Goal: Task Accomplishment & Management: Use online tool/utility

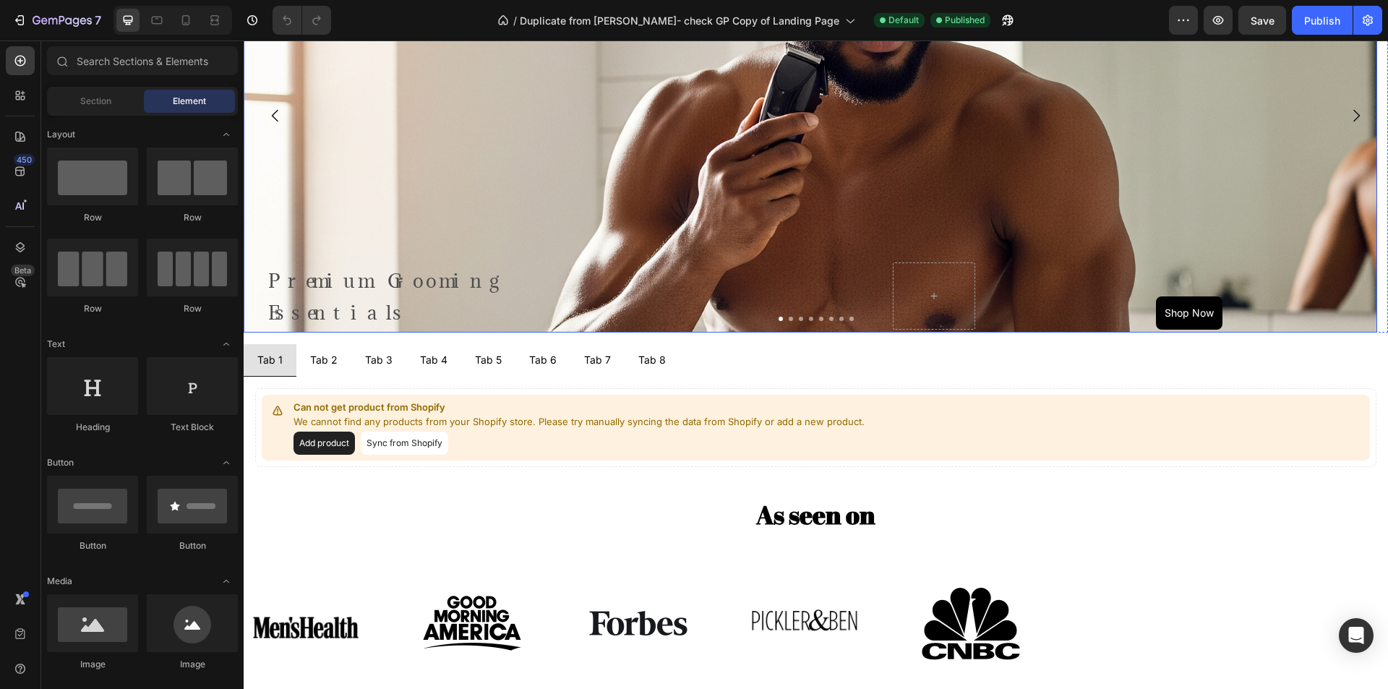
scroll to position [795, 0]
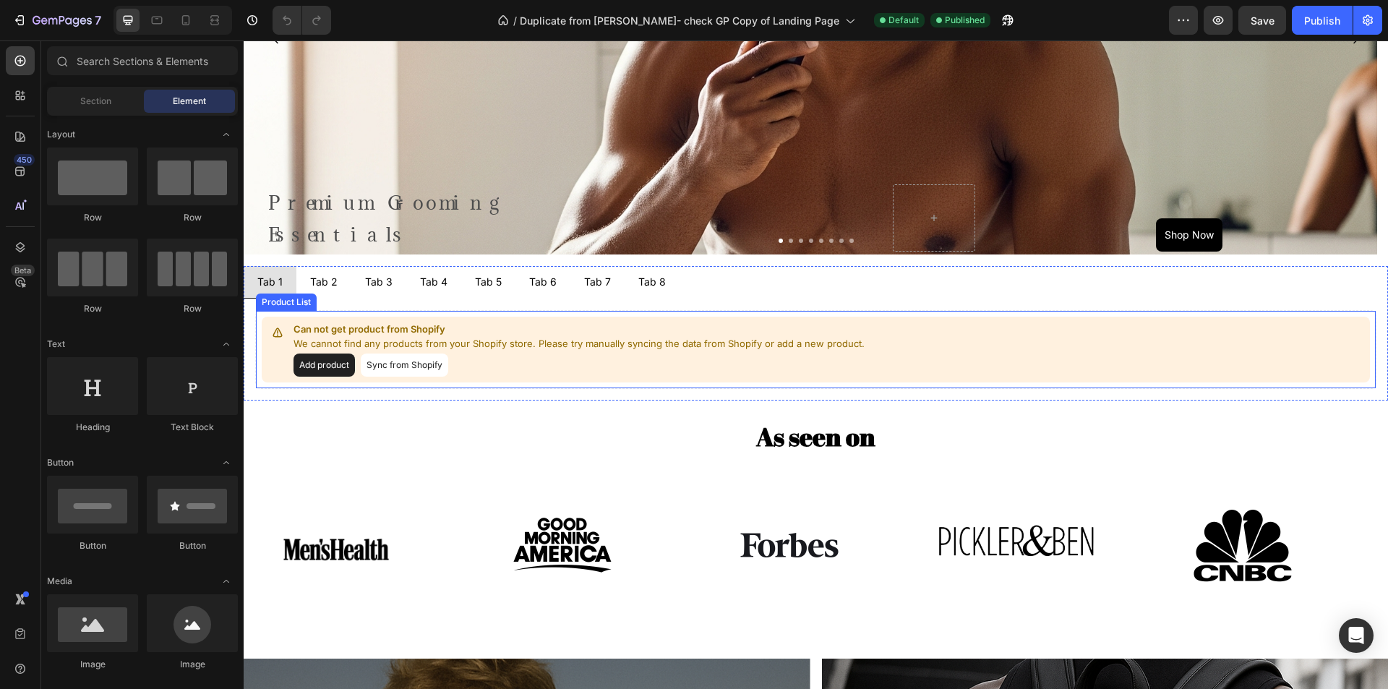
click at [330, 330] on p "Can not get product from Shopify" at bounding box center [581, 329] width 574 height 14
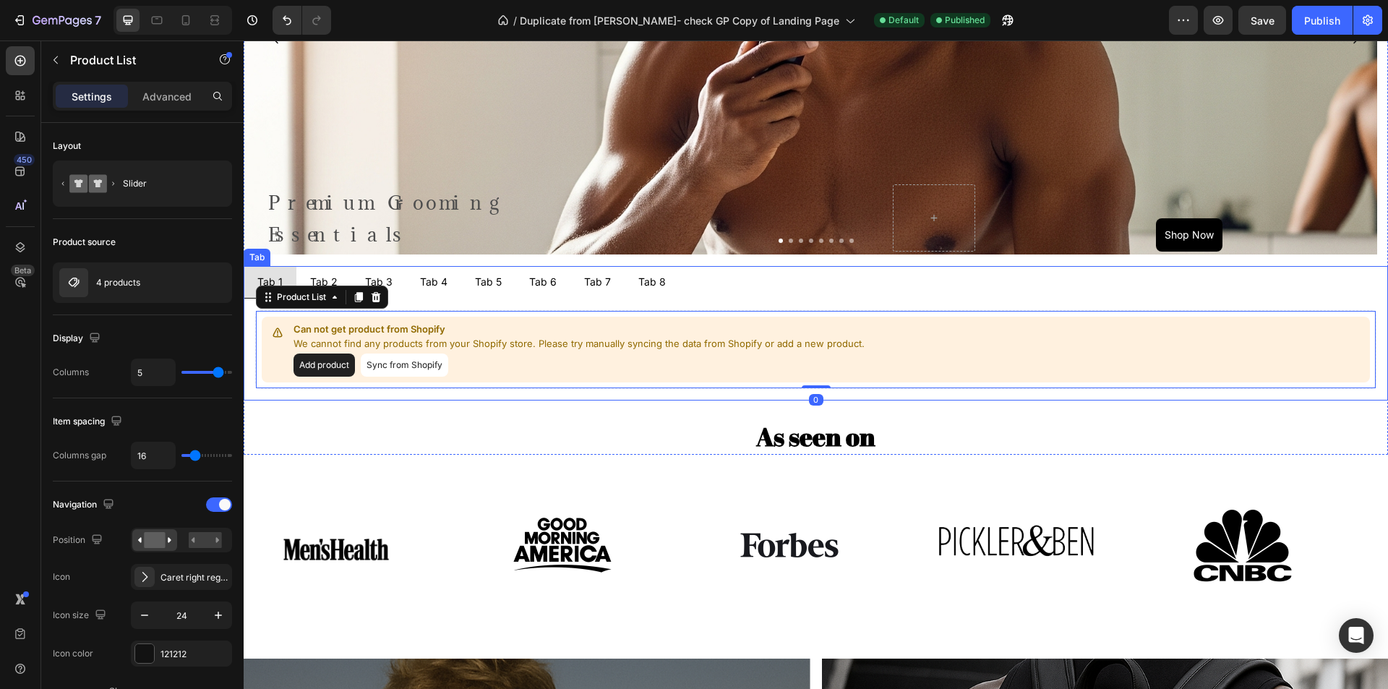
scroll to position [0, 0]
click at [324, 279] on div "Tab 2" at bounding box center [324, 282] width 32 height 20
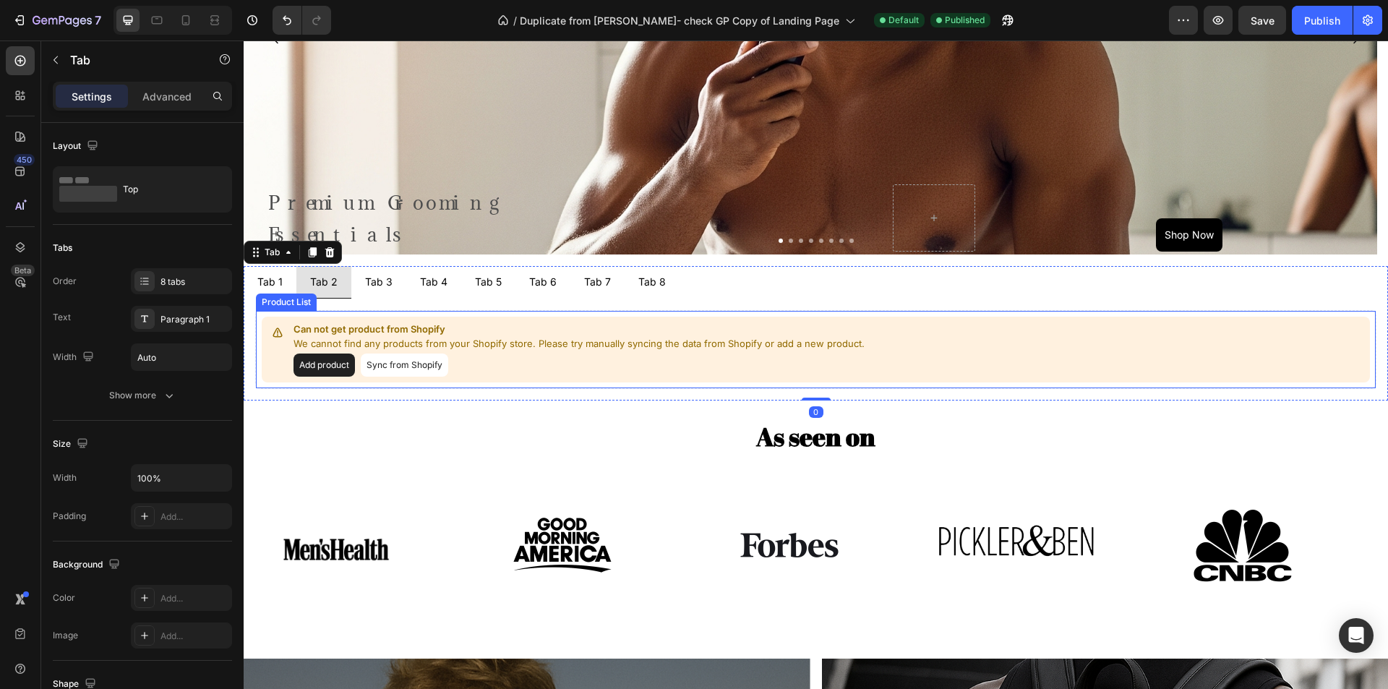
click at [509, 333] on p "Can not get product from Shopify" at bounding box center [581, 329] width 574 height 14
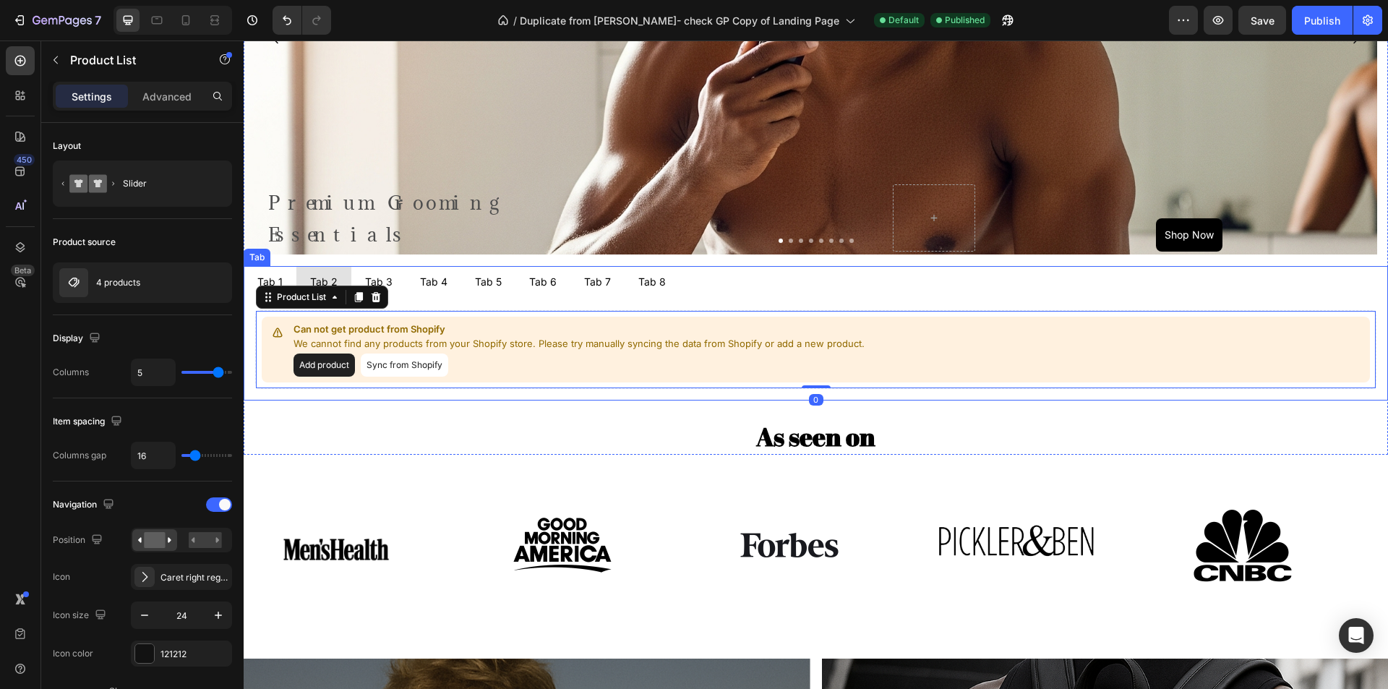
click at [381, 280] on div "Tab 3" at bounding box center [379, 282] width 32 height 20
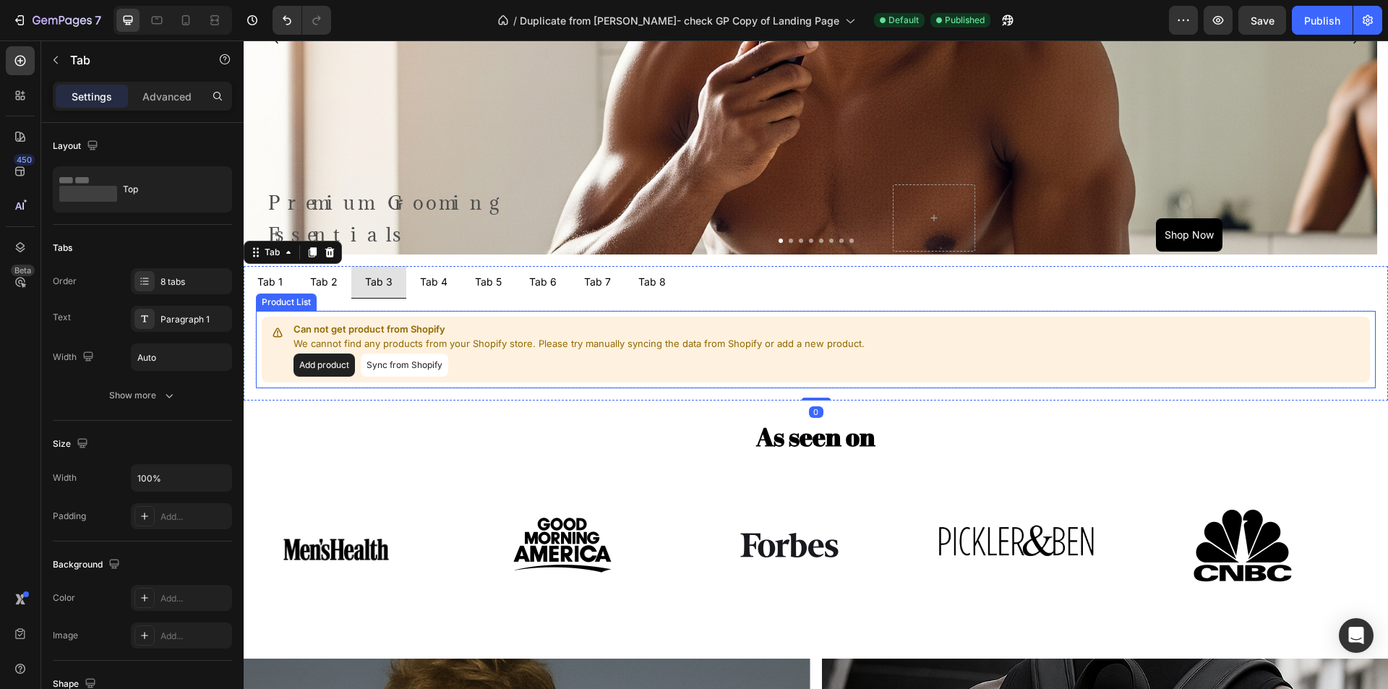
click at [482, 325] on p "Can not get product from Shopify" at bounding box center [581, 329] width 574 height 14
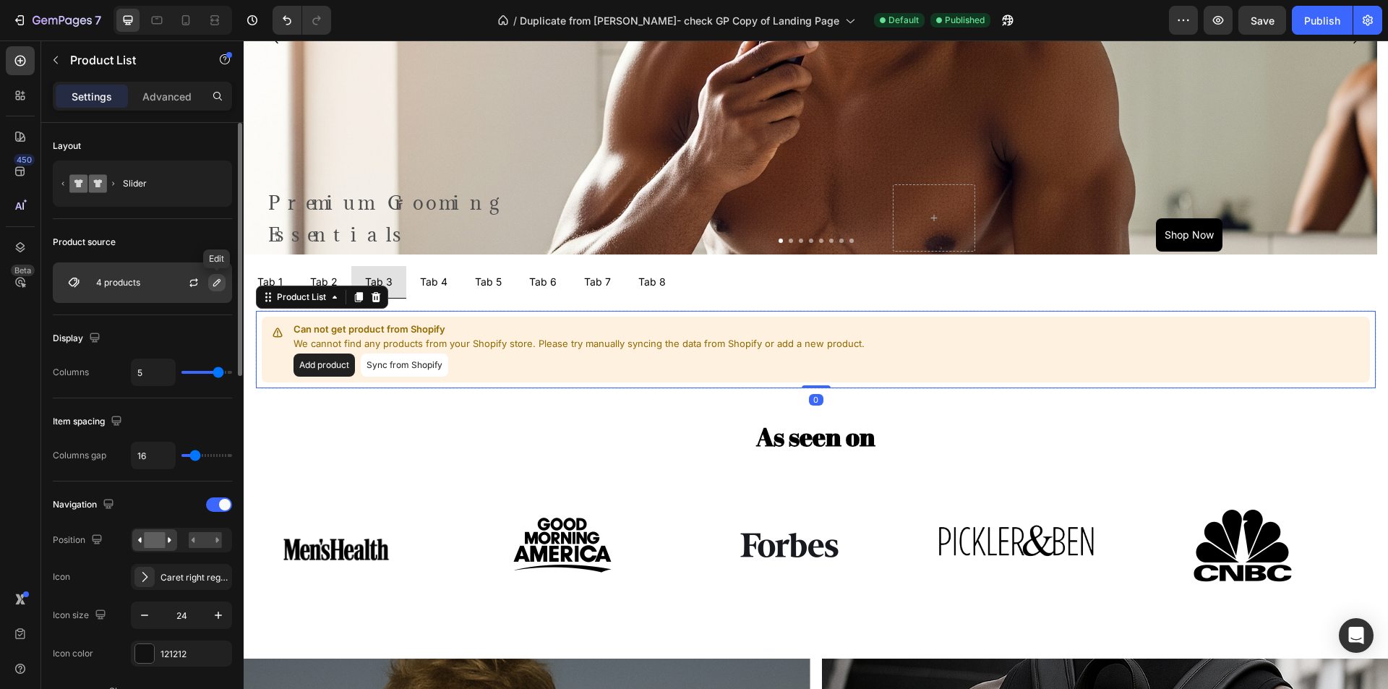
click at [213, 287] on icon "button" at bounding box center [217, 283] width 12 height 12
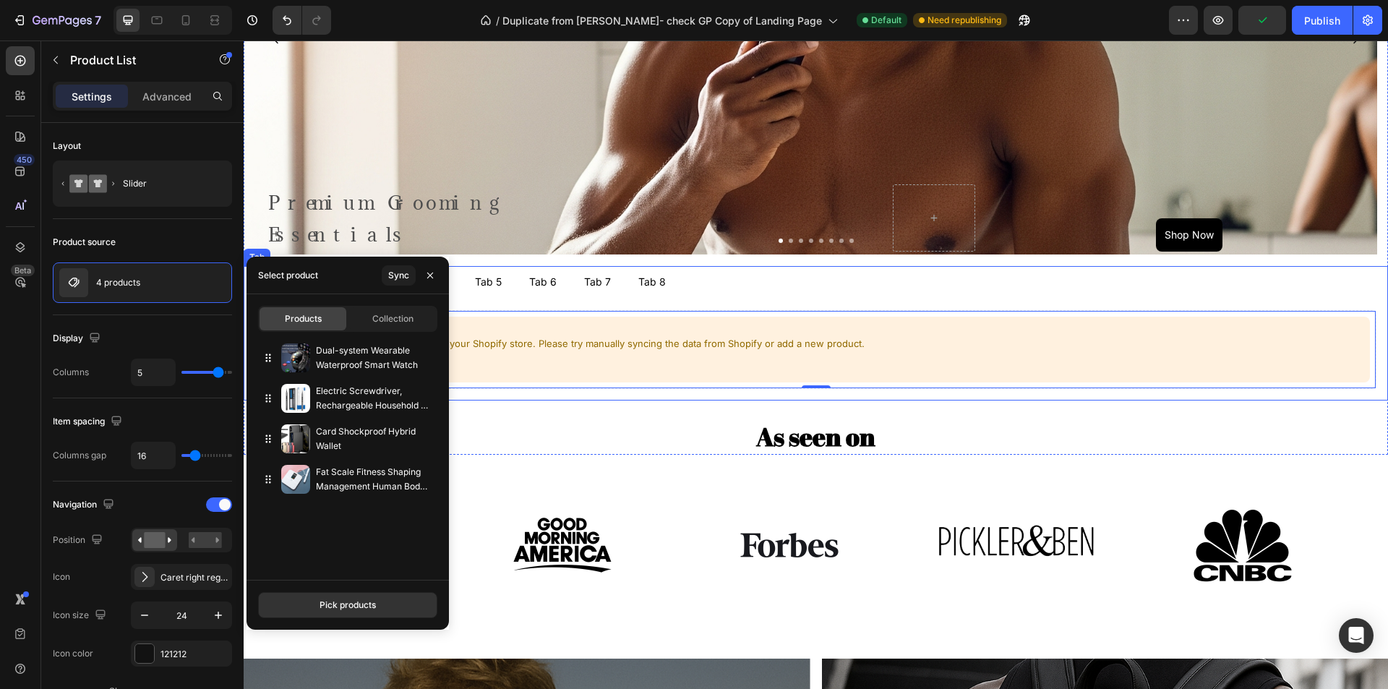
click at [485, 287] on div "Tab 5" at bounding box center [488, 282] width 31 height 20
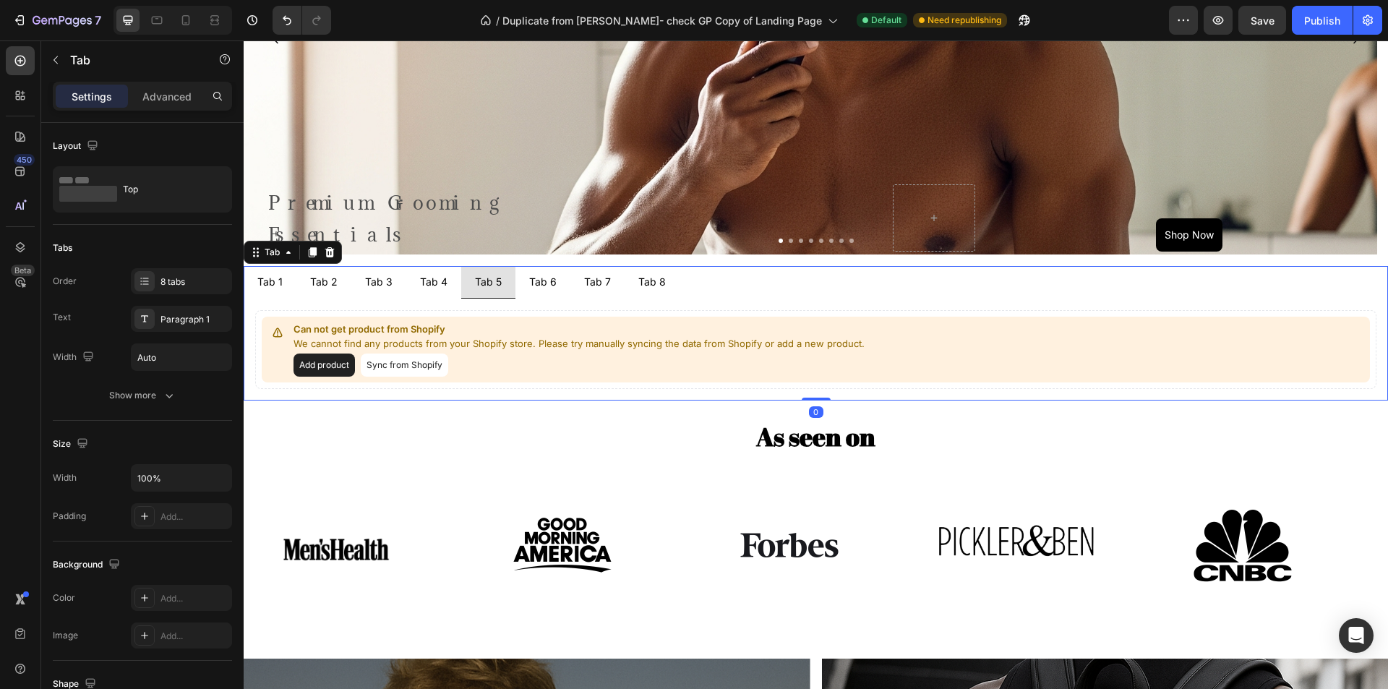
click at [274, 275] on div "Tab 1" at bounding box center [270, 282] width 30 height 20
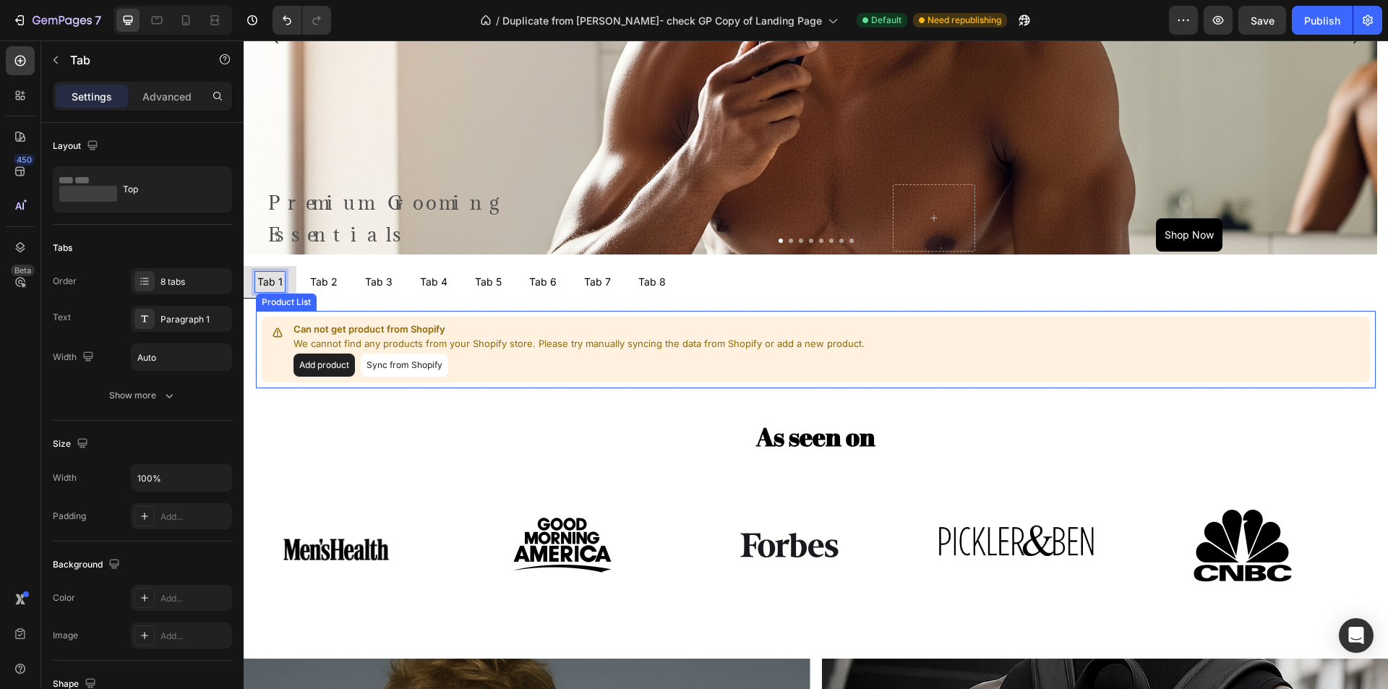
click at [406, 341] on p "We cannot find any products from your Shopify store. Please try manually syncin…" at bounding box center [581, 344] width 574 height 14
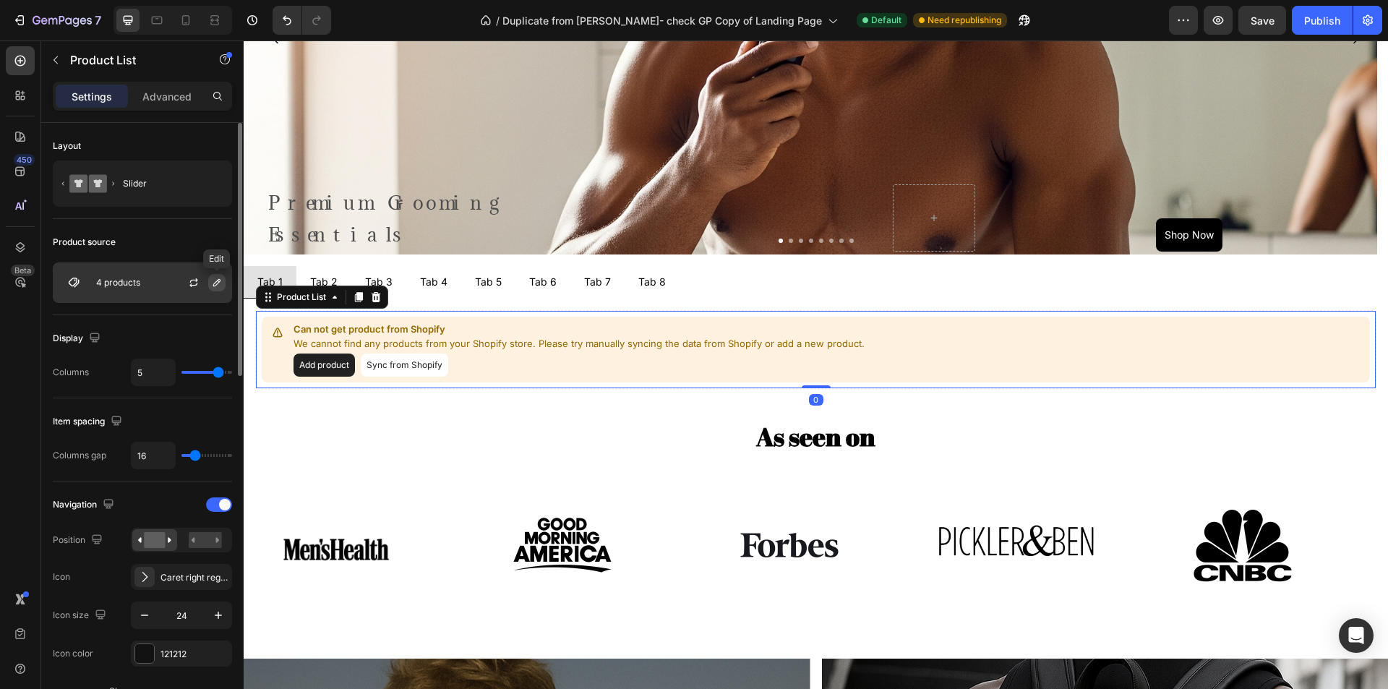
click at [221, 281] on icon "button" at bounding box center [217, 283] width 12 height 12
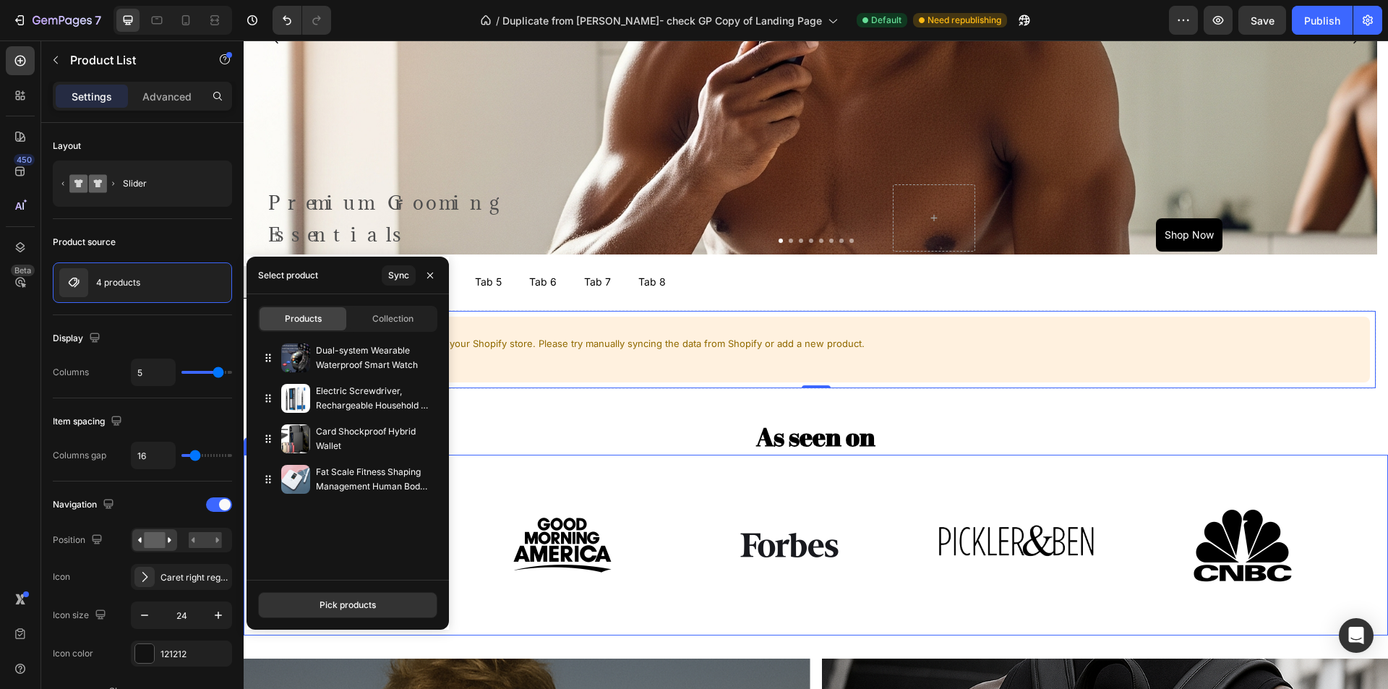
click at [495, 472] on div "Image Image Image Image Image" at bounding box center [811, 545] width 1134 height 181
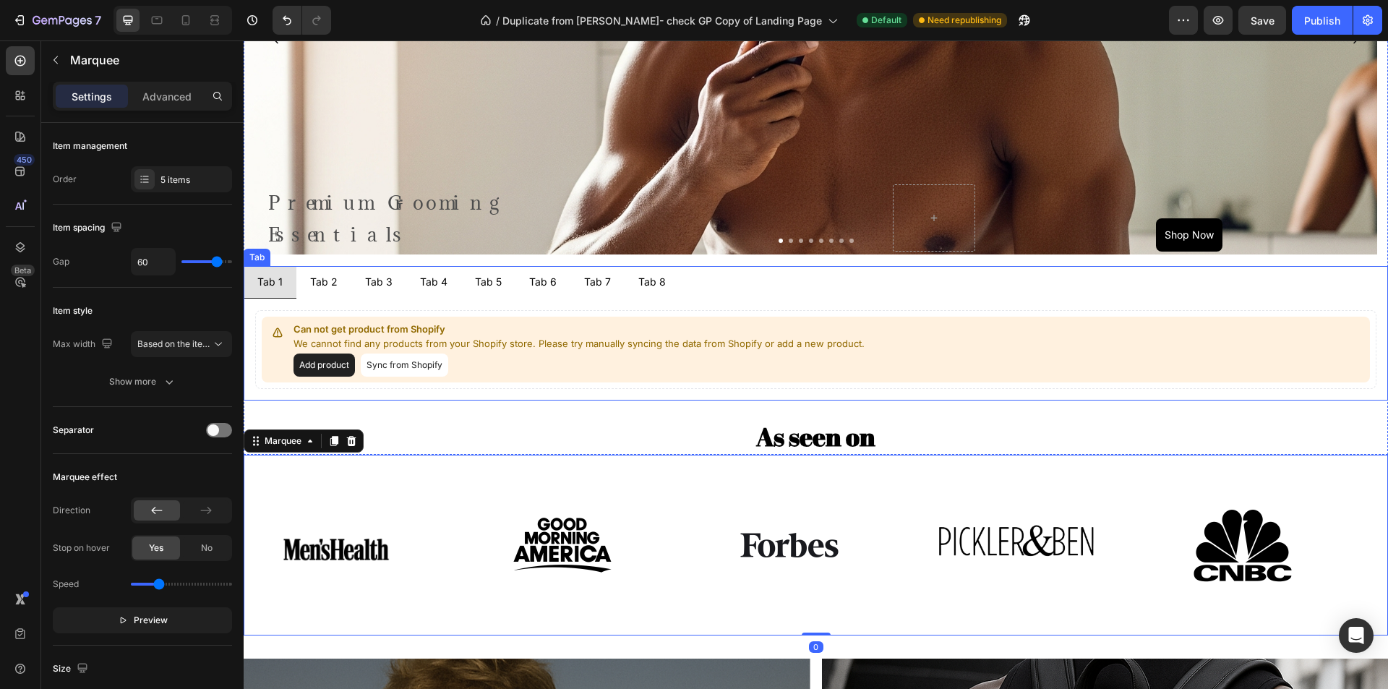
click at [338, 280] on li "Tab 2" at bounding box center [323, 282] width 55 height 33
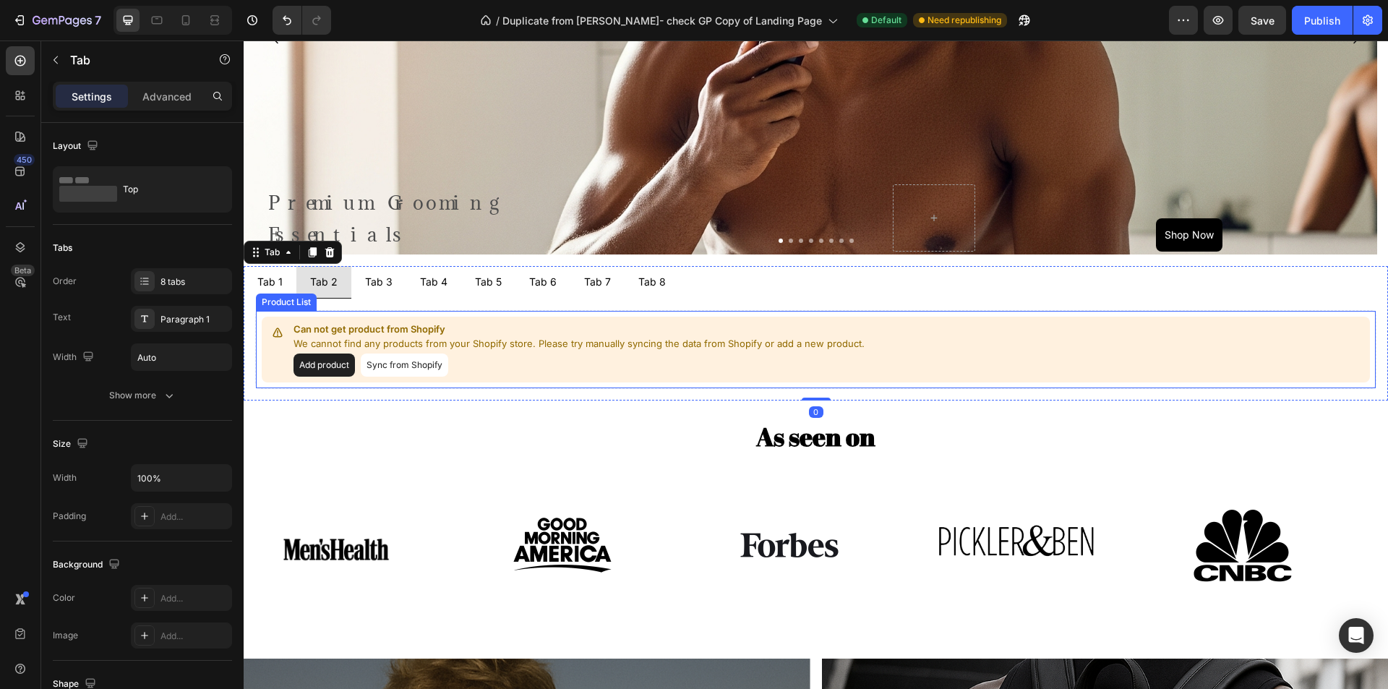
click at [351, 330] on p "Can not get product from Shopify" at bounding box center [581, 329] width 574 height 14
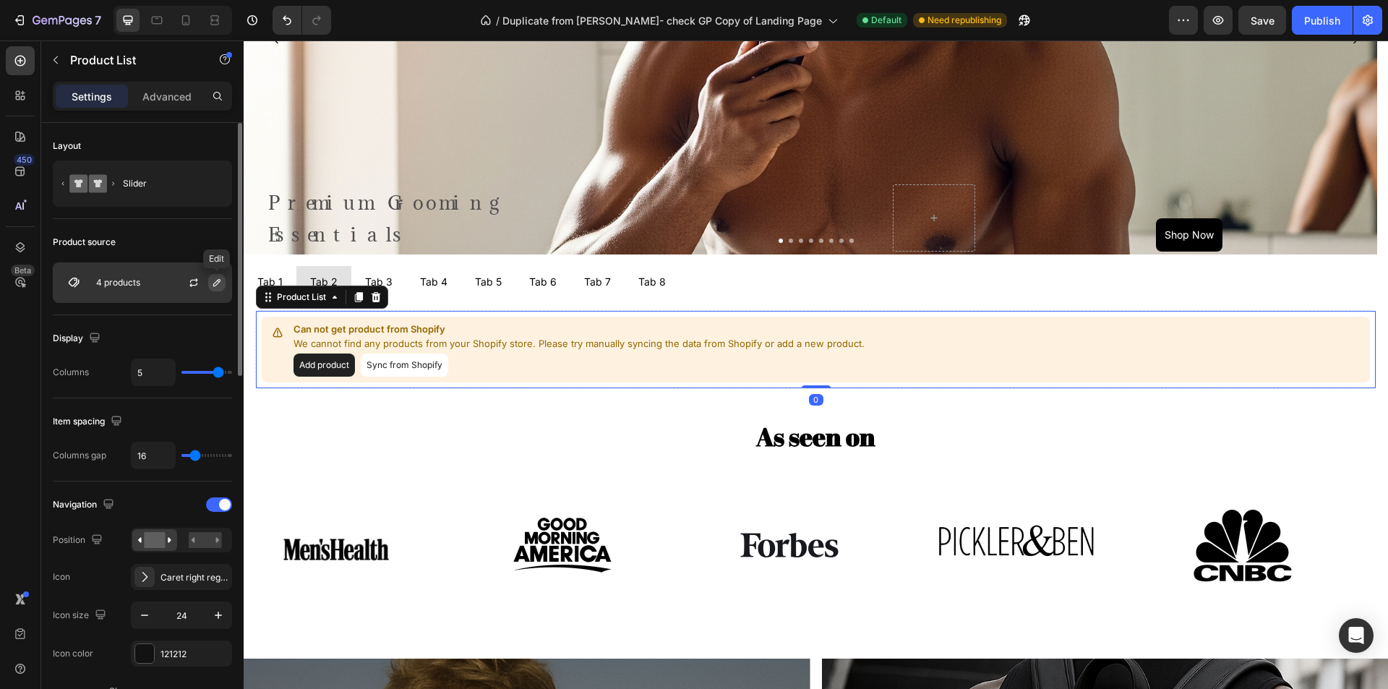
click at [215, 289] on button "button" at bounding box center [216, 282] width 17 height 17
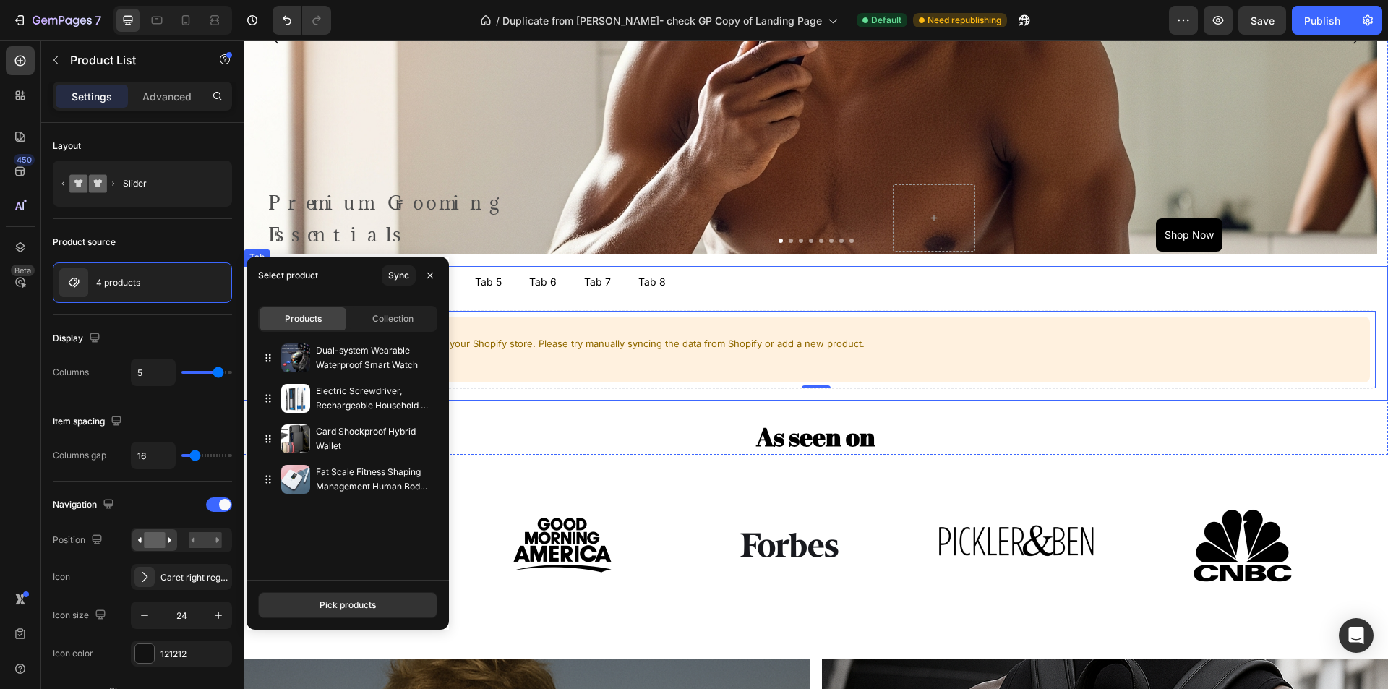
click at [483, 284] on p "Tab 5" at bounding box center [488, 282] width 27 height 16
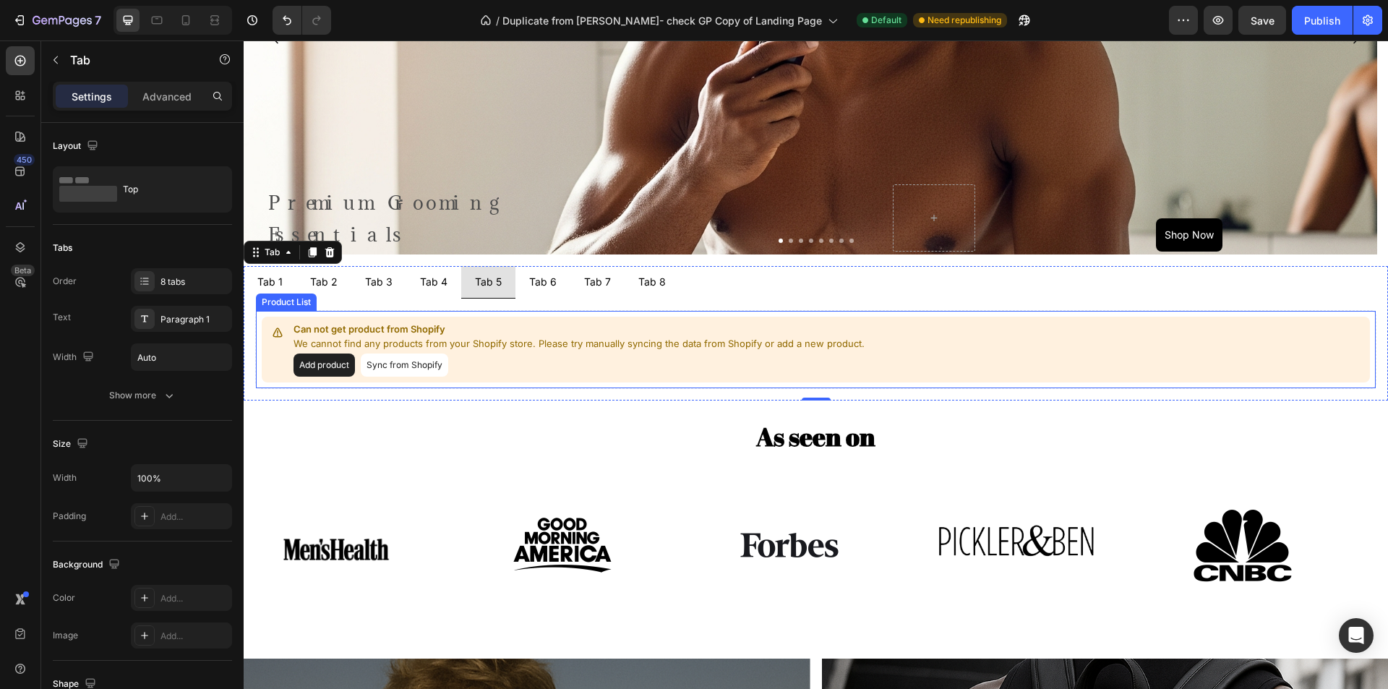
click at [301, 319] on div "Can not get product from Shopify We cannot find any products from your Shopify …" at bounding box center [816, 350] width 1108 height 66
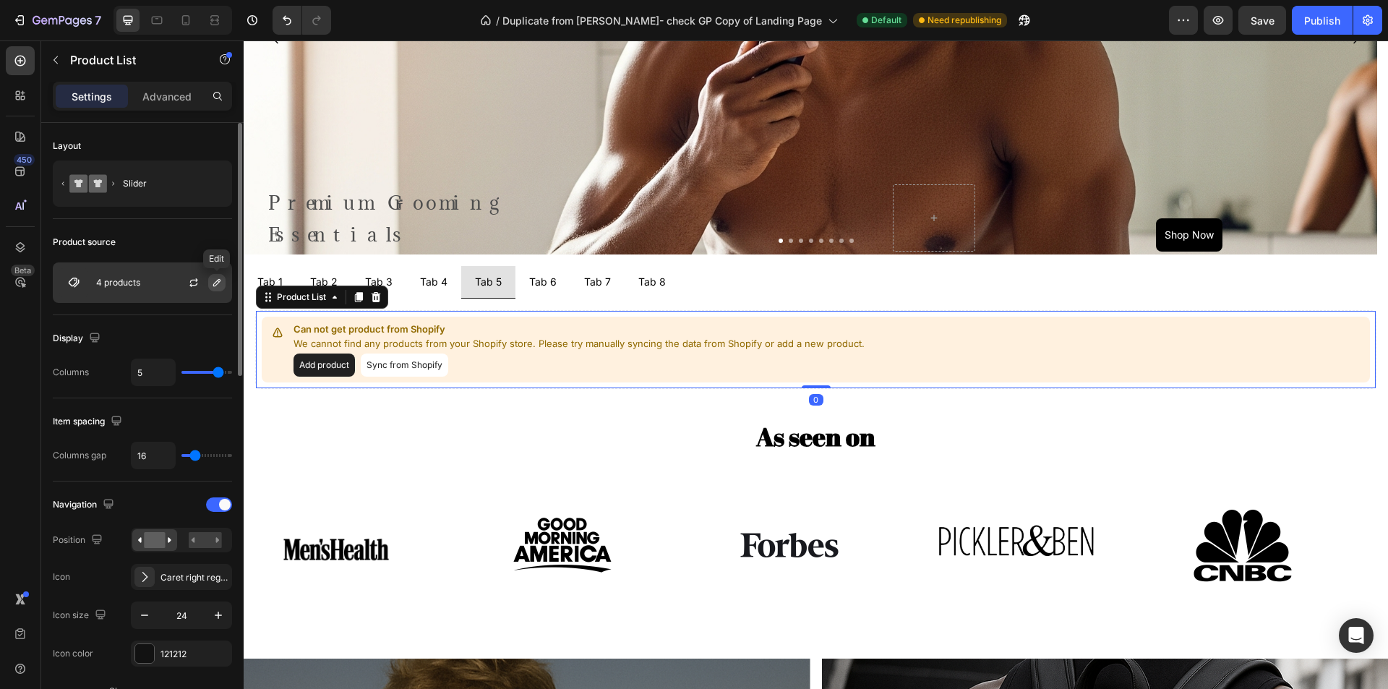
click at [219, 285] on icon "button" at bounding box center [217, 283] width 12 height 12
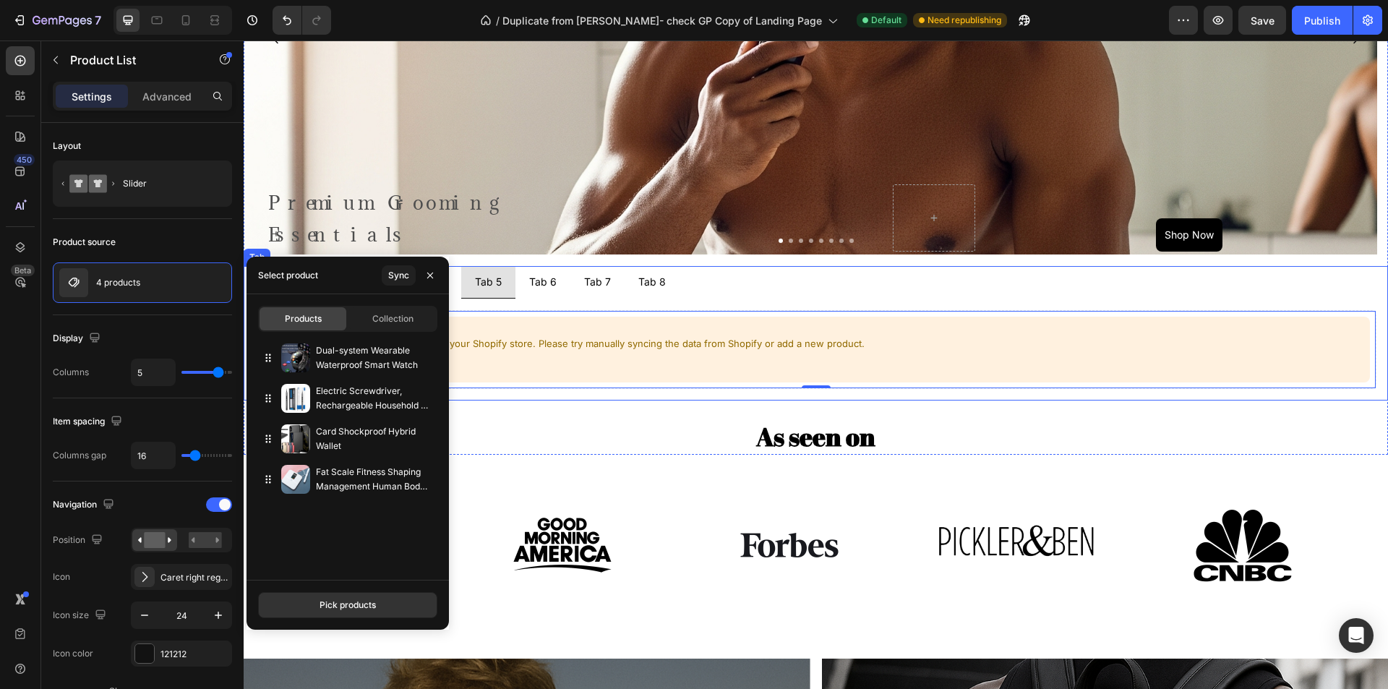
click at [534, 283] on p "Tab 6" at bounding box center [542, 282] width 27 height 16
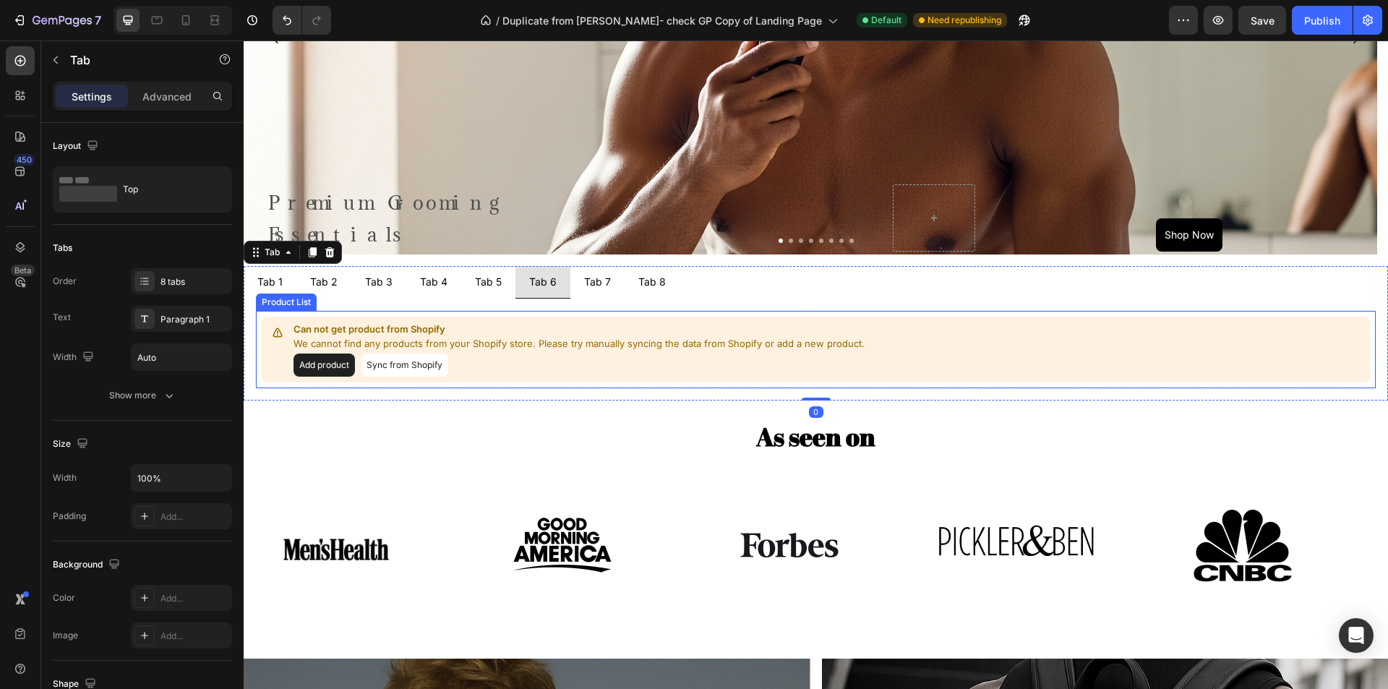
click at [355, 321] on div "Can not get product from Shopify We cannot find any products from your Shopify …" at bounding box center [816, 350] width 1108 height 66
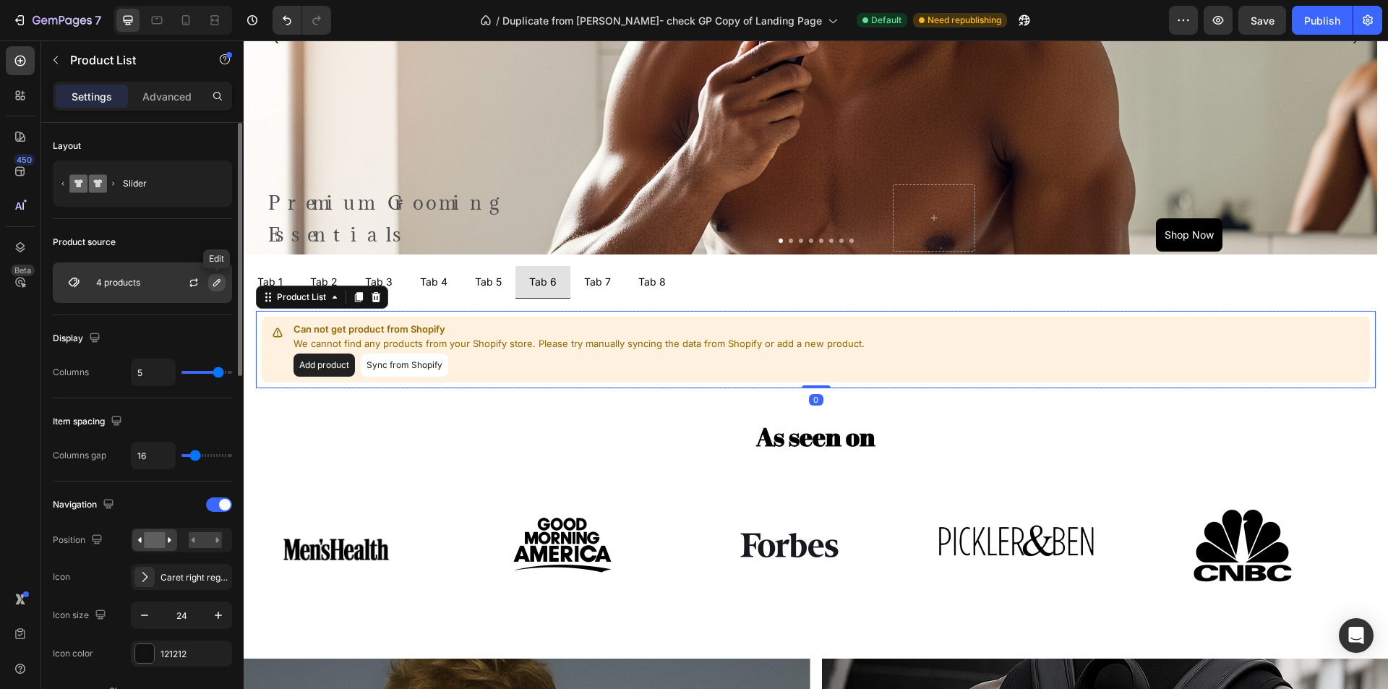
click at [219, 286] on icon "button" at bounding box center [217, 283] width 12 height 12
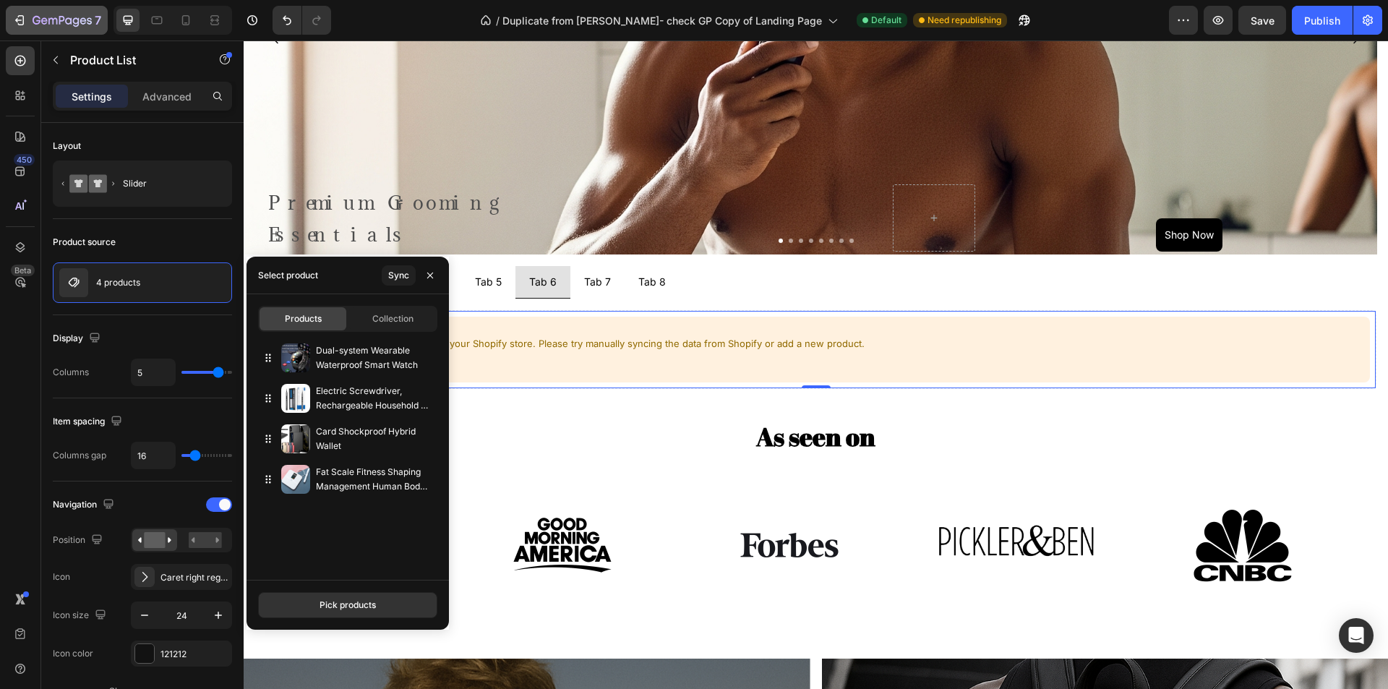
click at [33, 25] on icon "button" at bounding box center [62, 21] width 59 height 12
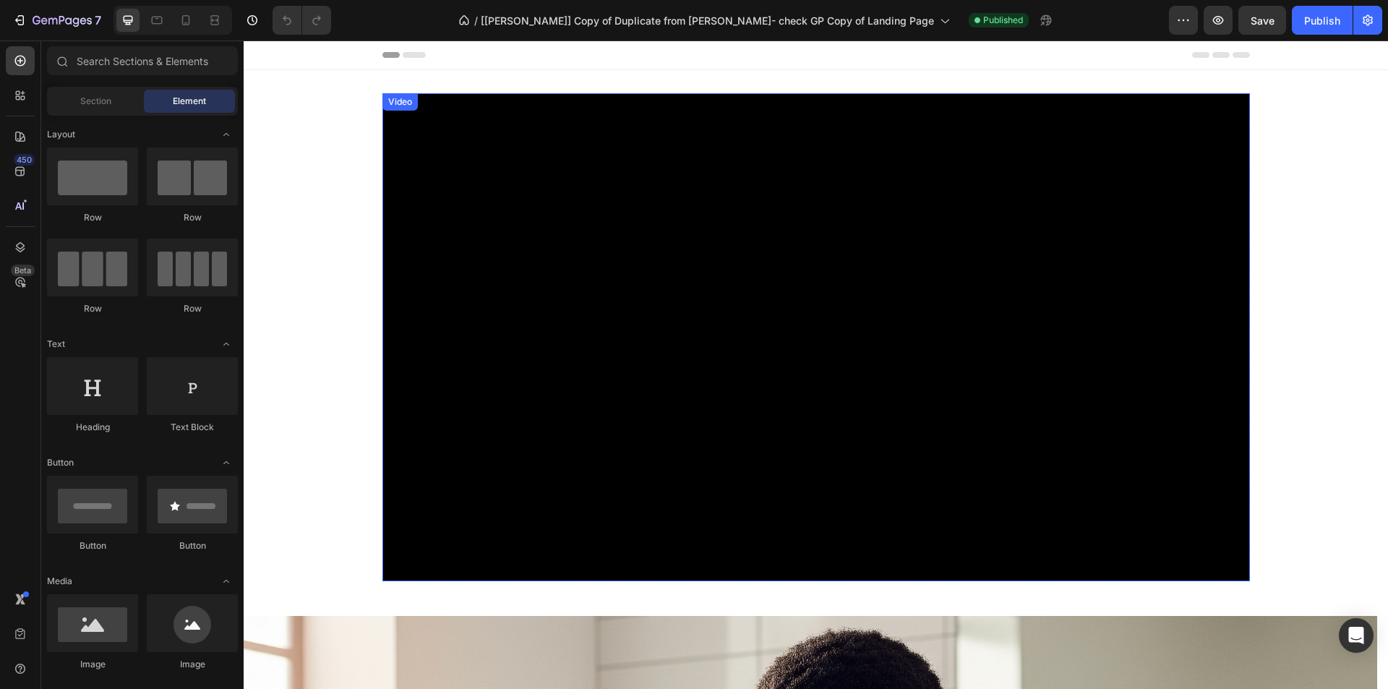
click at [395, 103] on div "Video" at bounding box center [400, 101] width 30 height 13
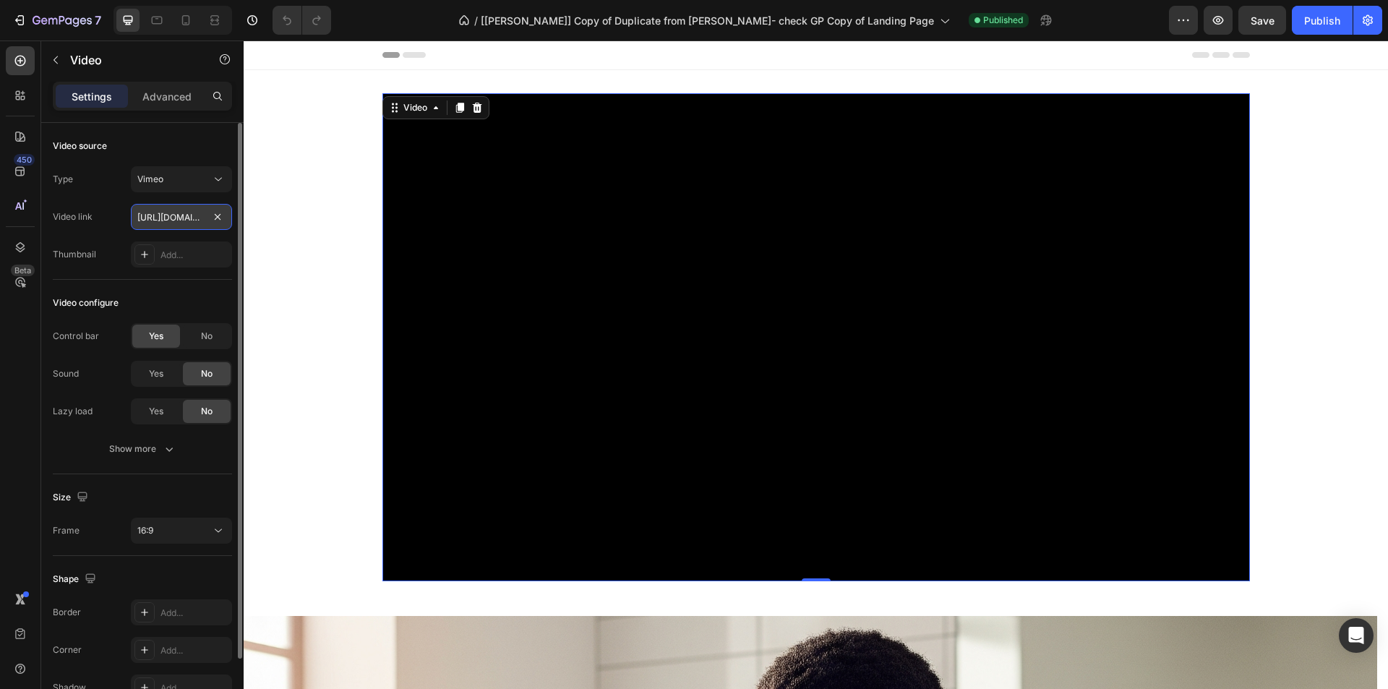
click at [162, 213] on input "https://vimeo.com/1112962134?fl=pl&fe=sh" at bounding box center [181, 217] width 101 height 26
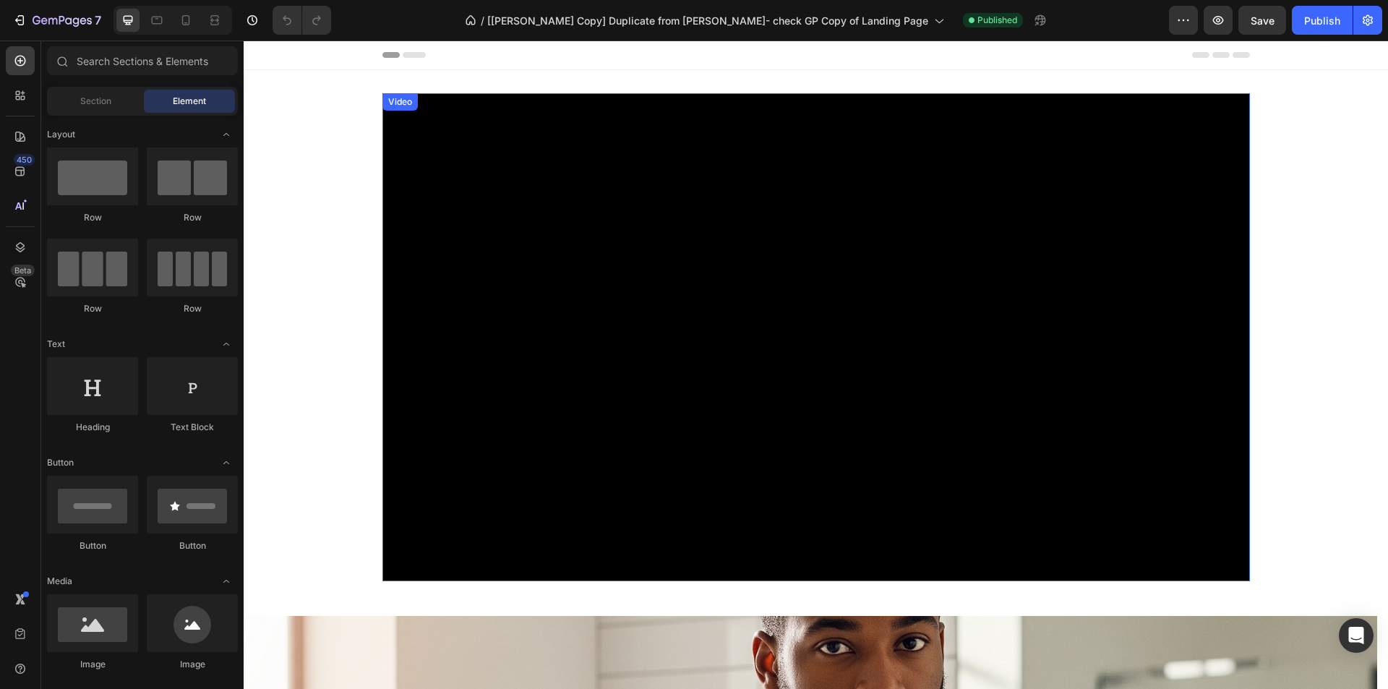
click at [402, 101] on div "Video" at bounding box center [400, 101] width 30 height 13
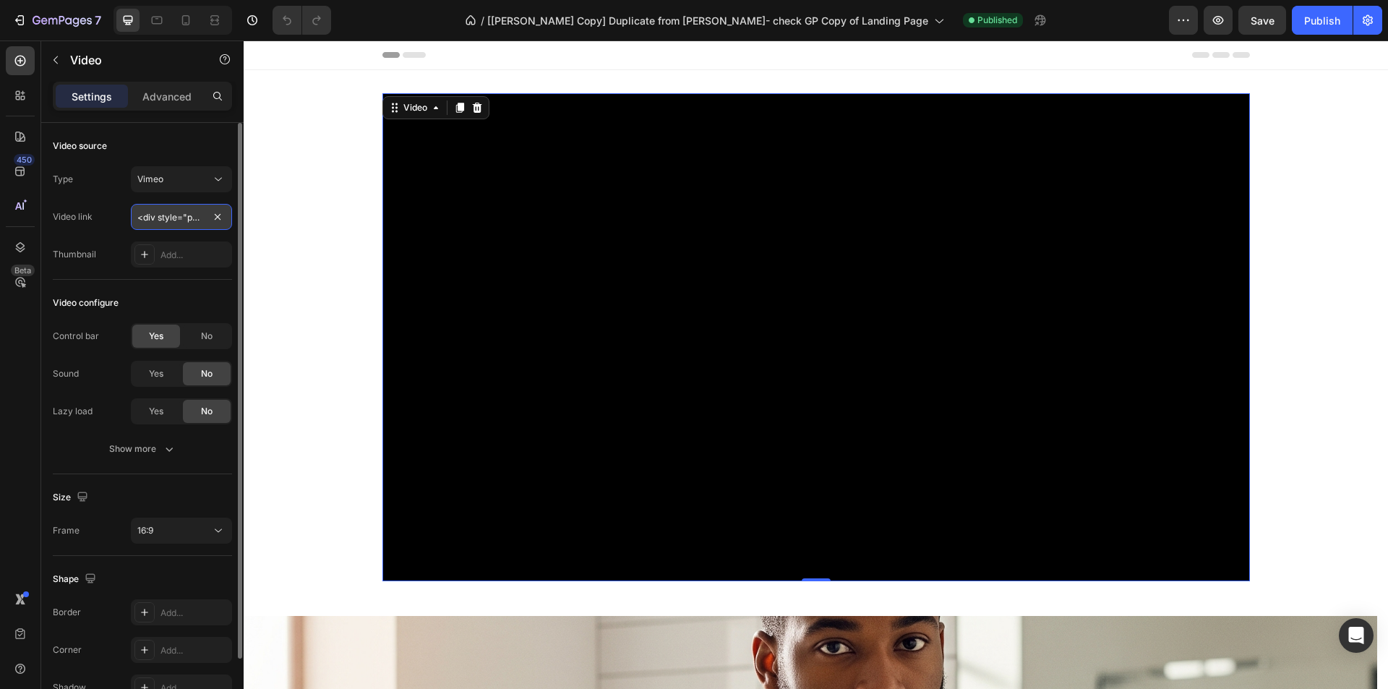
click at [180, 213] on input "<div style="padding:56.25% 0 0 0;position:relative;"><iframe src="https://playe…" at bounding box center [181, 217] width 101 height 26
click at [171, 217] on input "text" at bounding box center [181, 217] width 101 height 26
paste input "https://vimeo.com/1112962134?fl=pl&fe=sh"
type input "https://vimeo.com/1112962134?fl=pl&fe=sh"
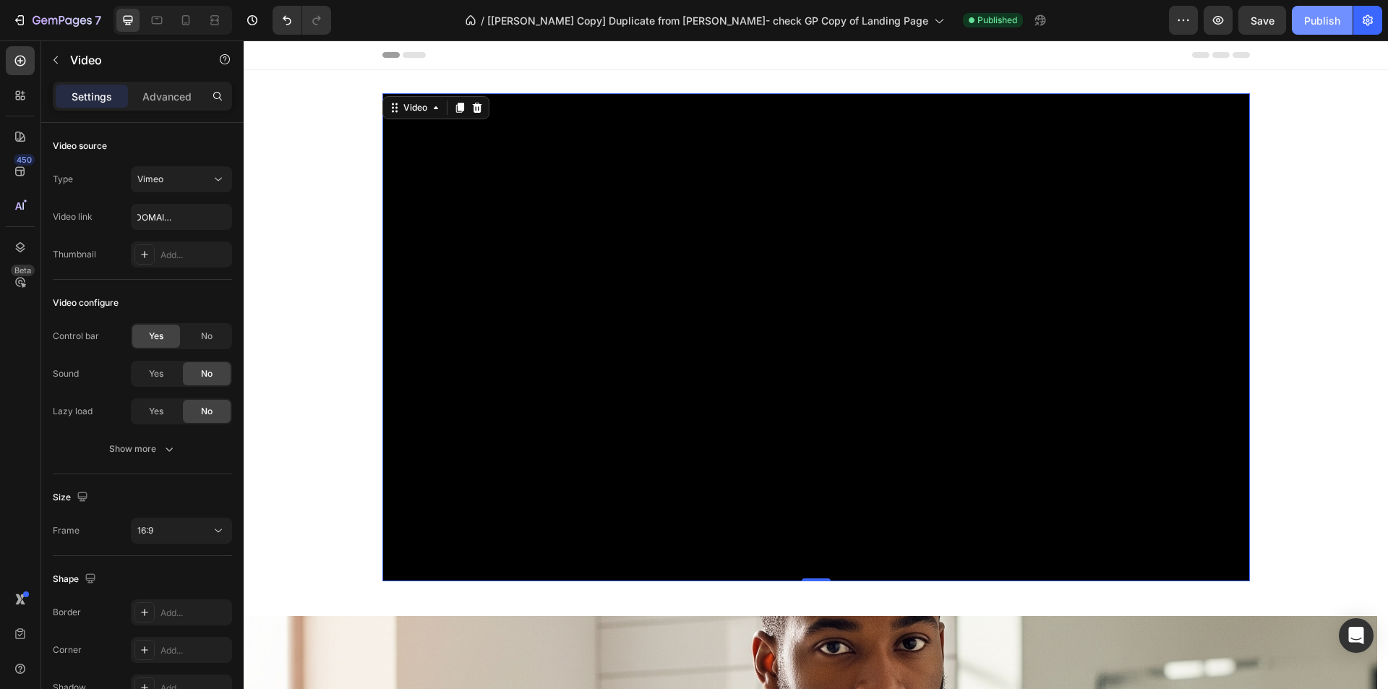
click at [1310, 23] on div "Publish" at bounding box center [1322, 20] width 36 height 15
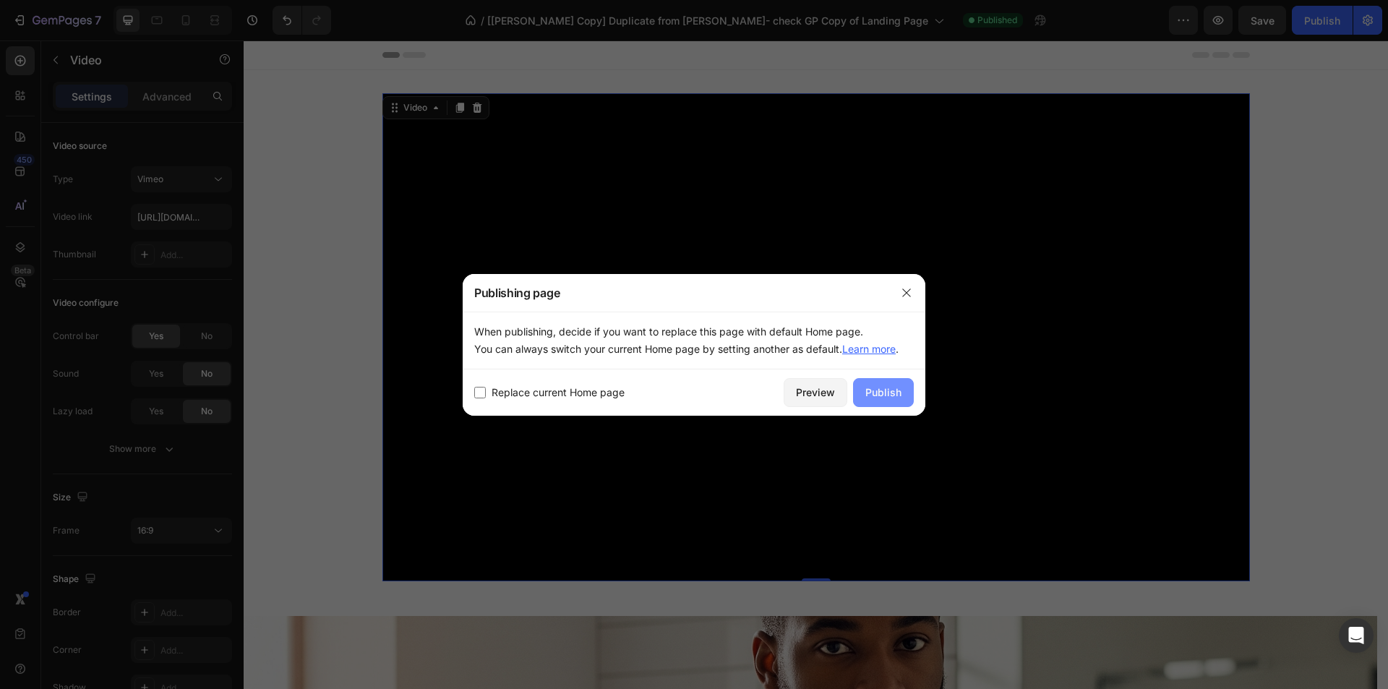
click at [881, 390] on div "Publish" at bounding box center [884, 392] width 36 height 15
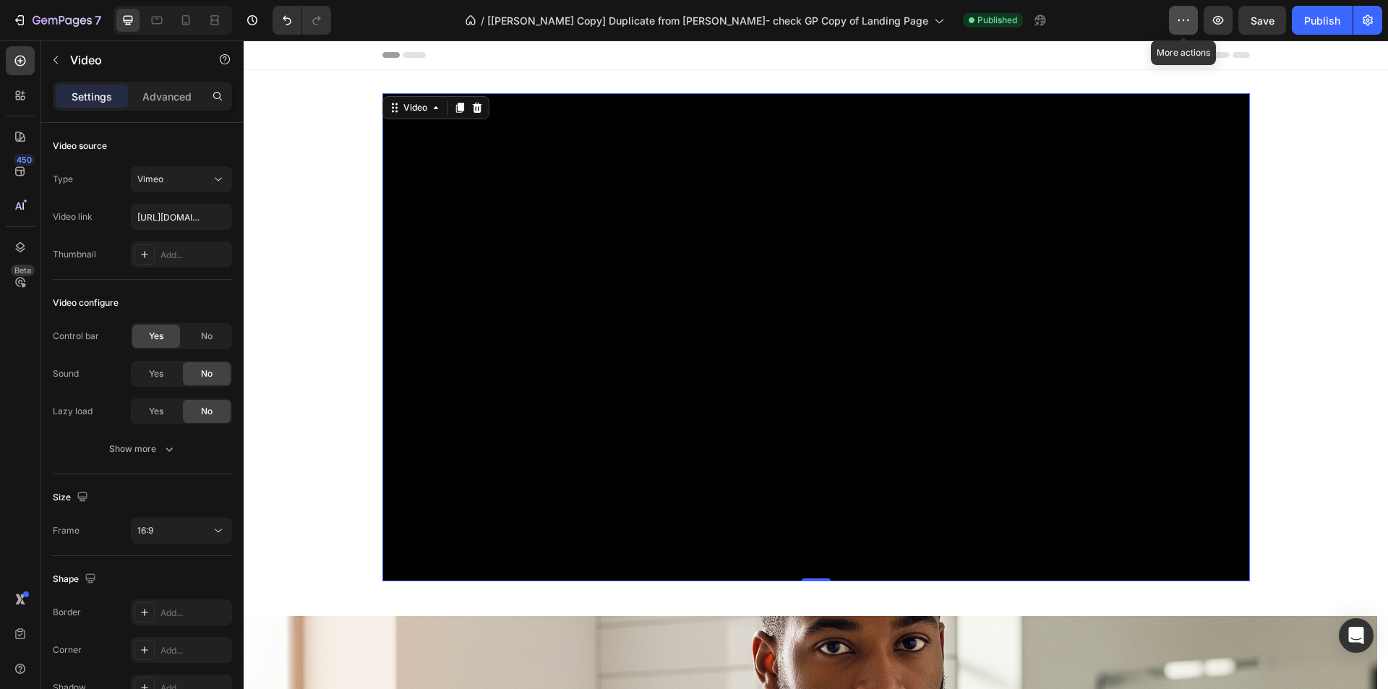
click at [1176, 16] on button "button" at bounding box center [1183, 20] width 29 height 29
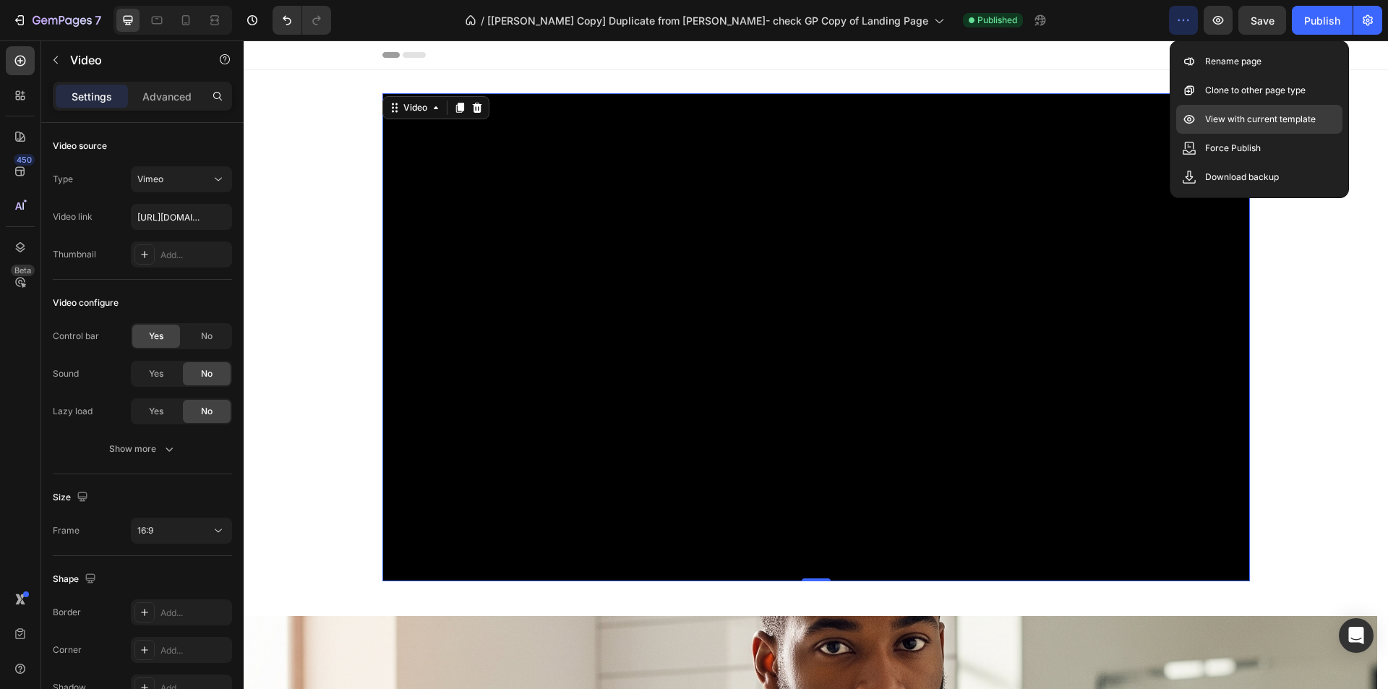
click at [1199, 134] on div "View with current template" at bounding box center [1259, 148] width 166 height 29
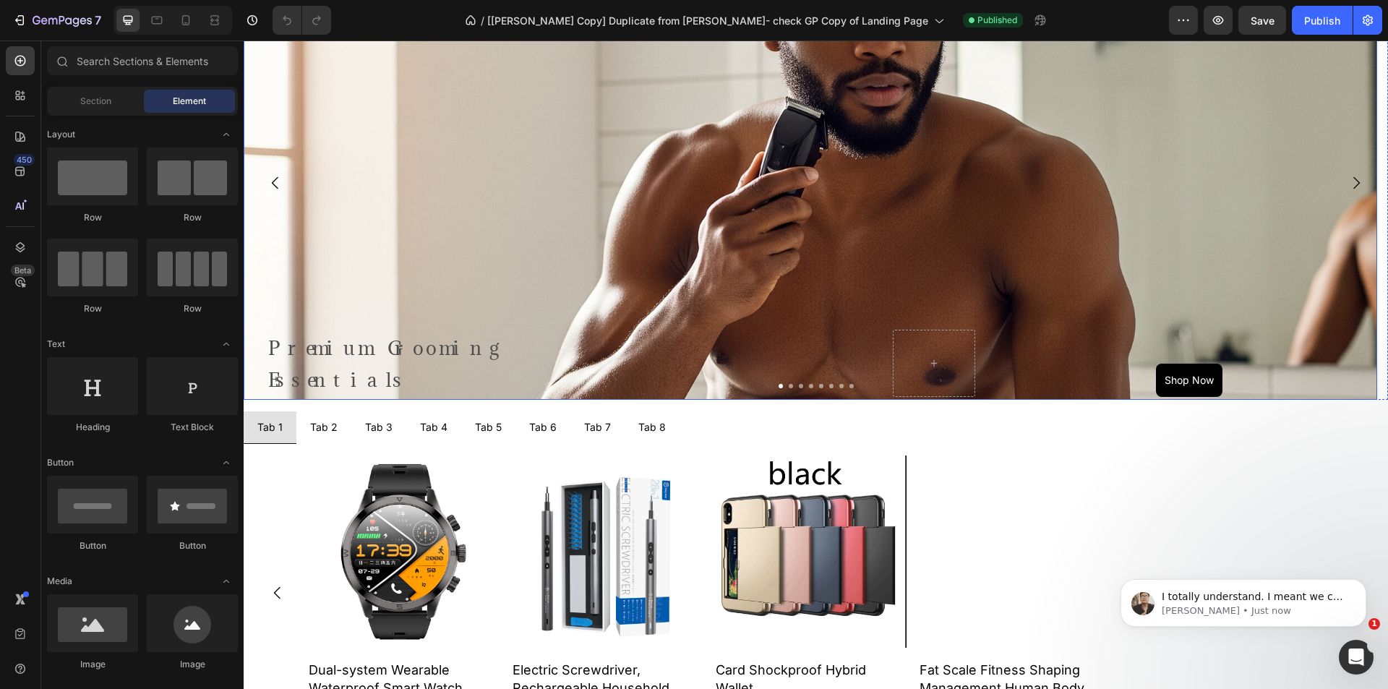
scroll to position [651, 0]
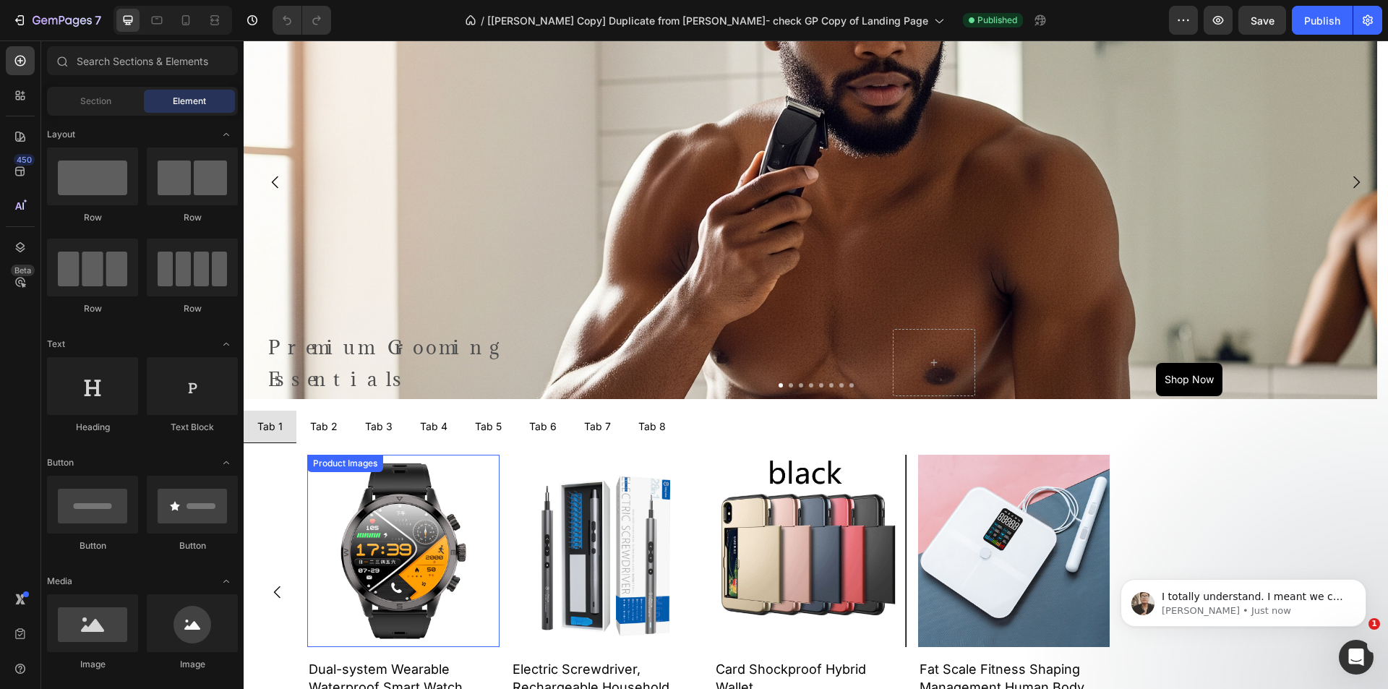
click at [407, 500] on img at bounding box center [403, 551] width 192 height 192
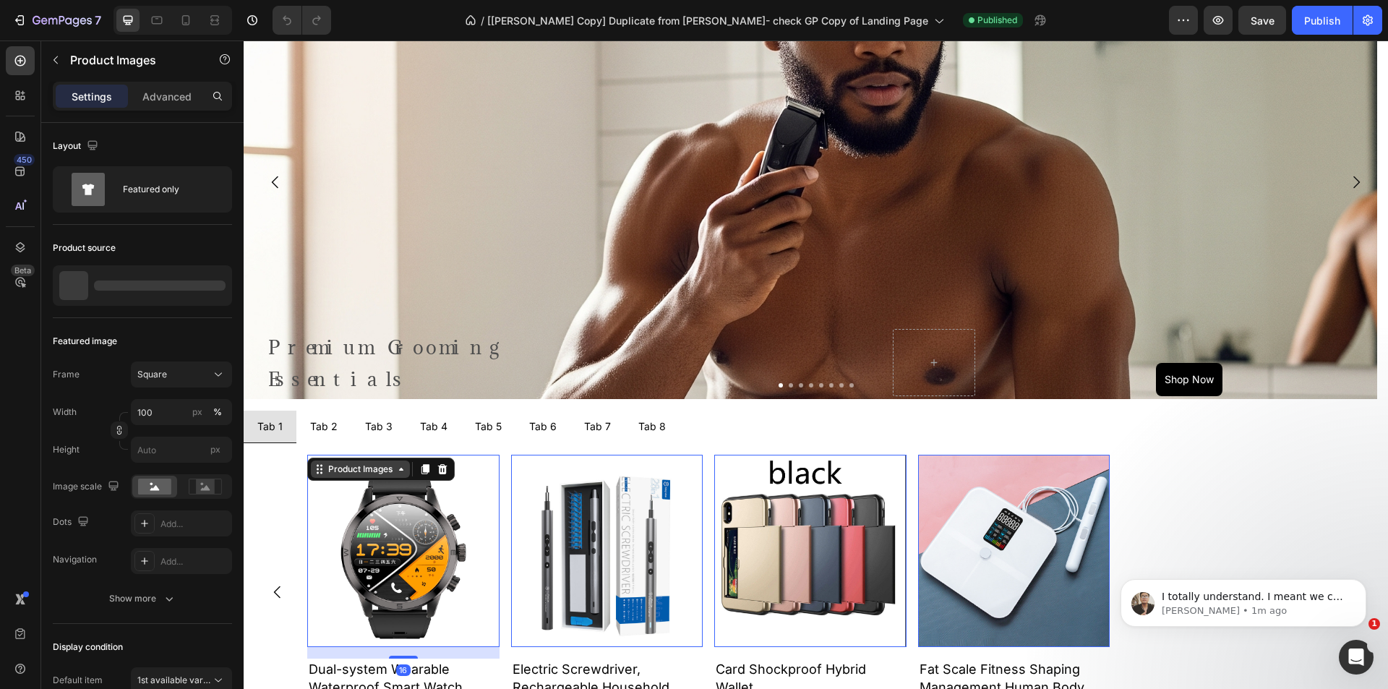
click at [351, 474] on div "Product Images" at bounding box center [360, 469] width 70 height 13
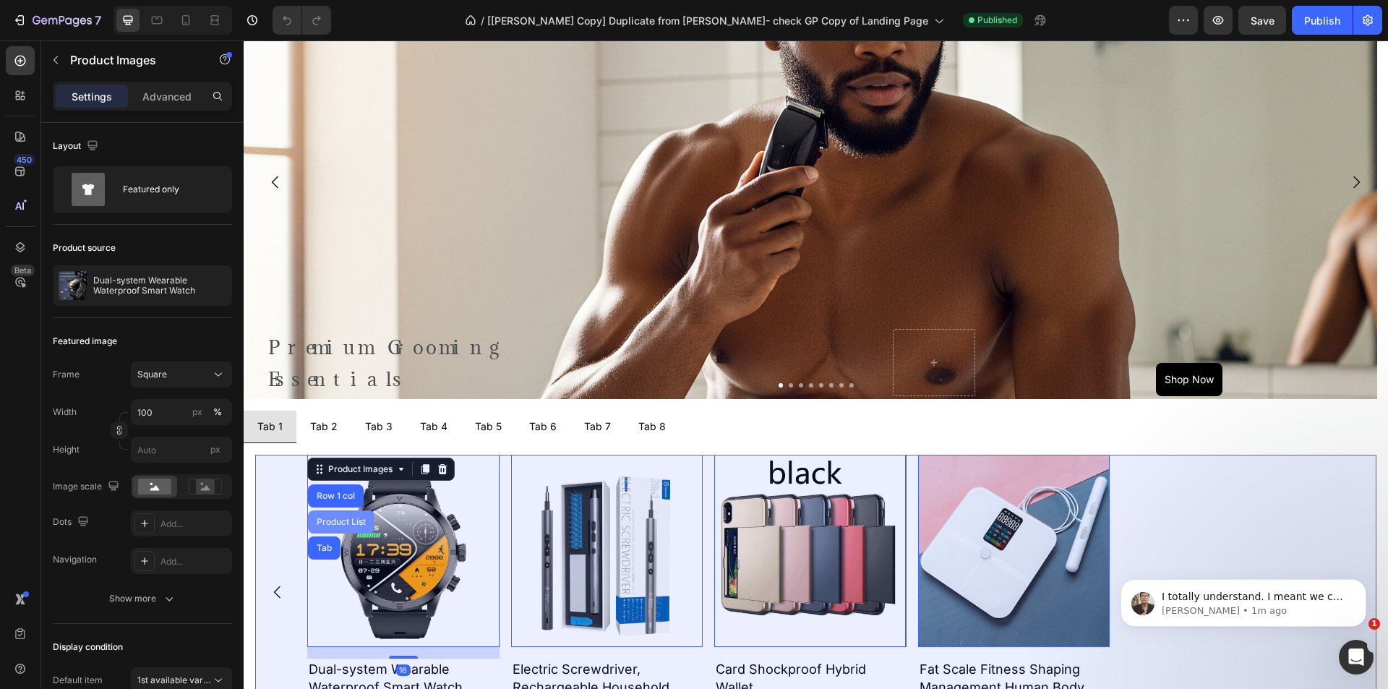
click at [348, 522] on div "Product List" at bounding box center [341, 522] width 55 height 9
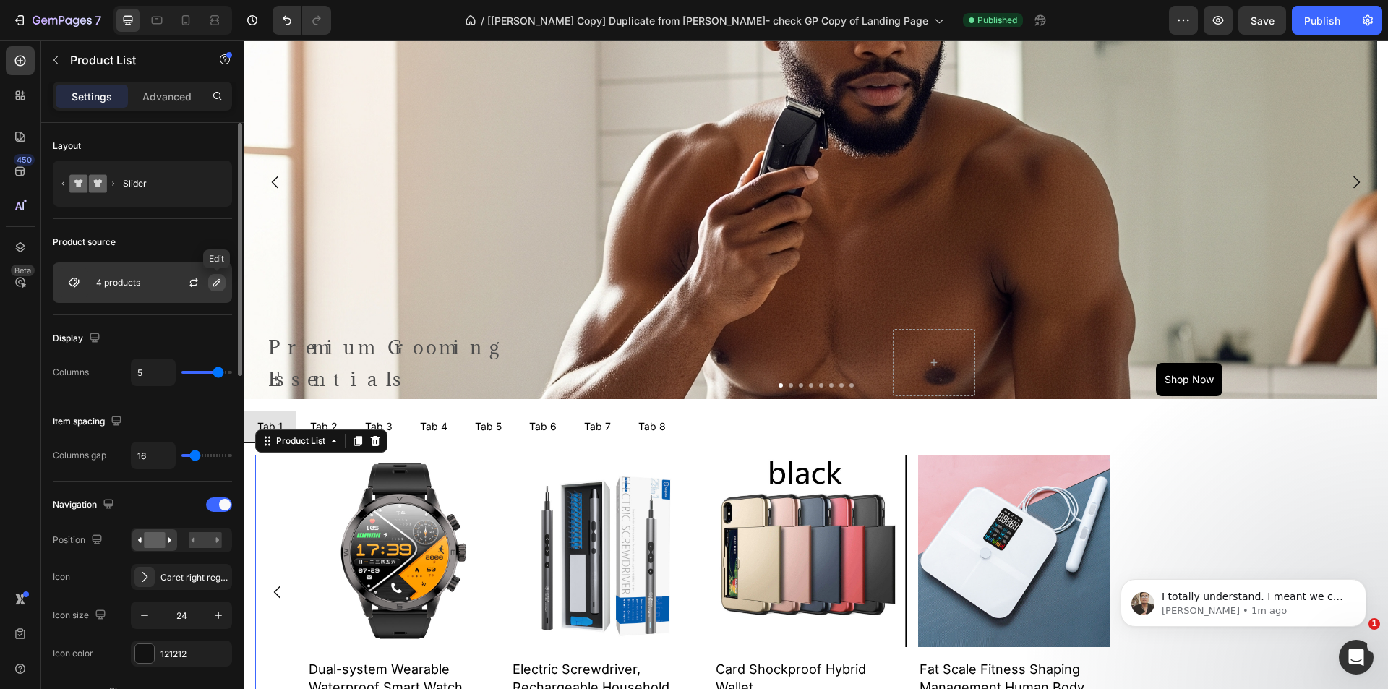
click at [211, 283] on icon "button" at bounding box center [217, 283] width 12 height 12
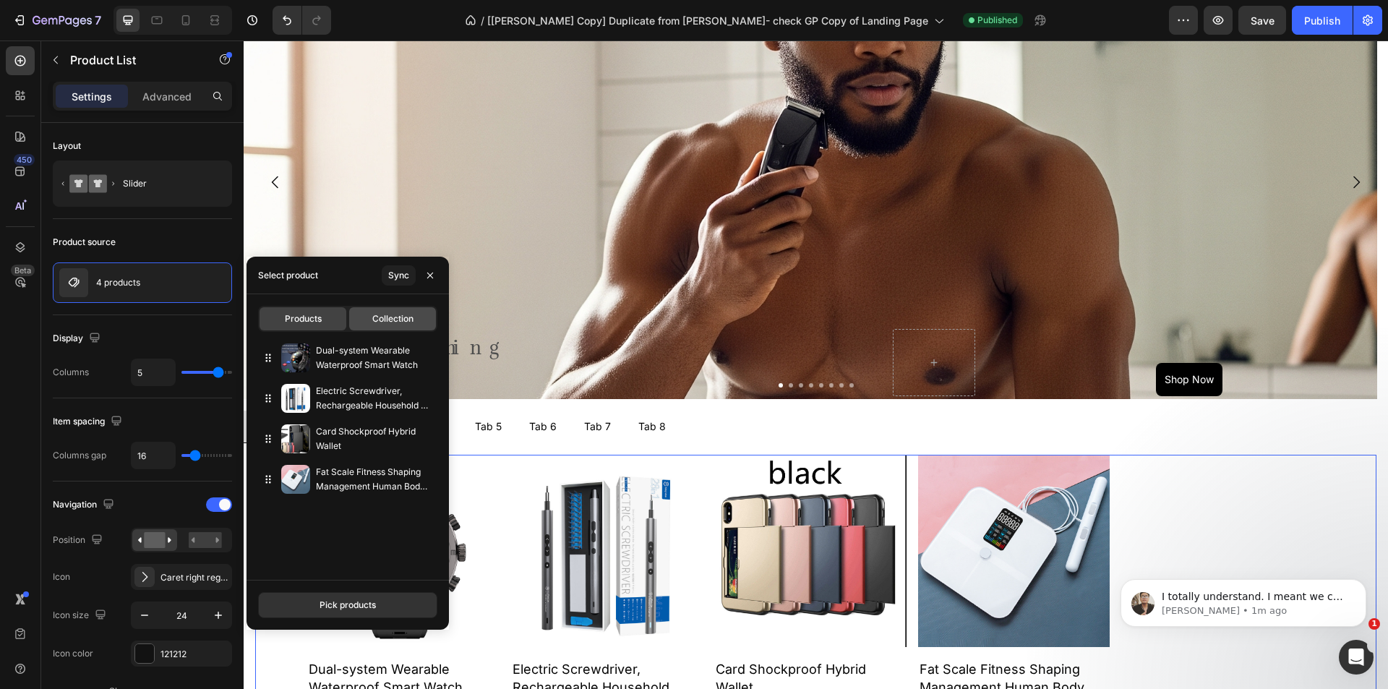
click at [380, 317] on span "Collection" at bounding box center [392, 318] width 41 height 13
type input "10"
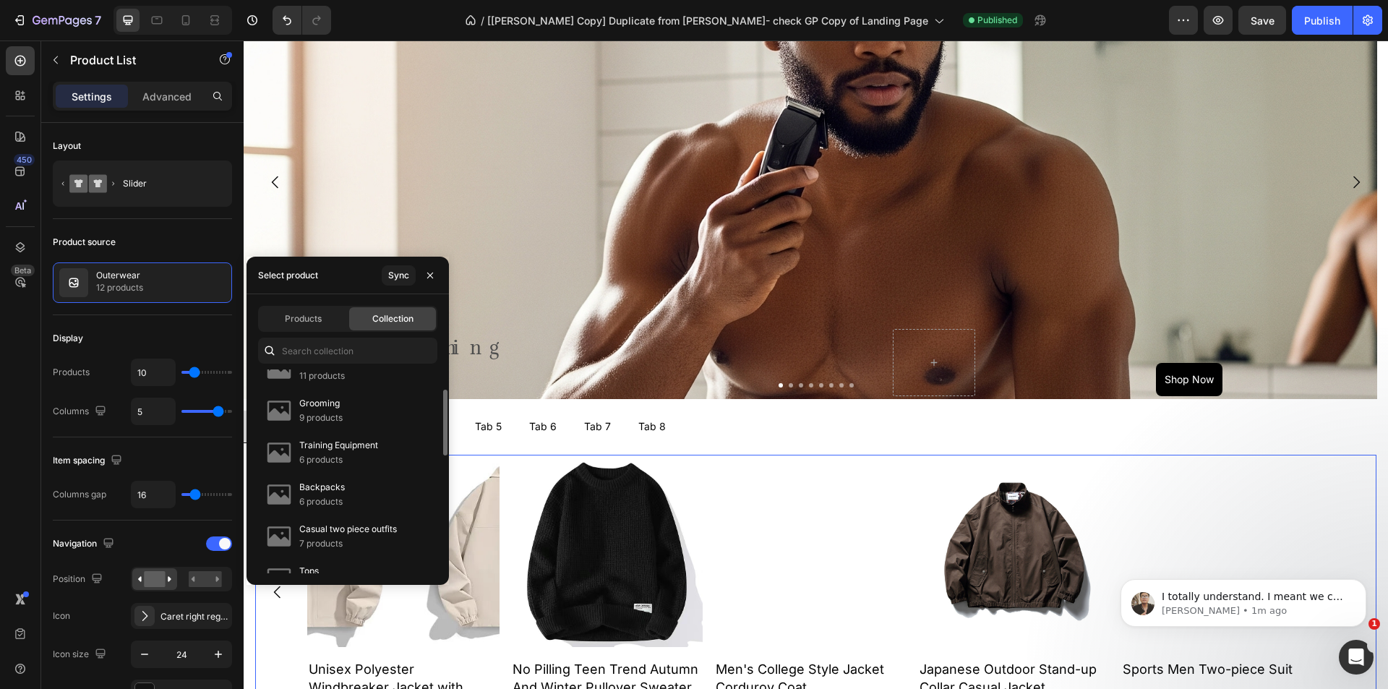
scroll to position [0, 0]
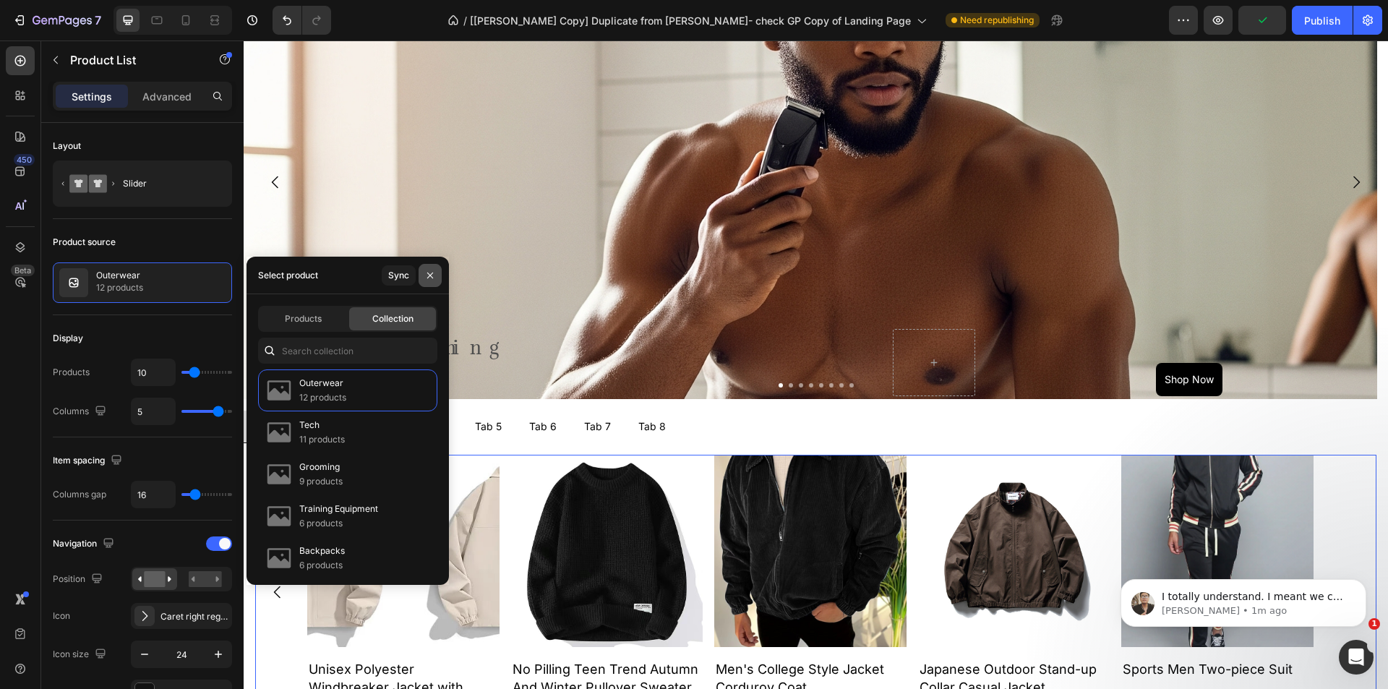
click at [430, 276] on icon "button" at bounding box center [430, 275] width 6 height 6
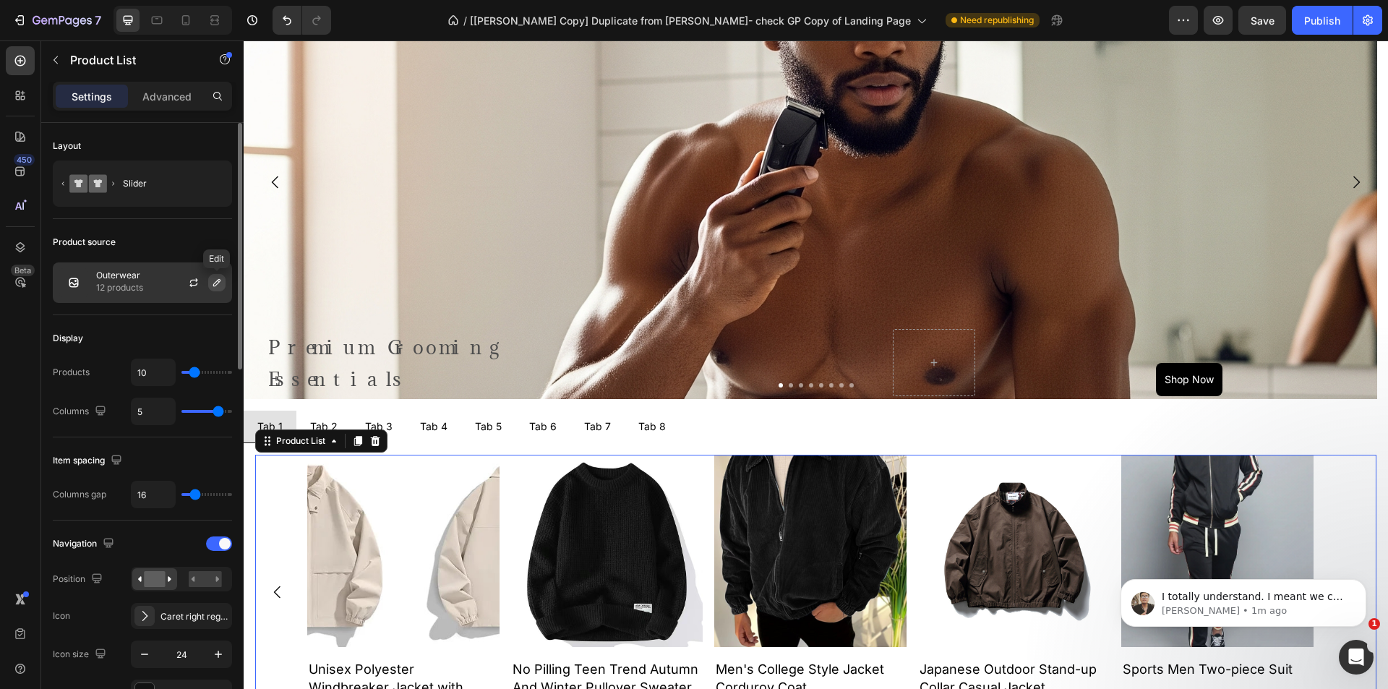
click at [223, 285] on button "button" at bounding box center [216, 282] width 17 height 17
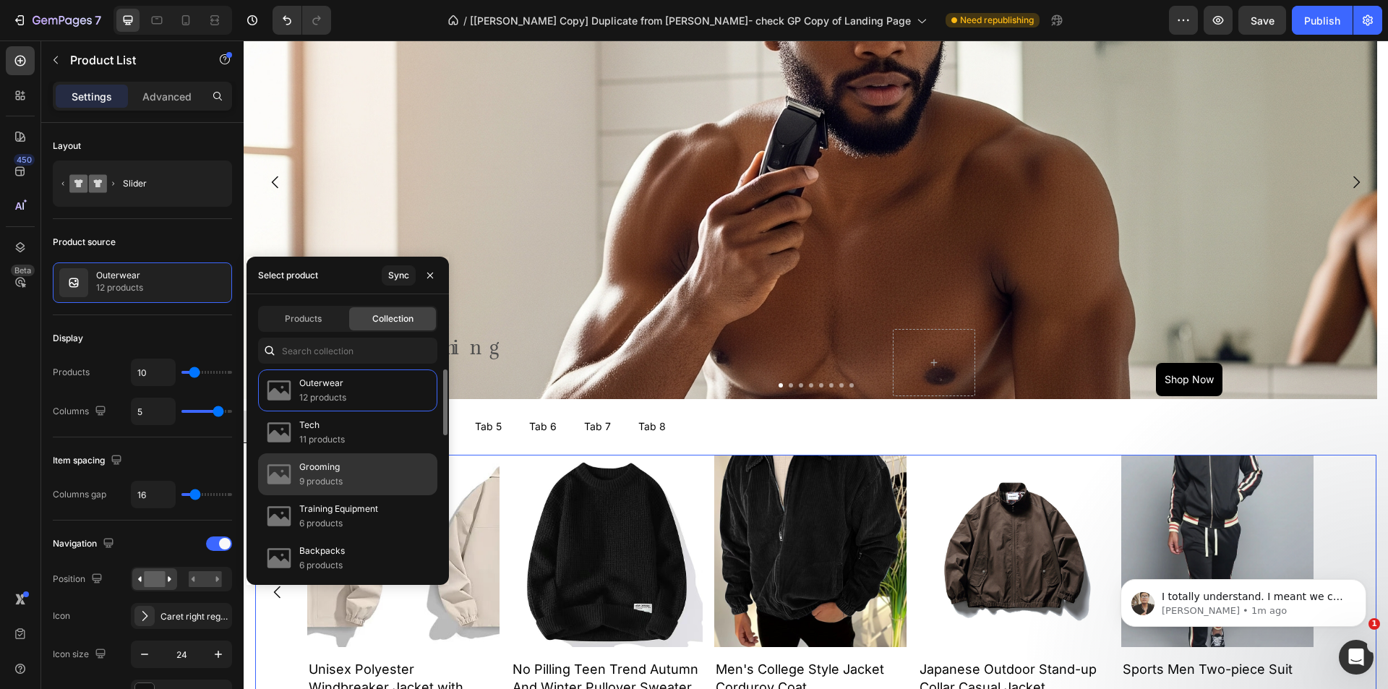
click at [320, 469] on p "Grooming" at bounding box center [320, 467] width 43 height 14
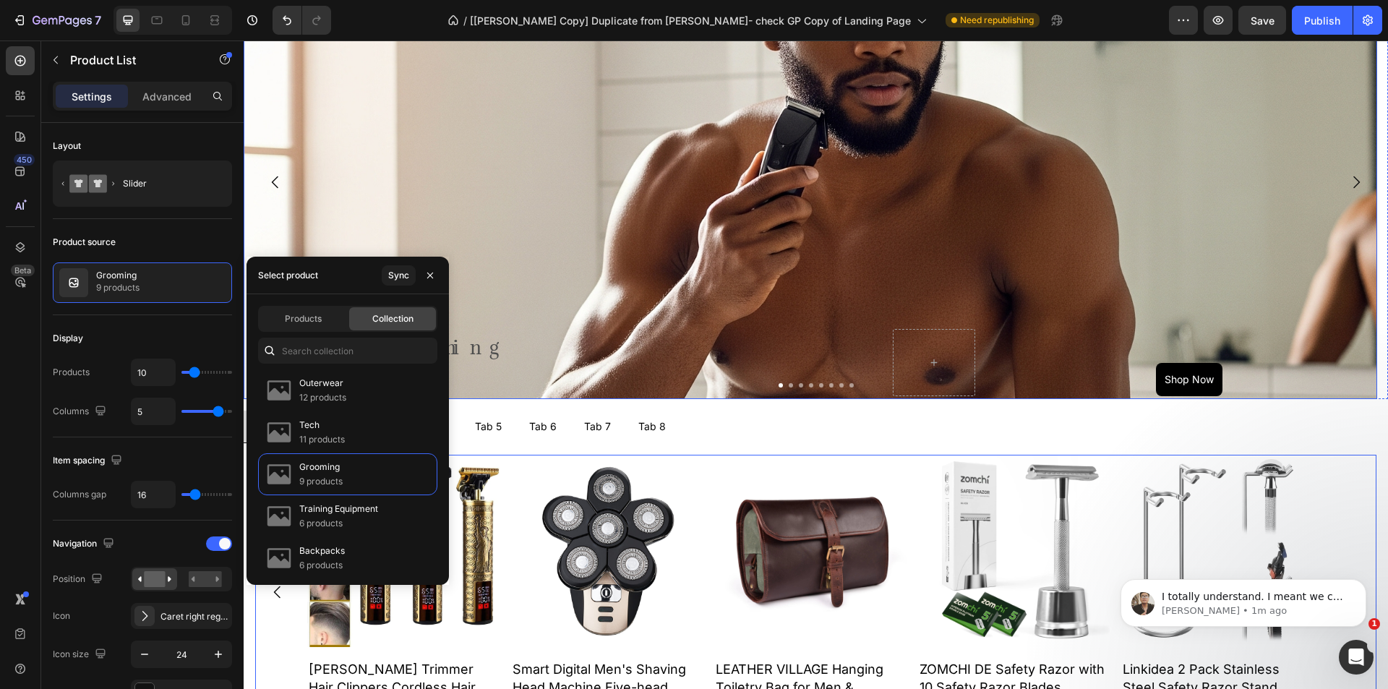
click at [534, 168] on div "Background Image" at bounding box center [811, 298] width 1134 height 651
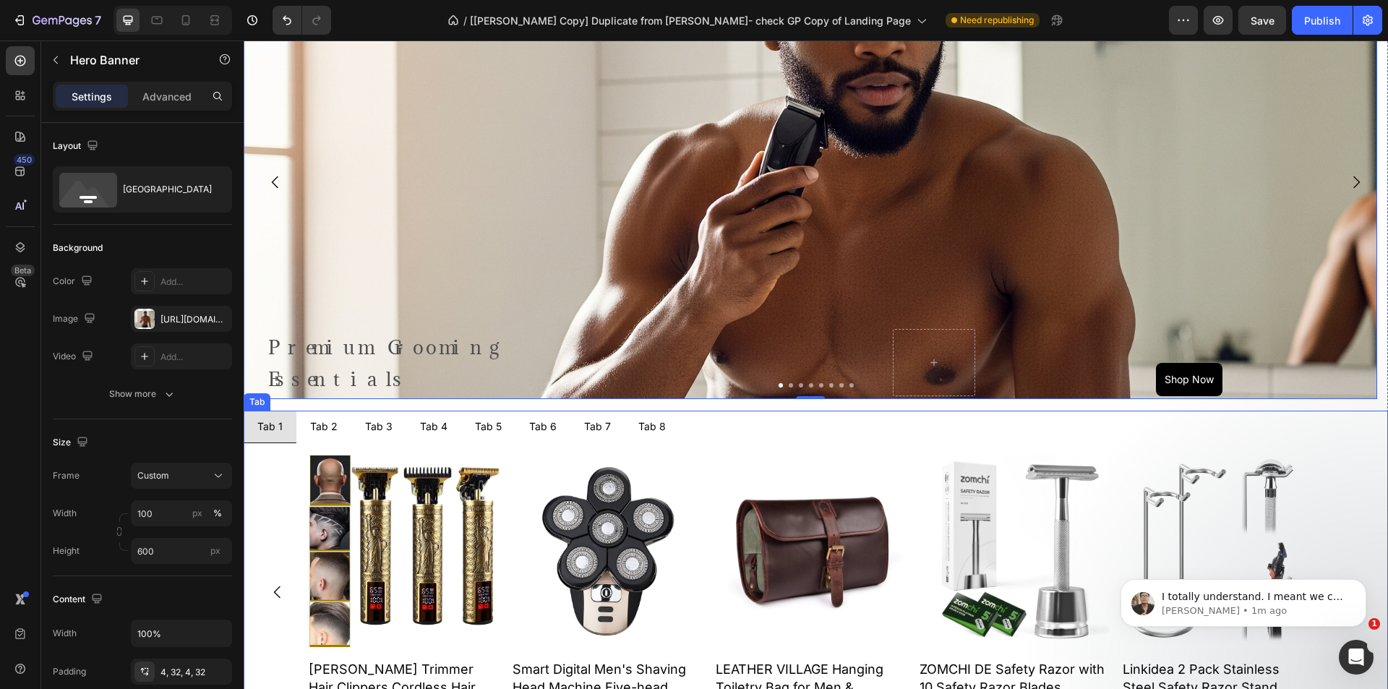
click at [323, 426] on div "Tab 2" at bounding box center [324, 426] width 32 height 20
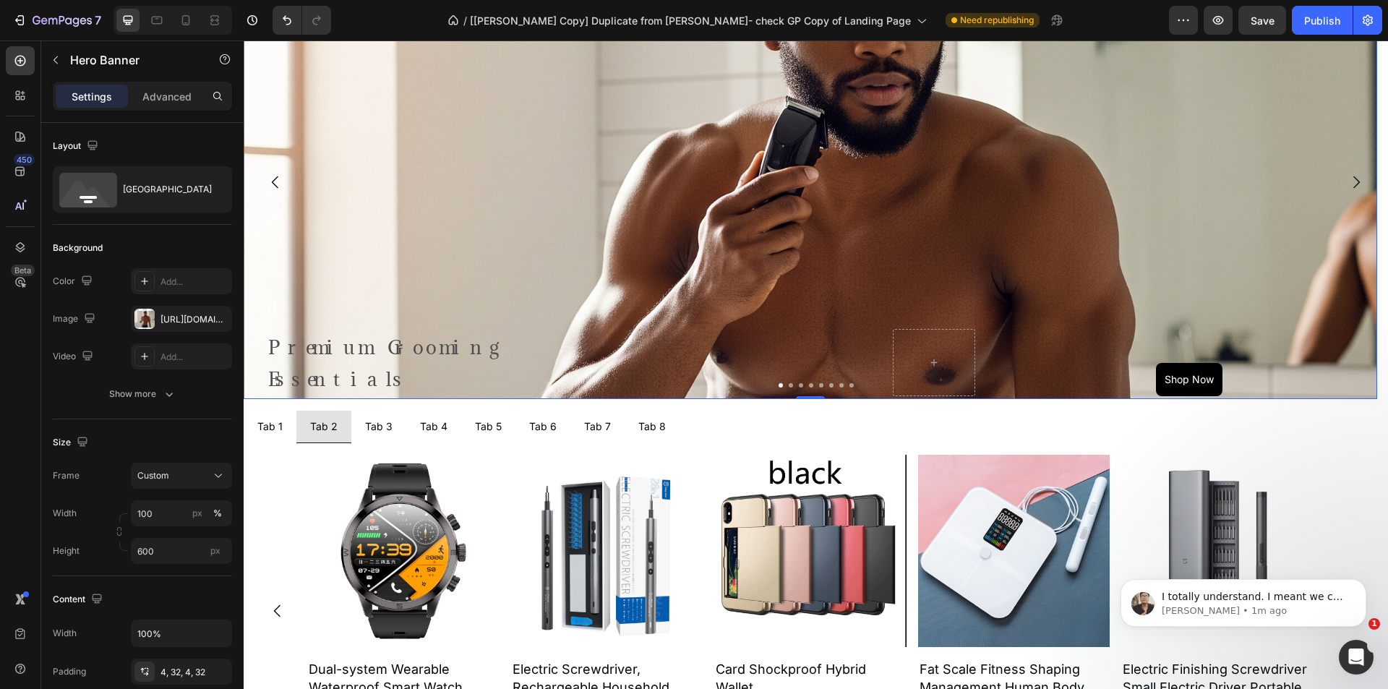
click at [377, 283] on div "Background Image" at bounding box center [811, 298] width 1134 height 651
click at [411, 205] on div "Background Image" at bounding box center [811, 298] width 1134 height 651
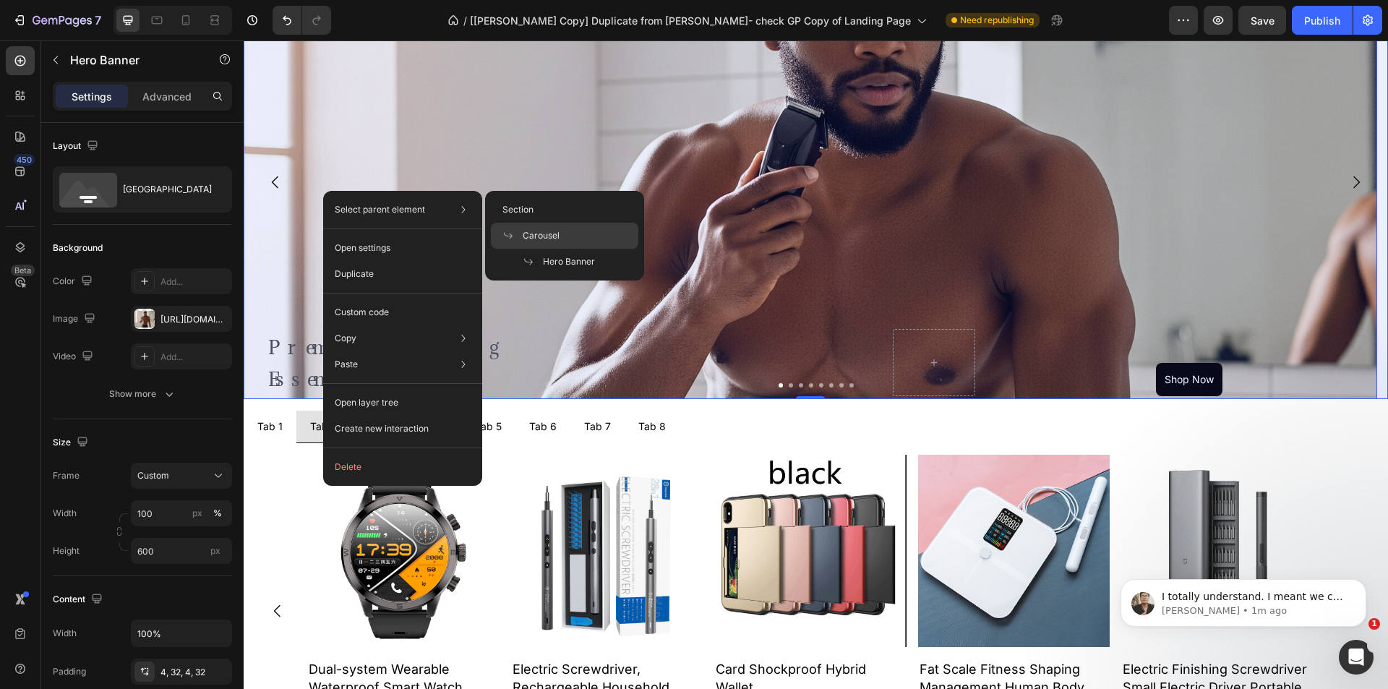
click at [547, 249] on div "Carousel" at bounding box center [565, 262] width 148 height 26
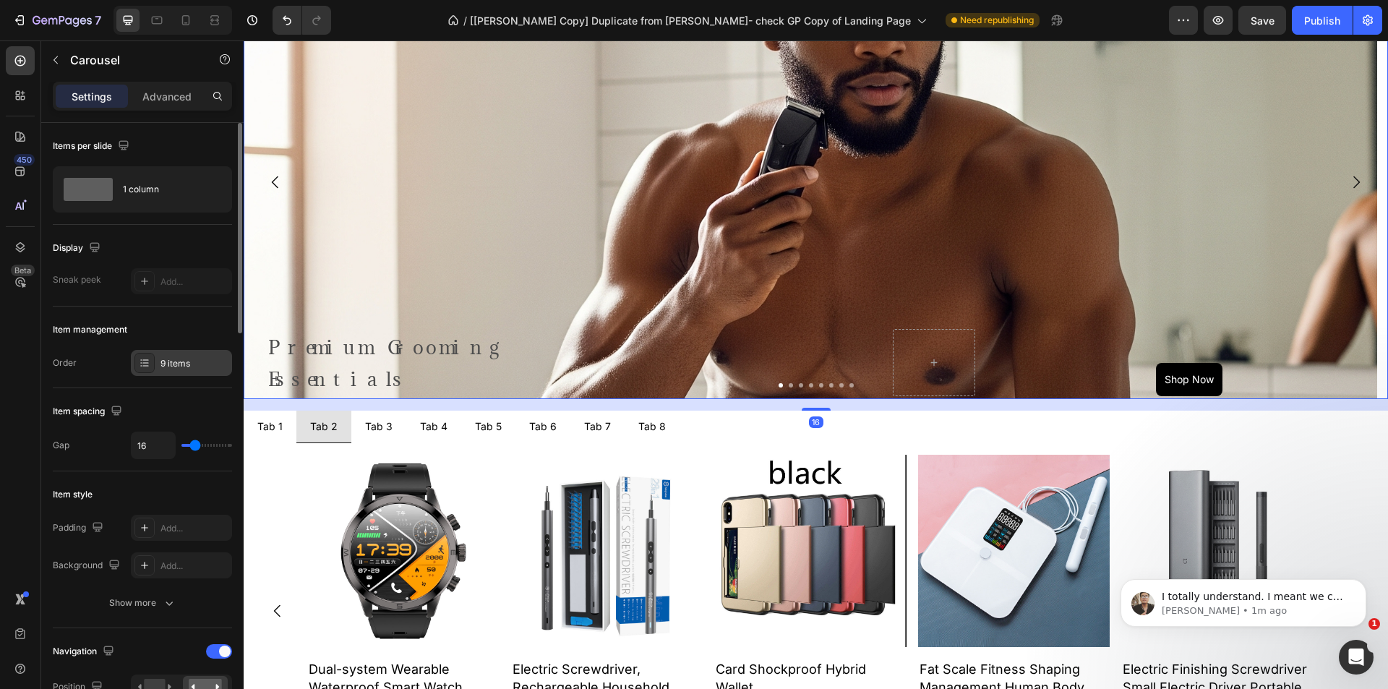
click at [196, 366] on div "9 items" at bounding box center [195, 363] width 68 height 13
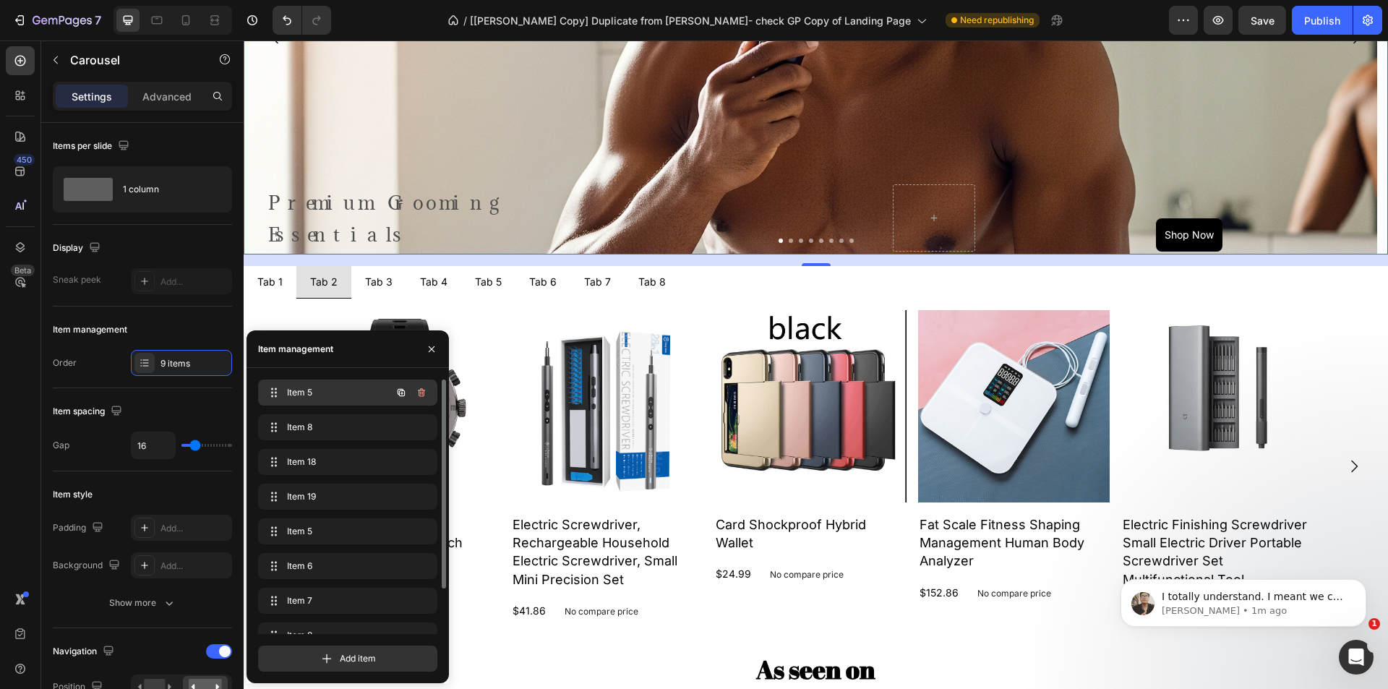
click at [320, 401] on div "Item 5 Item 5" at bounding box center [327, 393] width 127 height 20
click at [331, 427] on span "Item 8" at bounding box center [337, 427] width 107 height 13
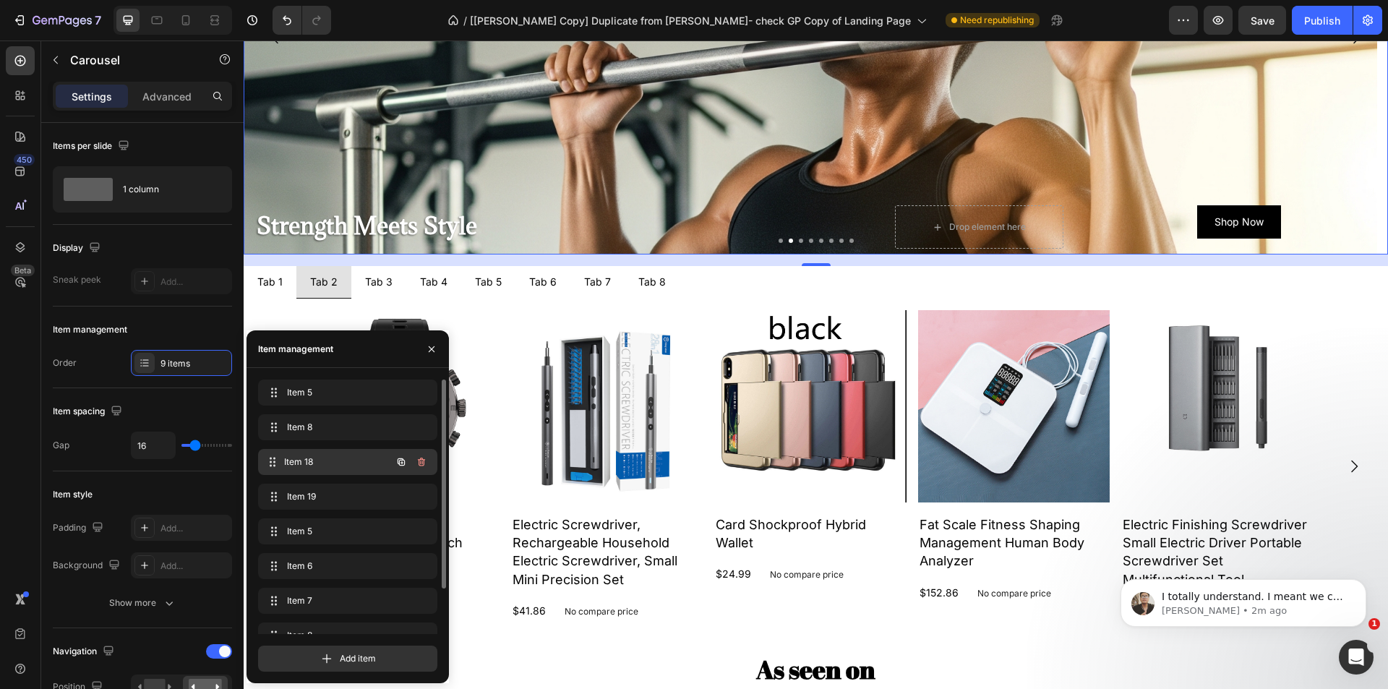
click at [324, 468] on span "Item 18" at bounding box center [337, 462] width 107 height 13
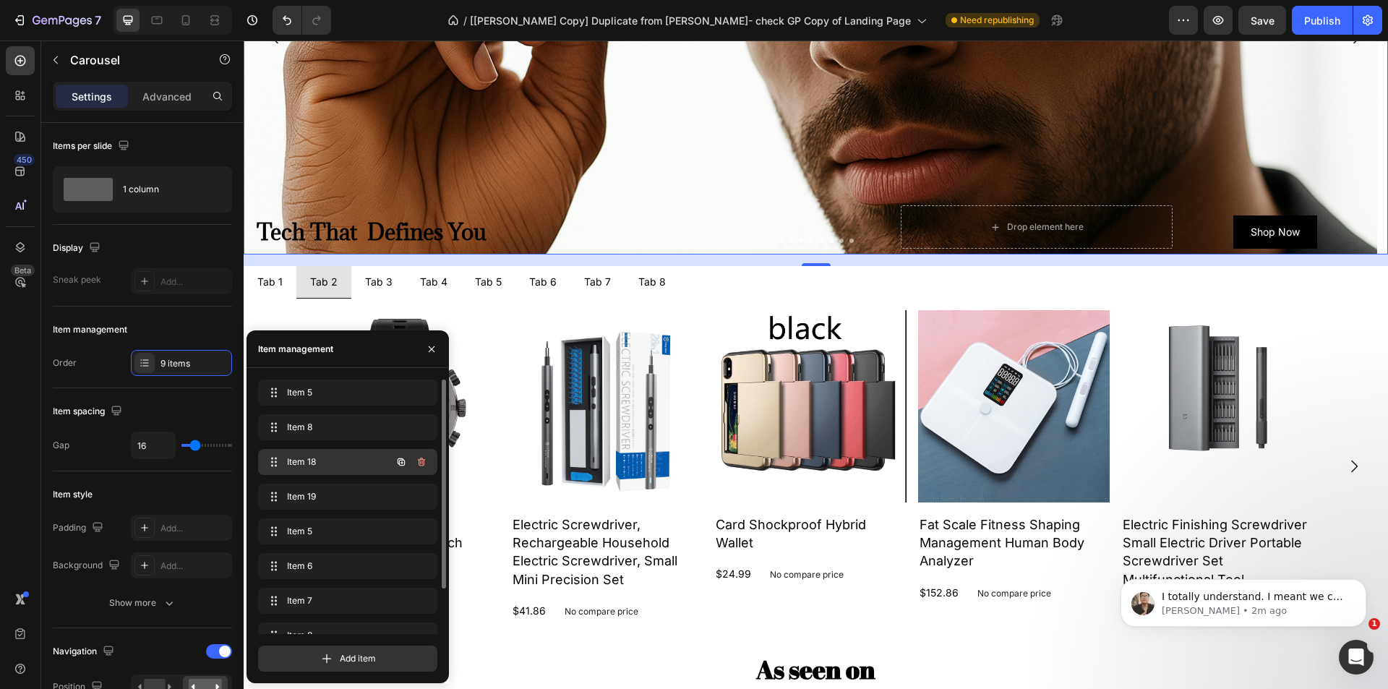
click at [325, 460] on span "Item 18" at bounding box center [328, 462] width 82 height 13
click at [322, 495] on span "Item 19" at bounding box center [337, 496] width 107 height 13
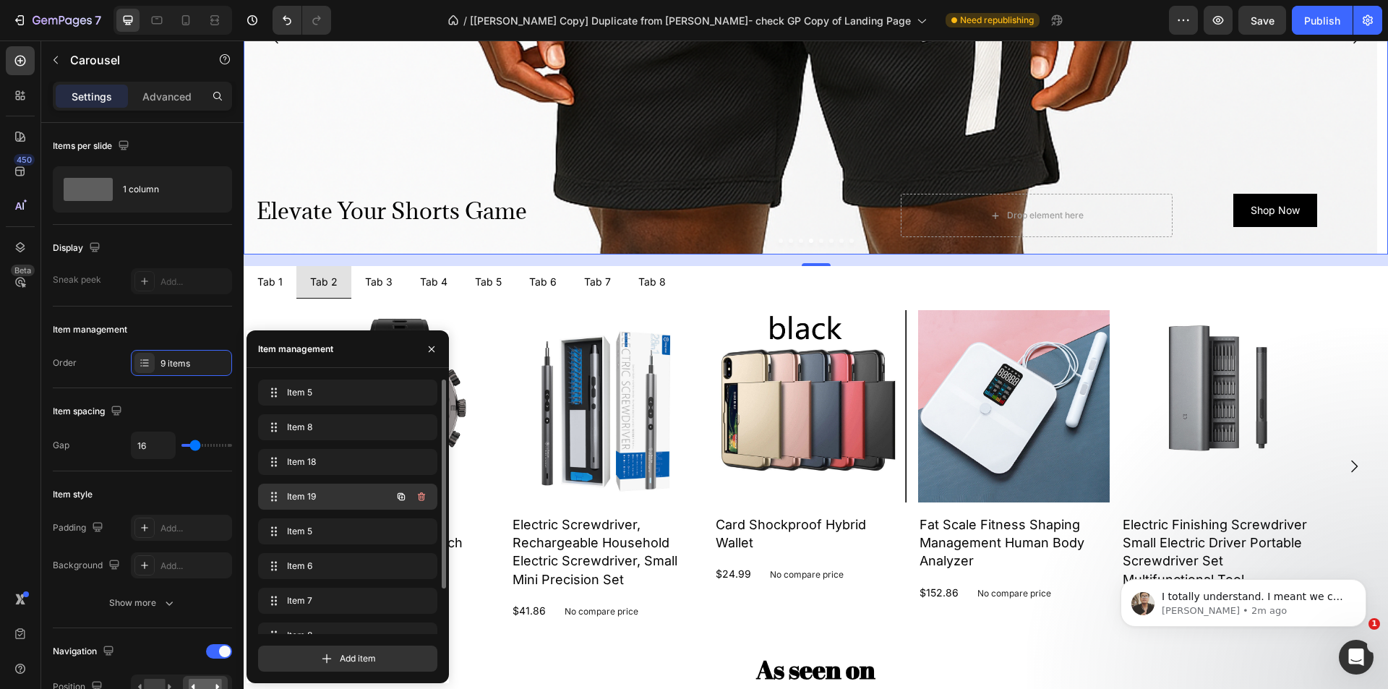
click at [314, 503] on span "Item 19" at bounding box center [328, 496] width 82 height 13
click at [317, 531] on span "Item 5" at bounding box center [337, 531] width 107 height 13
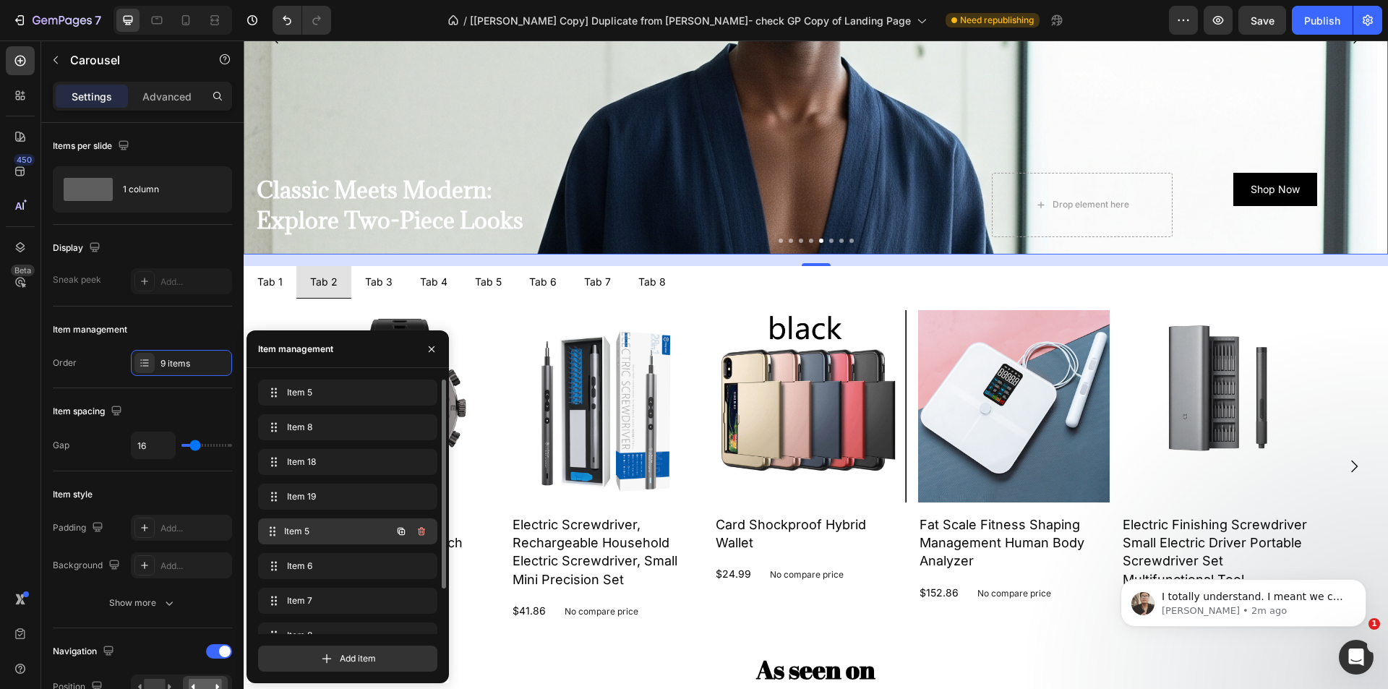
click at [343, 531] on span "Item 5" at bounding box center [337, 531] width 107 height 13
click at [316, 560] on span "Item 6" at bounding box center [328, 566] width 82 height 13
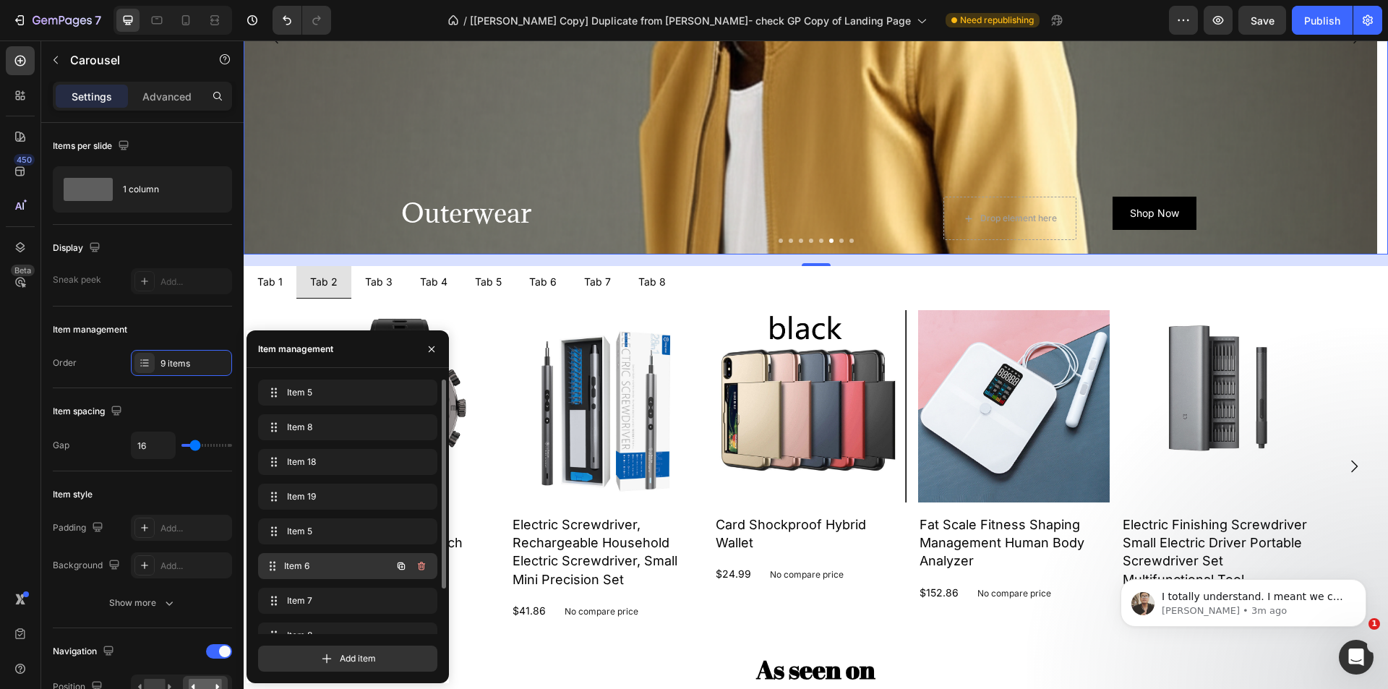
click at [335, 560] on span "Item 6" at bounding box center [337, 566] width 107 height 13
click at [328, 594] on span "Item 7" at bounding box center [337, 600] width 107 height 13
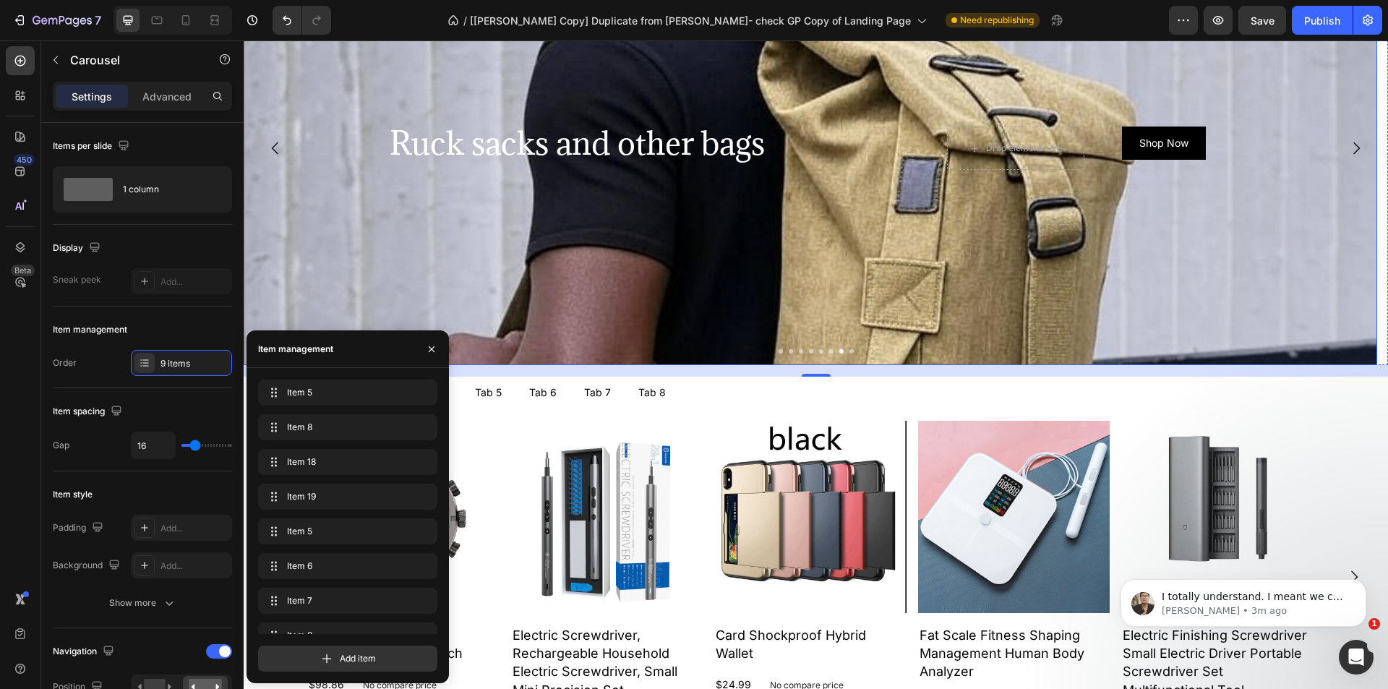
scroll to position [651, 0]
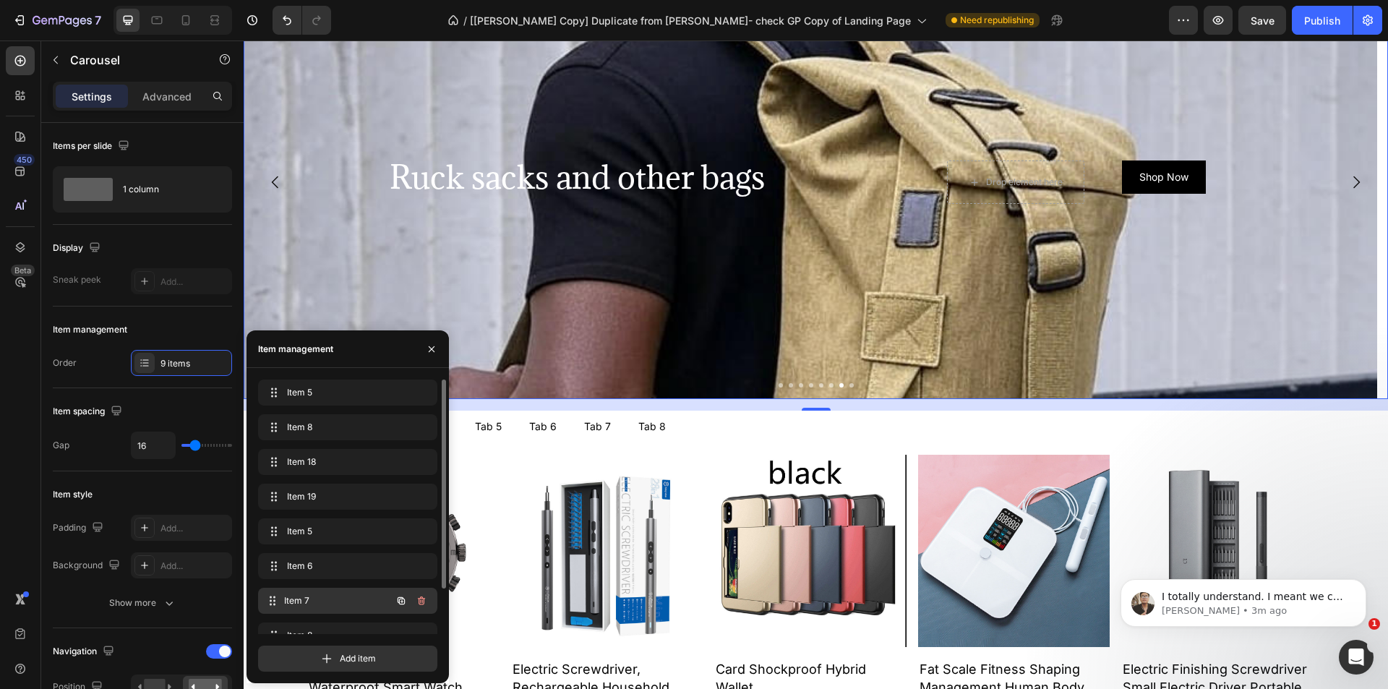
click at [332, 591] on div "Item 7 Item 7" at bounding box center [327, 601] width 127 height 20
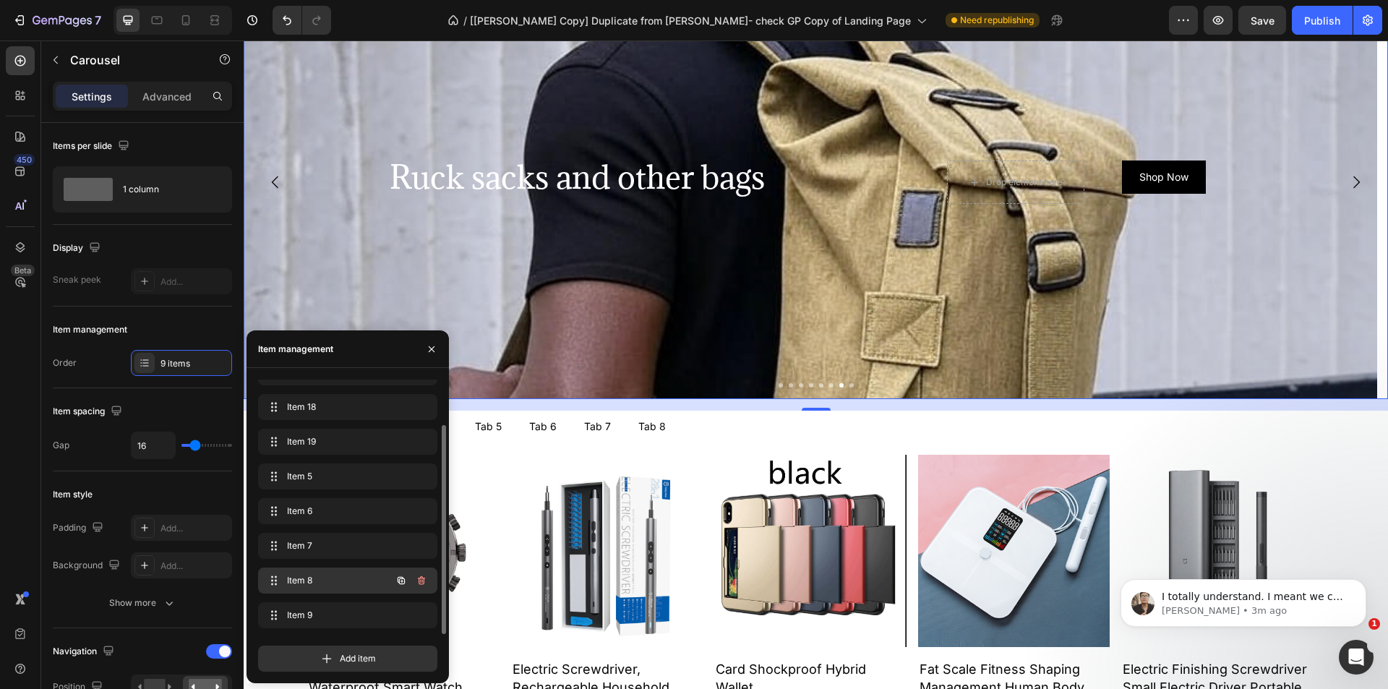
click at [331, 578] on span "Item 8" at bounding box center [328, 580] width 82 height 13
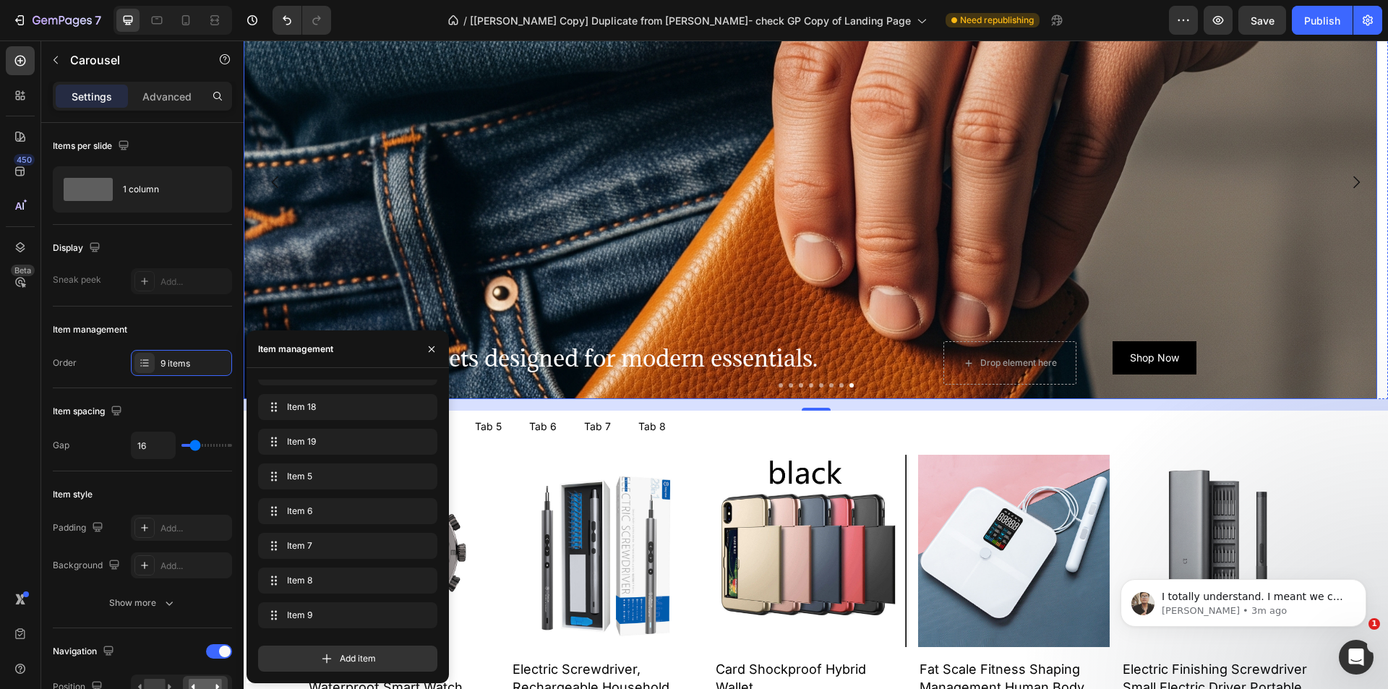
scroll to position [723, 0]
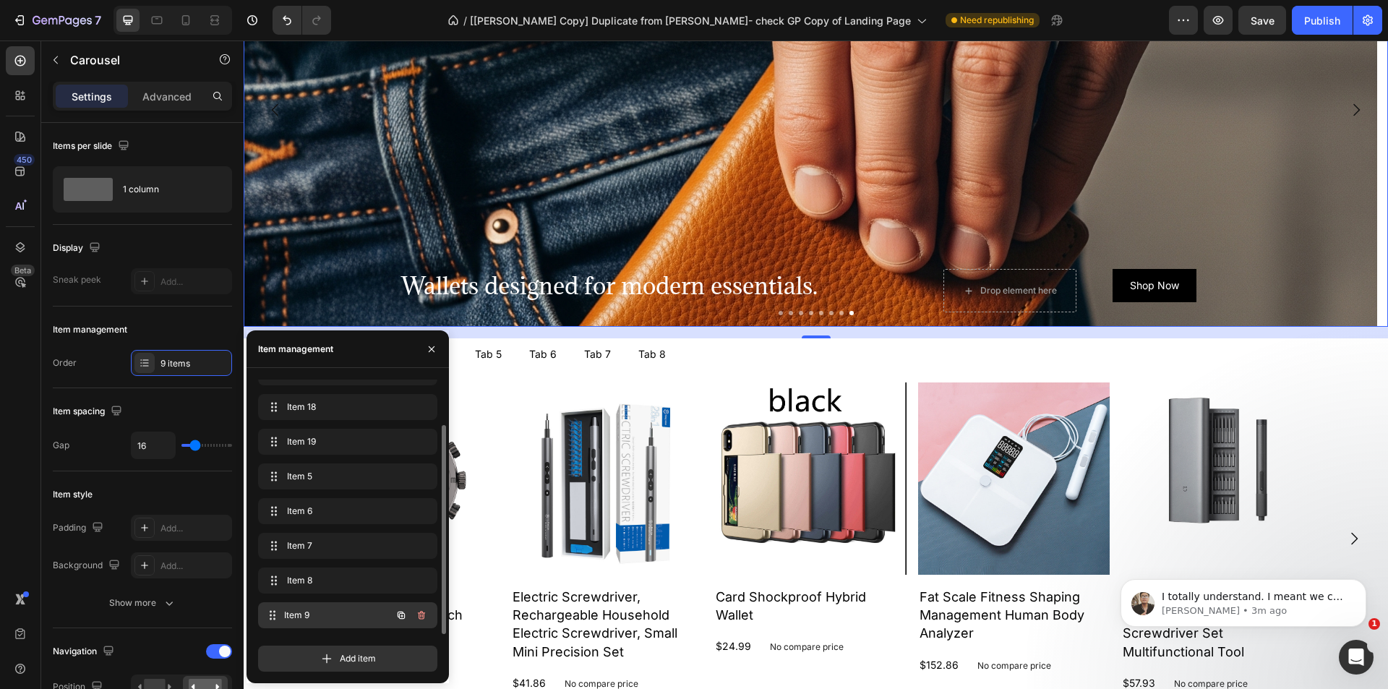
click at [329, 610] on span "Item 9" at bounding box center [337, 615] width 107 height 13
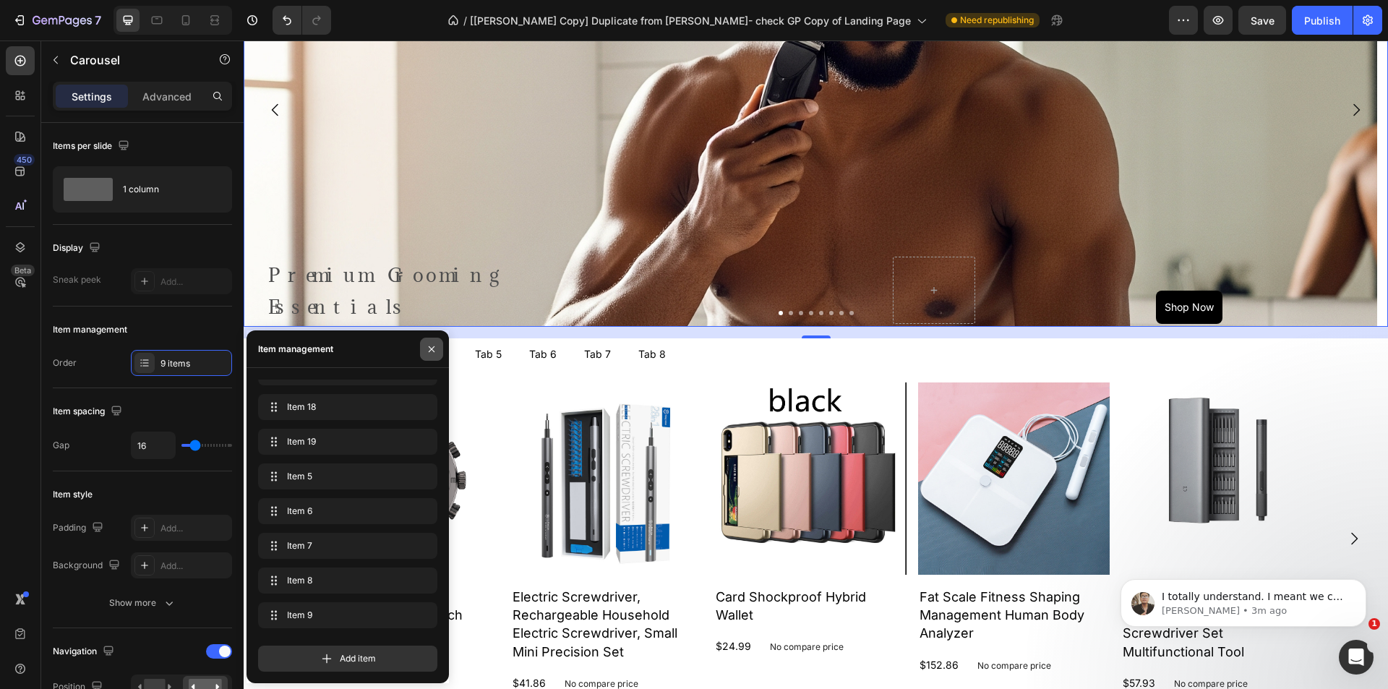
click at [430, 347] on icon "button" at bounding box center [432, 349] width 12 height 12
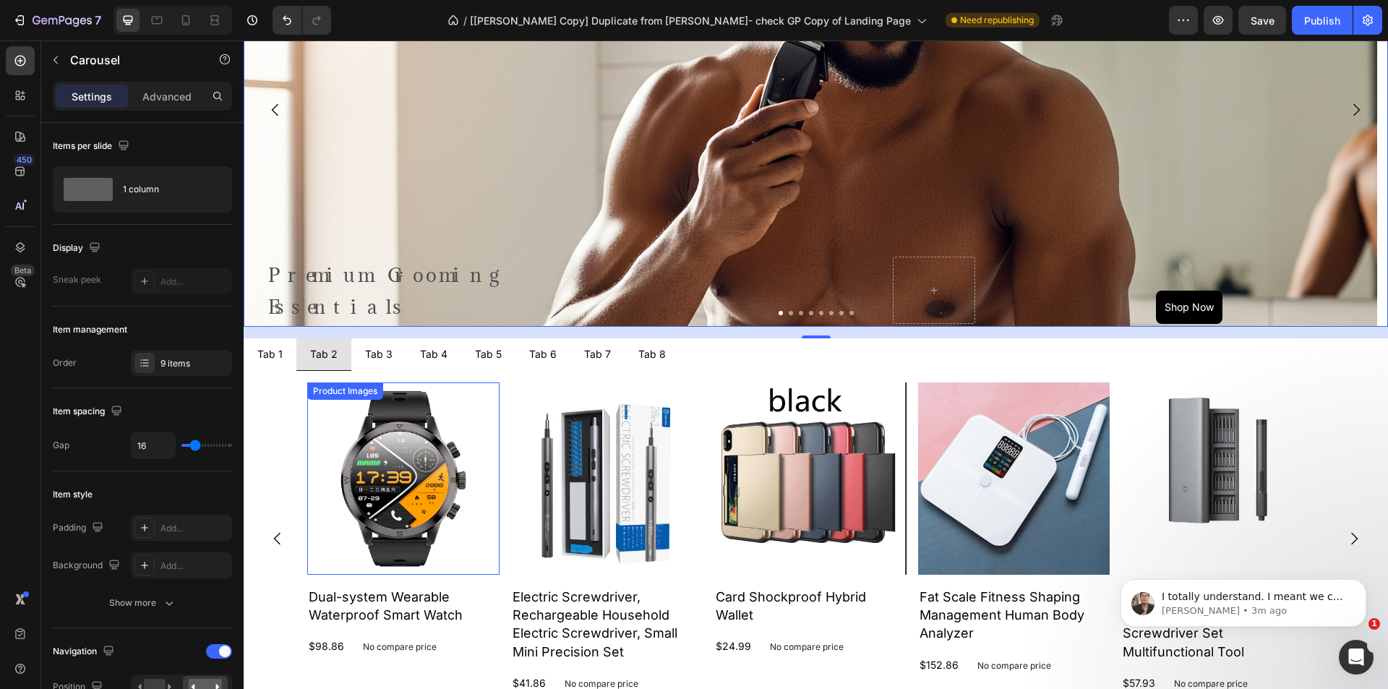
click at [346, 451] on img at bounding box center [403, 479] width 192 height 192
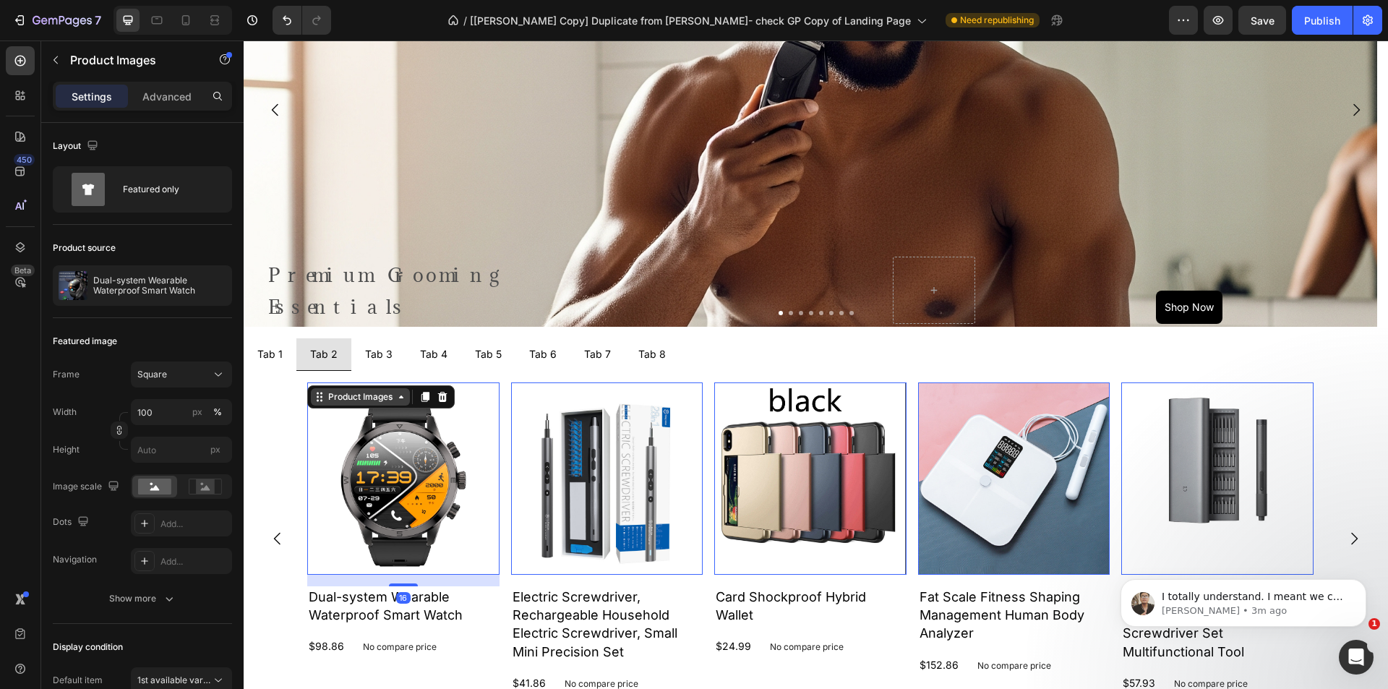
click at [355, 396] on div "Product Images" at bounding box center [360, 396] width 70 height 13
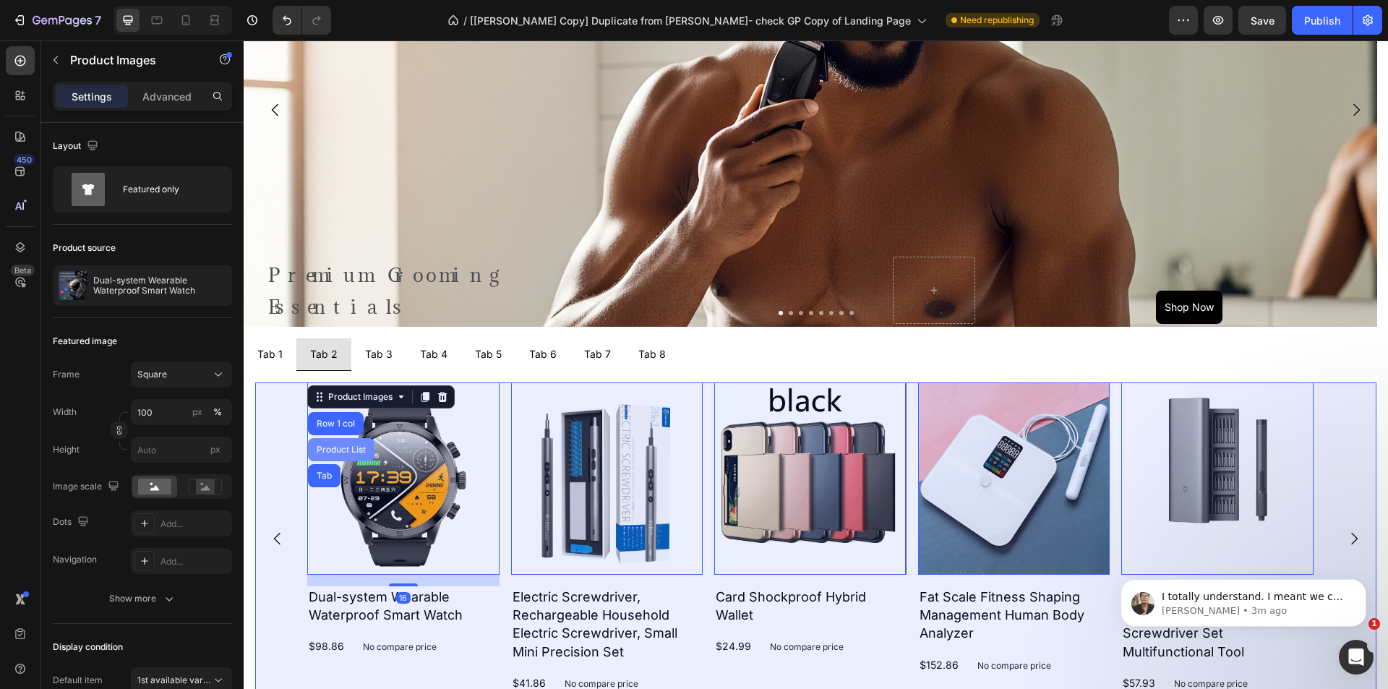
click at [346, 445] on div "Product List" at bounding box center [341, 449] width 67 height 23
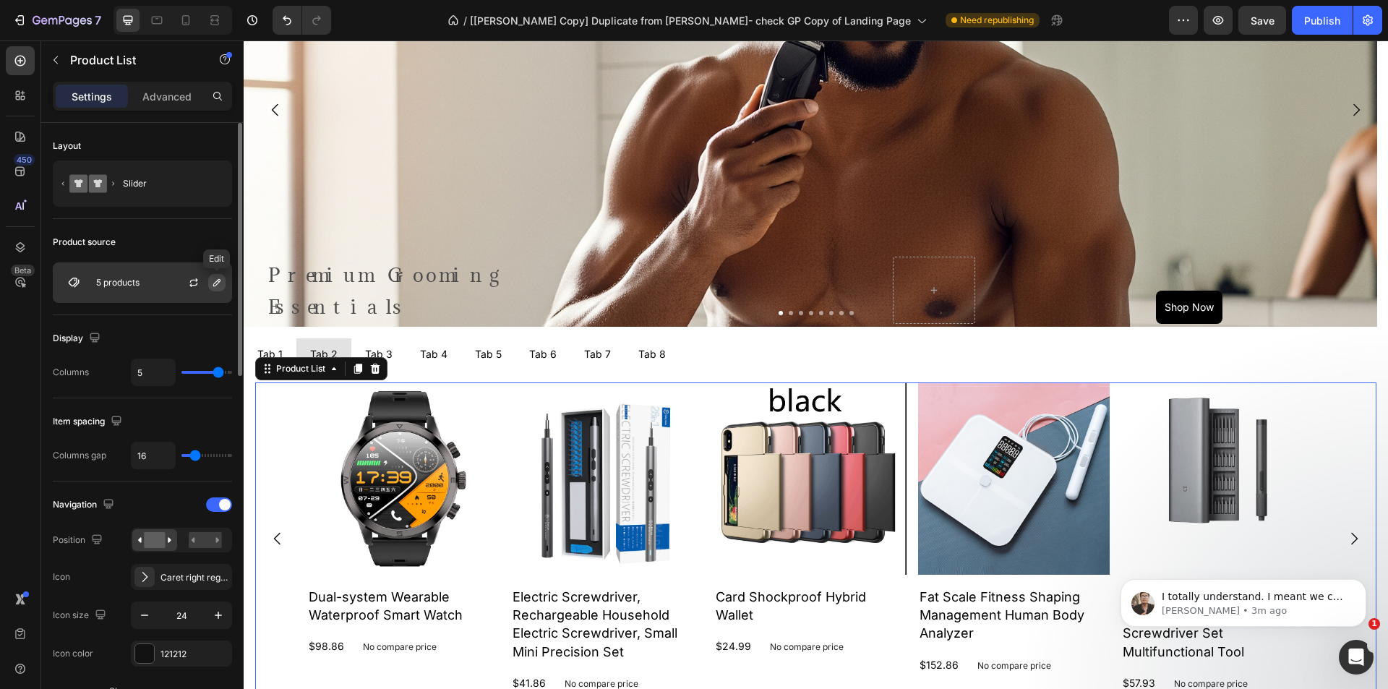
click at [216, 286] on icon "button" at bounding box center [217, 283] width 12 height 12
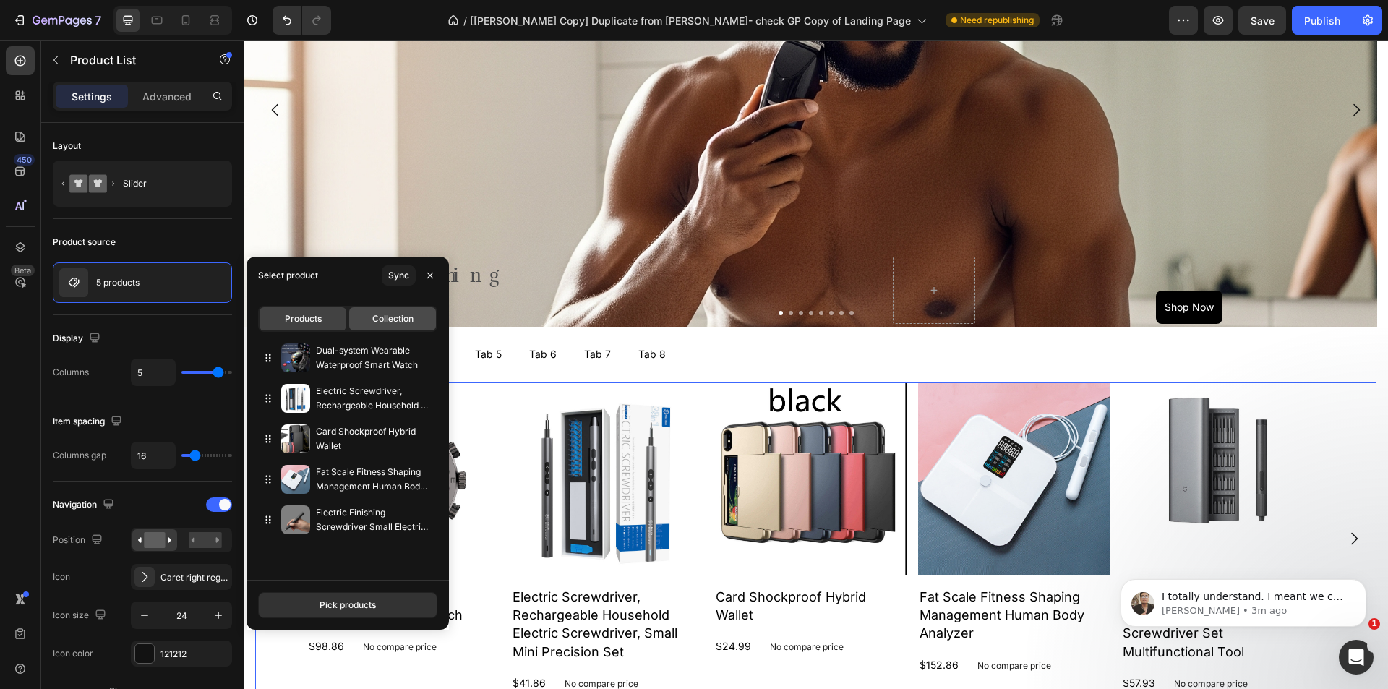
click at [396, 309] on div "Collection" at bounding box center [392, 318] width 87 height 23
type input "10"
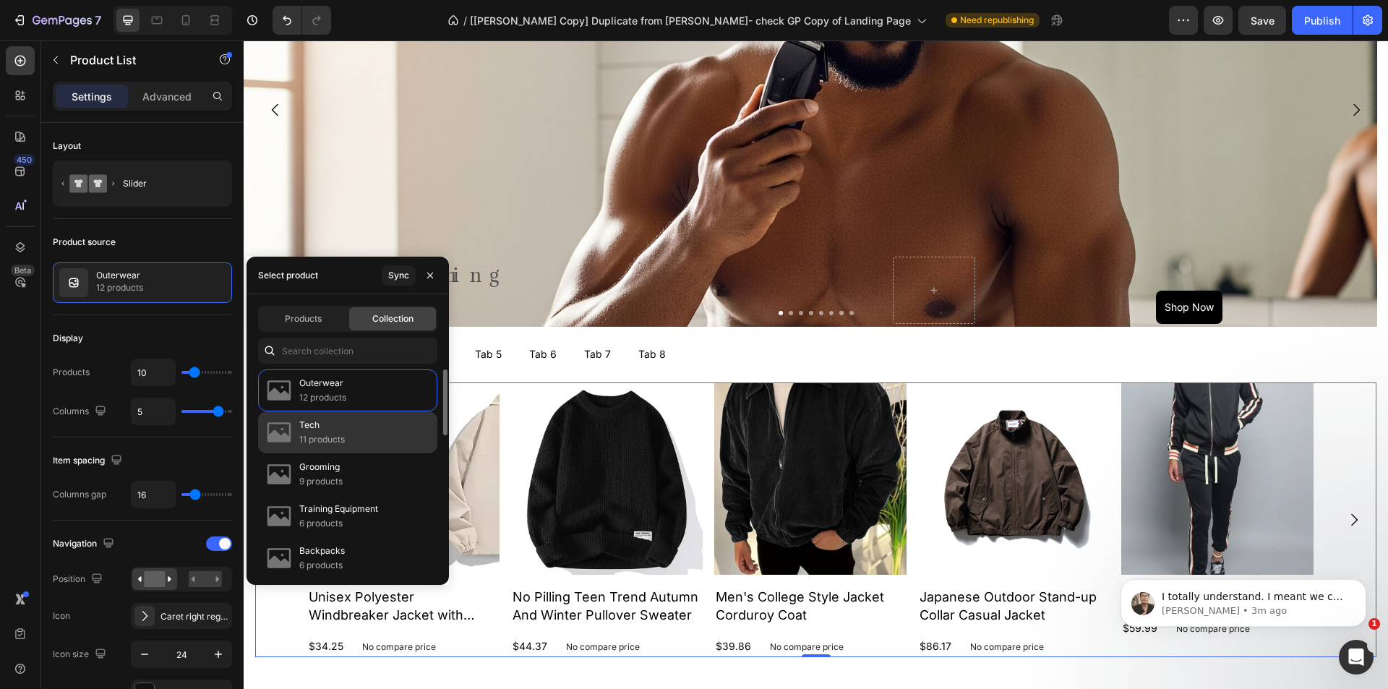
click at [359, 453] on div "Tech 11 products" at bounding box center [347, 474] width 179 height 42
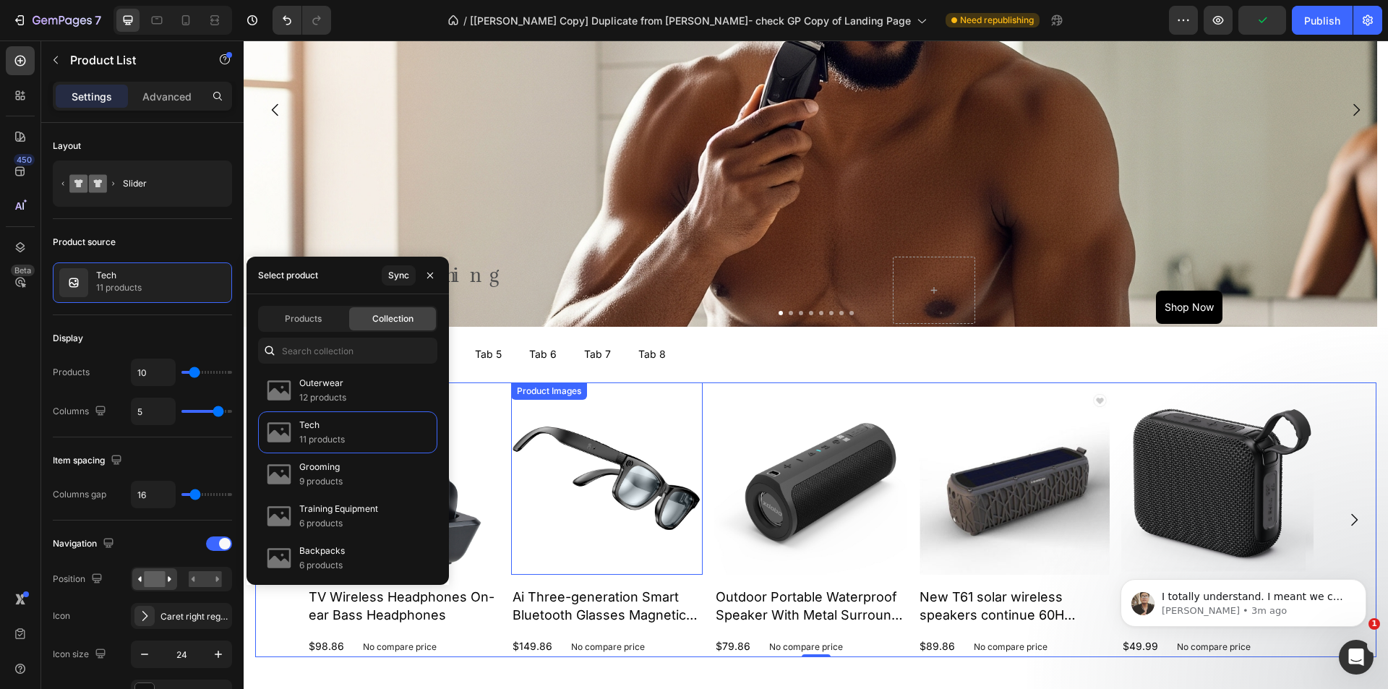
click at [538, 419] on img at bounding box center [607, 479] width 192 height 192
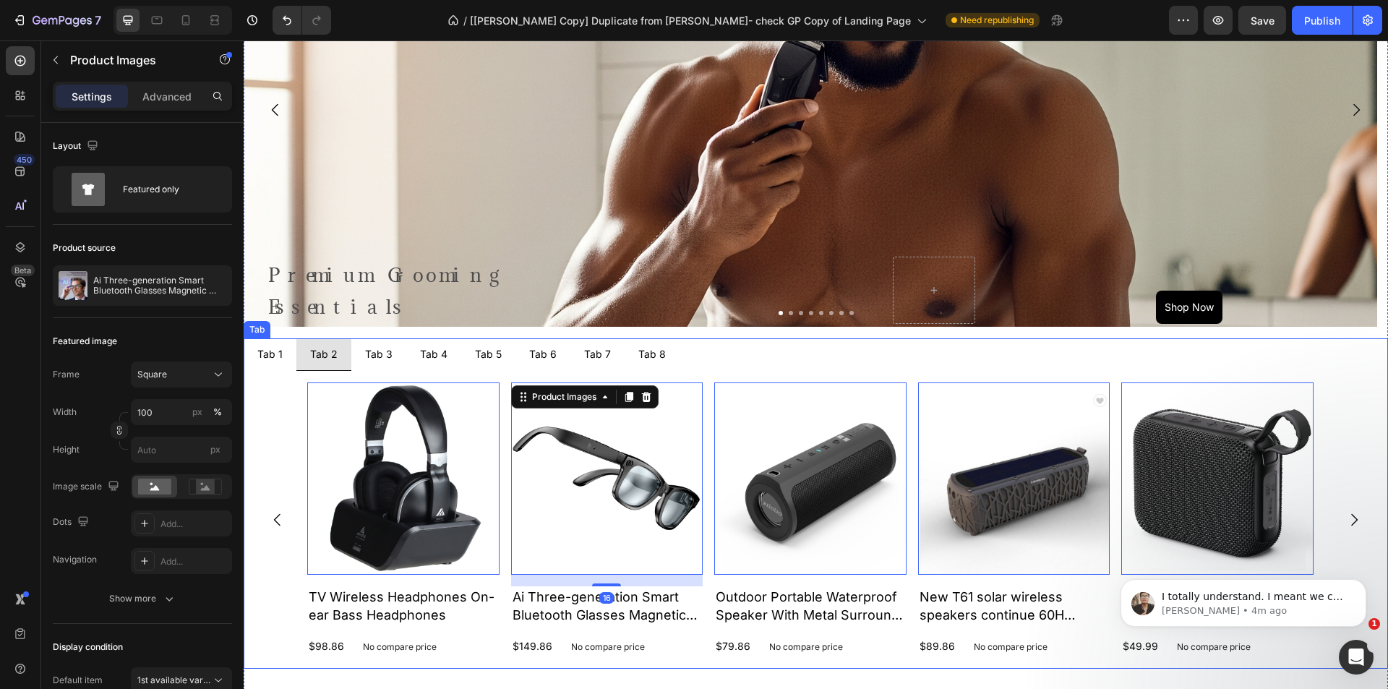
click at [379, 356] on div "Tab 3" at bounding box center [379, 354] width 32 height 20
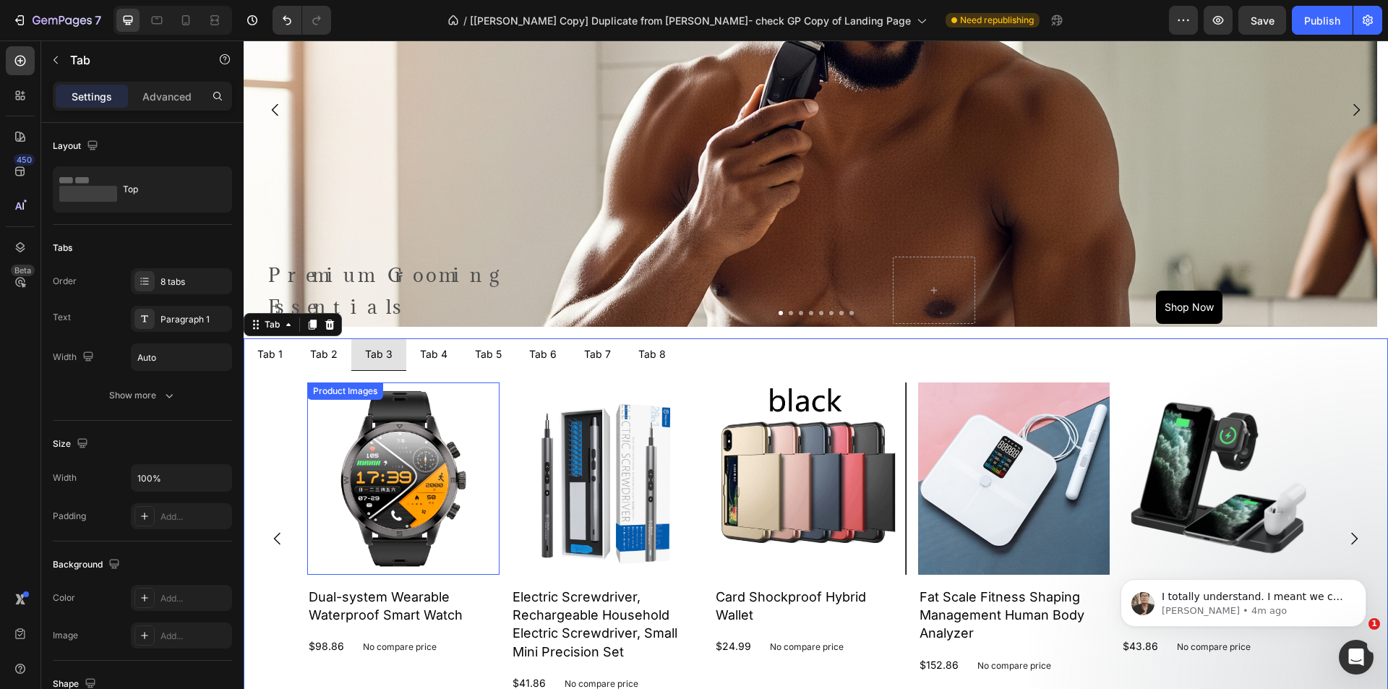
click at [341, 420] on img at bounding box center [403, 479] width 192 height 192
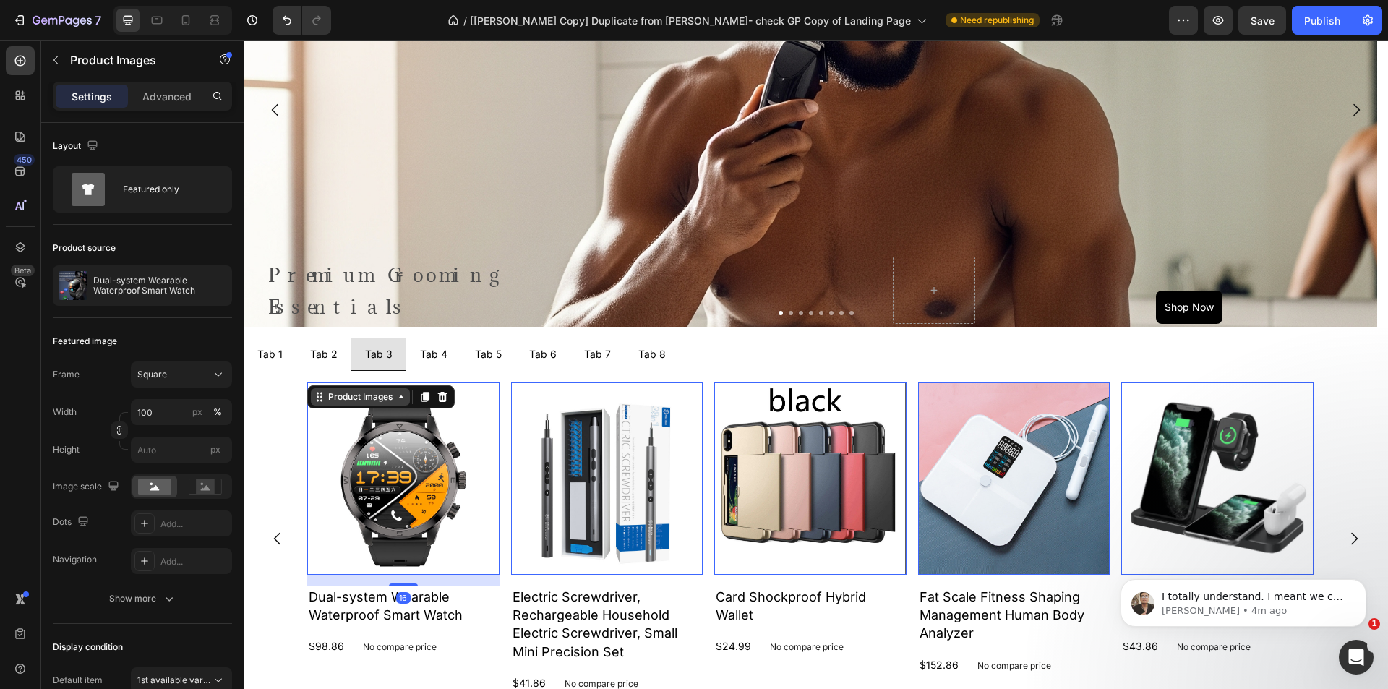
click at [351, 399] on div "Product Images" at bounding box center [360, 396] width 70 height 13
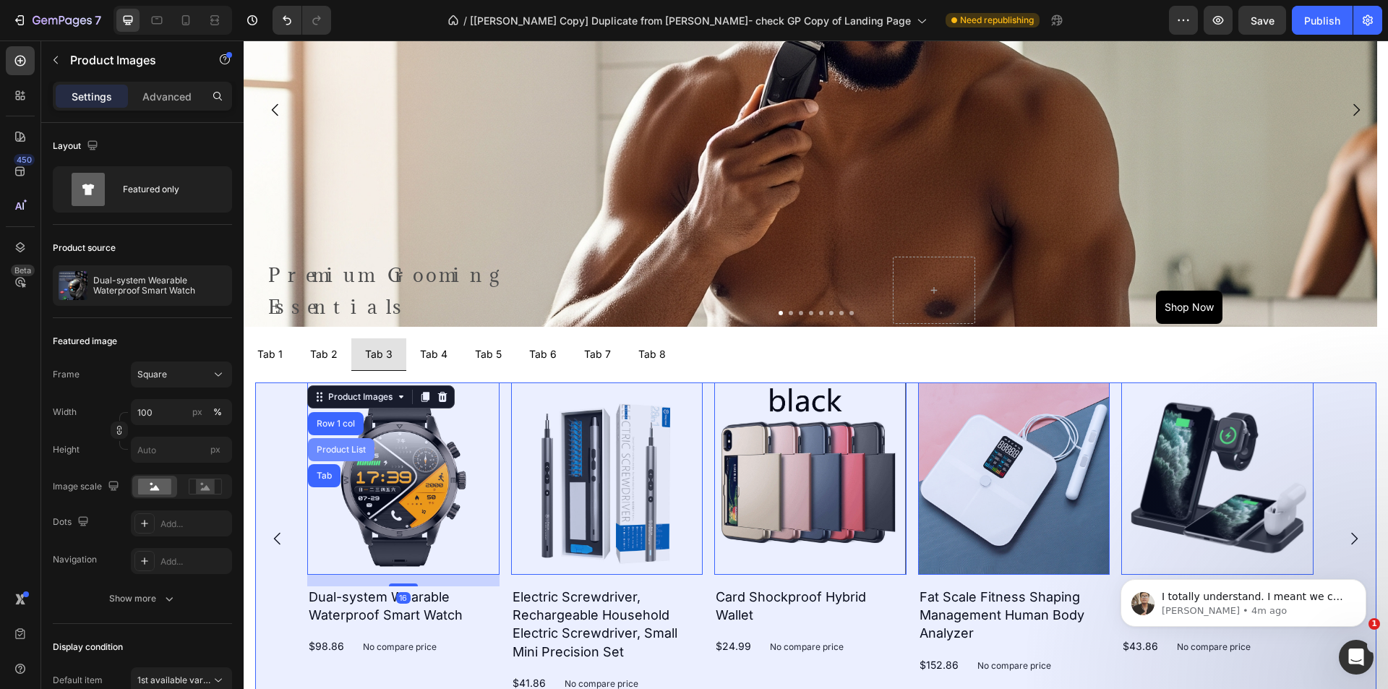
click at [336, 446] on div "Product List" at bounding box center [341, 449] width 55 height 9
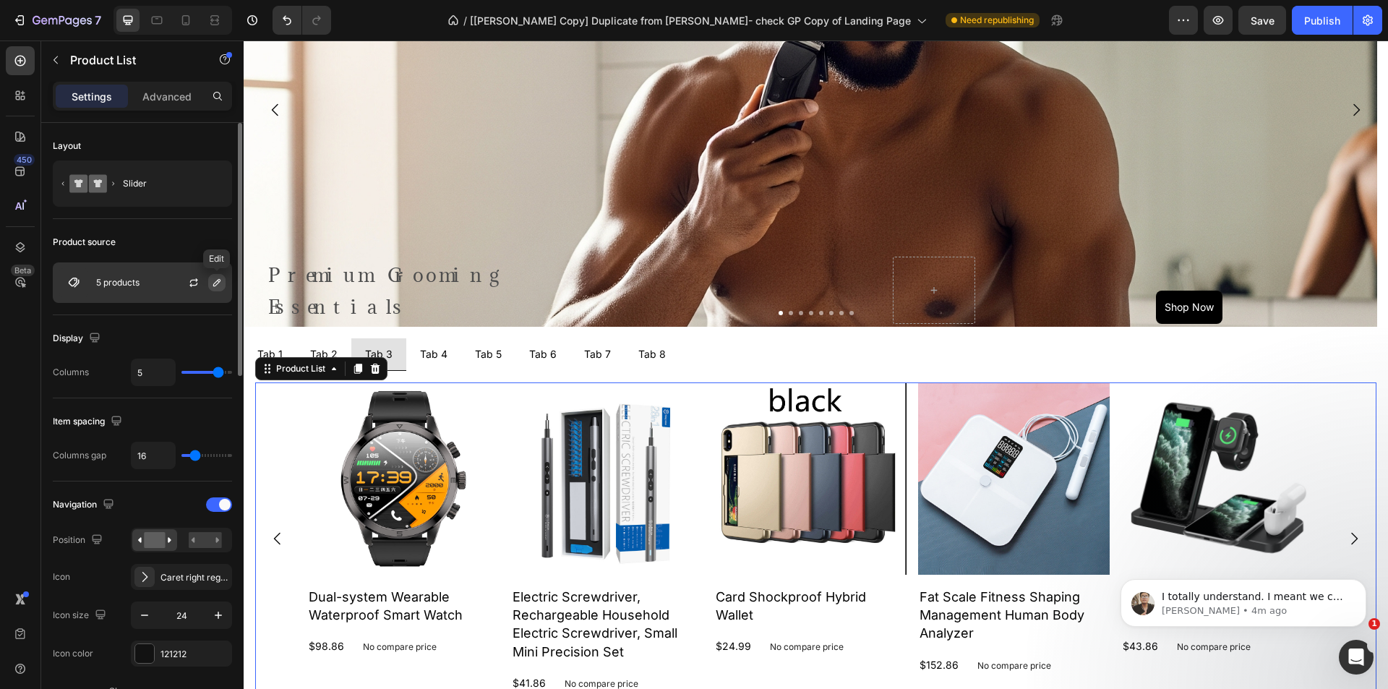
click at [218, 286] on icon "button" at bounding box center [217, 283] width 12 height 12
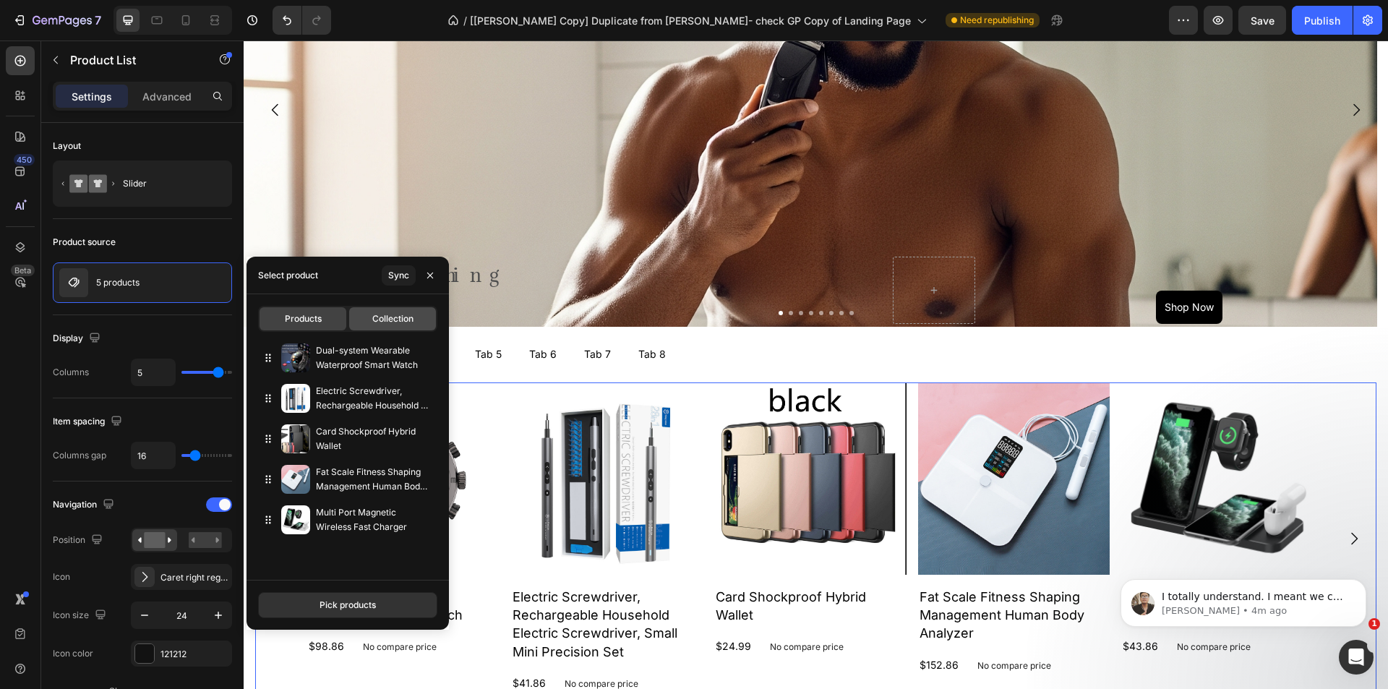
click at [396, 322] on span "Collection" at bounding box center [392, 318] width 41 height 13
type input "10"
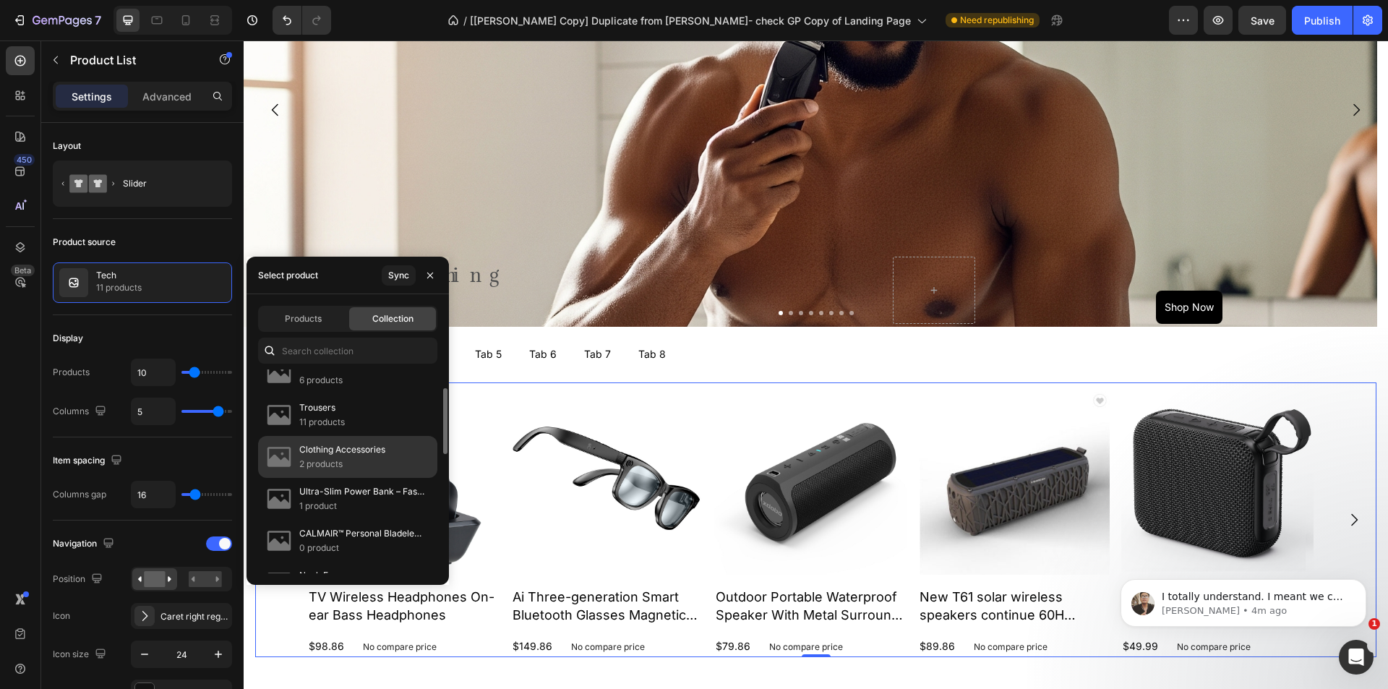
scroll to position [281, 0]
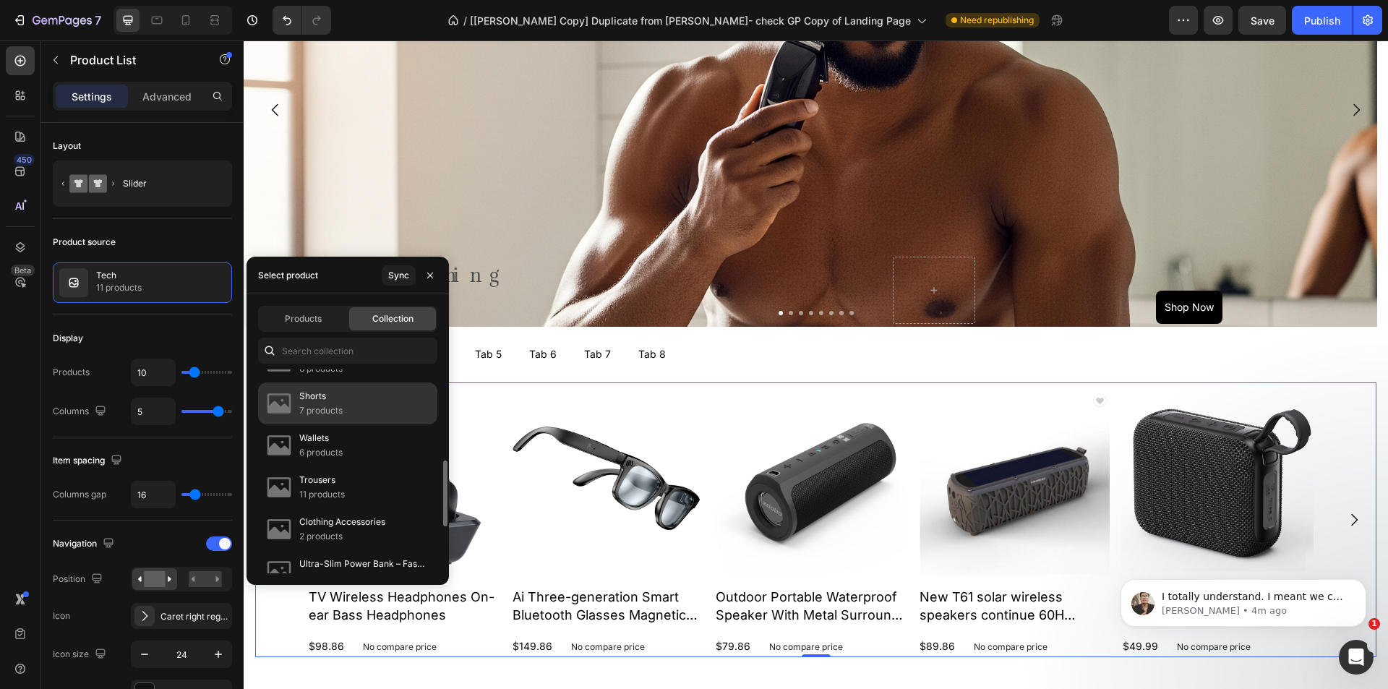
click at [371, 424] on div "Shorts 7 products" at bounding box center [347, 445] width 179 height 42
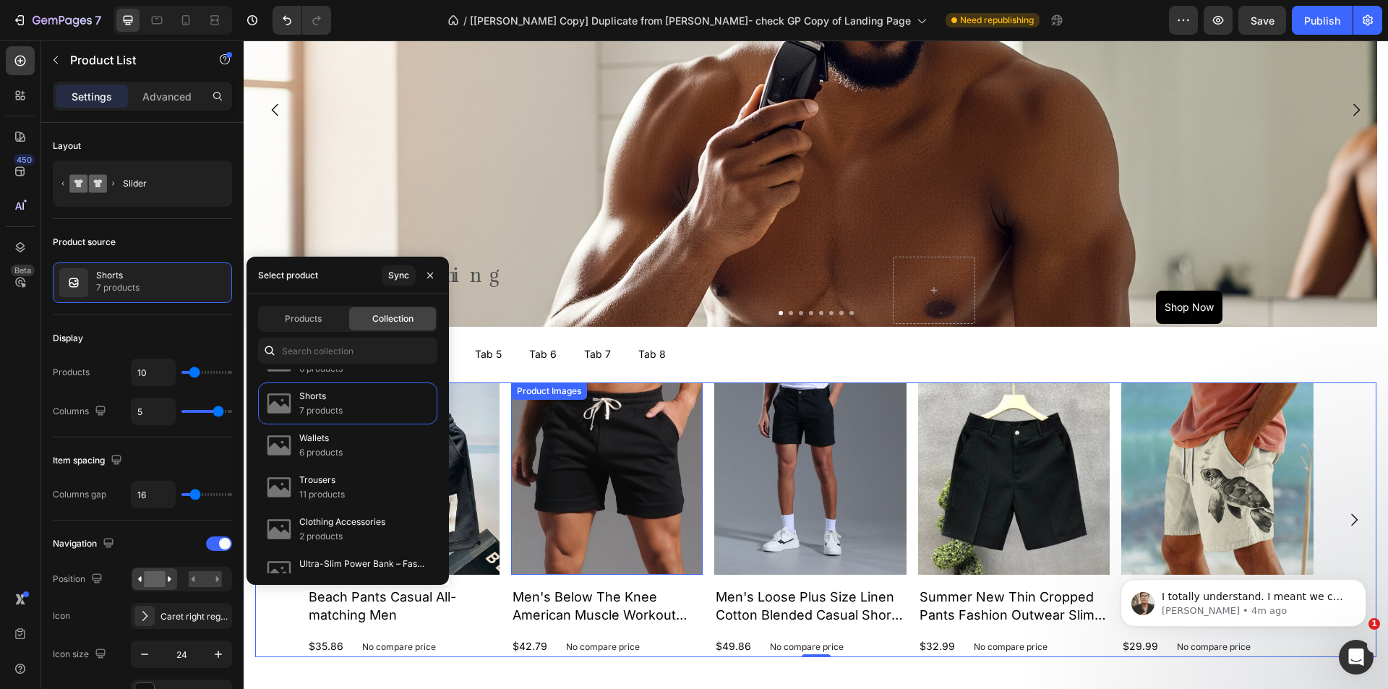
click at [578, 458] on img at bounding box center [607, 479] width 192 height 192
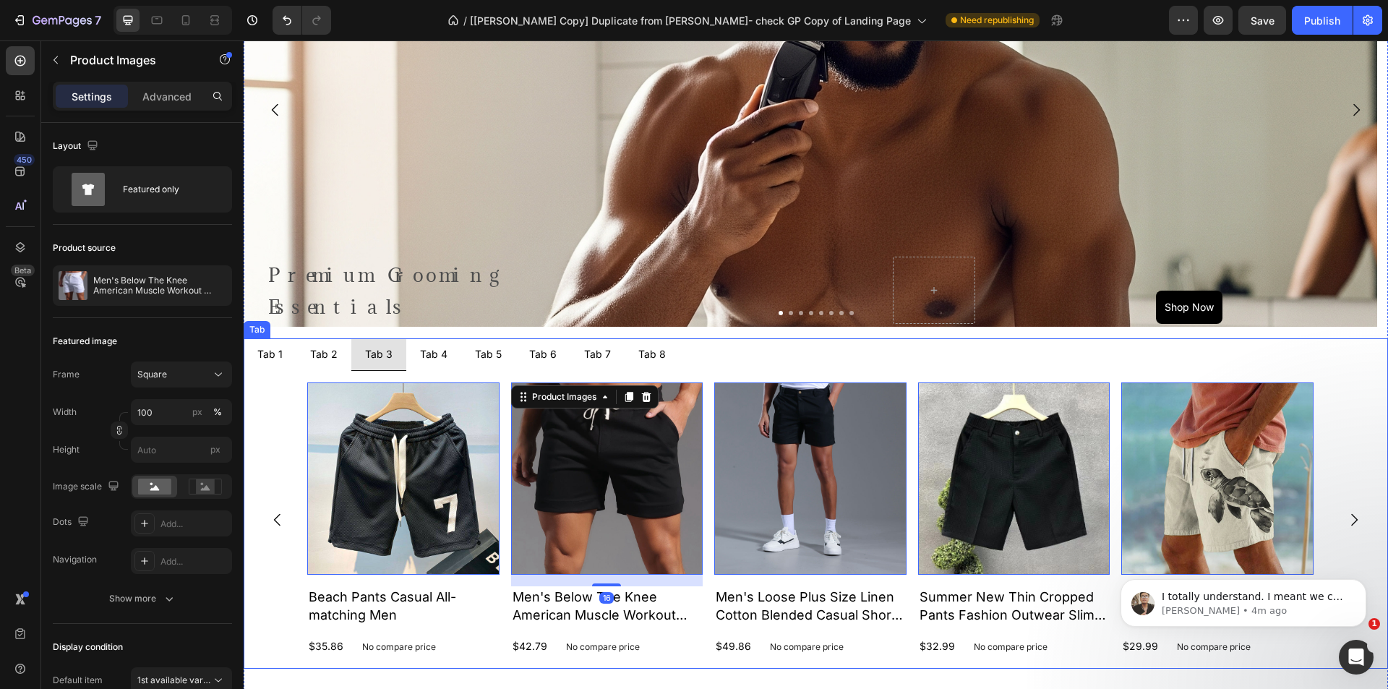
click at [425, 357] on div "Tab 4" at bounding box center [434, 354] width 32 height 20
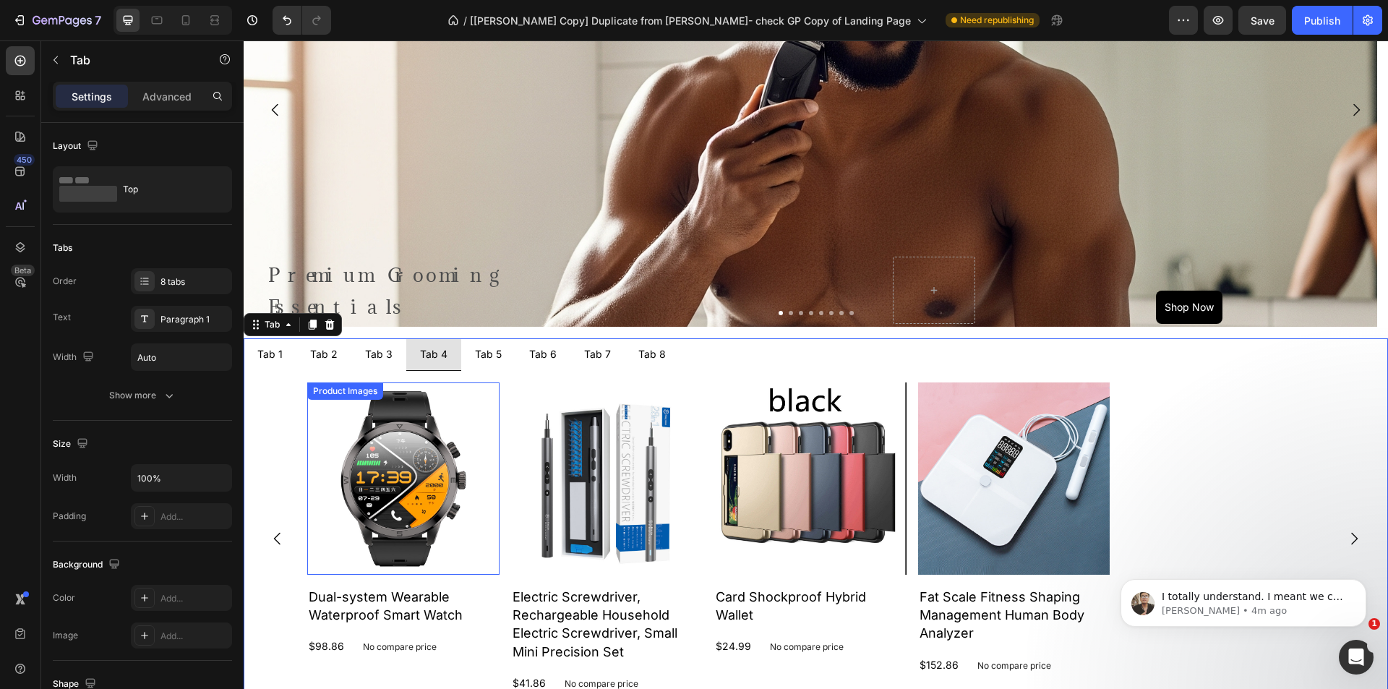
click at [361, 412] on img at bounding box center [403, 479] width 192 height 192
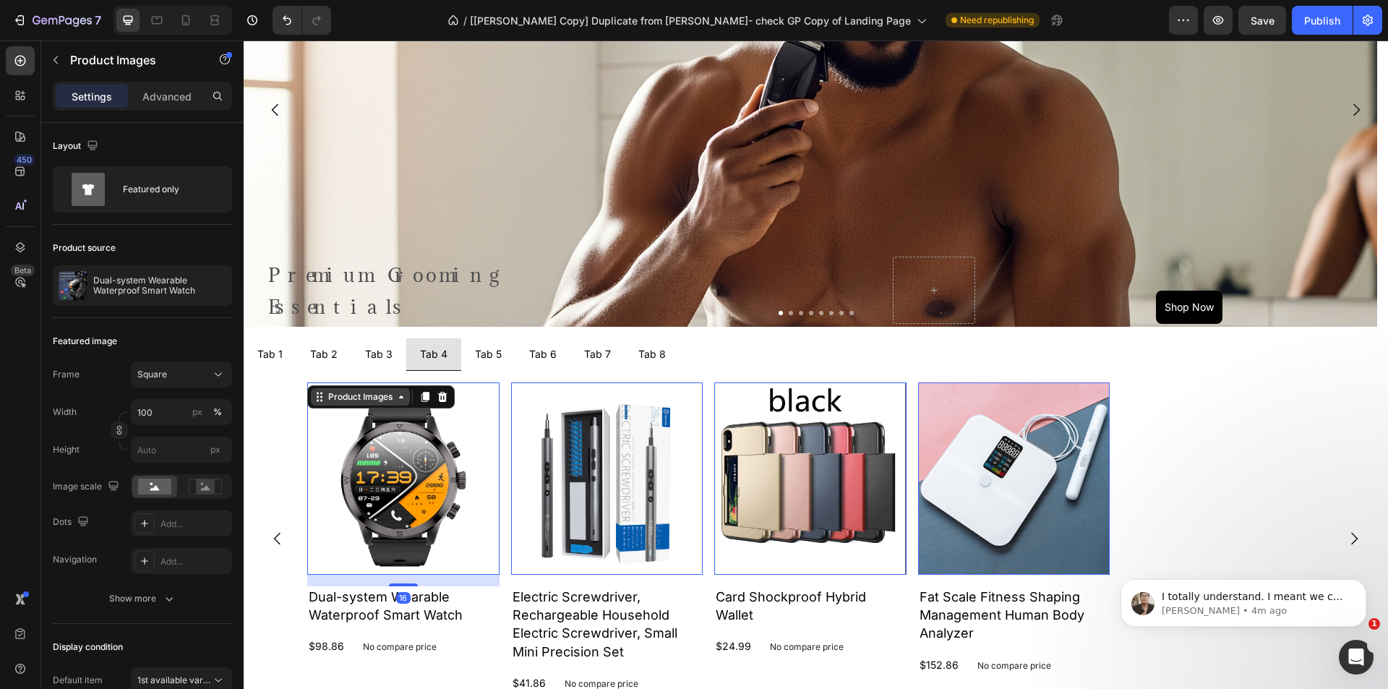
click at [353, 399] on div "Product Images" at bounding box center [360, 396] width 70 height 13
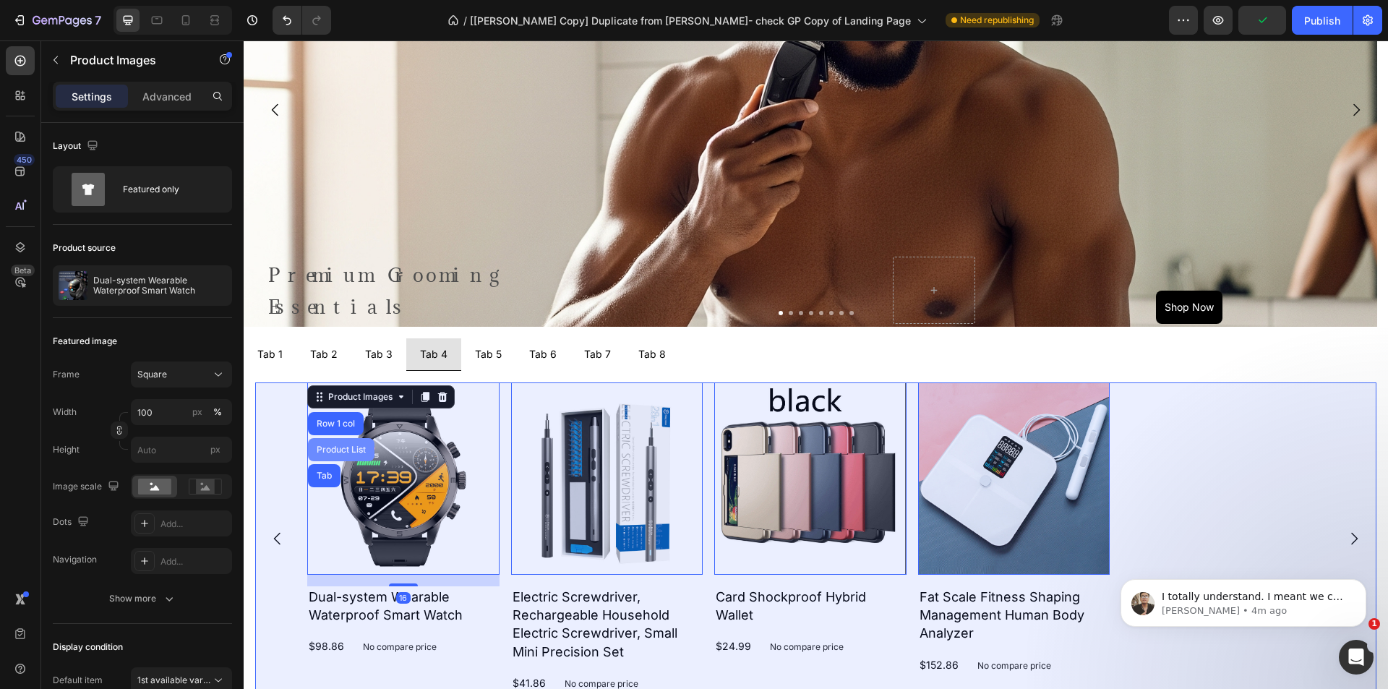
click at [348, 450] on div "Product List" at bounding box center [341, 449] width 55 height 9
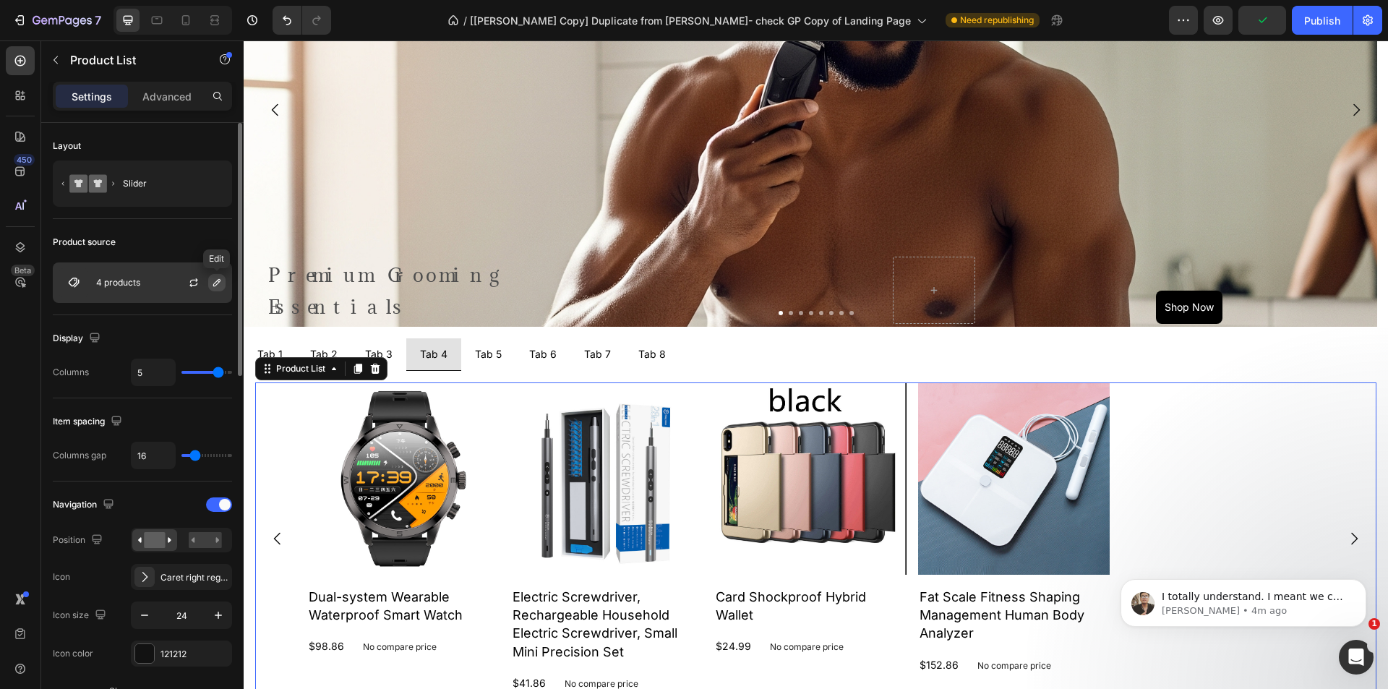
click at [218, 282] on icon "button" at bounding box center [217, 283] width 12 height 12
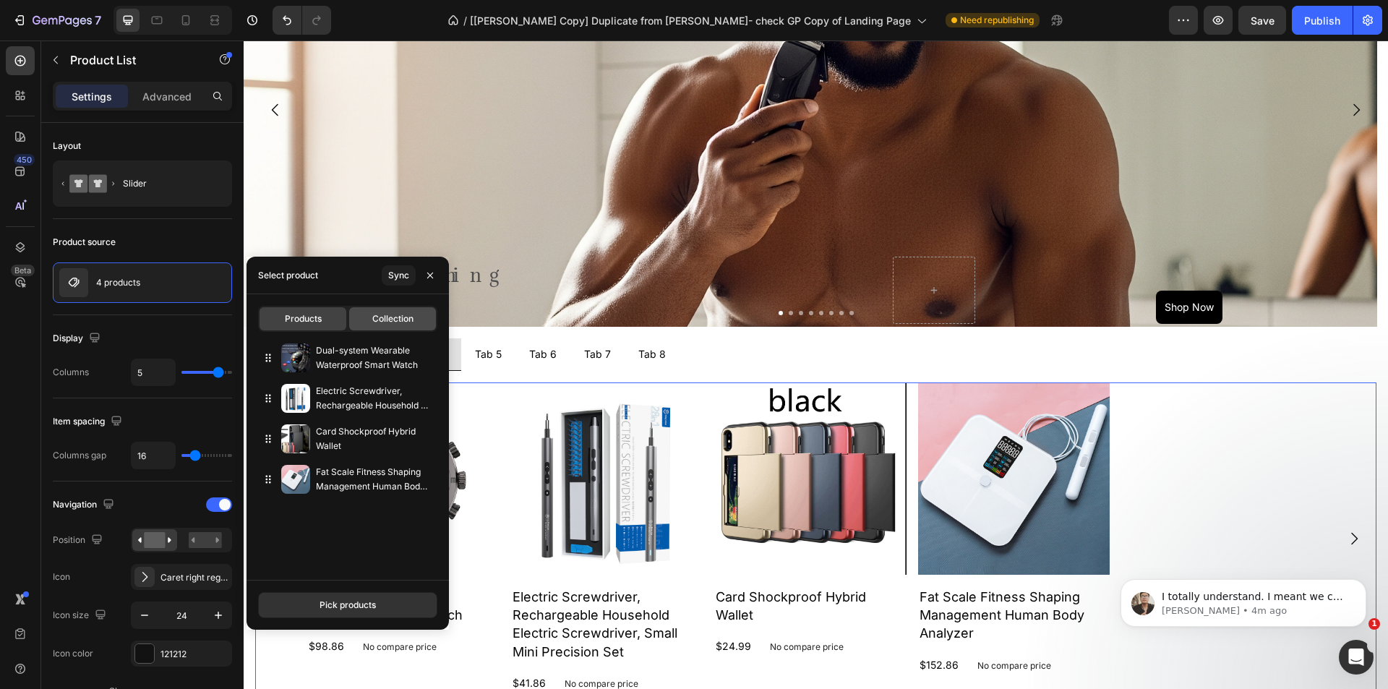
click at [385, 317] on span "Collection" at bounding box center [392, 318] width 41 height 13
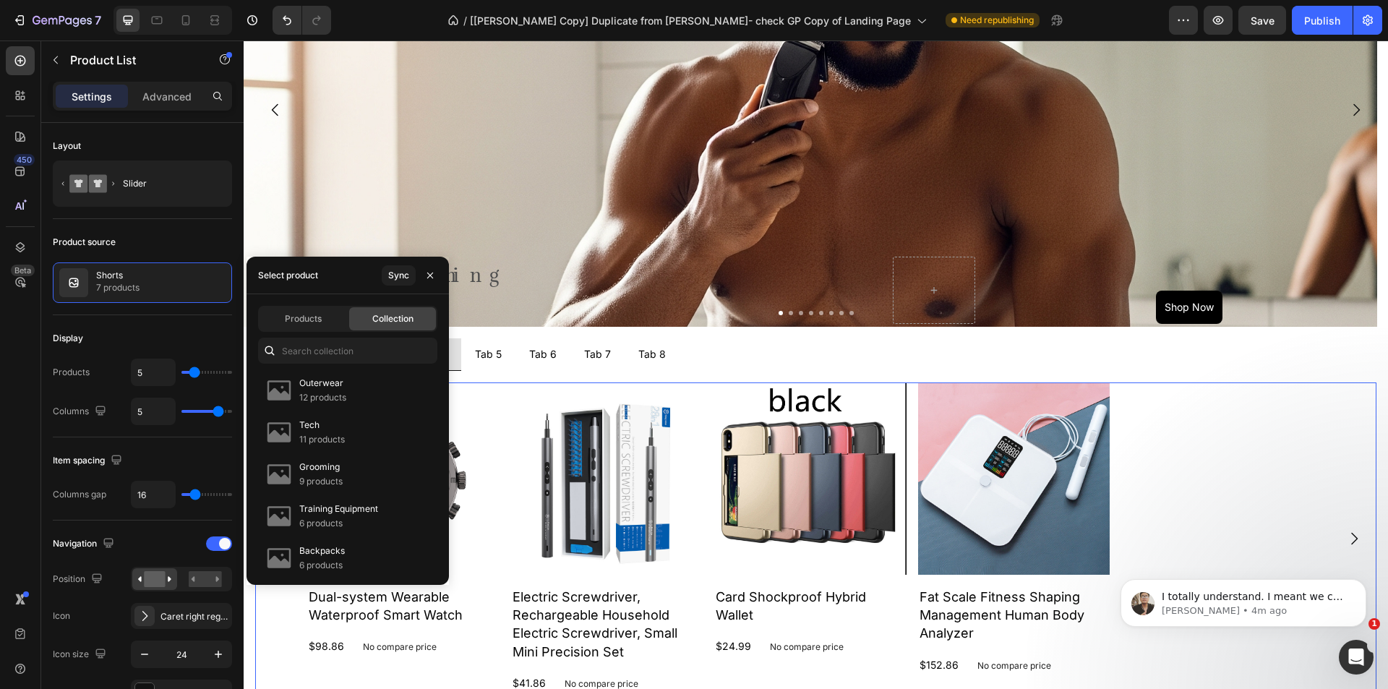
type input "10"
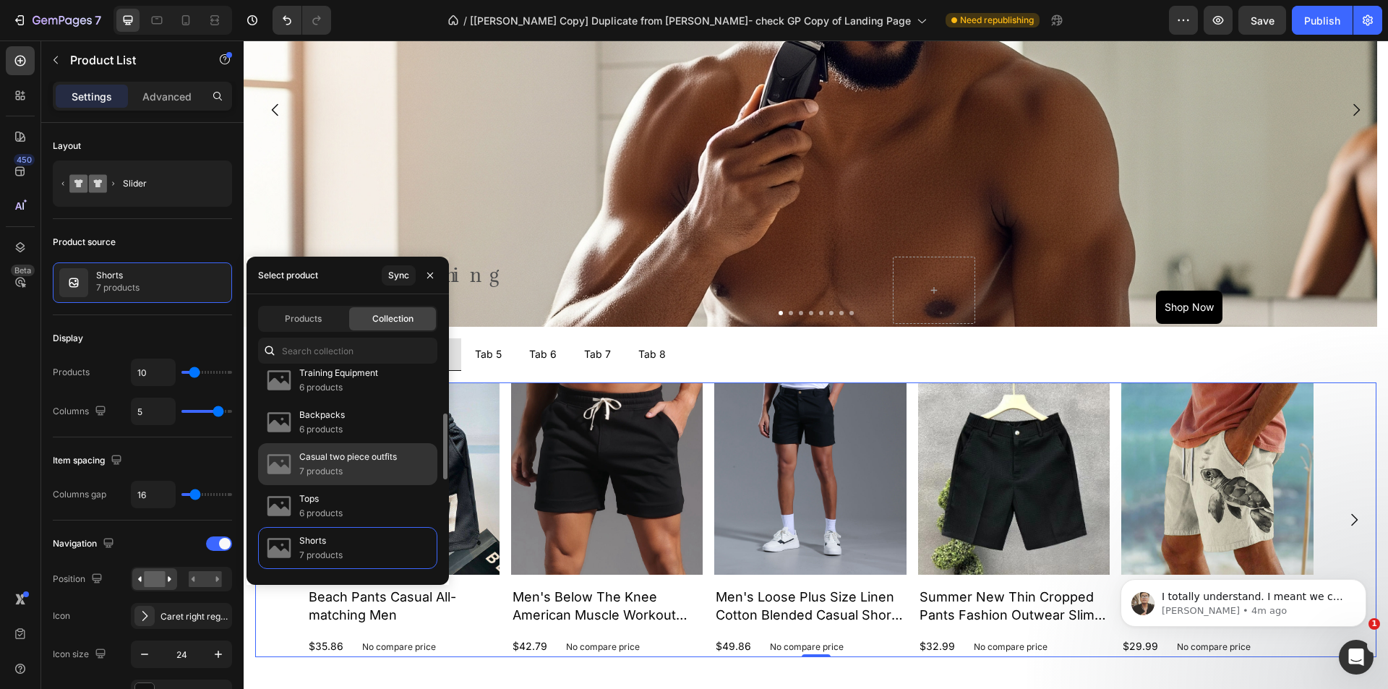
scroll to position [64, 0]
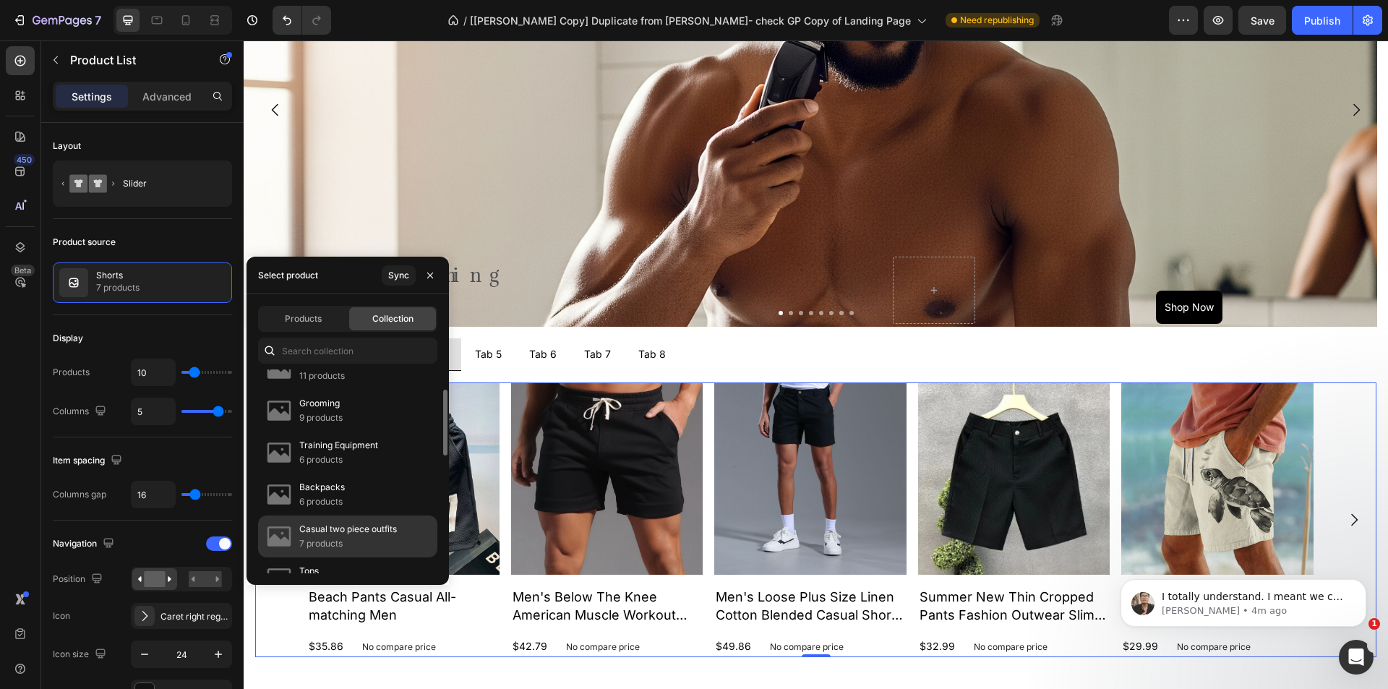
click at [361, 539] on p "7 products" at bounding box center [348, 544] width 98 height 14
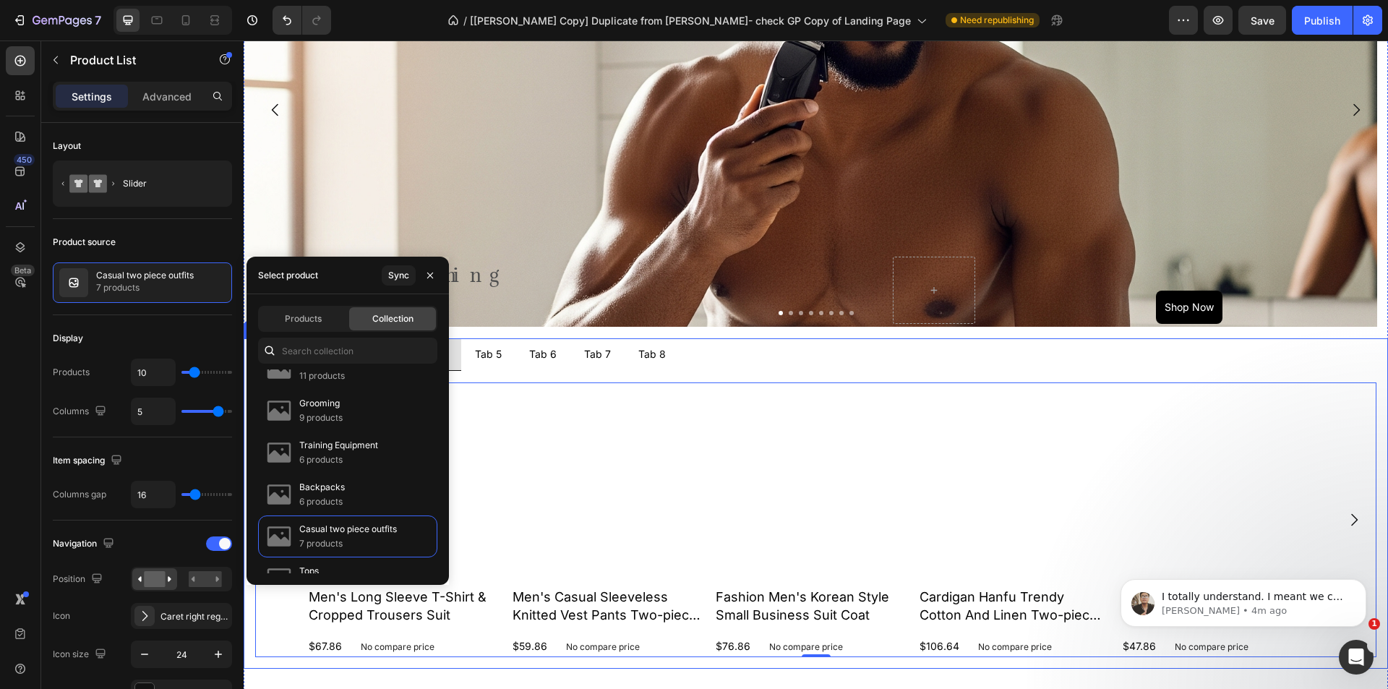
click at [482, 362] on div "Tab 5" at bounding box center [488, 354] width 31 height 20
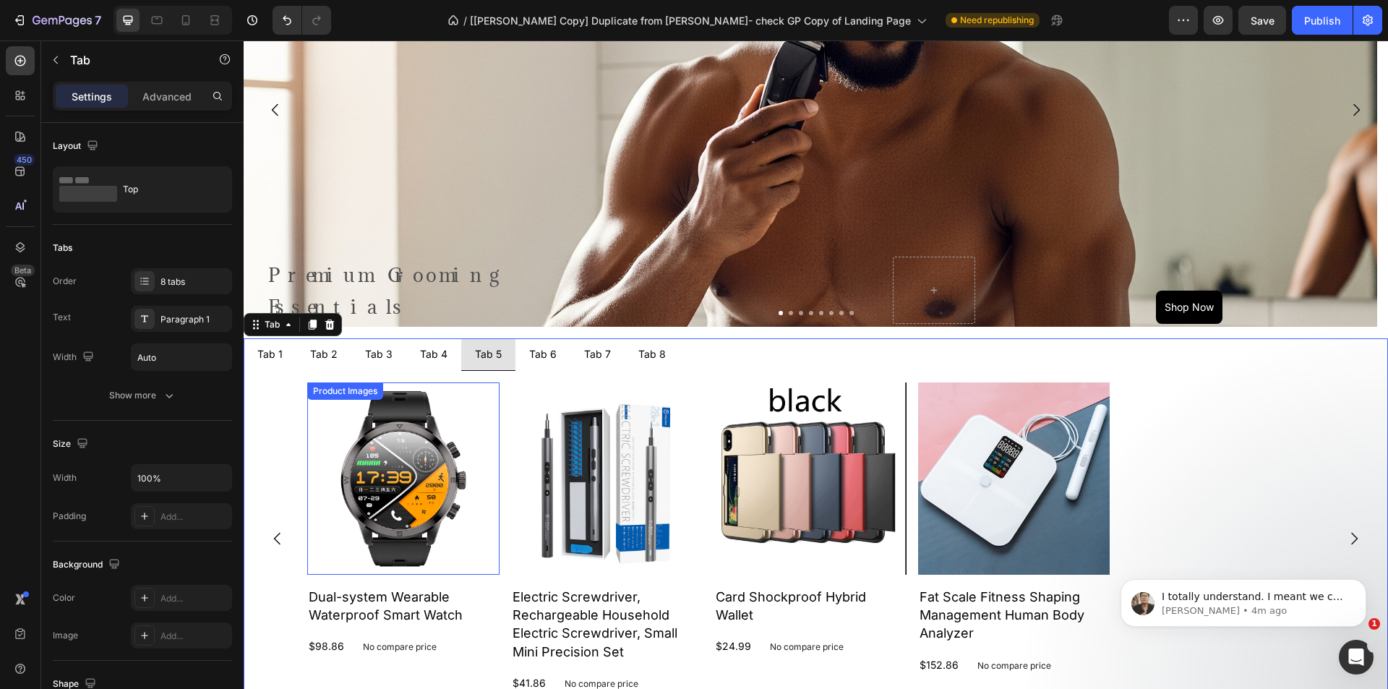
click at [339, 463] on img at bounding box center [403, 479] width 192 height 192
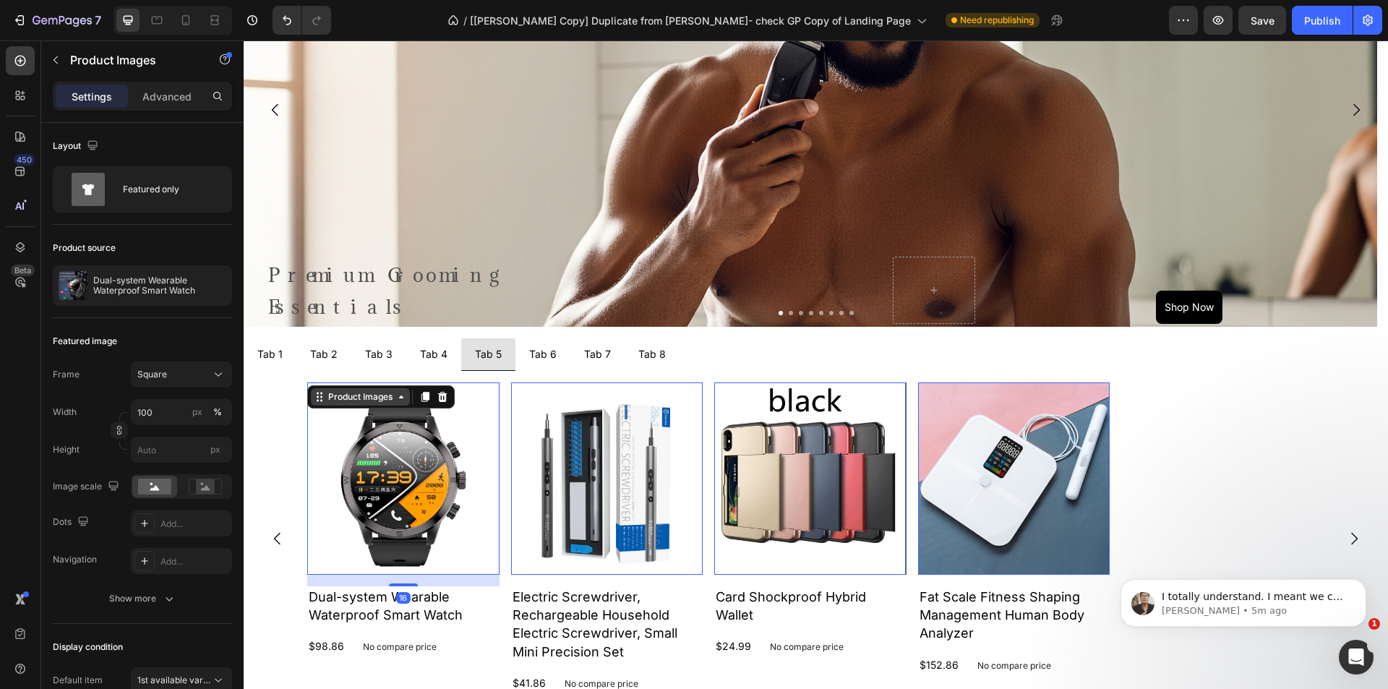
click at [354, 401] on div "Product Images" at bounding box center [360, 396] width 70 height 13
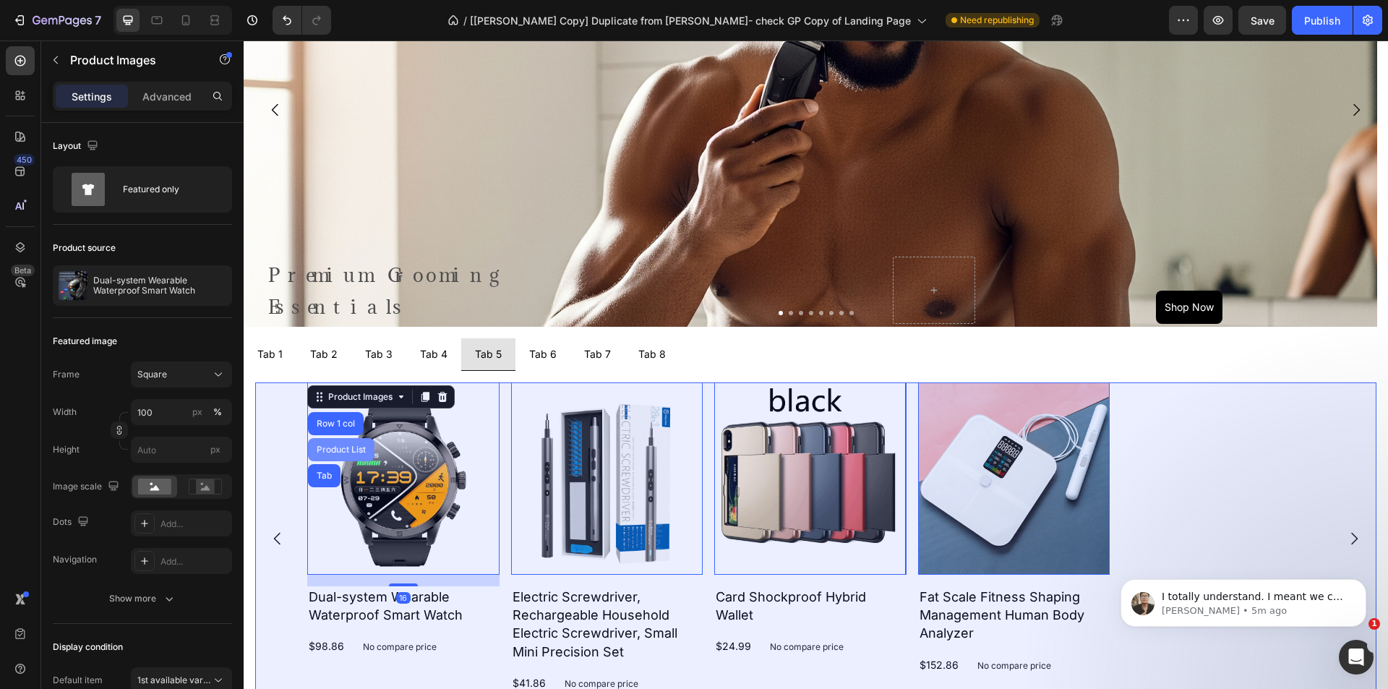
click at [343, 445] on div "Product List" at bounding box center [341, 449] width 67 height 23
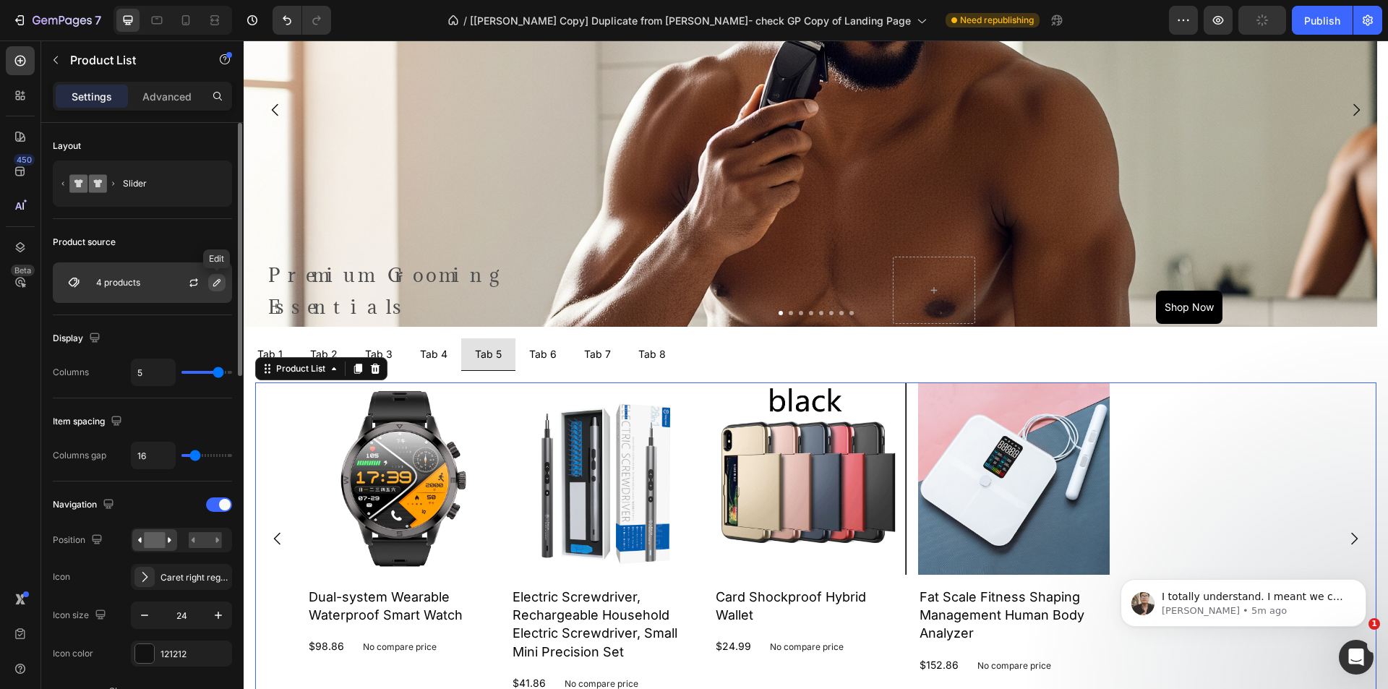
click at [212, 281] on icon "button" at bounding box center [217, 283] width 12 height 12
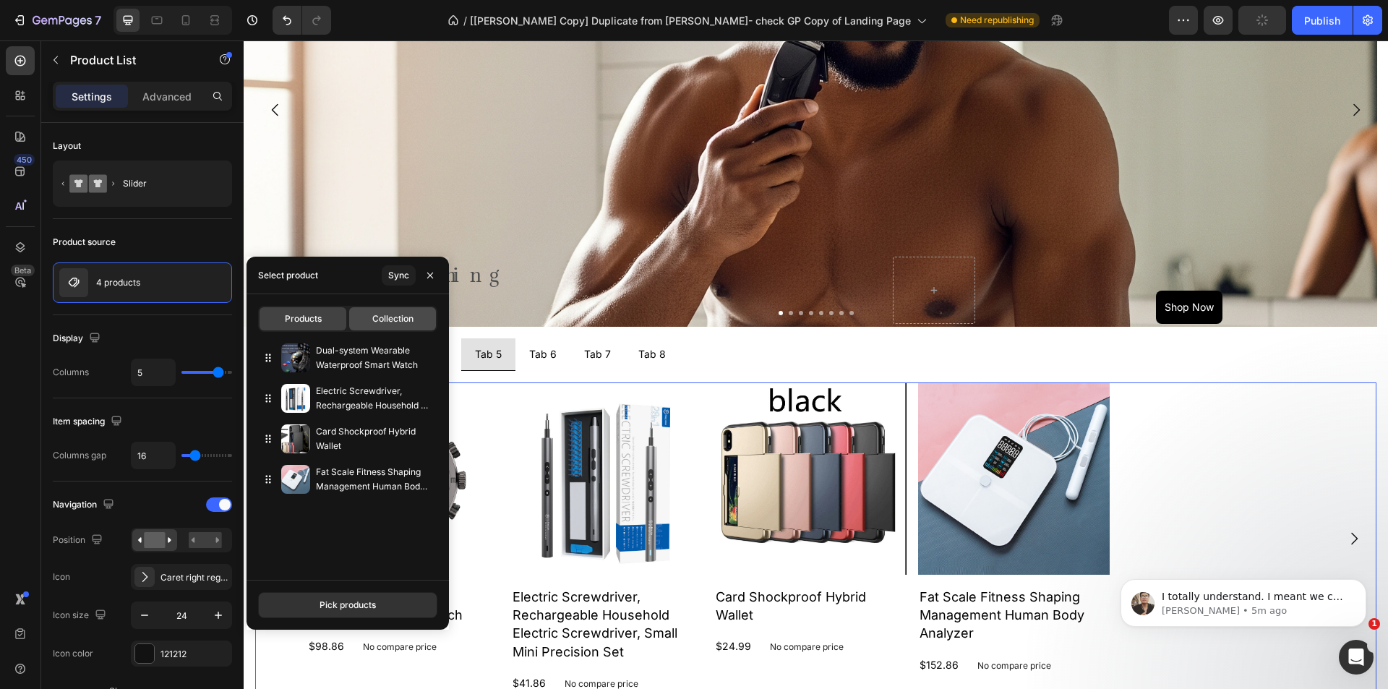
click at [385, 315] on span "Collection" at bounding box center [392, 318] width 41 height 13
type input "10"
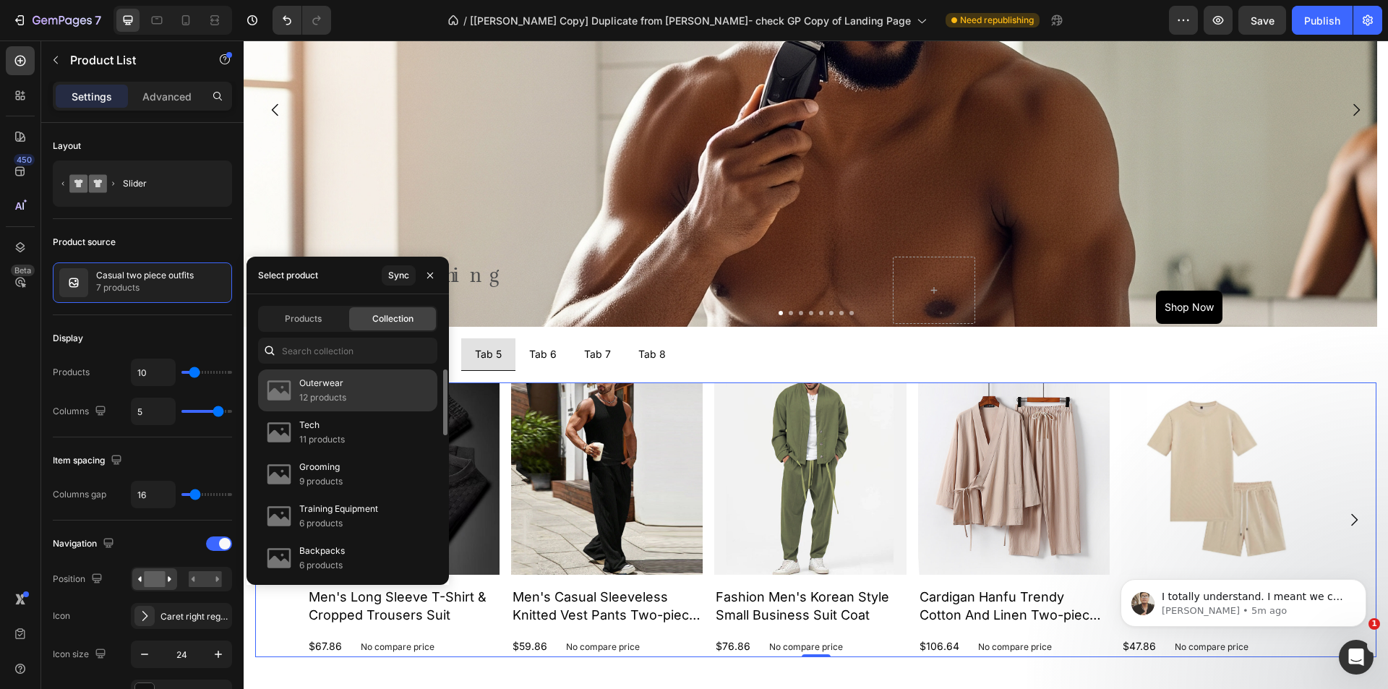
click at [363, 411] on div "Outerwear 12 products" at bounding box center [347, 432] width 179 height 42
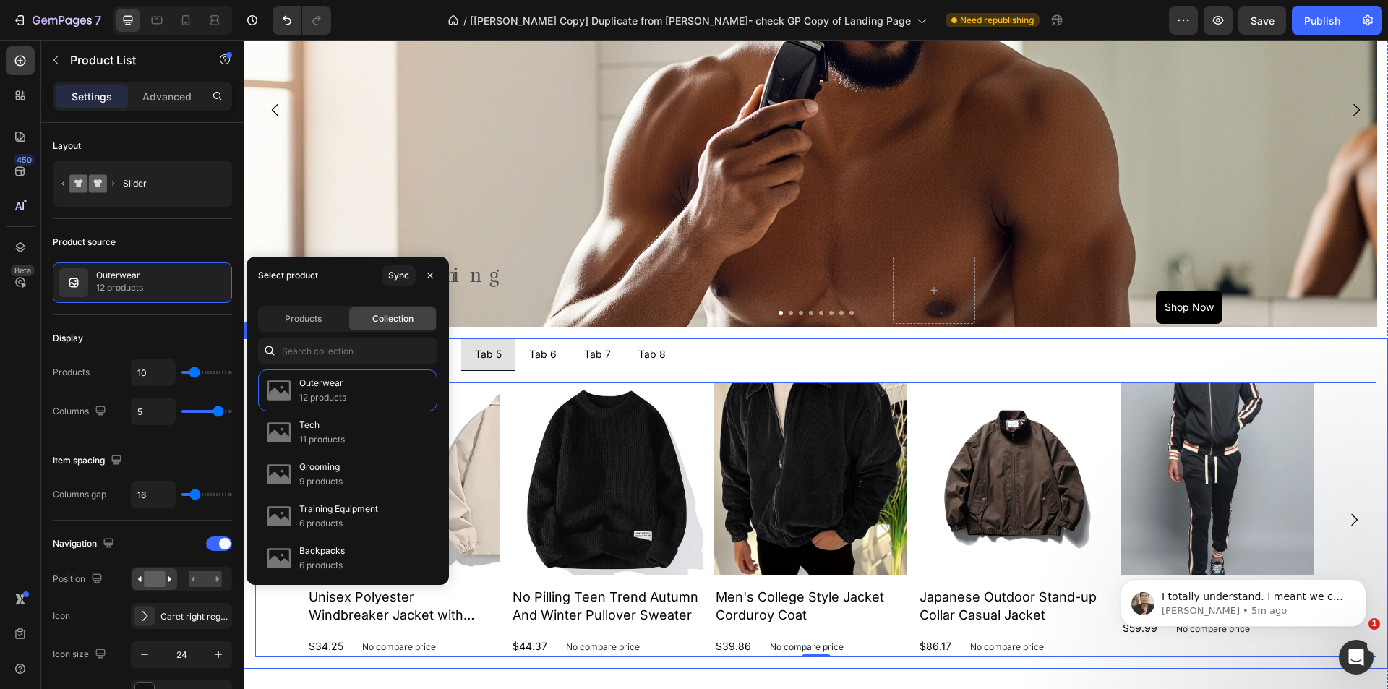
click at [541, 358] on div "Tab 6" at bounding box center [543, 354] width 32 height 20
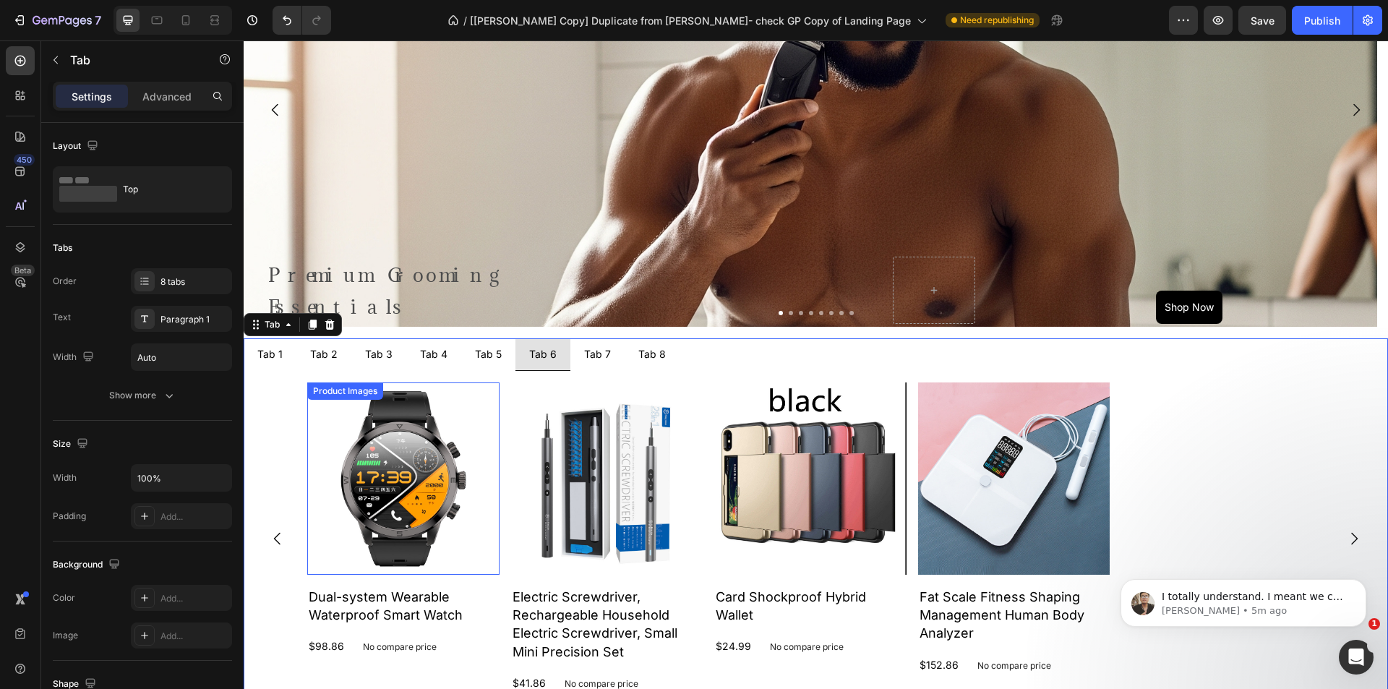
click at [398, 446] on img at bounding box center [403, 479] width 192 height 192
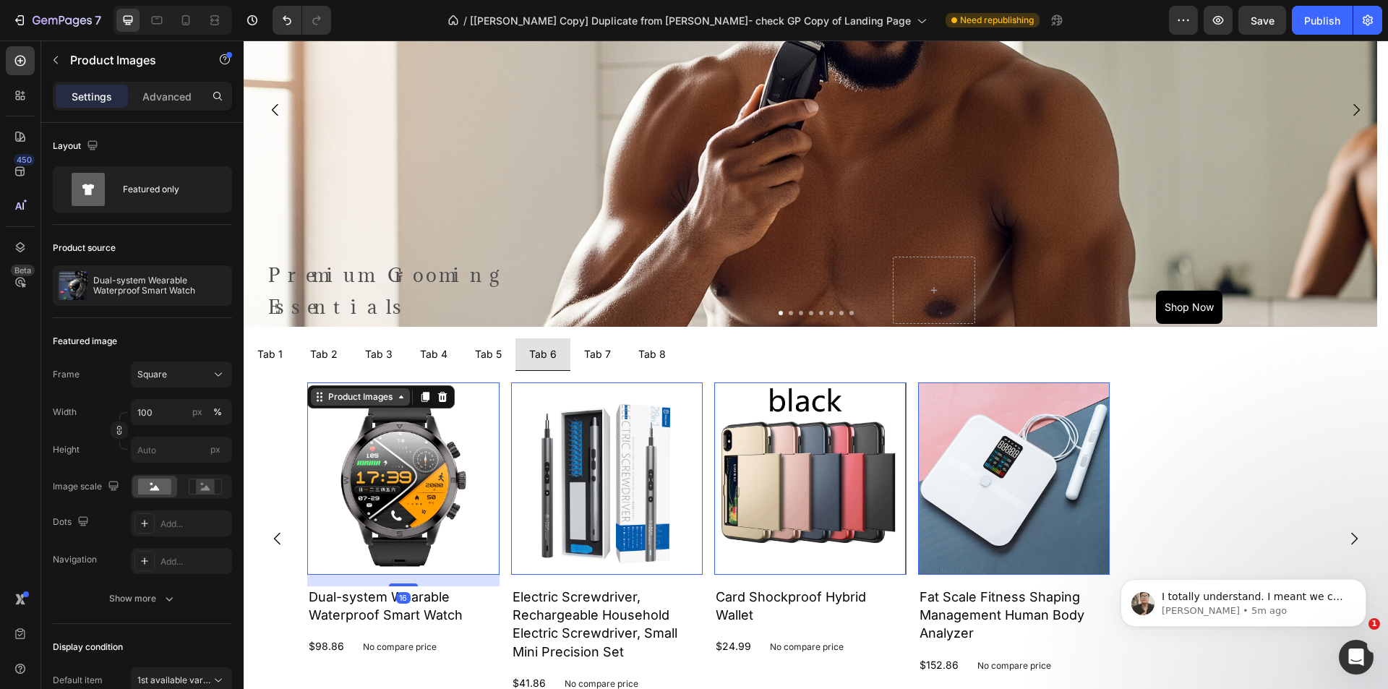
click at [349, 401] on div "Product Images" at bounding box center [360, 396] width 70 height 13
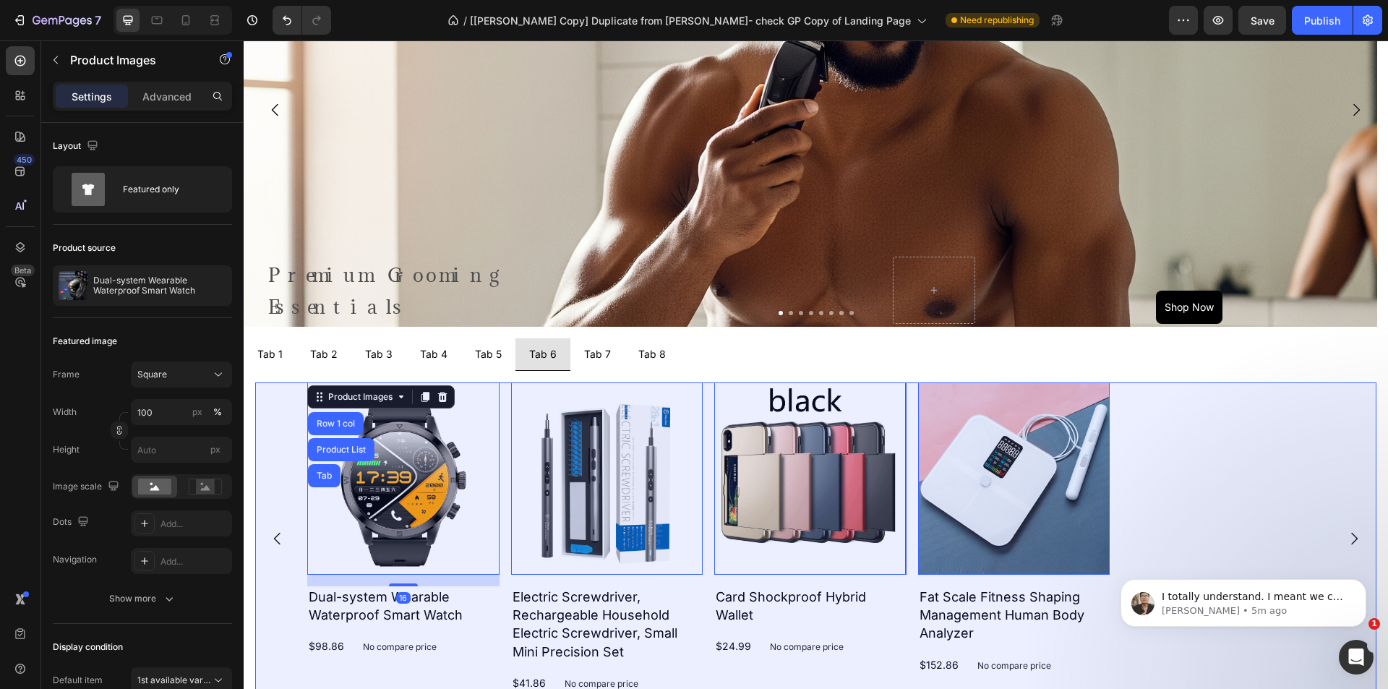
click at [342, 445] on div "Product List" at bounding box center [341, 449] width 55 height 9
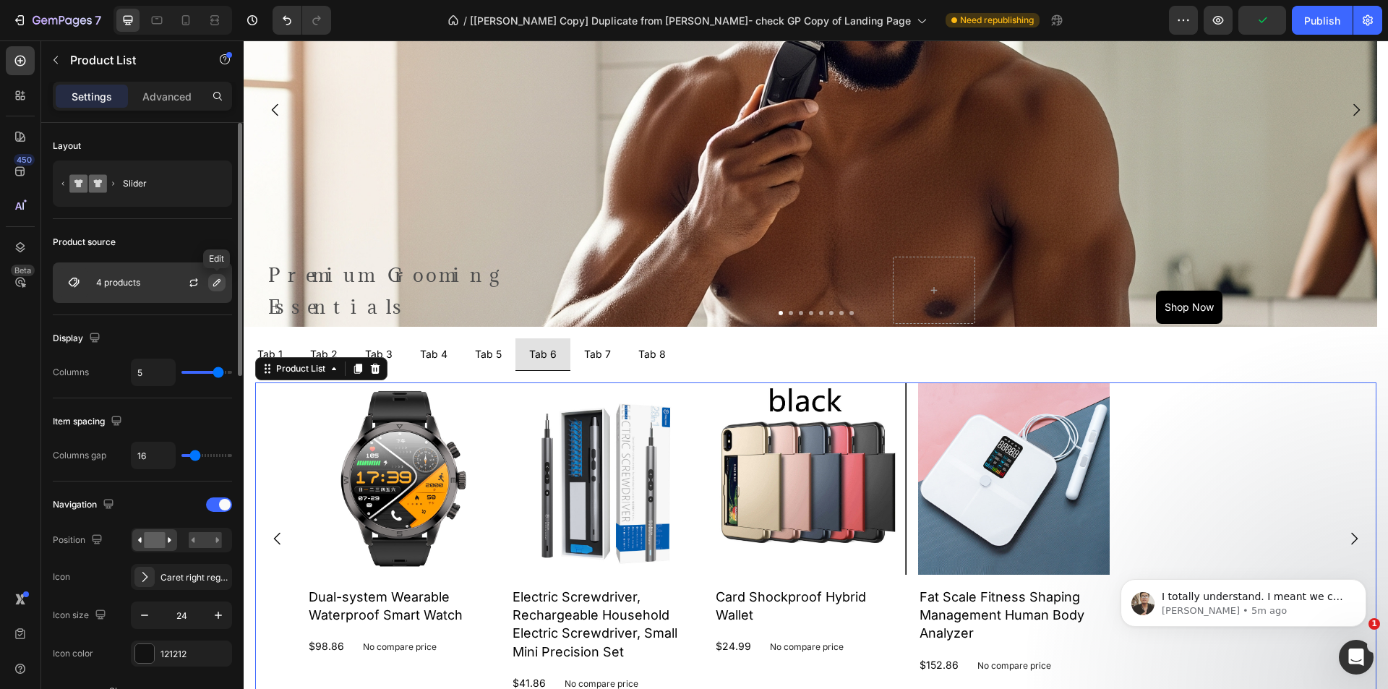
click at [218, 279] on icon "button" at bounding box center [217, 283] width 12 height 12
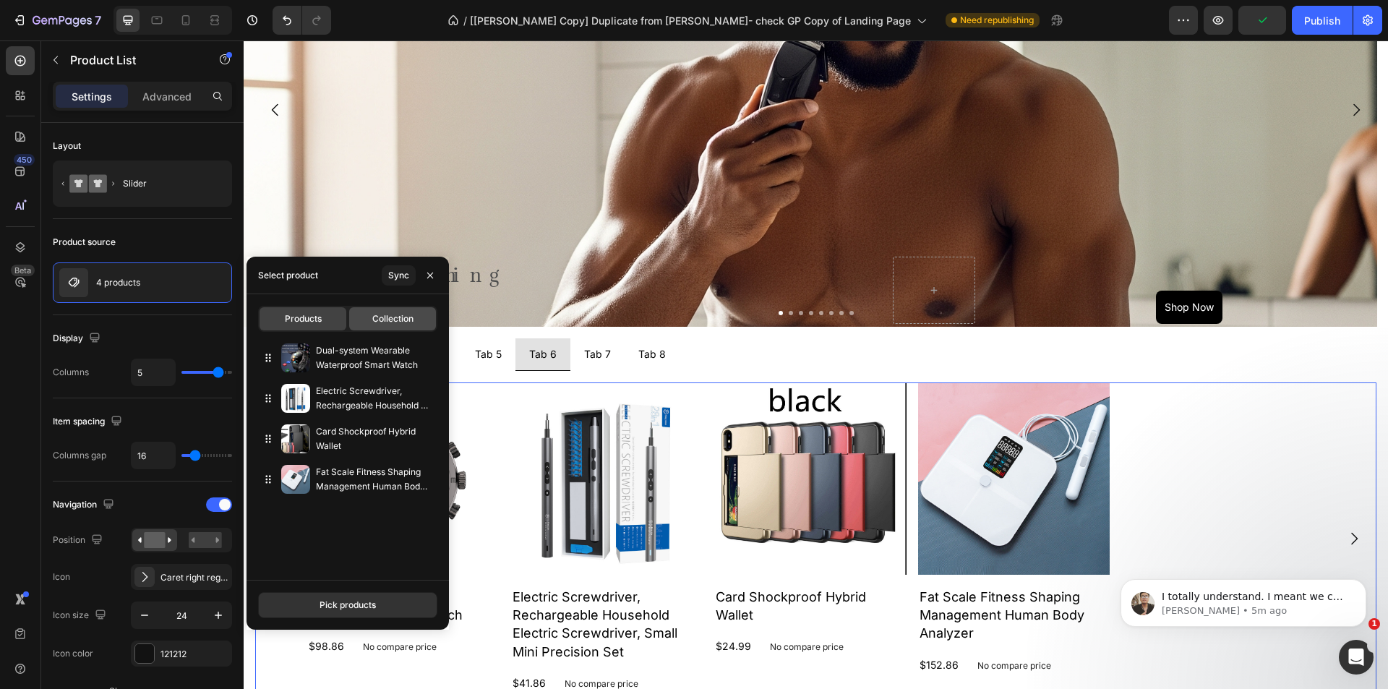
click at [385, 314] on span "Collection" at bounding box center [392, 318] width 41 height 13
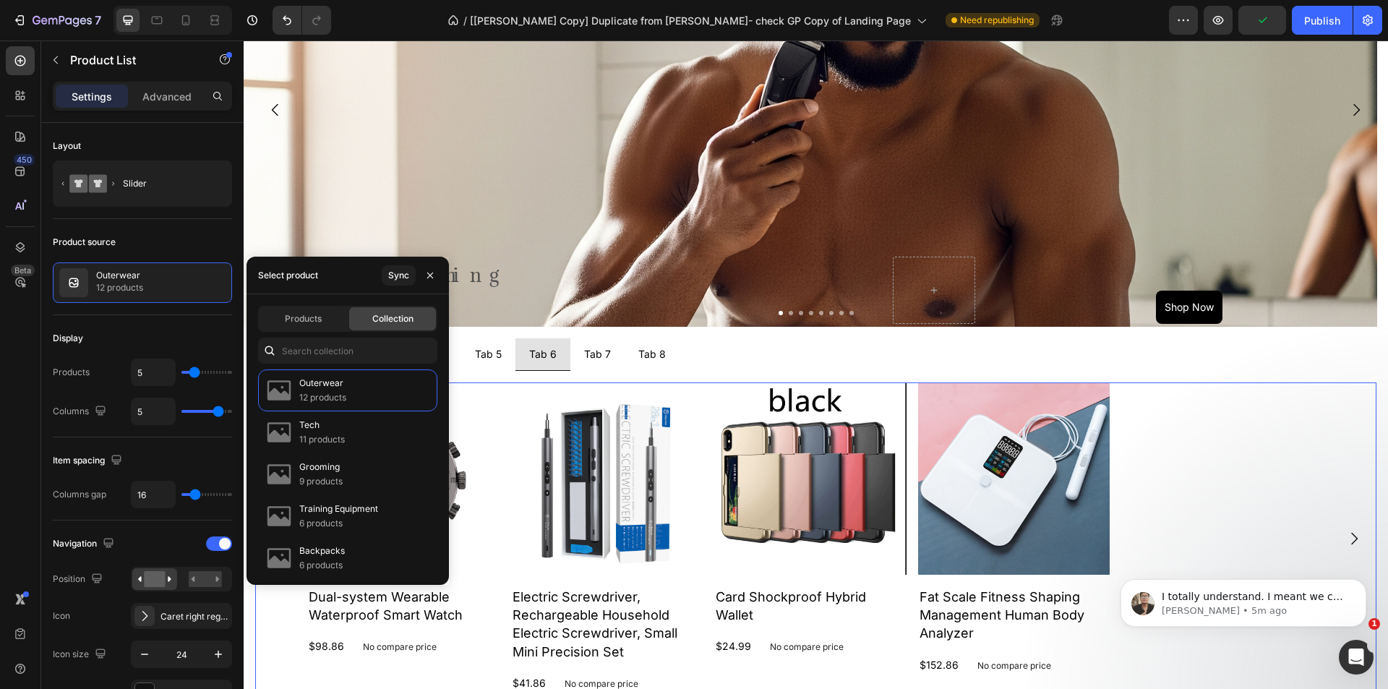
type input "10"
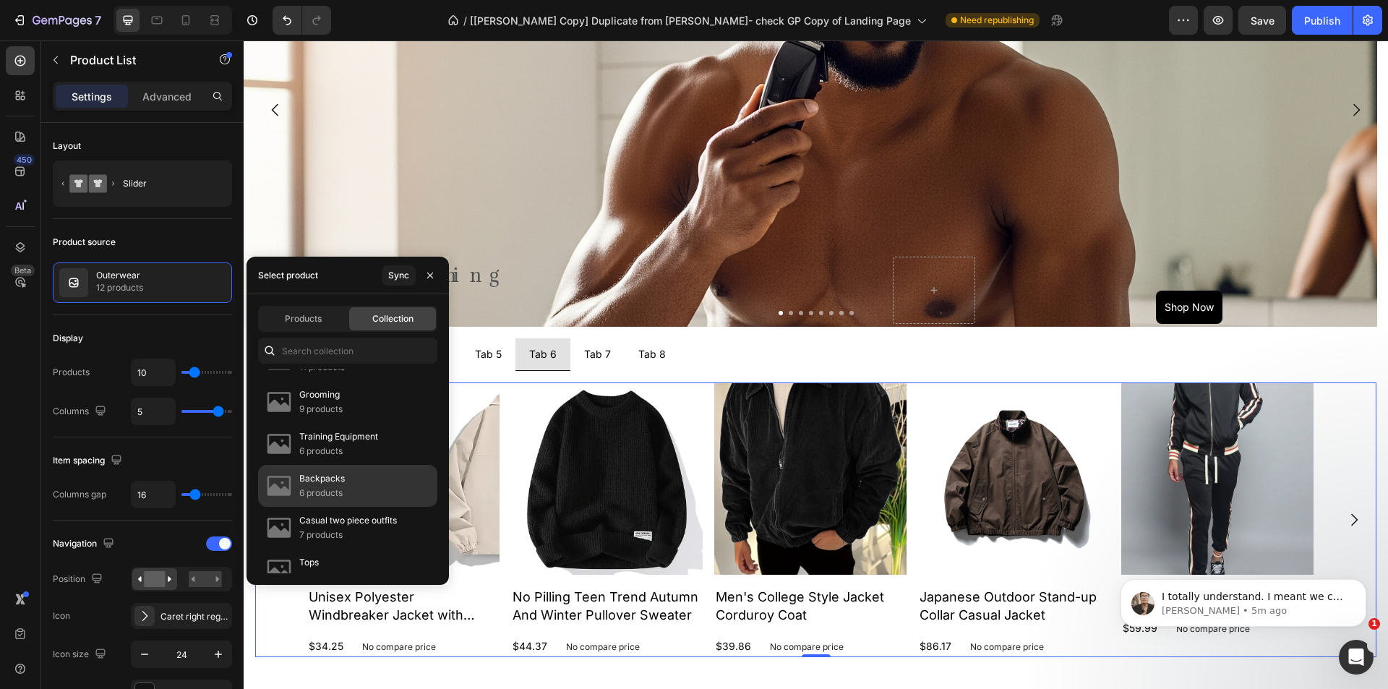
scroll to position [0, 0]
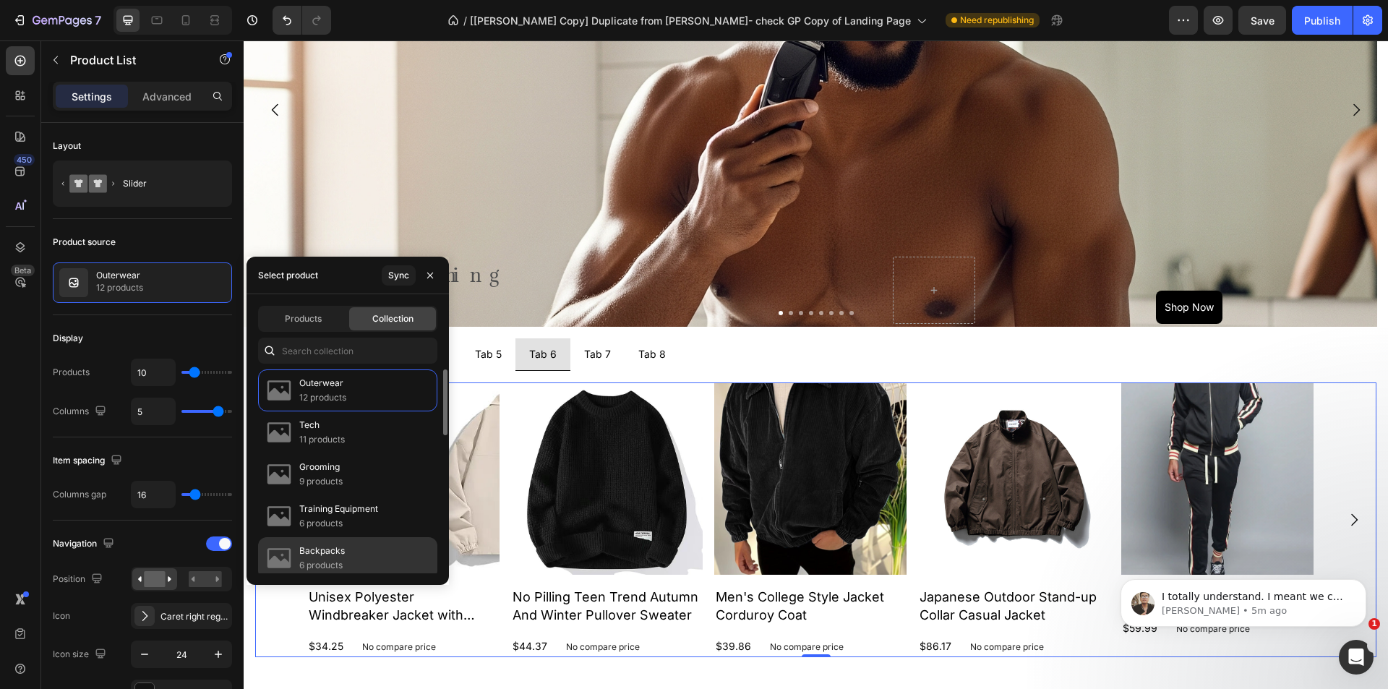
click at [364, 579] on div "Backpacks 6 products" at bounding box center [347, 600] width 179 height 42
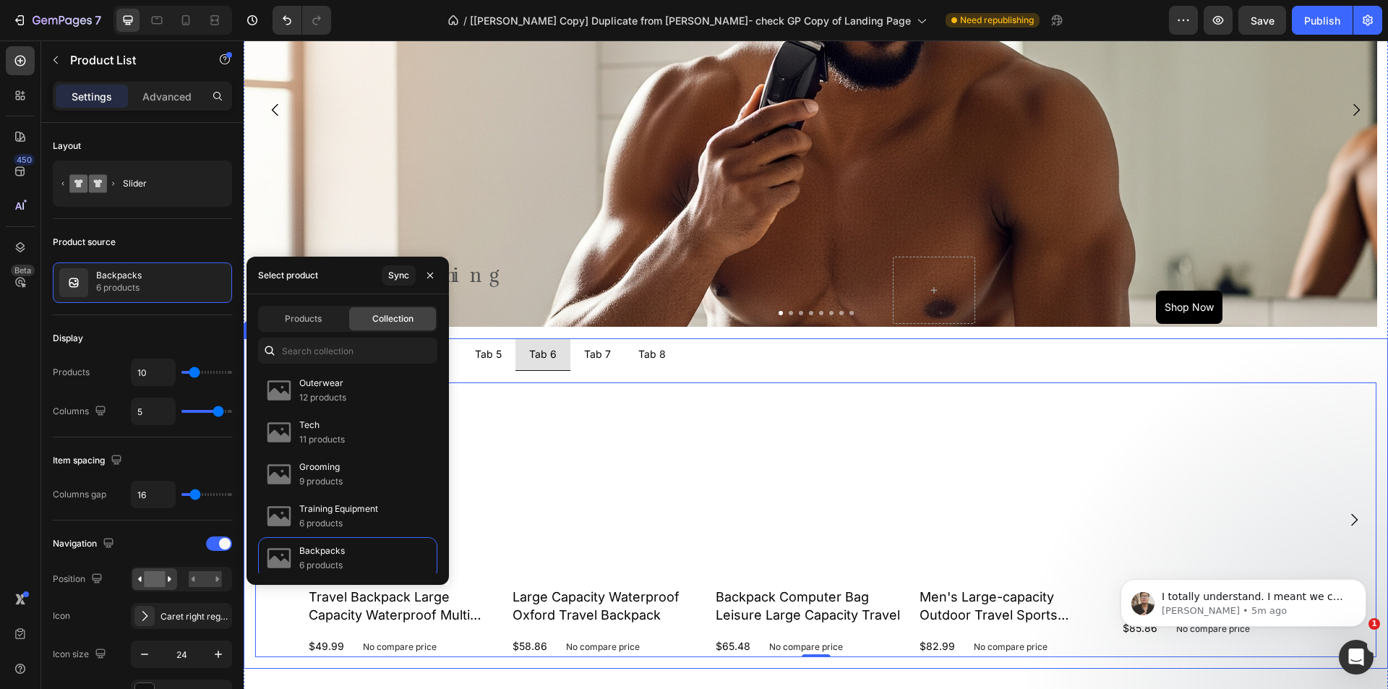
click at [595, 356] on div "Tab 7" at bounding box center [597, 354] width 31 height 20
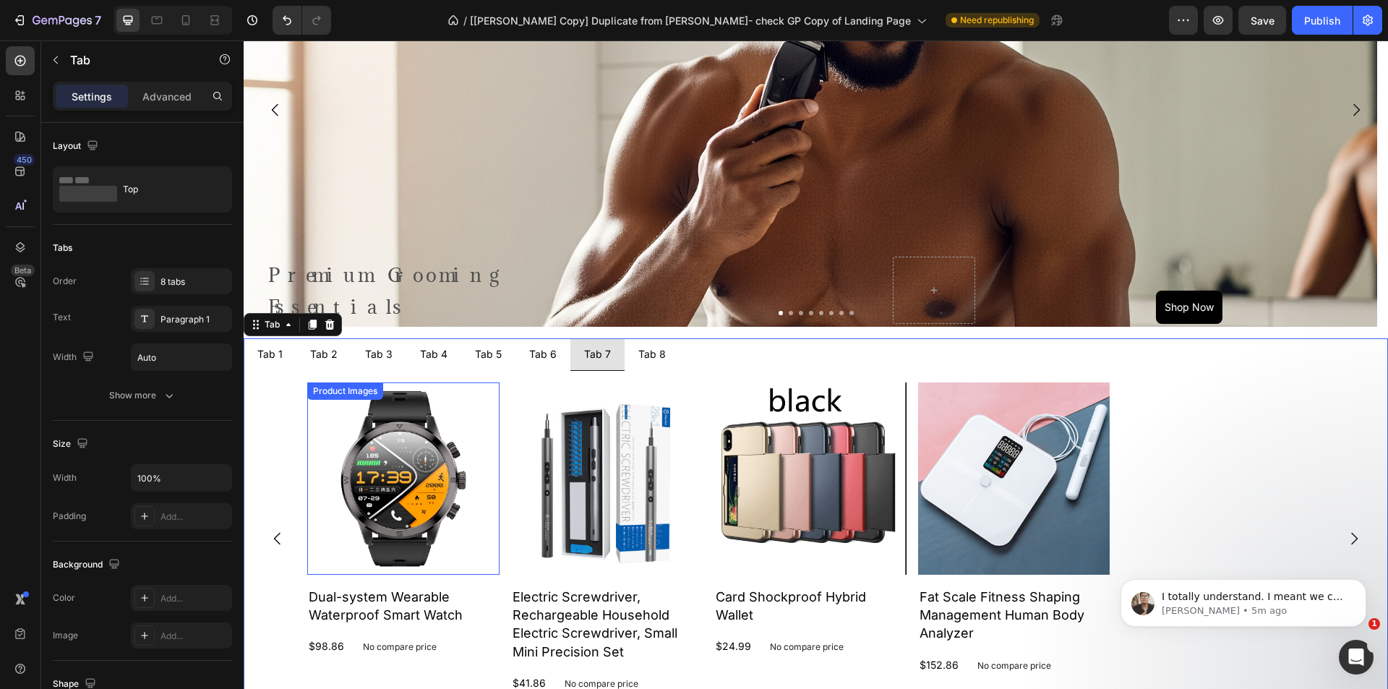
click at [366, 461] on img at bounding box center [403, 479] width 192 height 192
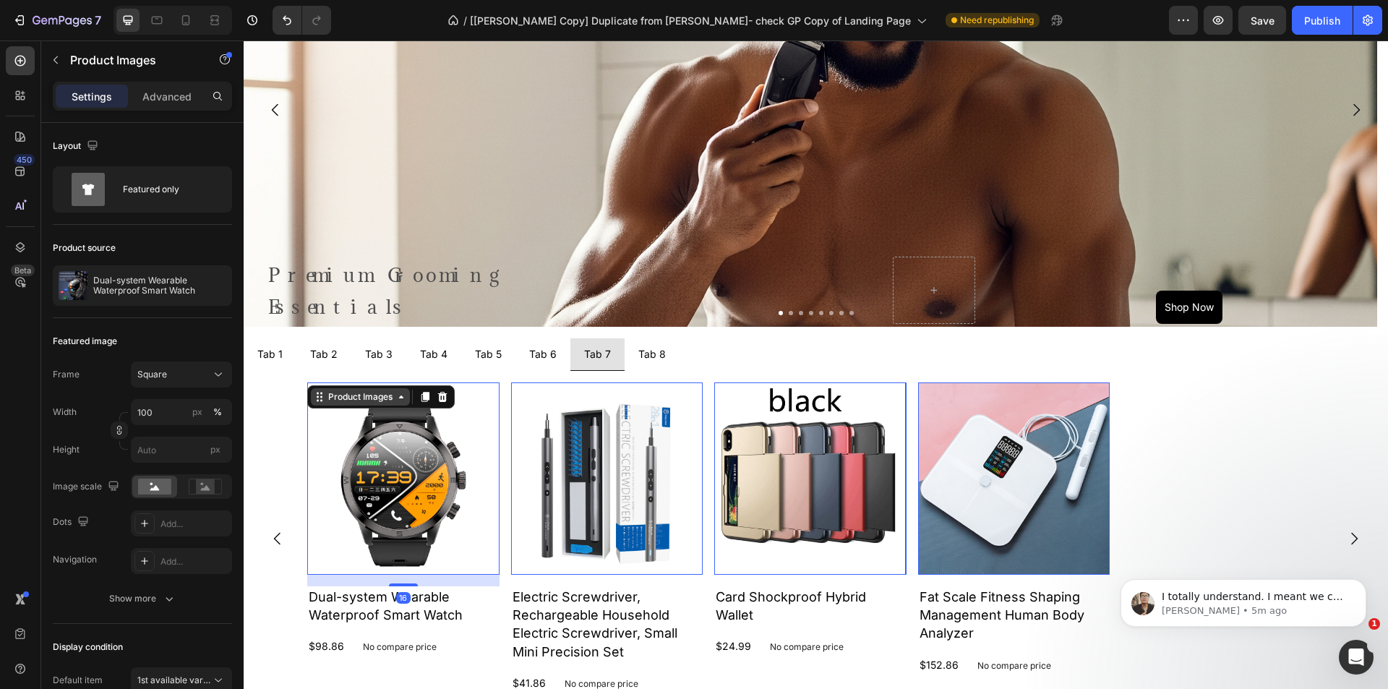
click at [342, 399] on div "Product Images" at bounding box center [360, 396] width 70 height 13
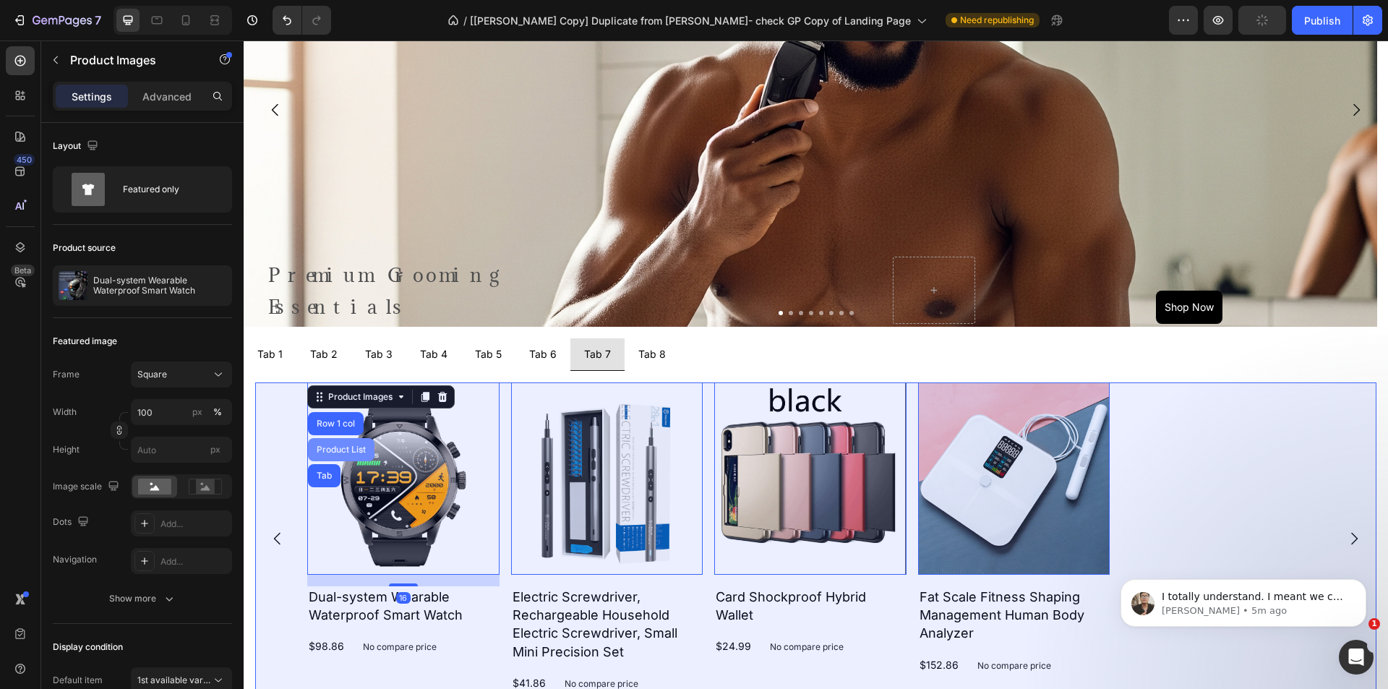
click at [349, 445] on div "Product List" at bounding box center [341, 449] width 55 height 9
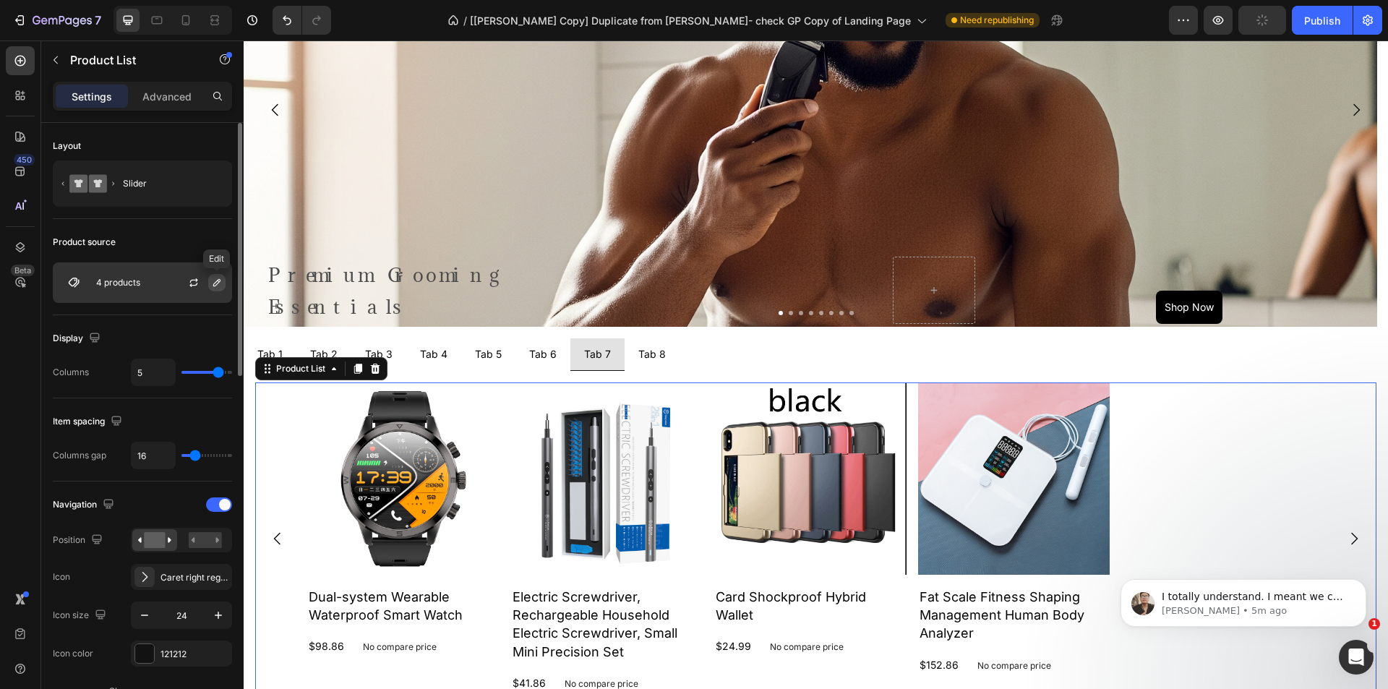
click at [216, 284] on icon "button" at bounding box center [217, 283] width 12 height 12
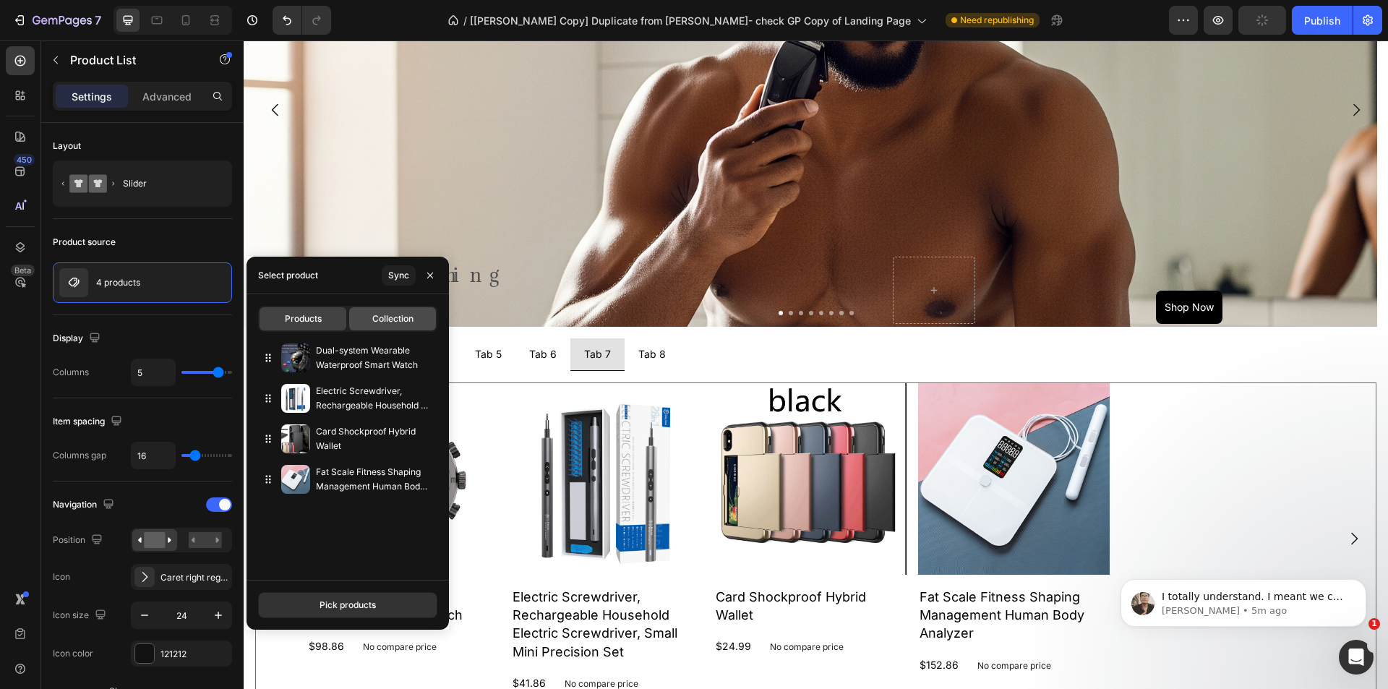
click at [372, 317] on span "Collection" at bounding box center [392, 318] width 41 height 13
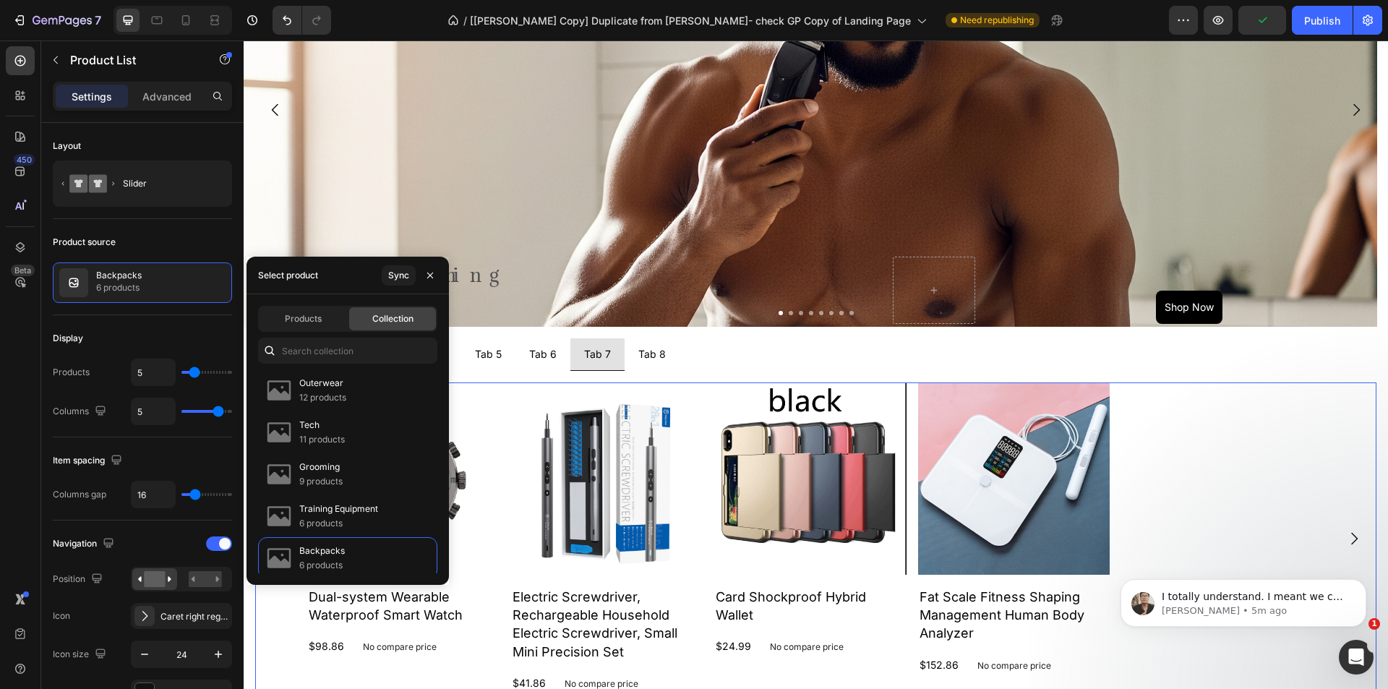
type input "10"
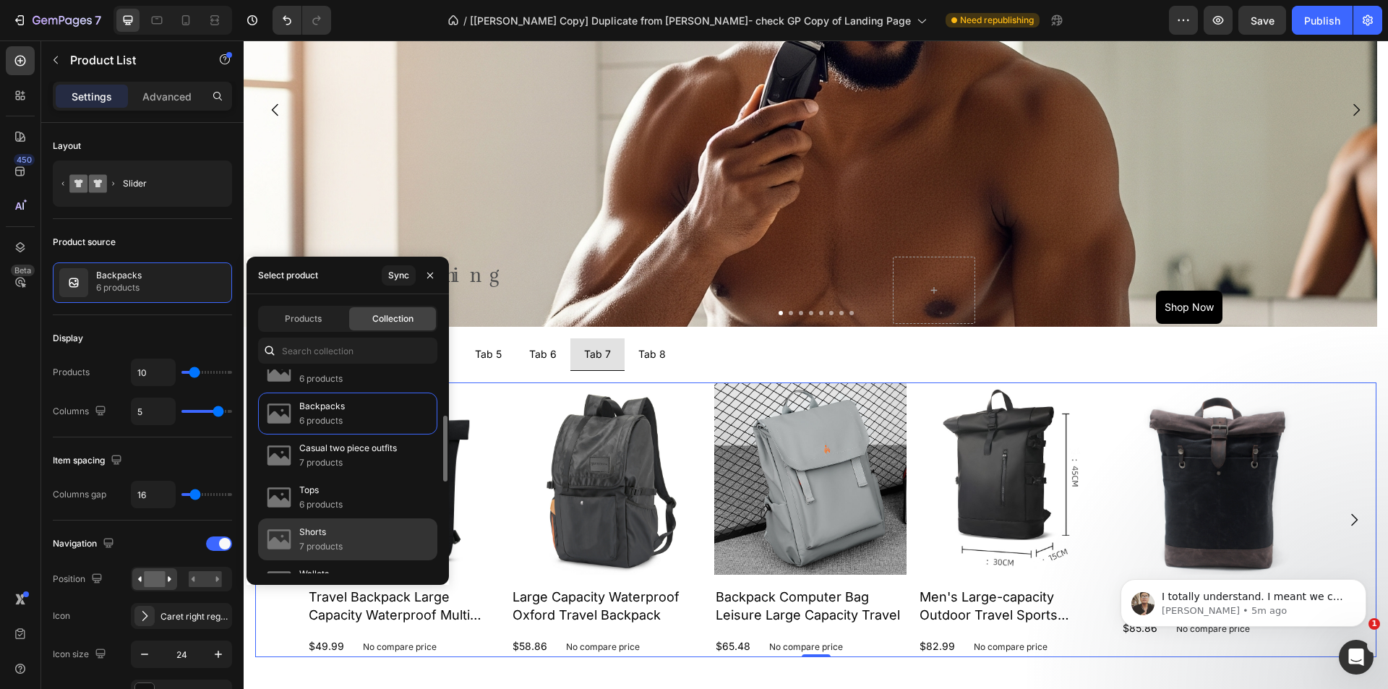
scroll to position [217, 0]
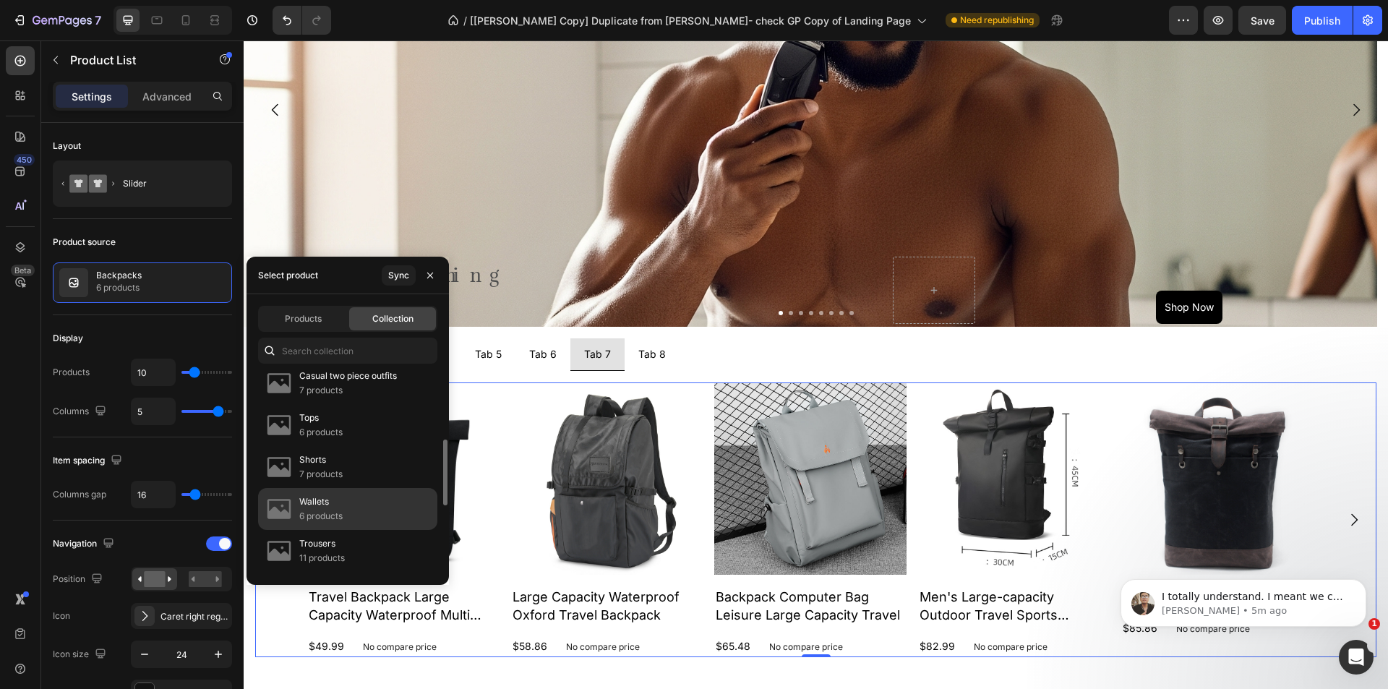
click at [356, 530] on div "Wallets 6 products" at bounding box center [347, 551] width 179 height 42
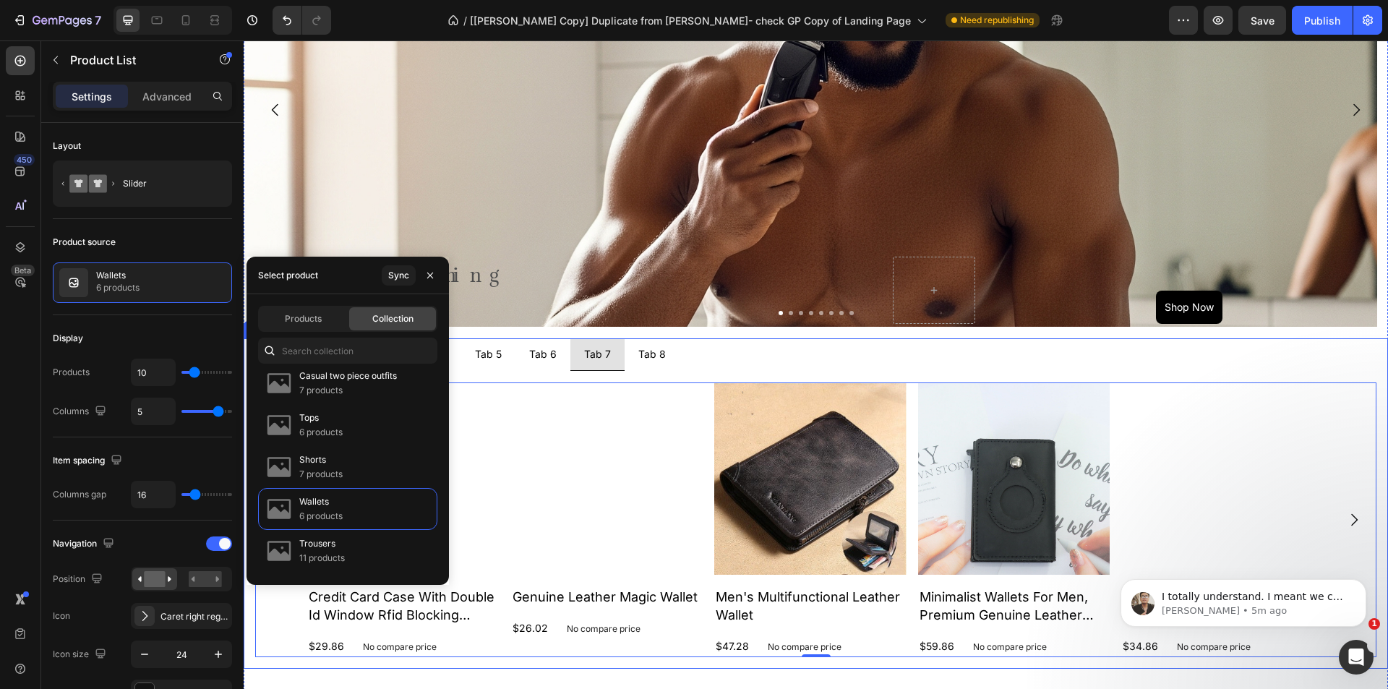
click at [645, 359] on div "Tab 8" at bounding box center [652, 354] width 32 height 20
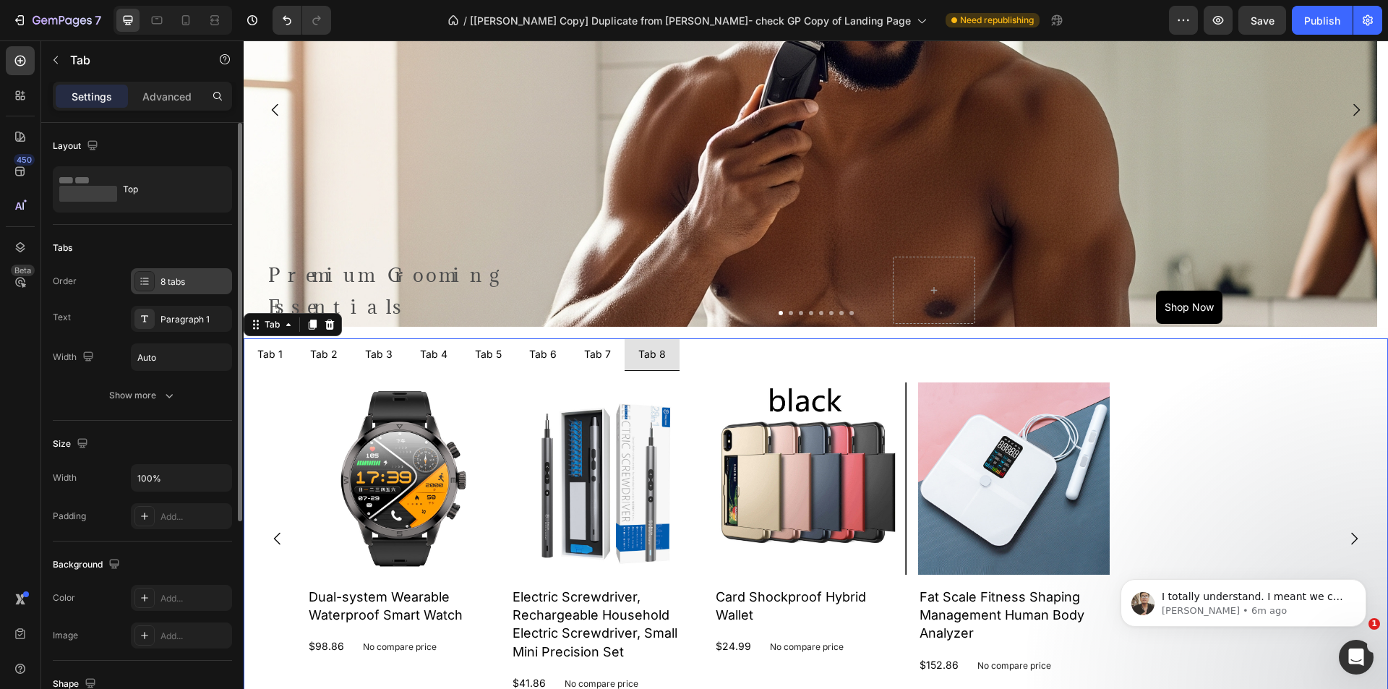
click at [212, 279] on div "8 tabs" at bounding box center [195, 281] width 68 height 13
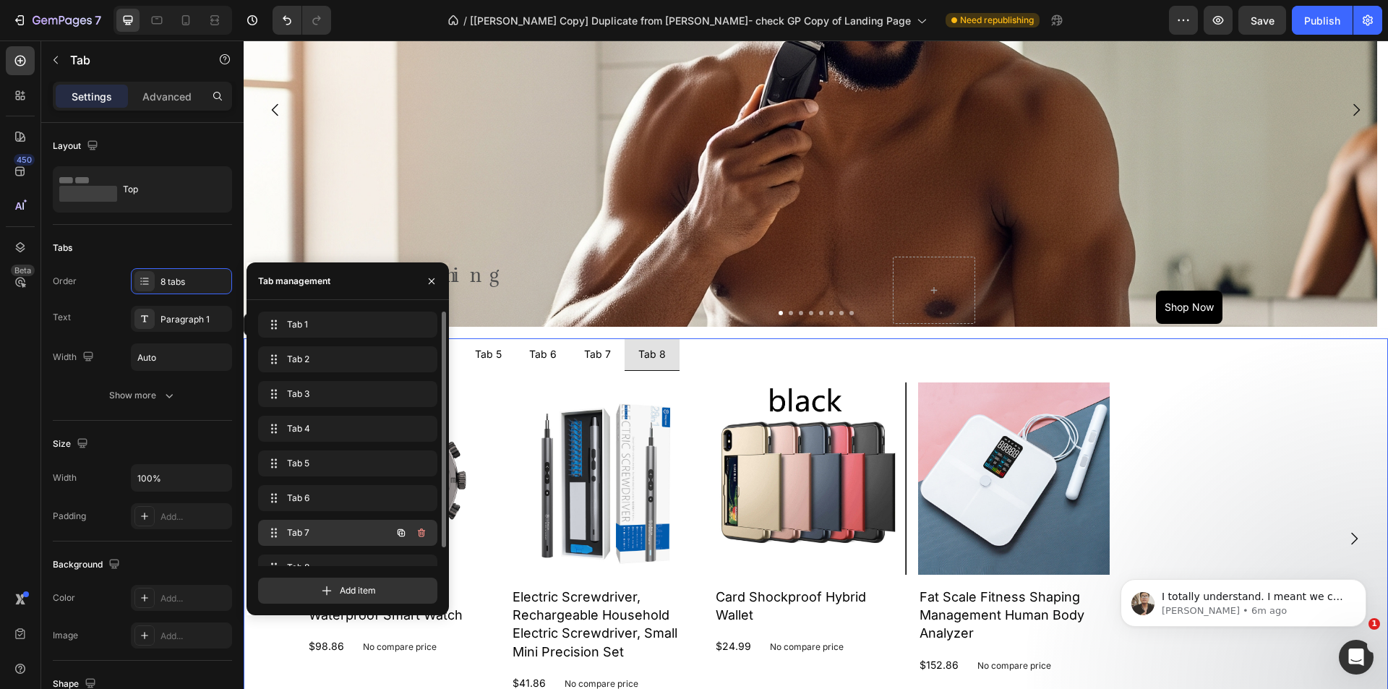
scroll to position [20, 0]
click at [424, 547] on icon "button" at bounding box center [421, 547] width 7 height 9
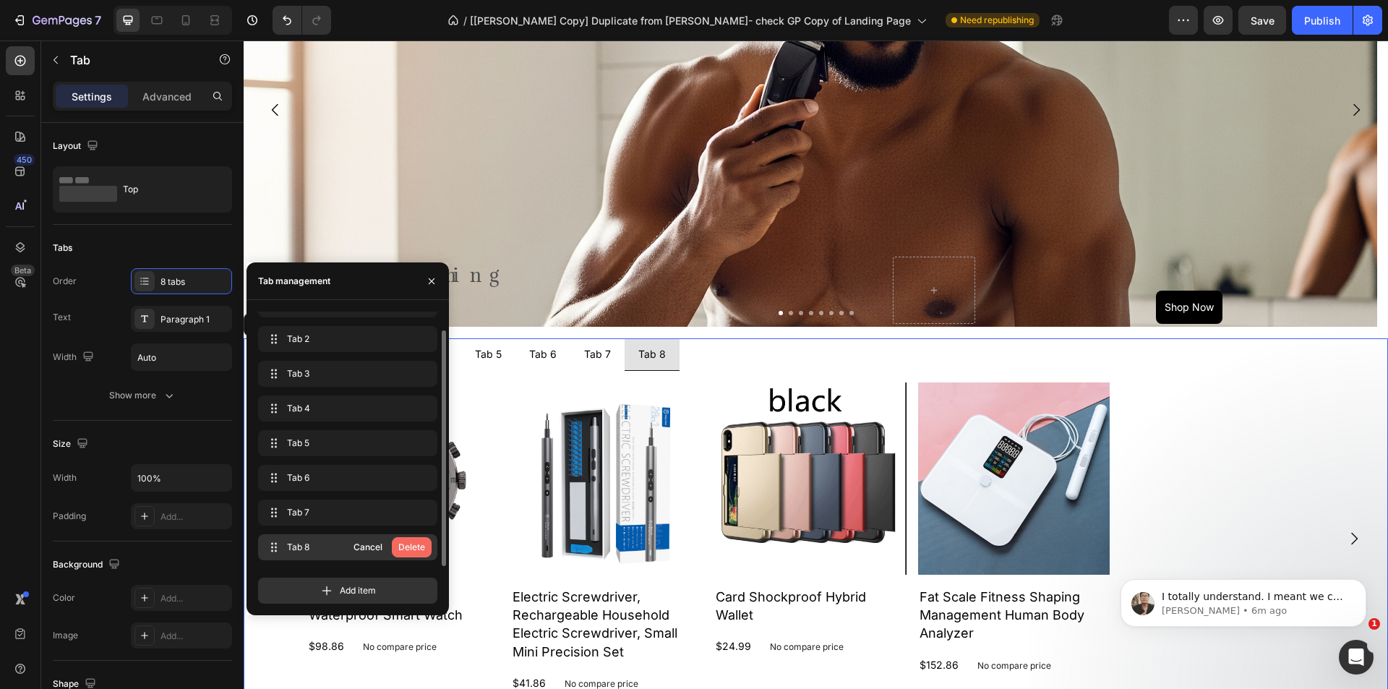
click at [424, 549] on div "Delete" at bounding box center [411, 547] width 27 height 13
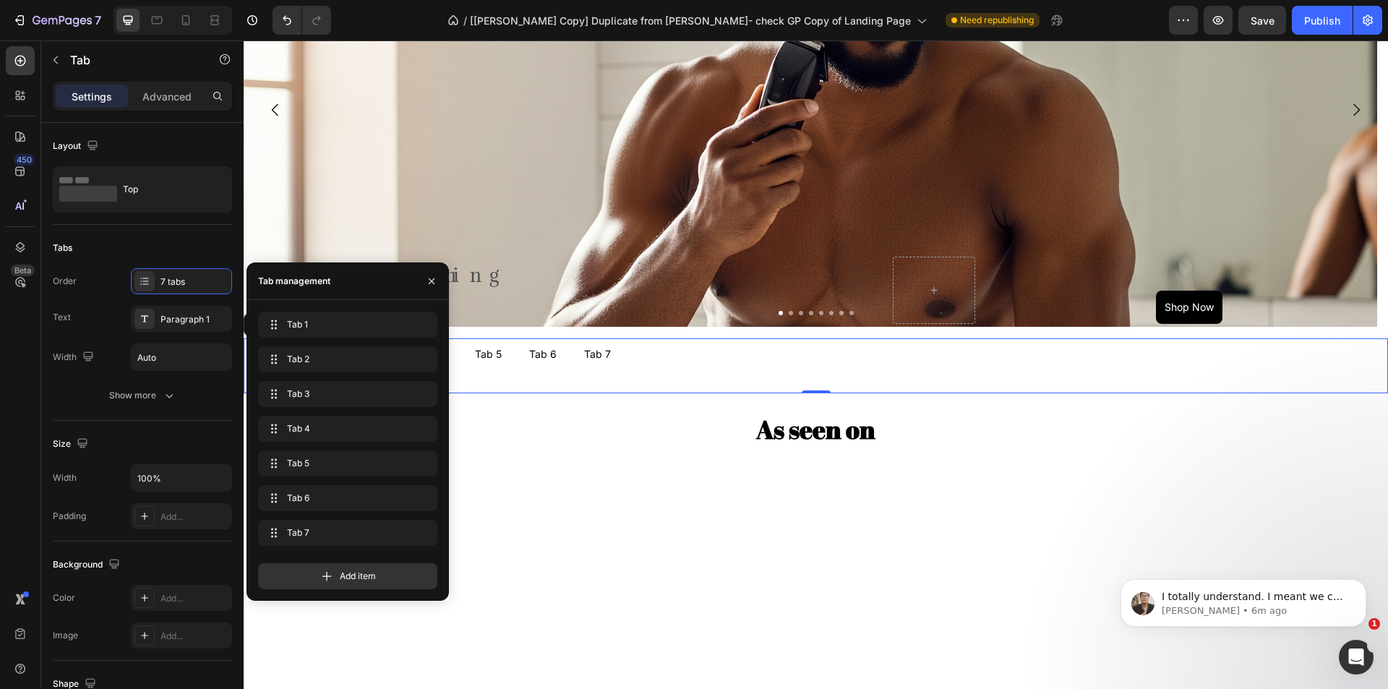
scroll to position [0, 0]
click at [656, 190] on div "Background Image" at bounding box center [811, 231] width 1134 height 651
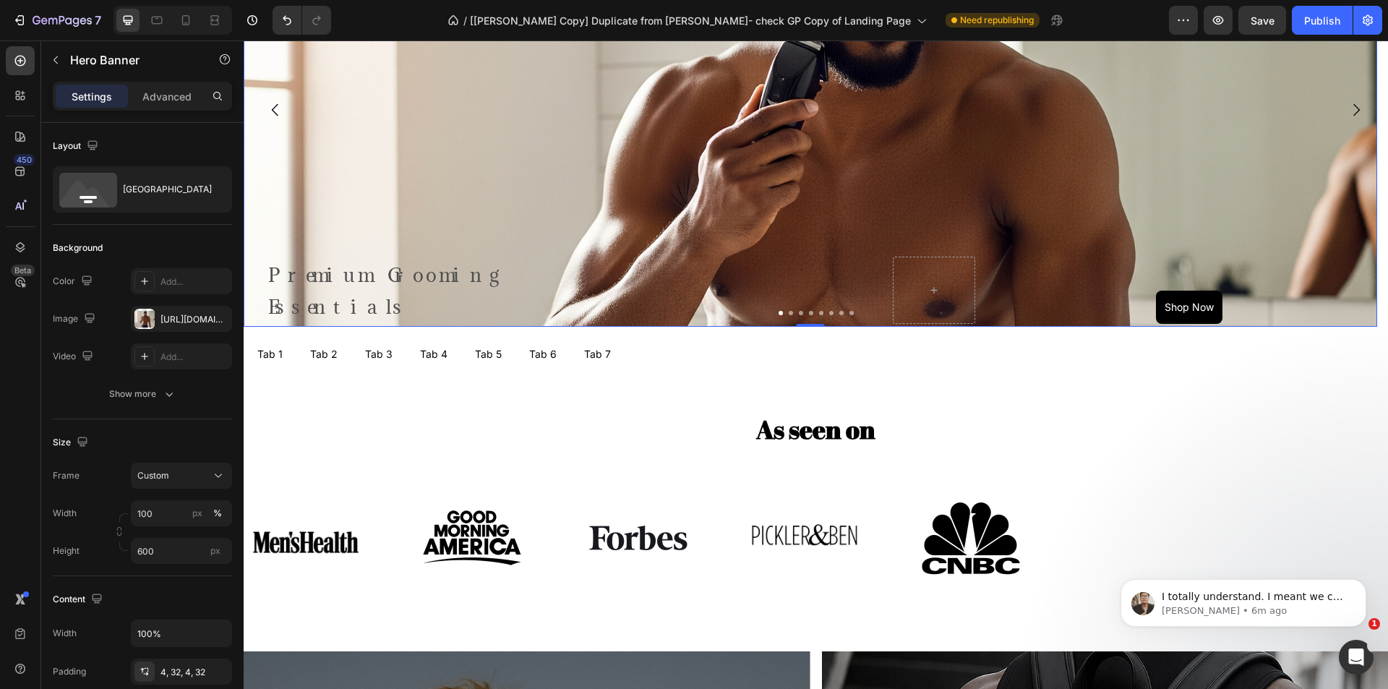
scroll to position [578, 0]
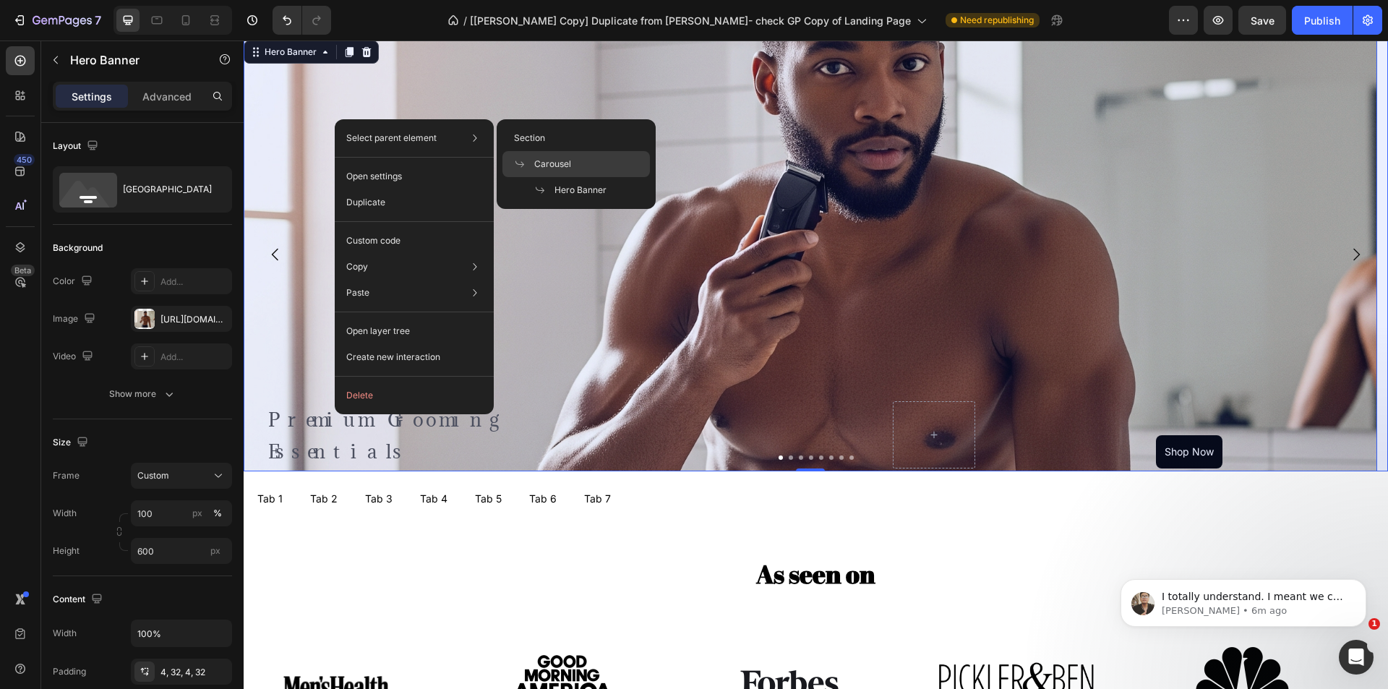
click at [563, 163] on span "Carousel" at bounding box center [552, 164] width 37 height 13
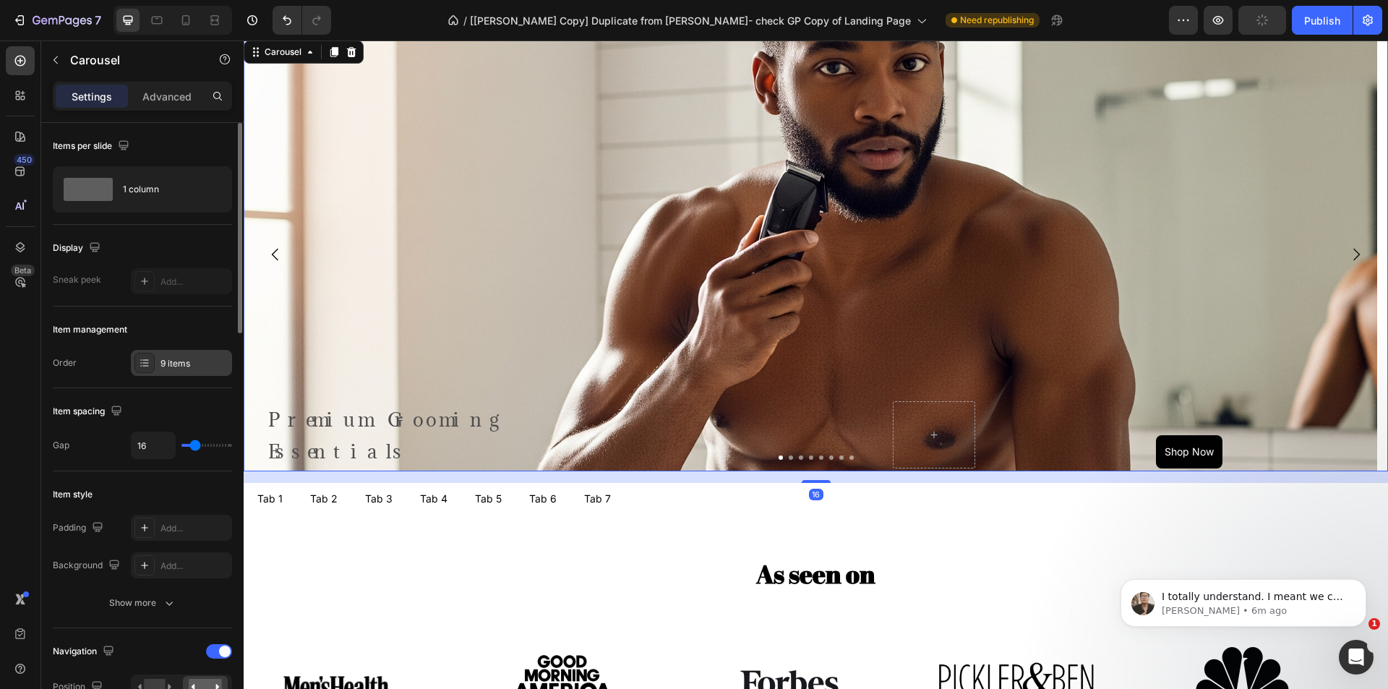
click at [213, 367] on div "9 items" at bounding box center [195, 363] width 68 height 13
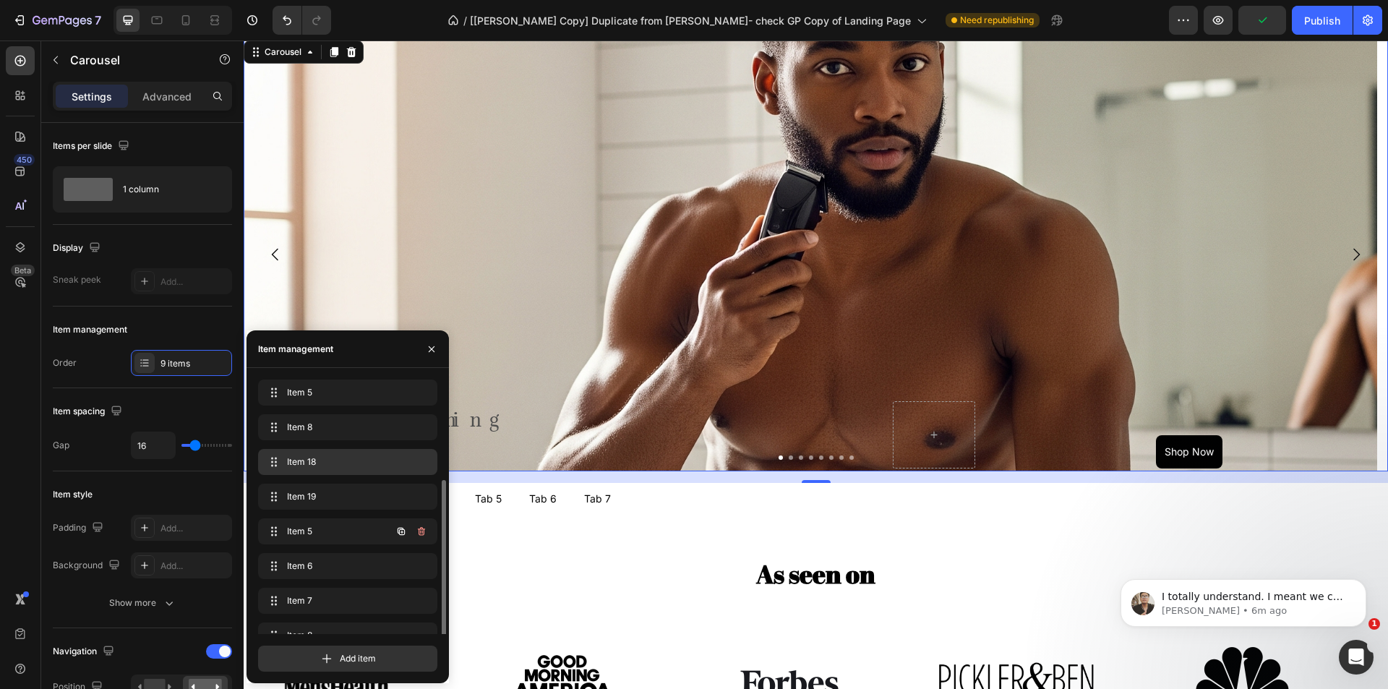
scroll to position [55, 0]
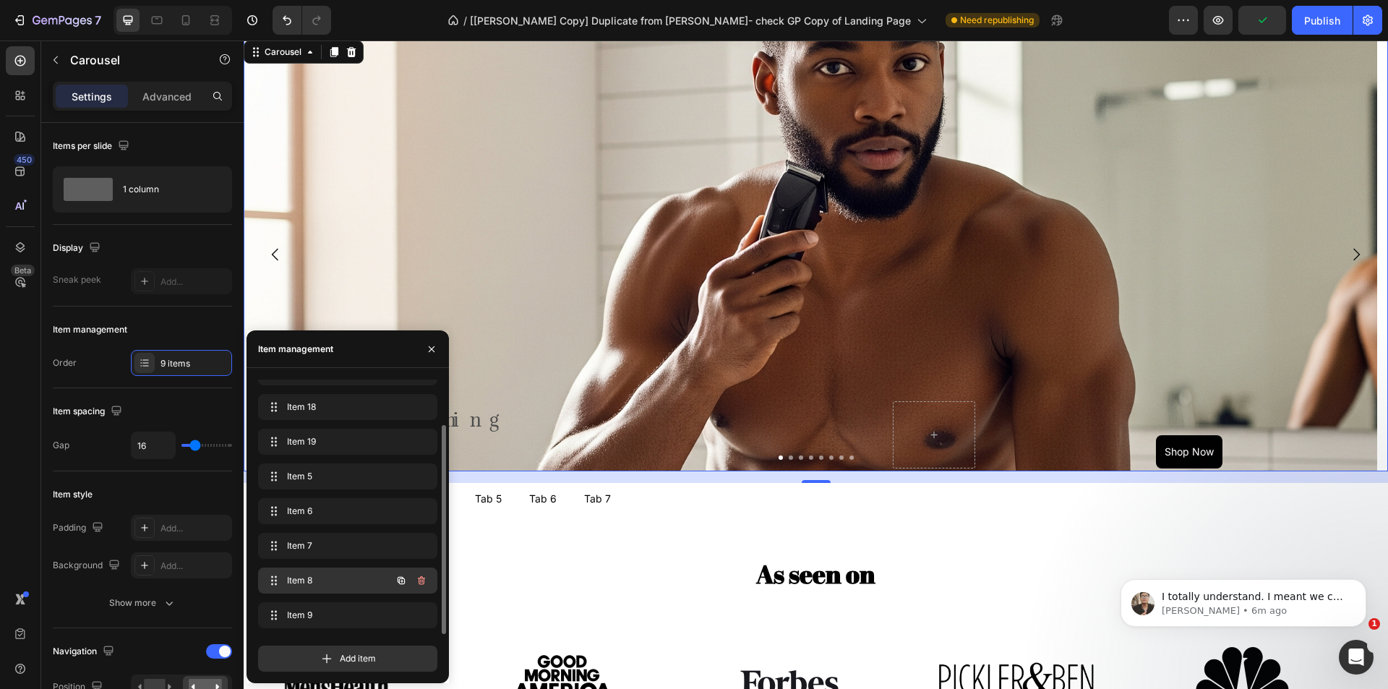
click at [343, 586] on span "Item 8" at bounding box center [328, 580] width 82 height 13
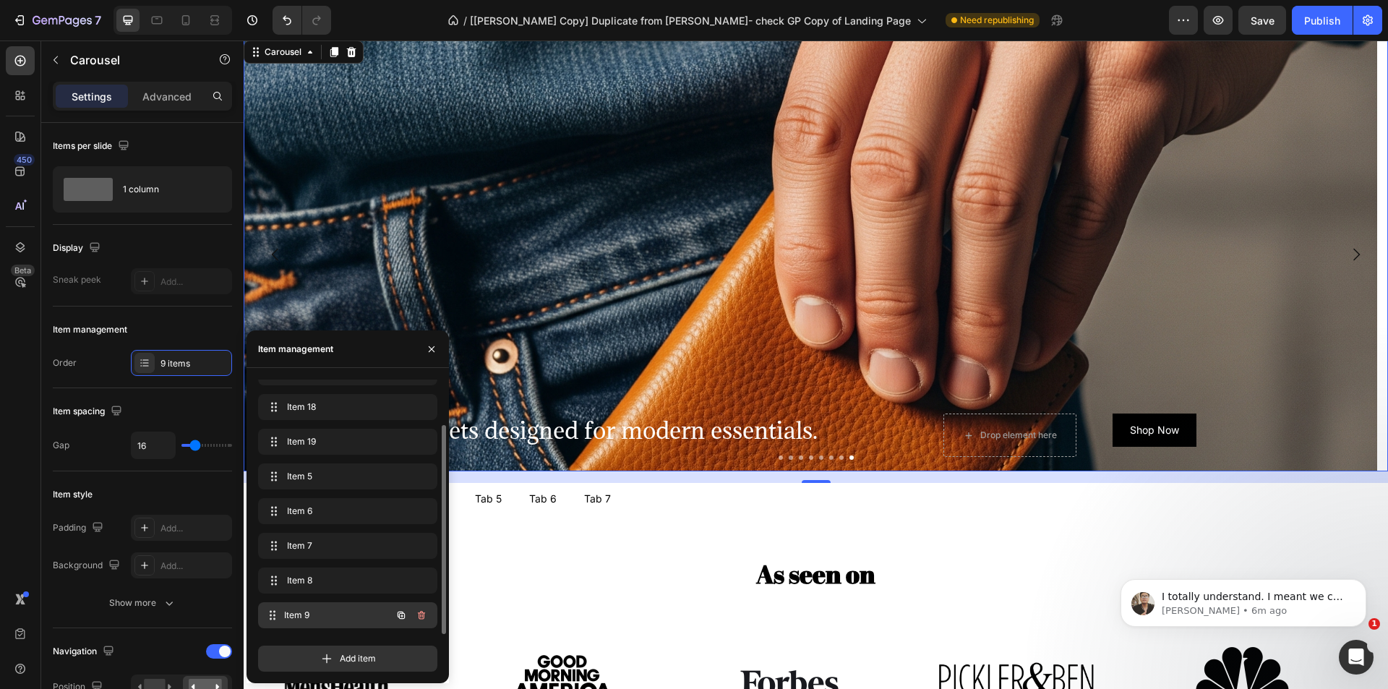
click at [338, 614] on span "Item 9" at bounding box center [337, 615] width 107 height 13
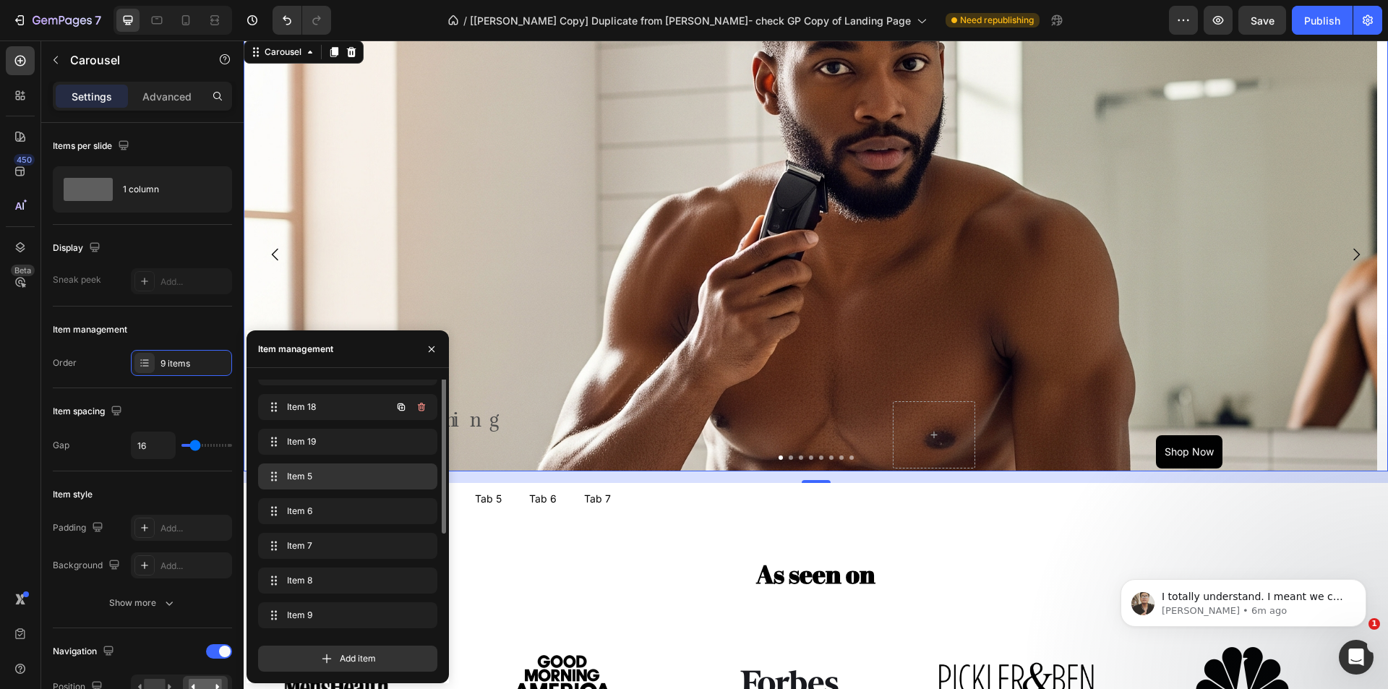
scroll to position [0, 0]
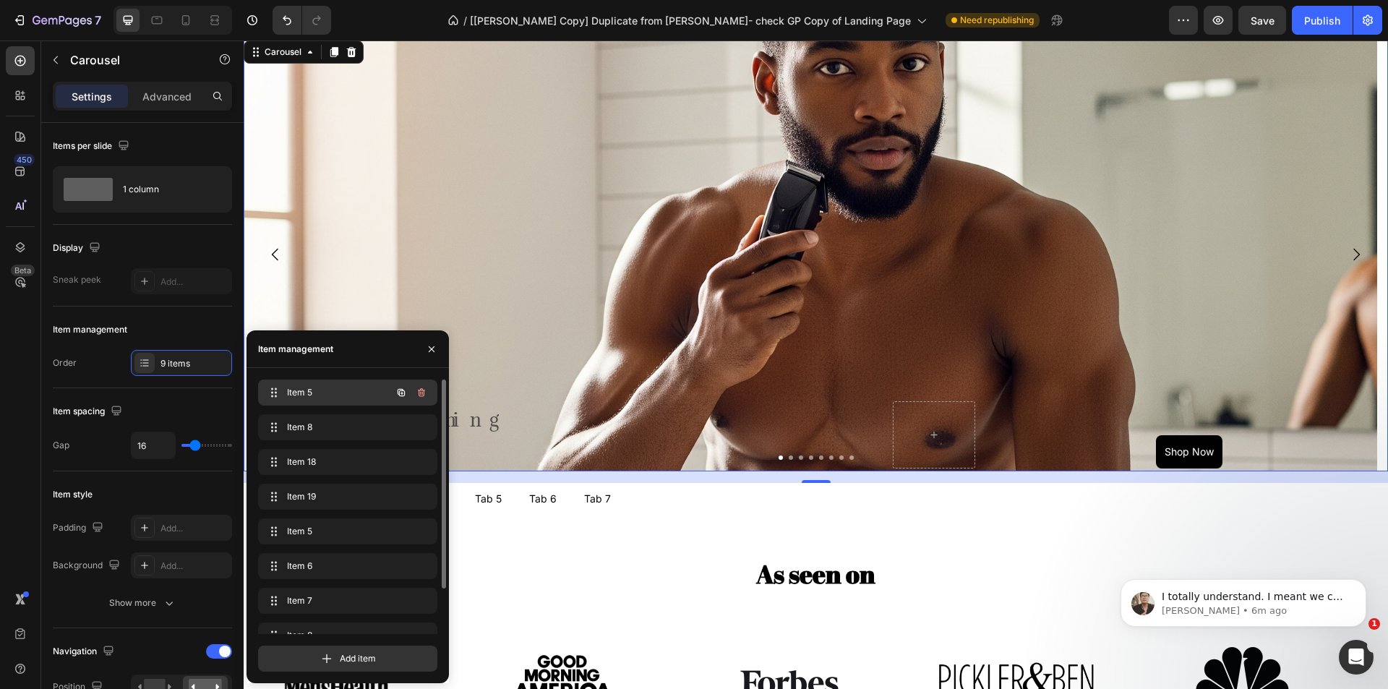
click at [317, 394] on span "Item 5" at bounding box center [328, 392] width 82 height 13
click at [330, 429] on span "Item 8" at bounding box center [328, 427] width 82 height 13
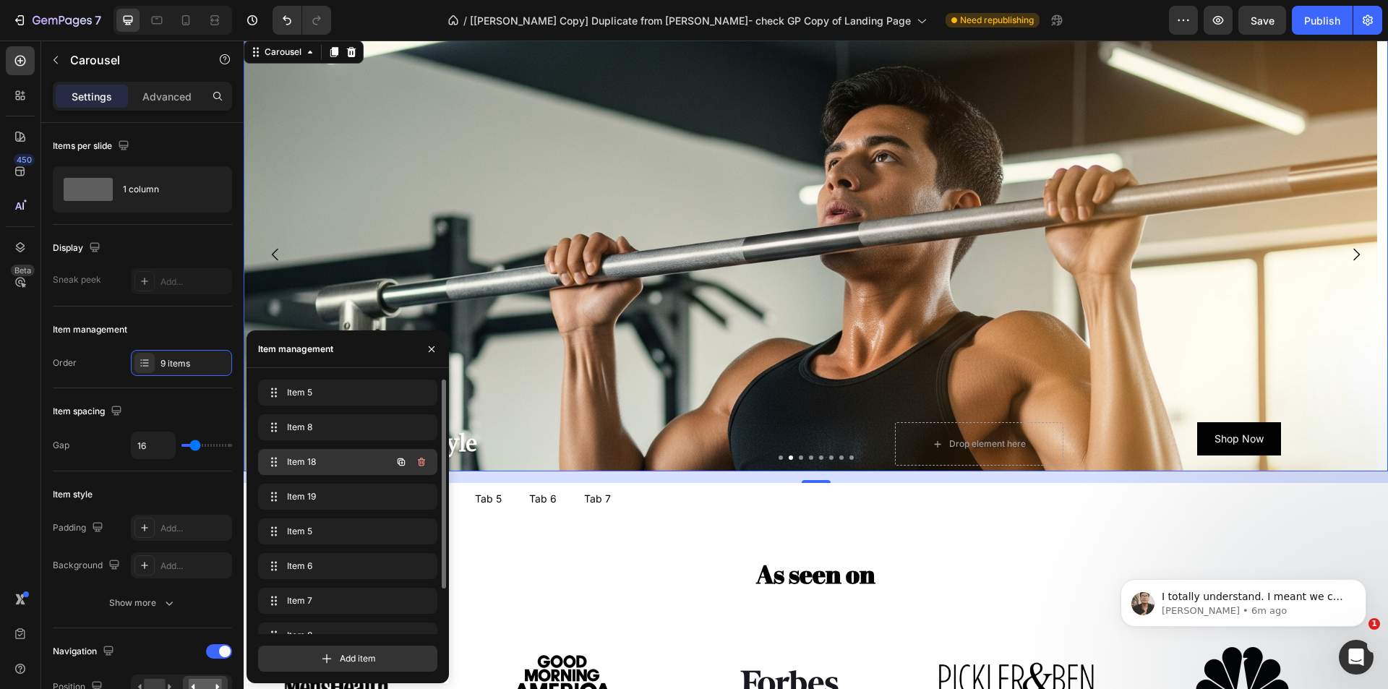
click at [341, 464] on span "Item 18" at bounding box center [328, 462] width 82 height 13
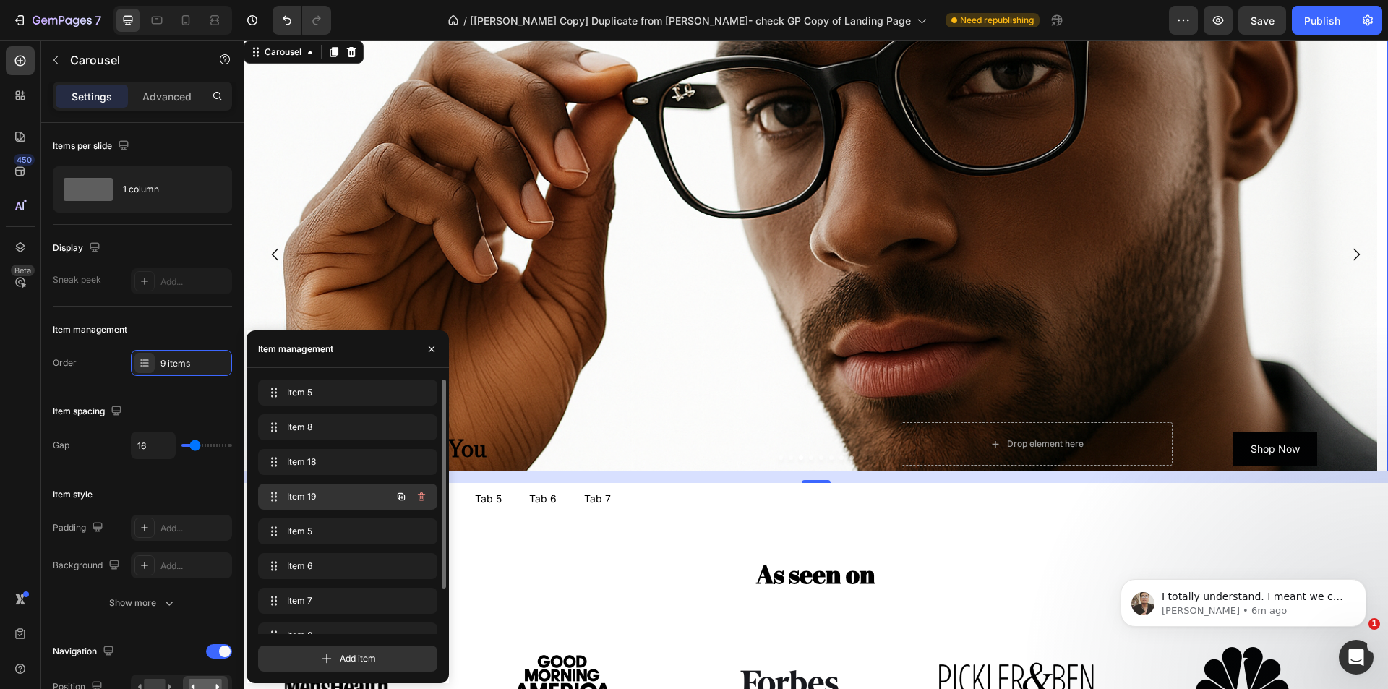
click at [341, 494] on span "Item 19" at bounding box center [328, 496] width 82 height 13
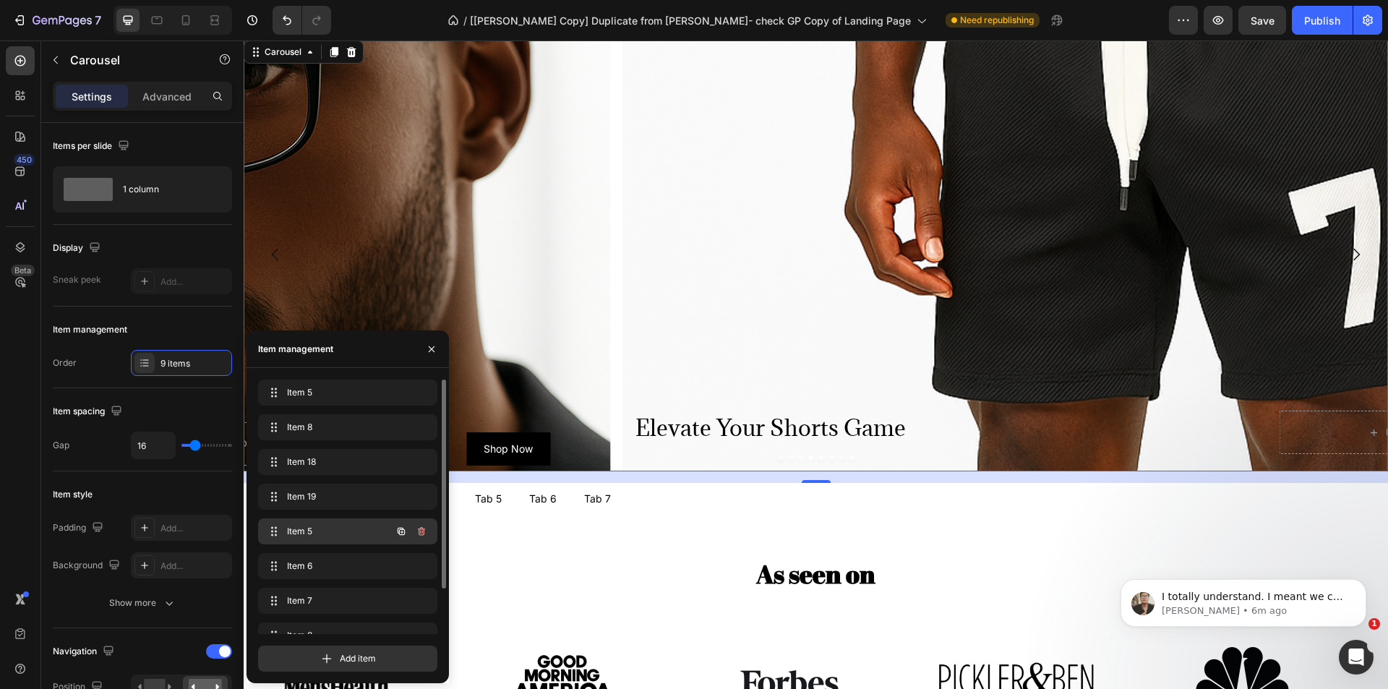
click at [340, 529] on span "Item 5" at bounding box center [328, 531] width 82 height 13
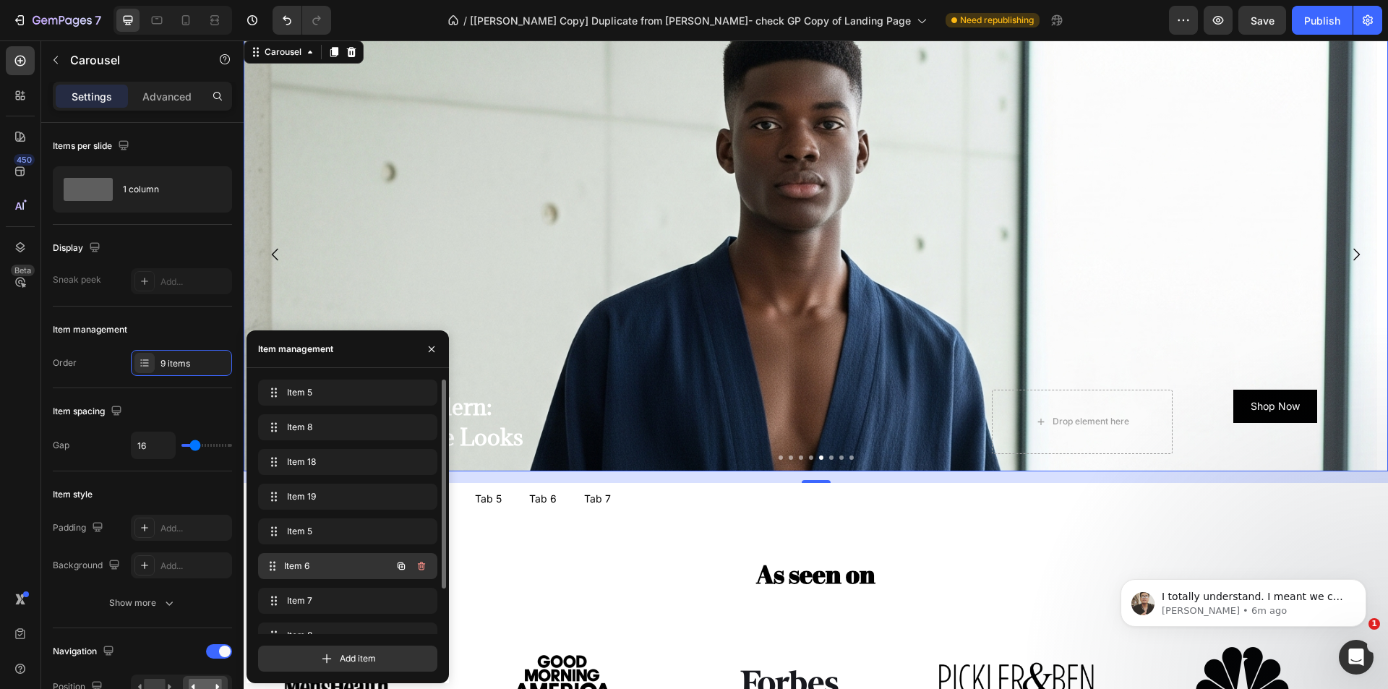
click at [336, 569] on span "Item 6" at bounding box center [337, 566] width 107 height 13
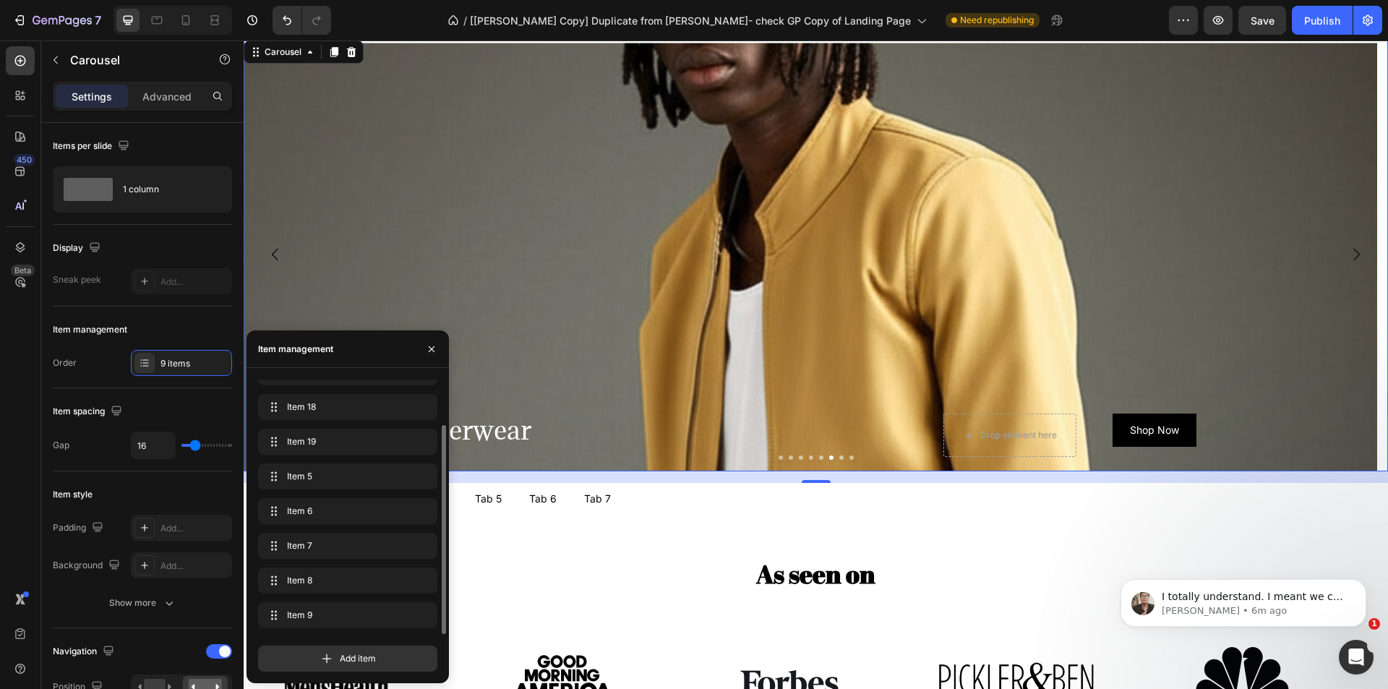
scroll to position [723, 0]
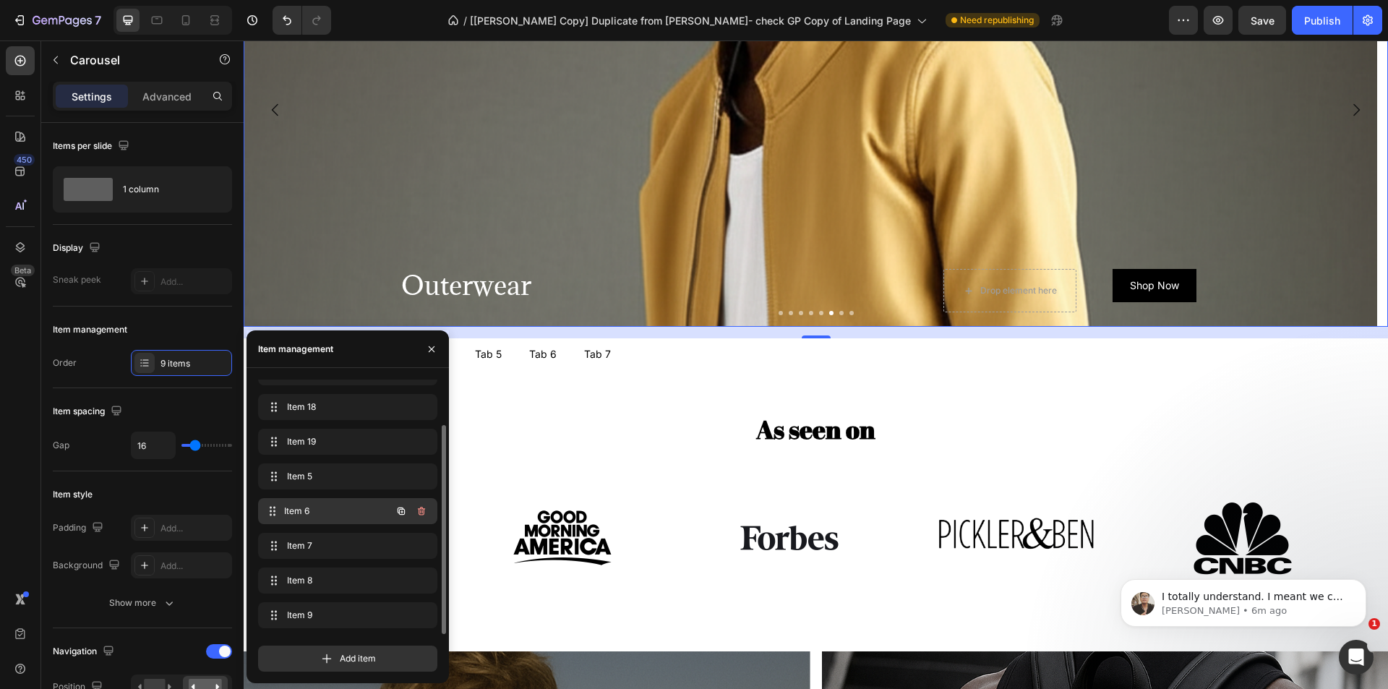
click at [339, 518] on div "Item 6 Item 6" at bounding box center [327, 511] width 127 height 20
click at [336, 539] on div "Item 7 Item 7" at bounding box center [327, 546] width 127 height 20
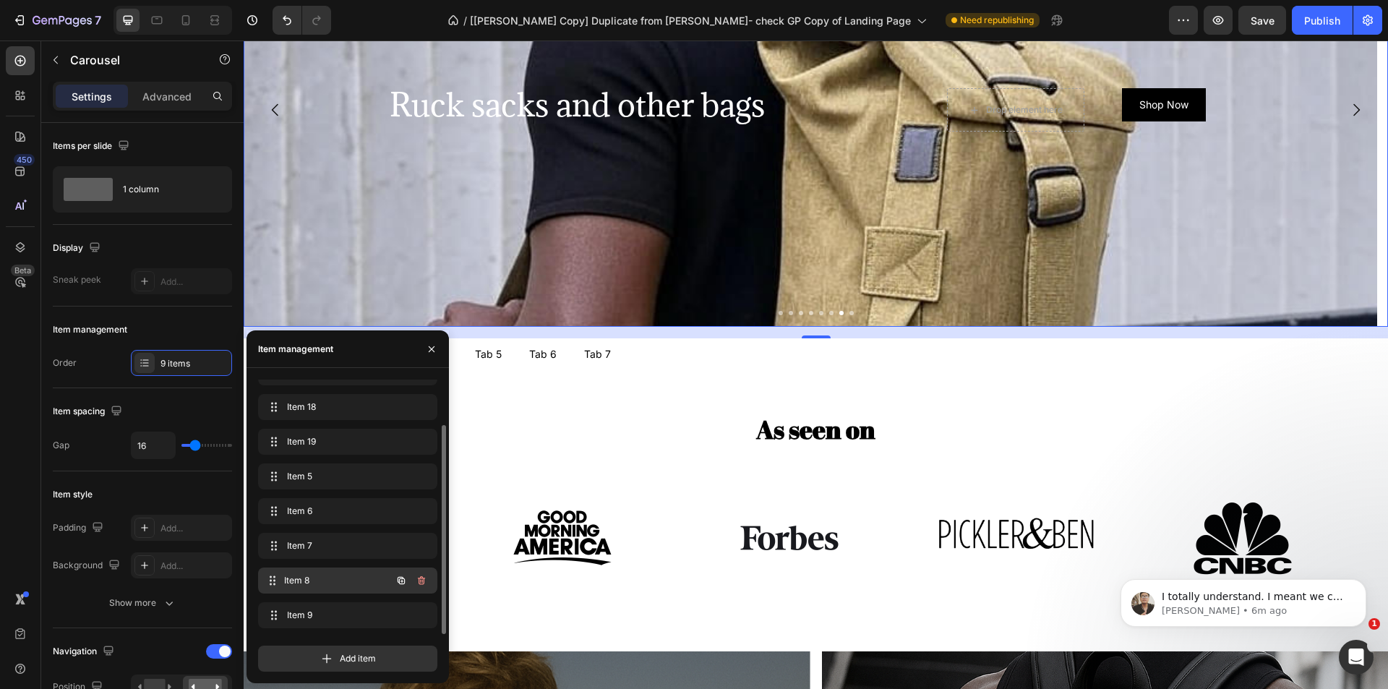
click at [330, 576] on span "Item 8" at bounding box center [337, 580] width 107 height 13
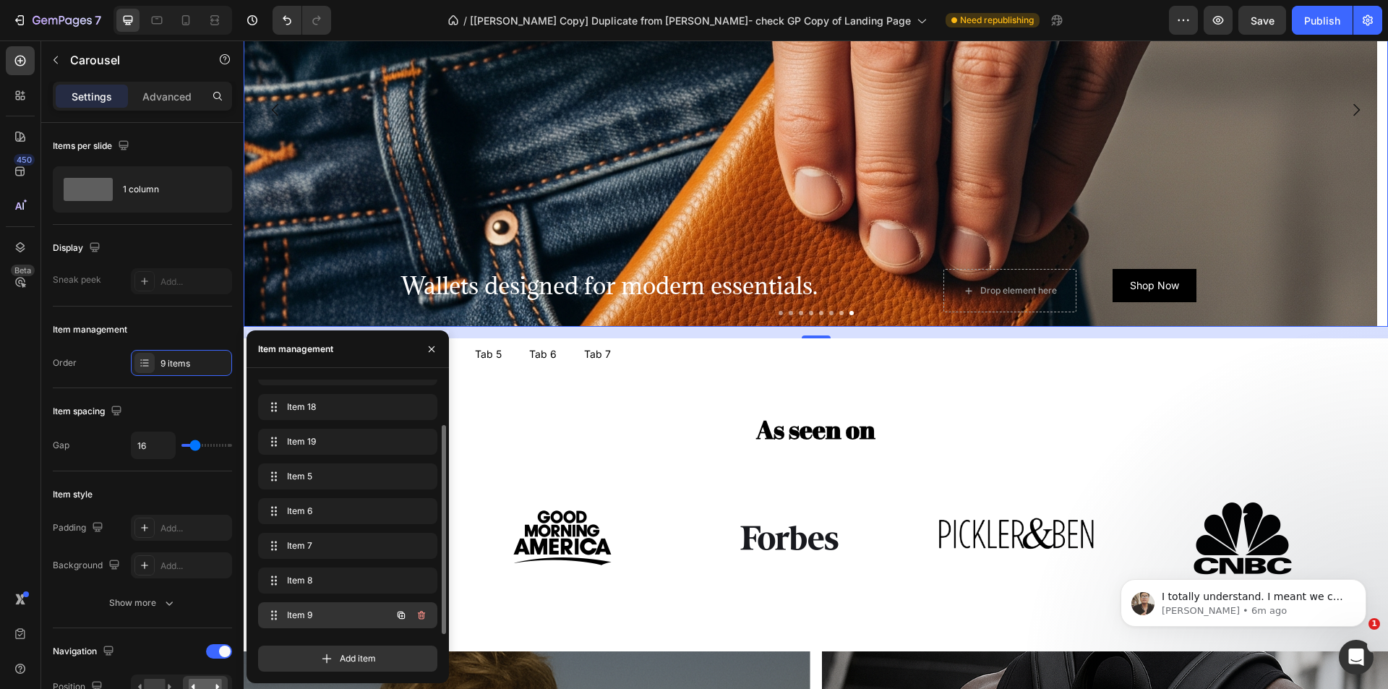
click at [333, 618] on span "Item 9" at bounding box center [328, 615] width 82 height 13
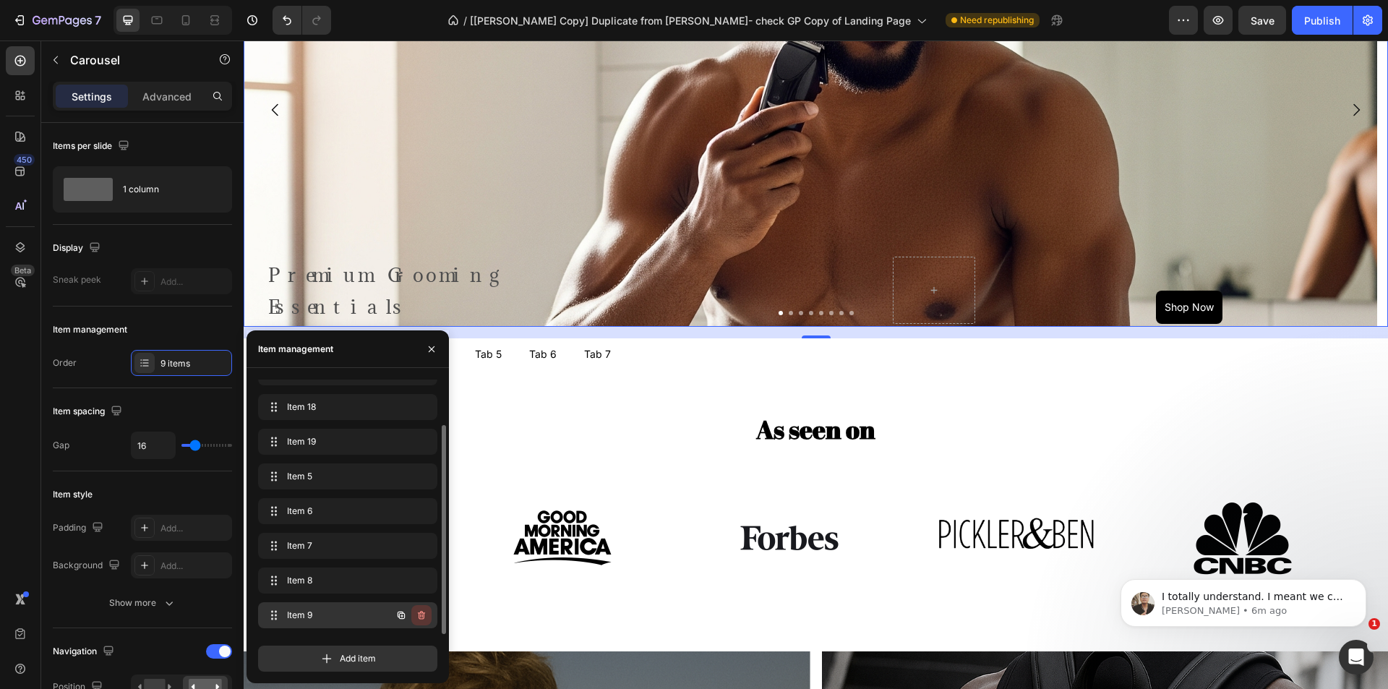
click at [422, 614] on icon "button" at bounding box center [422, 616] width 12 height 12
click at [417, 615] on div "Delete" at bounding box center [411, 615] width 27 height 13
click at [1318, 27] on div "Publish" at bounding box center [1322, 20] width 36 height 15
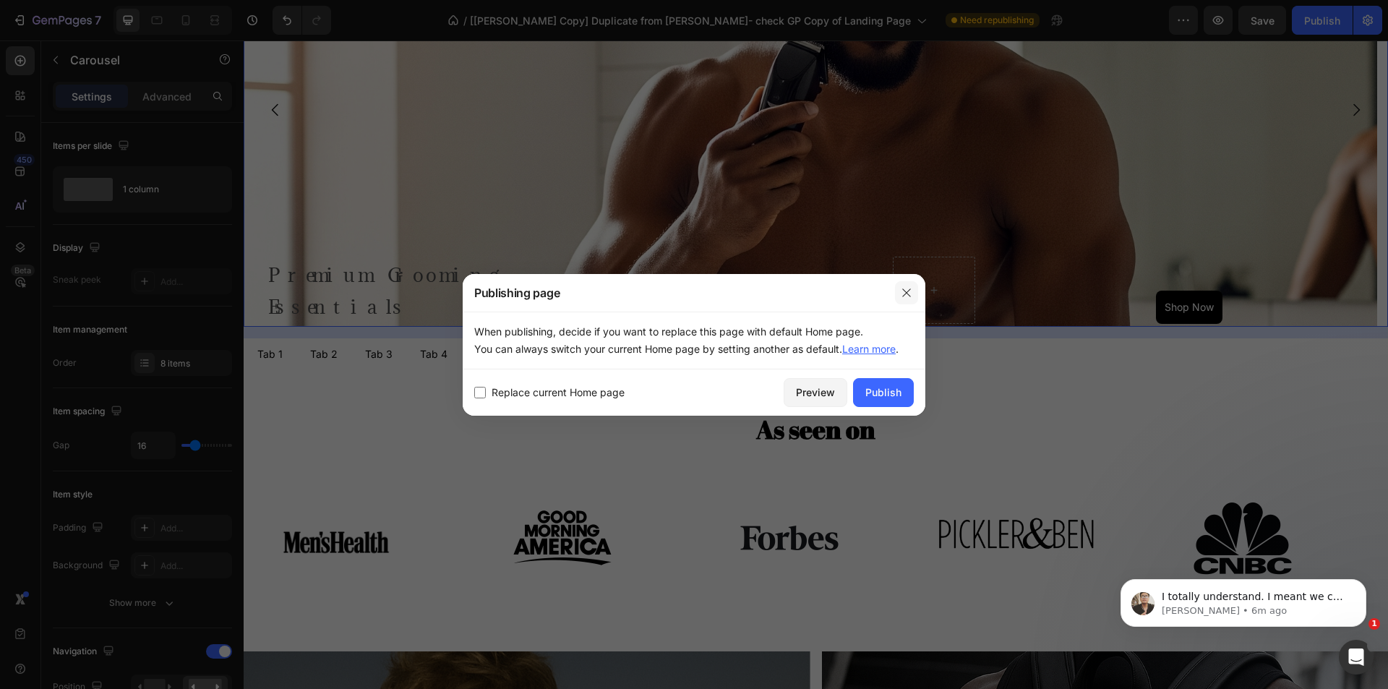
click at [907, 292] on icon "button" at bounding box center [906, 293] width 8 height 8
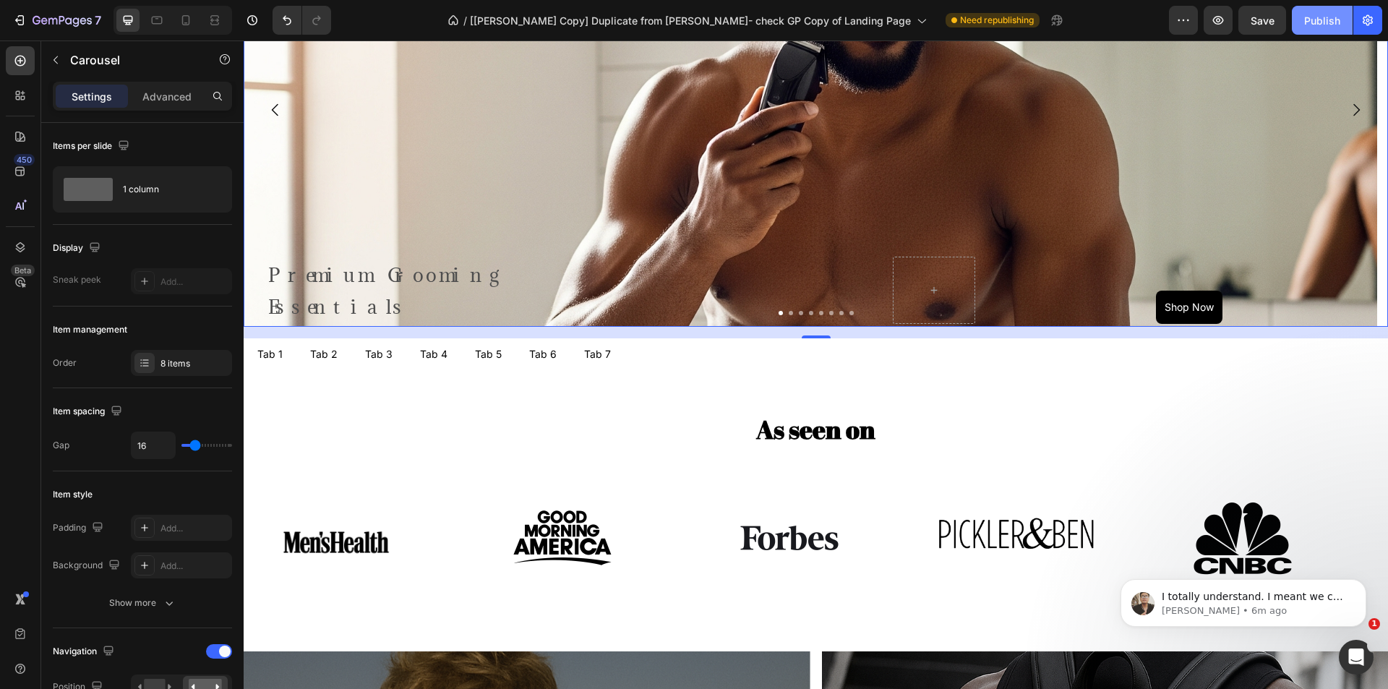
click at [1314, 20] on div "Publish" at bounding box center [1322, 20] width 36 height 15
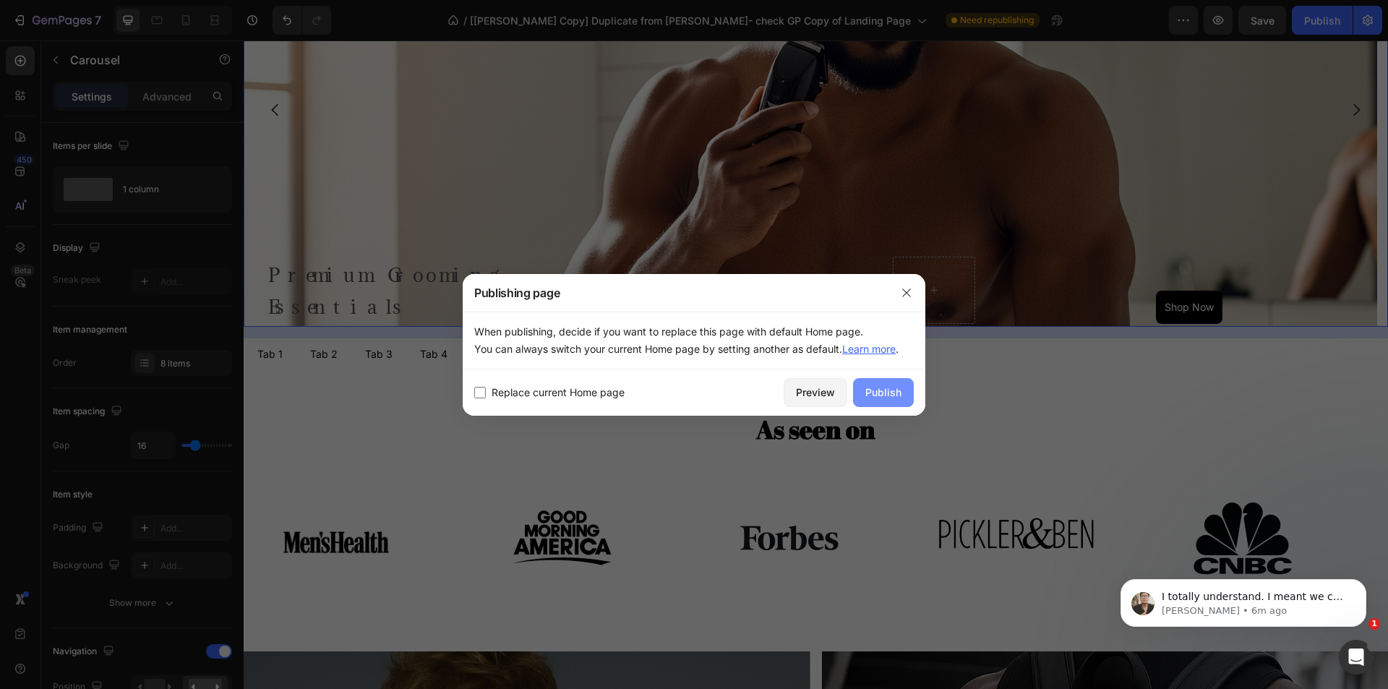
click at [896, 394] on div "Publish" at bounding box center [884, 392] width 36 height 15
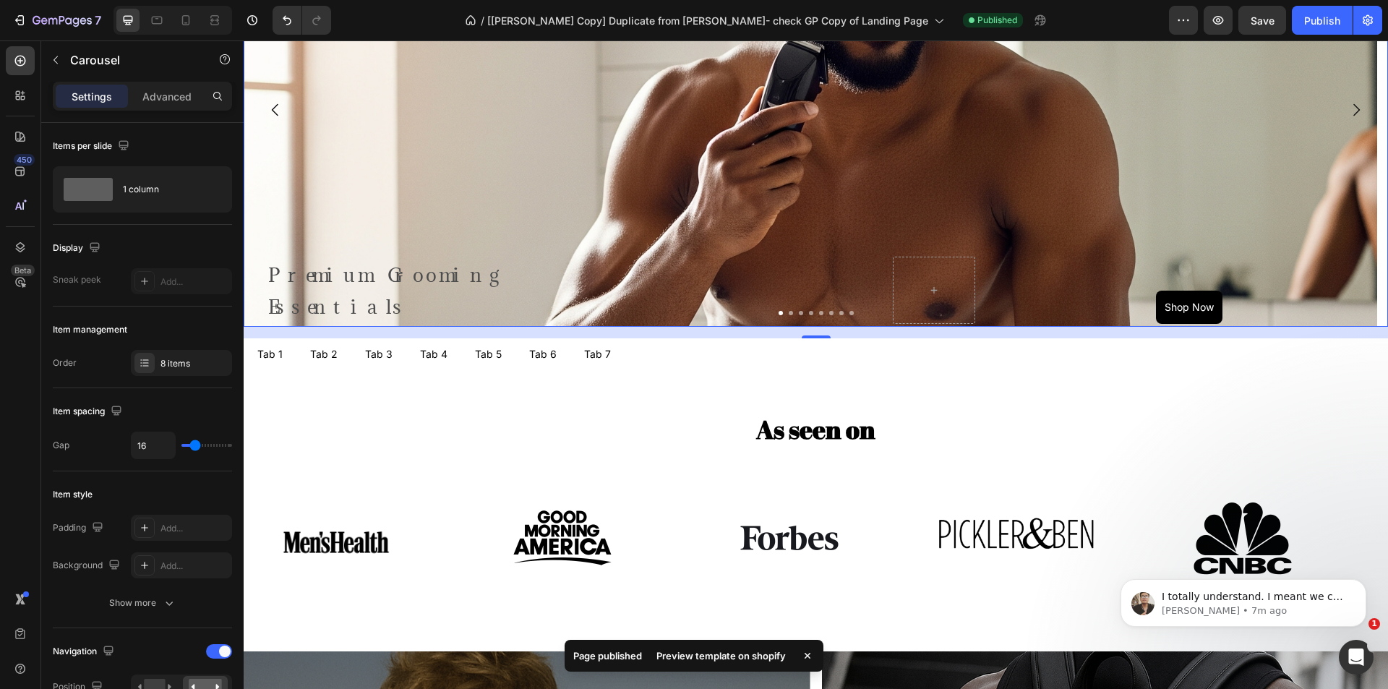
click at [726, 651] on div "Preview template on shopify" at bounding box center [721, 656] width 147 height 20
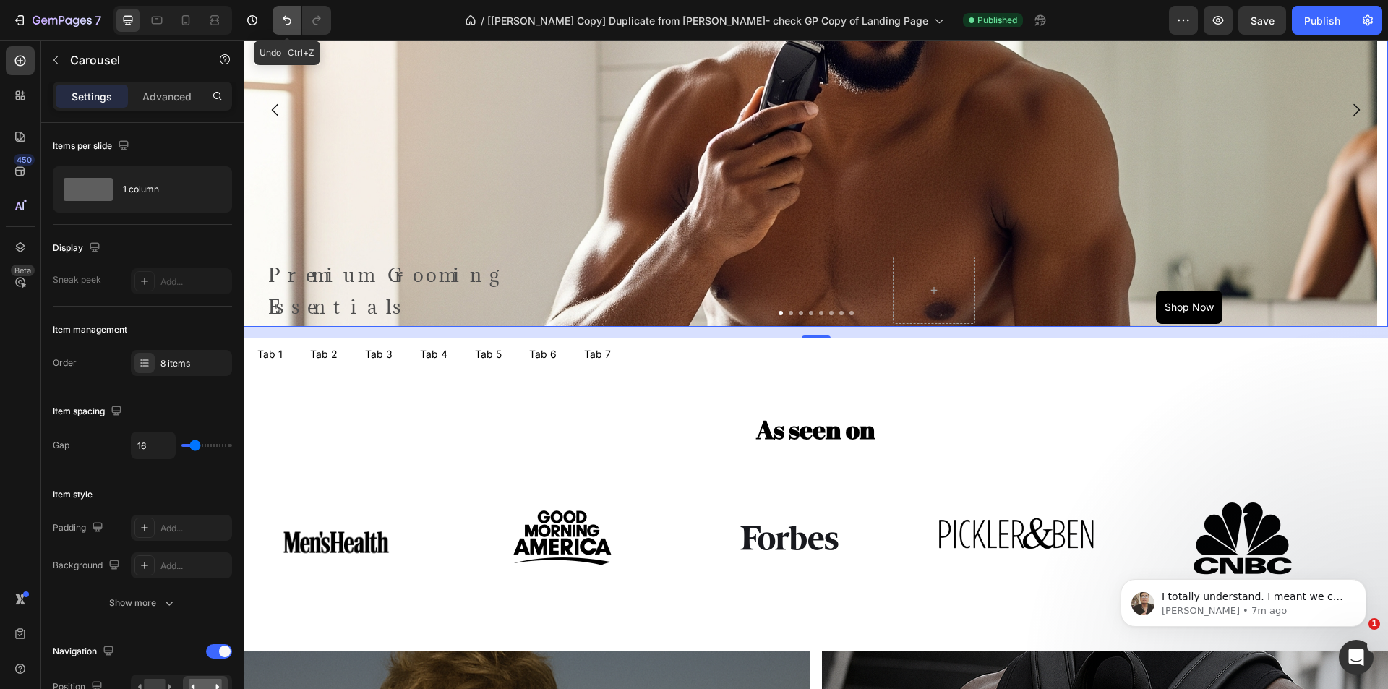
click at [282, 21] on icon "Undo/Redo" at bounding box center [287, 20] width 14 height 14
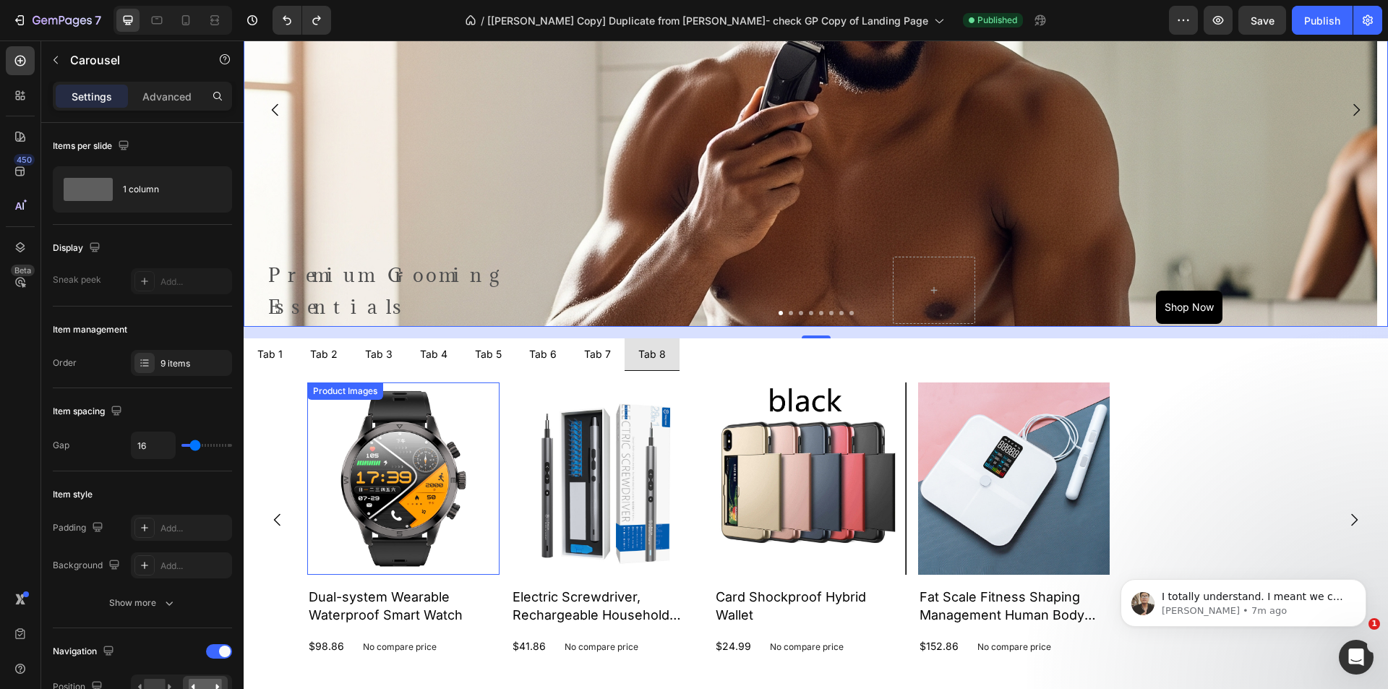
click at [394, 445] on img at bounding box center [403, 479] width 192 height 192
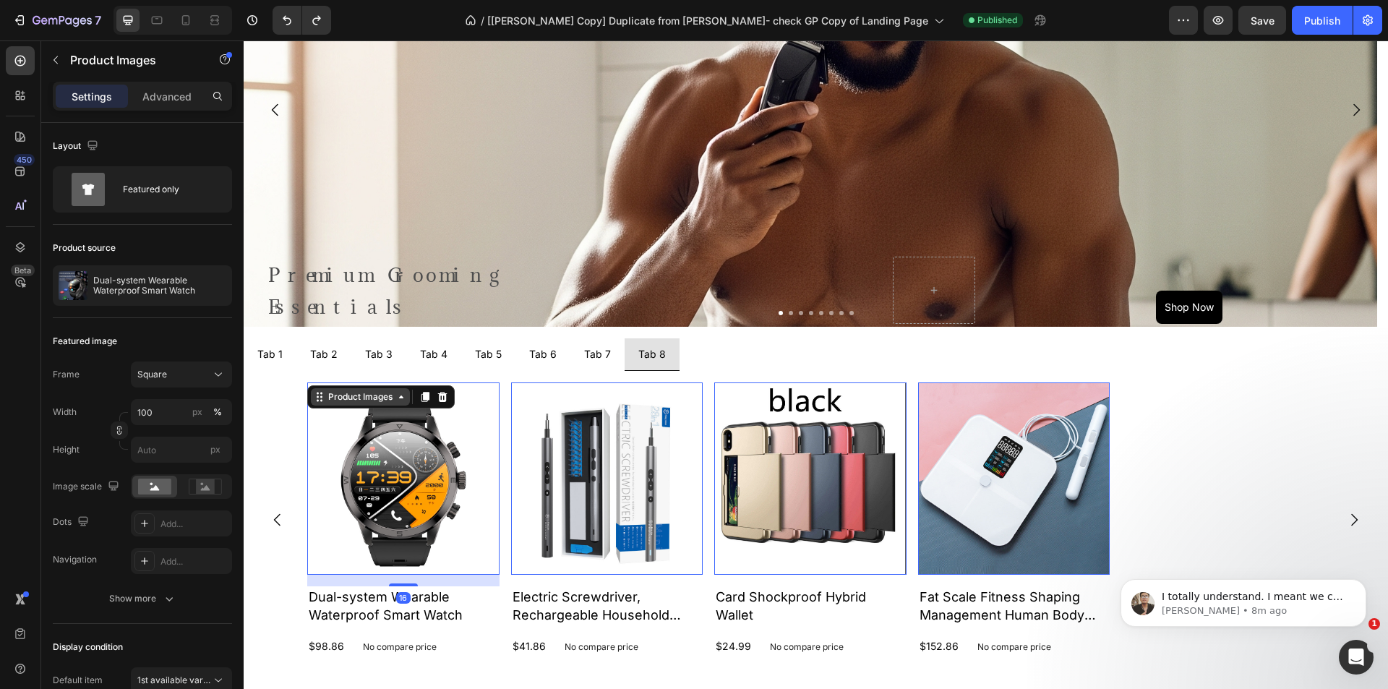
click at [358, 396] on div "Product Images" at bounding box center [360, 396] width 70 height 13
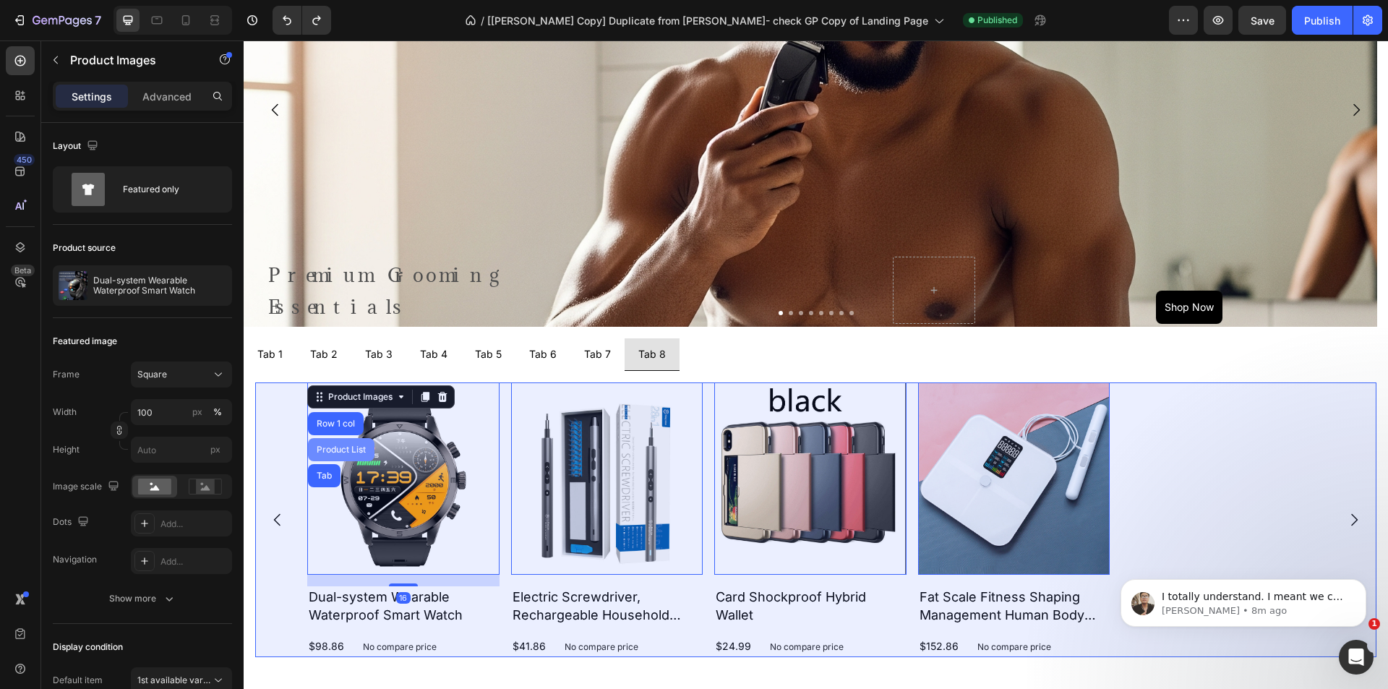
click at [341, 445] on div "Product List" at bounding box center [341, 449] width 55 height 9
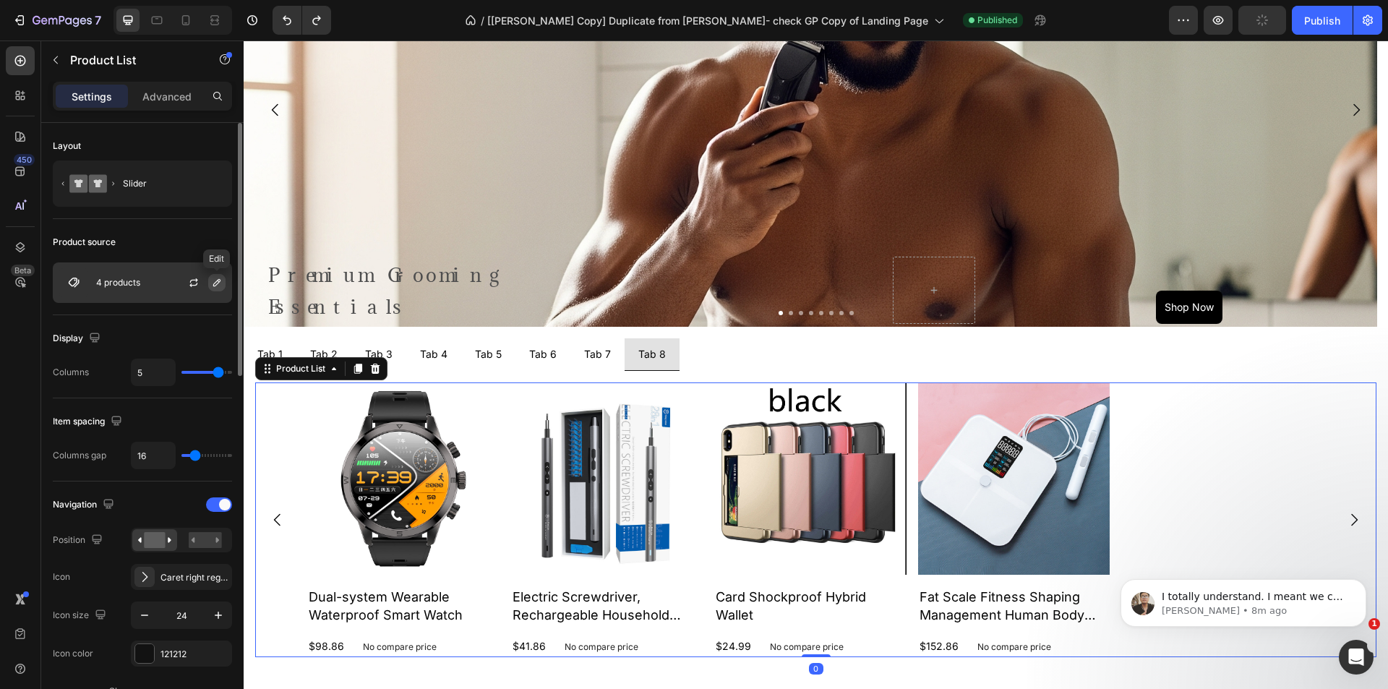
click at [213, 280] on icon "button" at bounding box center [217, 283] width 12 height 12
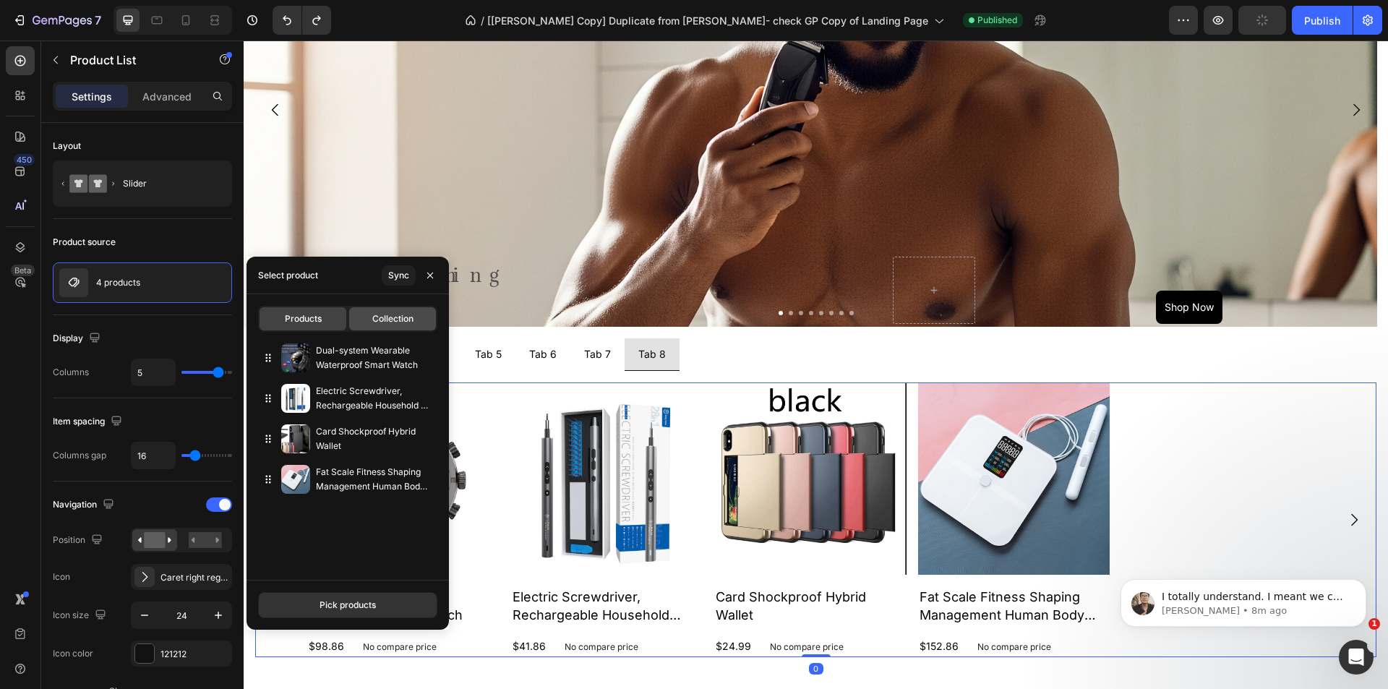
click at [382, 309] on div "Collection" at bounding box center [392, 318] width 87 height 23
type input "10"
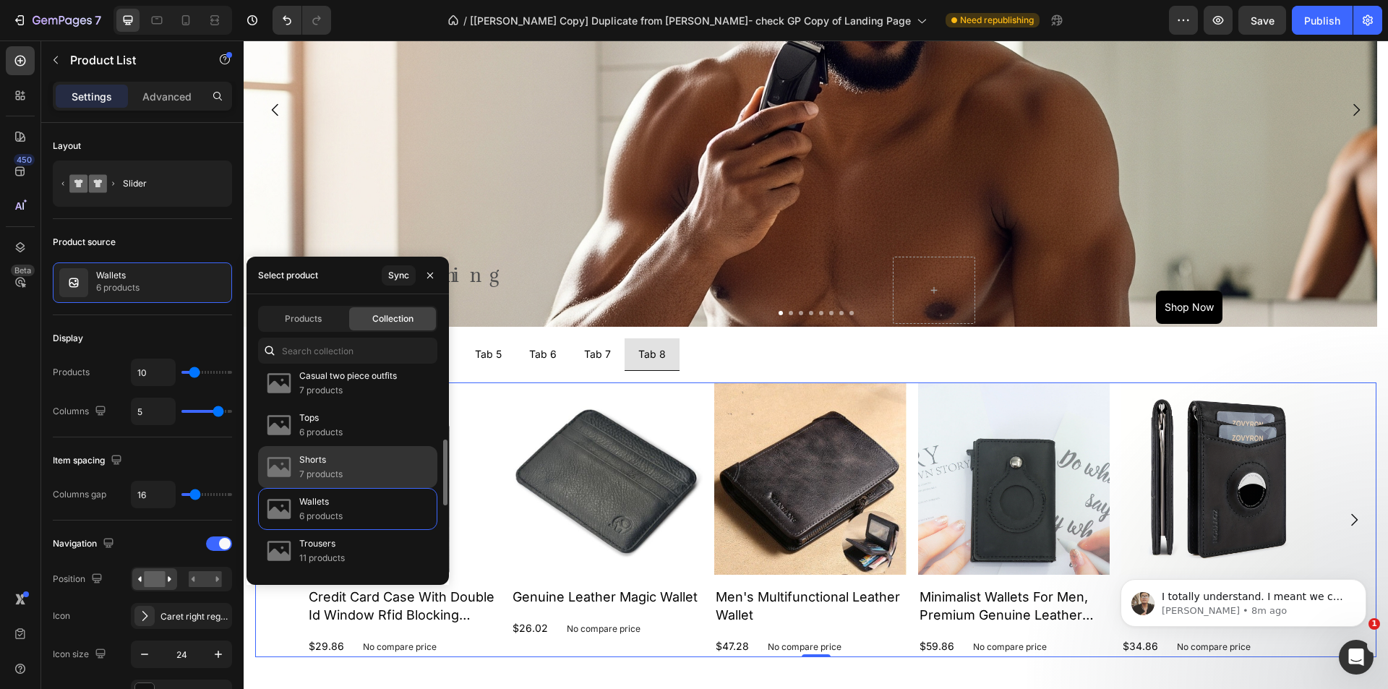
scroll to position [289, 0]
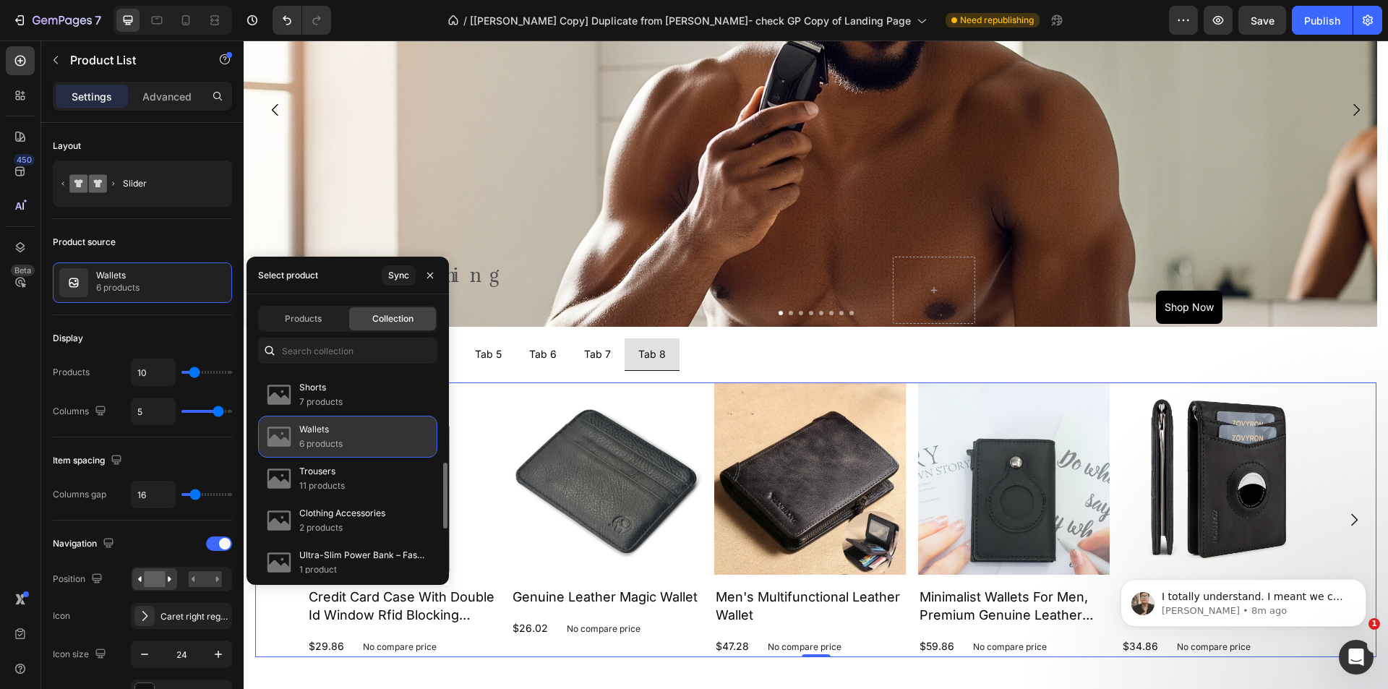
click at [350, 440] on div "Wallets 6 products" at bounding box center [347, 437] width 179 height 42
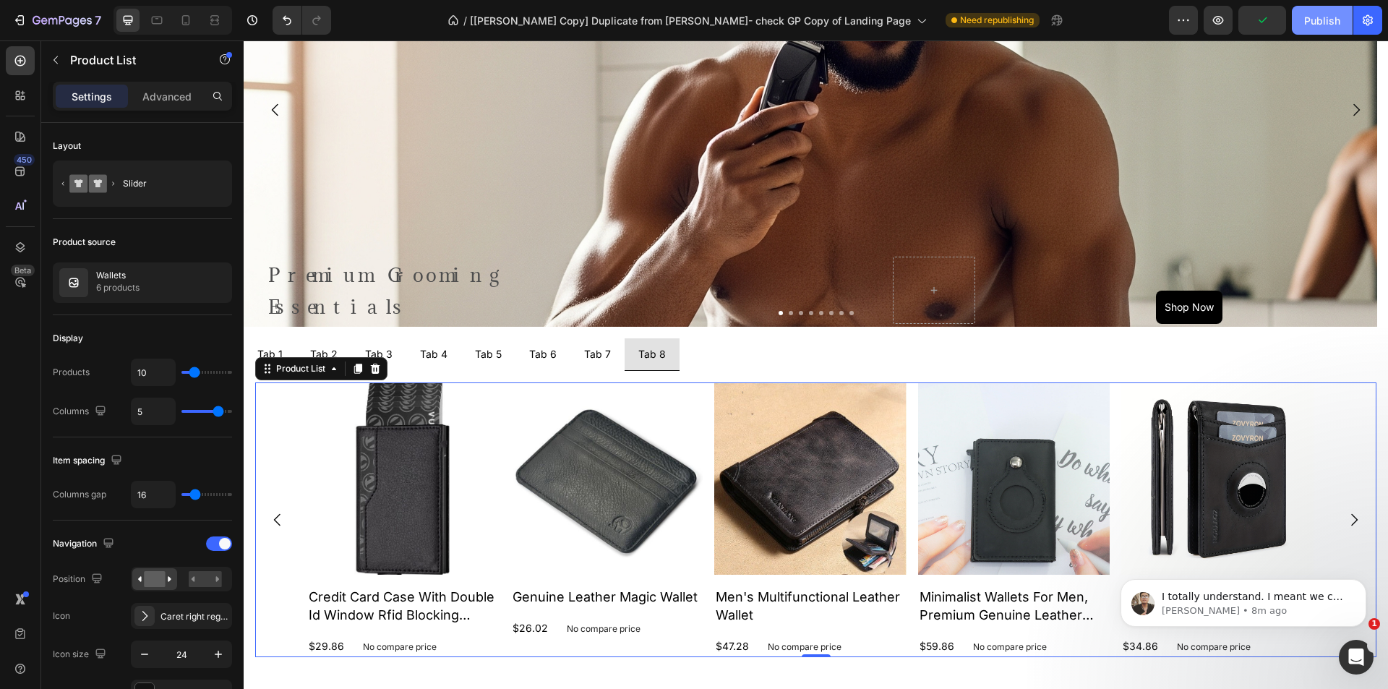
click at [1318, 29] on button "Publish" at bounding box center [1322, 20] width 61 height 29
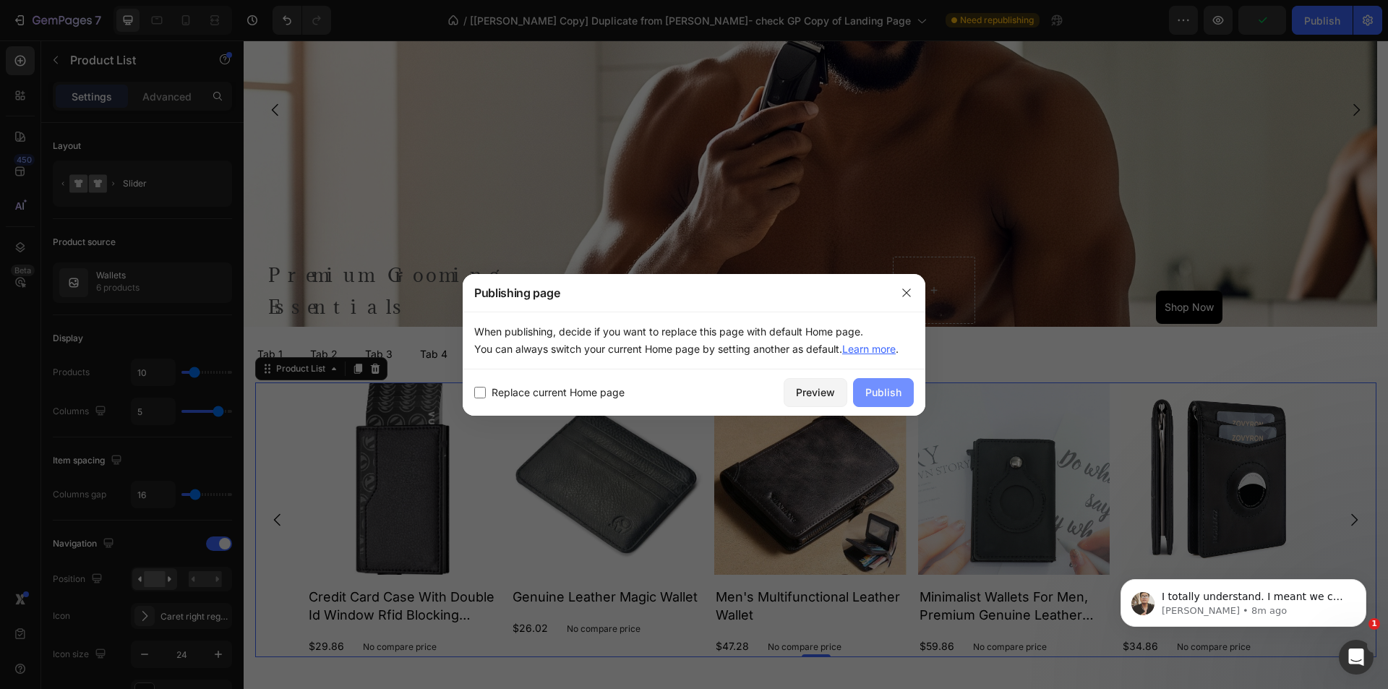
click at [895, 393] on div "Publish" at bounding box center [884, 392] width 36 height 15
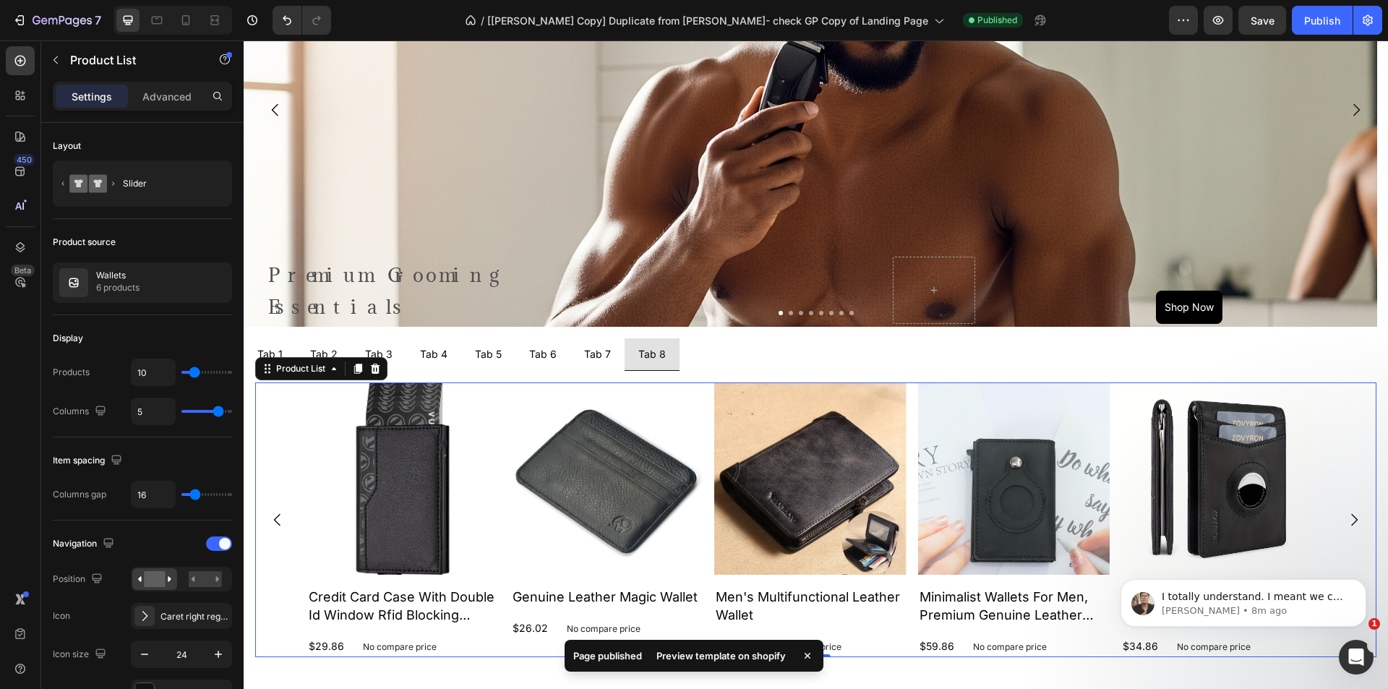
click at [745, 649] on div "Preview template on shopify" at bounding box center [721, 656] width 147 height 20
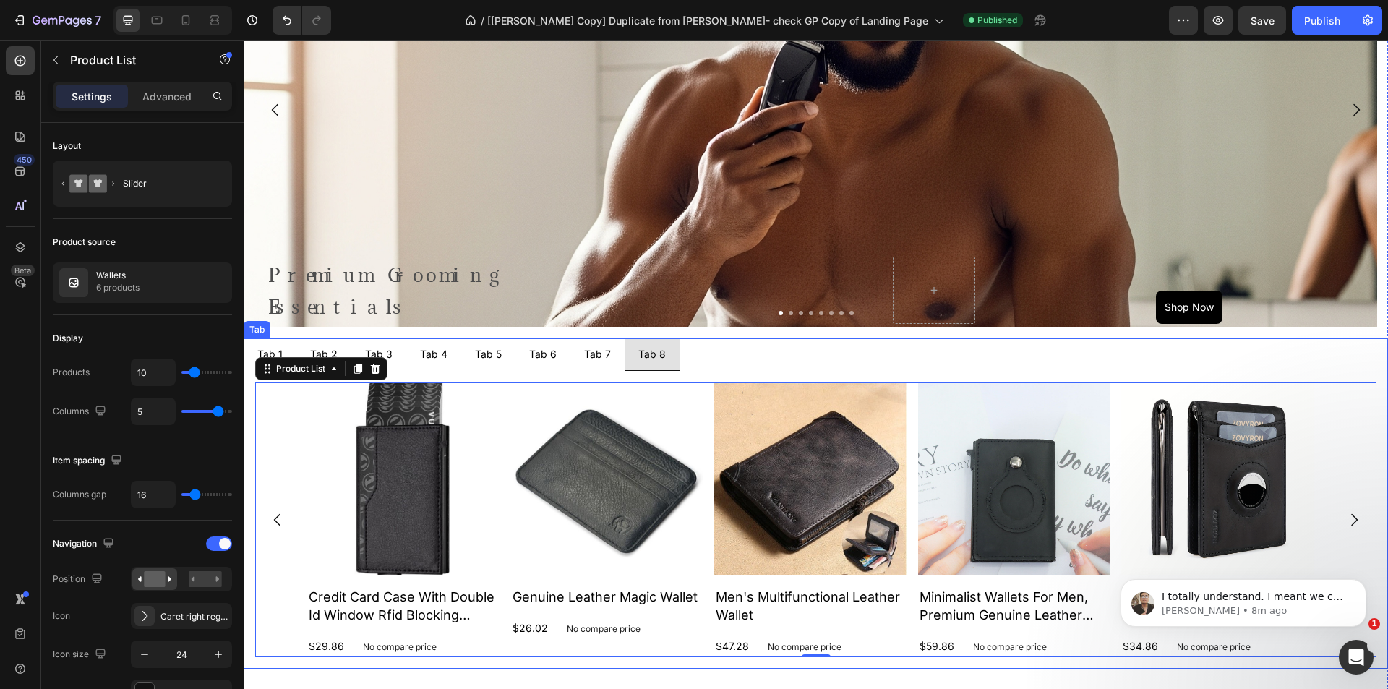
click at [594, 361] on div "Tab 7" at bounding box center [597, 354] width 31 height 20
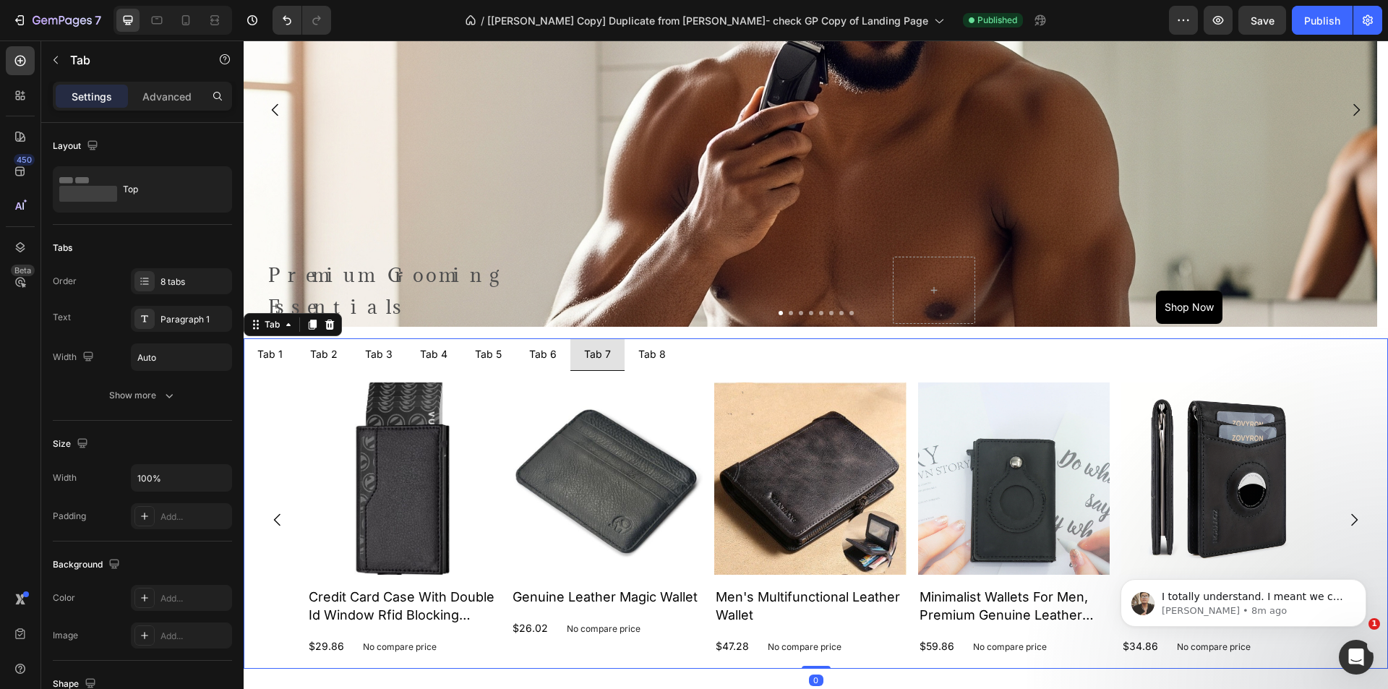
click at [592, 359] on div "Tab 7" at bounding box center [597, 354] width 31 height 20
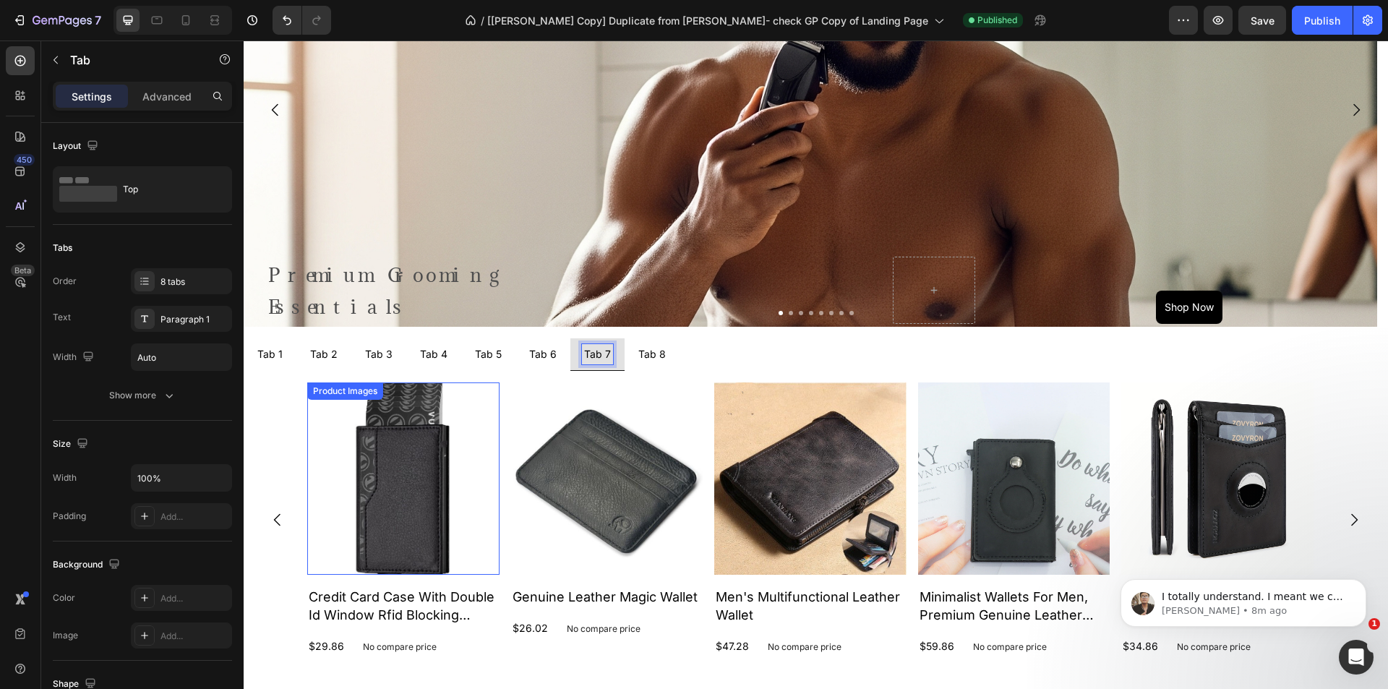
click at [344, 423] on img at bounding box center [403, 479] width 192 height 192
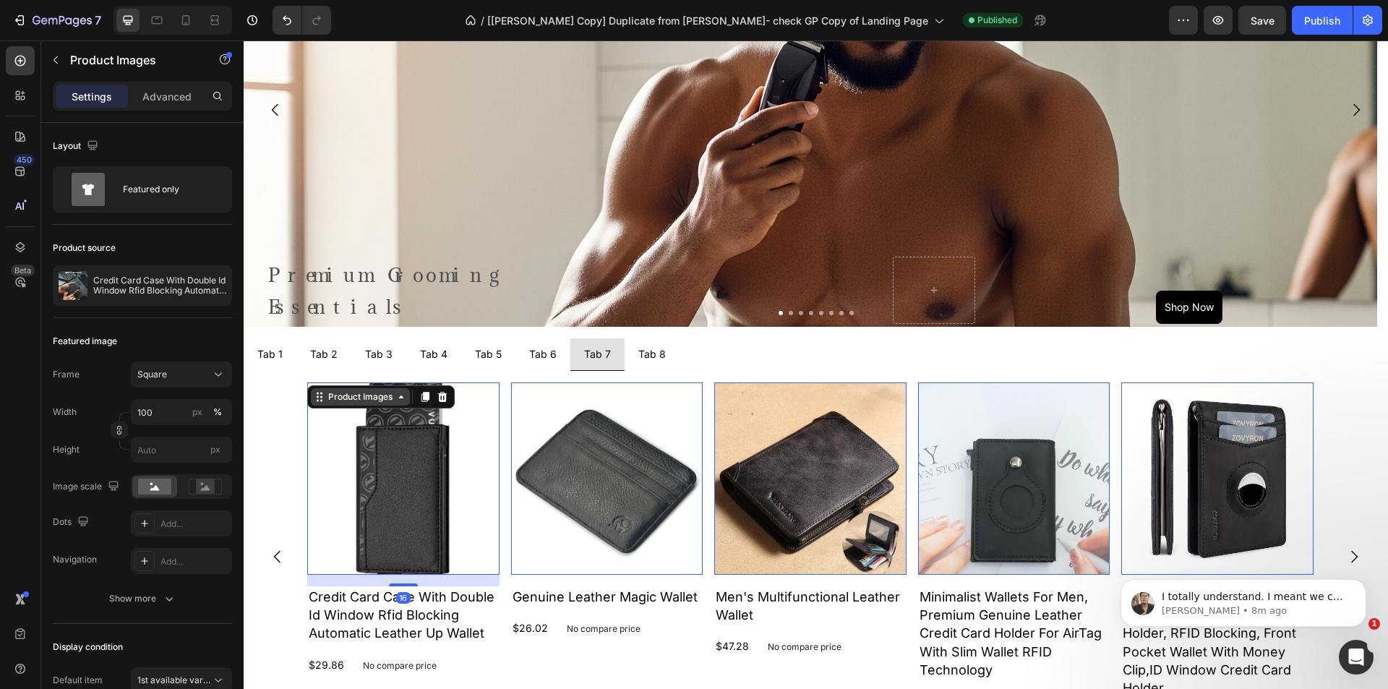
click at [346, 403] on div "Product Images" at bounding box center [360, 396] width 70 height 13
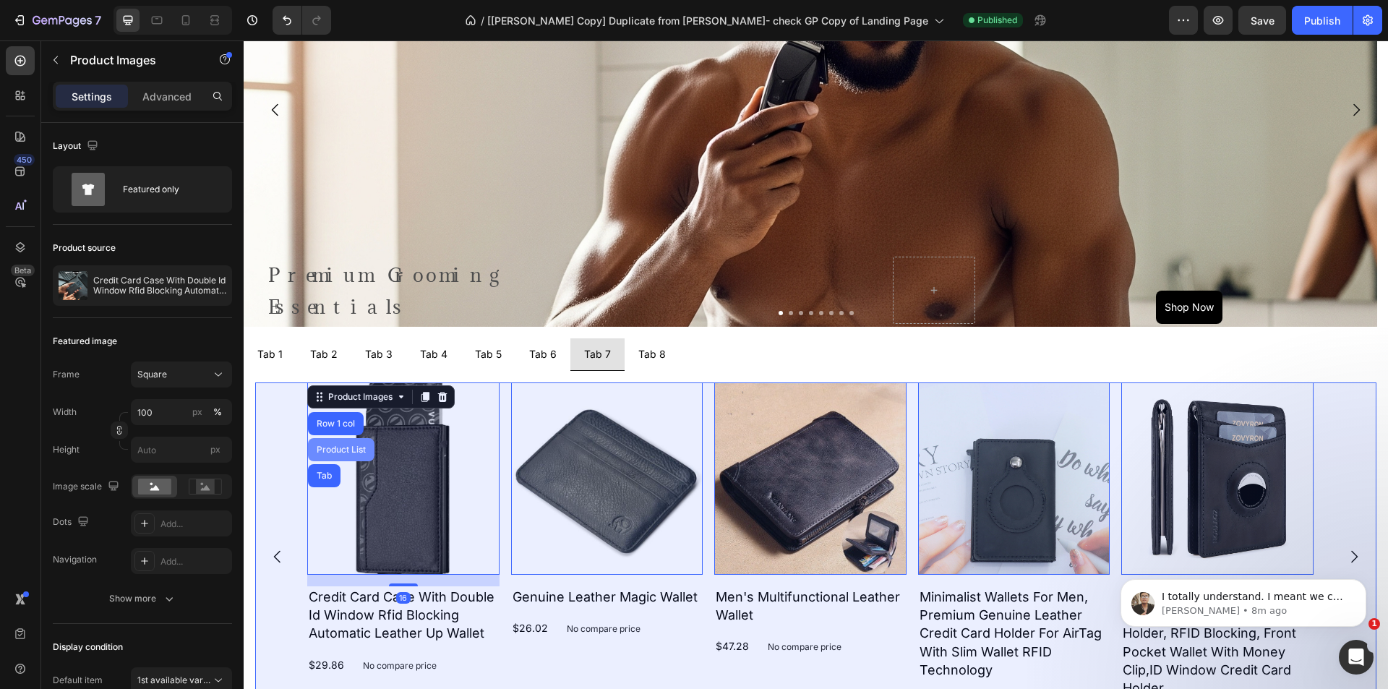
click at [343, 448] on div "Product List" at bounding box center [341, 449] width 55 height 9
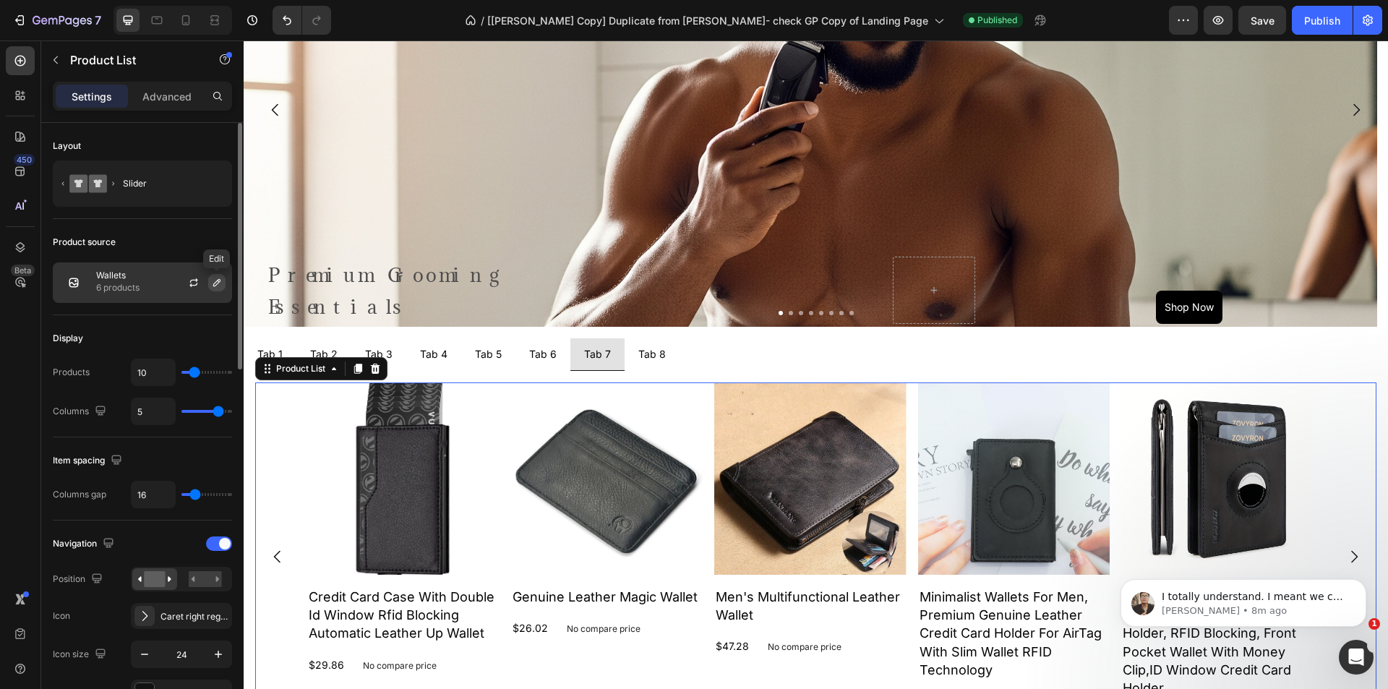
click at [214, 281] on icon "button" at bounding box center [217, 283] width 12 height 12
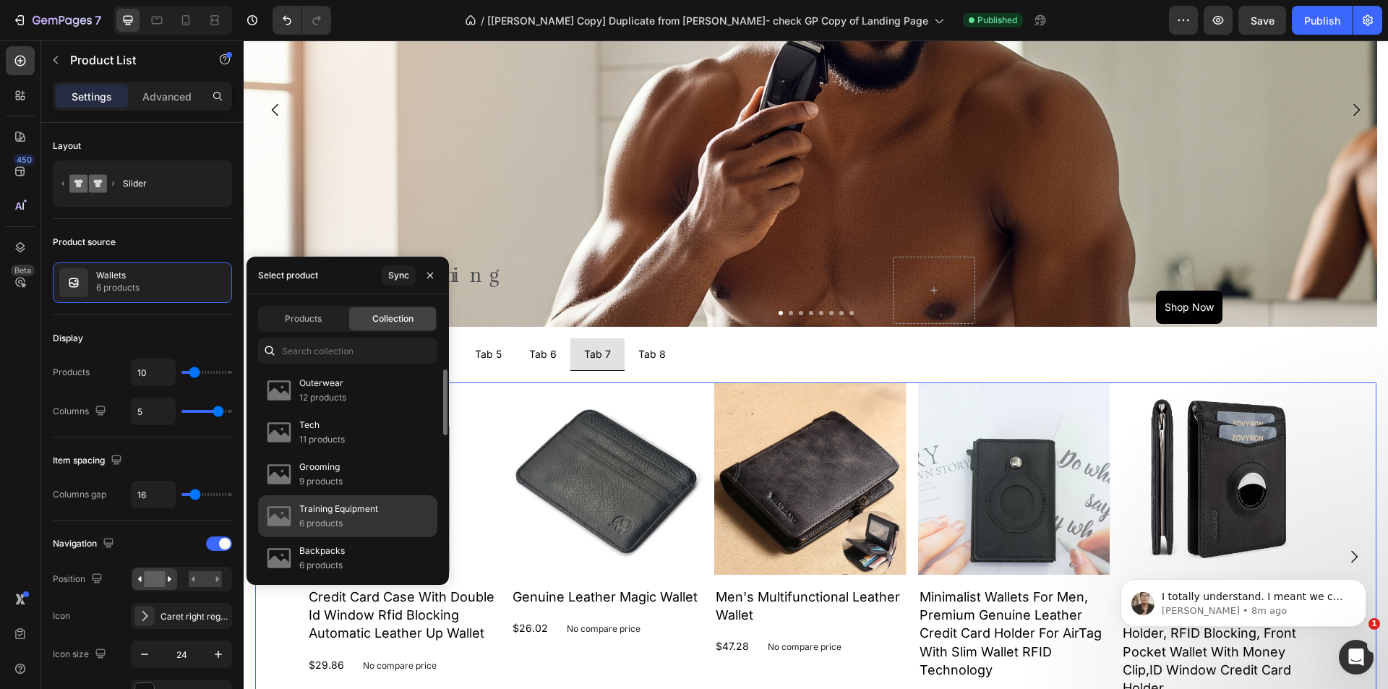
scroll to position [72, 0]
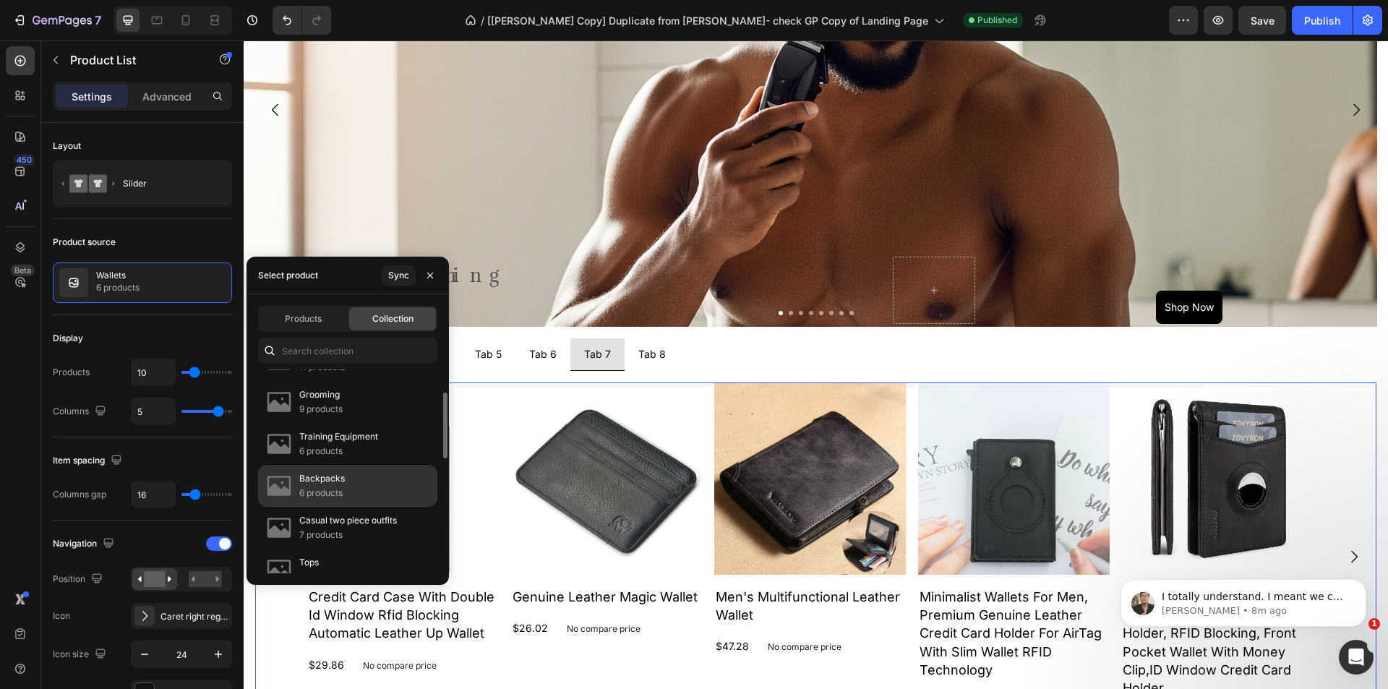
click at [365, 507] on div "Backpacks 6 products" at bounding box center [347, 528] width 179 height 42
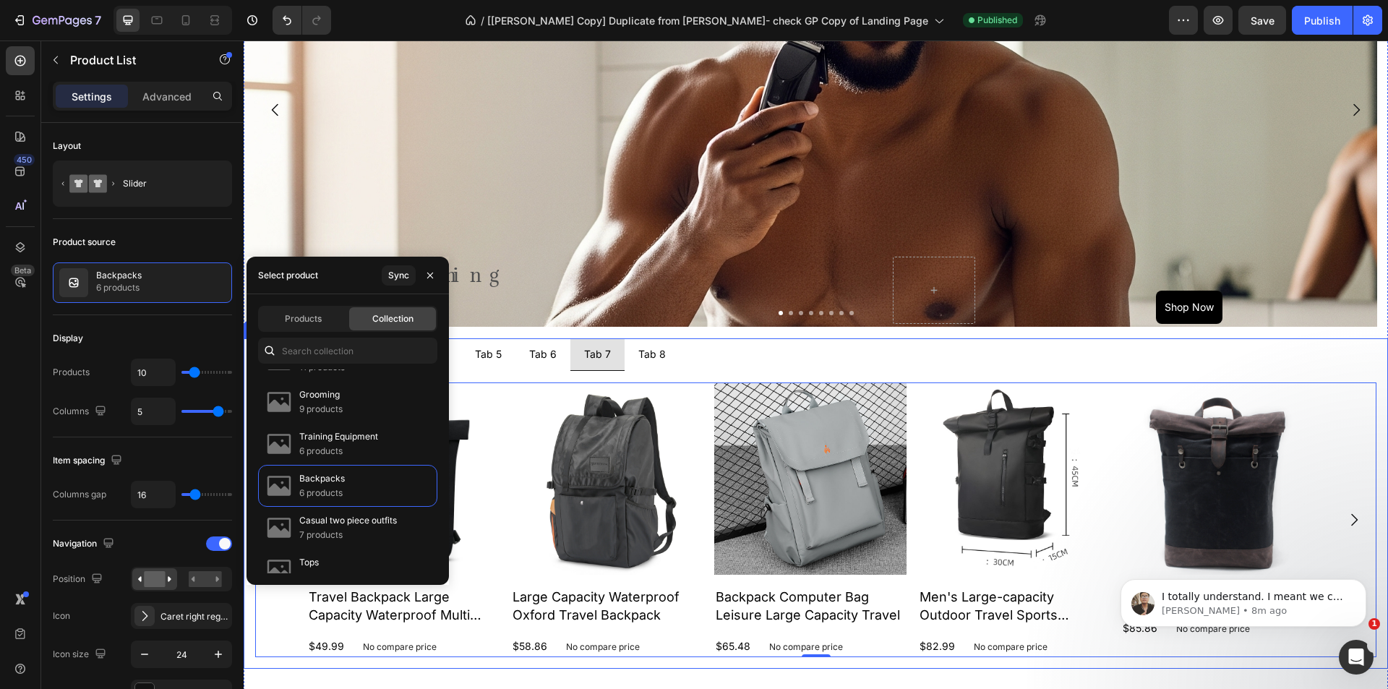
click at [537, 361] on p "Tab 6" at bounding box center [542, 354] width 27 height 16
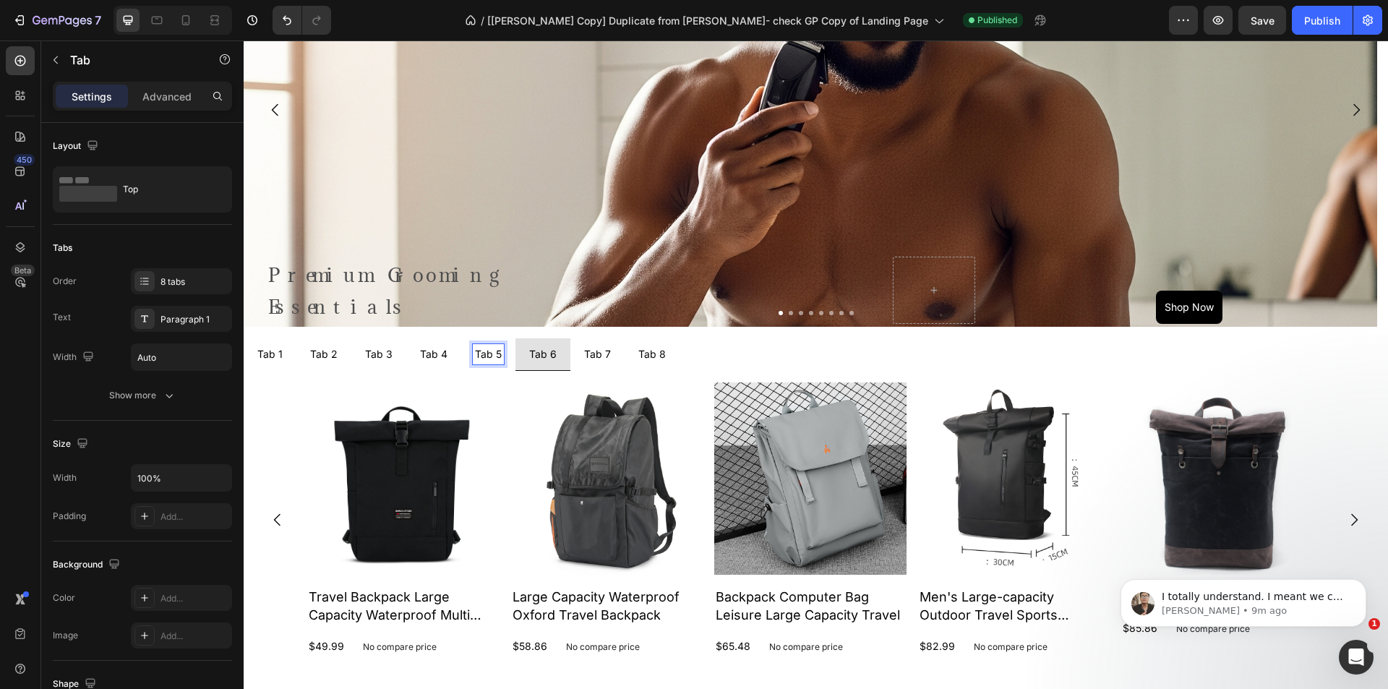
click at [432, 364] on div "Tab 4" at bounding box center [434, 354] width 32 height 20
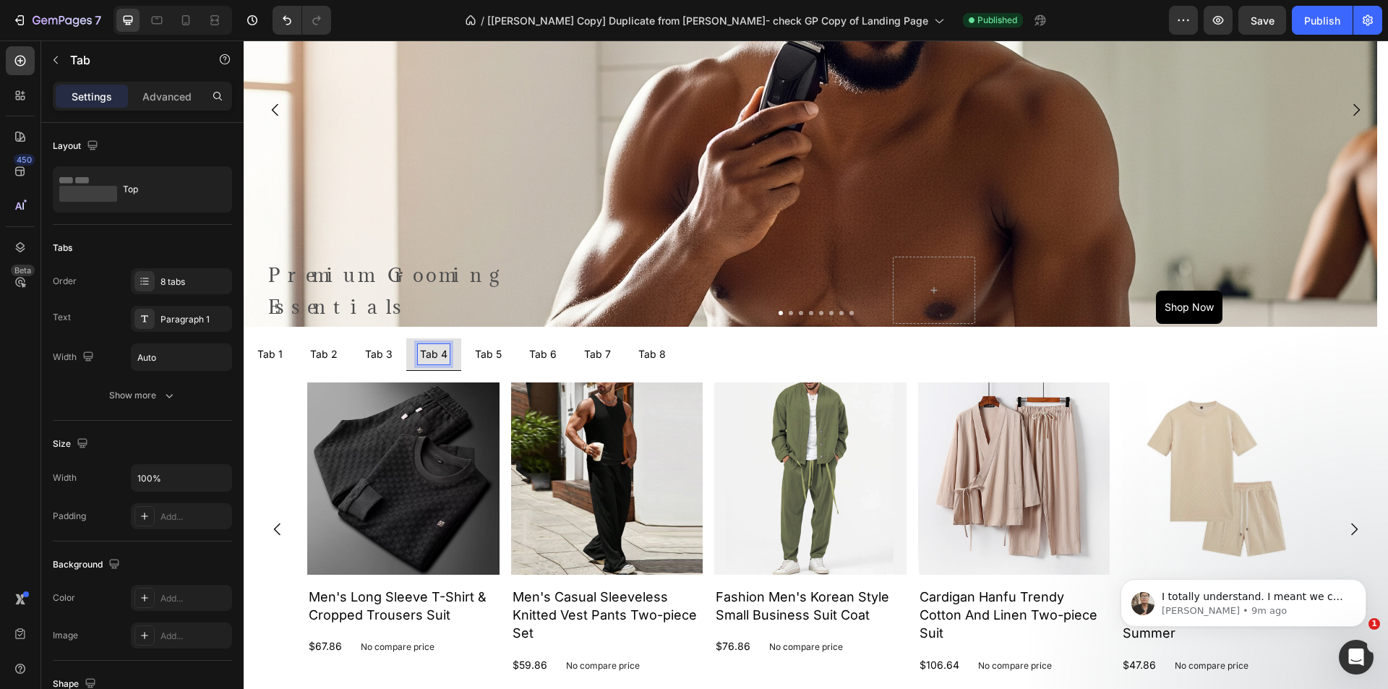
click at [476, 364] on div "Tab 5" at bounding box center [488, 354] width 31 height 20
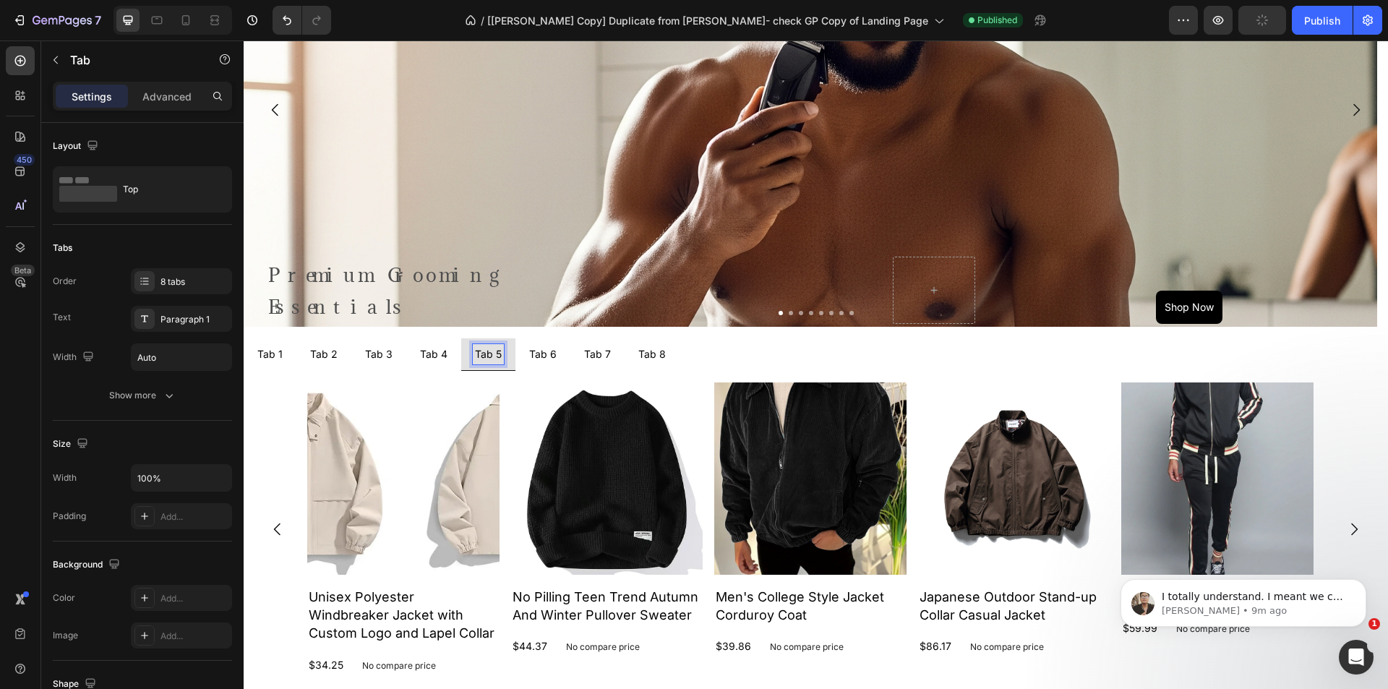
click at [544, 364] on div "Tab 6" at bounding box center [543, 354] width 32 height 20
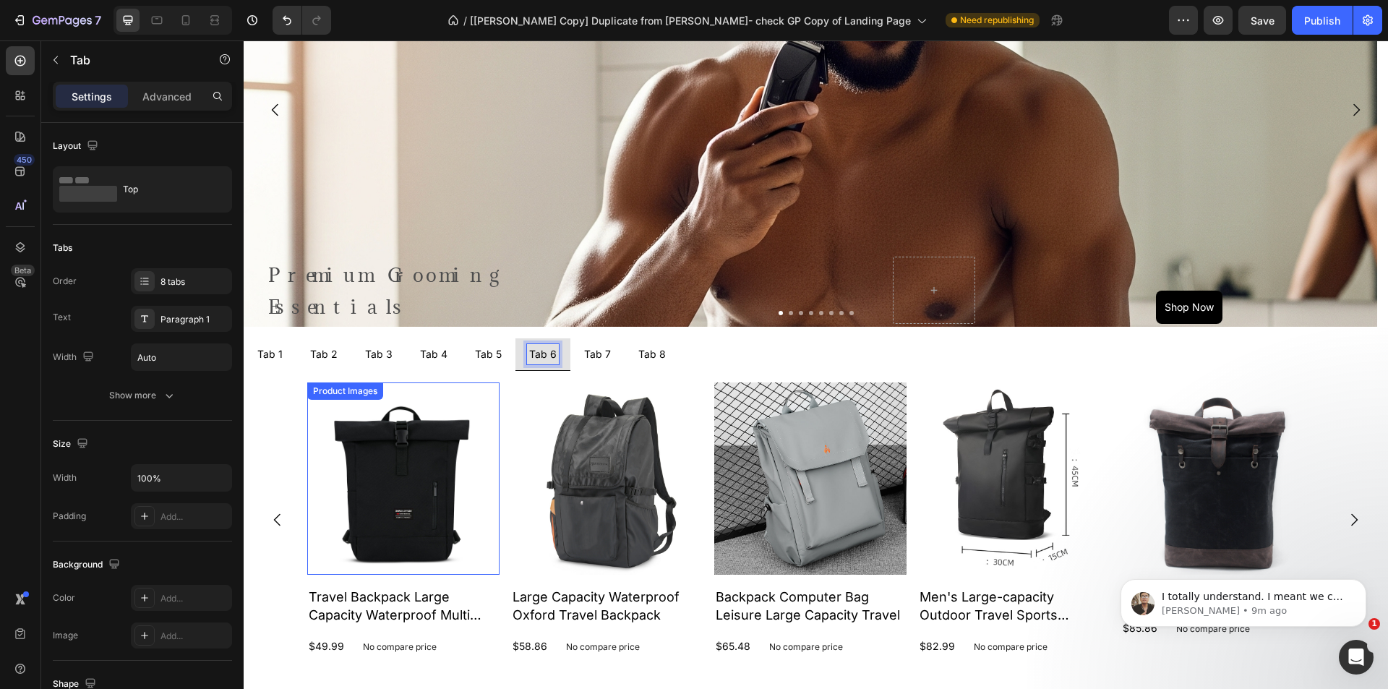
click at [434, 474] on img at bounding box center [403, 479] width 192 height 192
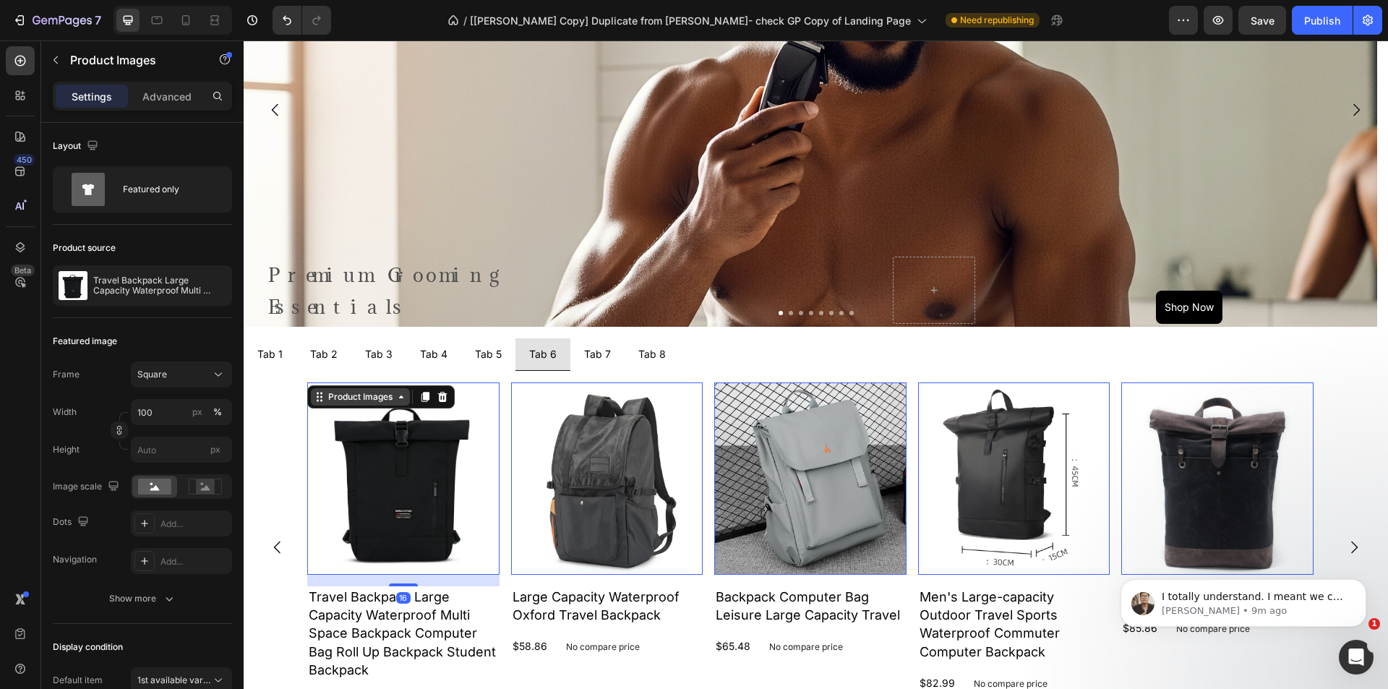
click at [363, 401] on div "Product Images" at bounding box center [360, 396] width 70 height 13
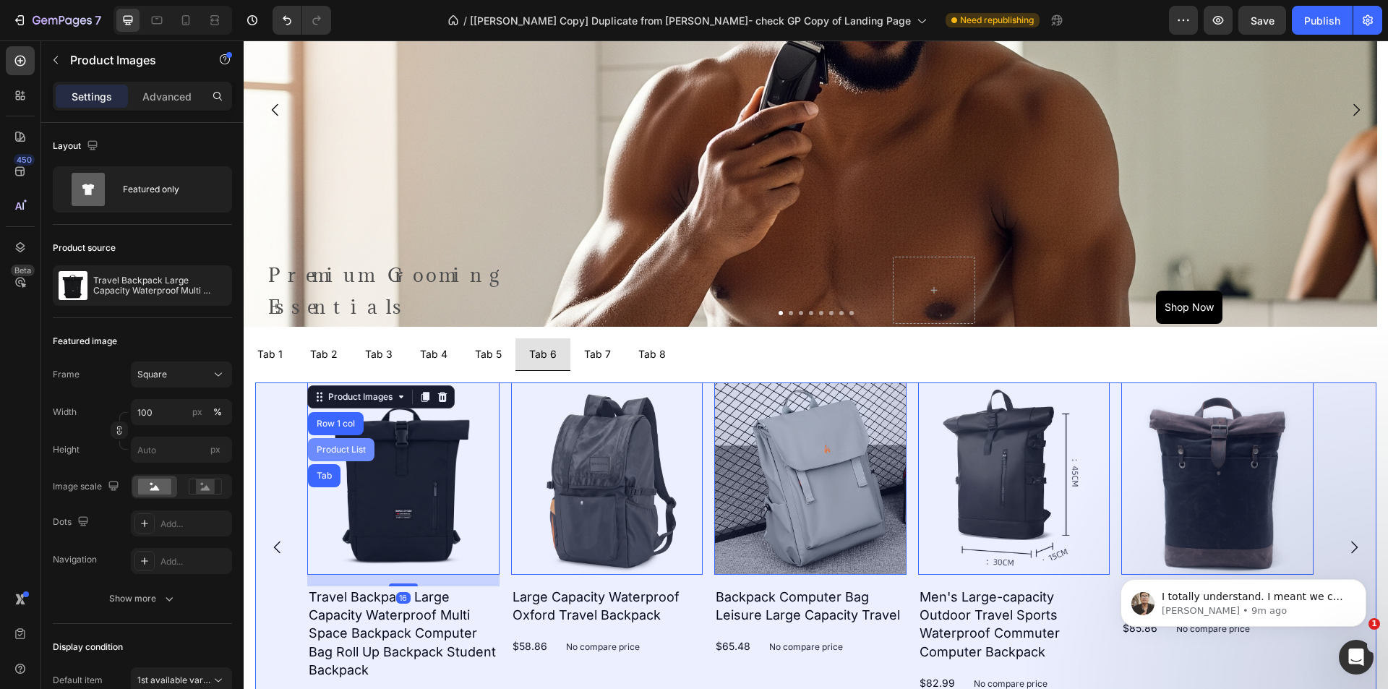
click at [346, 448] on div "Product List" at bounding box center [341, 449] width 55 height 9
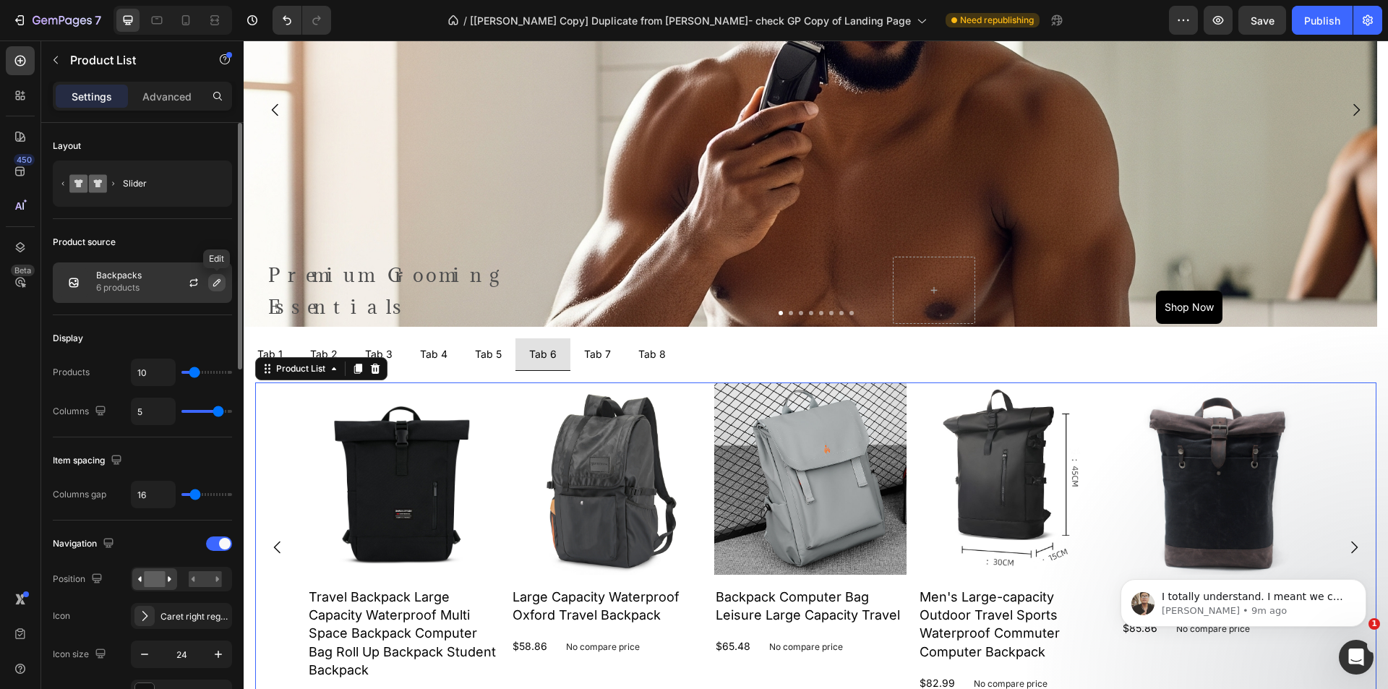
click at [224, 280] on button "button" at bounding box center [216, 282] width 17 height 17
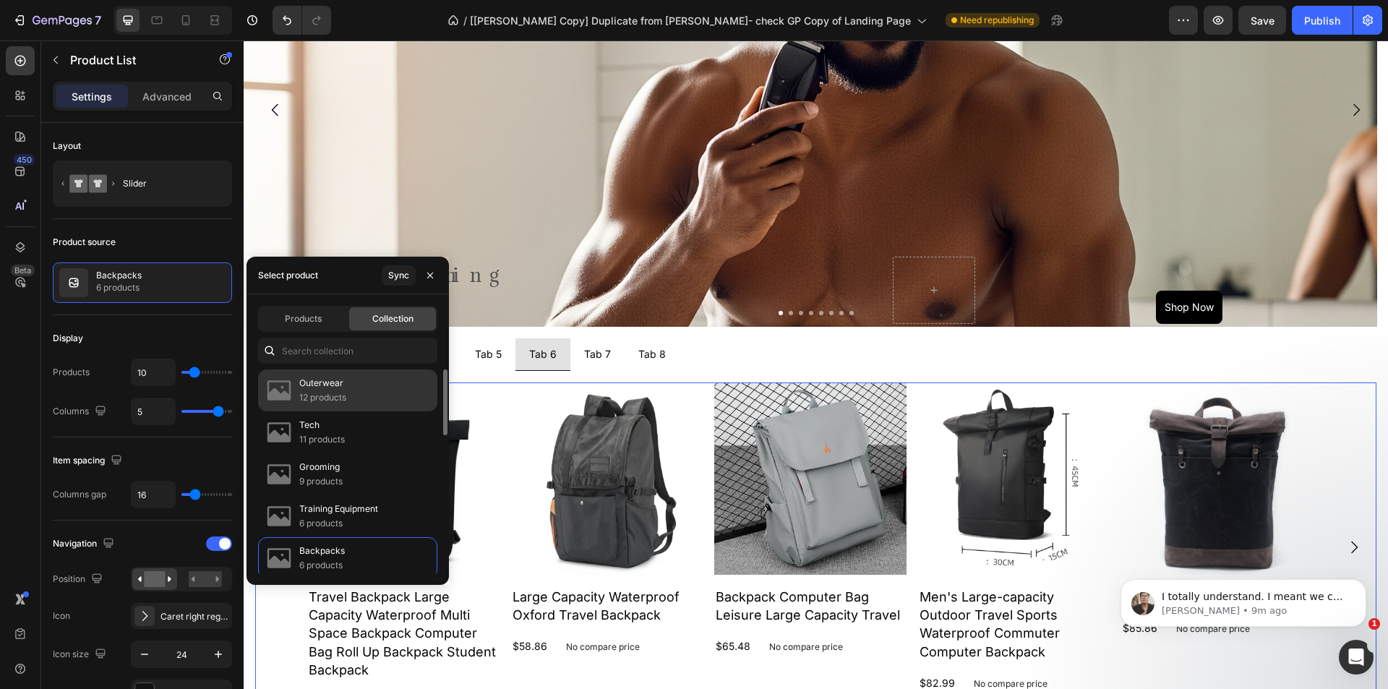
click at [329, 396] on p "12 products" at bounding box center [322, 397] width 47 height 14
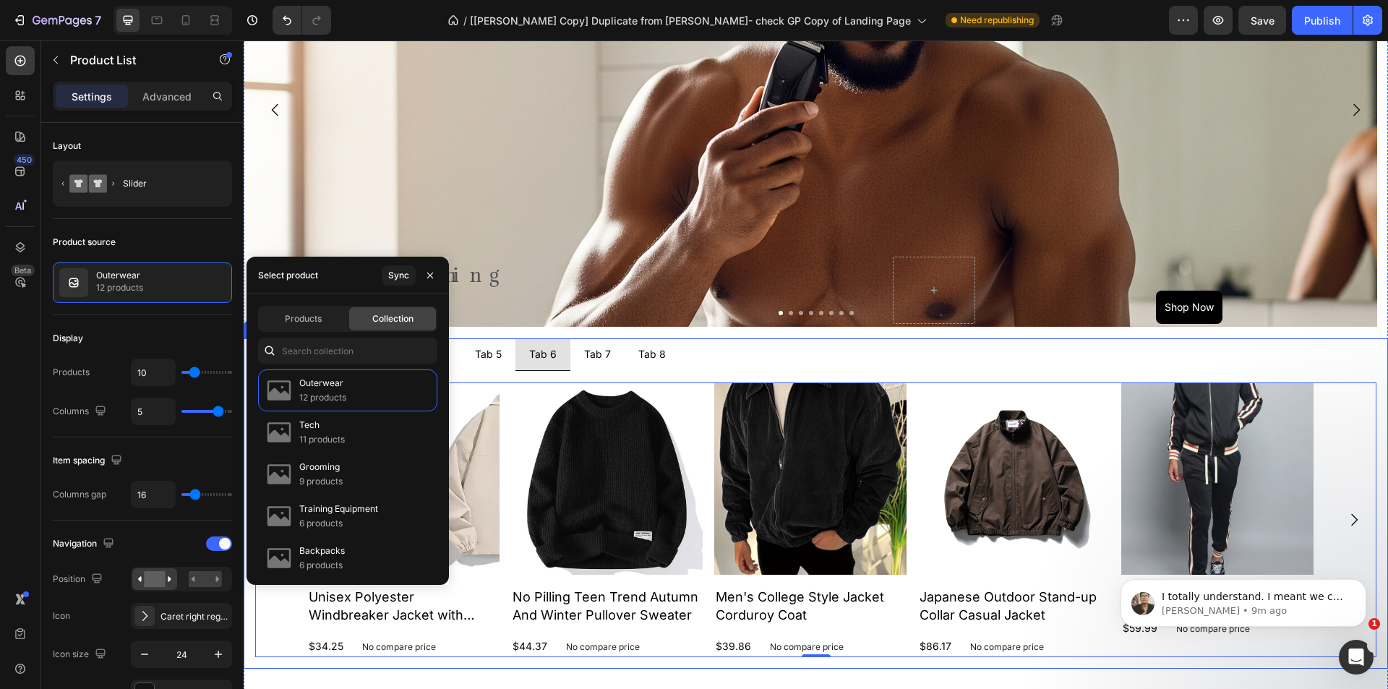
click at [487, 364] on div "Tab 5" at bounding box center [488, 354] width 31 height 20
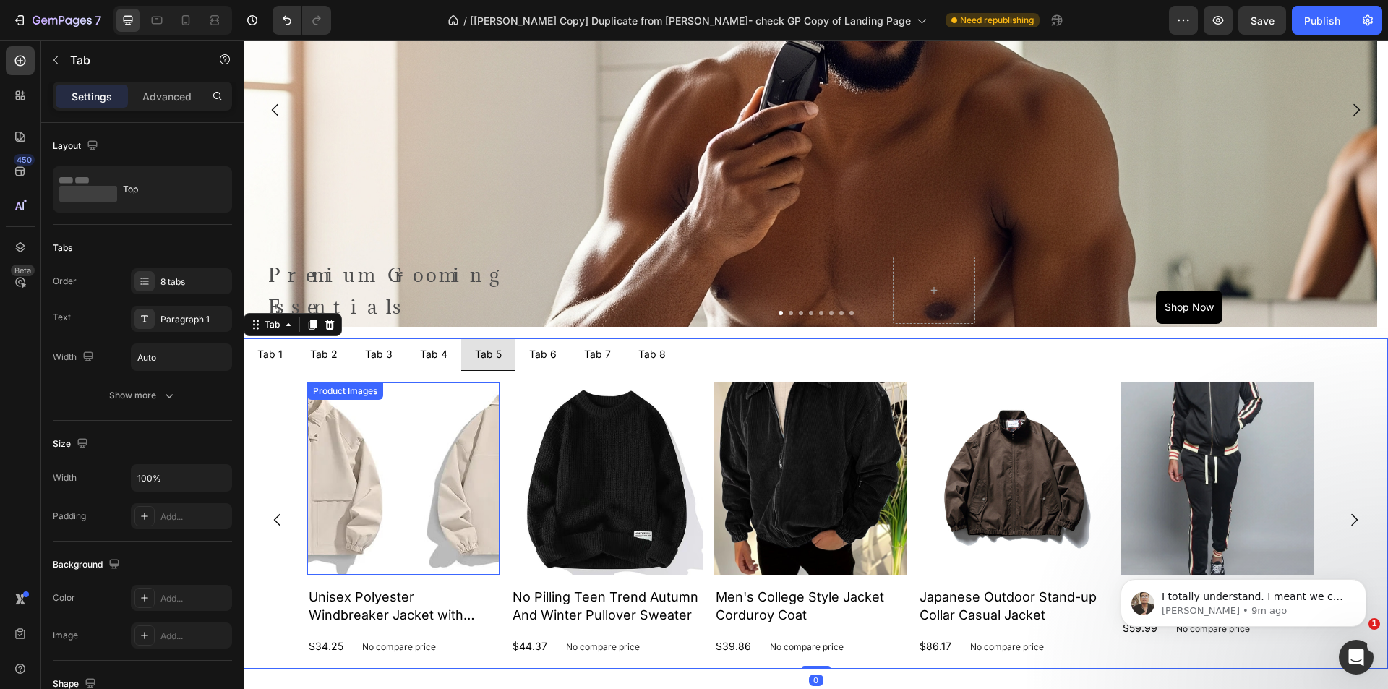
click at [434, 419] on img at bounding box center [403, 479] width 192 height 192
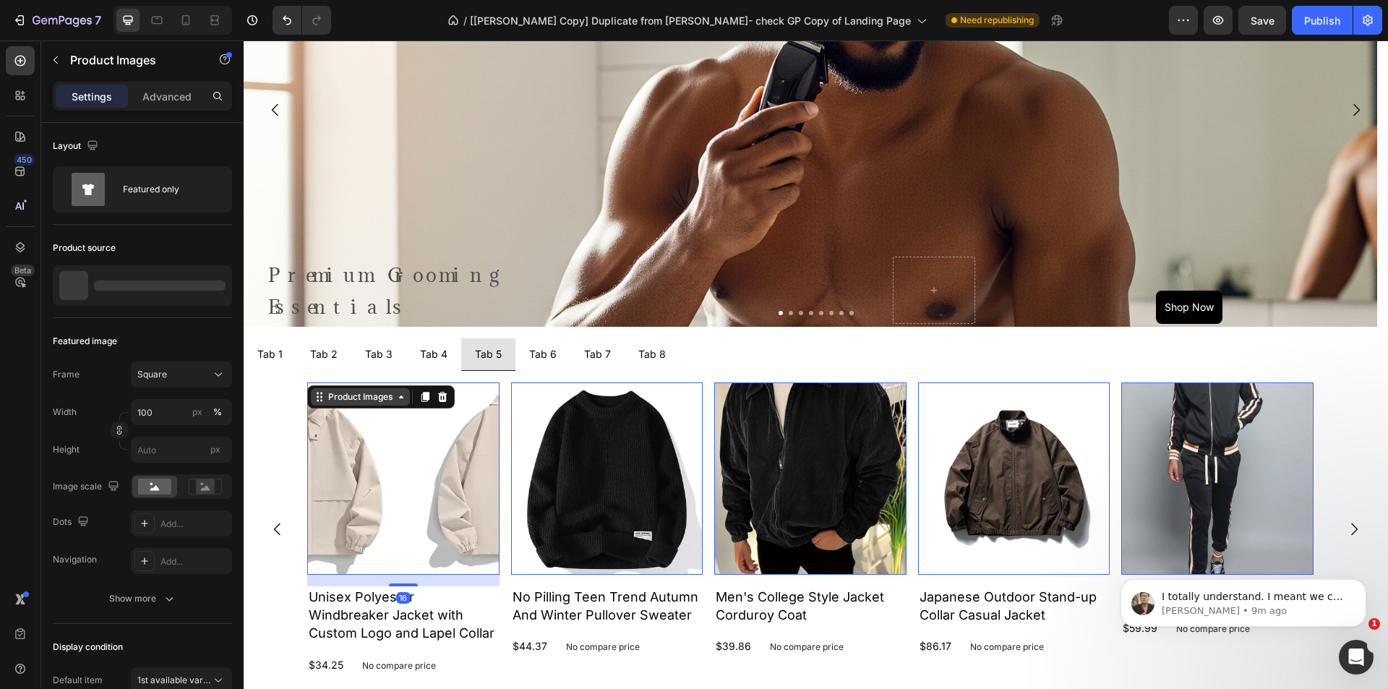
click at [349, 401] on div "Product Images" at bounding box center [360, 396] width 70 height 13
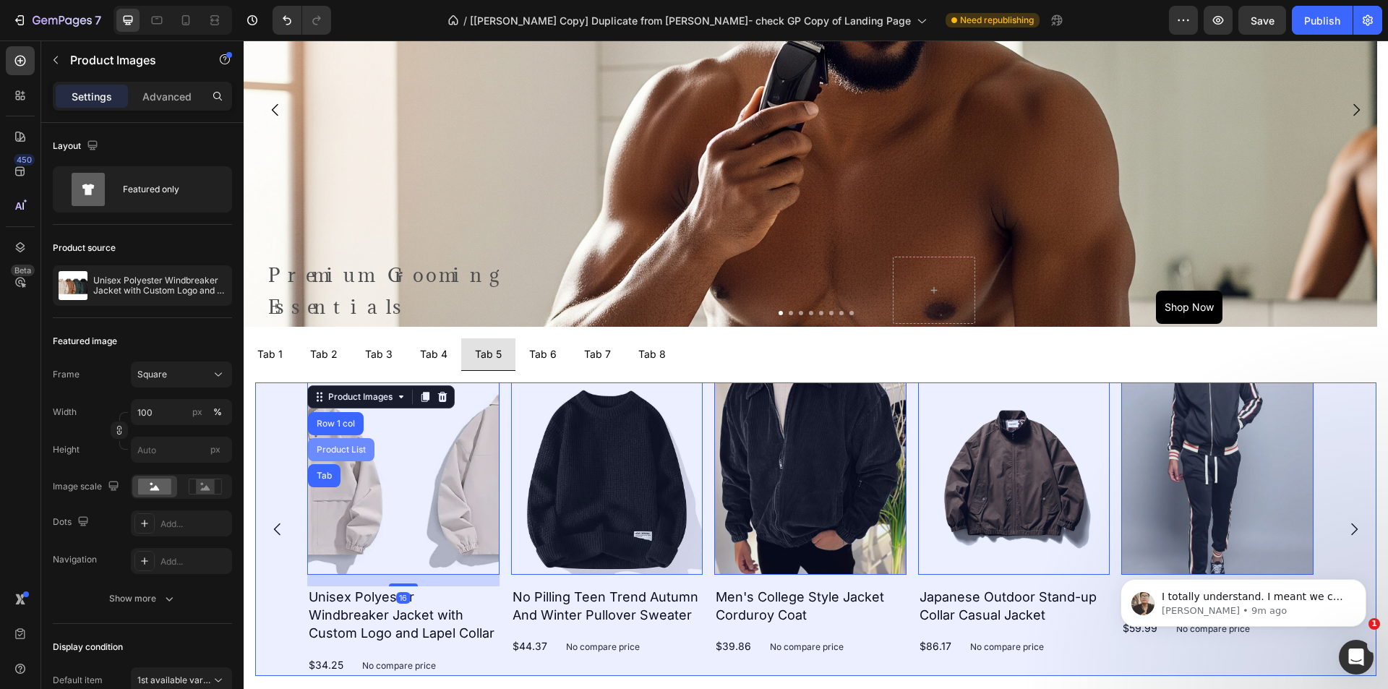
click at [346, 446] on div "Product List" at bounding box center [341, 449] width 55 height 9
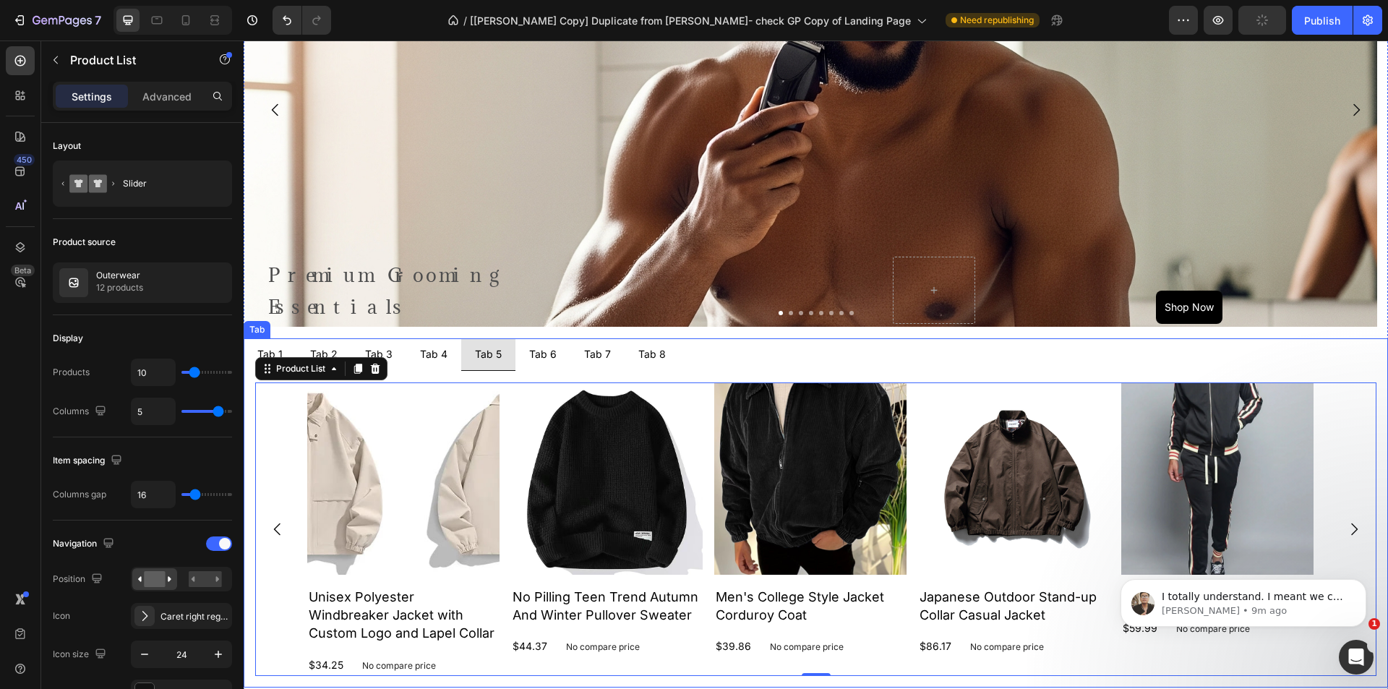
click at [280, 352] on p "Tab 1" at bounding box center [269, 354] width 25 height 16
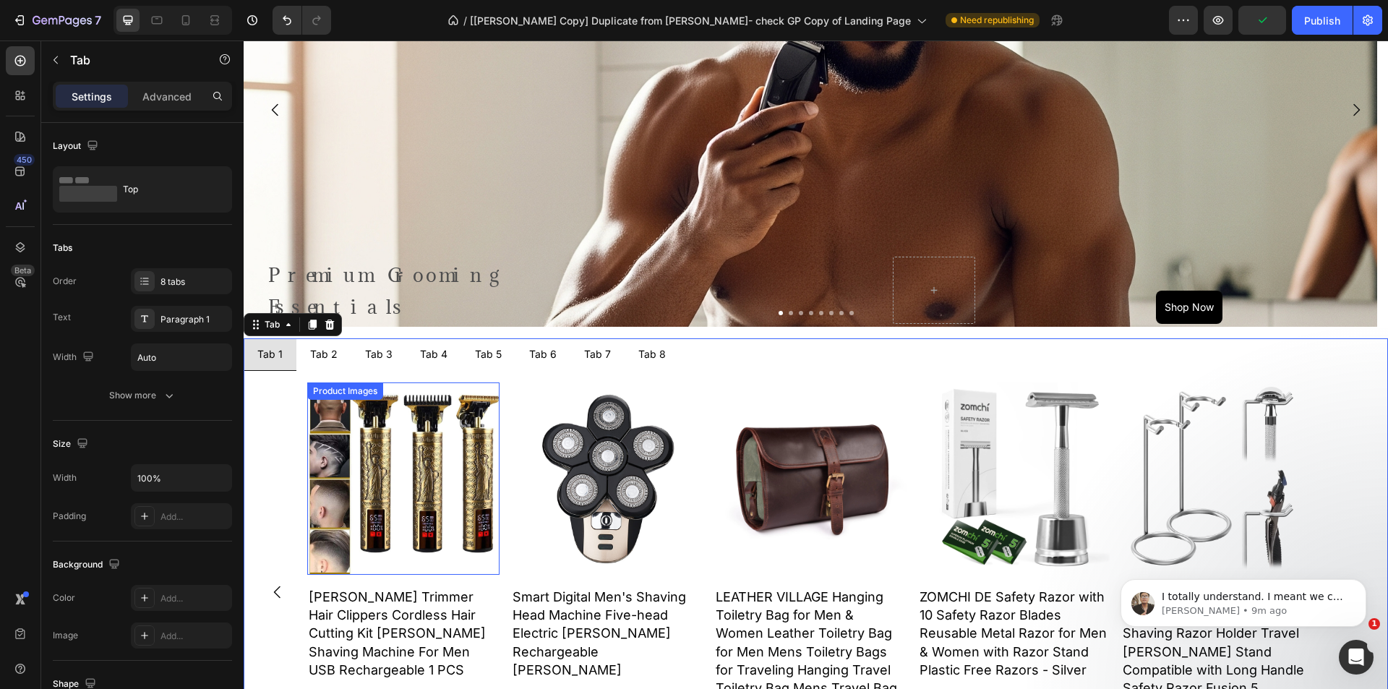
click at [343, 419] on img at bounding box center [403, 479] width 192 height 192
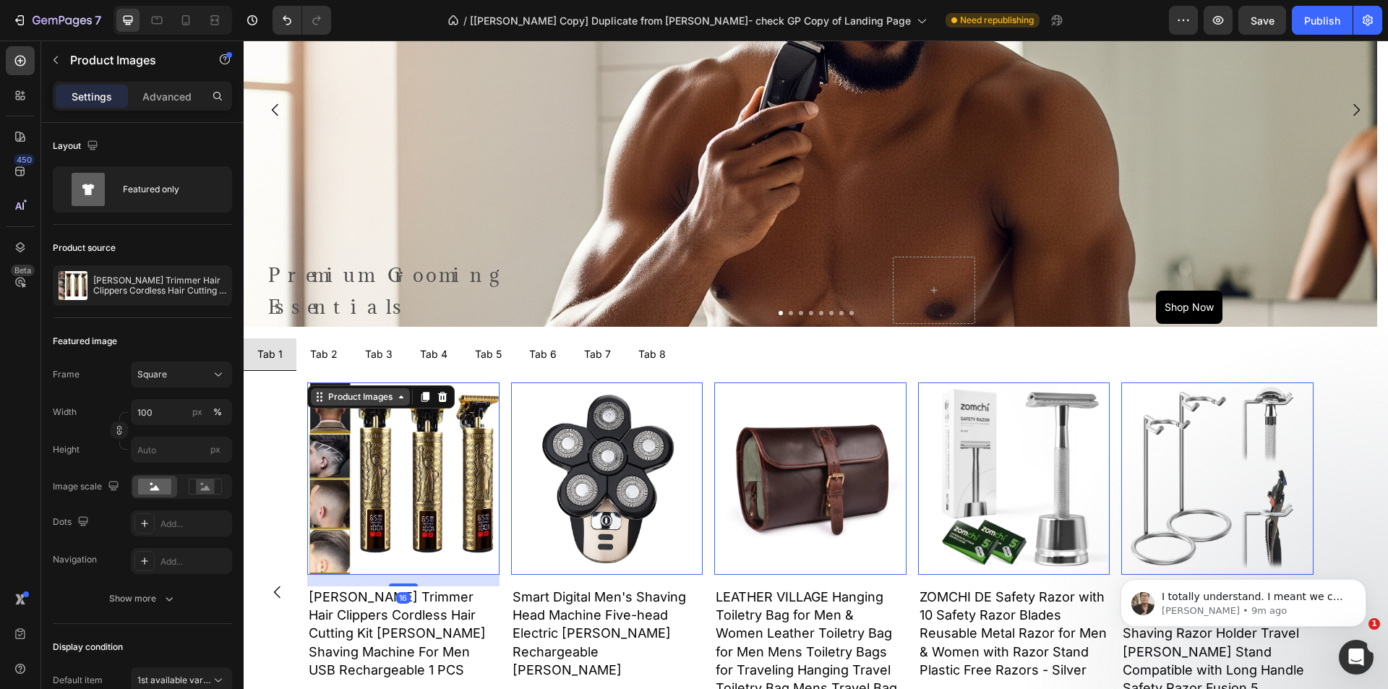
click at [346, 404] on div "Product Images" at bounding box center [360, 396] width 99 height 17
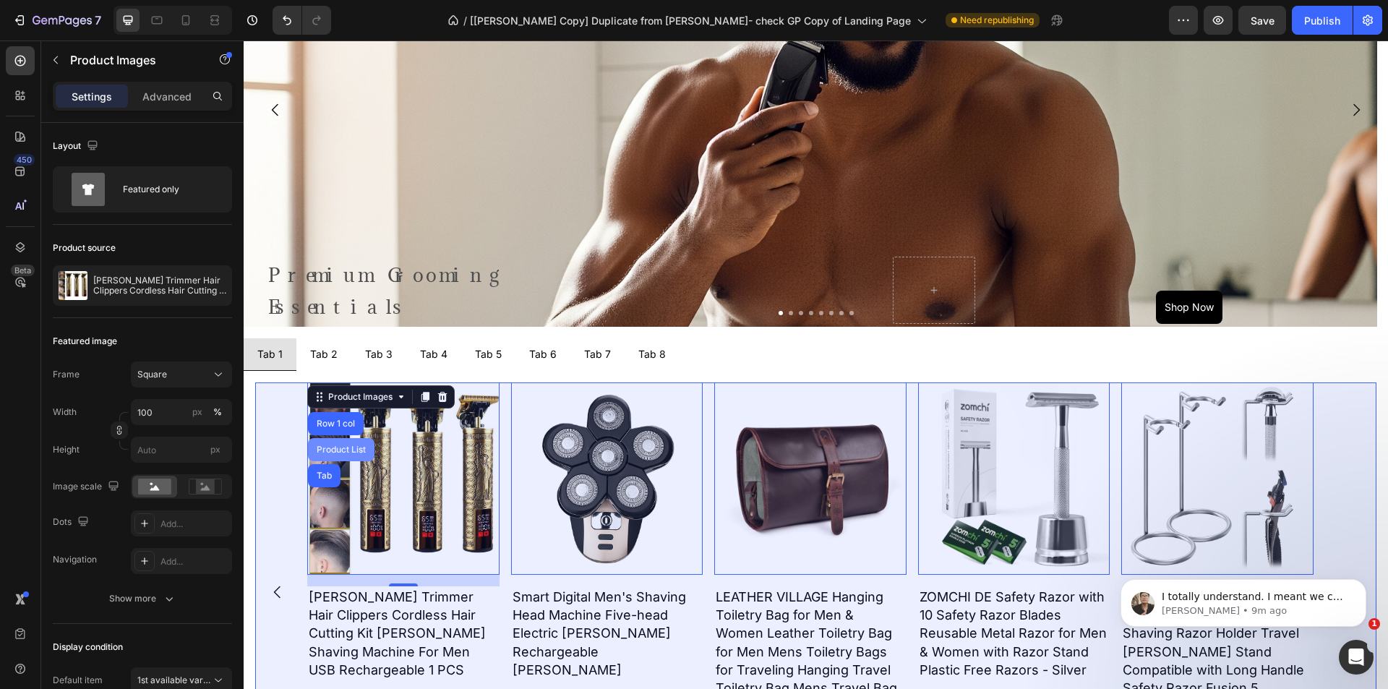
click at [349, 448] on div "Product List" at bounding box center [341, 449] width 55 height 9
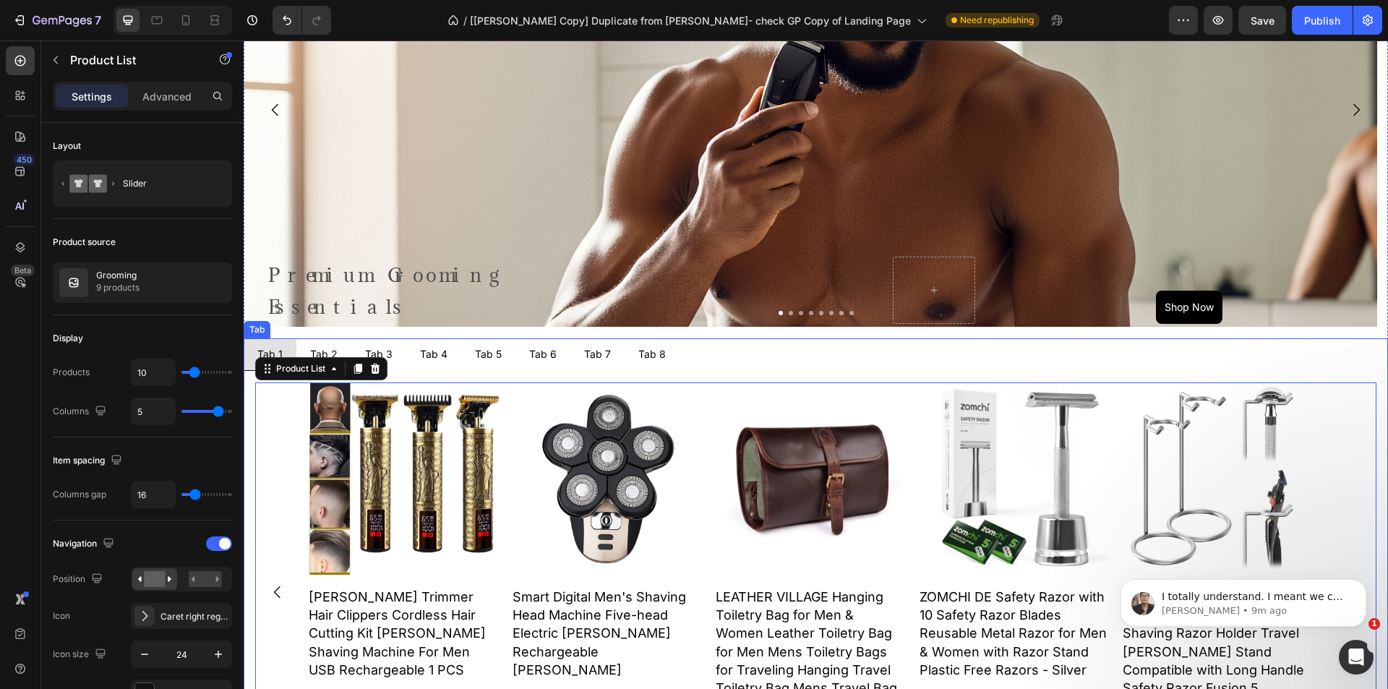
click at [327, 349] on p "Tab 2" at bounding box center [323, 354] width 27 height 16
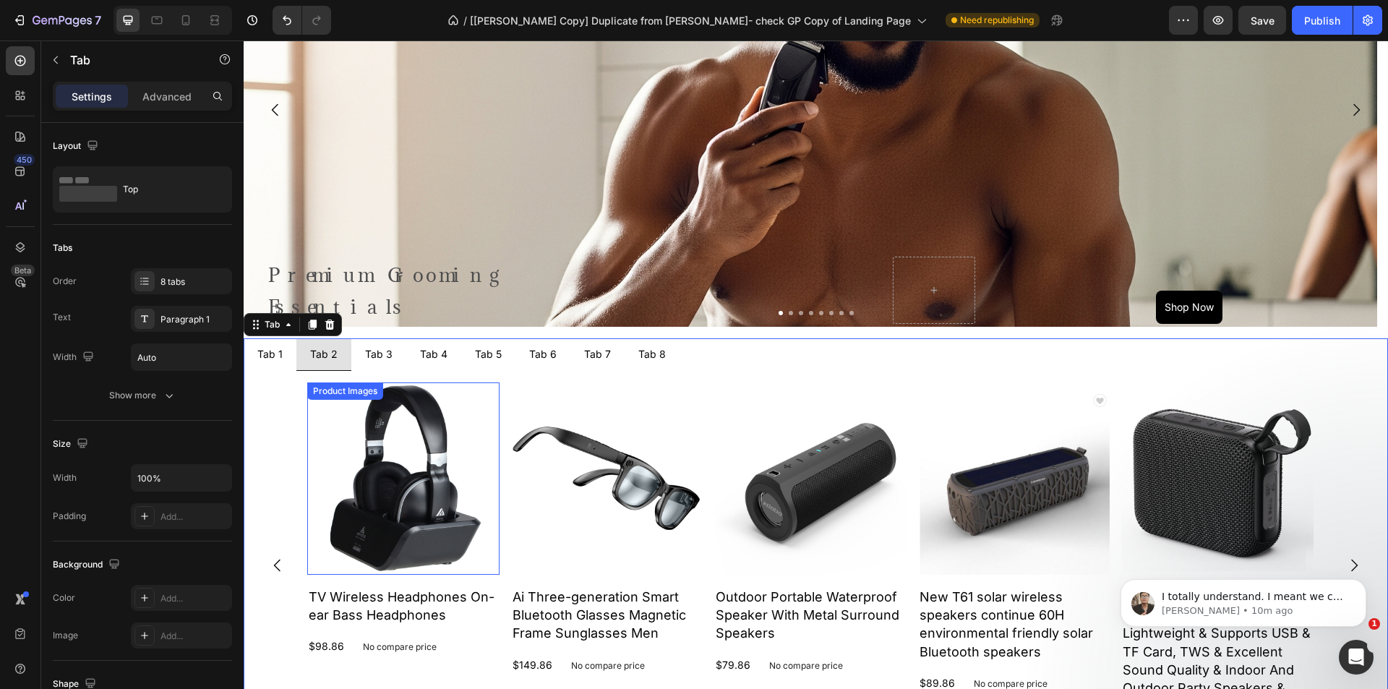
click at [348, 459] on img at bounding box center [403, 479] width 192 height 192
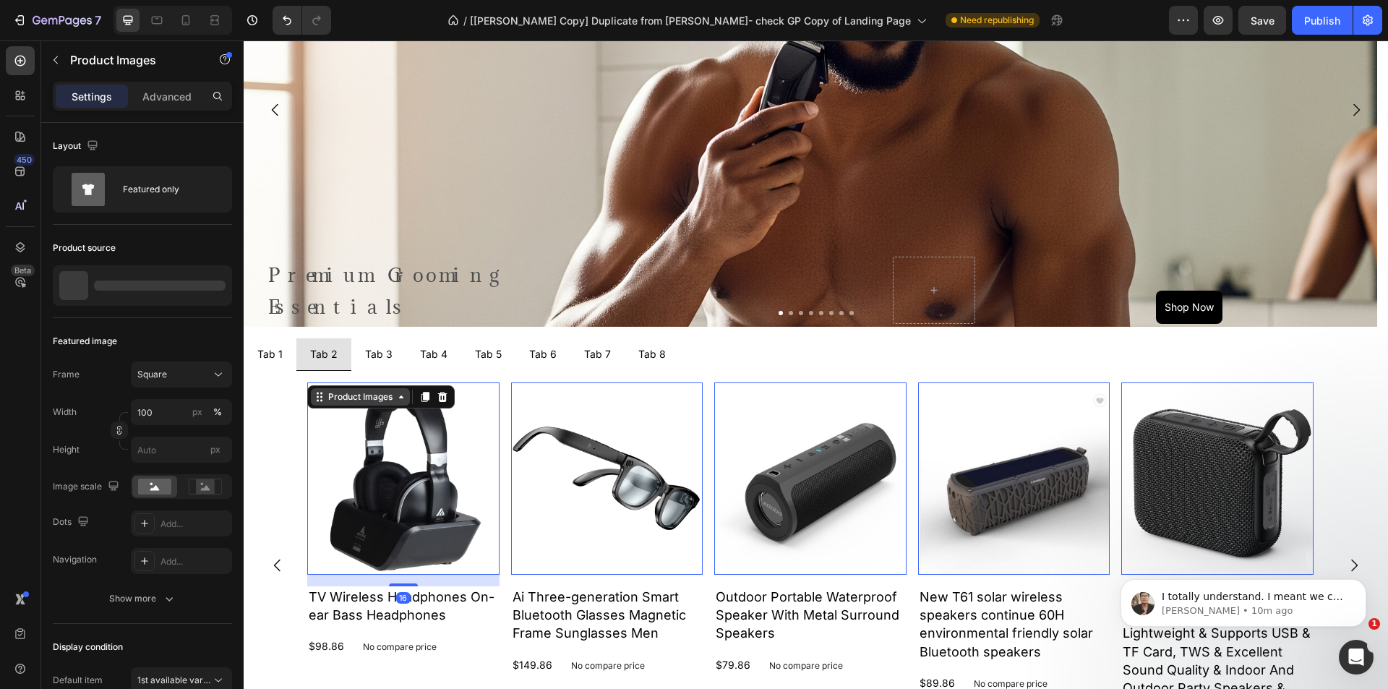
click at [356, 400] on div "Product Images" at bounding box center [360, 396] width 70 height 13
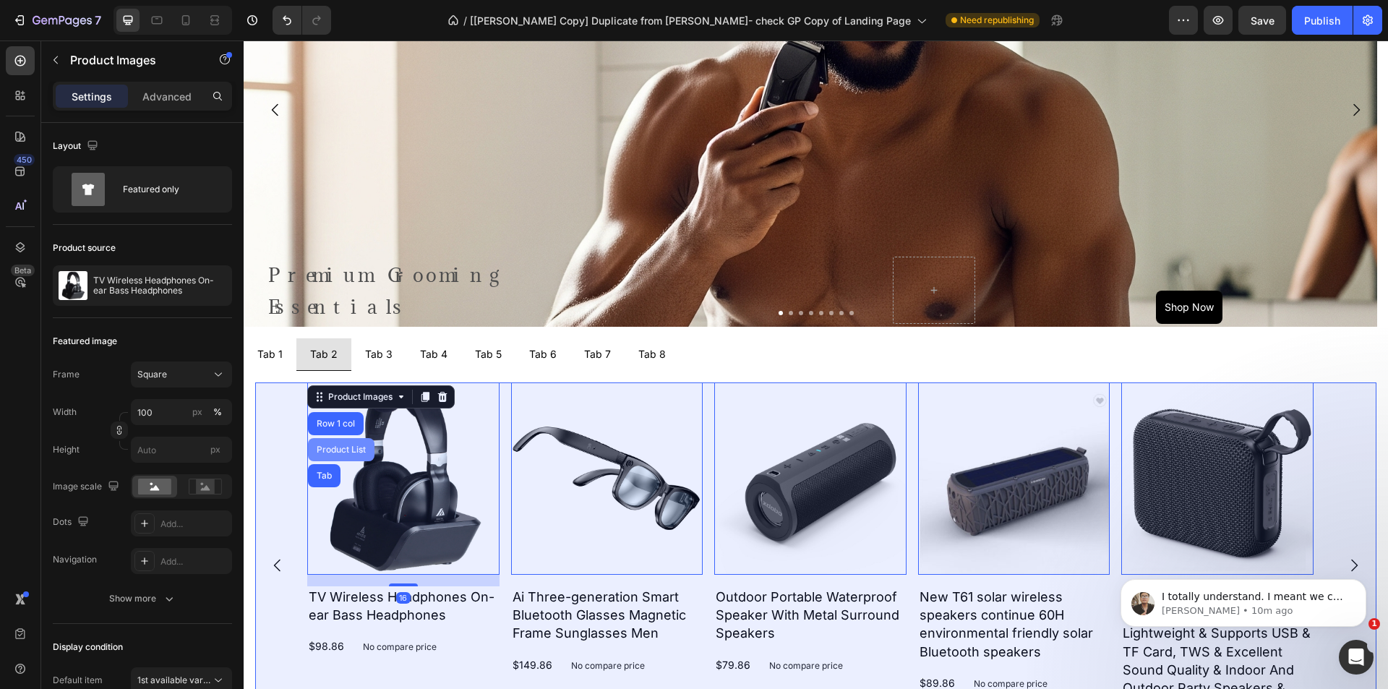
click at [341, 445] on div "Product List" at bounding box center [341, 449] width 67 height 23
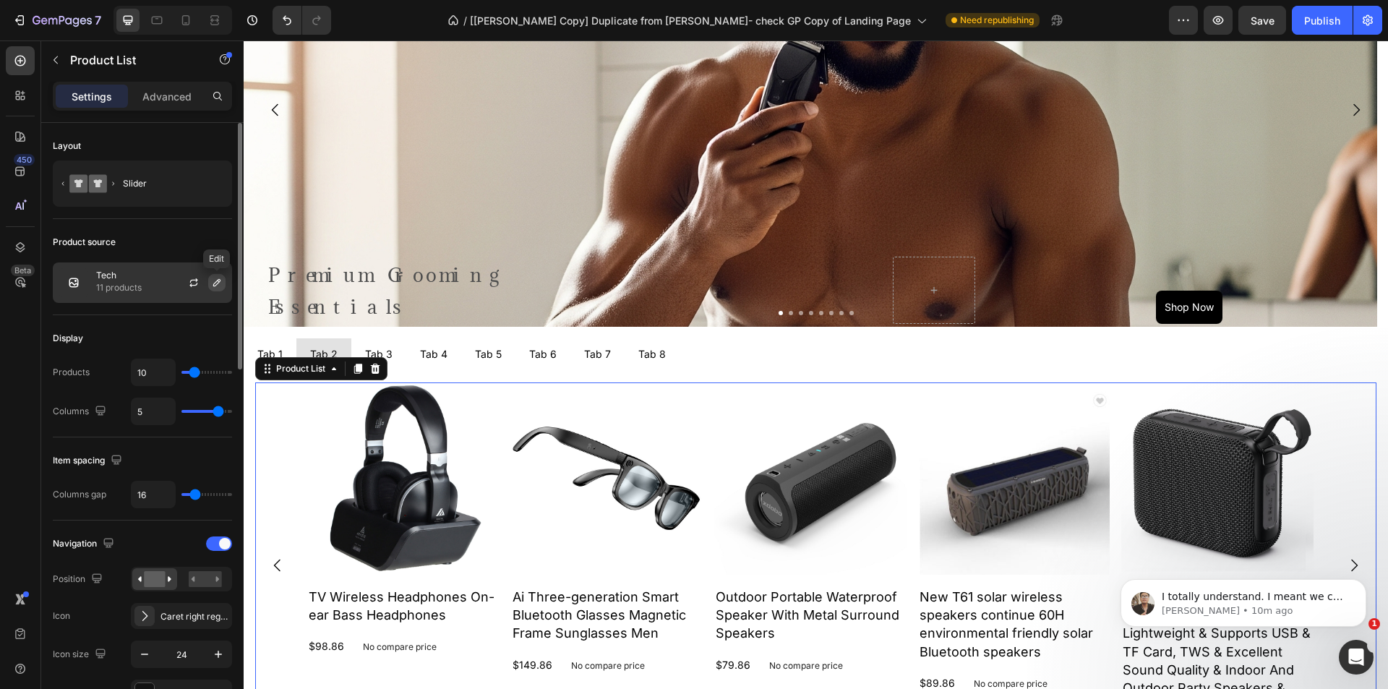
click at [219, 286] on icon "button" at bounding box center [217, 283] width 12 height 12
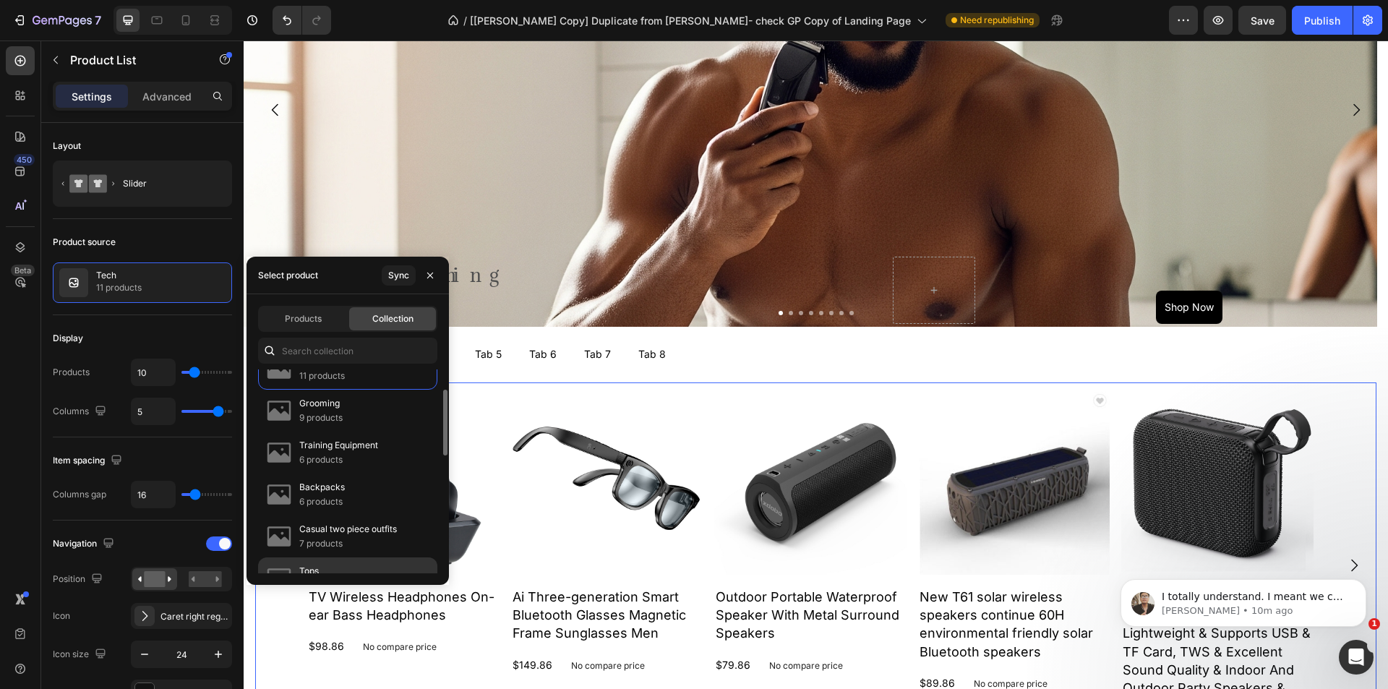
scroll to position [0, 0]
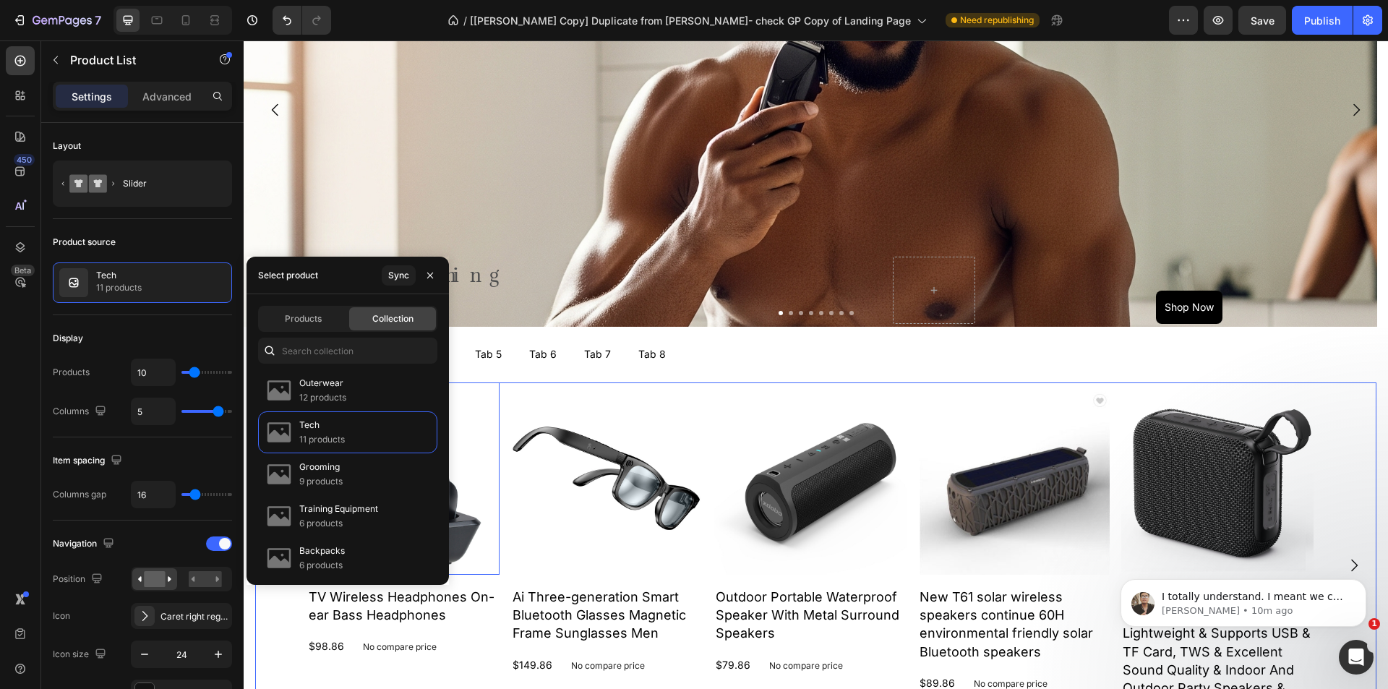
click at [490, 411] on img at bounding box center [403, 479] width 192 height 192
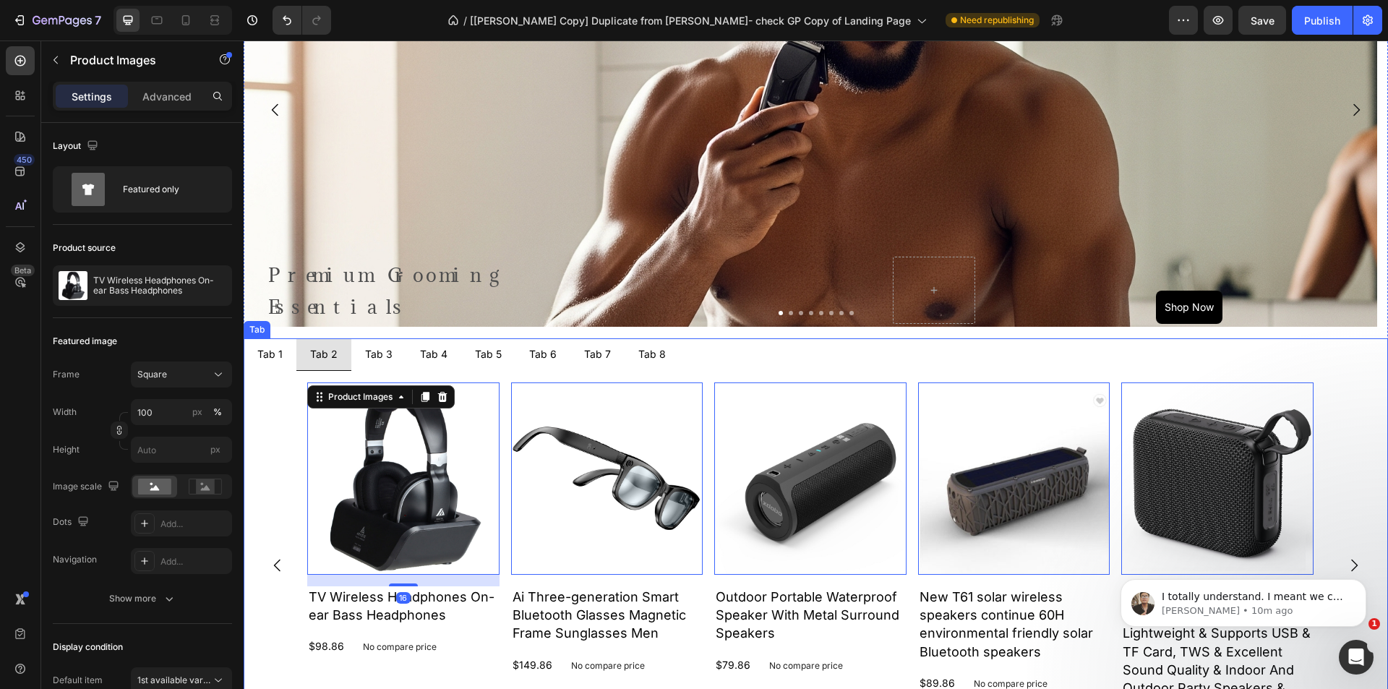
click at [375, 363] on div "Tab 3" at bounding box center [379, 354] width 32 height 20
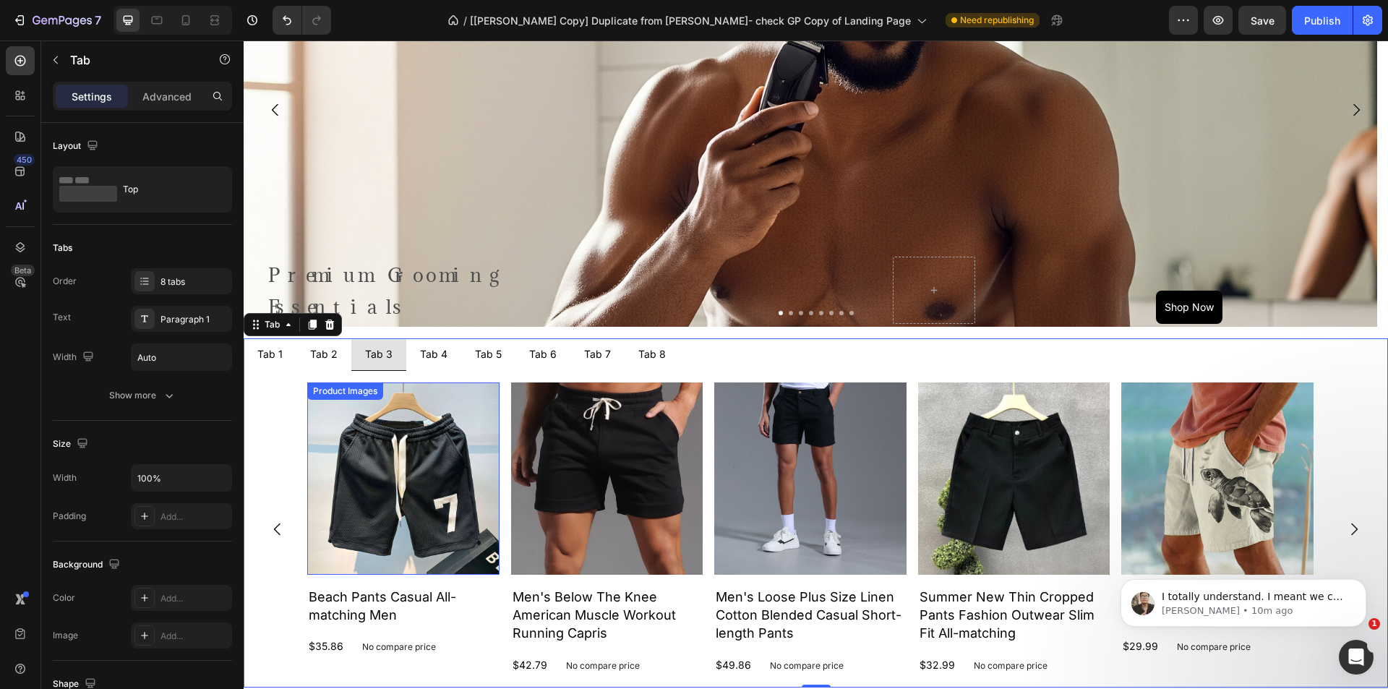
click at [348, 420] on img at bounding box center [403, 479] width 192 height 192
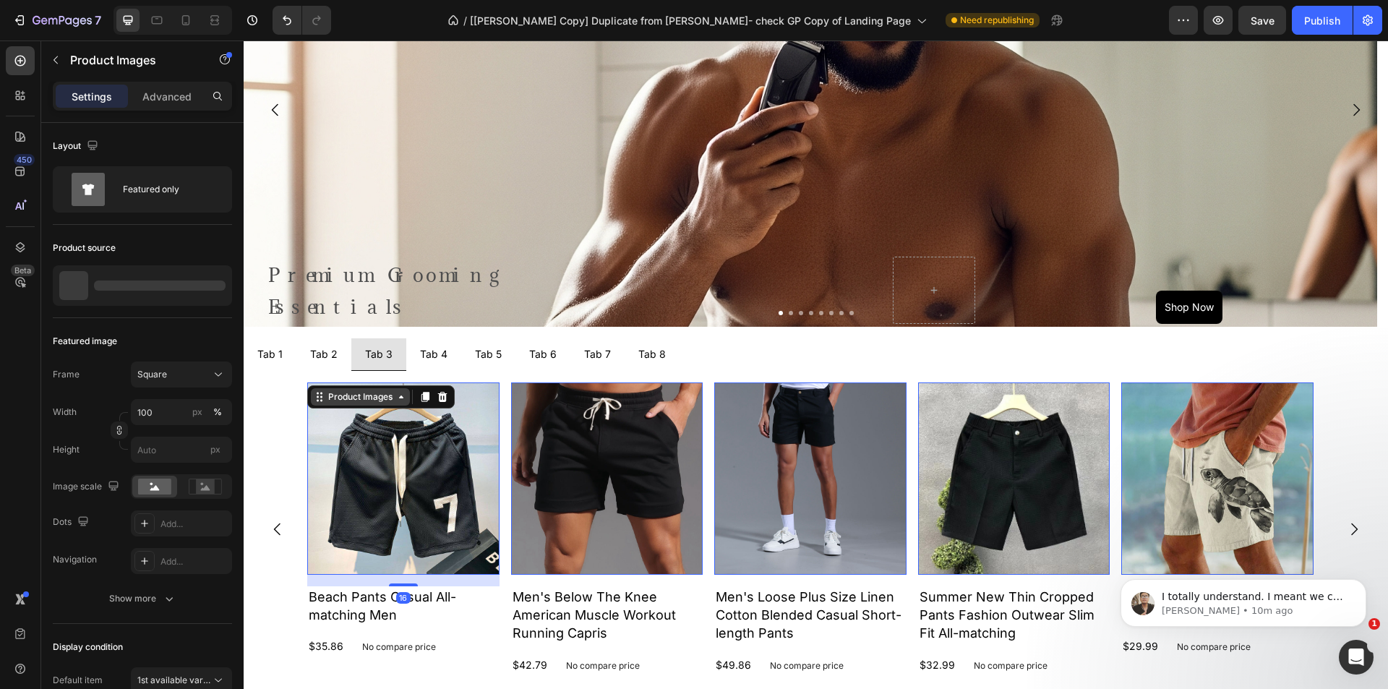
click at [341, 400] on div "Product Images" at bounding box center [360, 396] width 70 height 13
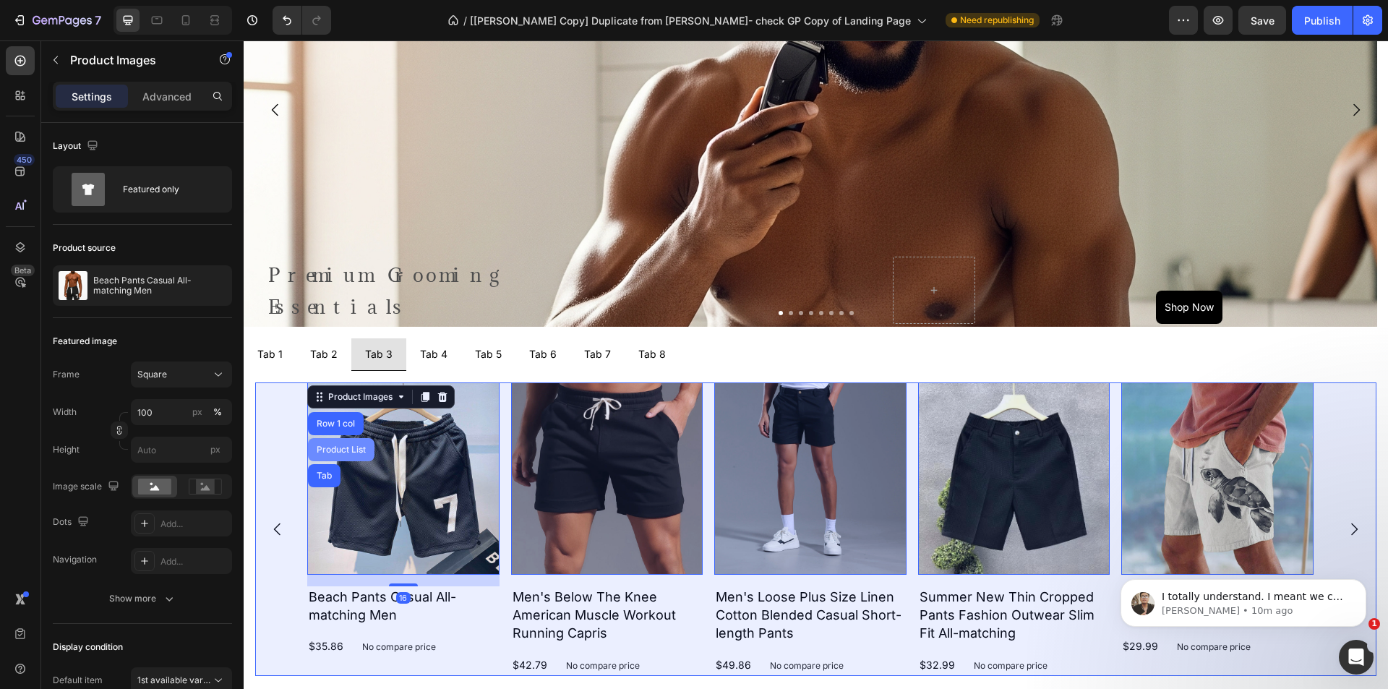
click at [341, 448] on div "Product List" at bounding box center [341, 449] width 55 height 9
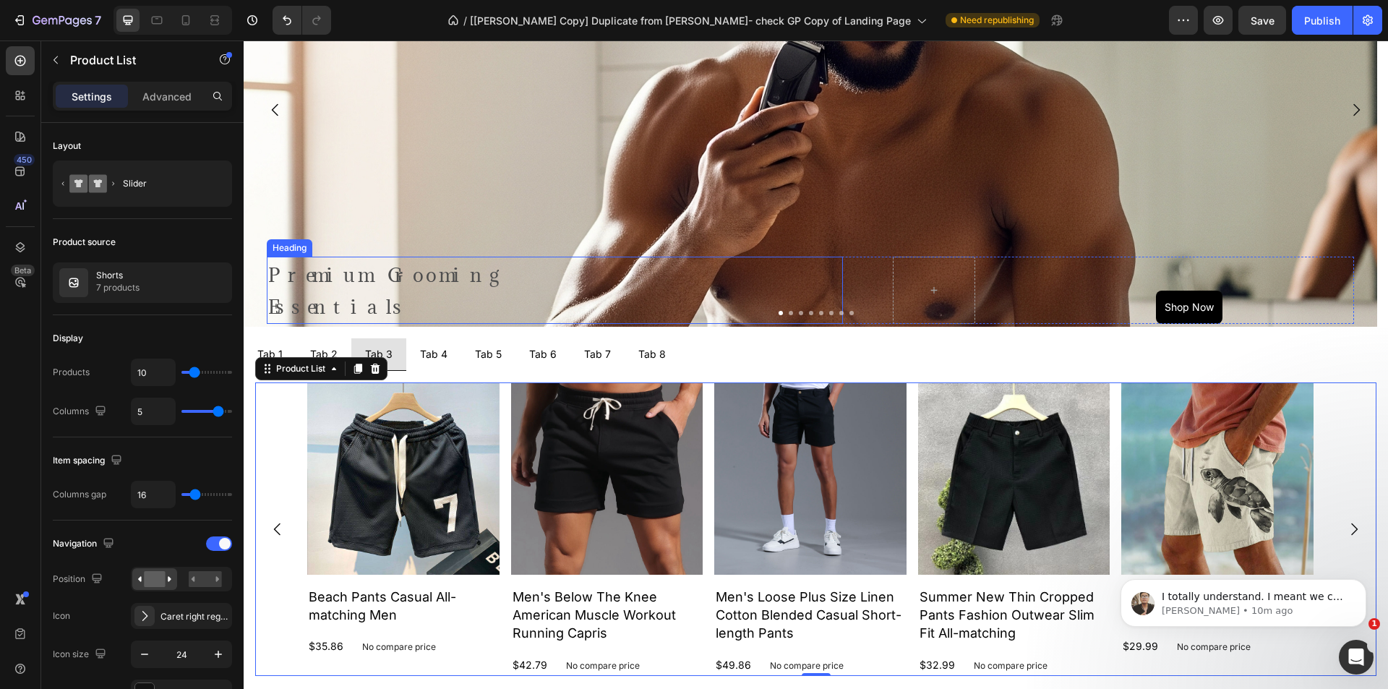
click at [360, 225] on div "Background Image" at bounding box center [811, 232] width 1134 height 651
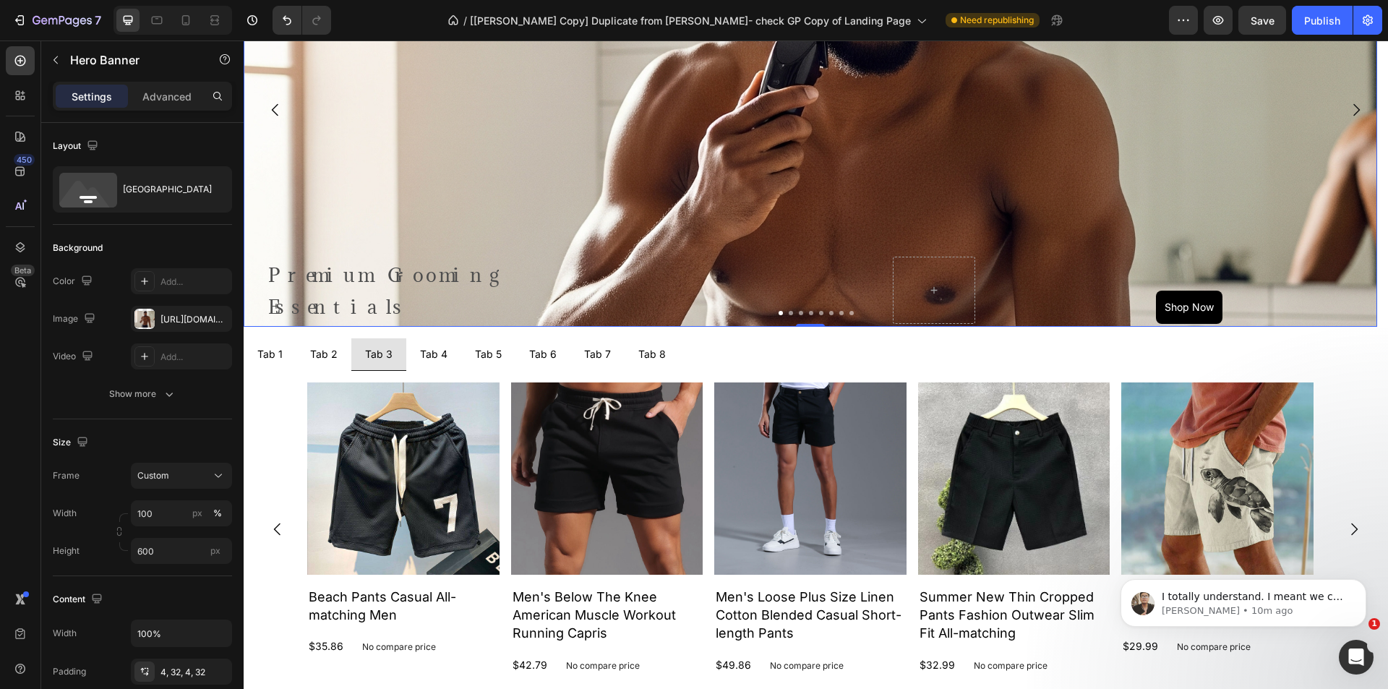
scroll to position [434, 0]
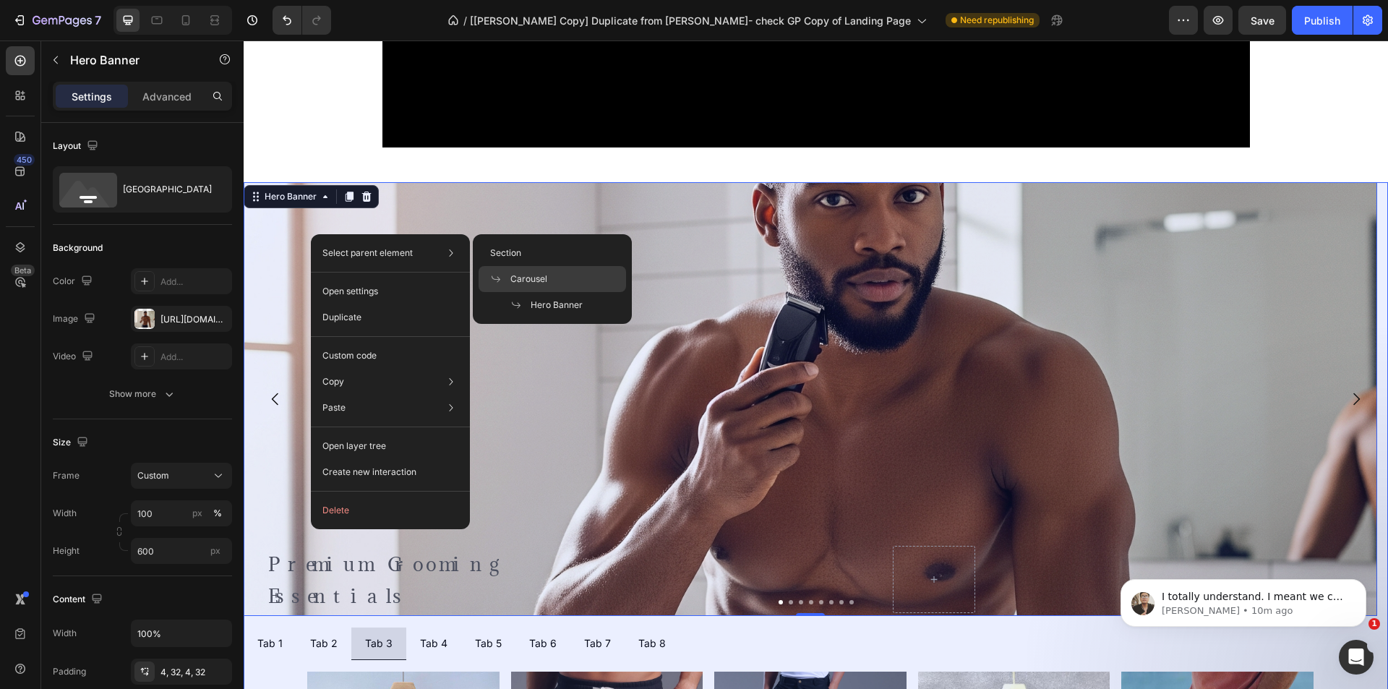
drag, startPoint x: 537, startPoint y: 278, endPoint x: 106, endPoint y: 270, distance: 430.3
click at [537, 278] on span "Carousel" at bounding box center [528, 279] width 37 height 13
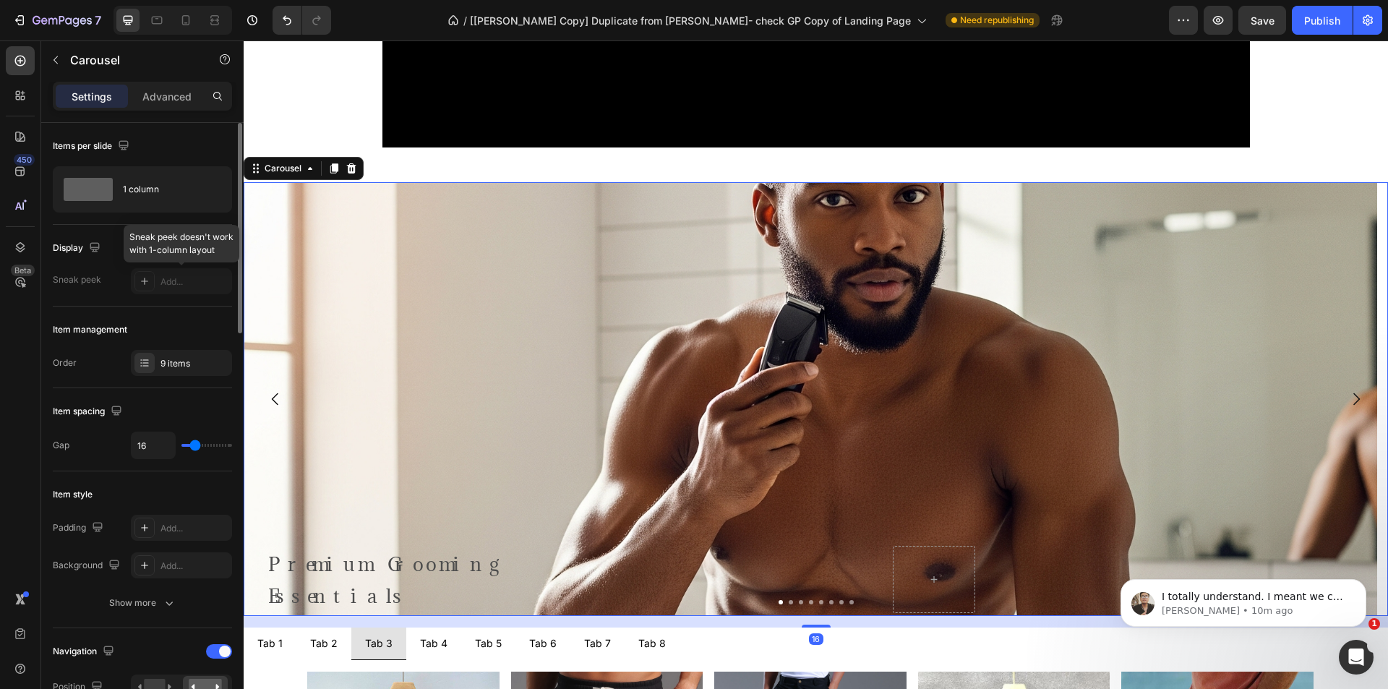
scroll to position [145, 0]
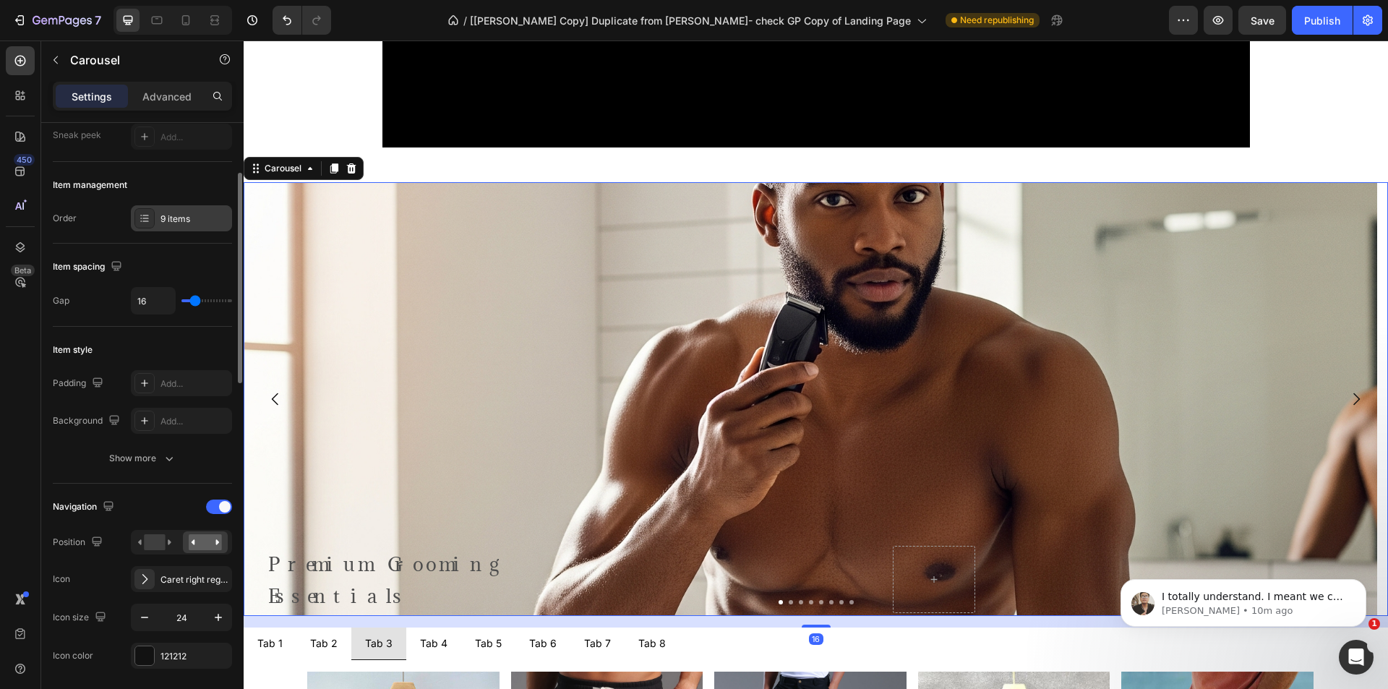
click at [192, 223] on div "9 items" at bounding box center [195, 219] width 68 height 13
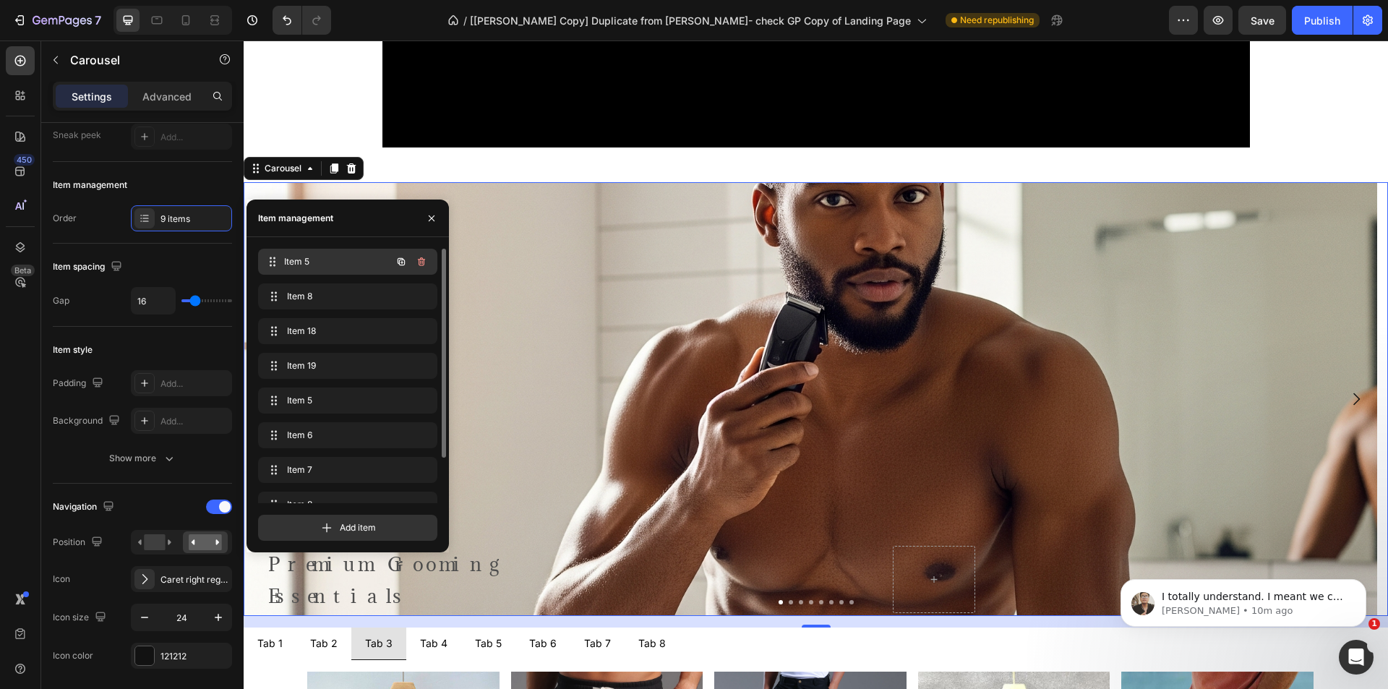
click at [318, 266] on span "Item 5" at bounding box center [337, 261] width 107 height 13
click at [323, 299] on span "Item 8" at bounding box center [337, 296] width 107 height 13
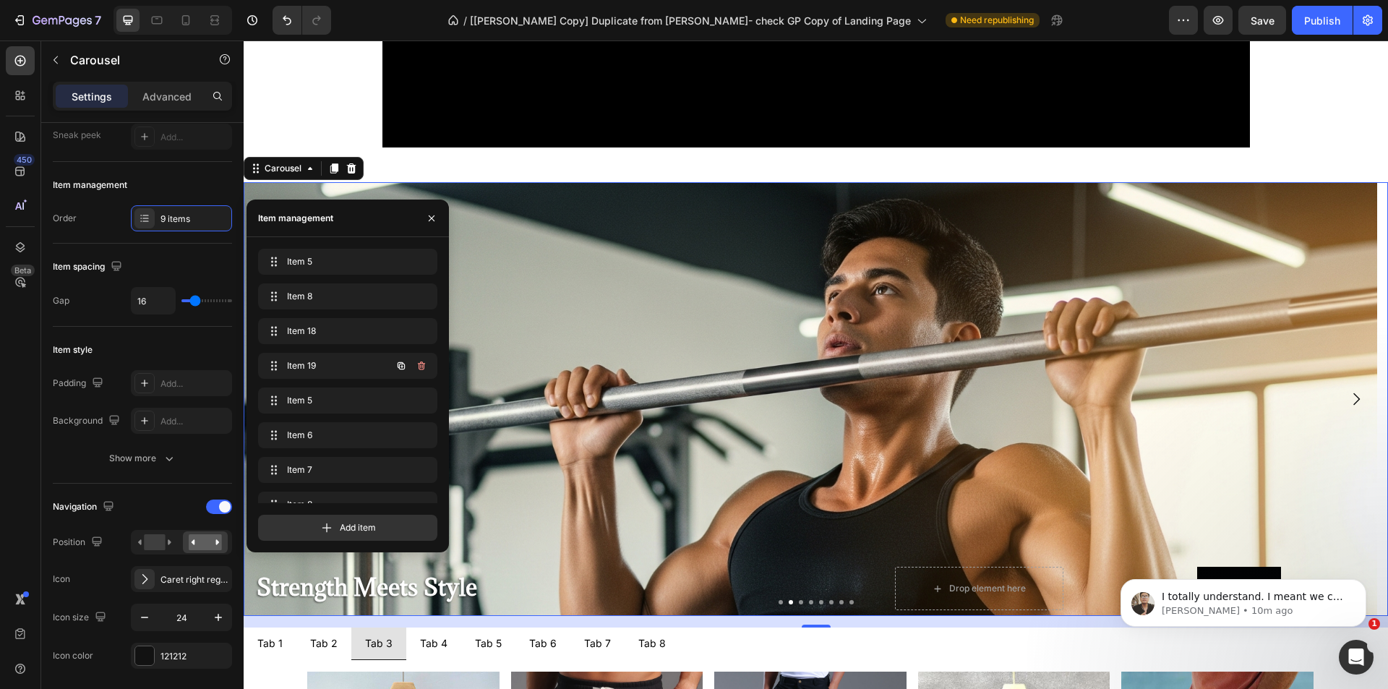
scroll to position [55, 0]
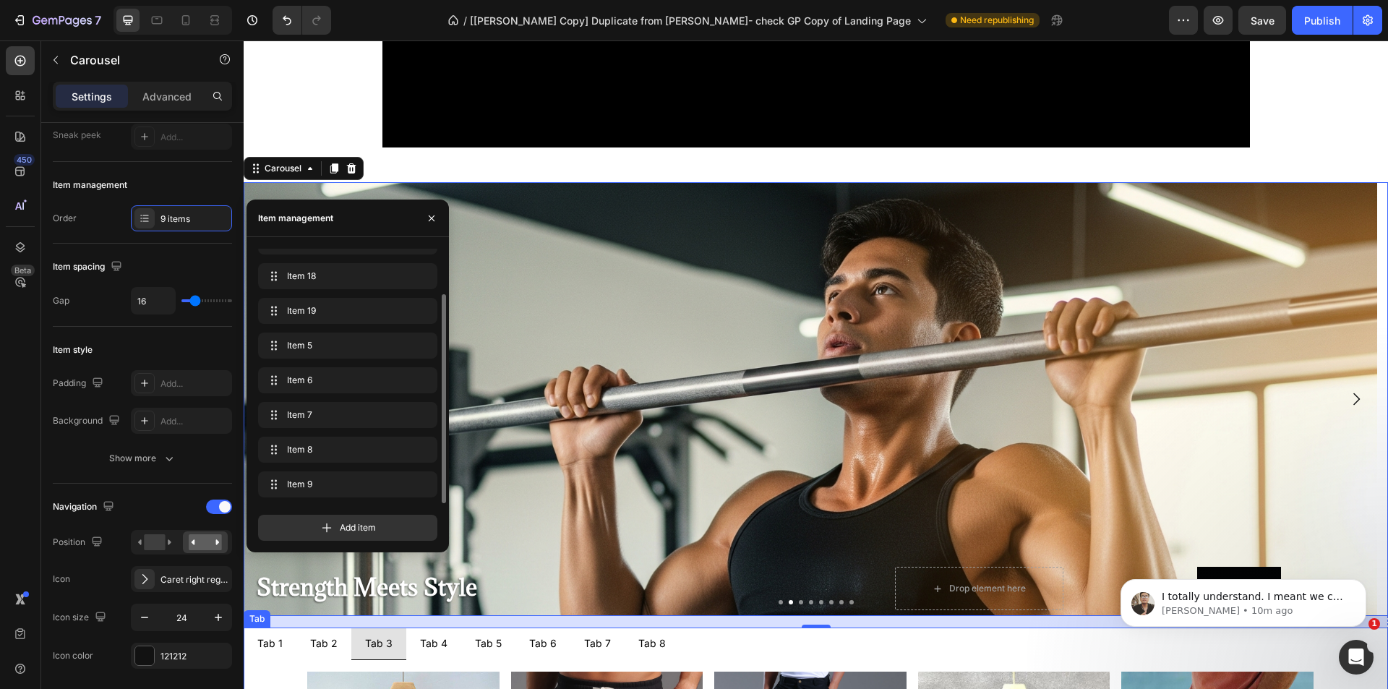
click at [328, 641] on p "Tab 2" at bounding box center [323, 644] width 27 height 16
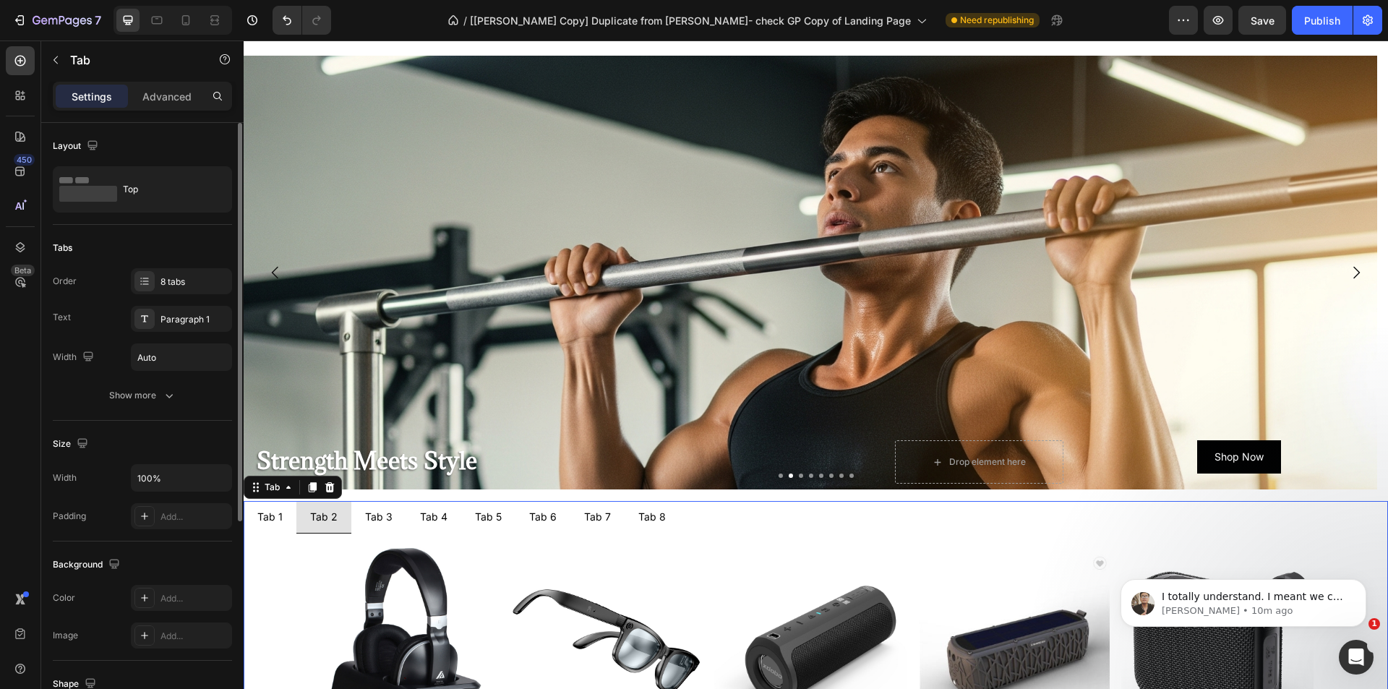
scroll to position [651, 0]
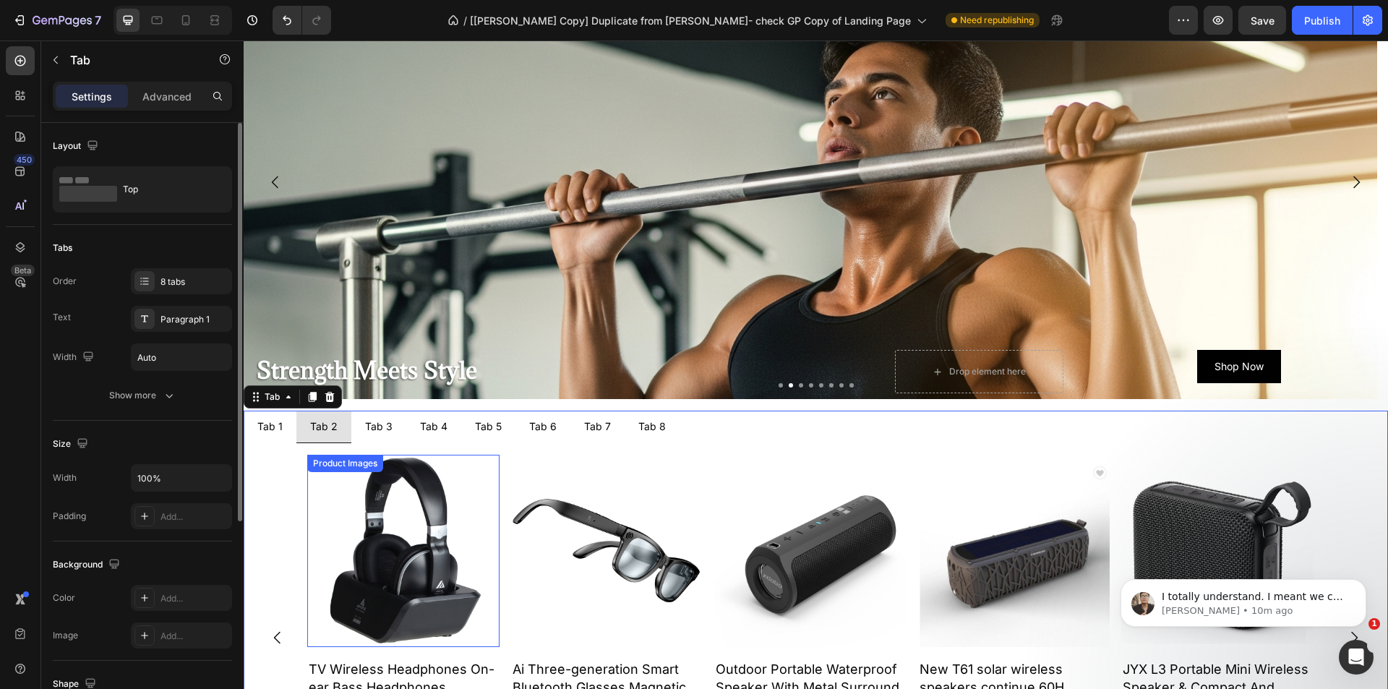
click at [397, 530] on img at bounding box center [403, 551] width 192 height 192
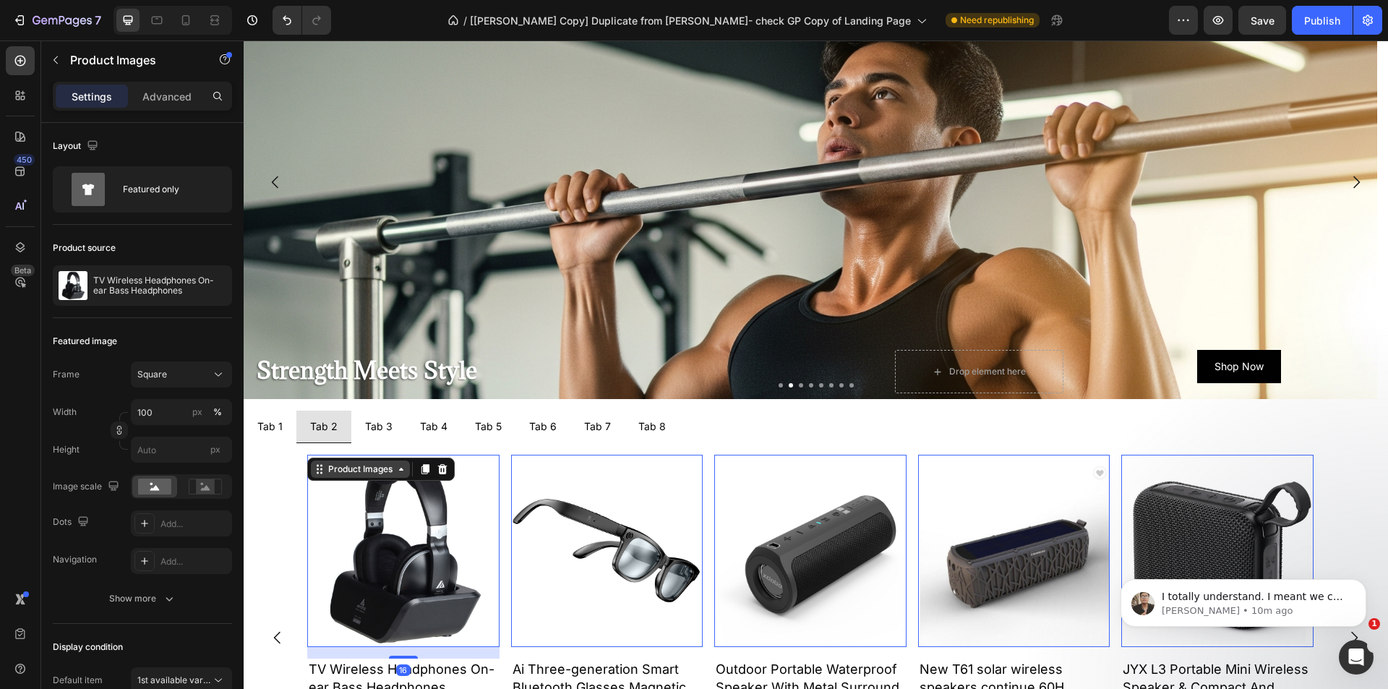
click at [339, 474] on div "Product Images" at bounding box center [360, 469] width 70 height 13
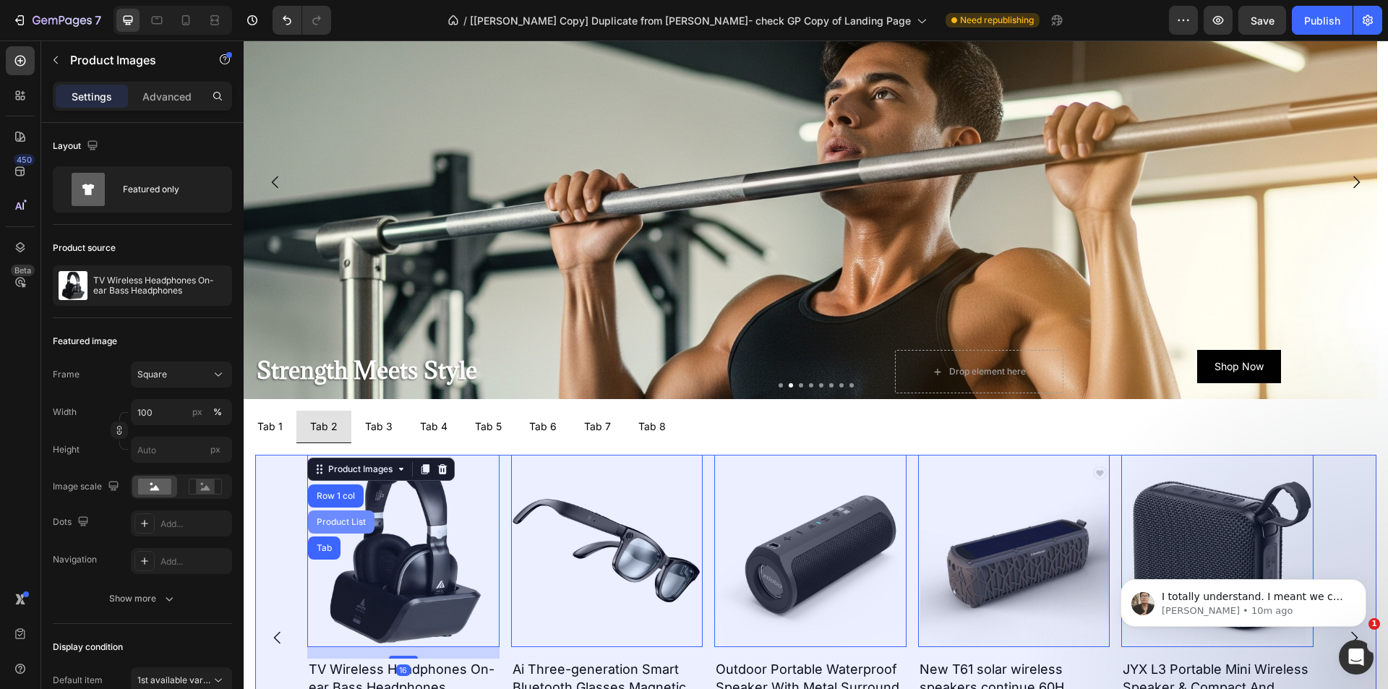
click at [341, 521] on div "Product List" at bounding box center [341, 522] width 55 height 9
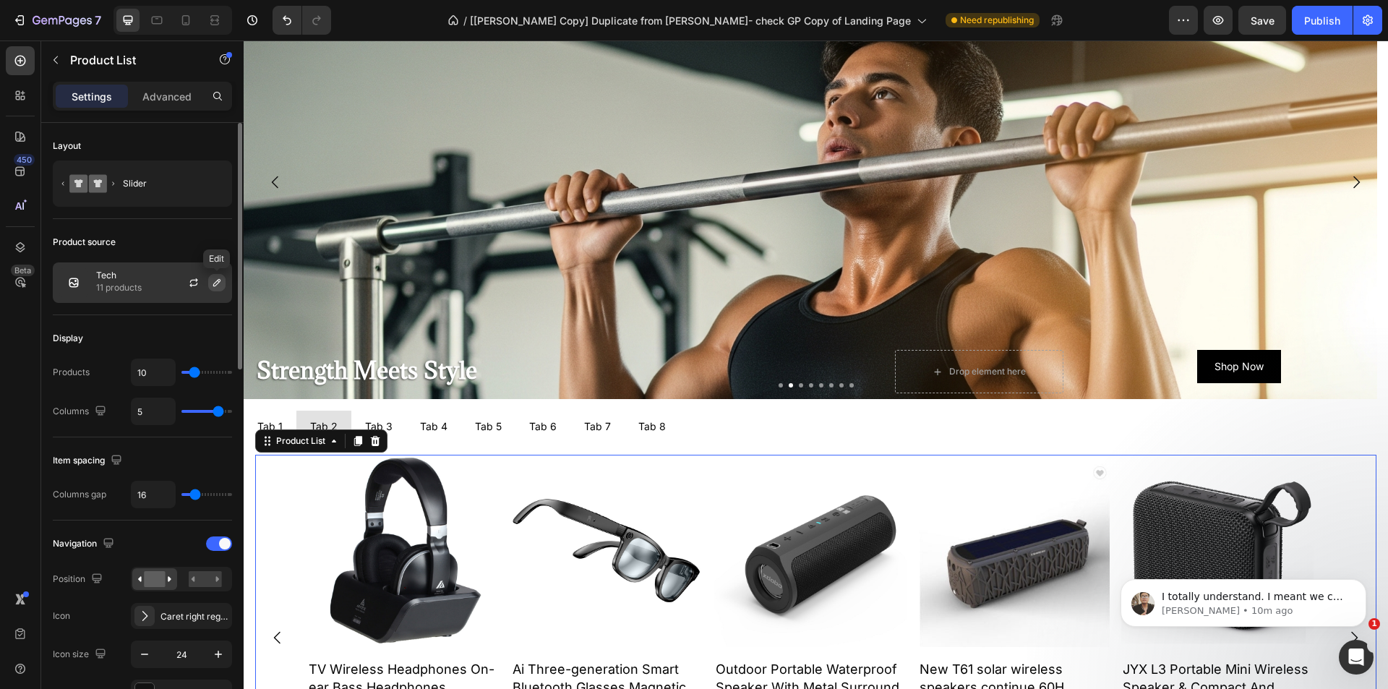
click at [218, 282] on icon "button" at bounding box center [217, 283] width 12 height 12
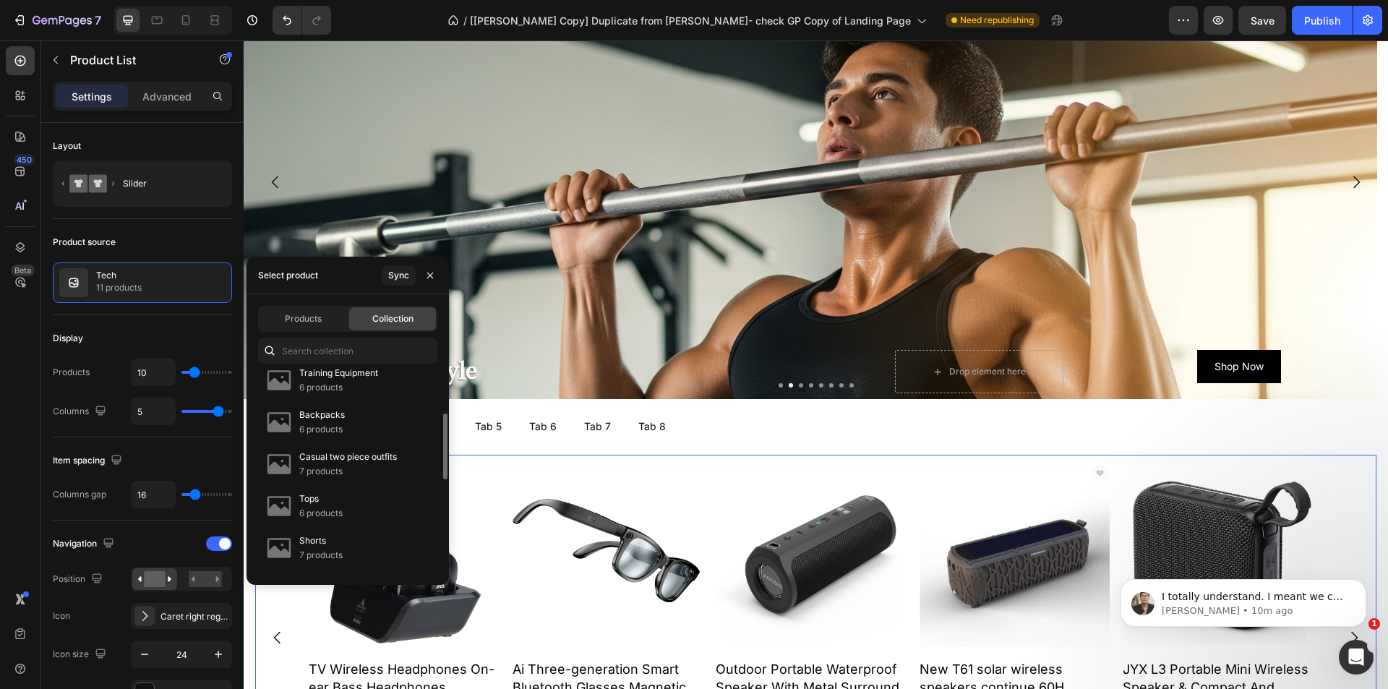
scroll to position [0, 0]
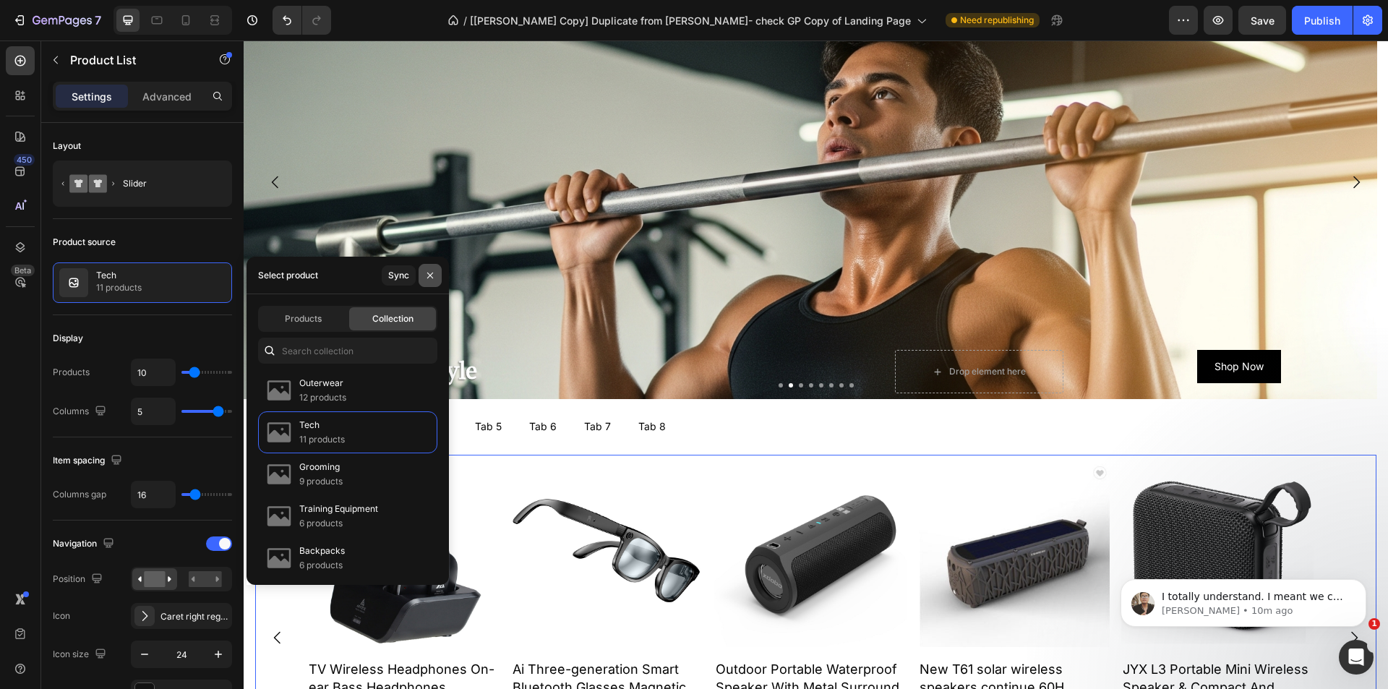
click at [434, 273] on icon "button" at bounding box center [430, 276] width 12 height 12
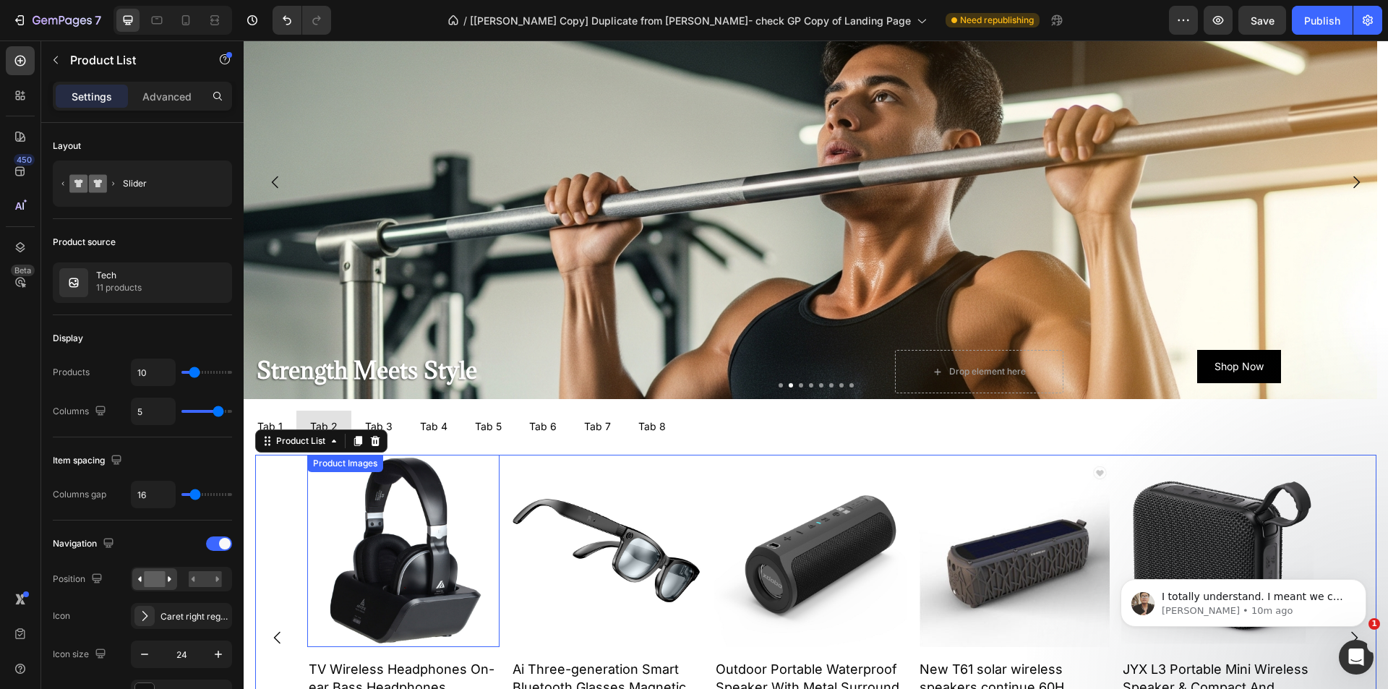
scroll to position [795, 0]
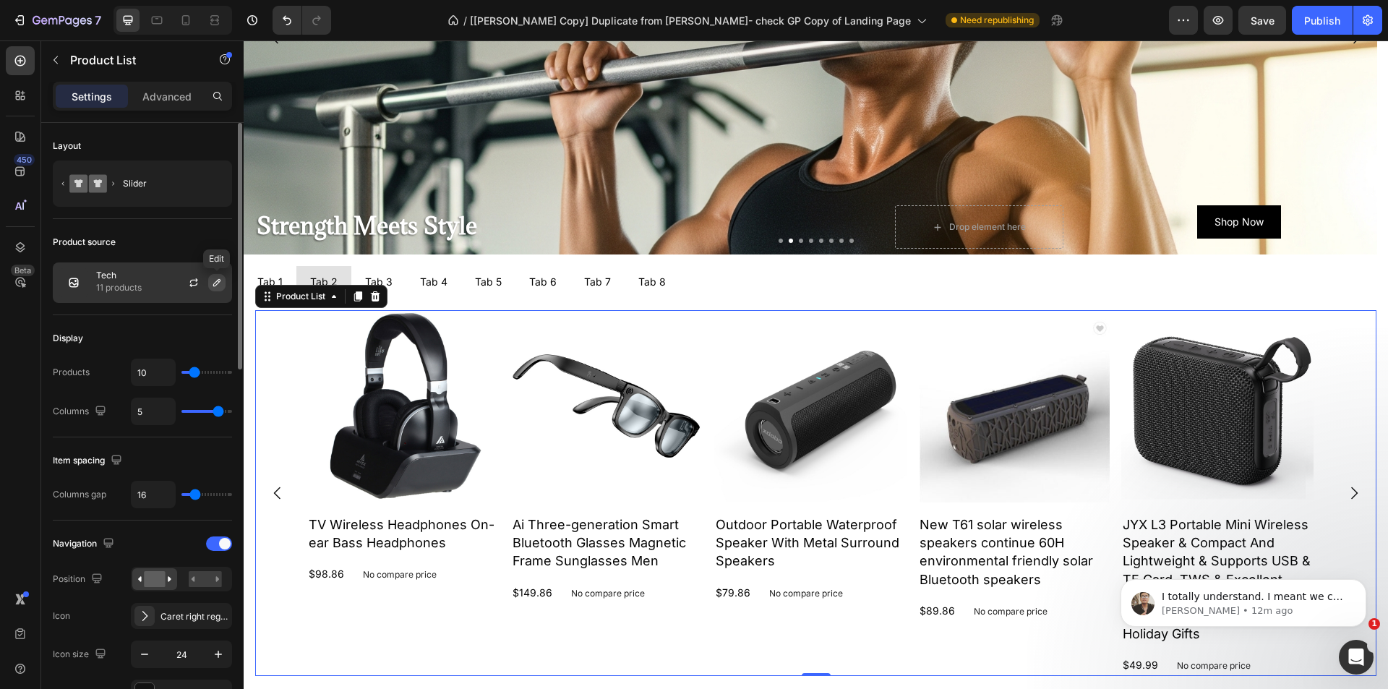
click at [221, 284] on icon "button" at bounding box center [217, 283] width 12 height 12
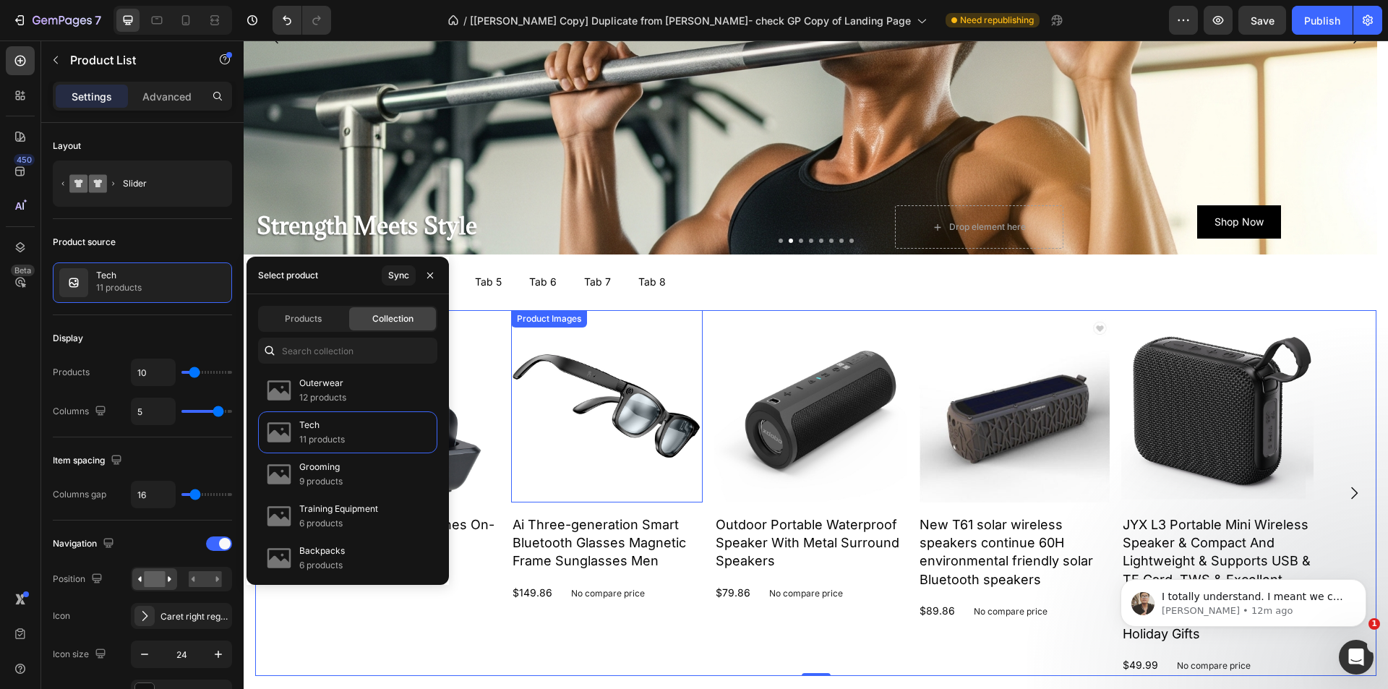
click at [578, 443] on img at bounding box center [607, 406] width 192 height 192
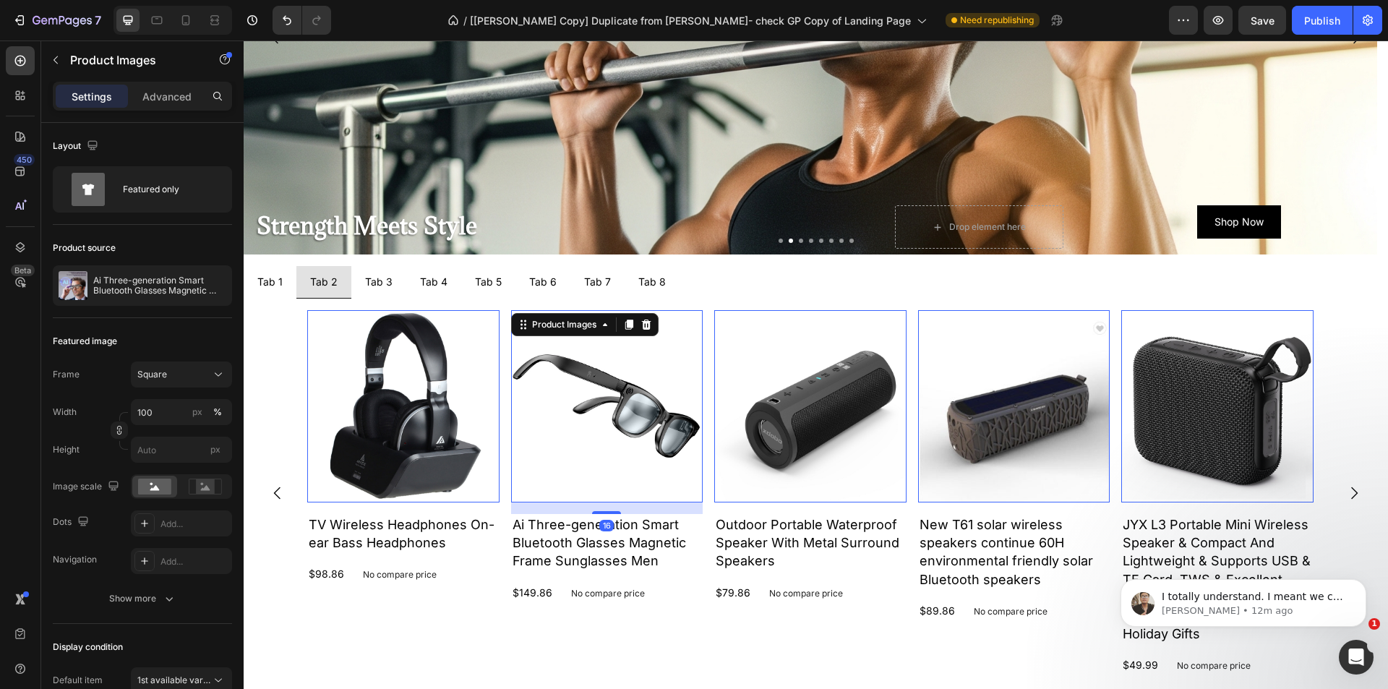
click at [407, 408] on img at bounding box center [403, 406] width 192 height 192
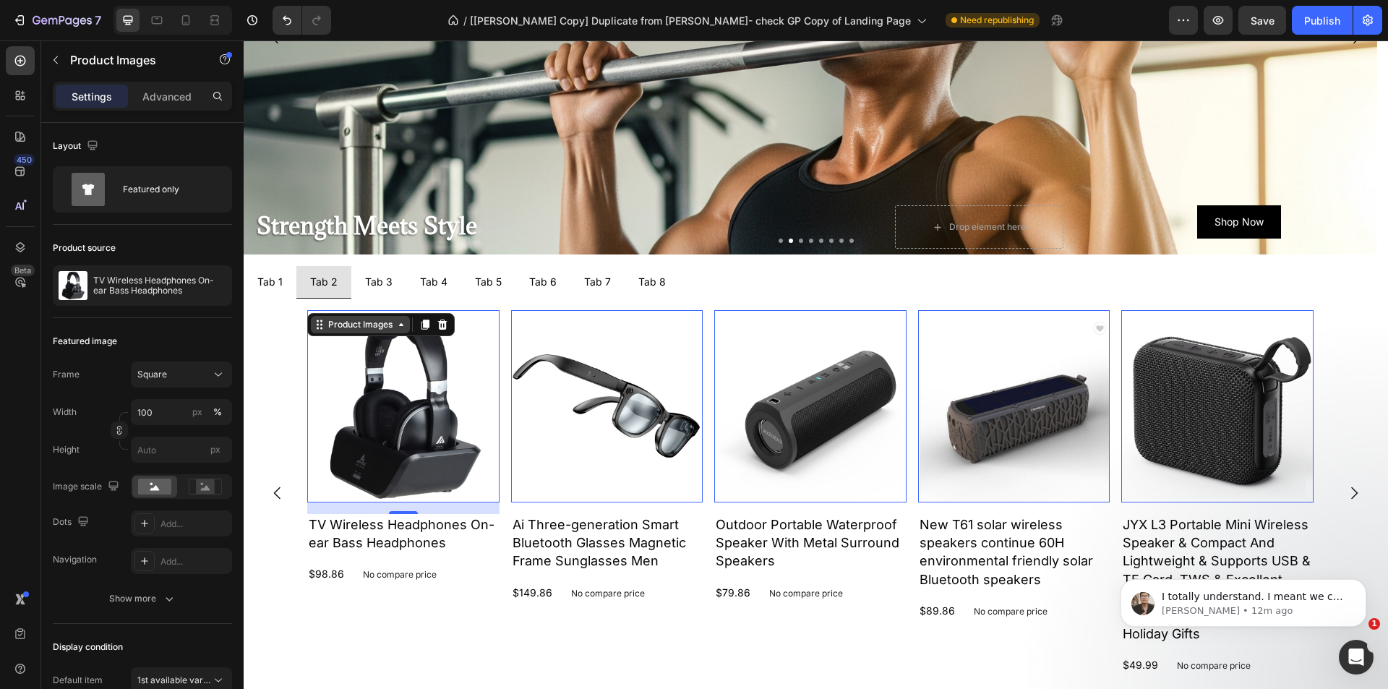
click at [362, 329] on div "Product Images" at bounding box center [360, 324] width 70 height 13
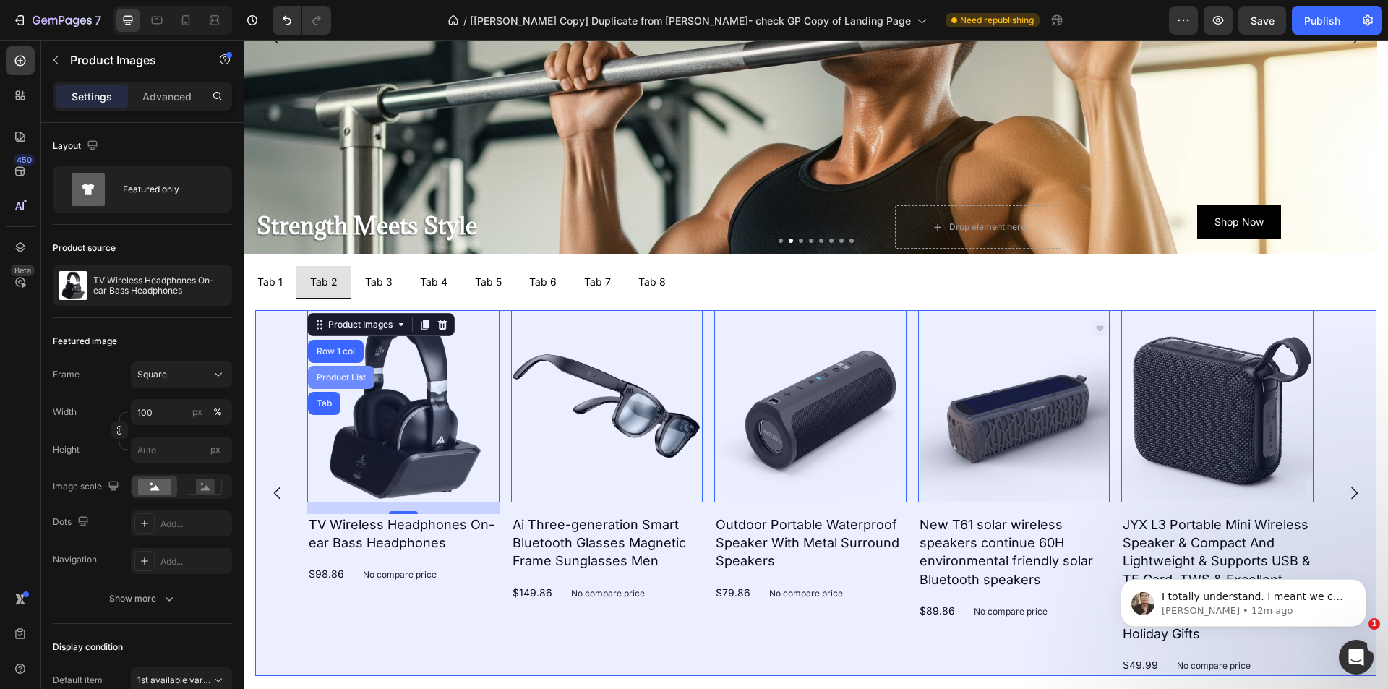
click at [350, 375] on div "Product List" at bounding box center [341, 377] width 55 height 9
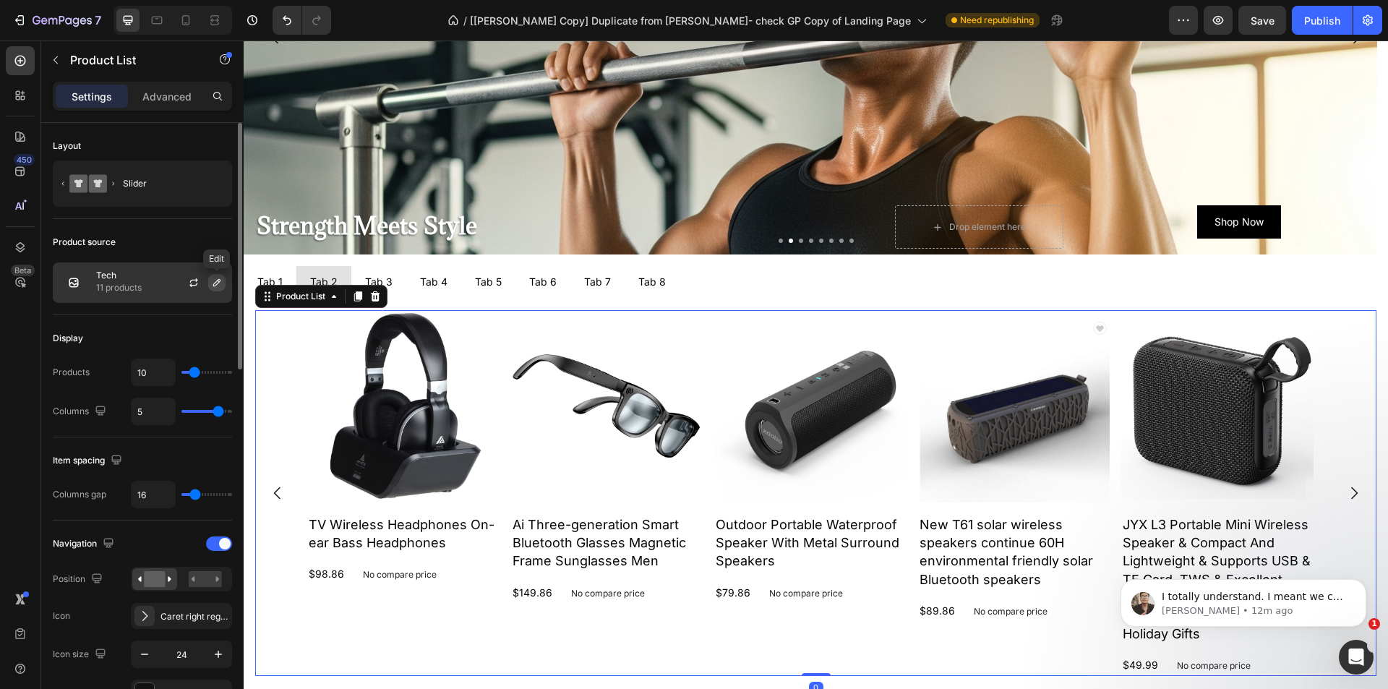
click at [221, 282] on icon "button" at bounding box center [217, 283] width 12 height 12
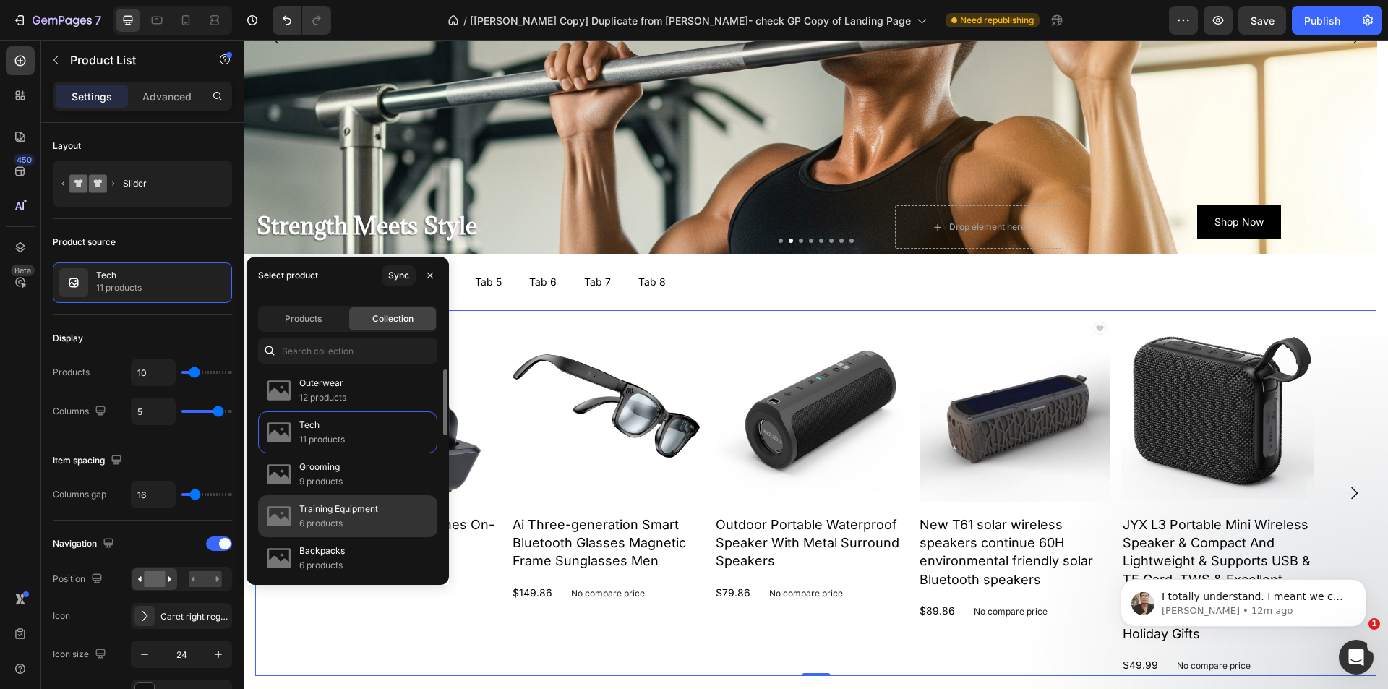
click at [377, 511] on p "Training Equipment" at bounding box center [338, 509] width 79 height 14
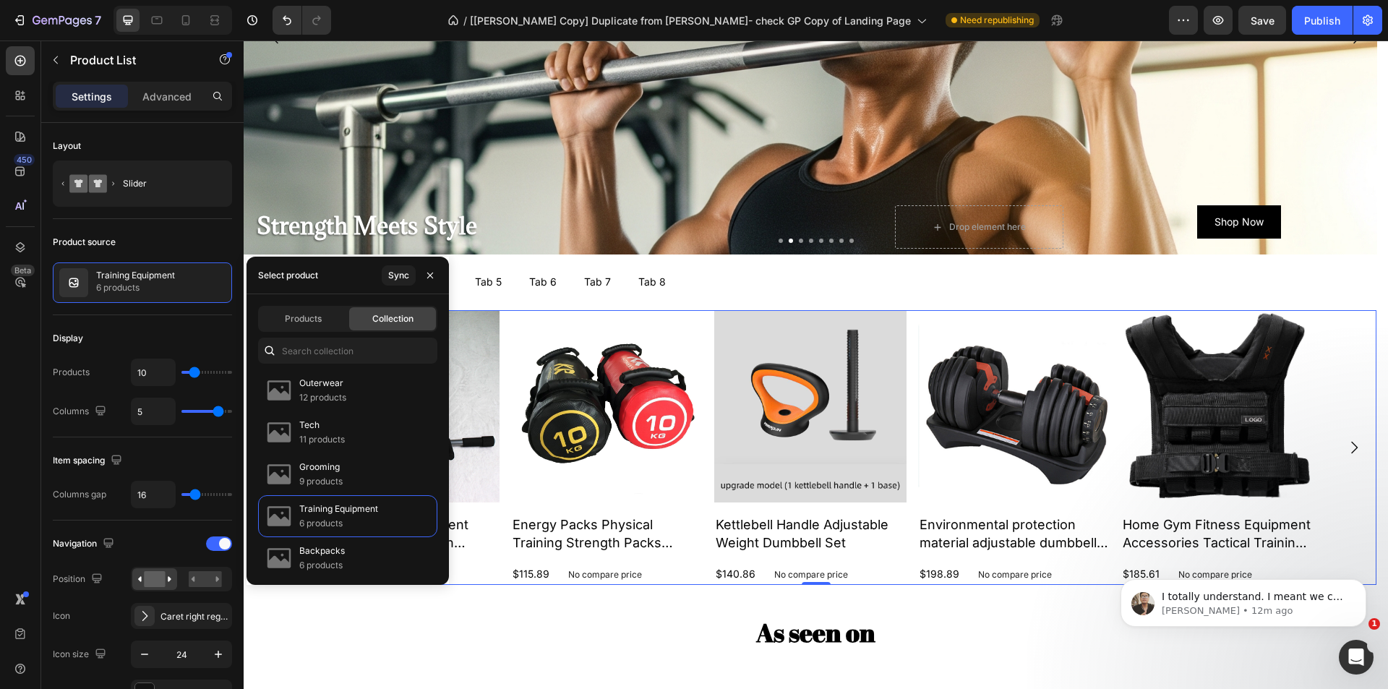
click at [457, 637] on h2 "As seen on" at bounding box center [816, 633] width 1145 height 36
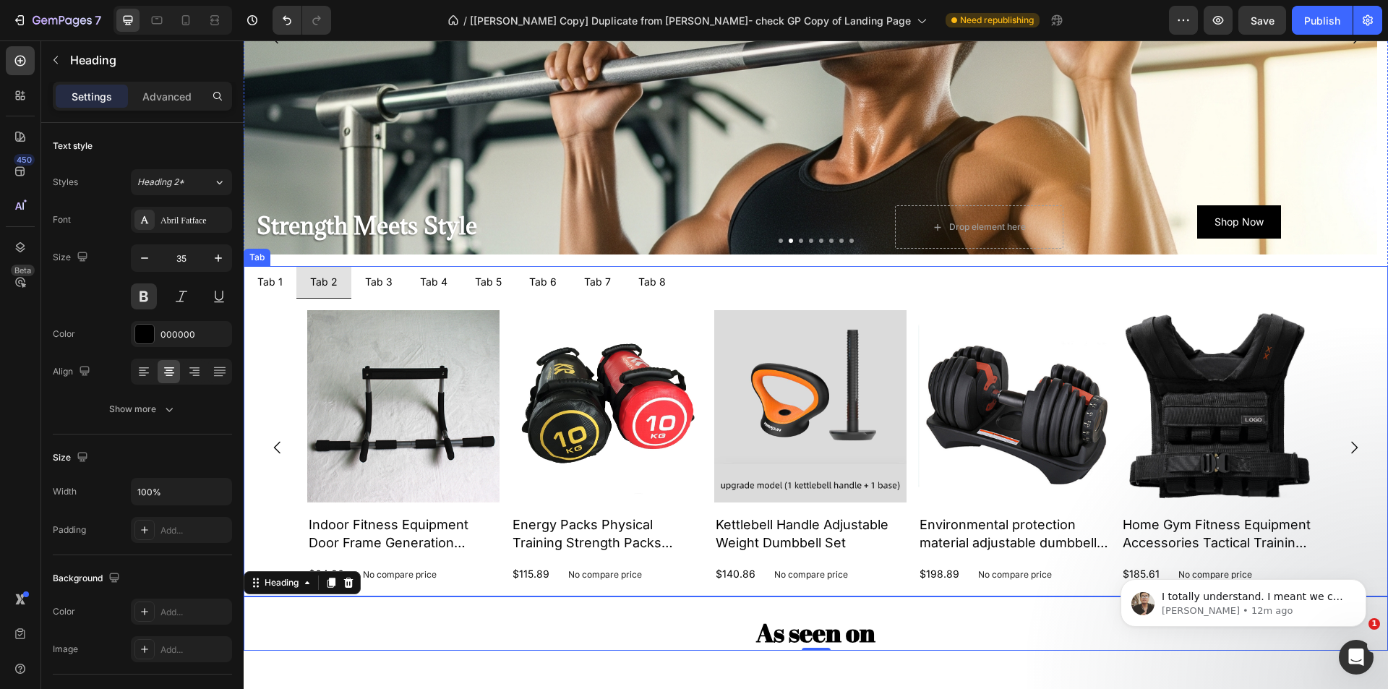
click at [377, 289] on p "Tab 3" at bounding box center [378, 282] width 27 height 16
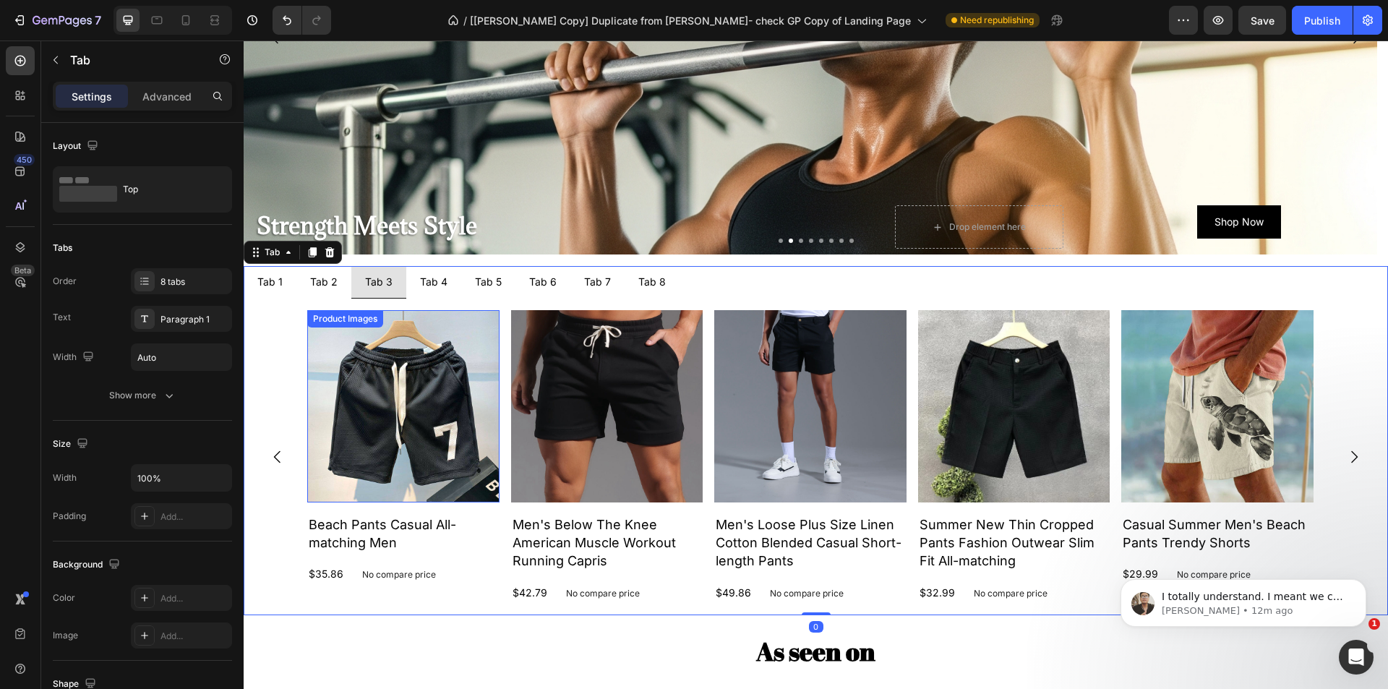
click at [361, 369] on img at bounding box center [403, 406] width 192 height 192
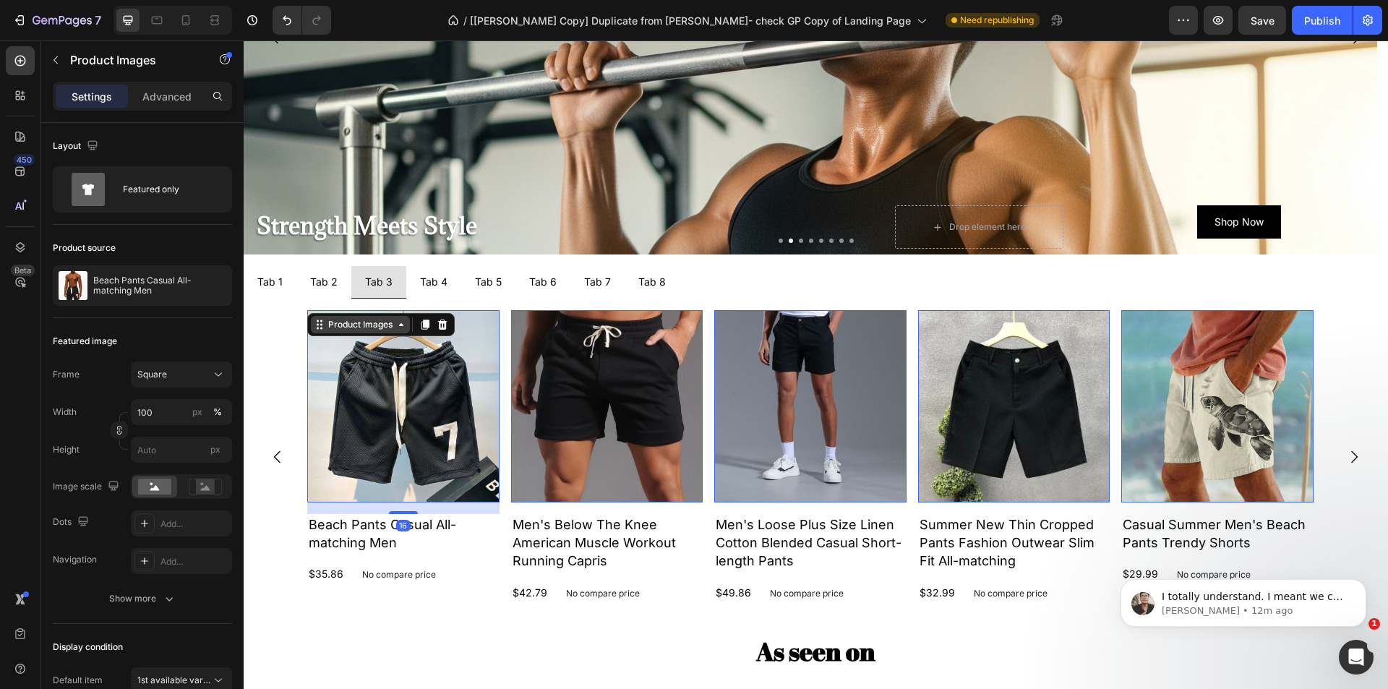
click at [349, 328] on div "Product Images" at bounding box center [360, 324] width 70 height 13
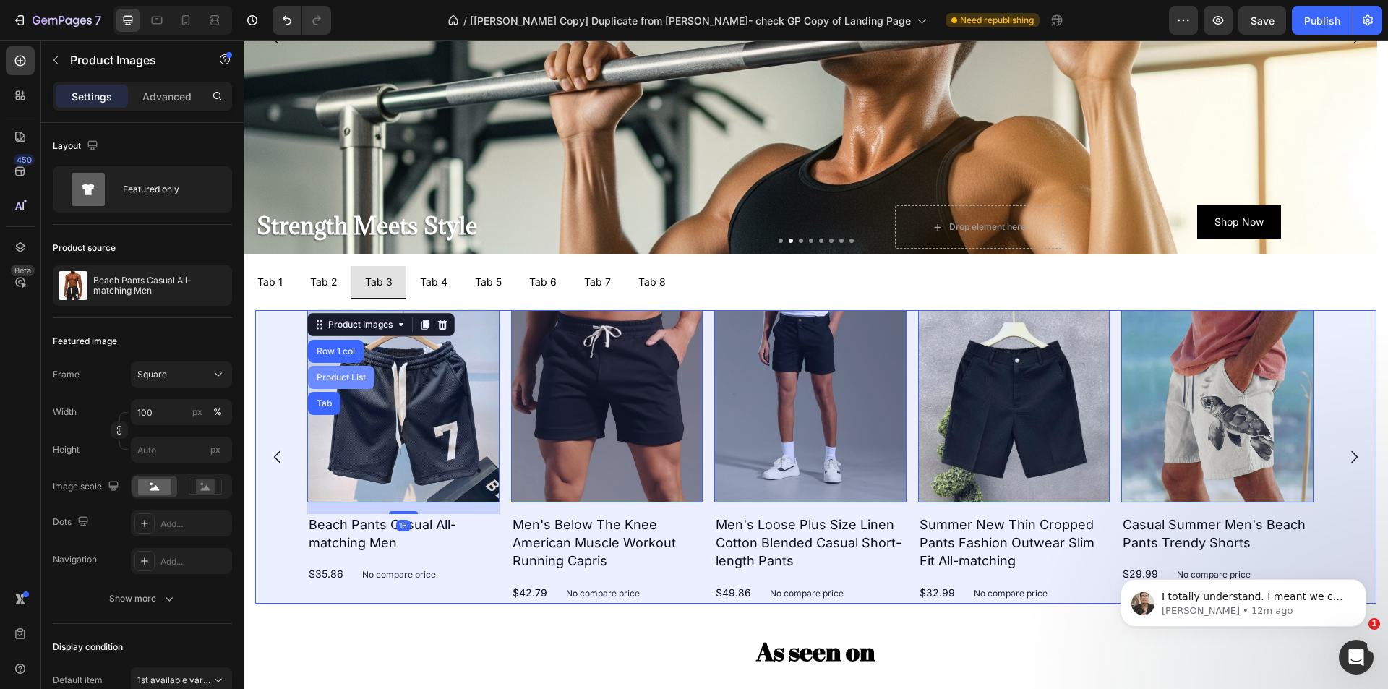
click at [343, 377] on div "Product List" at bounding box center [341, 377] width 55 height 9
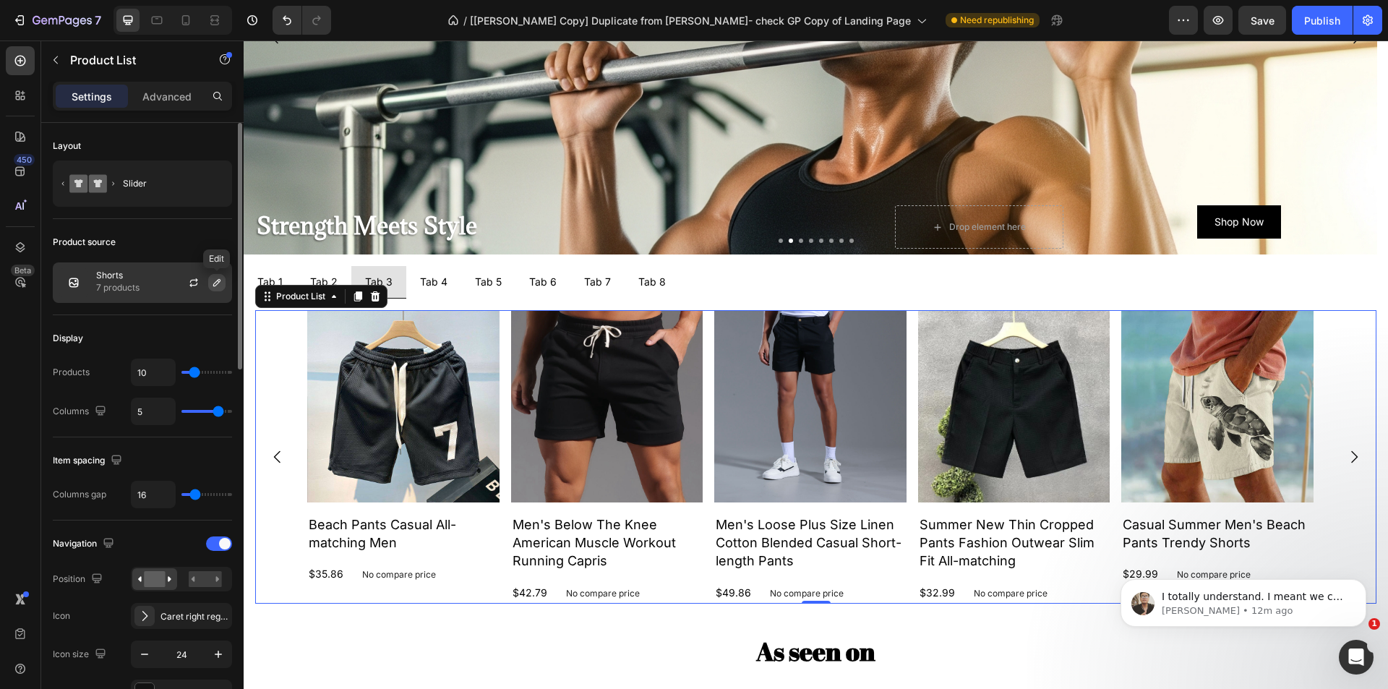
click at [209, 283] on button "button" at bounding box center [216, 282] width 17 height 17
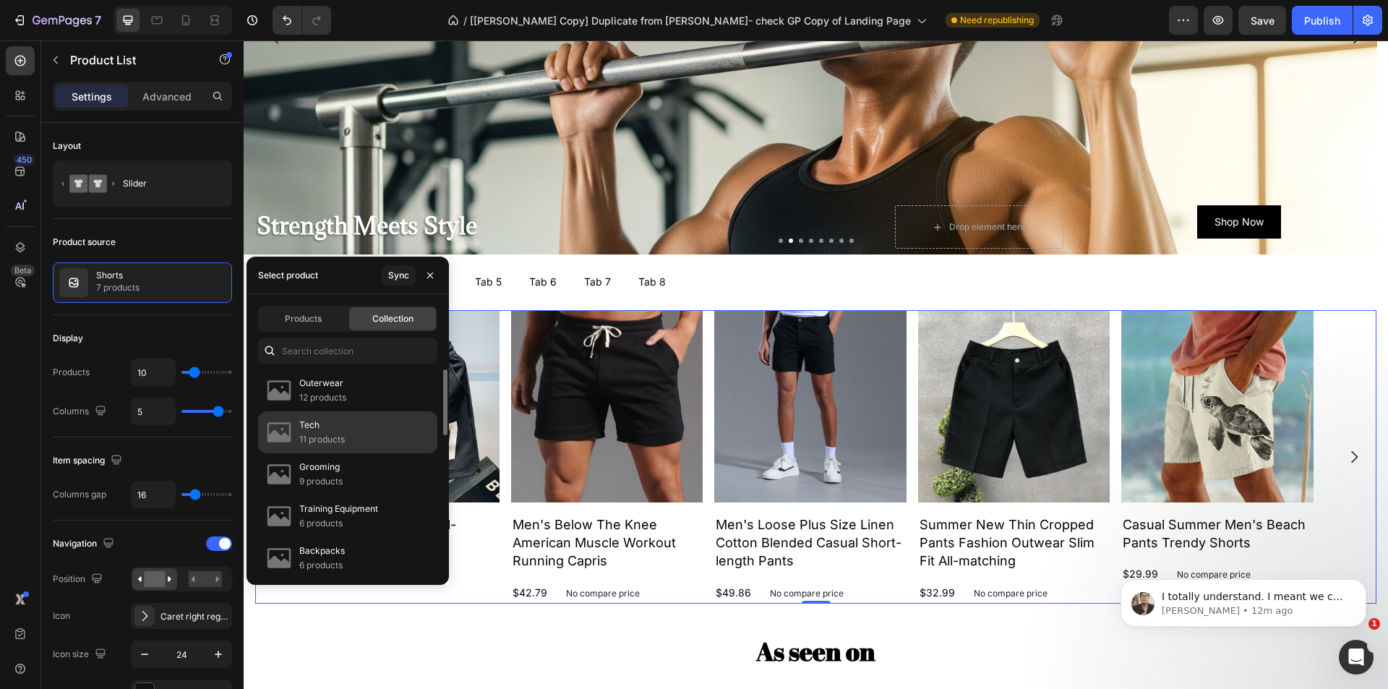
click at [354, 453] on div "Tech 11 products" at bounding box center [347, 474] width 179 height 42
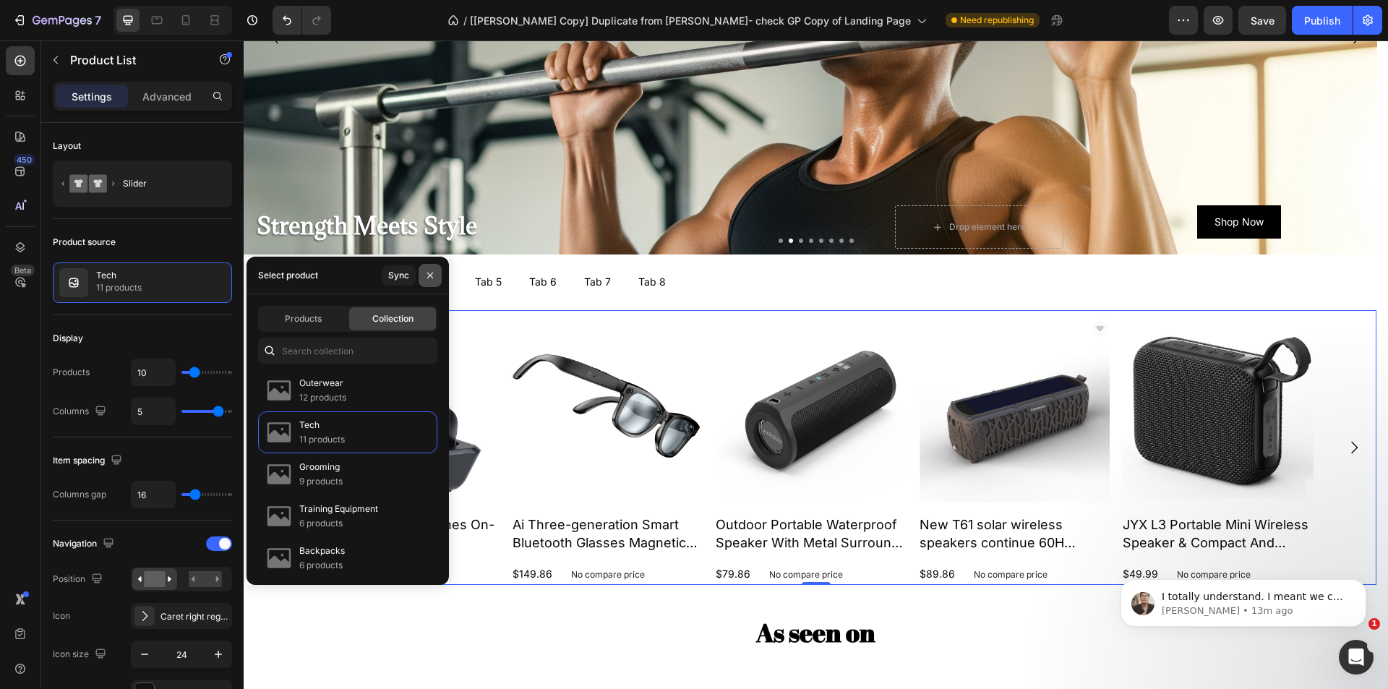
click at [430, 273] on icon "button" at bounding box center [430, 276] width 12 height 12
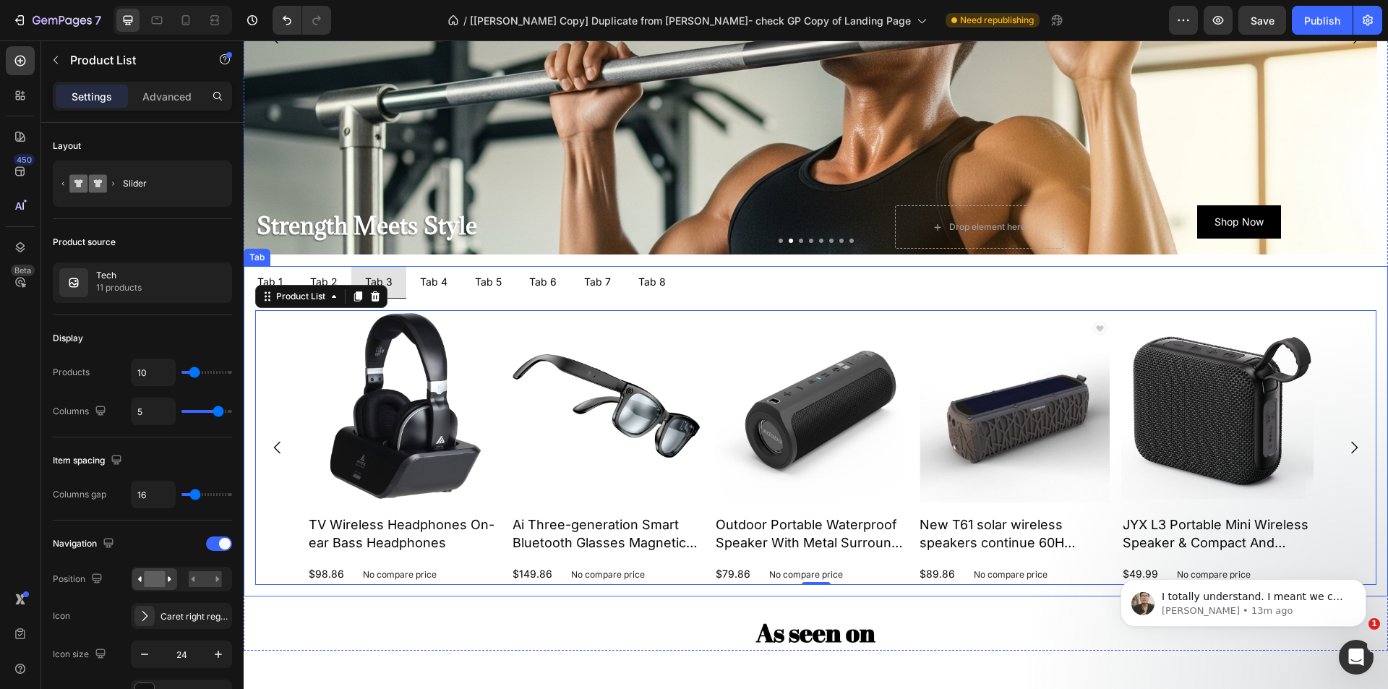
click at [422, 286] on p "Tab 4" at bounding box center [433, 282] width 27 height 16
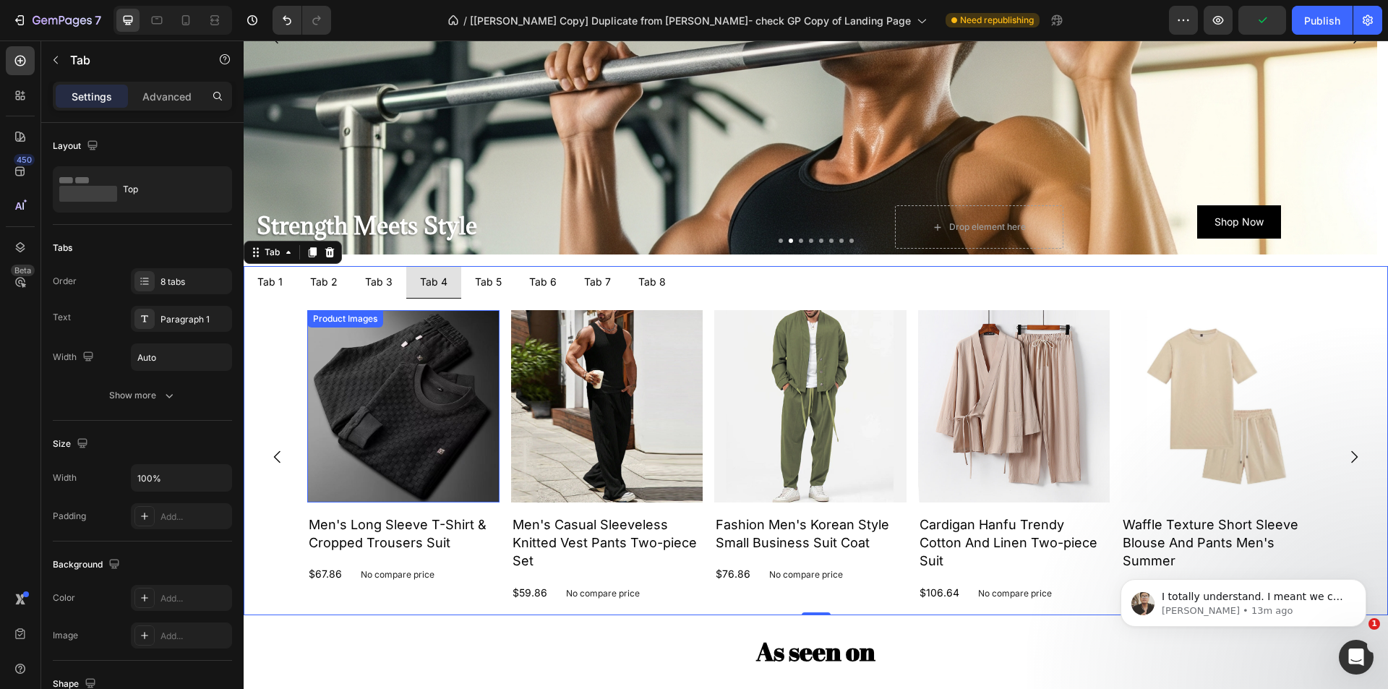
click at [388, 390] on img at bounding box center [403, 406] width 192 height 192
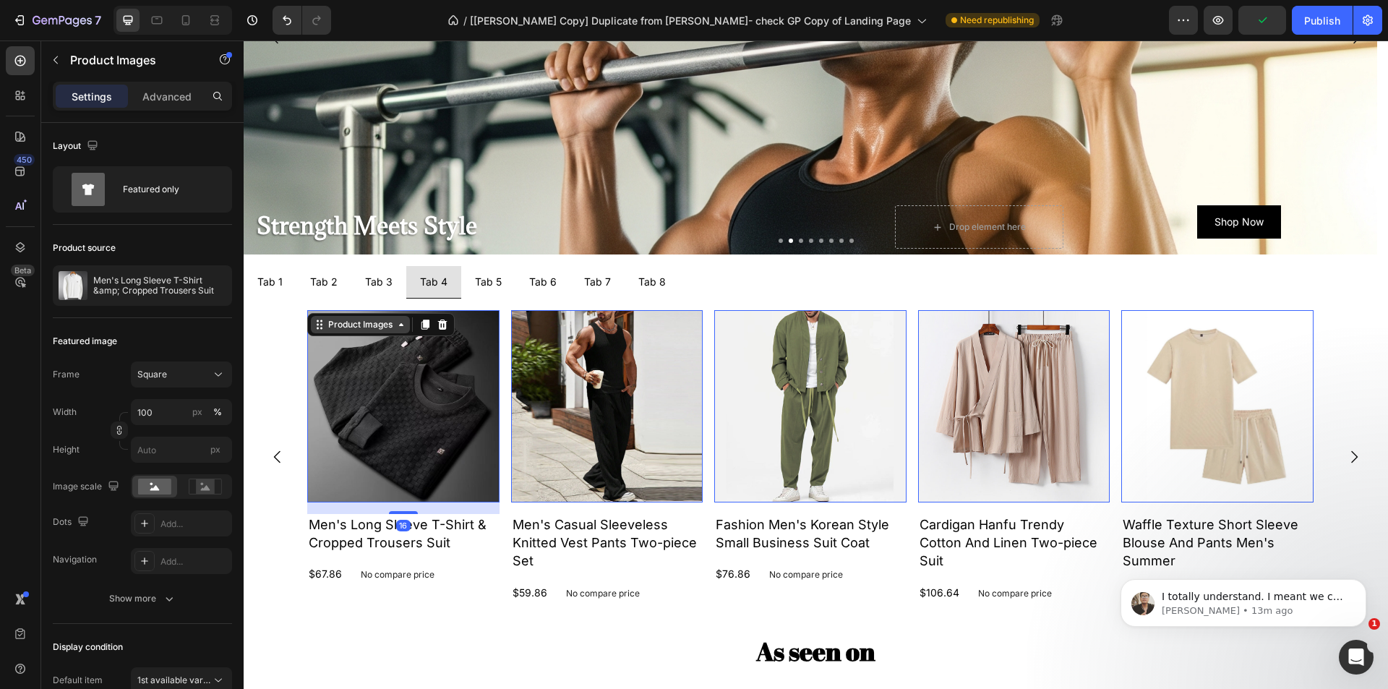
click at [344, 329] on div "Product Images" at bounding box center [360, 324] width 70 height 13
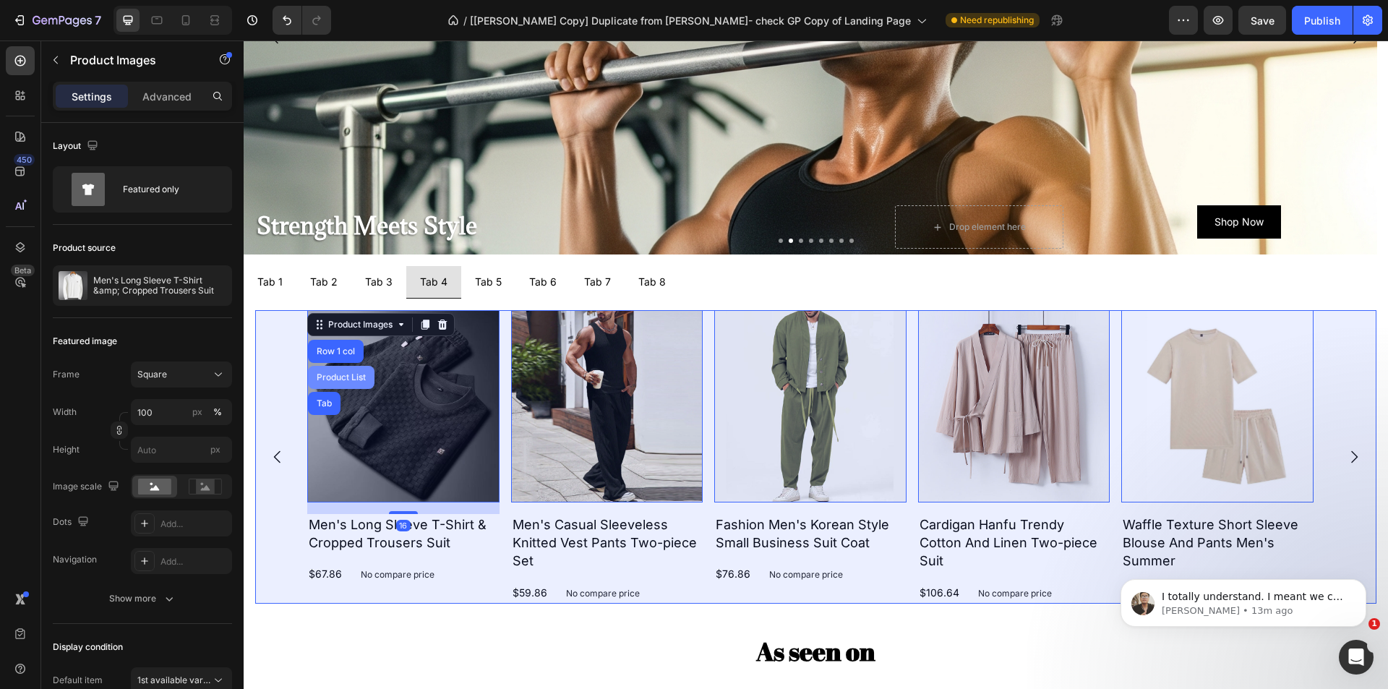
click at [346, 375] on div "Product List" at bounding box center [341, 377] width 55 height 9
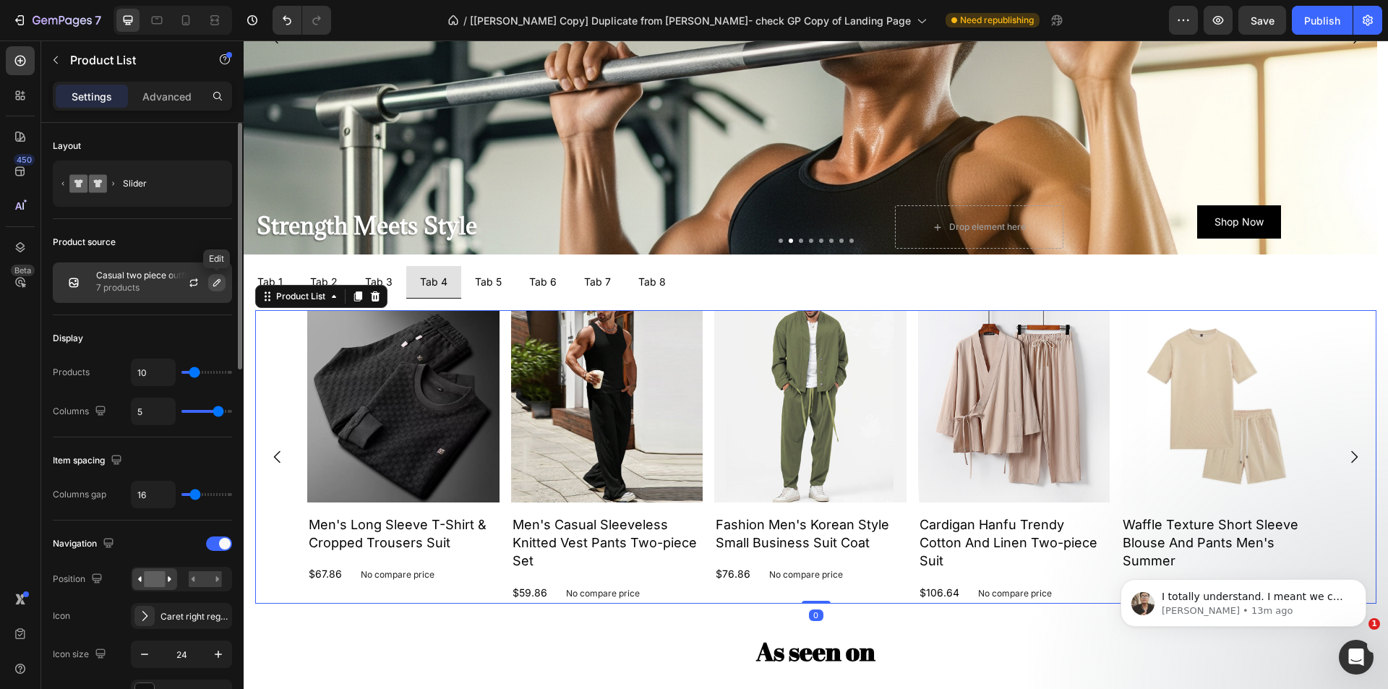
click at [215, 286] on icon "button" at bounding box center [216, 282] width 7 height 7
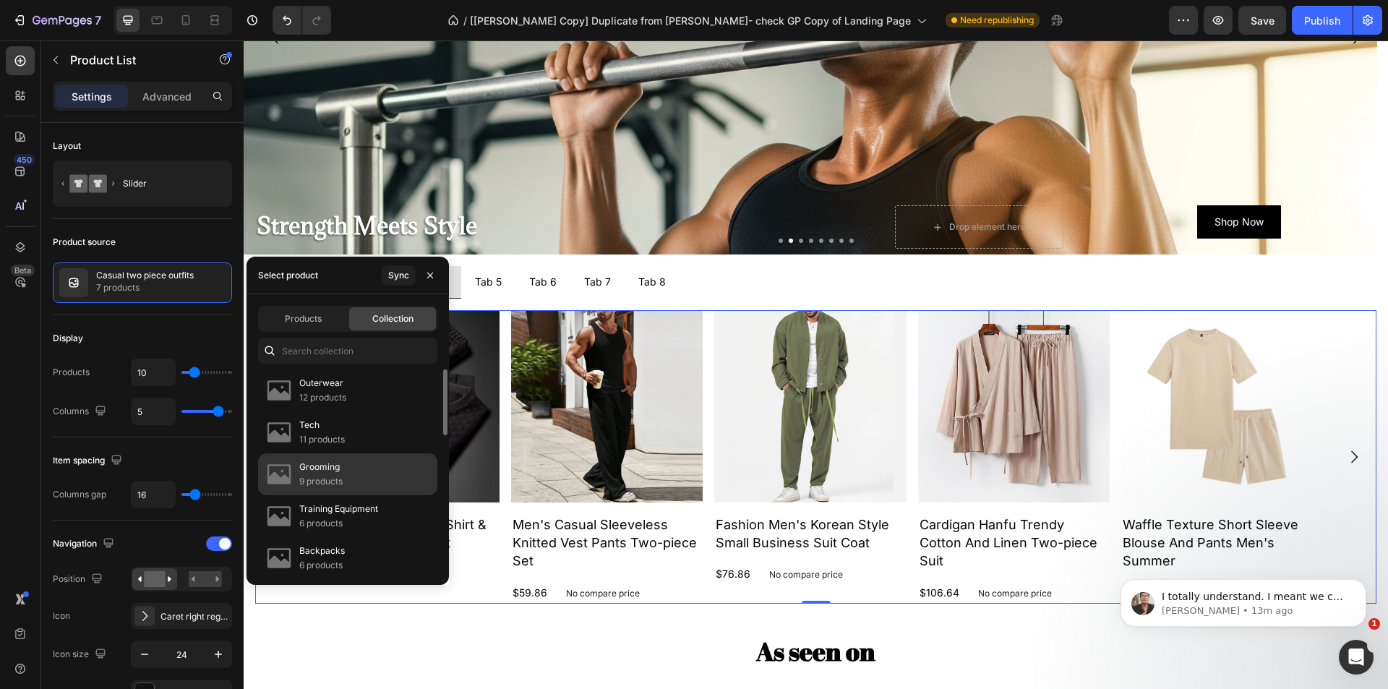
scroll to position [145, 0]
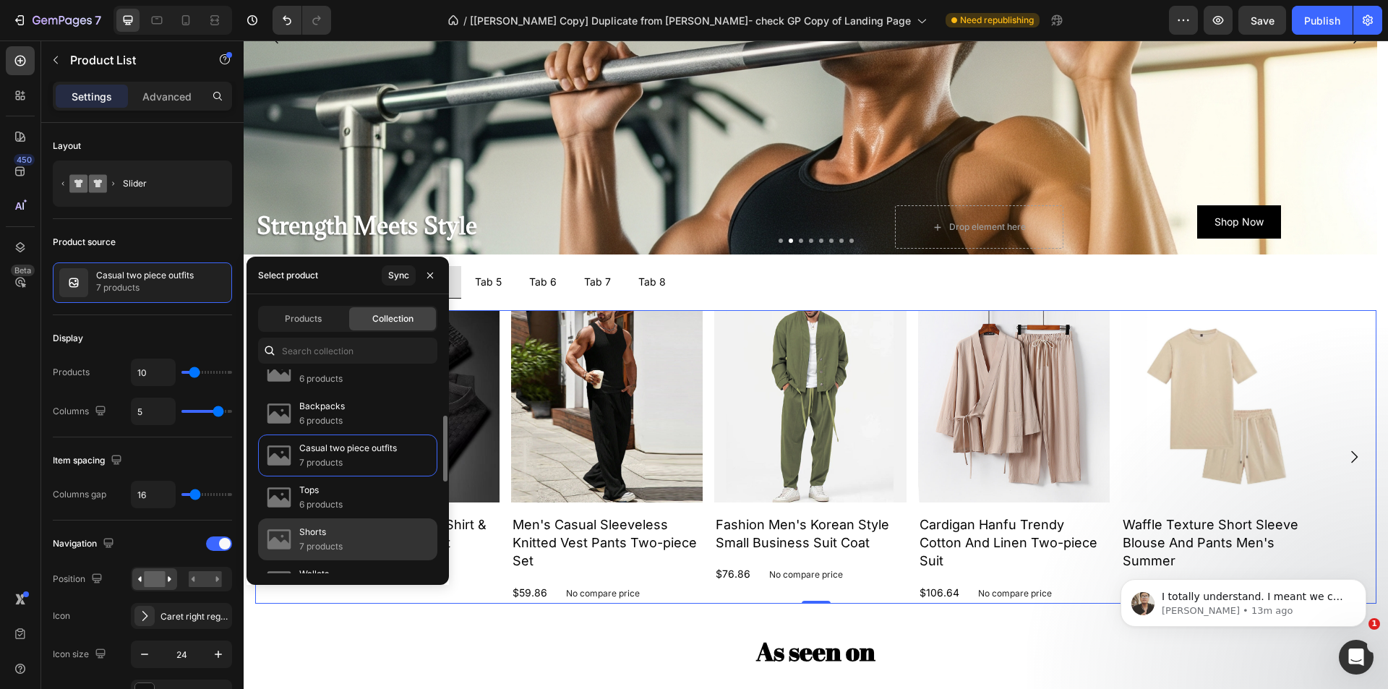
drag, startPoint x: 355, startPoint y: 535, endPoint x: 221, endPoint y: 373, distance: 210.1
click at [355, 560] on div "Shorts 7 products" at bounding box center [347, 581] width 179 height 42
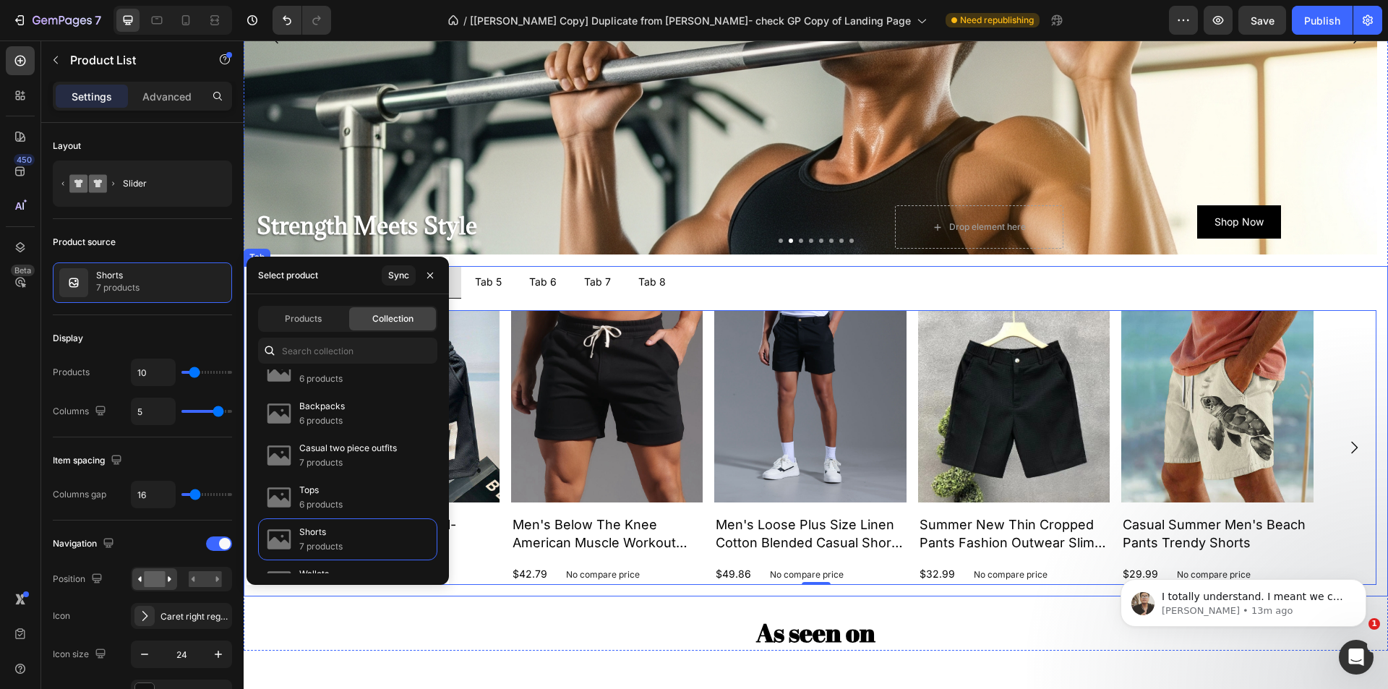
click at [480, 294] on li "Tab 5" at bounding box center [488, 282] width 54 height 33
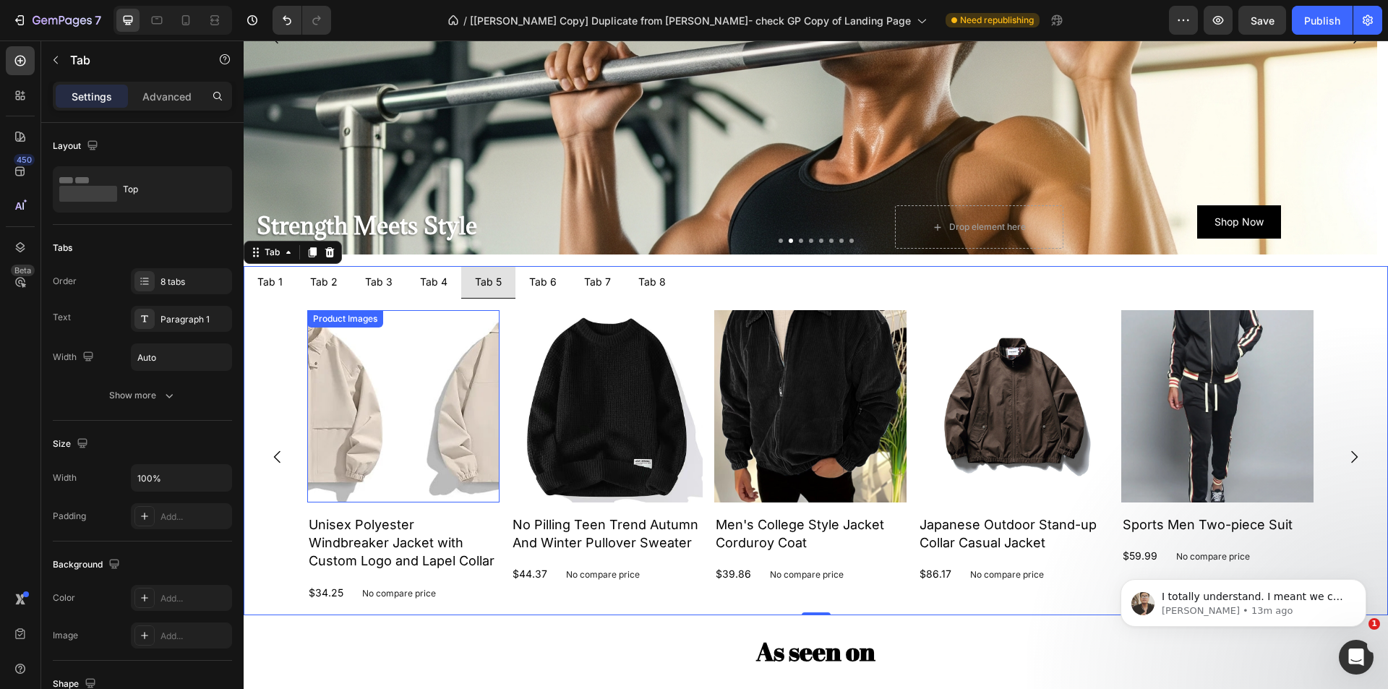
click at [398, 368] on img at bounding box center [403, 406] width 192 height 192
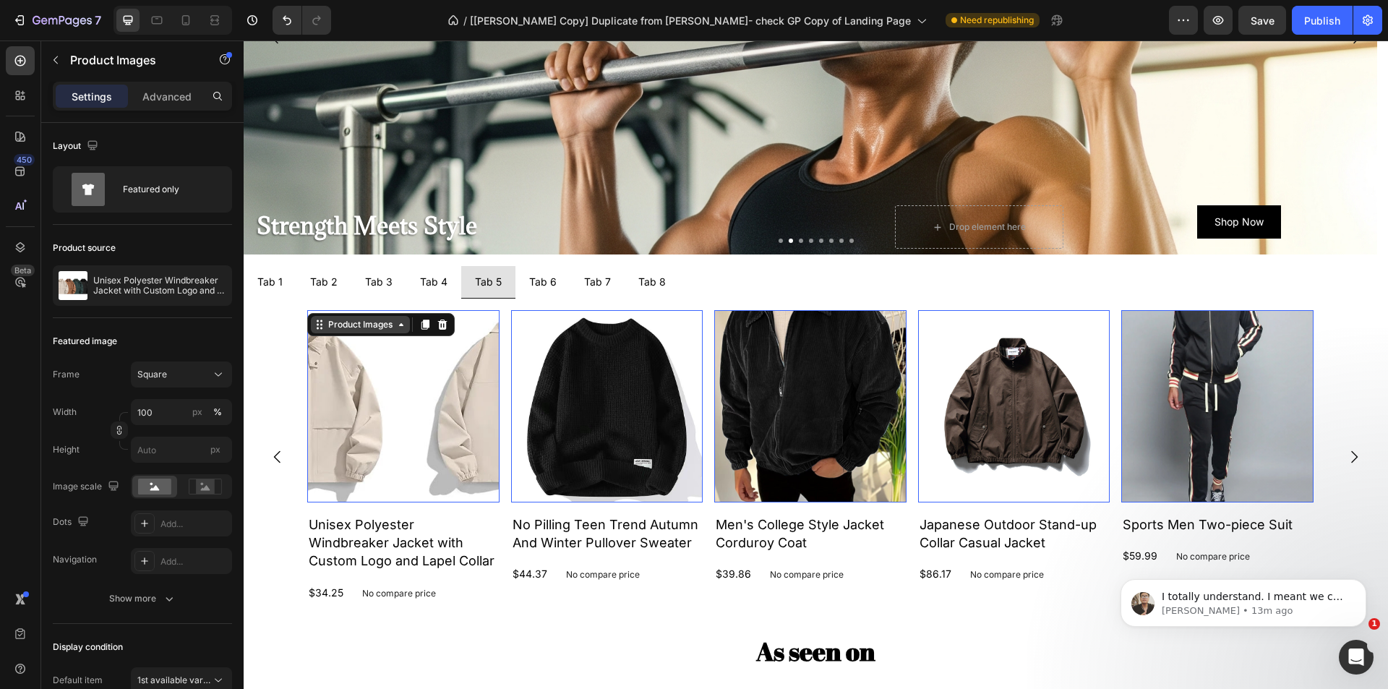
click at [359, 328] on div "Product Images" at bounding box center [360, 324] width 70 height 13
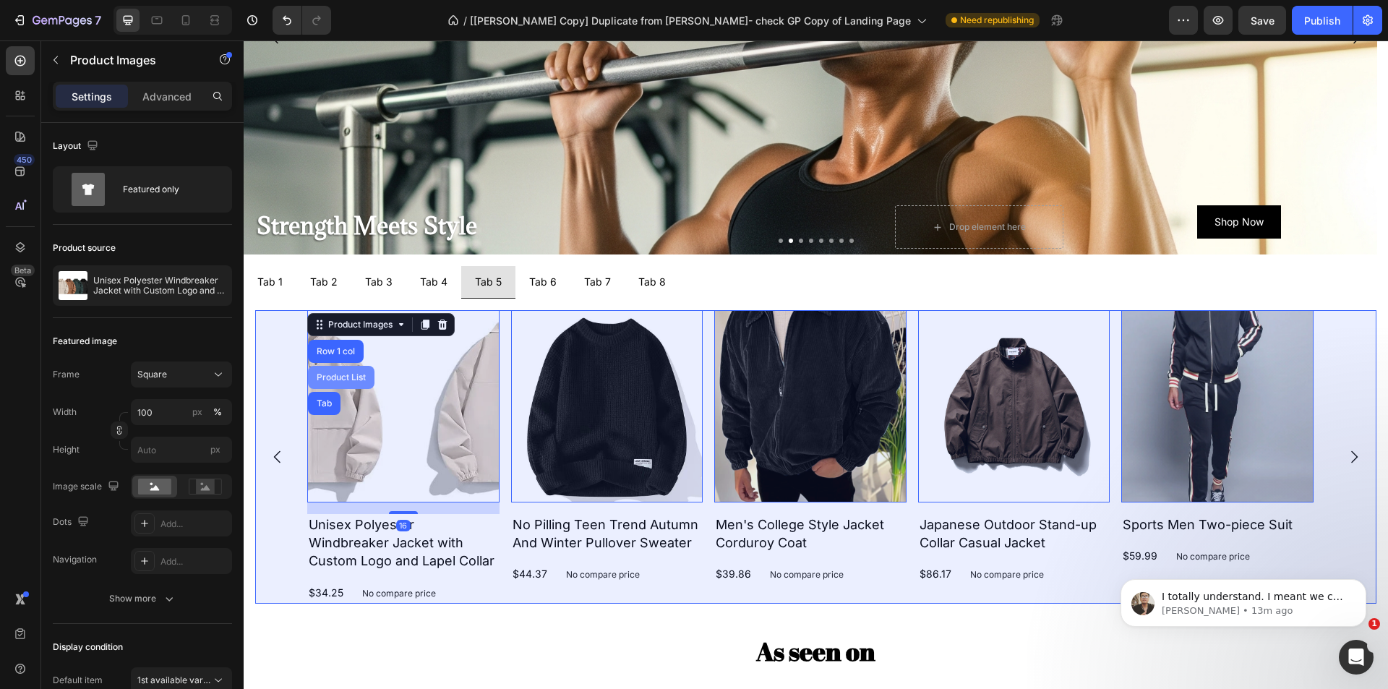
click at [349, 371] on div "Product List" at bounding box center [341, 377] width 67 height 23
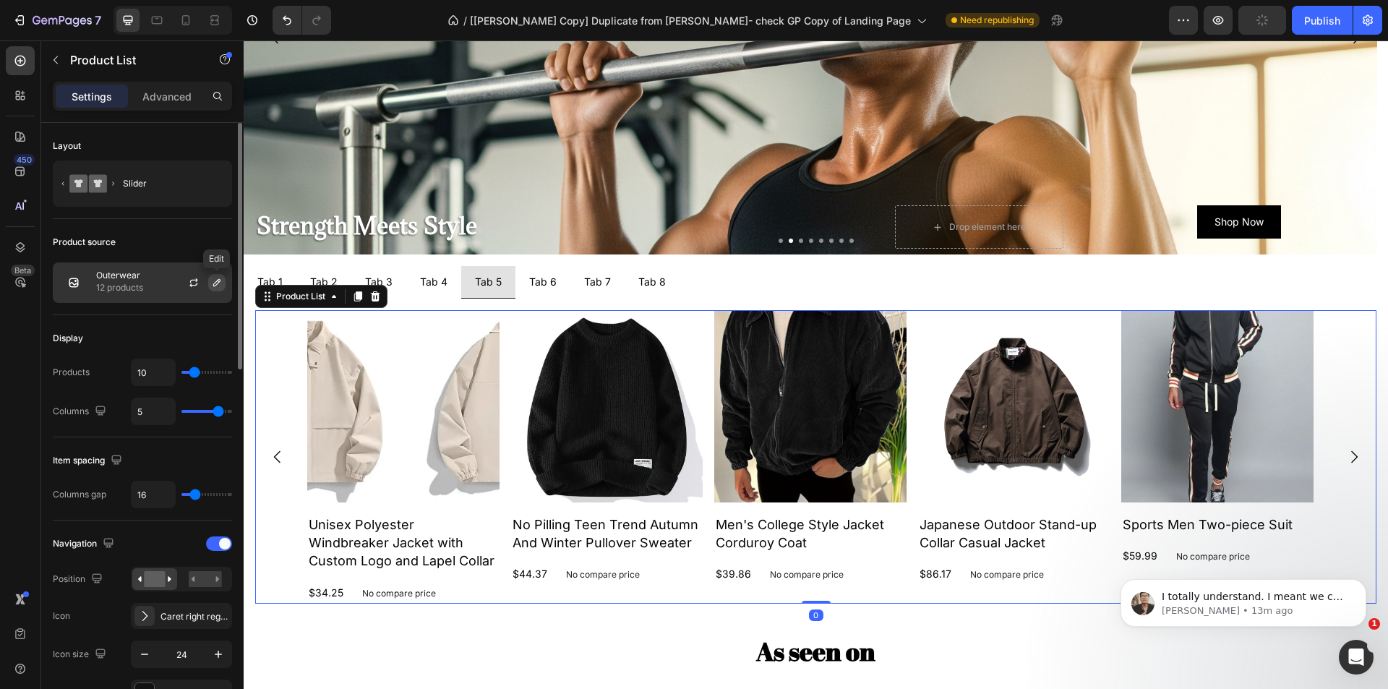
click at [220, 281] on icon "button" at bounding box center [216, 282] width 7 height 7
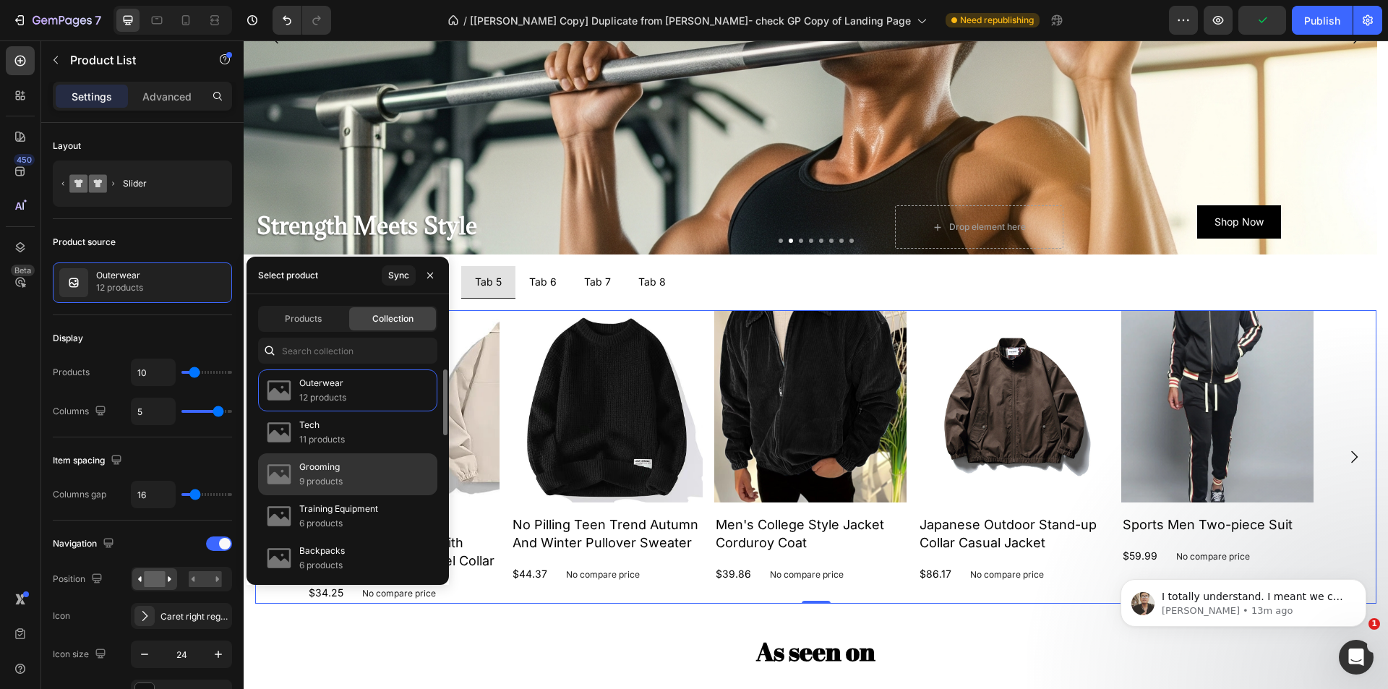
scroll to position [72, 0]
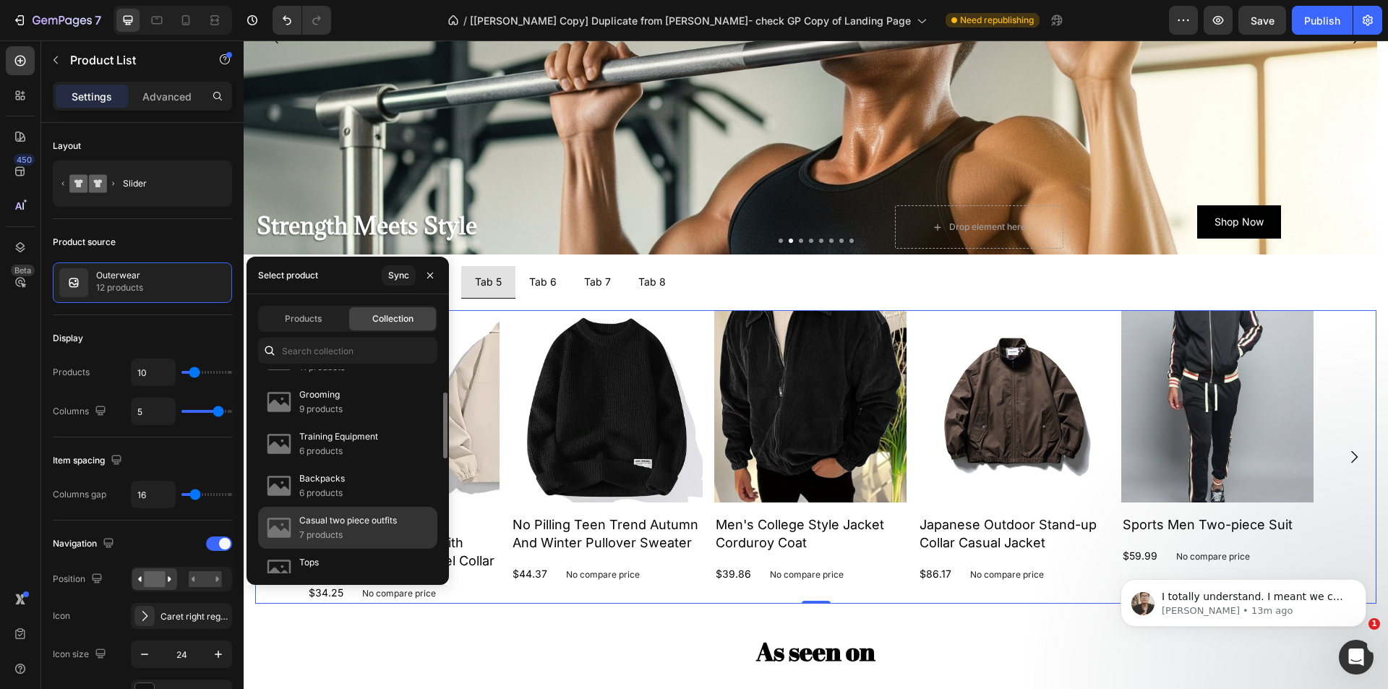
click at [377, 531] on p "7 products" at bounding box center [348, 535] width 98 height 14
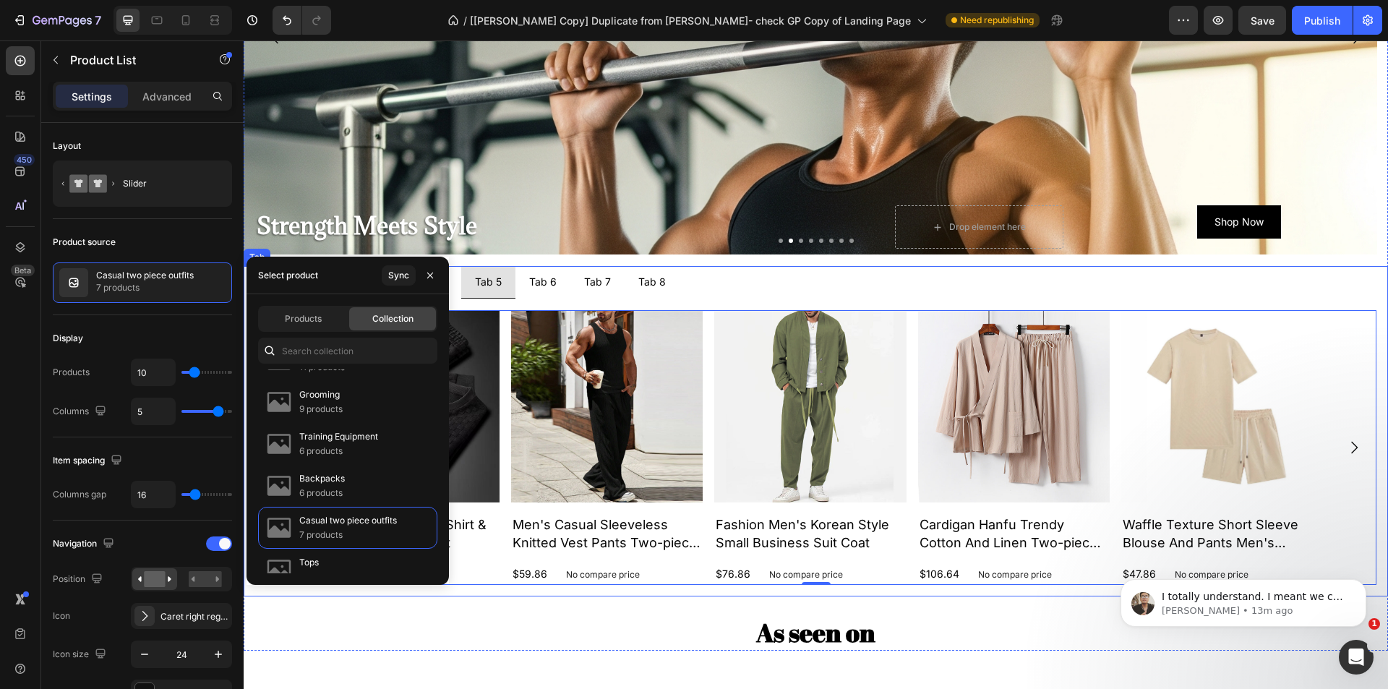
click at [535, 289] on p "Tab 6" at bounding box center [542, 282] width 27 height 16
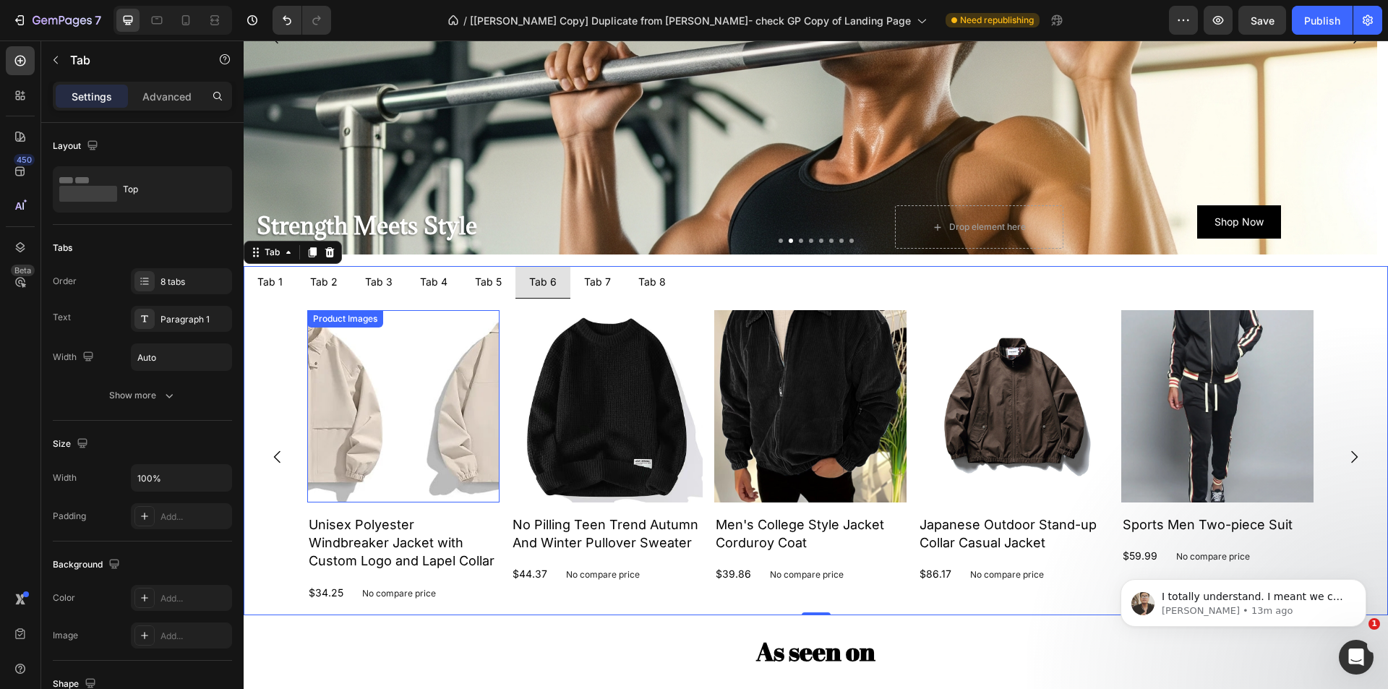
click at [381, 401] on img at bounding box center [403, 406] width 192 height 192
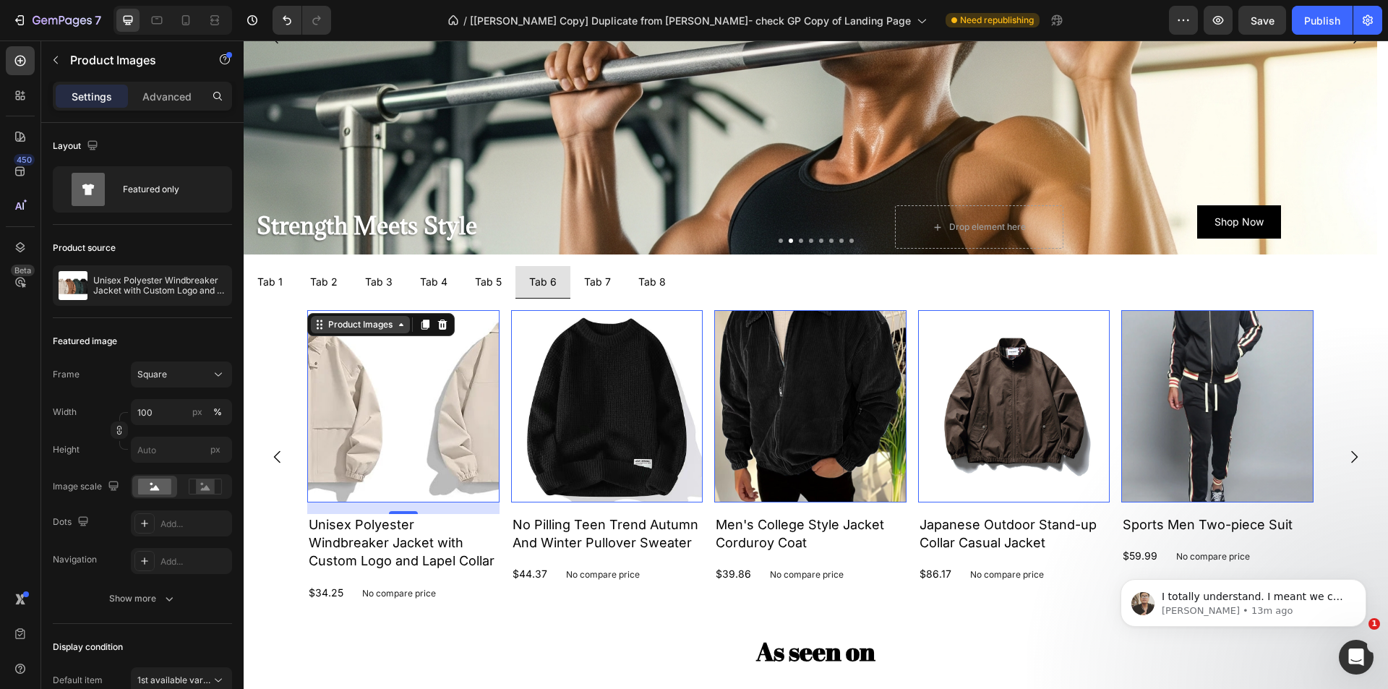
click at [350, 327] on div "Product Images" at bounding box center [360, 324] width 70 height 13
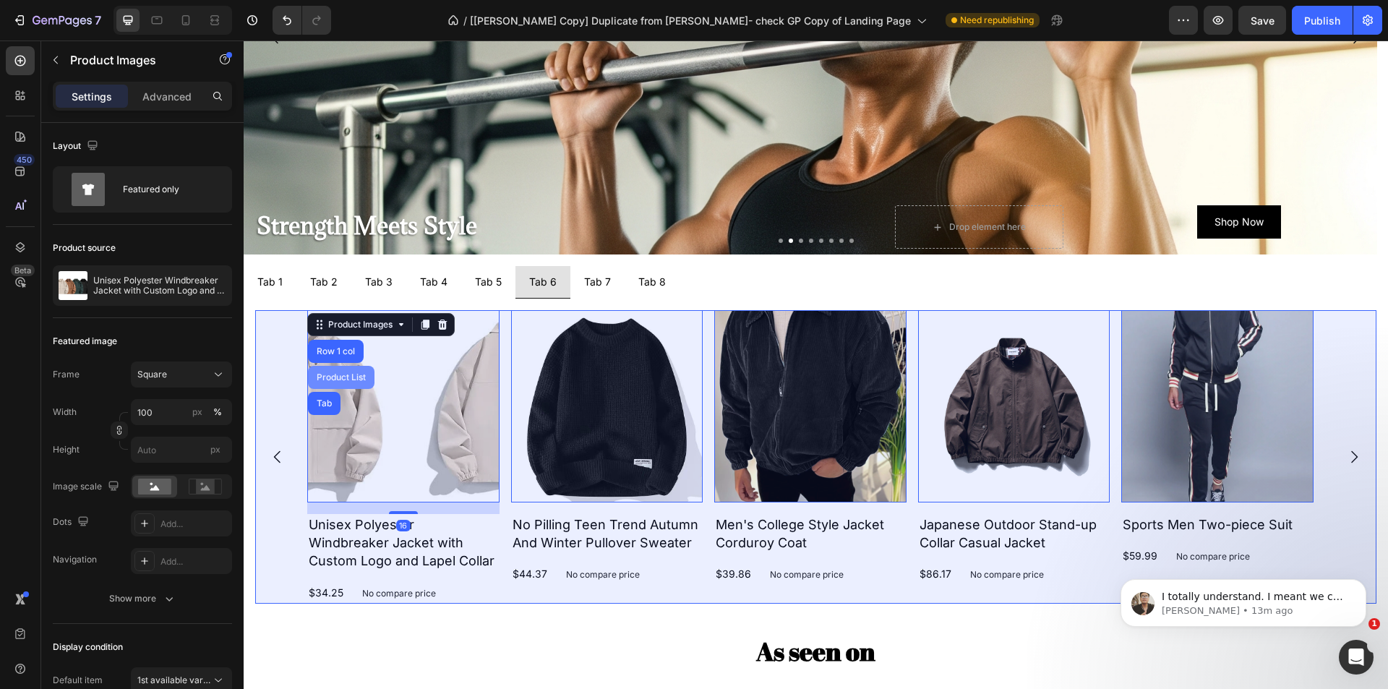
click at [344, 377] on div "Product List" at bounding box center [341, 377] width 55 height 9
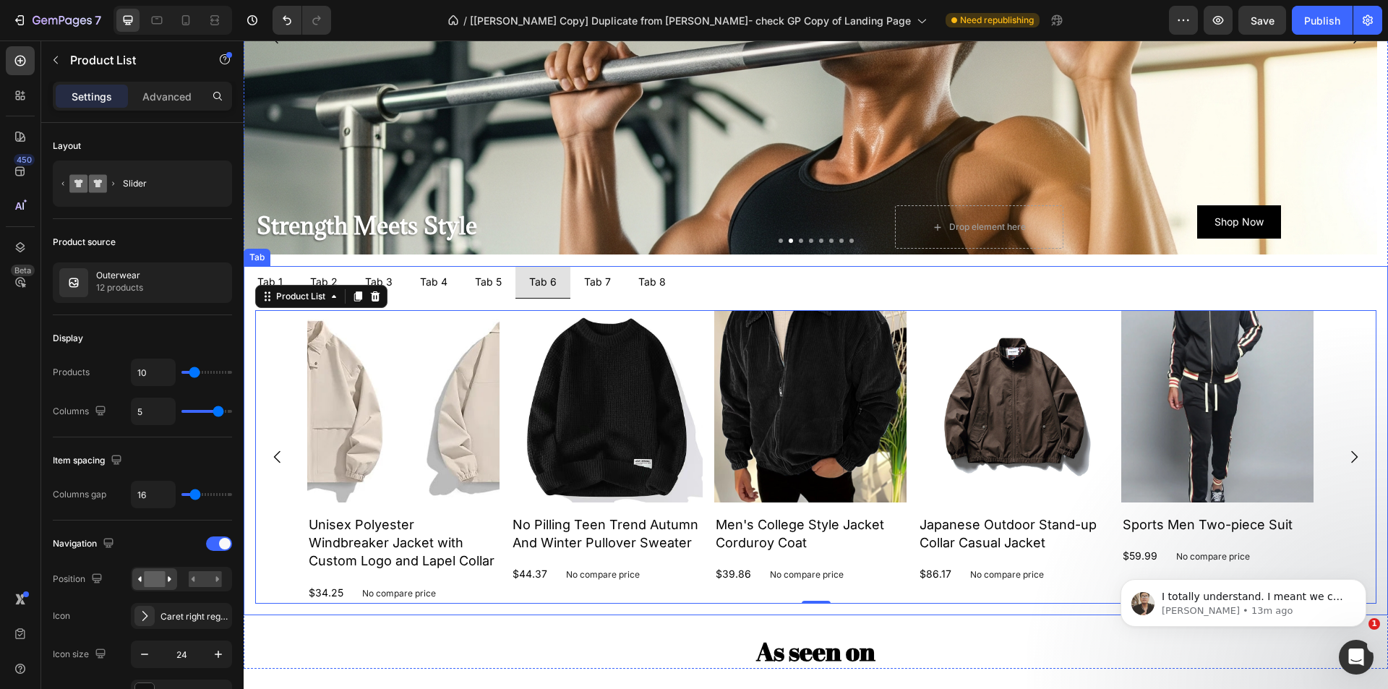
click at [586, 289] on p "Tab 7" at bounding box center [597, 282] width 27 height 16
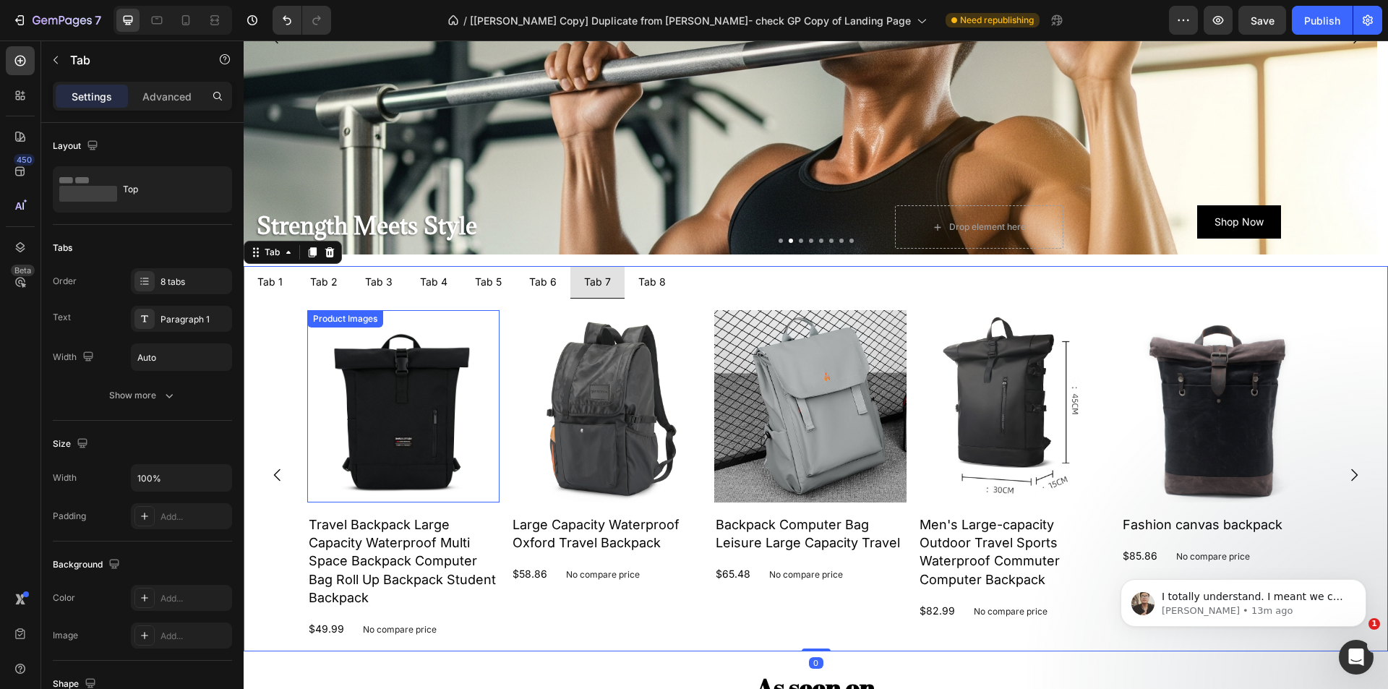
click at [363, 390] on img at bounding box center [403, 406] width 192 height 192
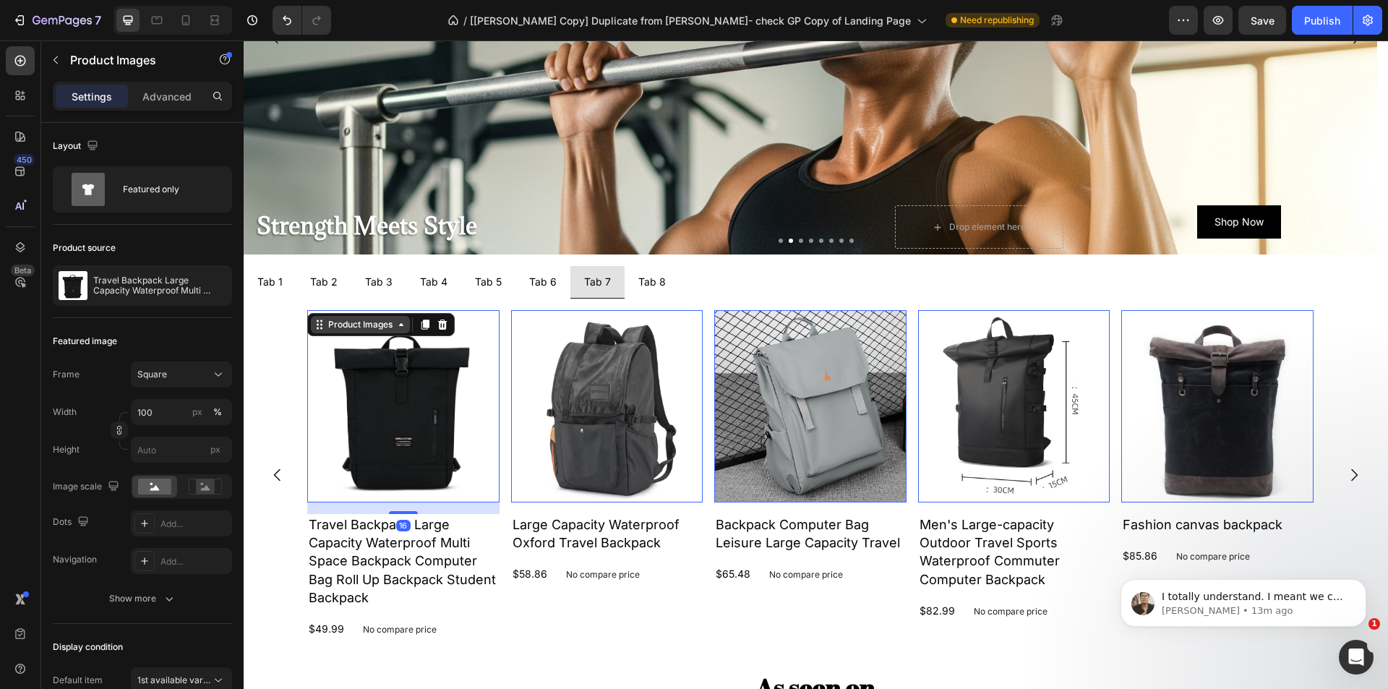
click at [333, 326] on div "Product Images" at bounding box center [360, 324] width 70 height 13
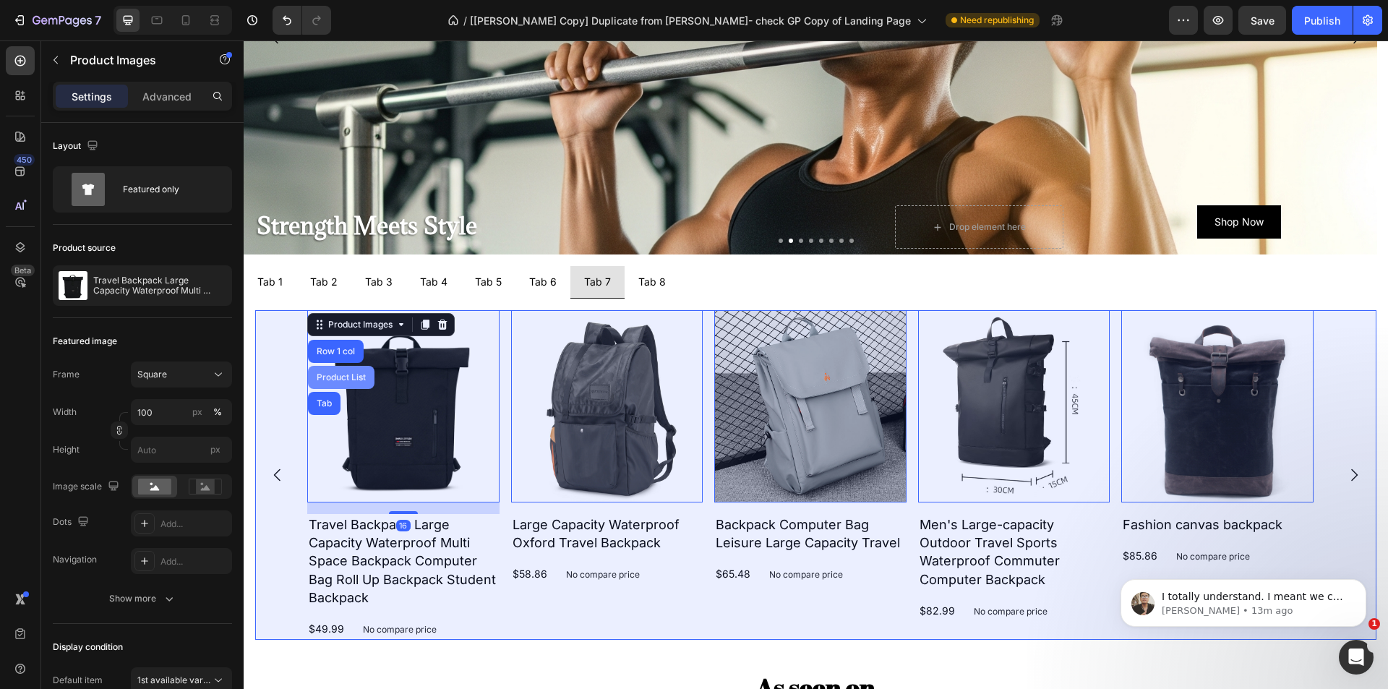
click at [343, 378] on div "Product List" at bounding box center [341, 377] width 55 height 9
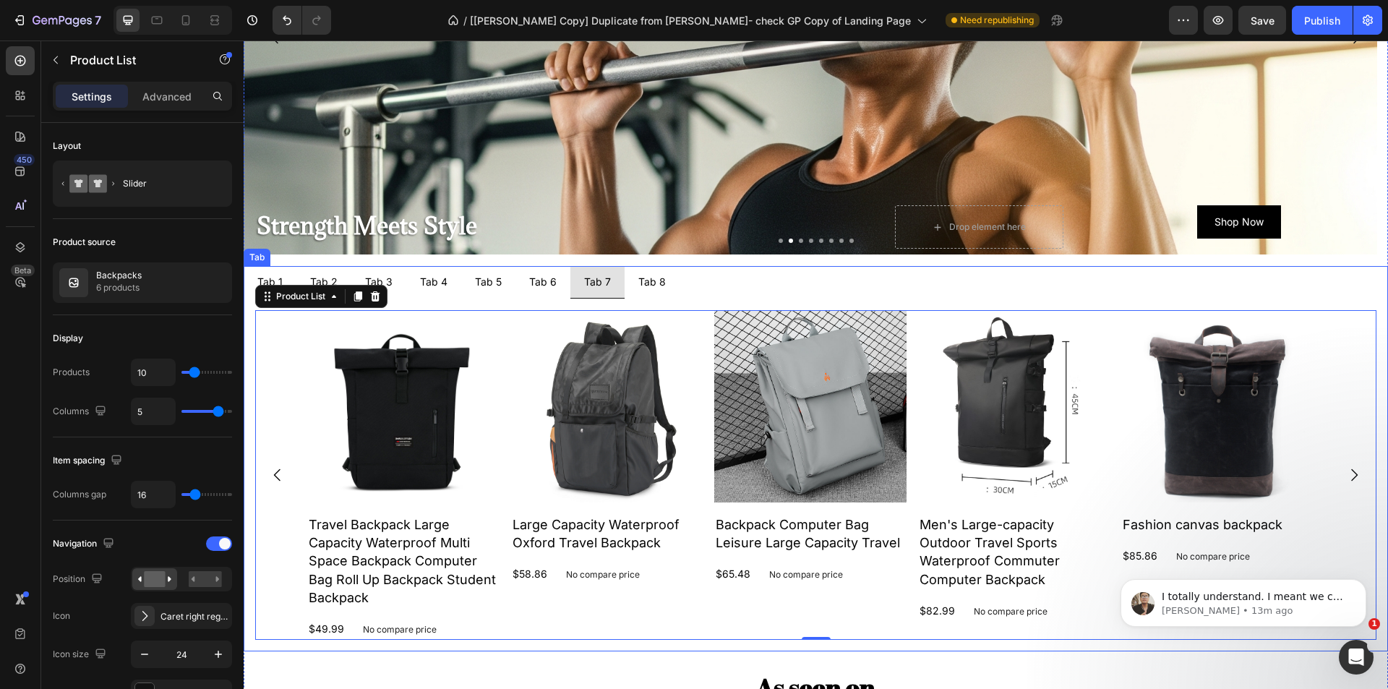
click at [651, 287] on p "Tab 8" at bounding box center [651, 282] width 27 height 16
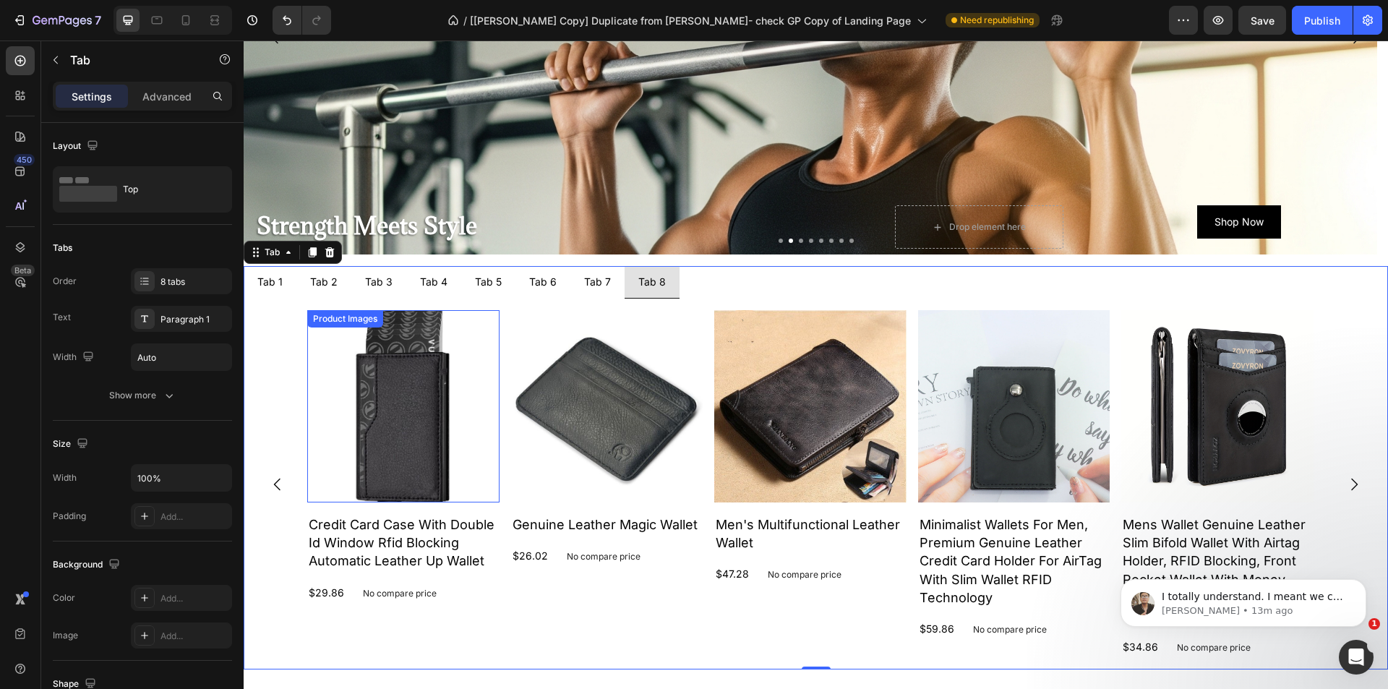
click at [389, 385] on img at bounding box center [403, 406] width 192 height 192
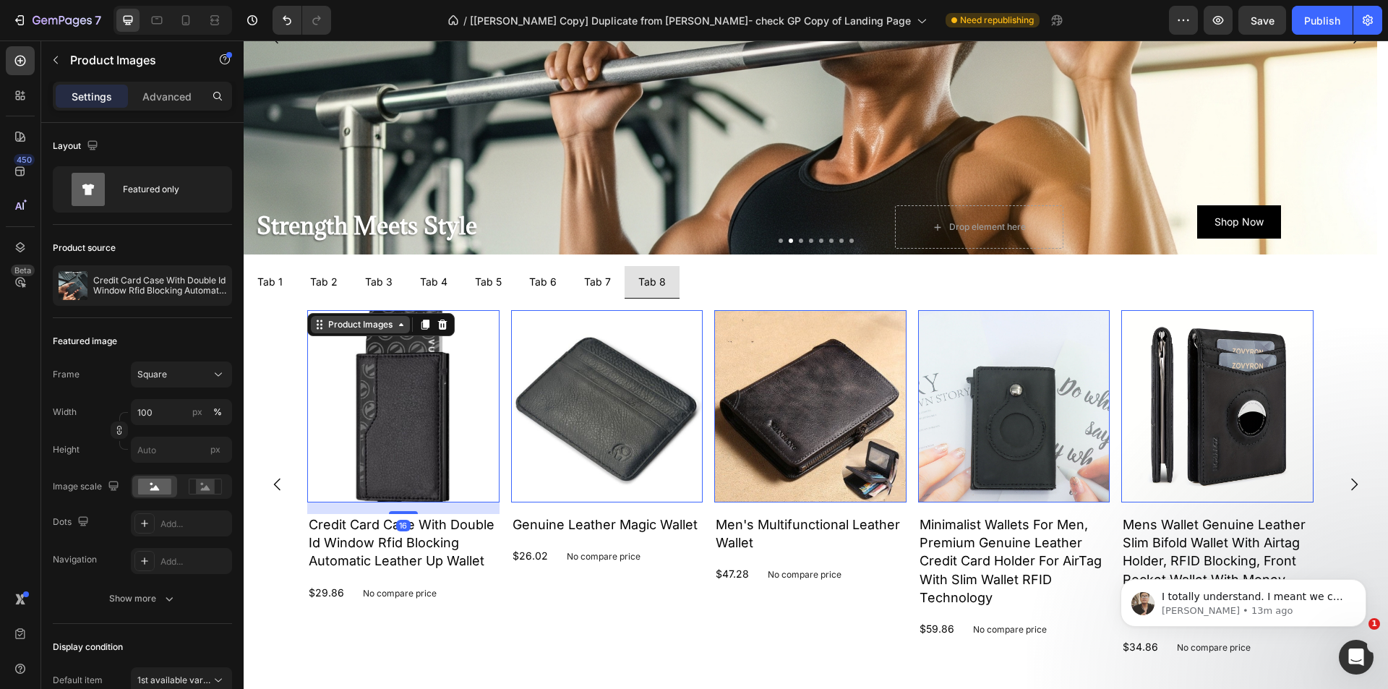
click at [349, 330] on div "Product Images" at bounding box center [360, 324] width 70 height 13
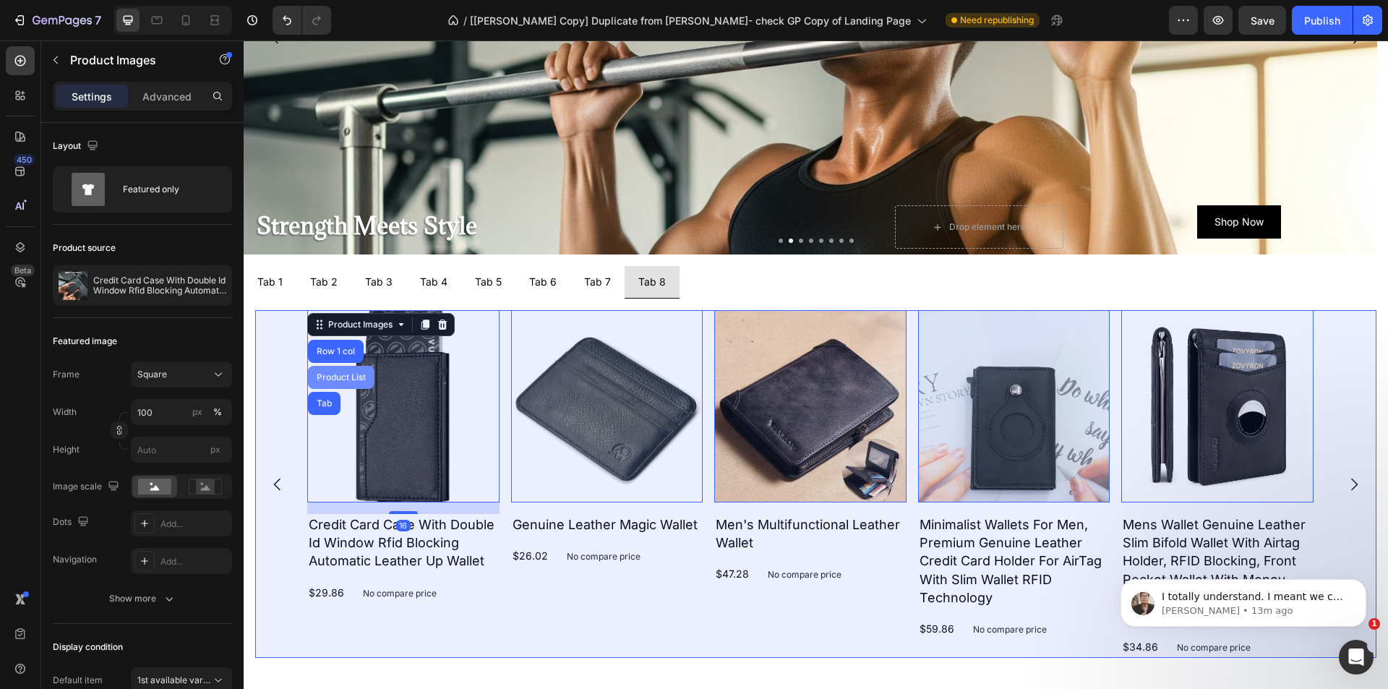
click at [349, 372] on div "Product List" at bounding box center [341, 377] width 67 height 23
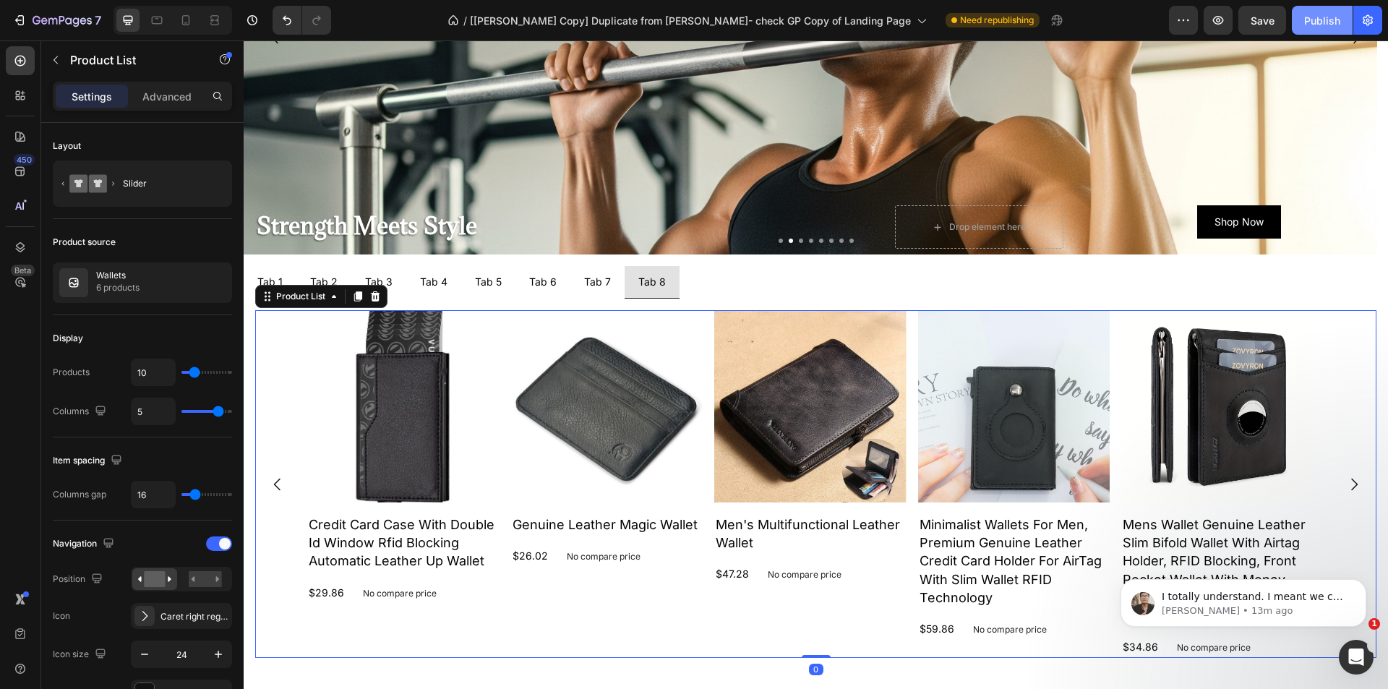
click at [1313, 24] on div "Publish" at bounding box center [1322, 20] width 36 height 15
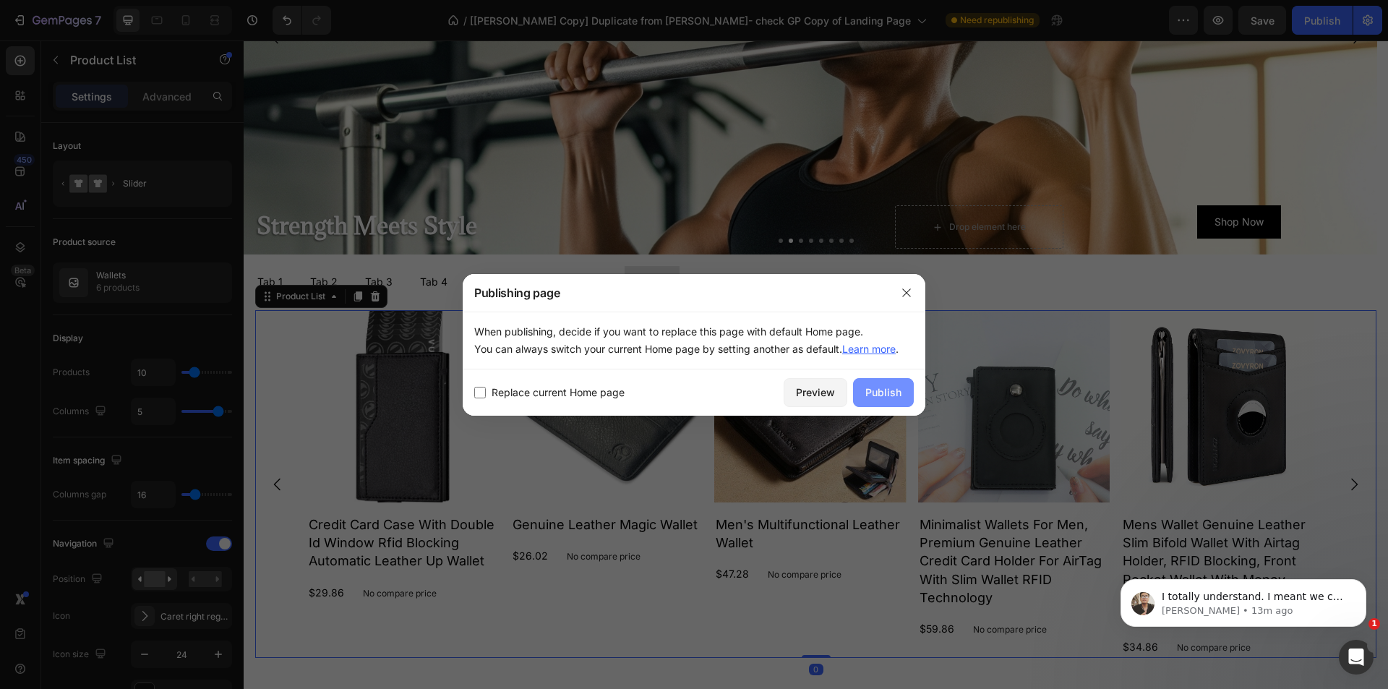
click at [886, 405] on button "Publish" at bounding box center [883, 392] width 61 height 29
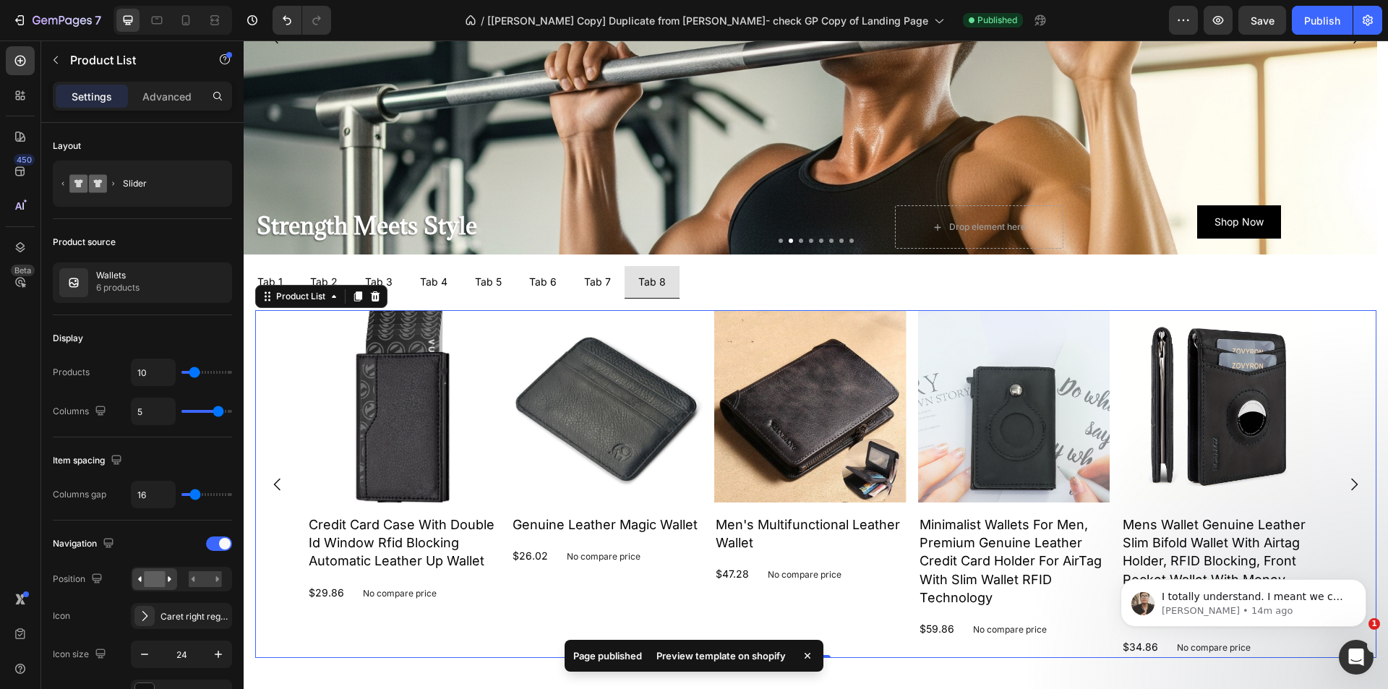
click at [747, 651] on div "Preview template on shopify" at bounding box center [721, 656] width 147 height 20
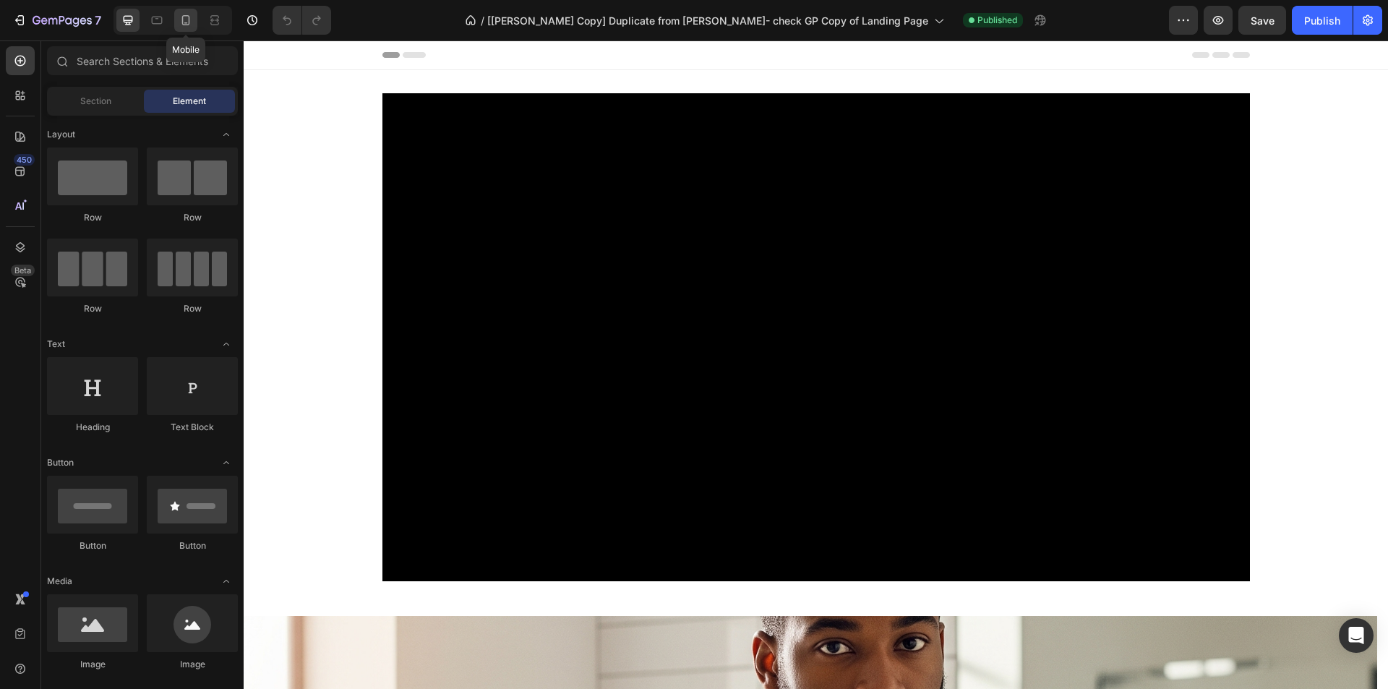
click at [192, 20] on icon at bounding box center [186, 20] width 14 height 14
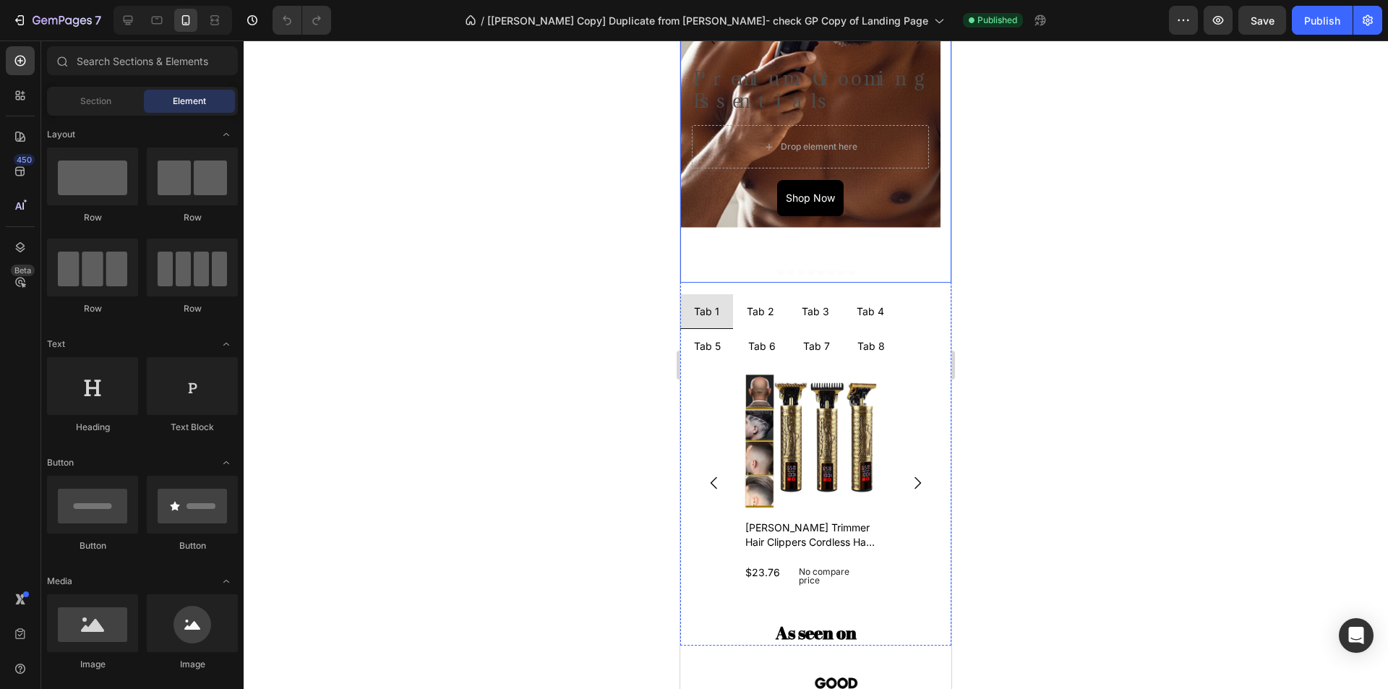
scroll to position [506, 0]
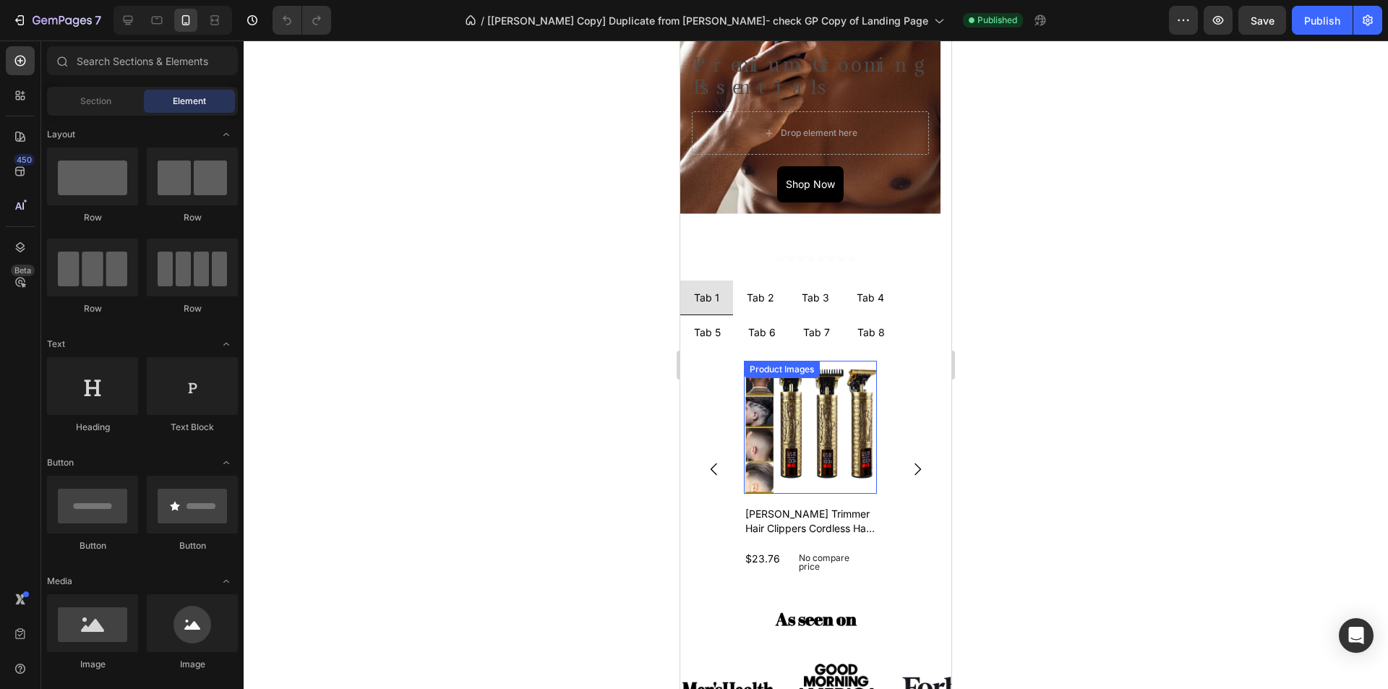
click at [802, 411] on img at bounding box center [810, 427] width 133 height 133
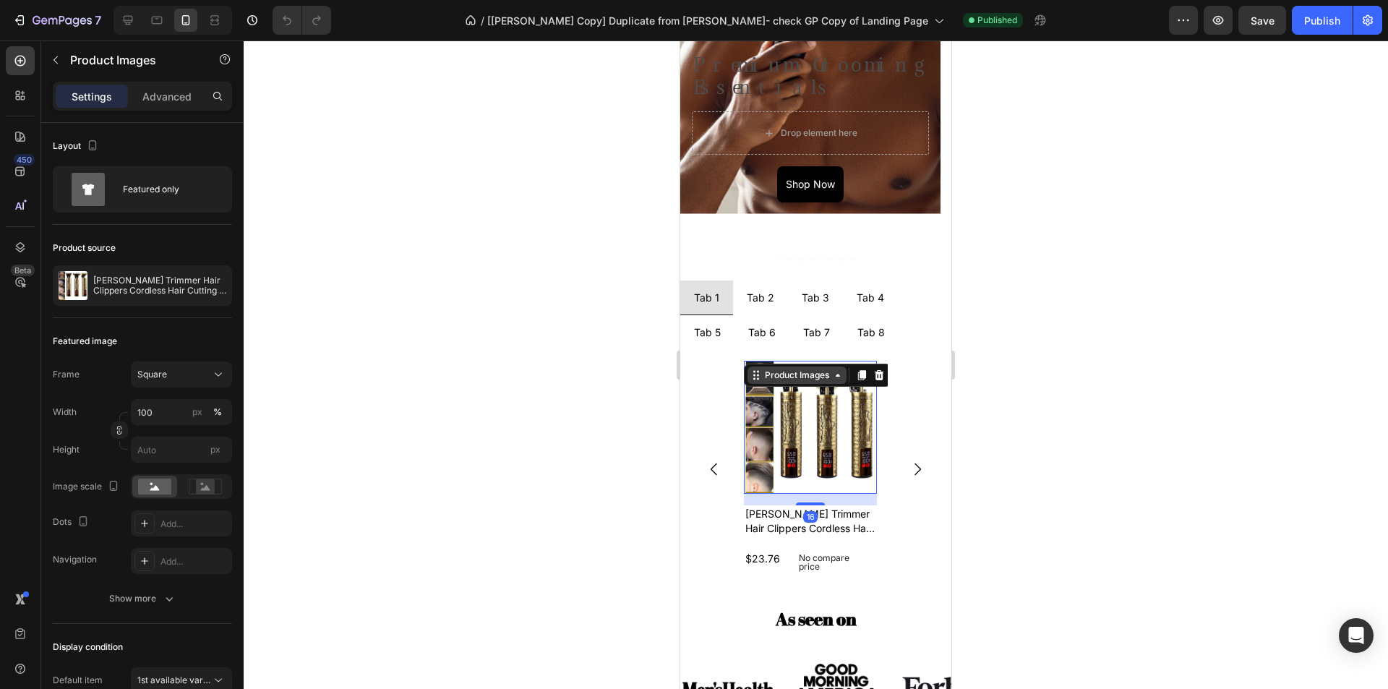
click at [781, 378] on div "Product Images" at bounding box center [797, 375] width 70 height 13
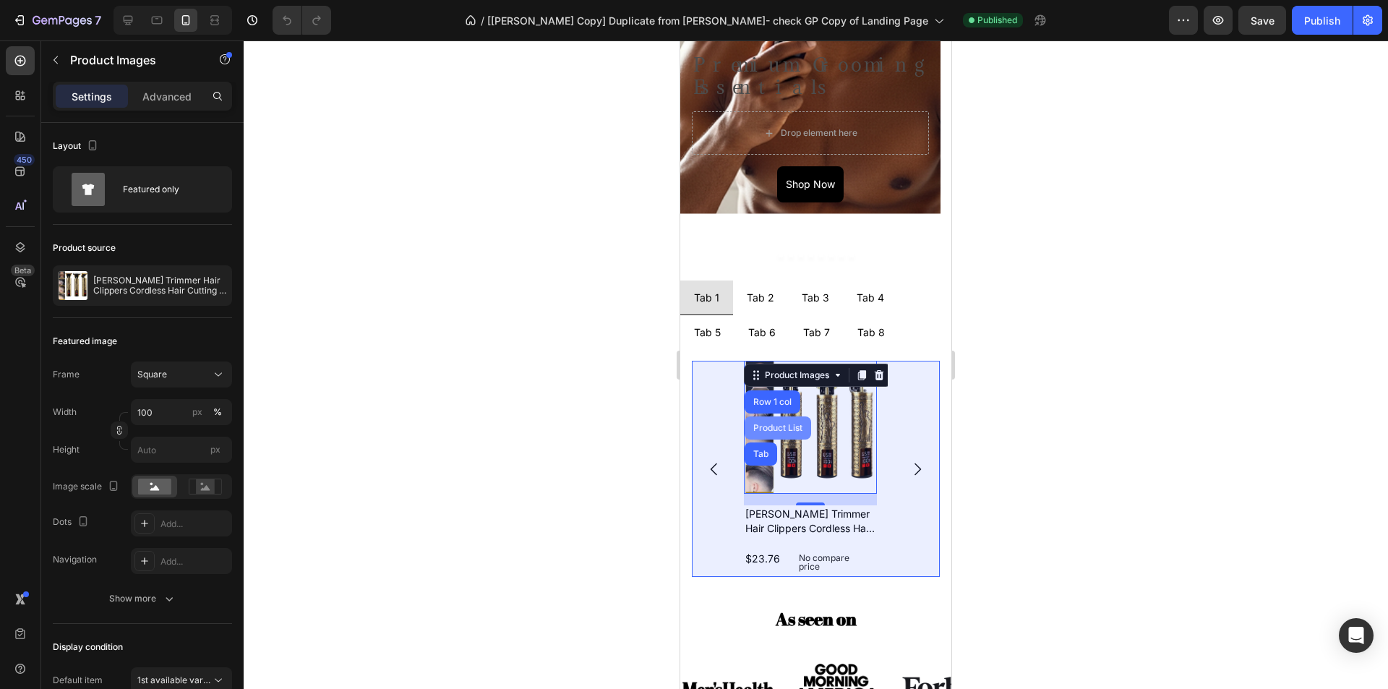
click at [773, 426] on div "Product List" at bounding box center [778, 428] width 55 height 9
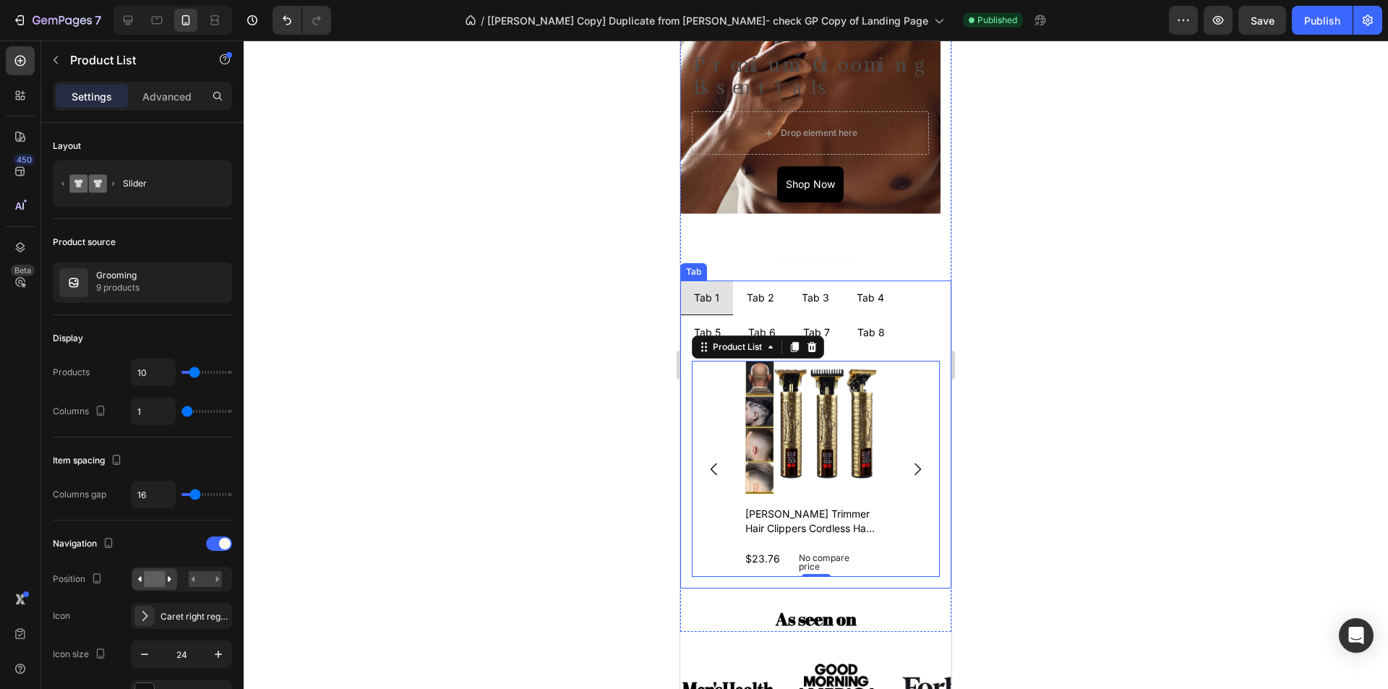
click at [748, 308] on div "Tab 2" at bounding box center [761, 297] width 32 height 22
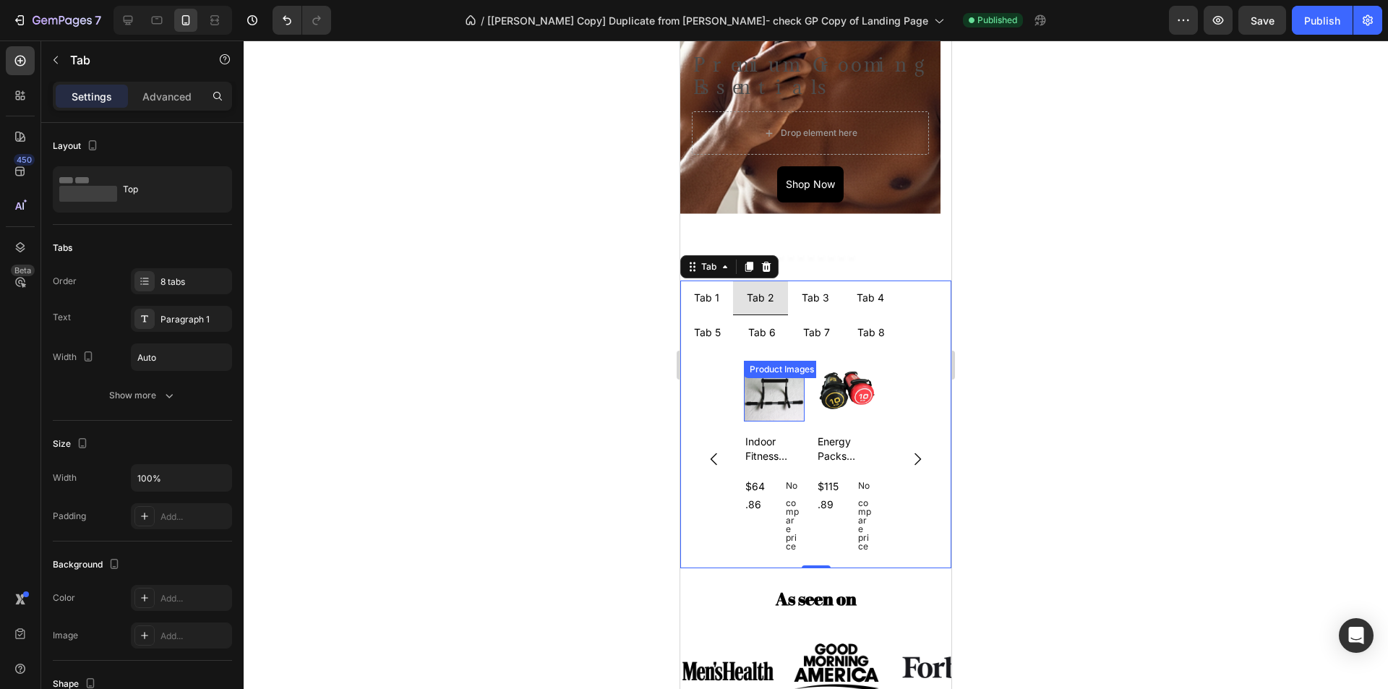
click at [764, 383] on div "Product Images" at bounding box center [774, 391] width 61 height 61
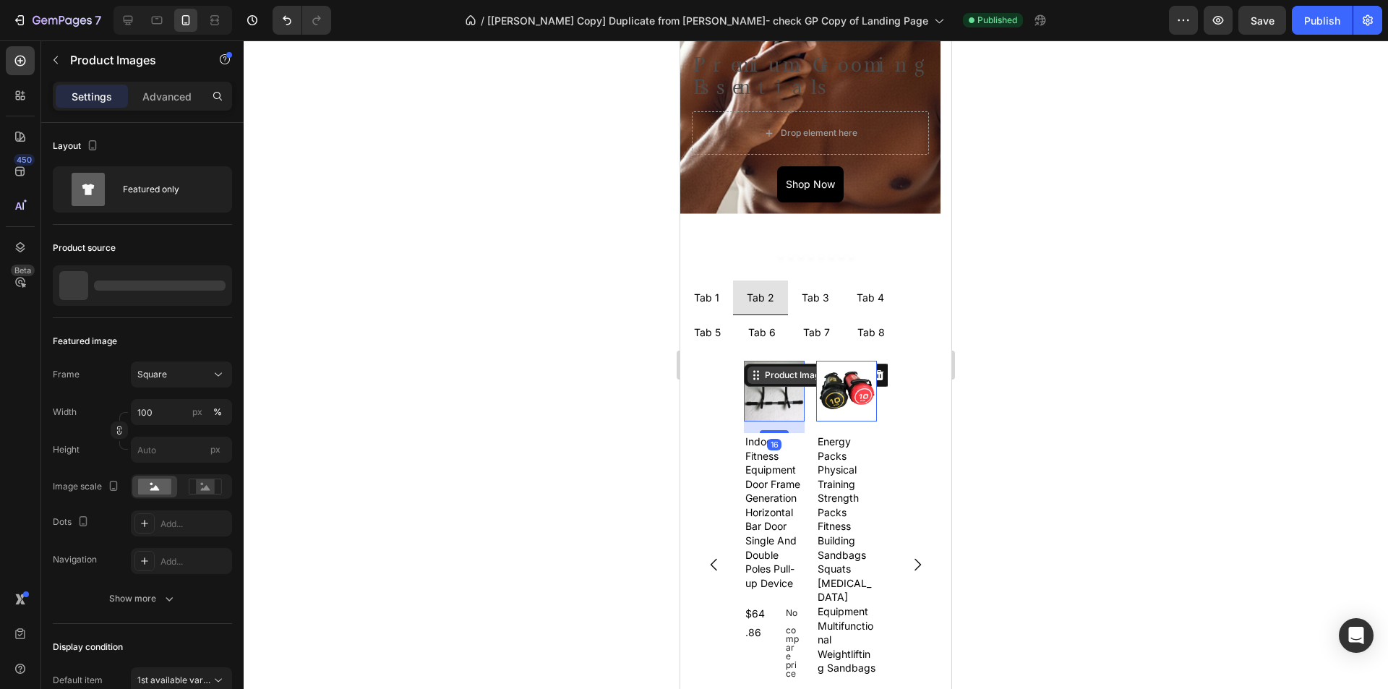
click at [769, 373] on div "Product Images" at bounding box center [797, 375] width 70 height 13
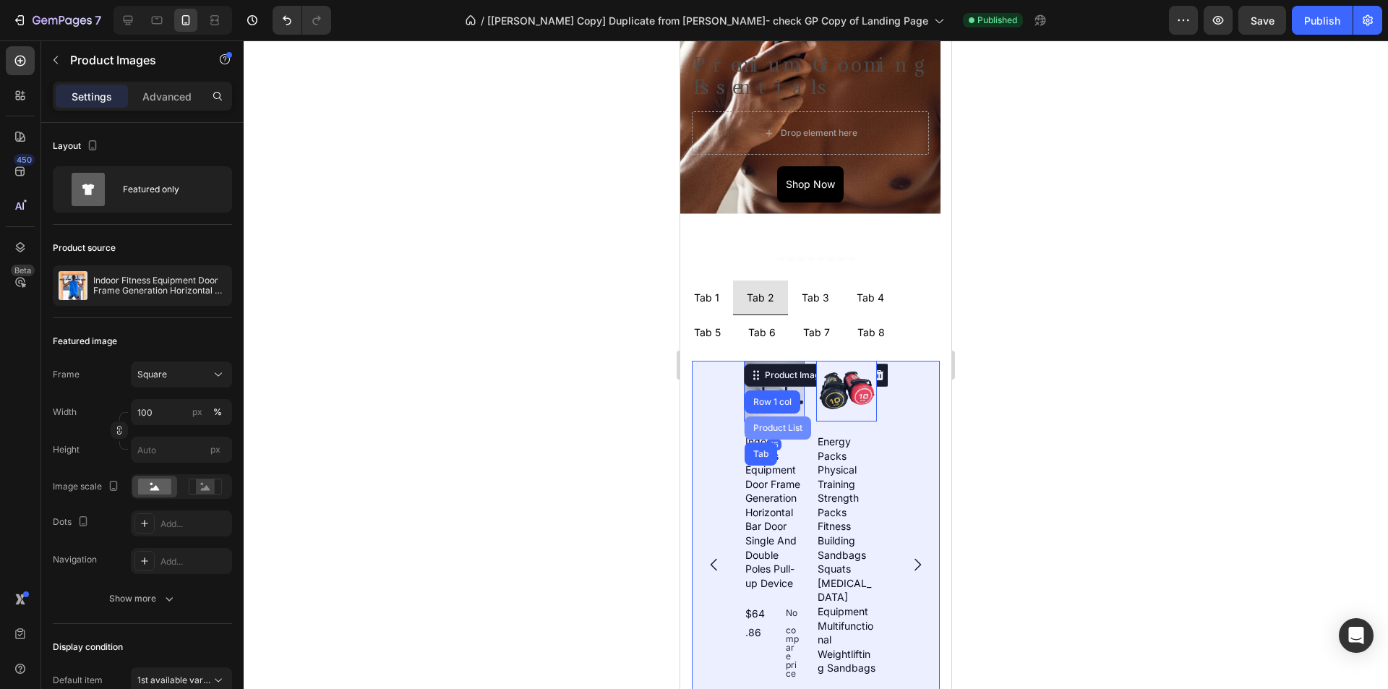
click at [774, 420] on div "Product List" at bounding box center [778, 427] width 67 height 23
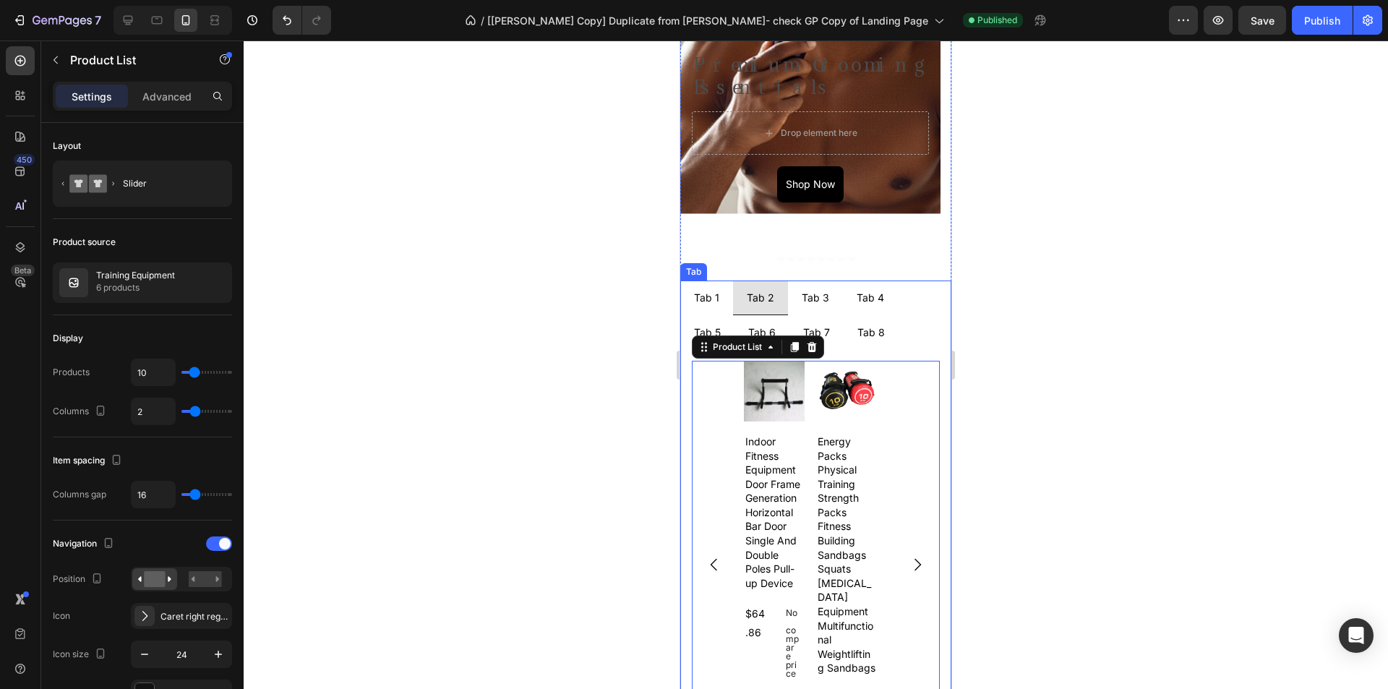
click at [808, 302] on div "Tab 3" at bounding box center [816, 297] width 32 height 22
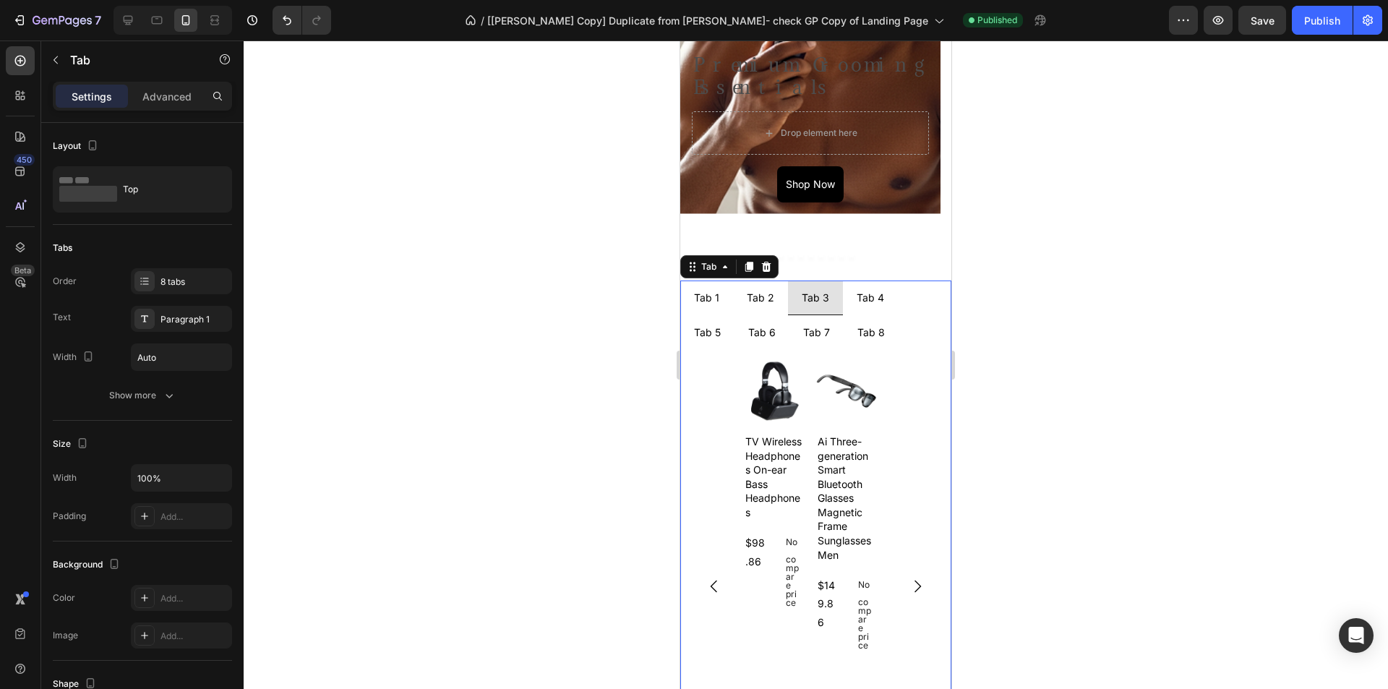
click at [702, 302] on div "Tab 1" at bounding box center [707, 297] width 30 height 22
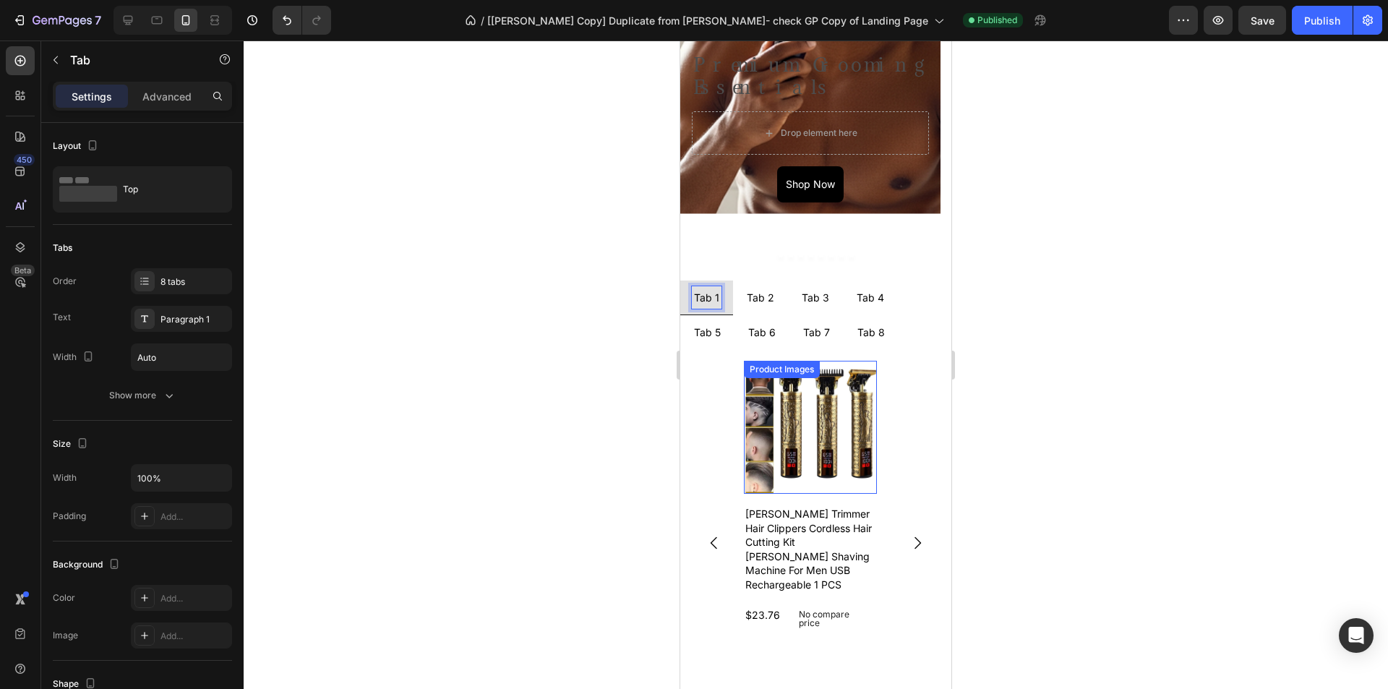
click at [777, 404] on img at bounding box center [810, 427] width 133 height 133
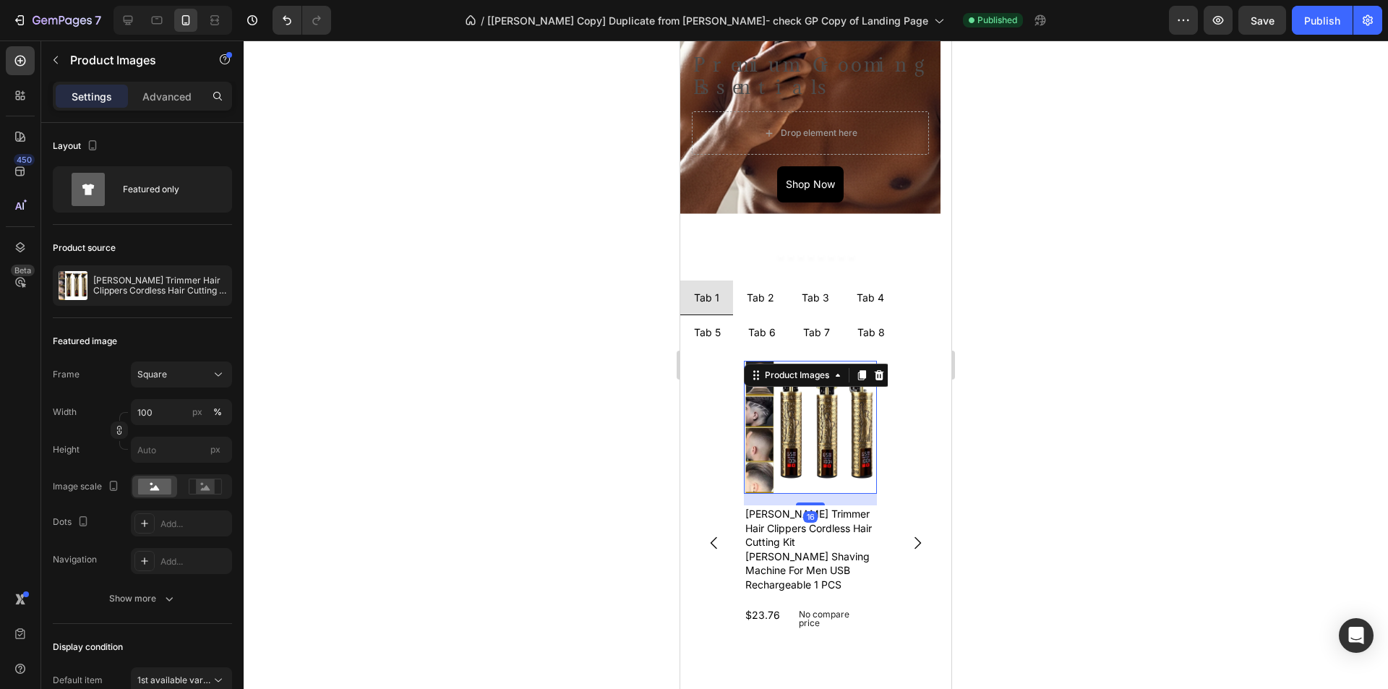
click at [784, 385] on div "Product Images" at bounding box center [818, 375] width 148 height 23
click at [787, 378] on div "Product Images" at bounding box center [797, 375] width 70 height 13
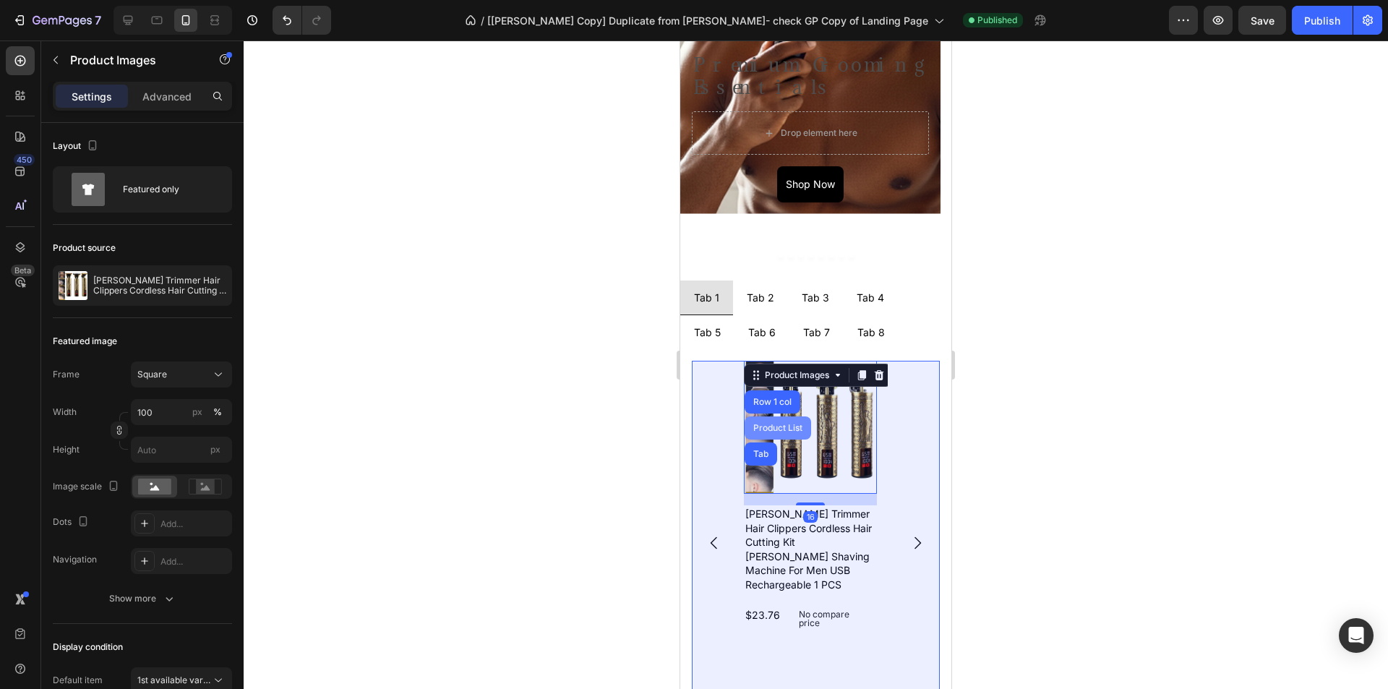
click at [783, 424] on div "Product List" at bounding box center [778, 428] width 55 height 9
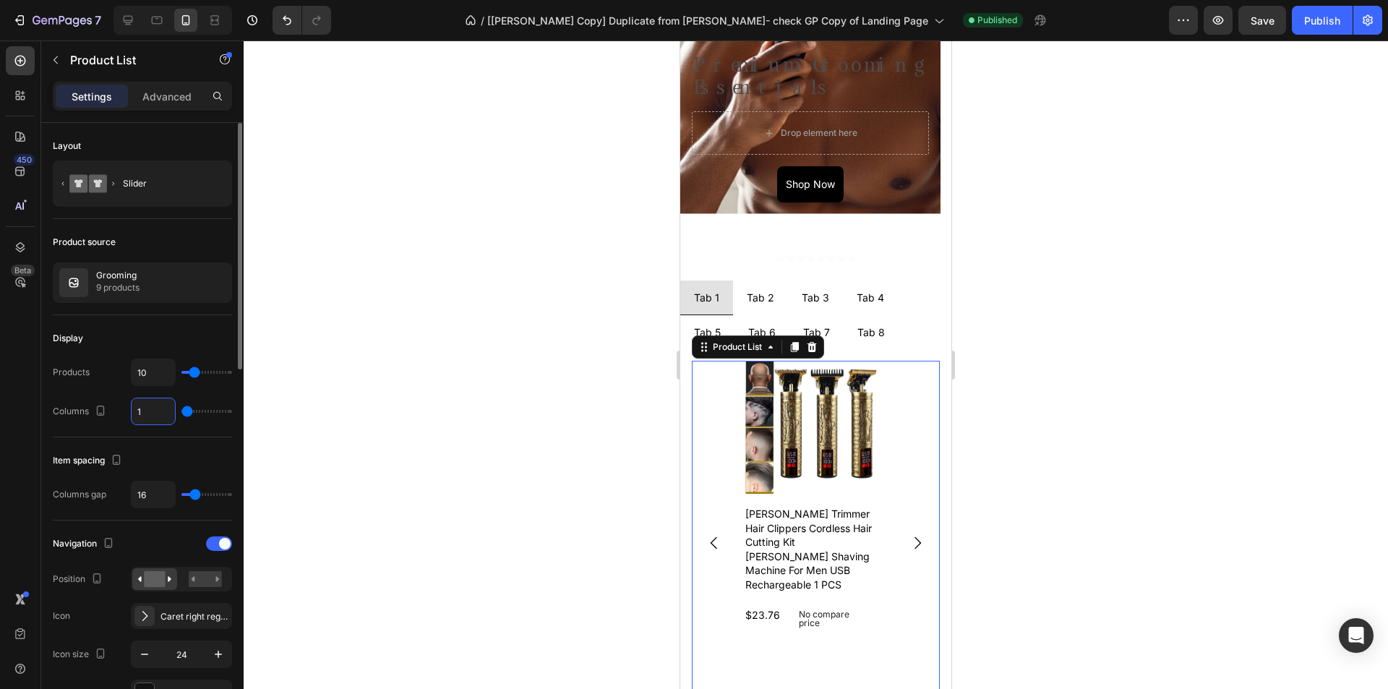
click at [149, 413] on input "1" at bounding box center [153, 411] width 43 height 26
type input "2"
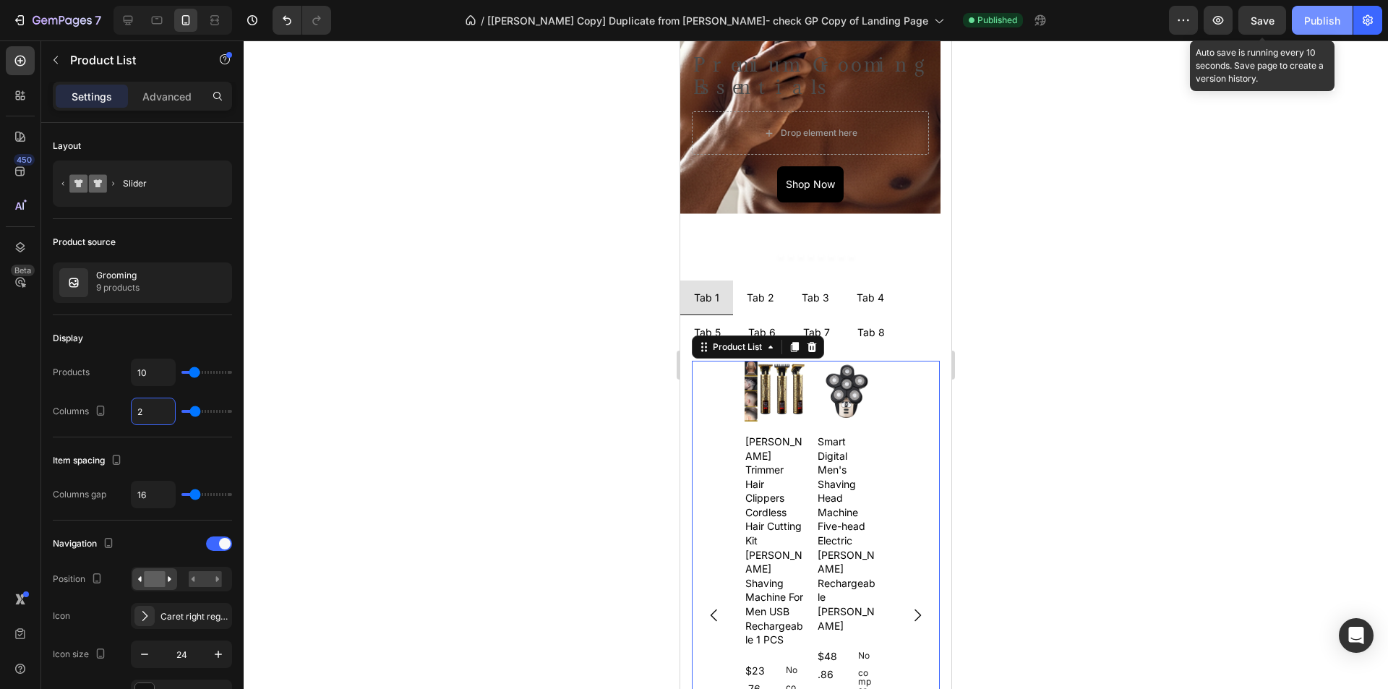
type input "2"
click at [1316, 18] on div "Publish" at bounding box center [1322, 20] width 36 height 15
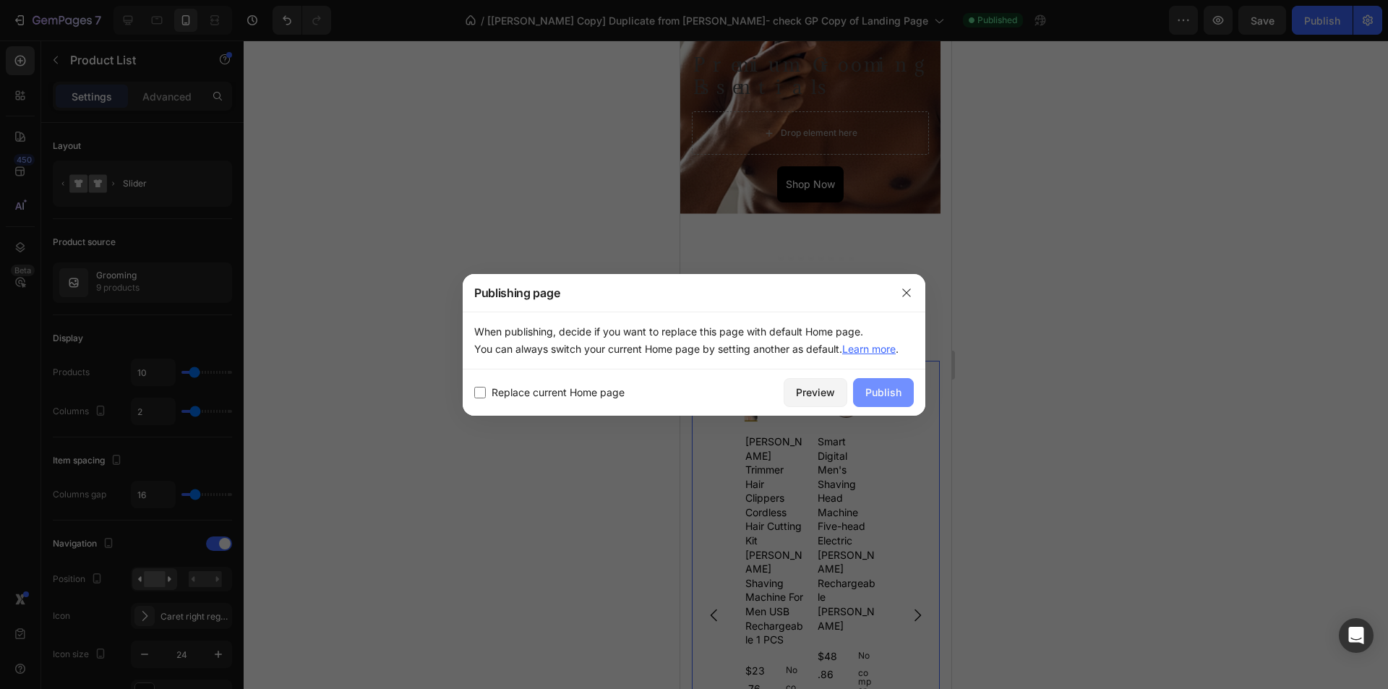
click at [884, 389] on div "Publish" at bounding box center [884, 392] width 36 height 15
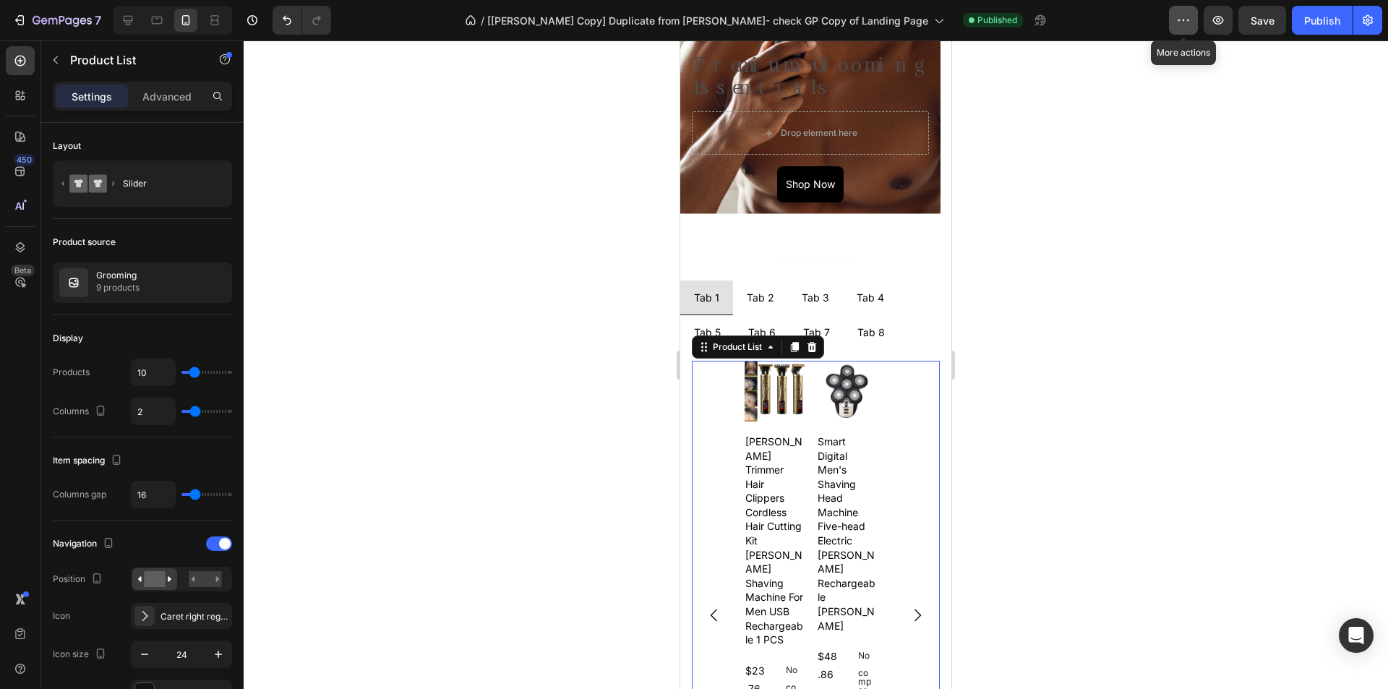
click at [1173, 23] on button "button" at bounding box center [1183, 20] width 29 height 29
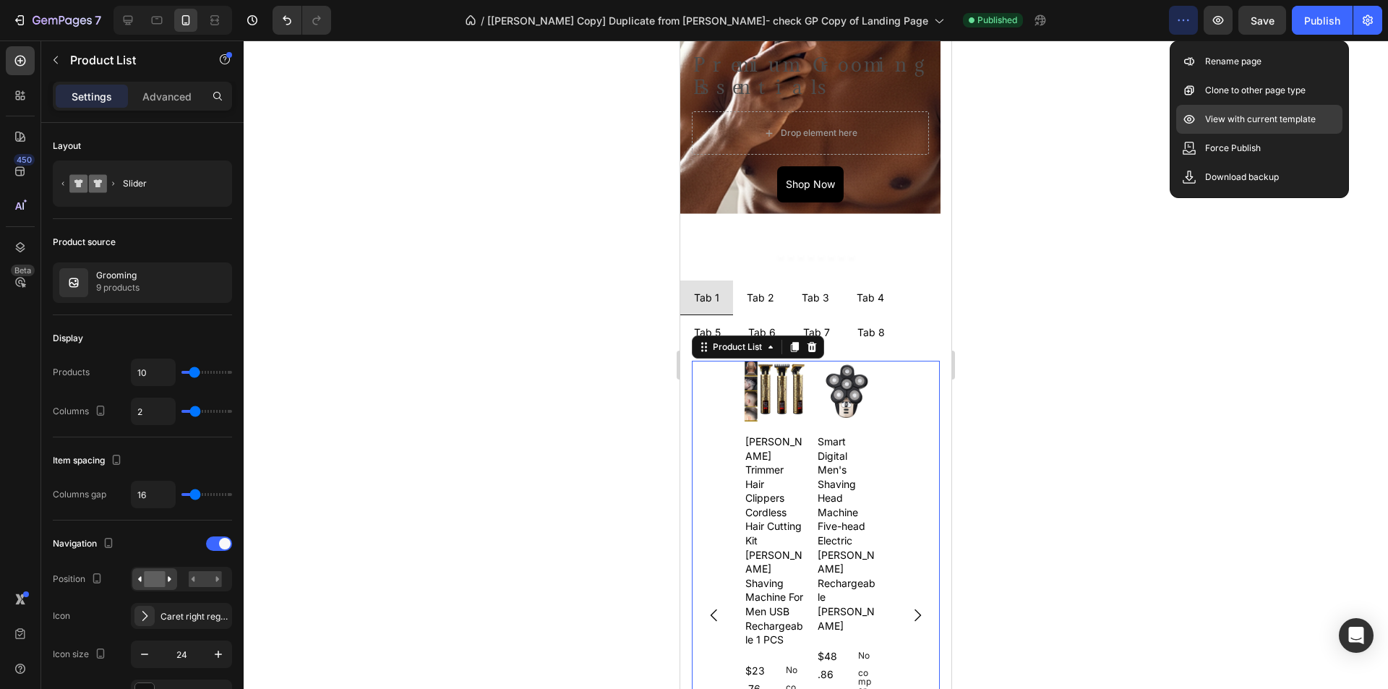
click at [1233, 118] on p "View with current template" at bounding box center [1260, 119] width 111 height 14
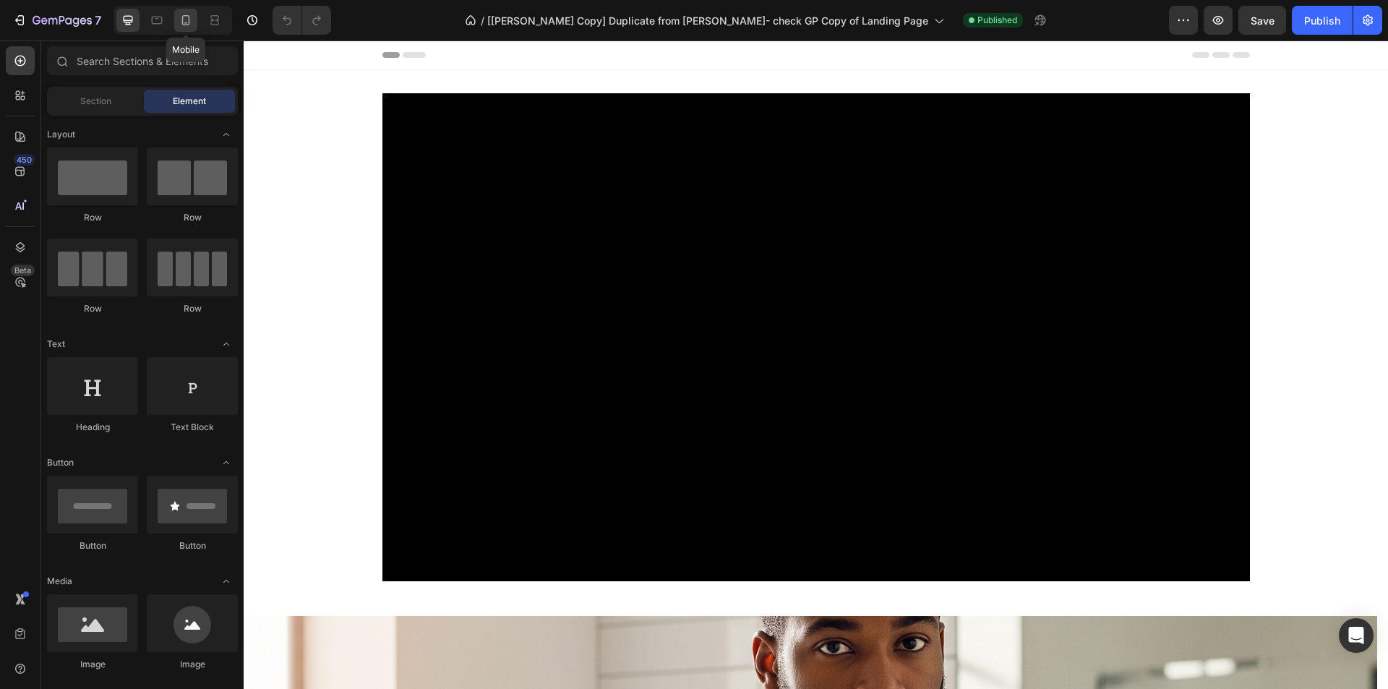
click at [174, 23] on div at bounding box center [185, 20] width 23 height 23
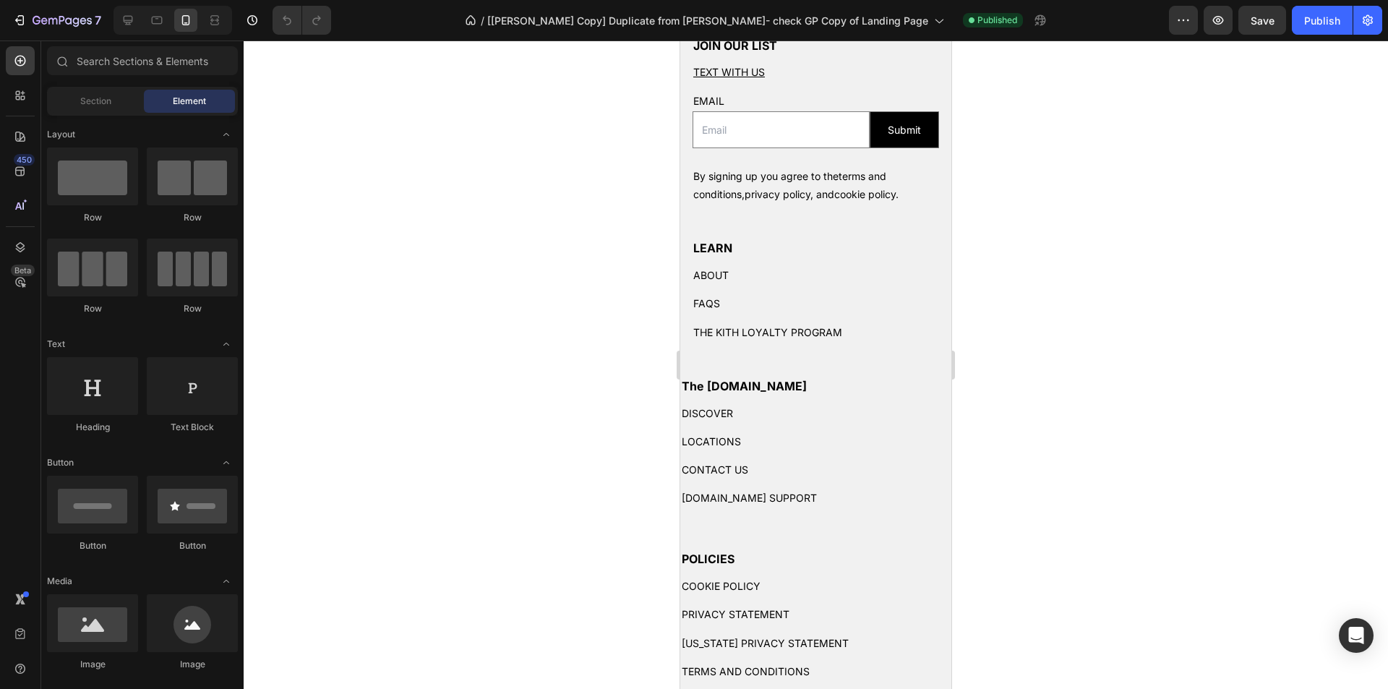
scroll to position [3061, 0]
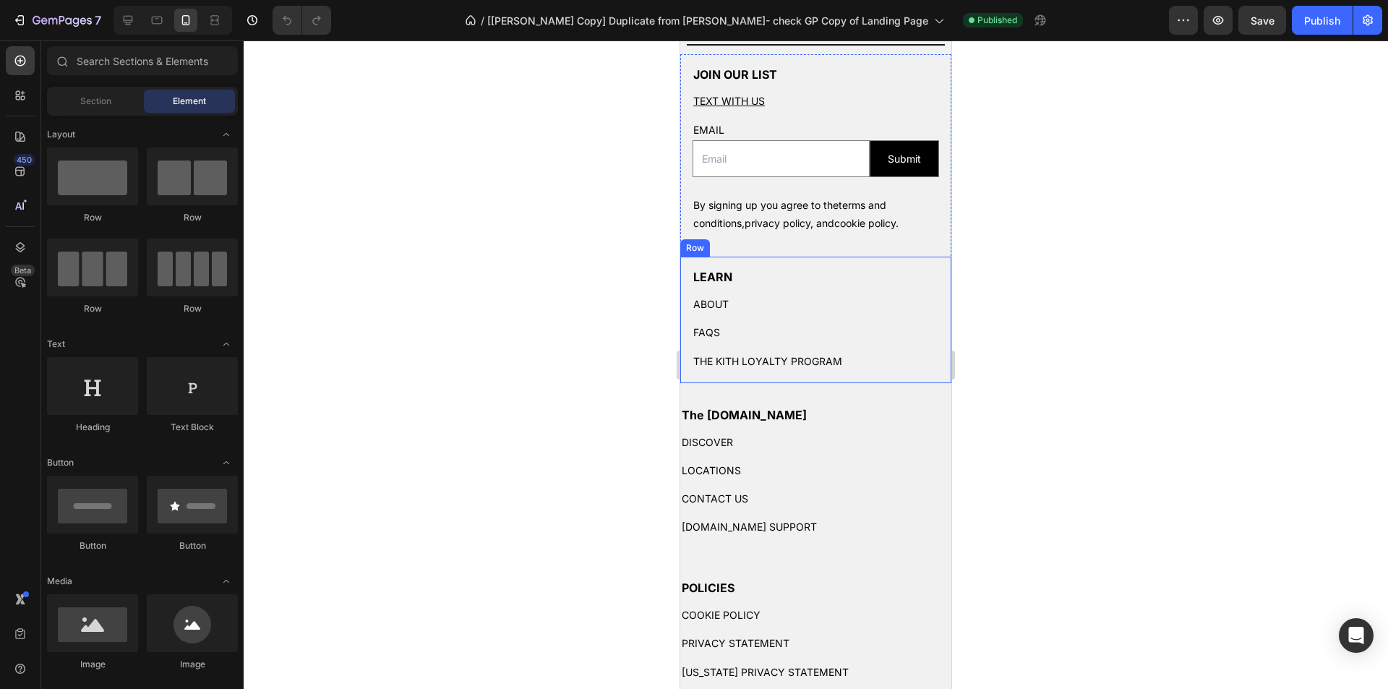
click at [822, 260] on div "LEARN Heading ABOUT Text Block FAQS Text Block THE KITH LOYALTY PROGRAM Text Bl…" at bounding box center [815, 320] width 271 height 126
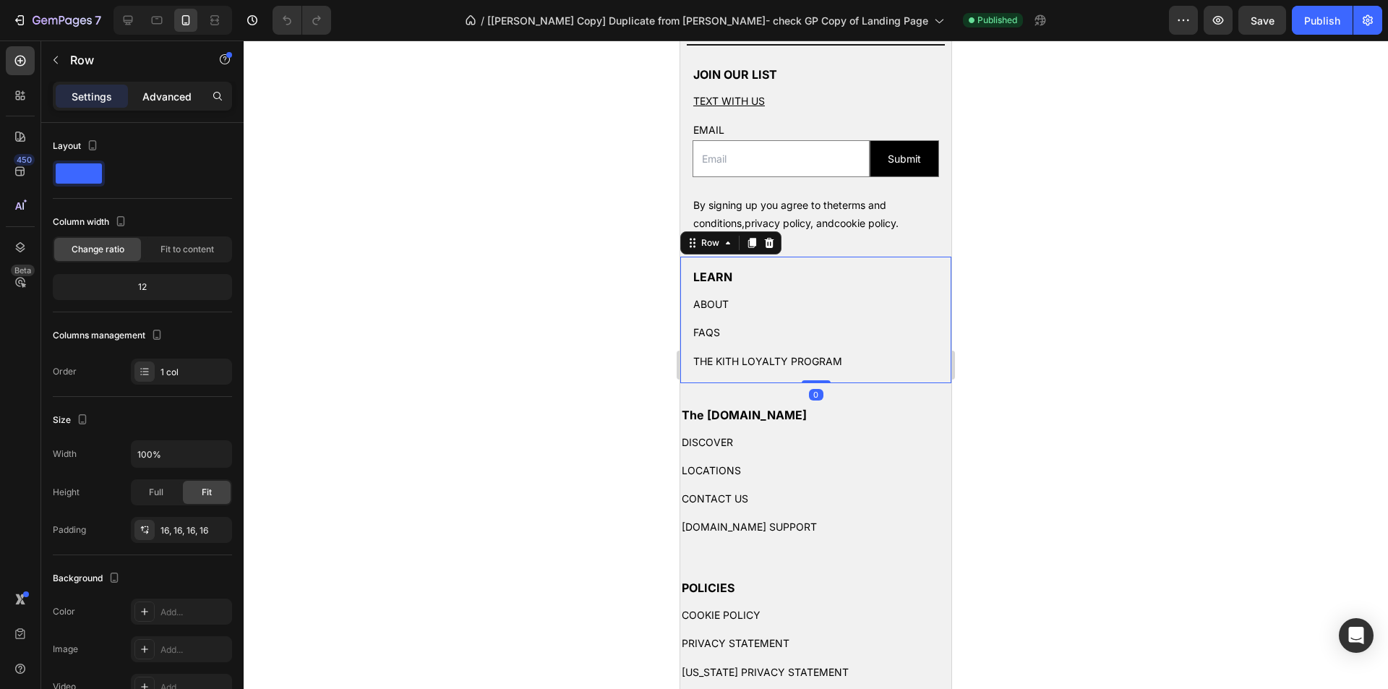
click at [179, 103] on p "Advanced" at bounding box center [166, 96] width 49 height 15
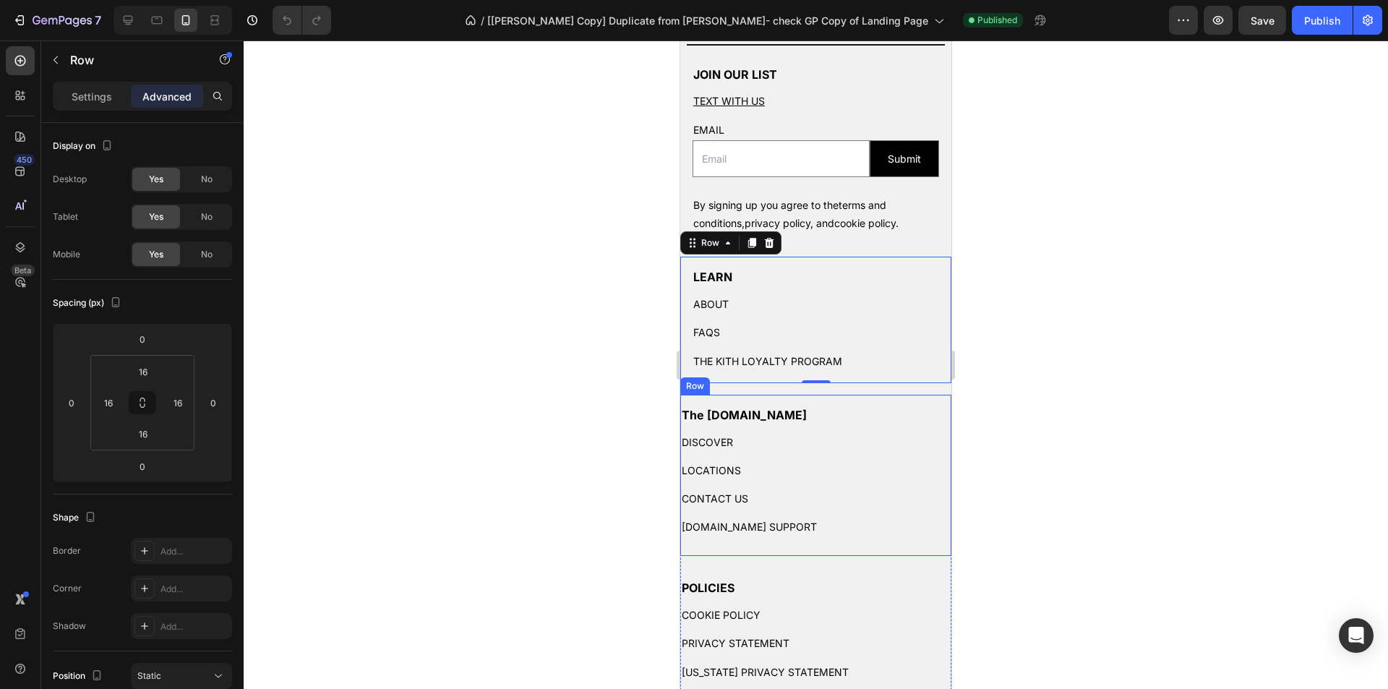
click at [840, 403] on div "The [DOMAIN_NAME] Heading DISCOVER Text Block LOCATIONS Text Block CONTACT US T…" at bounding box center [815, 476] width 271 height 162
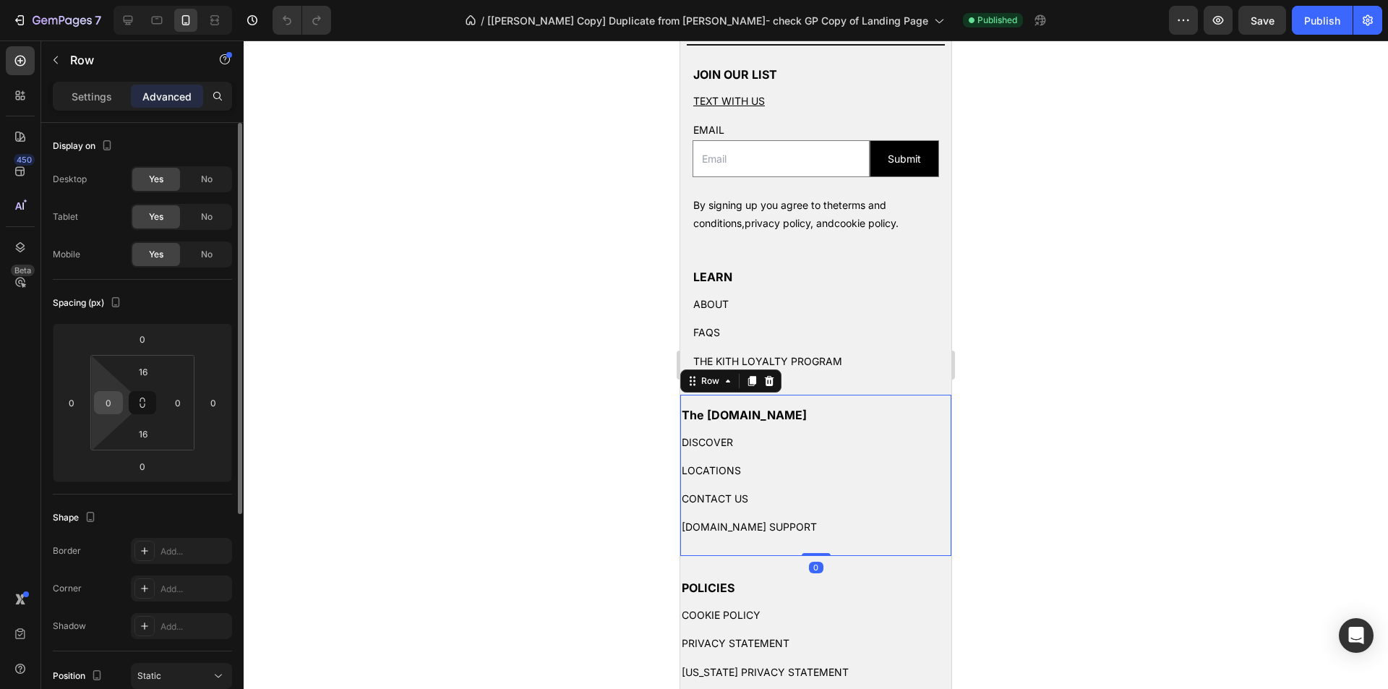
click at [114, 397] on input "0" at bounding box center [109, 403] width 22 height 22
type input "16"
click at [181, 403] on input "0" at bounding box center [178, 403] width 22 height 22
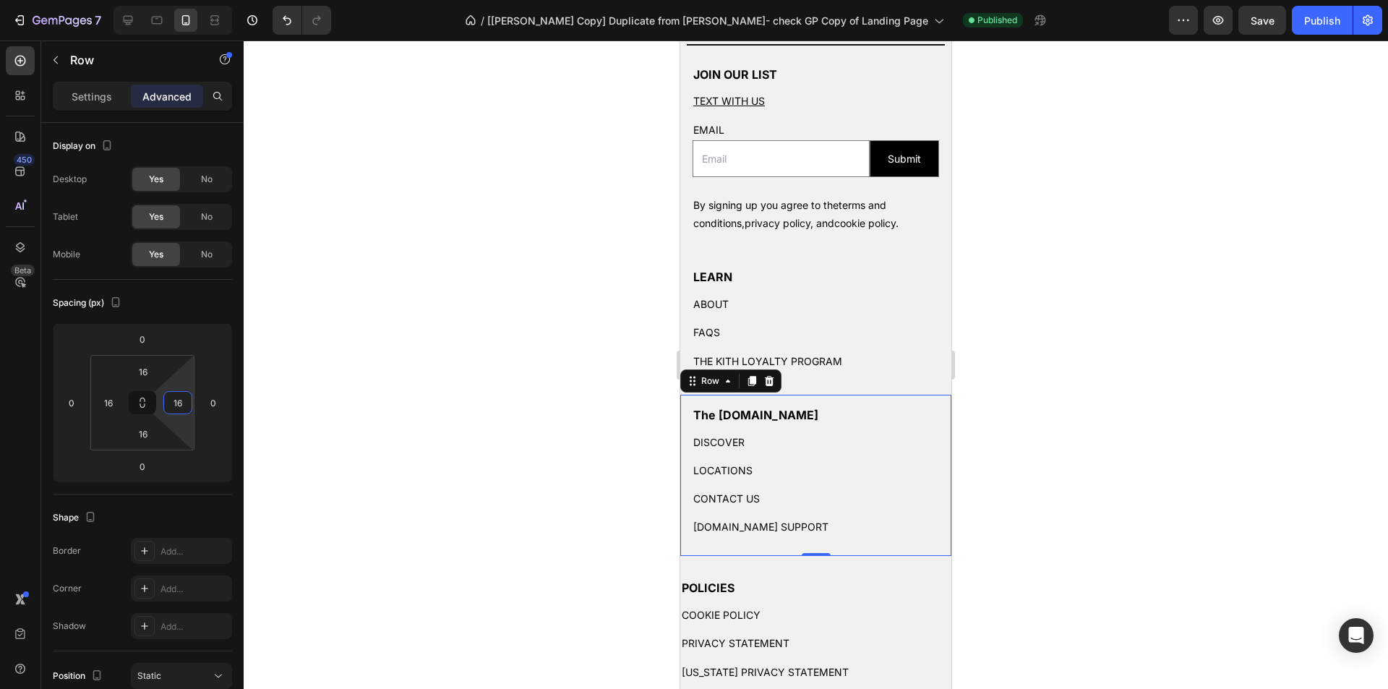
type input "16"
click at [505, 495] on div at bounding box center [816, 364] width 1145 height 649
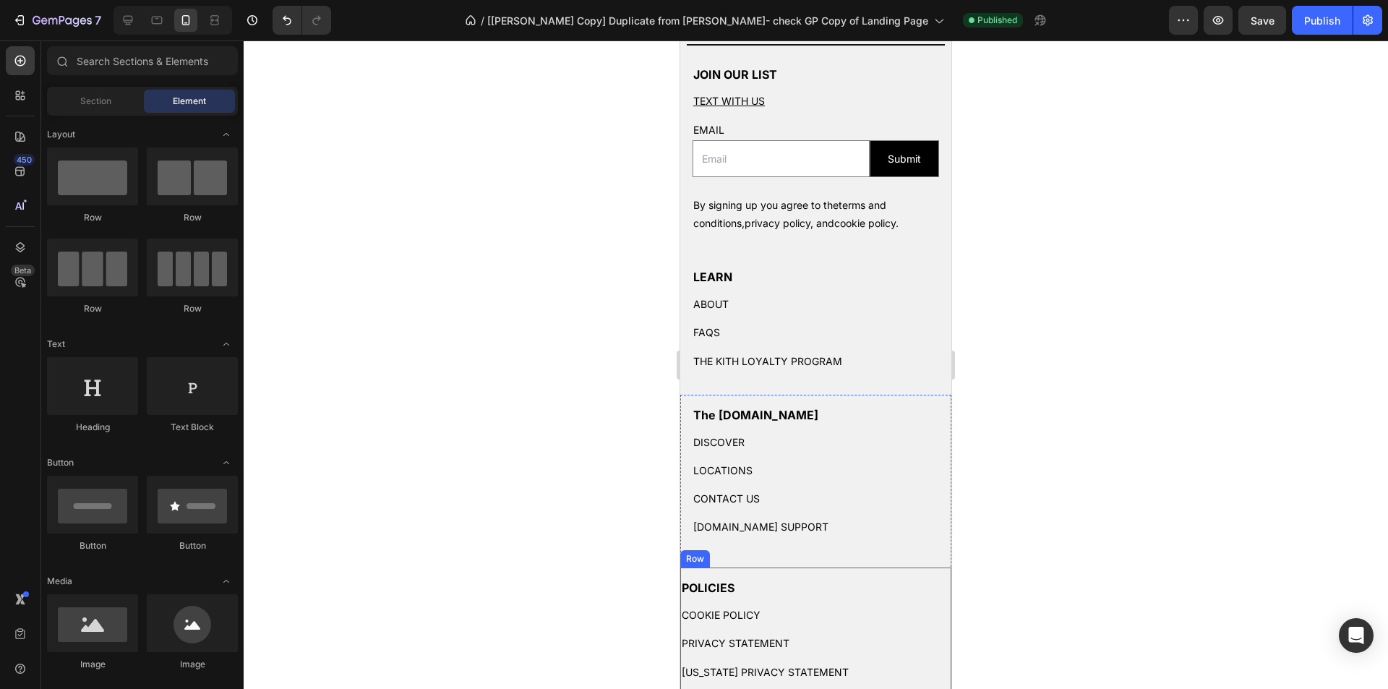
click at [727, 569] on div "POLICIES Heading COOKIE POLICY Text Block PRIVACY STATEMENT Text Block [US_STAT…" at bounding box center [815, 673] width 271 height 211
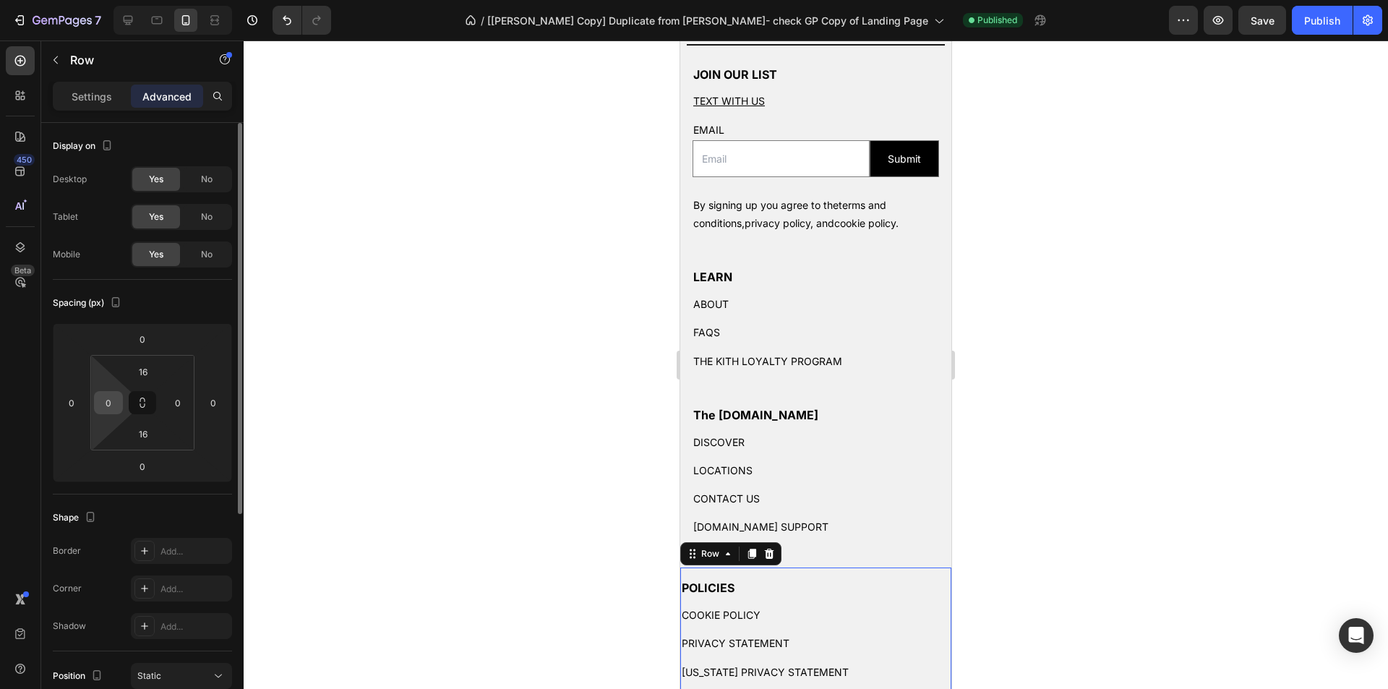
click at [114, 398] on input "0" at bounding box center [109, 403] width 22 height 22
type input "16"
click at [181, 404] on input "0" at bounding box center [178, 403] width 22 height 22
type input "16"
click at [388, 428] on div at bounding box center [816, 364] width 1145 height 649
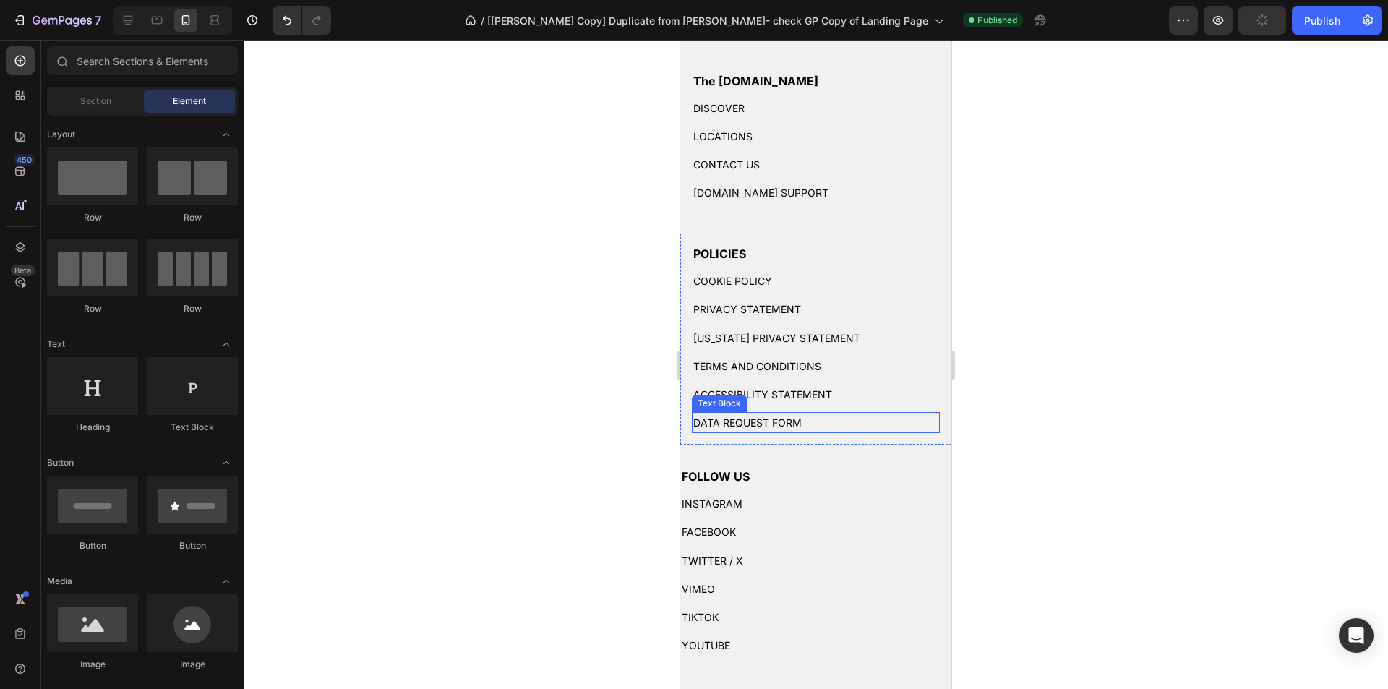
scroll to position [3495, 0]
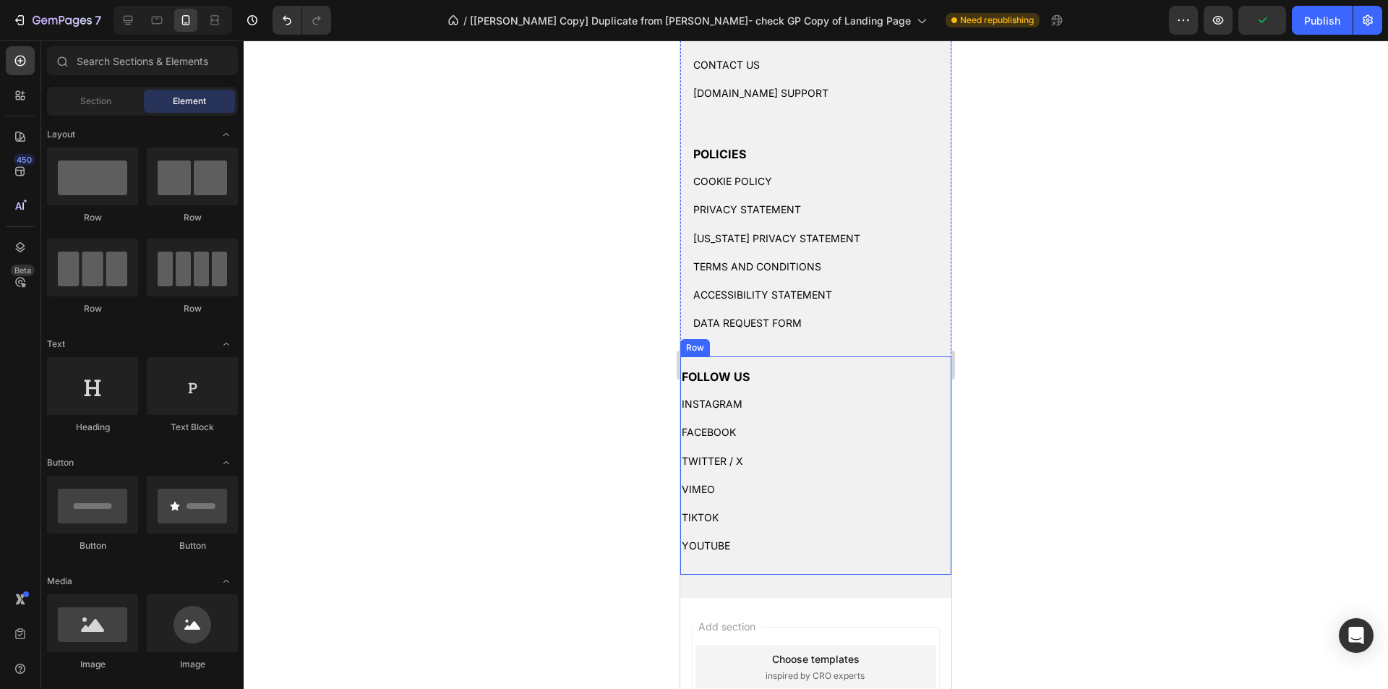
click at [795, 362] on div "FOLLOW US Heading INSTAGRAM Text Block FACEBOOK Text Block TWITTER / X Text Blo…" at bounding box center [815, 465] width 271 height 218
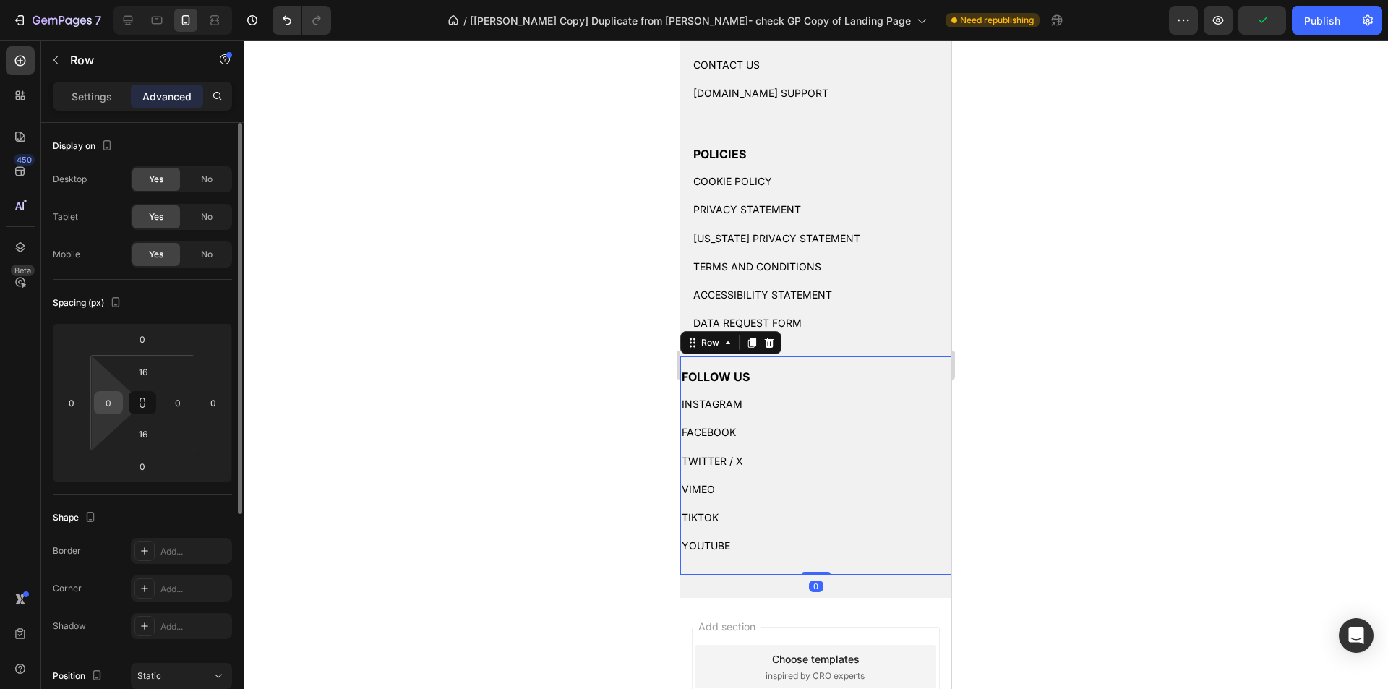
click at [112, 399] on input "0" at bounding box center [109, 403] width 22 height 22
type input "16"
click at [177, 401] on input "0" at bounding box center [178, 403] width 22 height 22
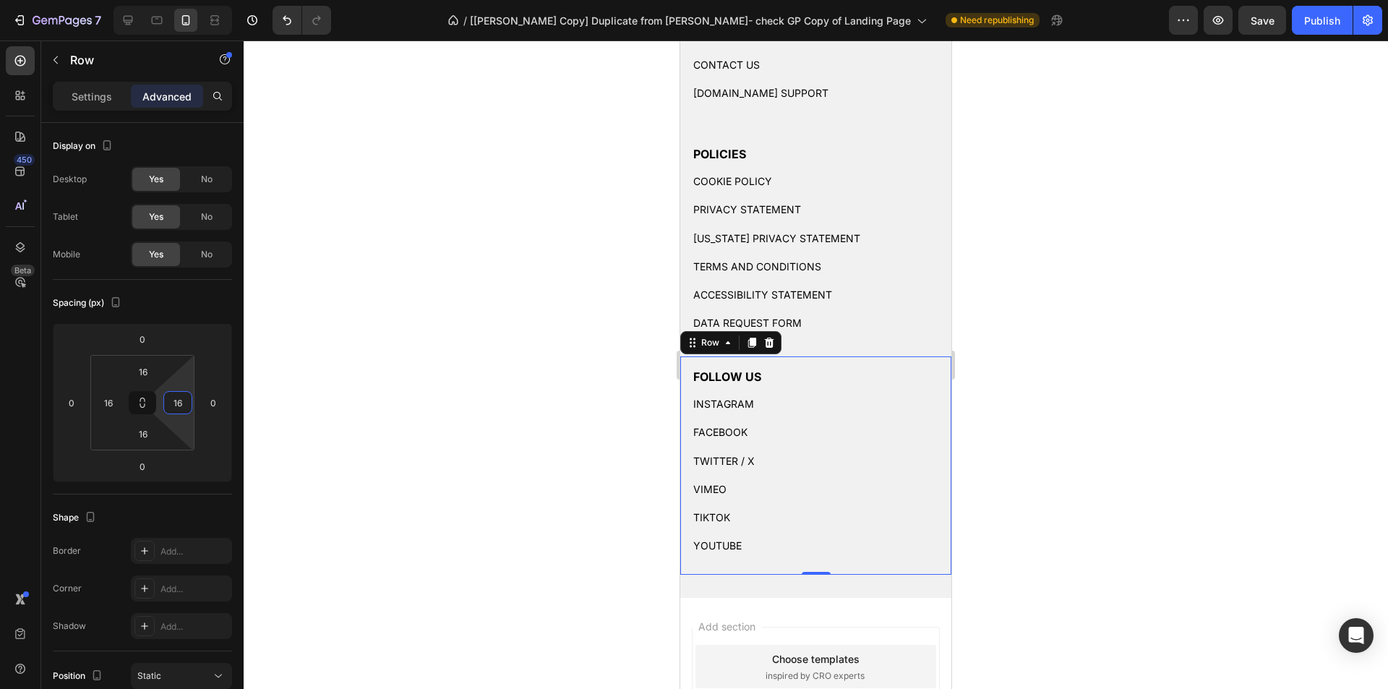
type input "16"
click at [1321, 22] on div "Publish" at bounding box center [1322, 20] width 36 height 15
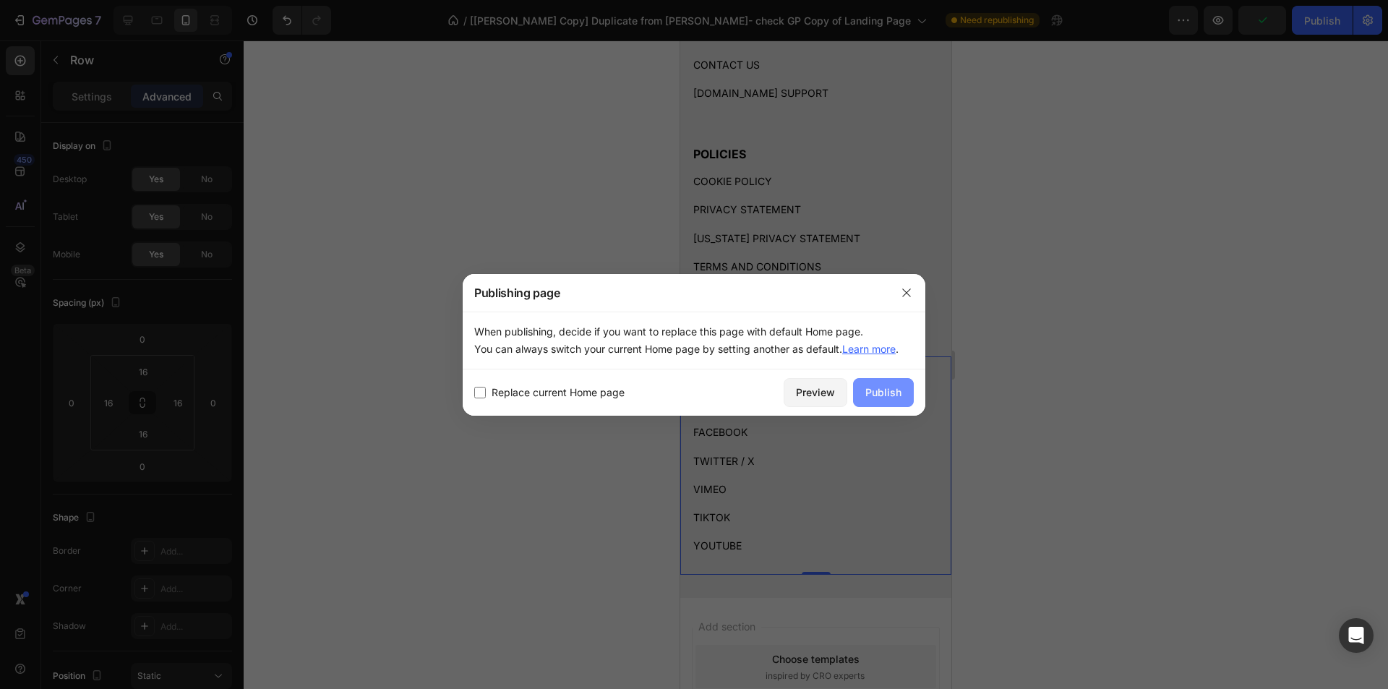
click at [872, 391] on div "Publish" at bounding box center [884, 392] width 36 height 15
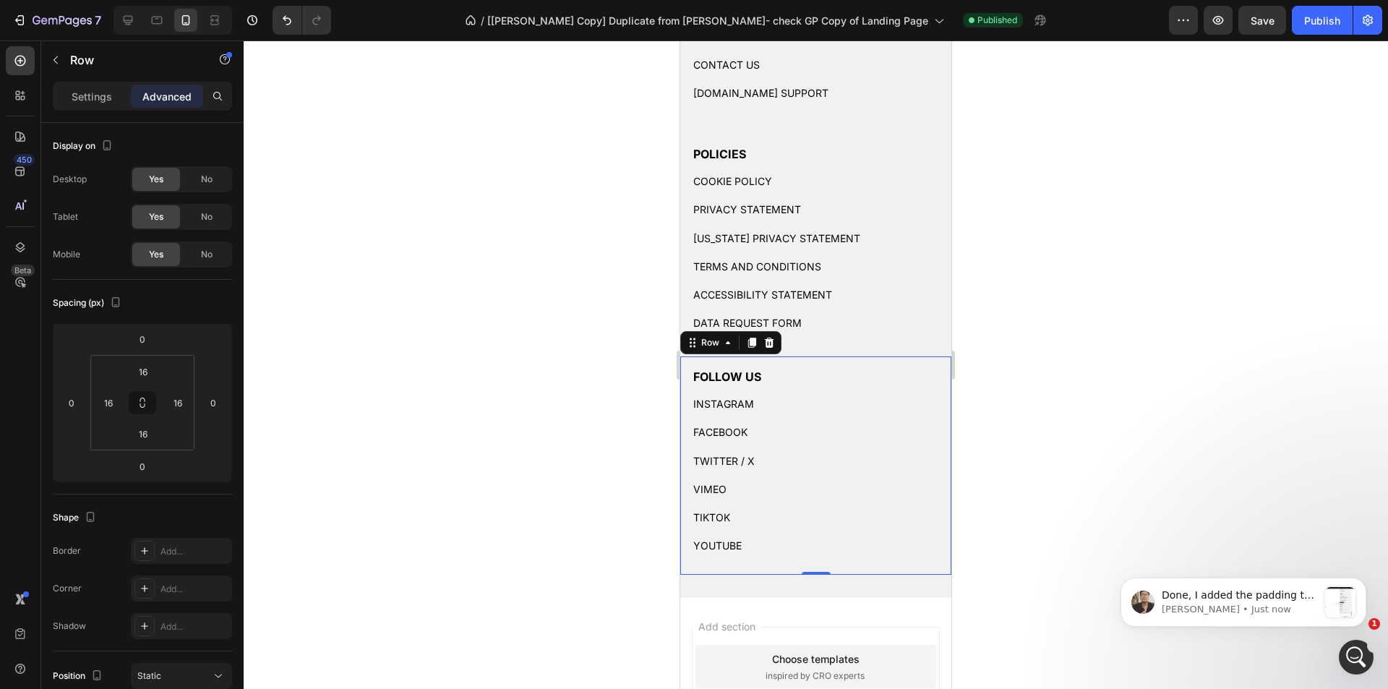
scroll to position [0, 0]
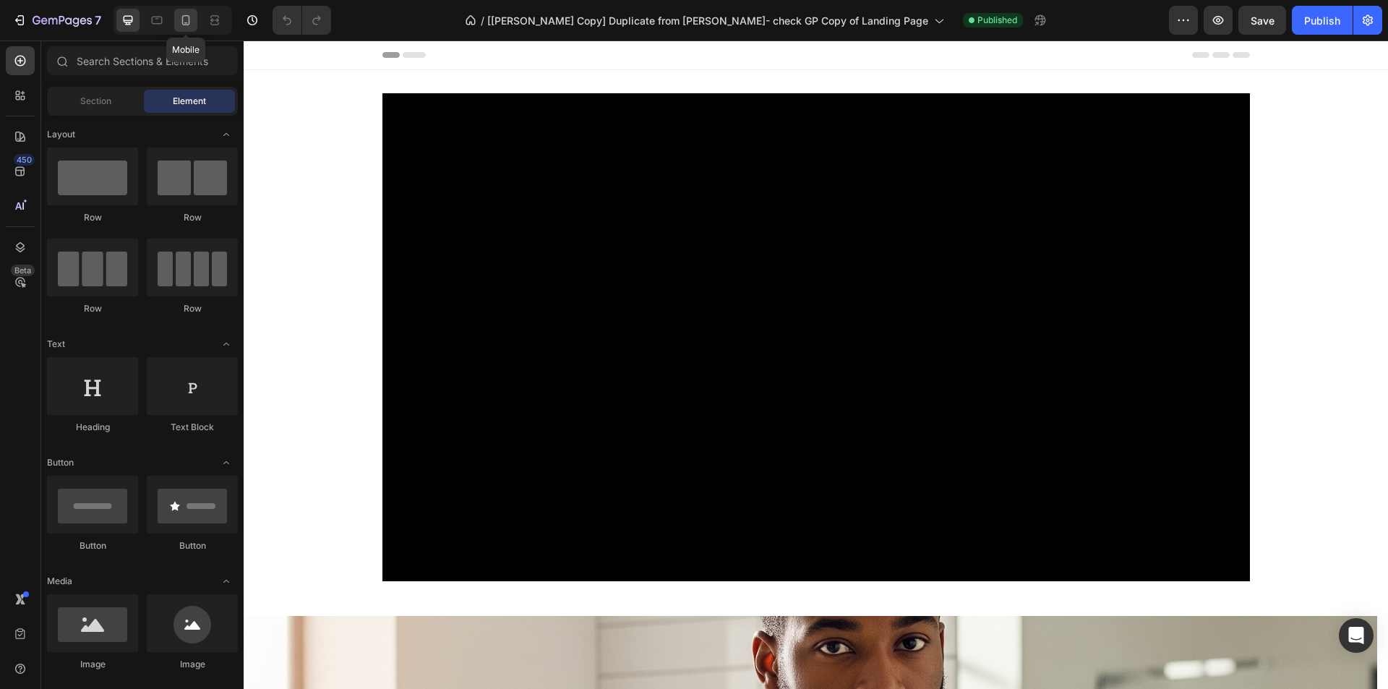
click at [190, 23] on icon at bounding box center [186, 20] width 14 height 14
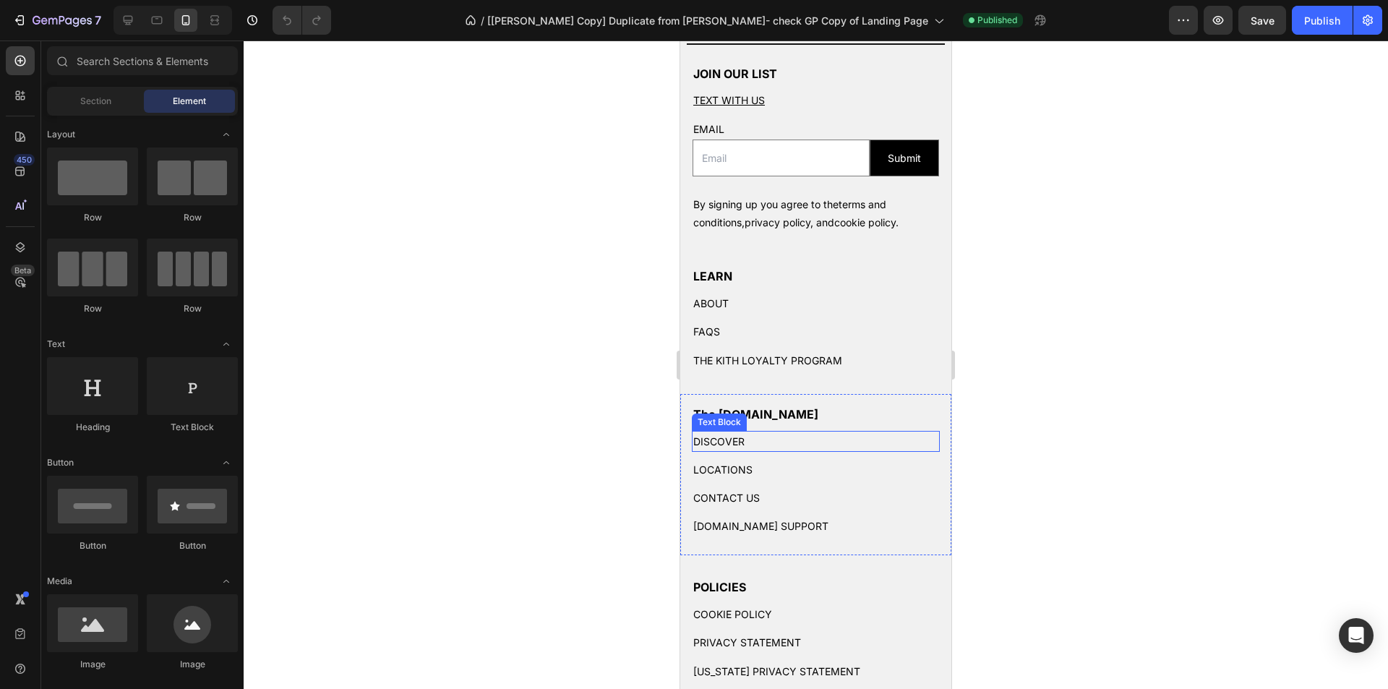
scroll to position [2892, 0]
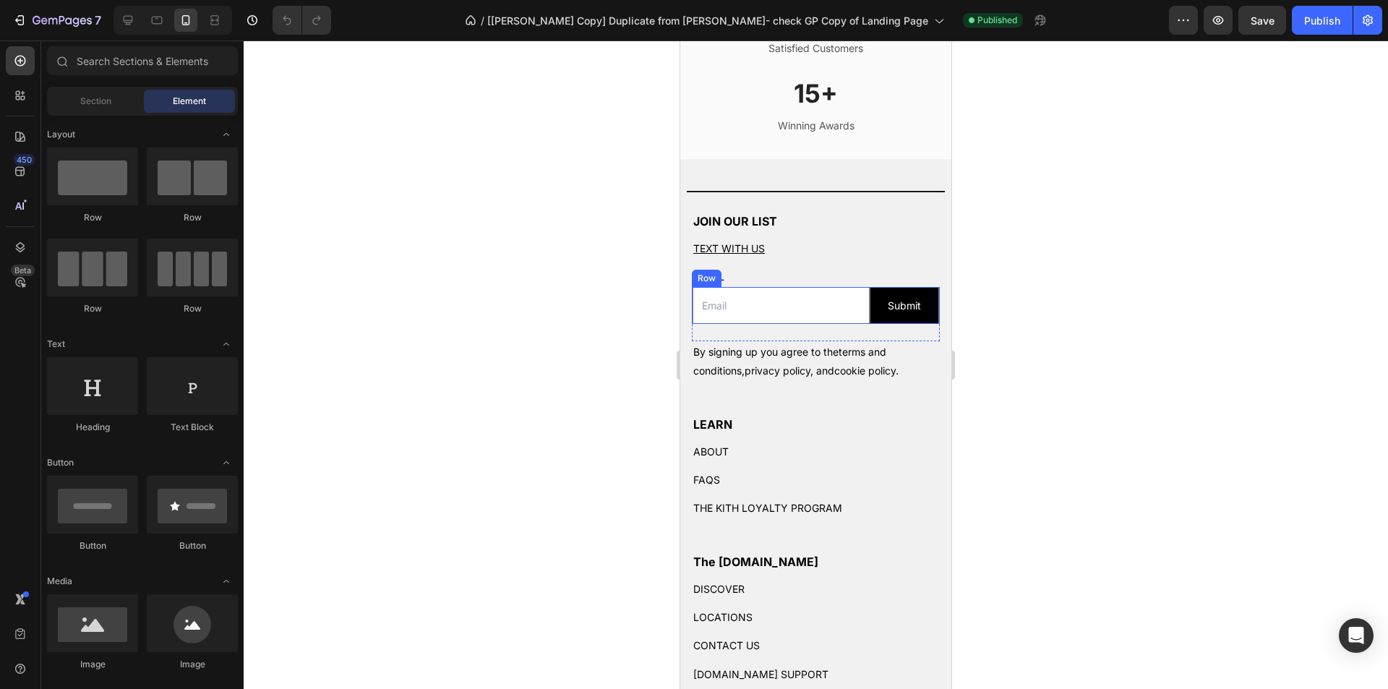
click at [694, 324] on div "Email Field Submit Submit Button Row" at bounding box center [816, 305] width 248 height 37
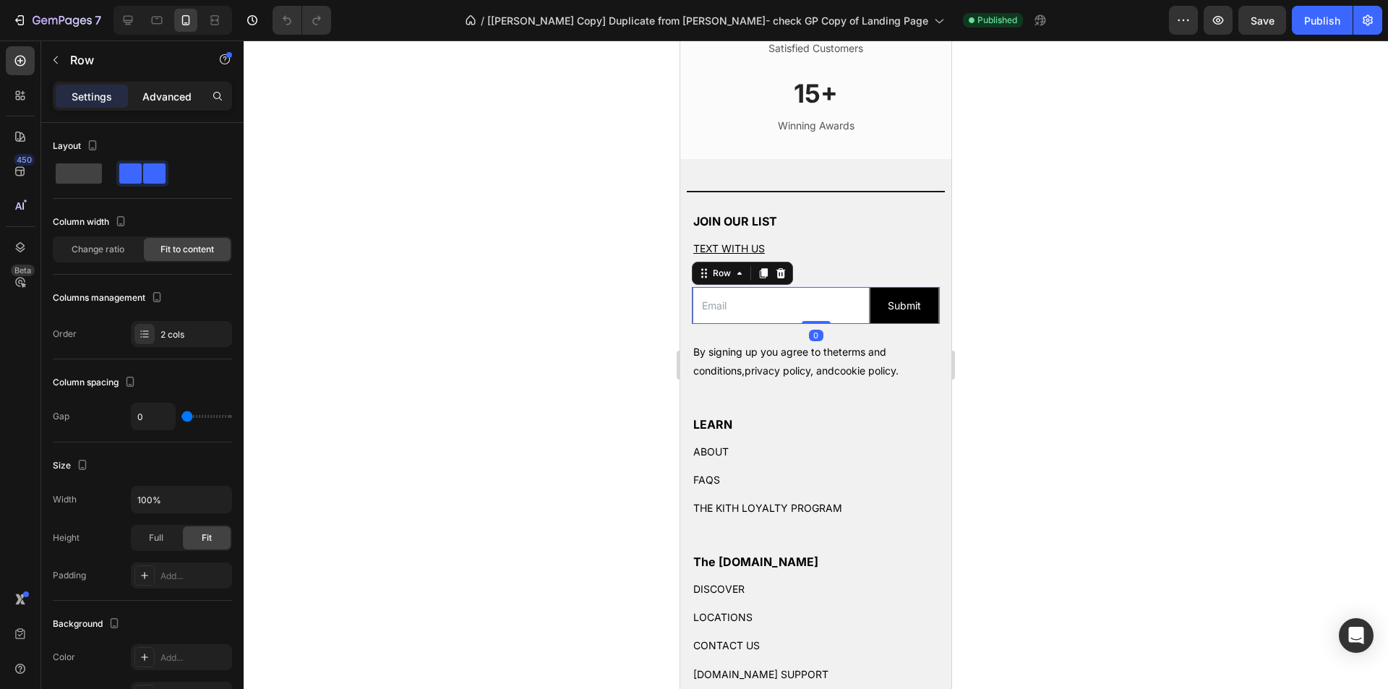
click at [181, 98] on p "Advanced" at bounding box center [166, 96] width 49 height 15
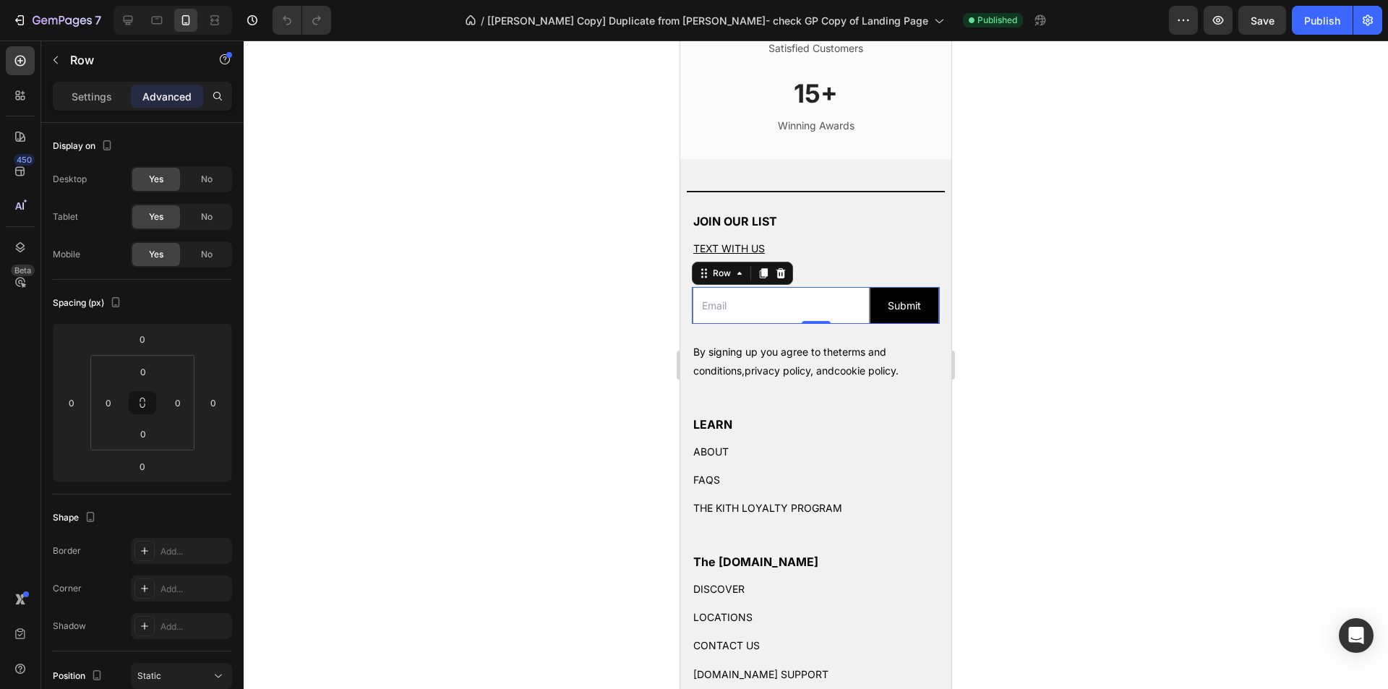
click at [602, 377] on div at bounding box center [816, 364] width 1145 height 649
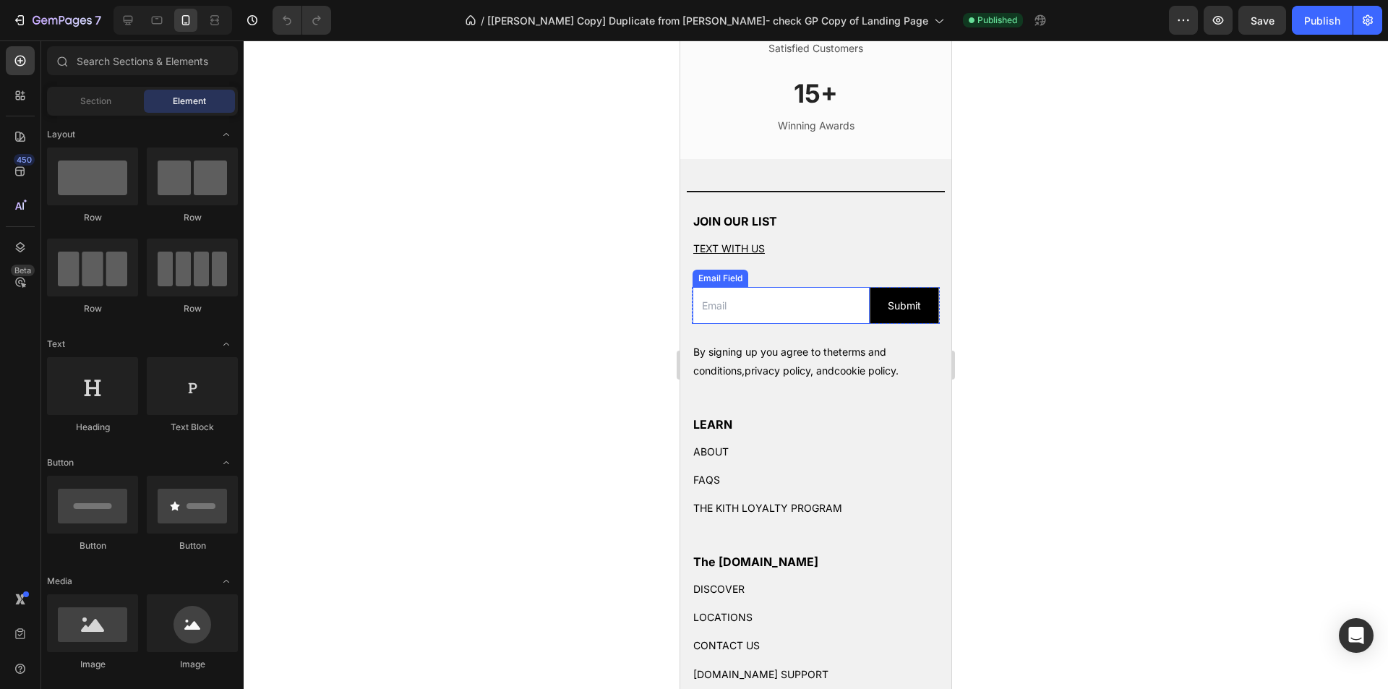
click at [731, 322] on input "email" at bounding box center [781, 305] width 177 height 37
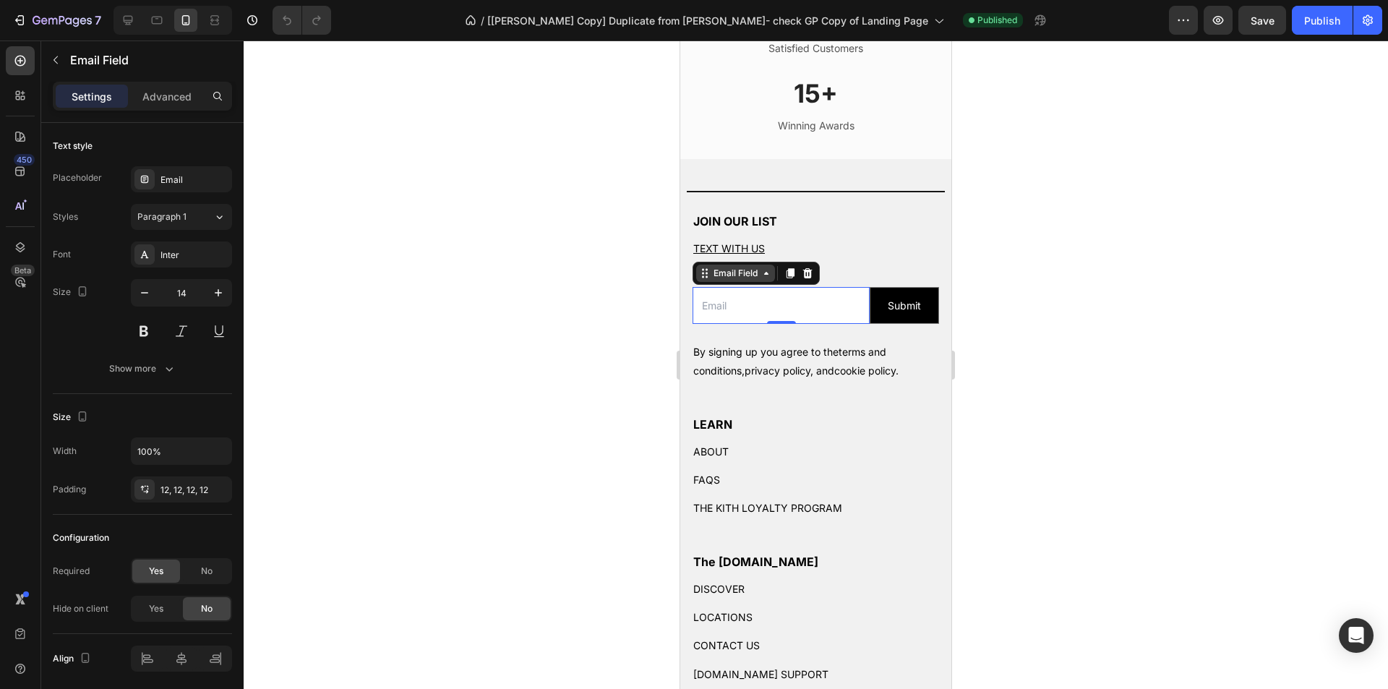
click at [720, 280] on div "Email Field" at bounding box center [736, 273] width 50 height 13
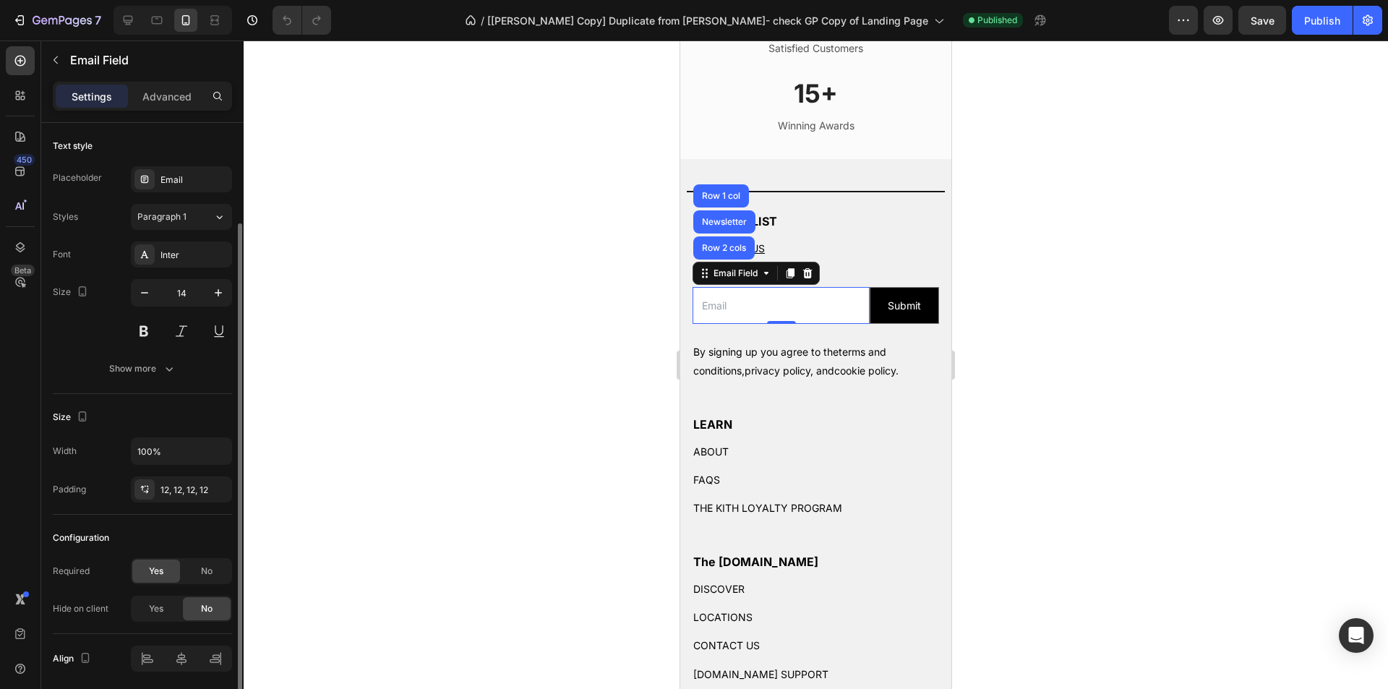
scroll to position [52, 0]
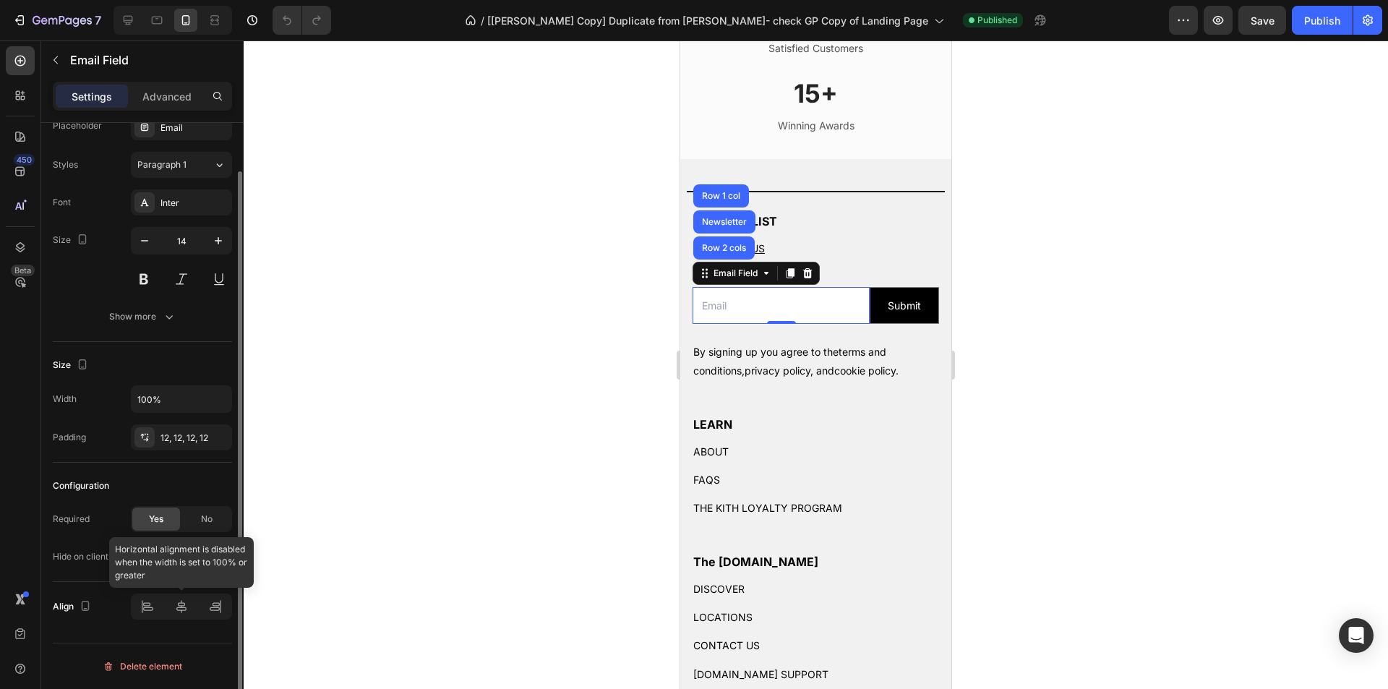
click at [148, 609] on div at bounding box center [181, 607] width 101 height 26
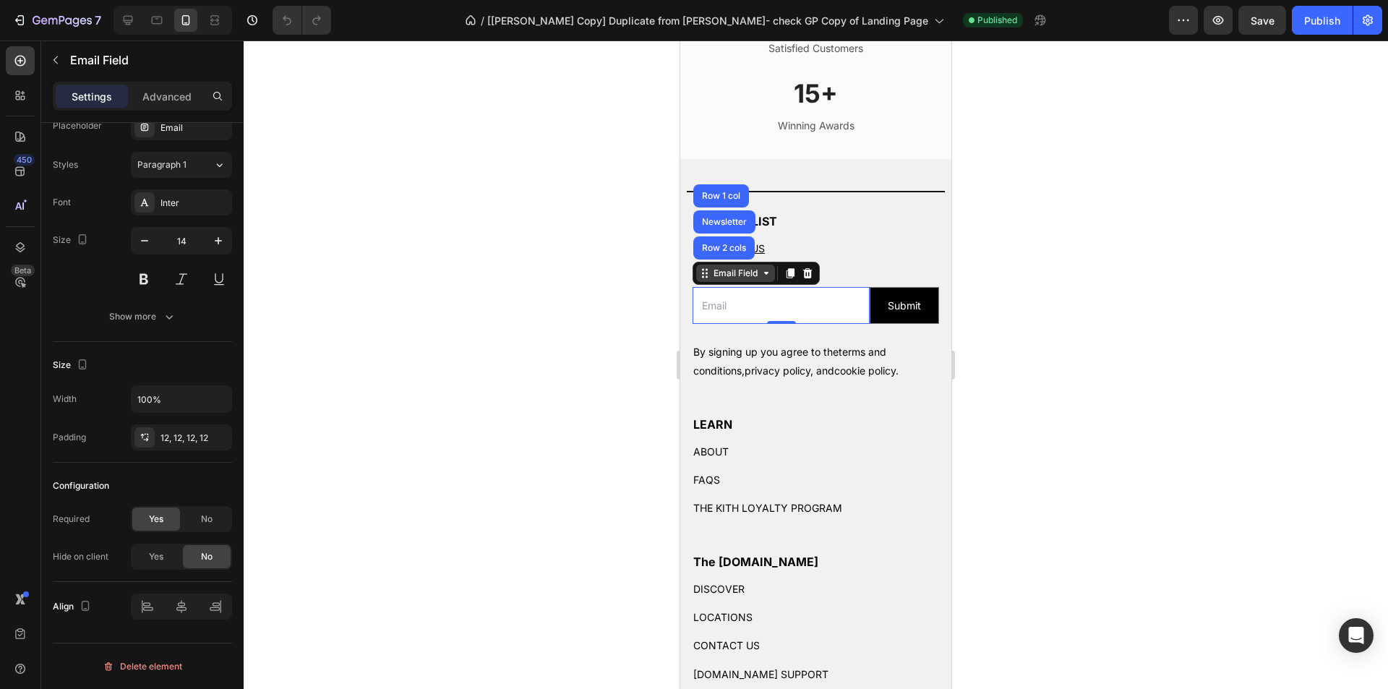
click at [743, 280] on div "Email Field" at bounding box center [736, 273] width 50 height 13
click at [730, 280] on div "Email Field" at bounding box center [736, 273] width 50 height 13
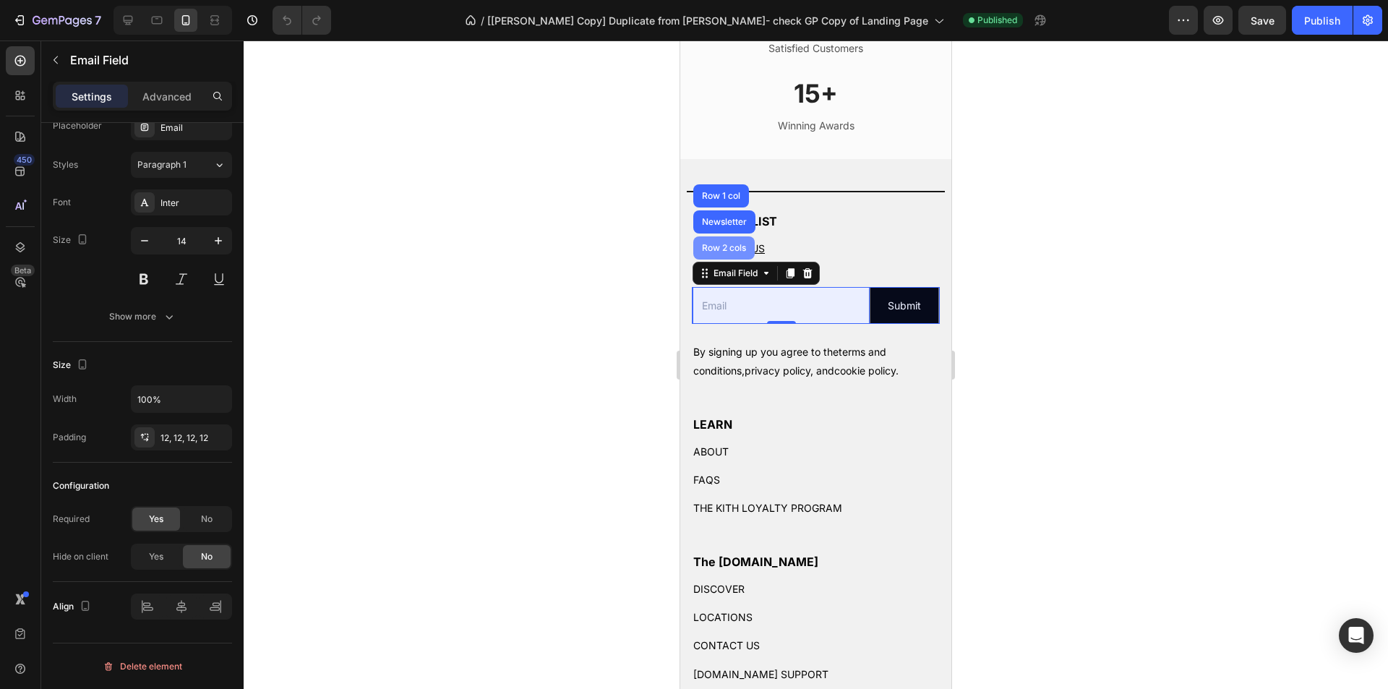
click at [730, 252] on div "Row 2 cols" at bounding box center [724, 248] width 50 height 9
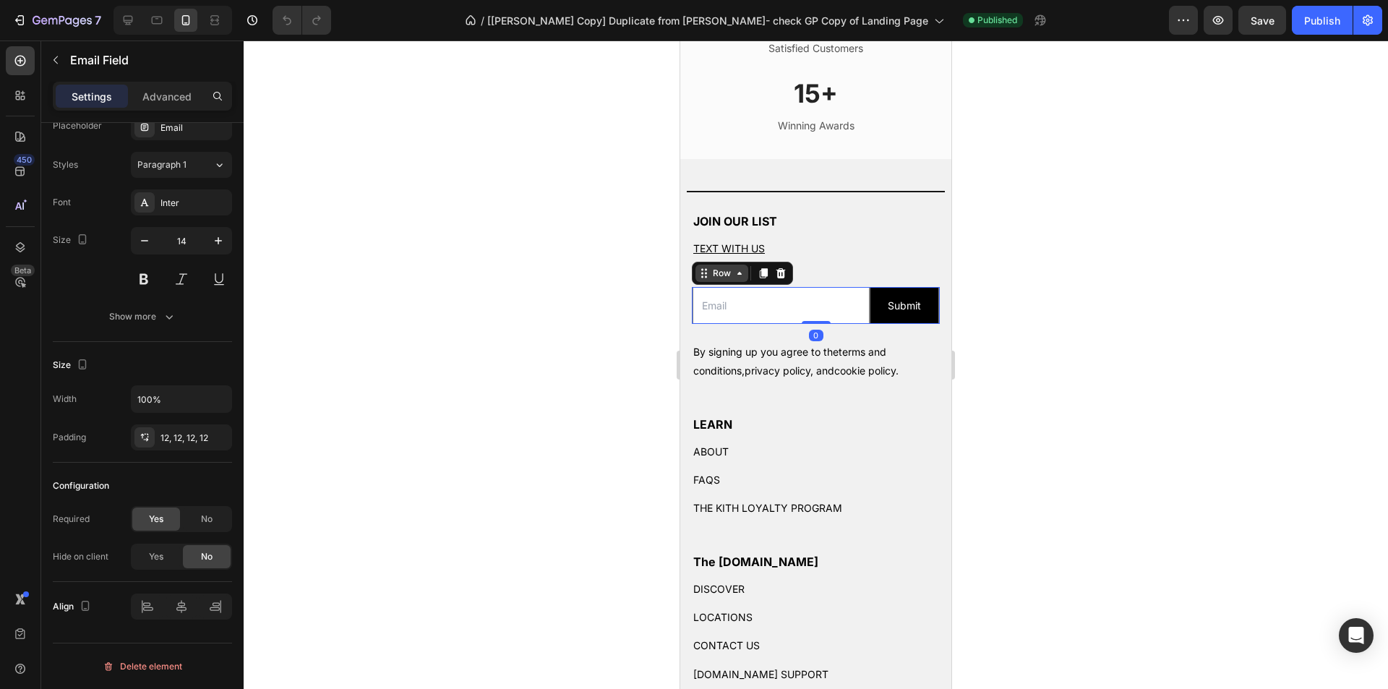
scroll to position [0, 0]
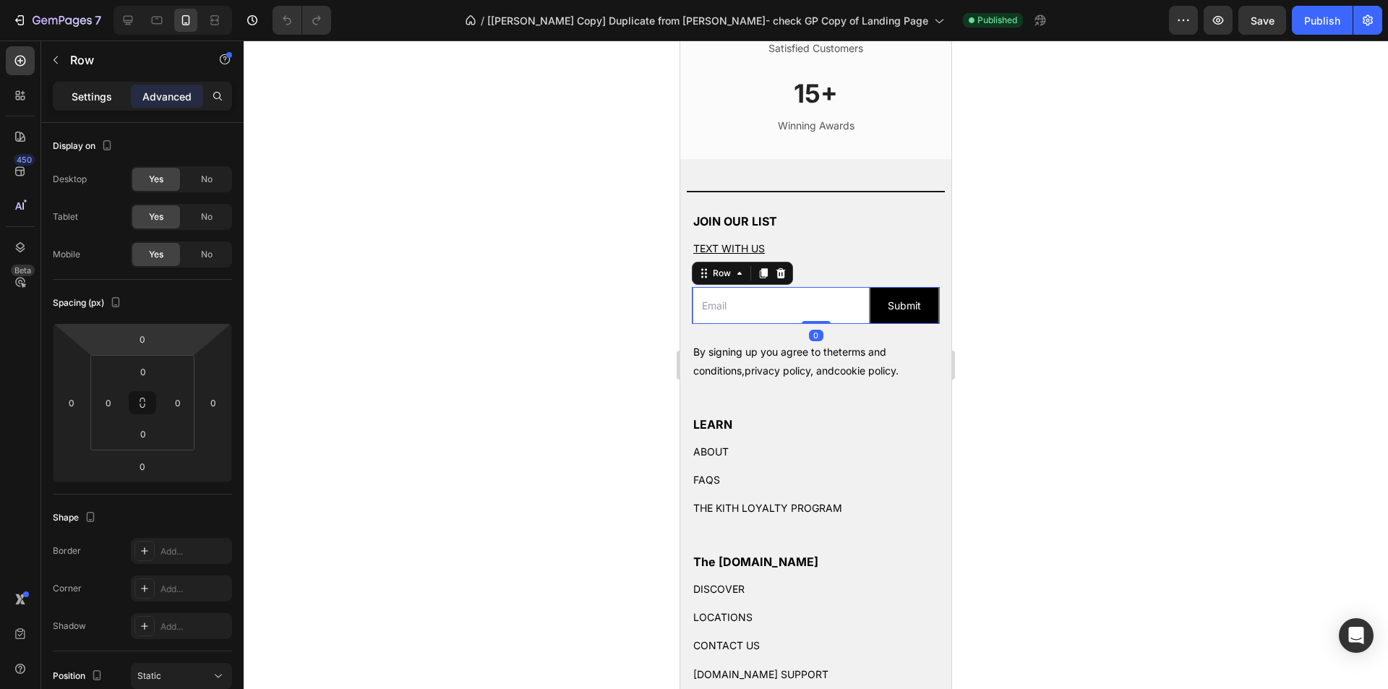
click at [97, 89] on p "Settings" at bounding box center [92, 96] width 40 height 15
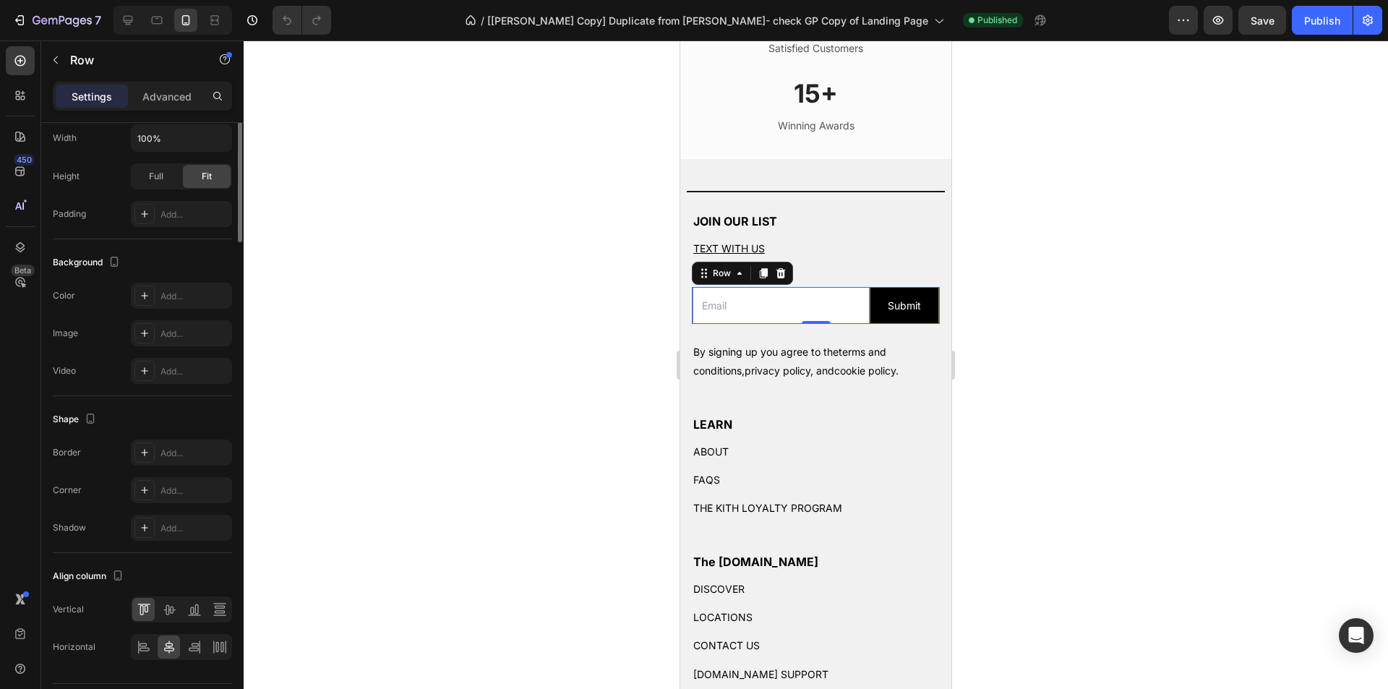
scroll to position [402, 0]
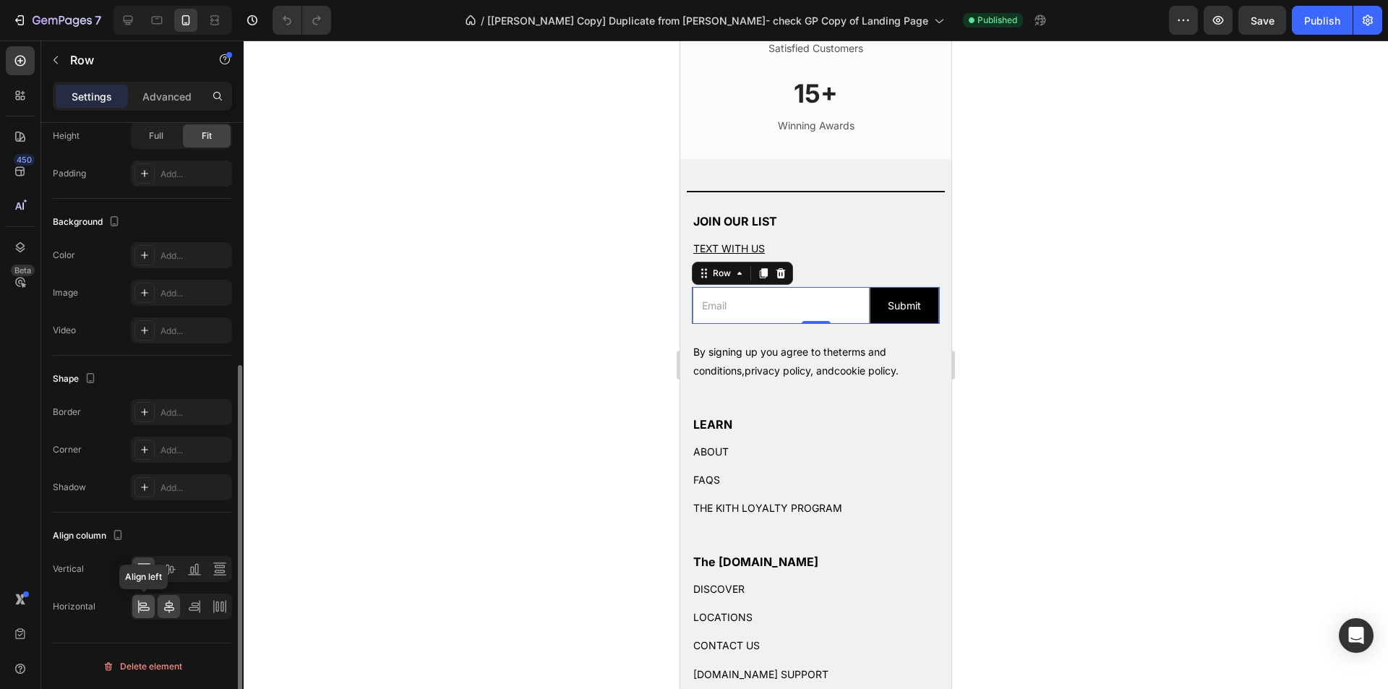
click at [141, 603] on icon at bounding box center [143, 604] width 7 height 4
click at [430, 432] on div at bounding box center [816, 364] width 1145 height 649
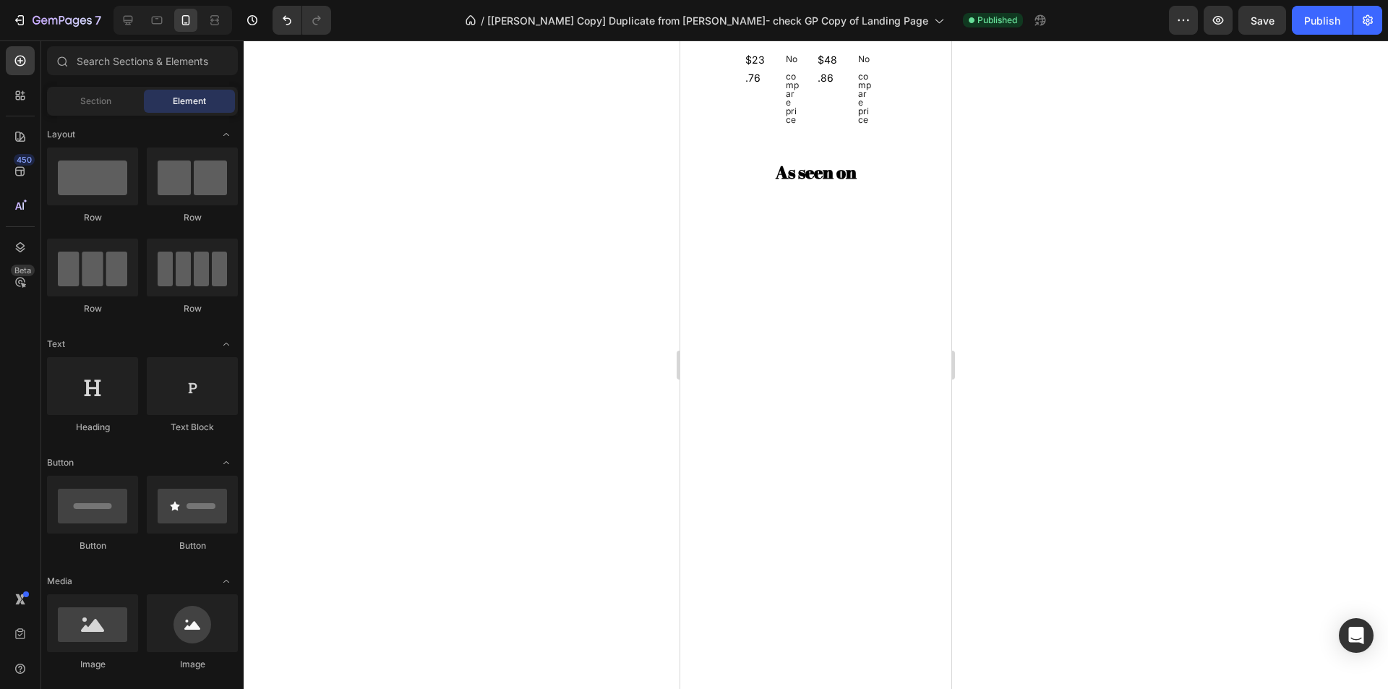
scroll to position [77, 0]
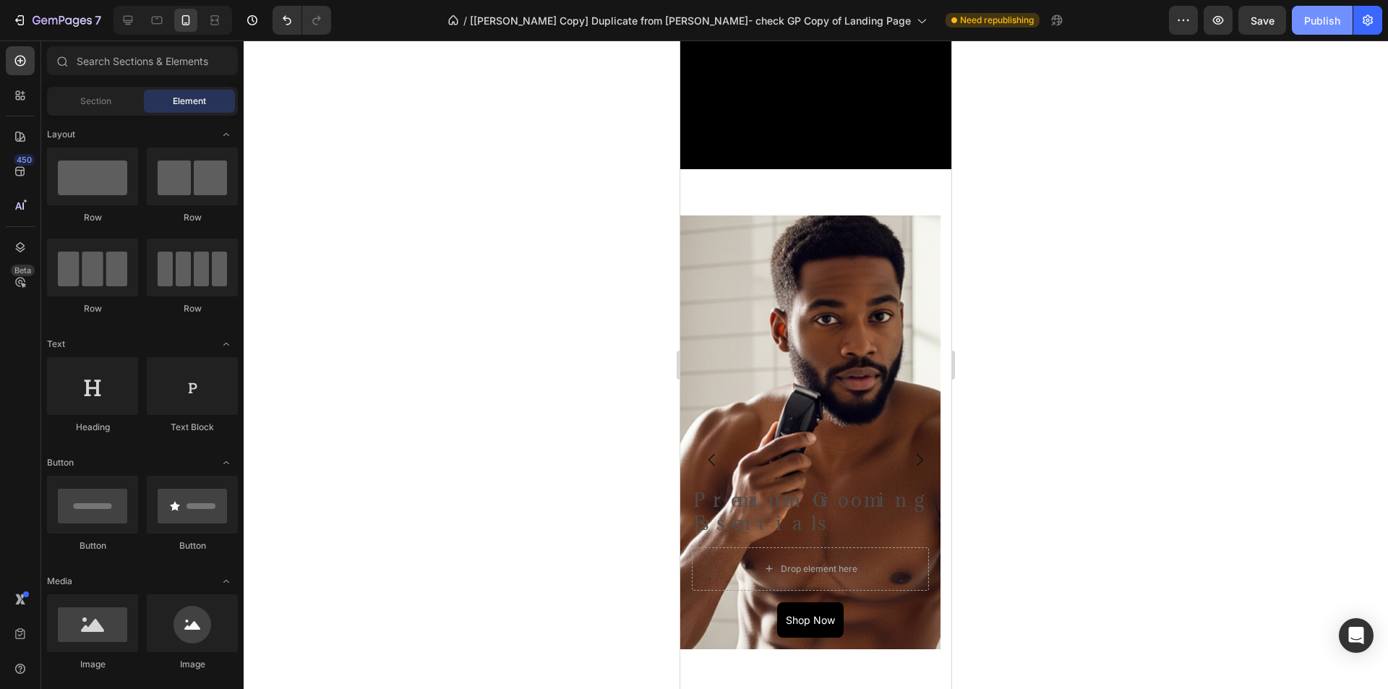
click at [1317, 24] on div "Publish" at bounding box center [1322, 20] width 36 height 15
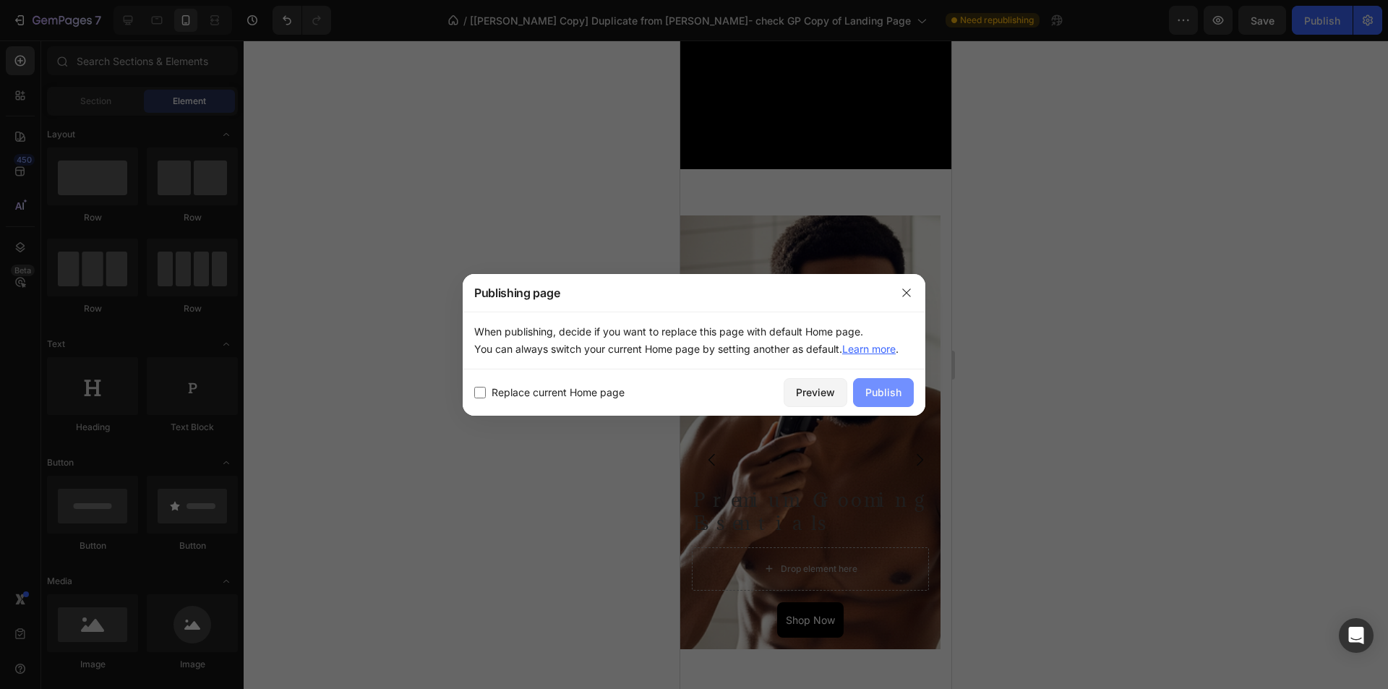
click at [897, 392] on div "Publish" at bounding box center [884, 392] width 36 height 15
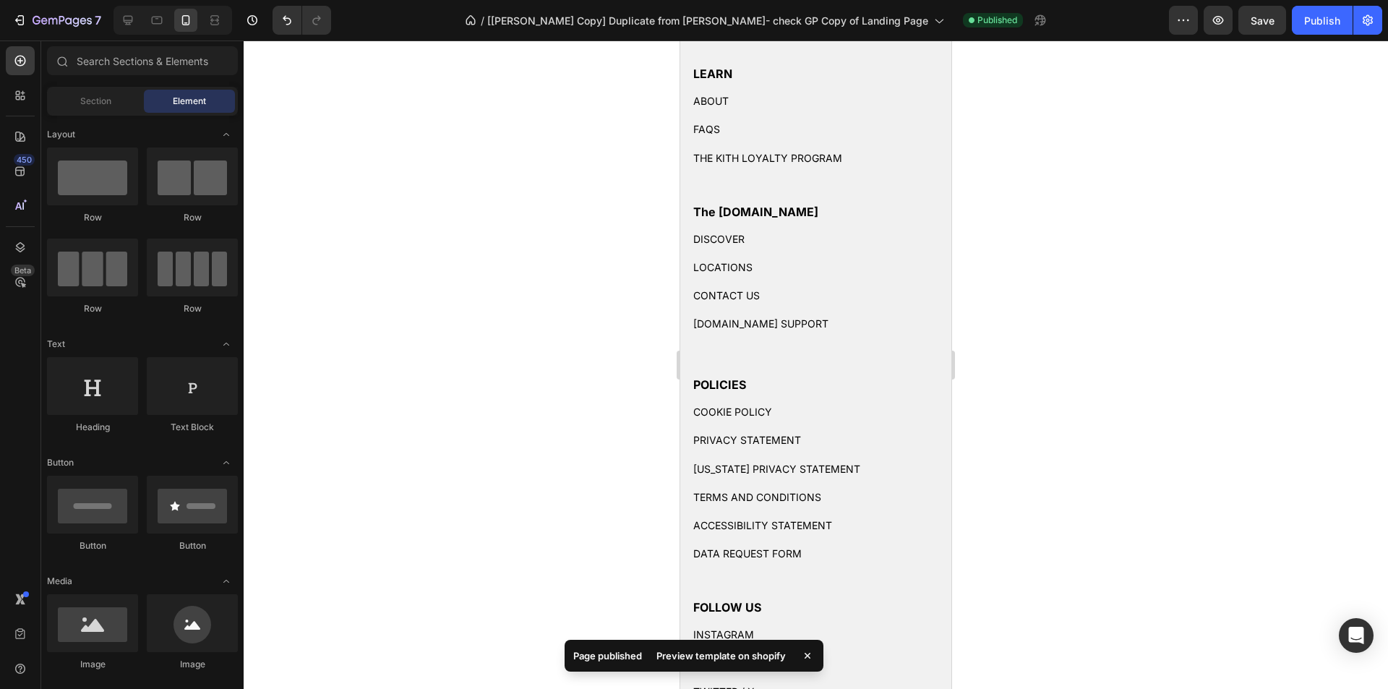
scroll to position [3710, 0]
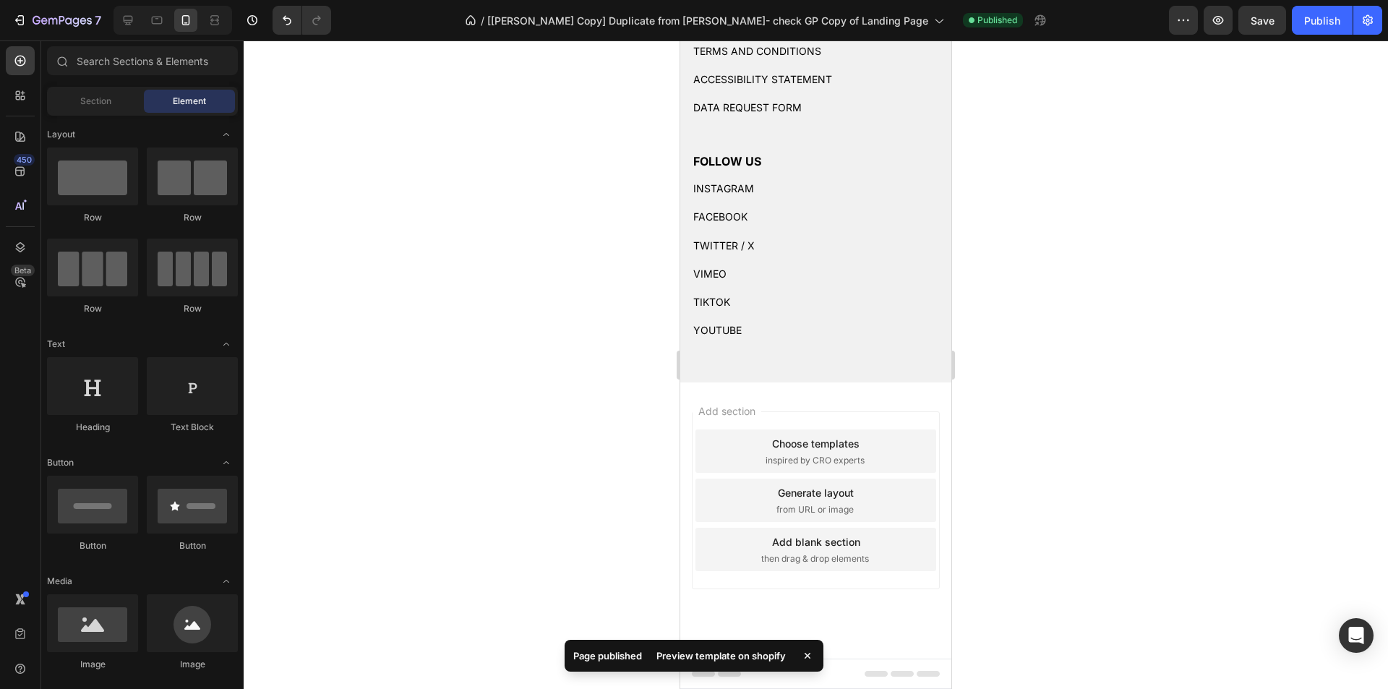
click at [743, 658] on div "Preview template on shopify" at bounding box center [721, 656] width 147 height 20
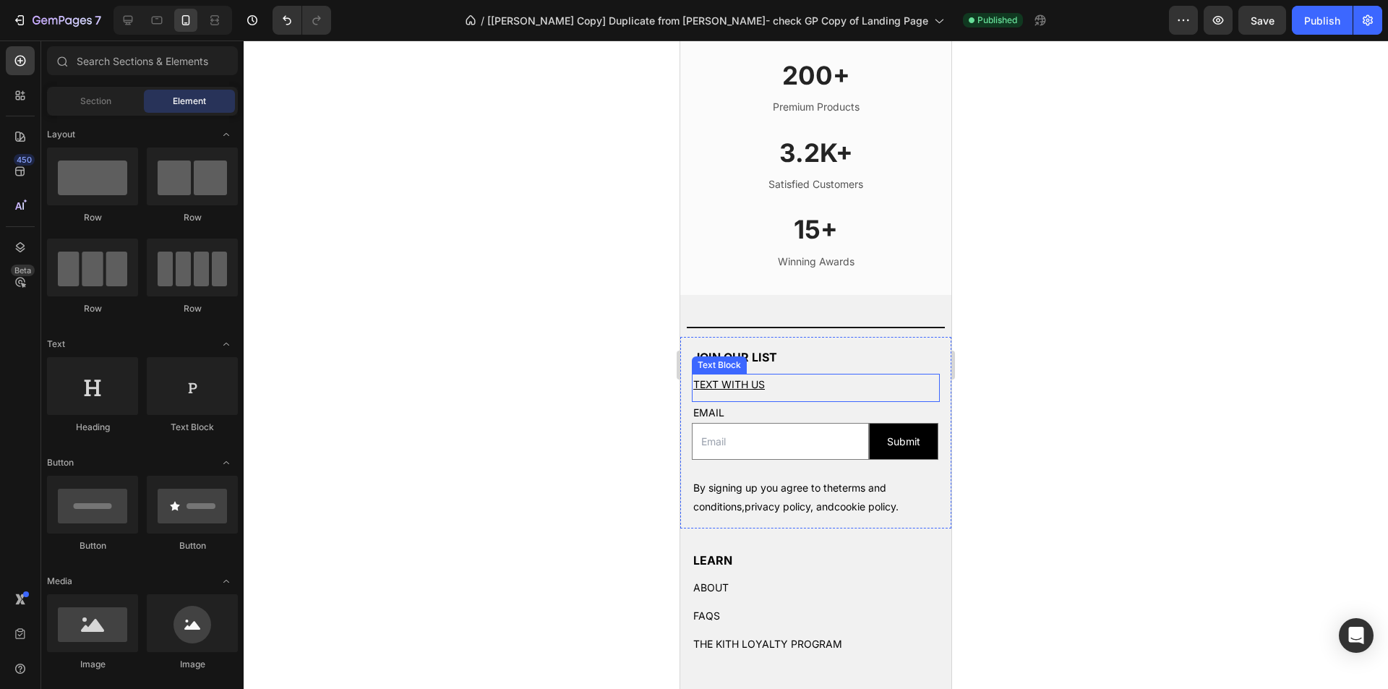
scroll to position [2770, 0]
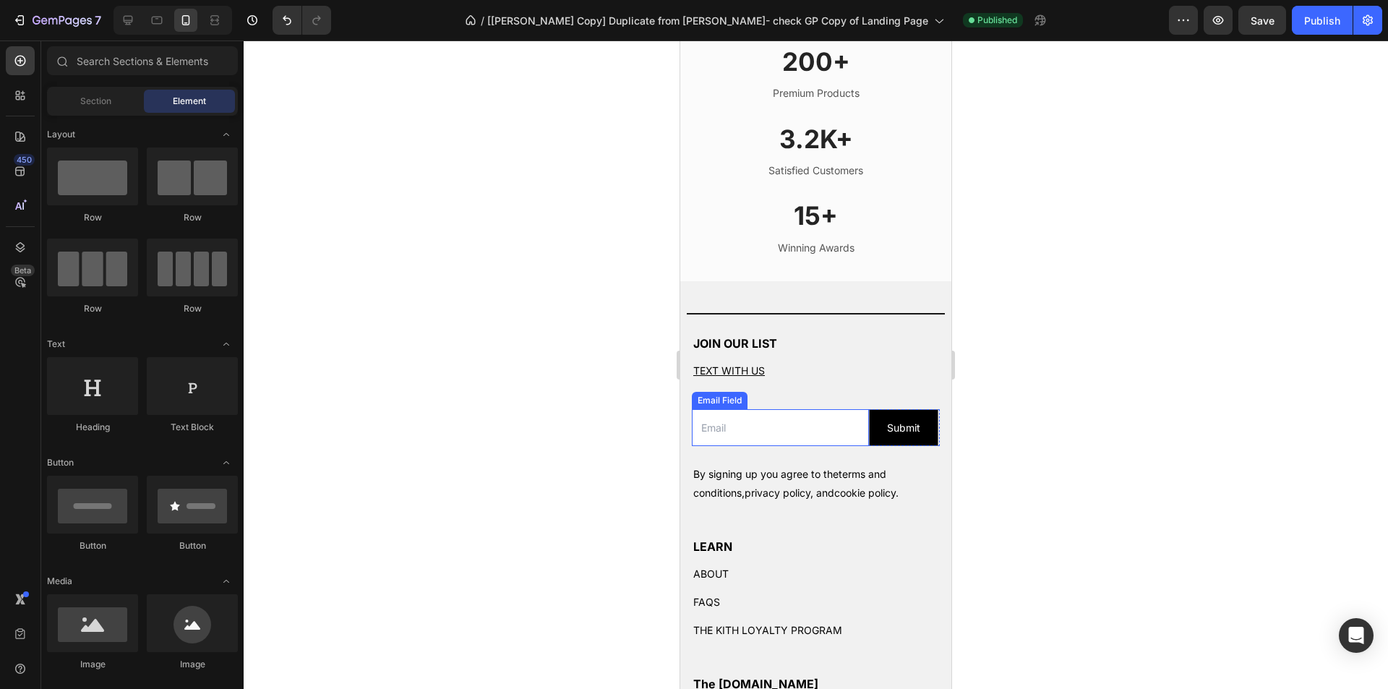
click at [712, 446] on input "email" at bounding box center [780, 427] width 177 height 37
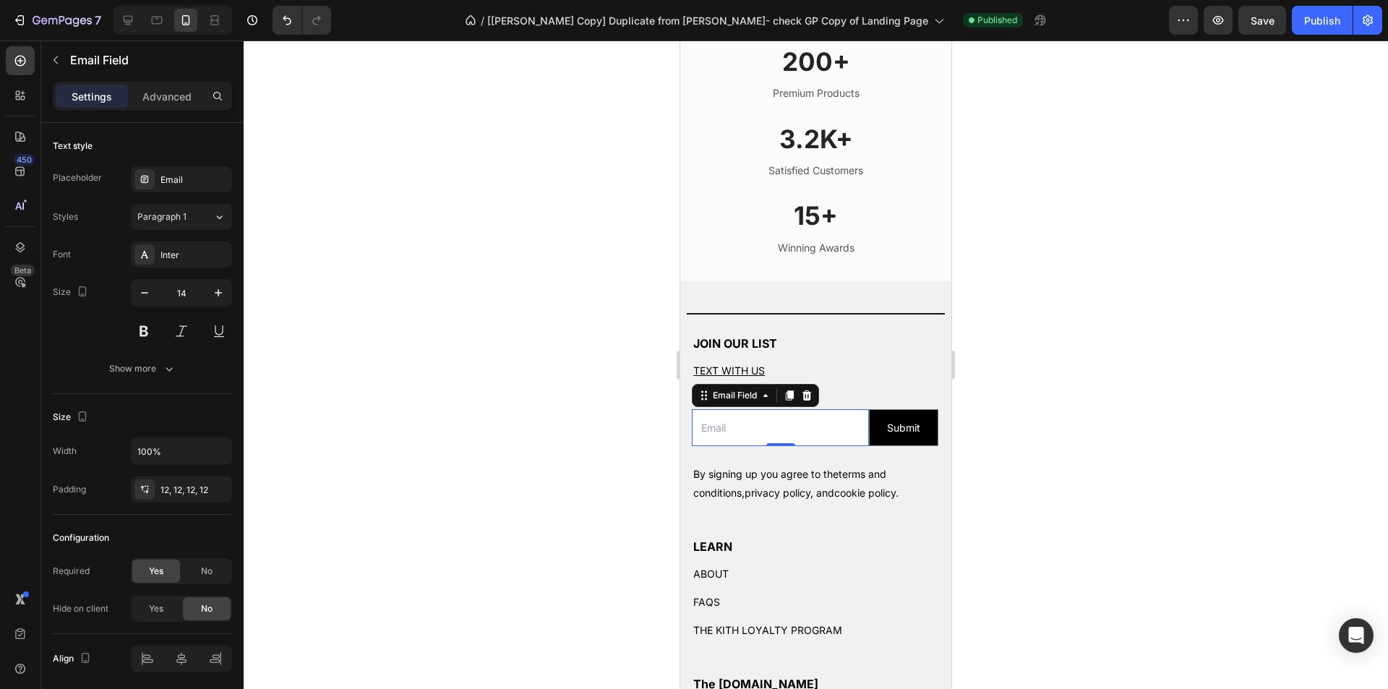
click at [719, 407] on div "Email Field" at bounding box center [755, 395] width 127 height 23
click at [721, 402] on div "Email Field" at bounding box center [735, 395] width 50 height 13
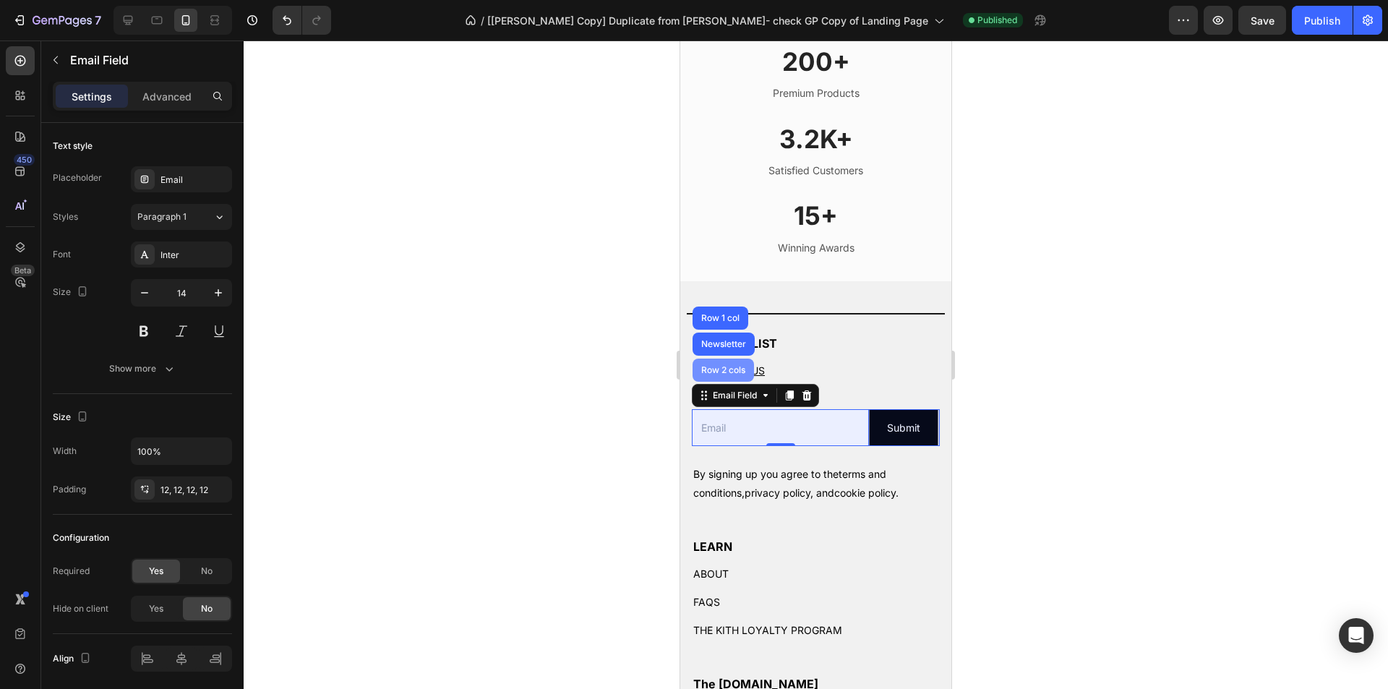
click at [720, 382] on div "Row 2 cols" at bounding box center [723, 370] width 61 height 23
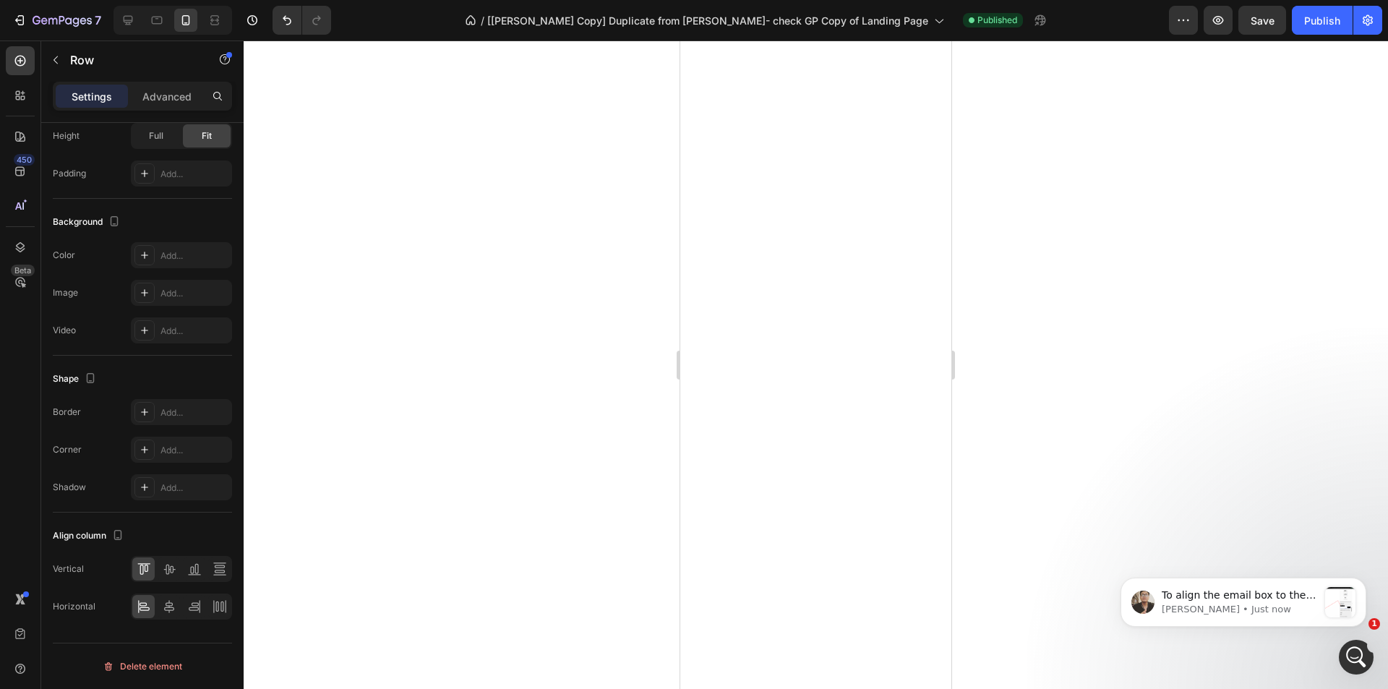
scroll to position [0, 0]
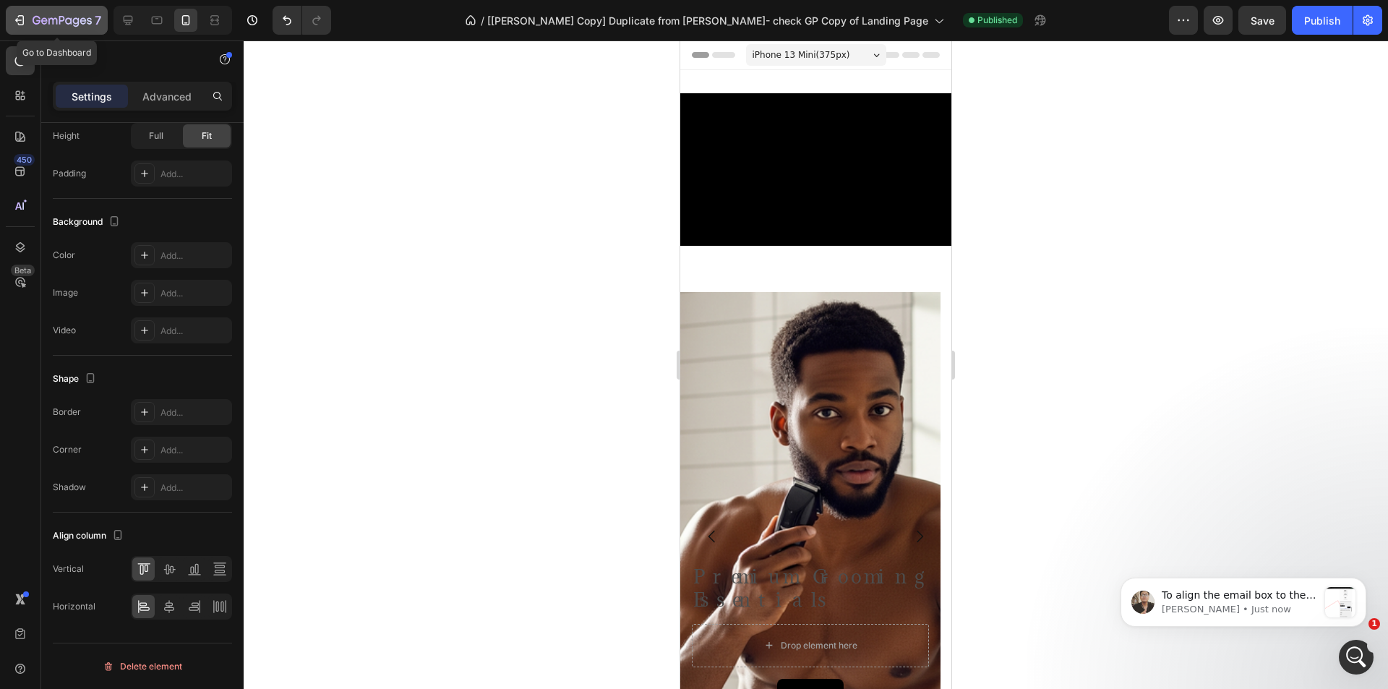
click at [67, 24] on icon "button" at bounding box center [68, 20] width 7 height 7
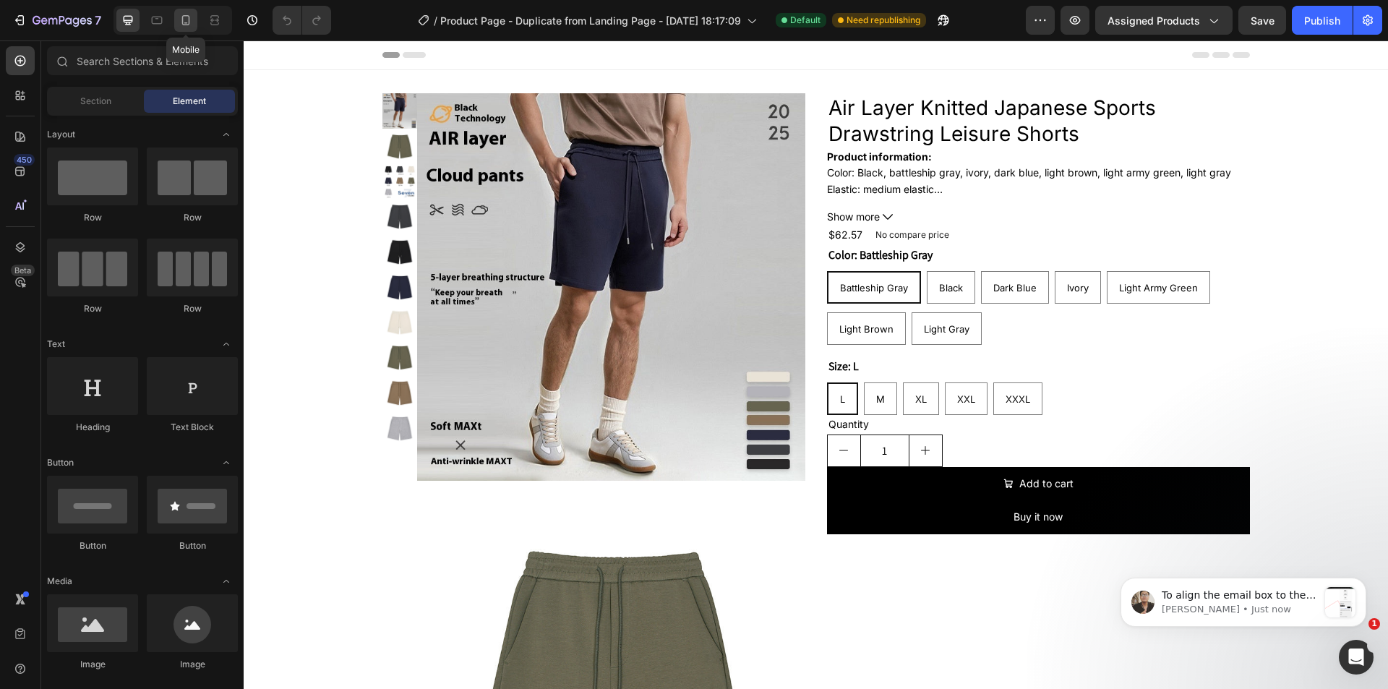
click at [187, 17] on icon at bounding box center [186, 20] width 14 height 14
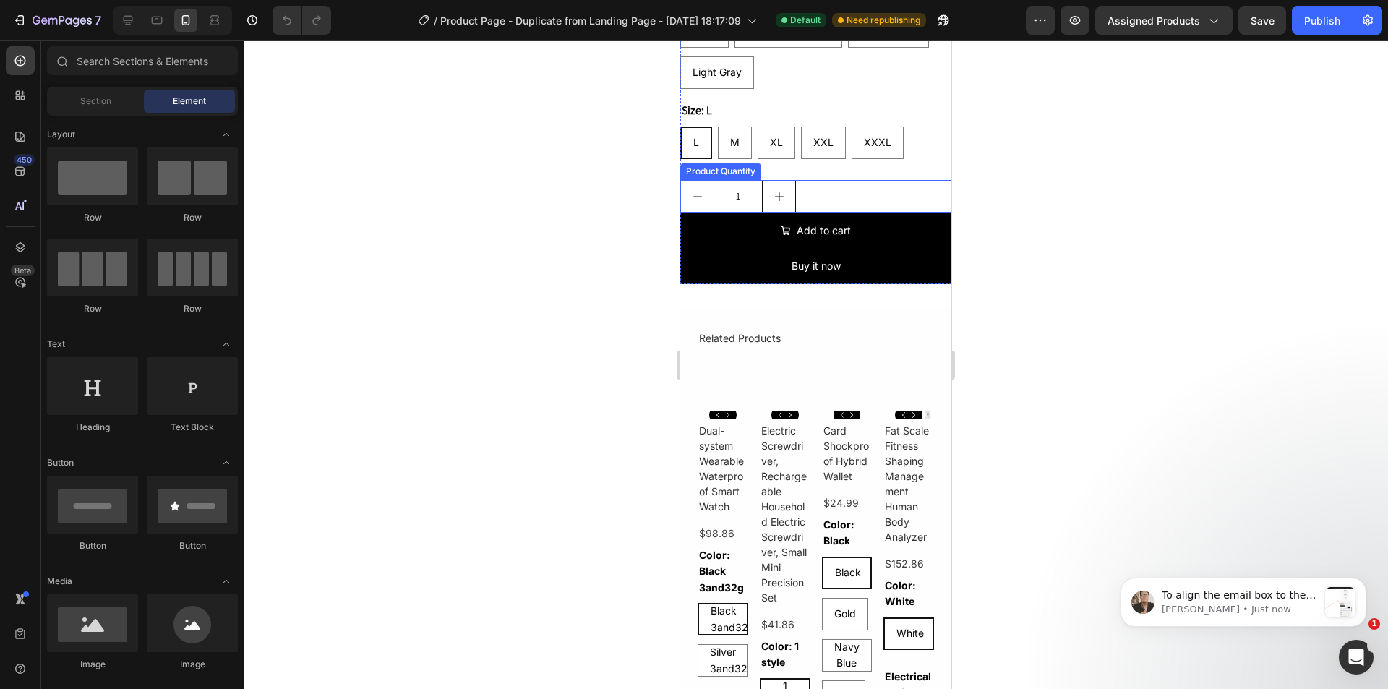
scroll to position [723, 0]
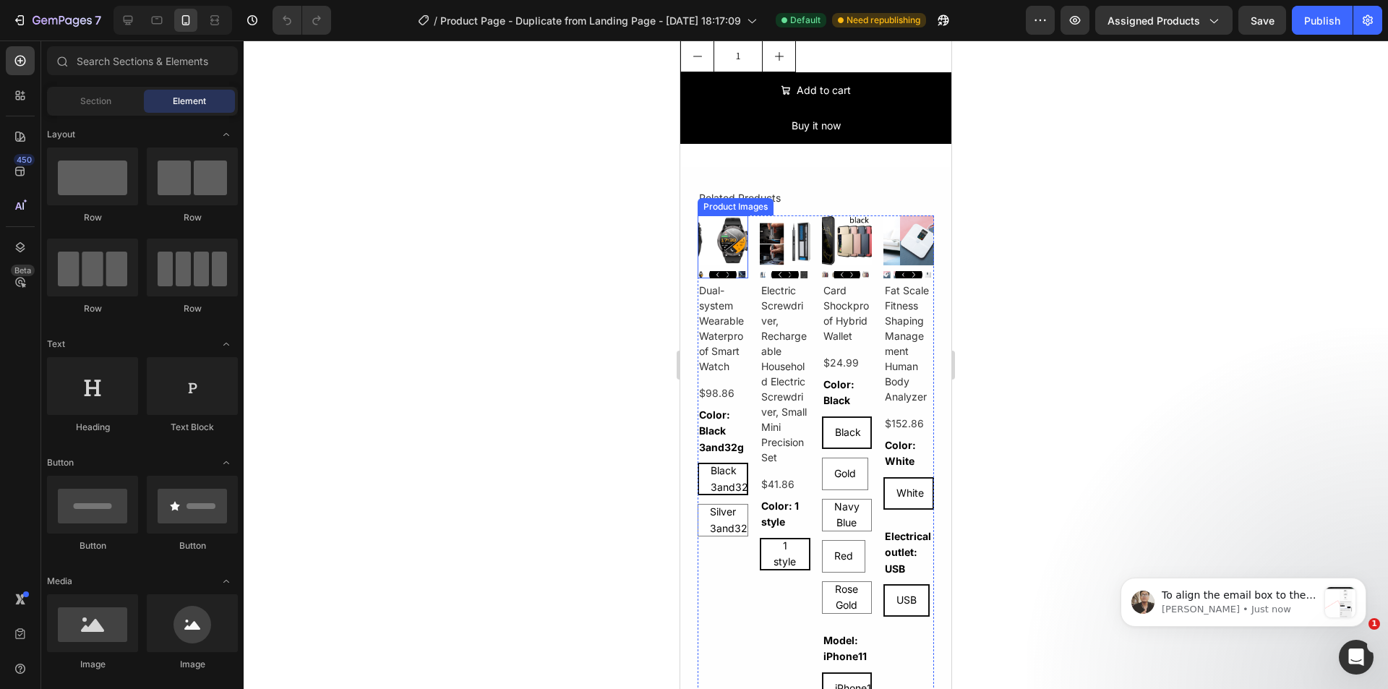
click at [740, 200] on div "Product Images" at bounding box center [736, 206] width 70 height 13
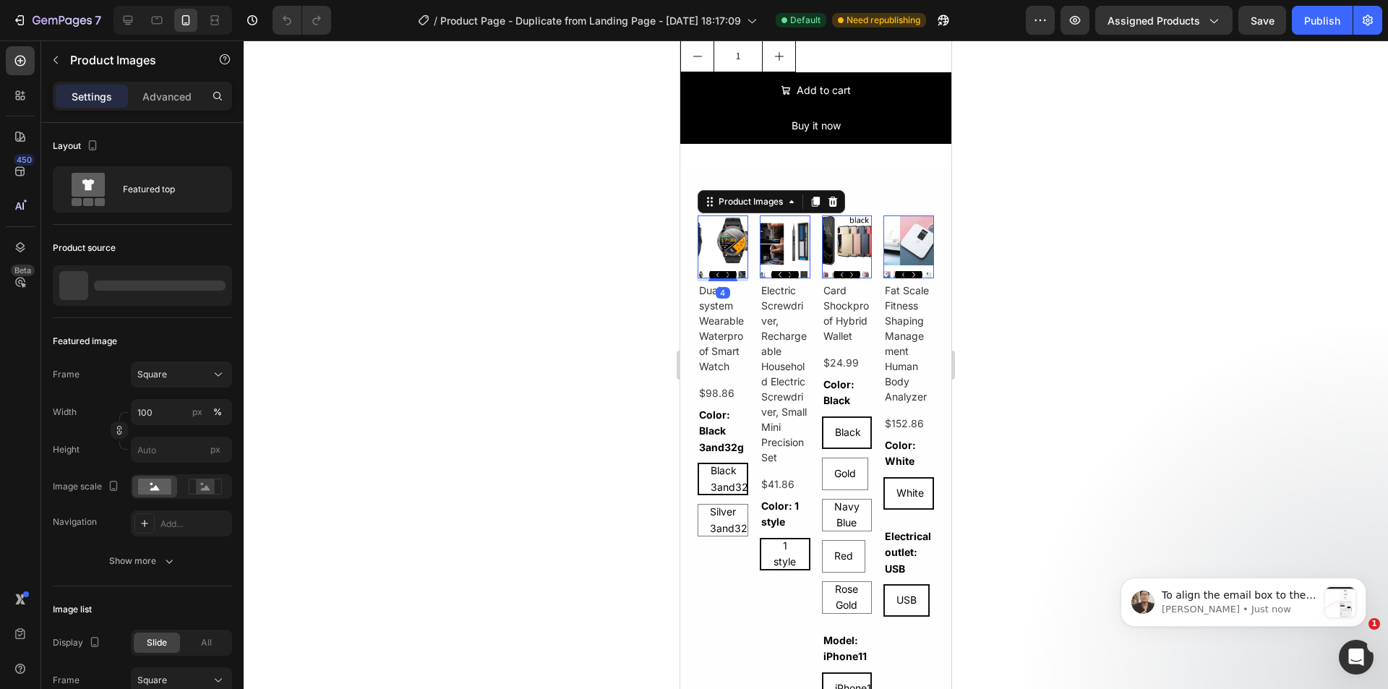
click at [753, 201] on div "Product Images" at bounding box center [772, 201] width 148 height 23
click at [755, 195] on div "Product Images" at bounding box center [751, 201] width 70 height 13
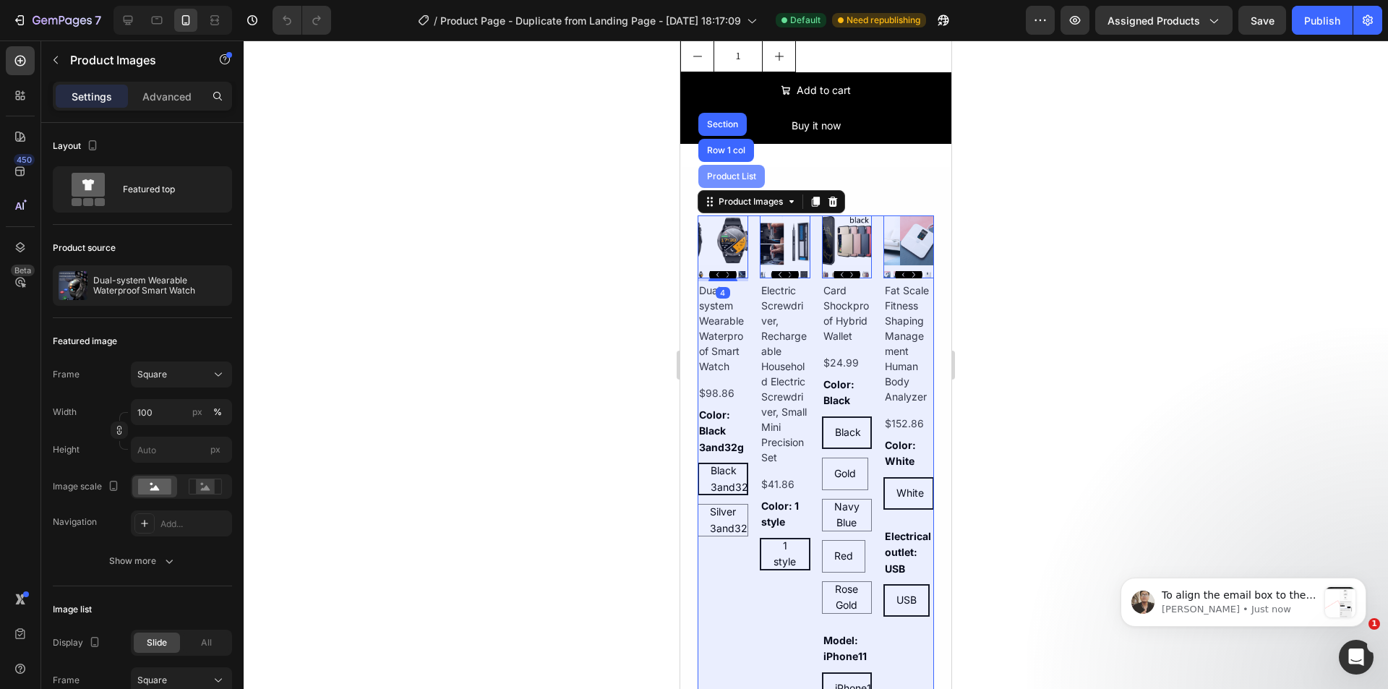
click at [736, 171] on div "Product List" at bounding box center [731, 176] width 67 height 23
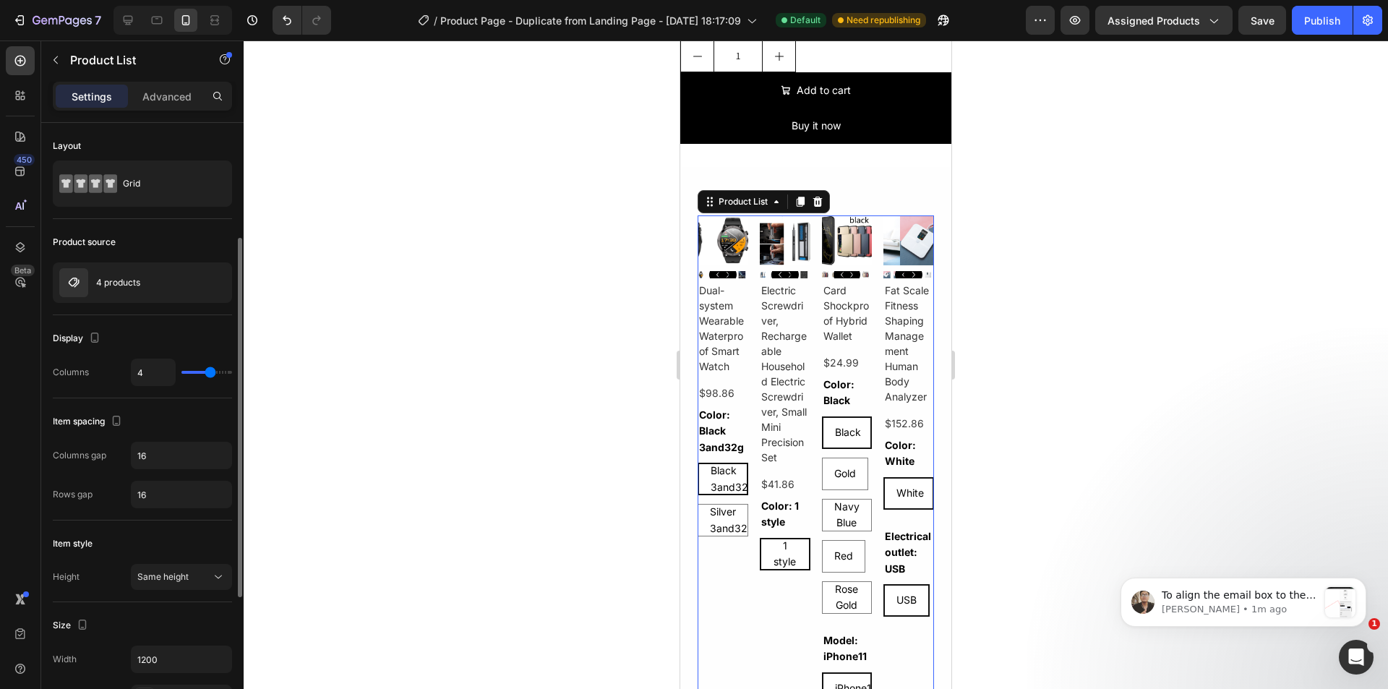
scroll to position [145, 0]
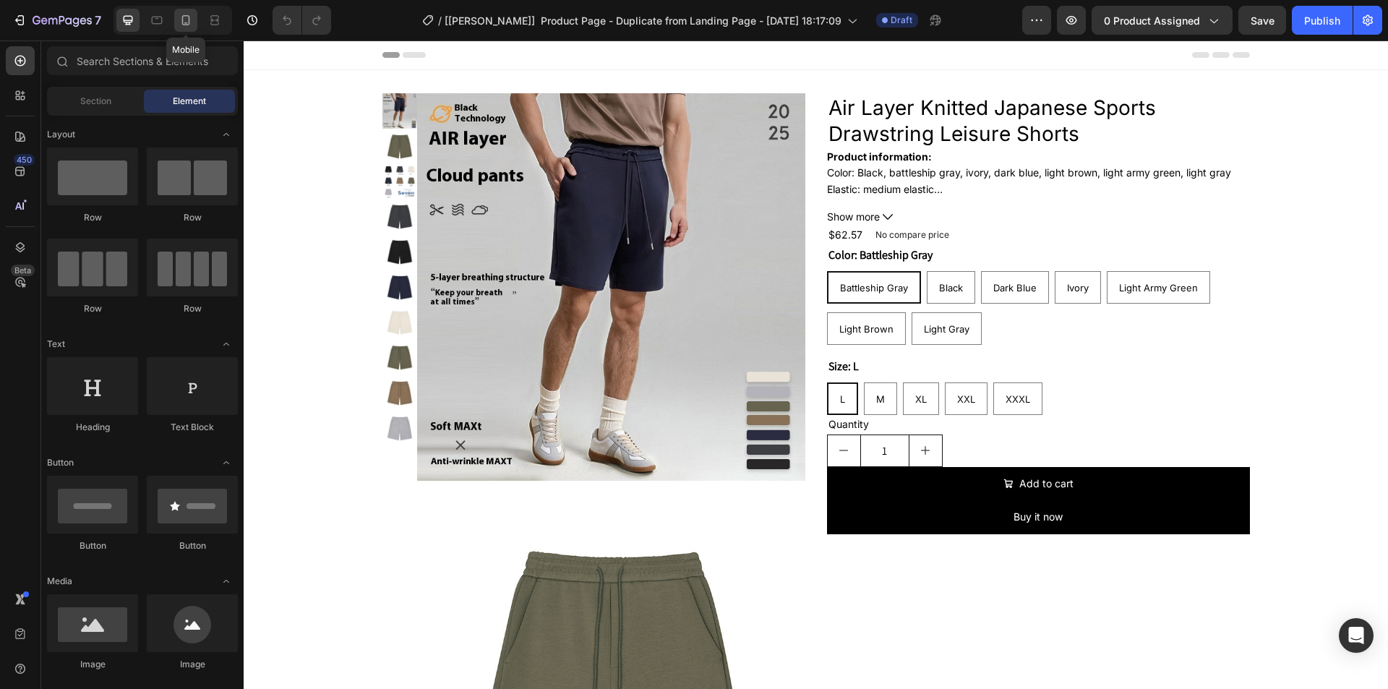
click at [188, 22] on icon at bounding box center [186, 20] width 14 height 14
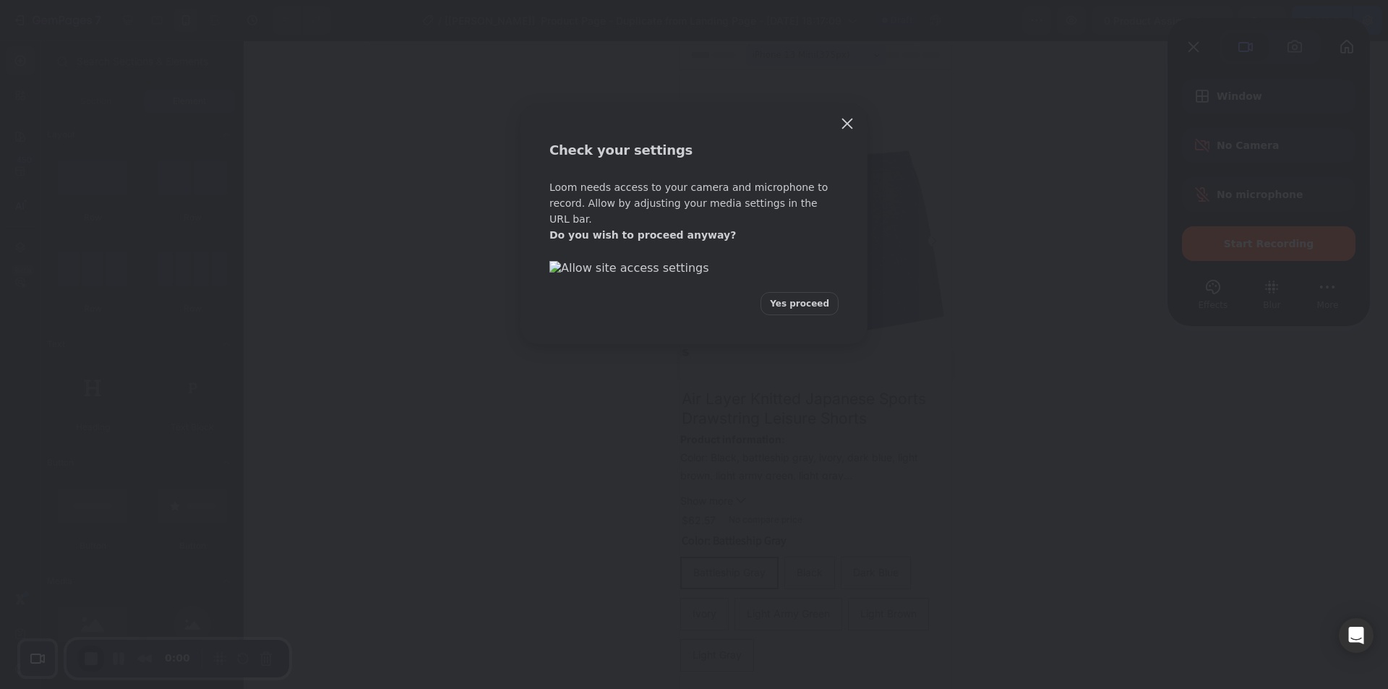
click at [786, 310] on span "Yes proceed" at bounding box center [799, 303] width 59 height 13
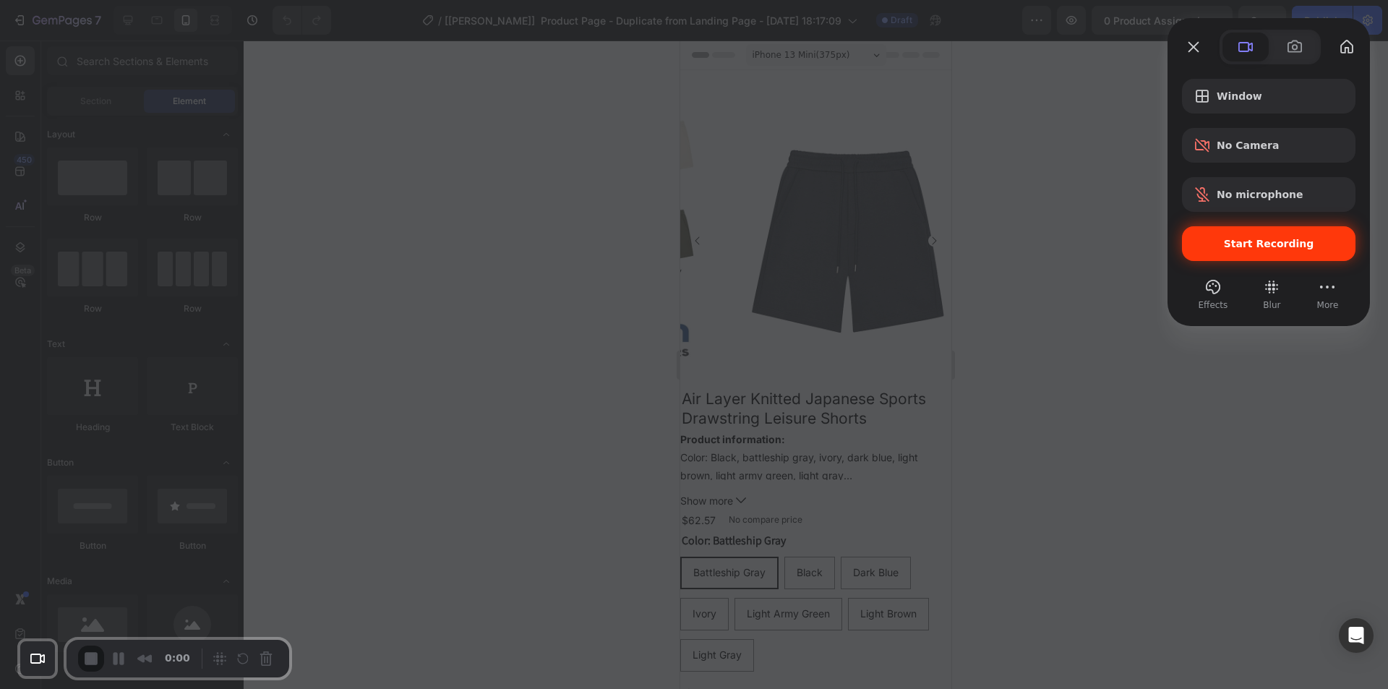
click at [1249, 255] on div "Start Recording" at bounding box center [1269, 243] width 174 height 35
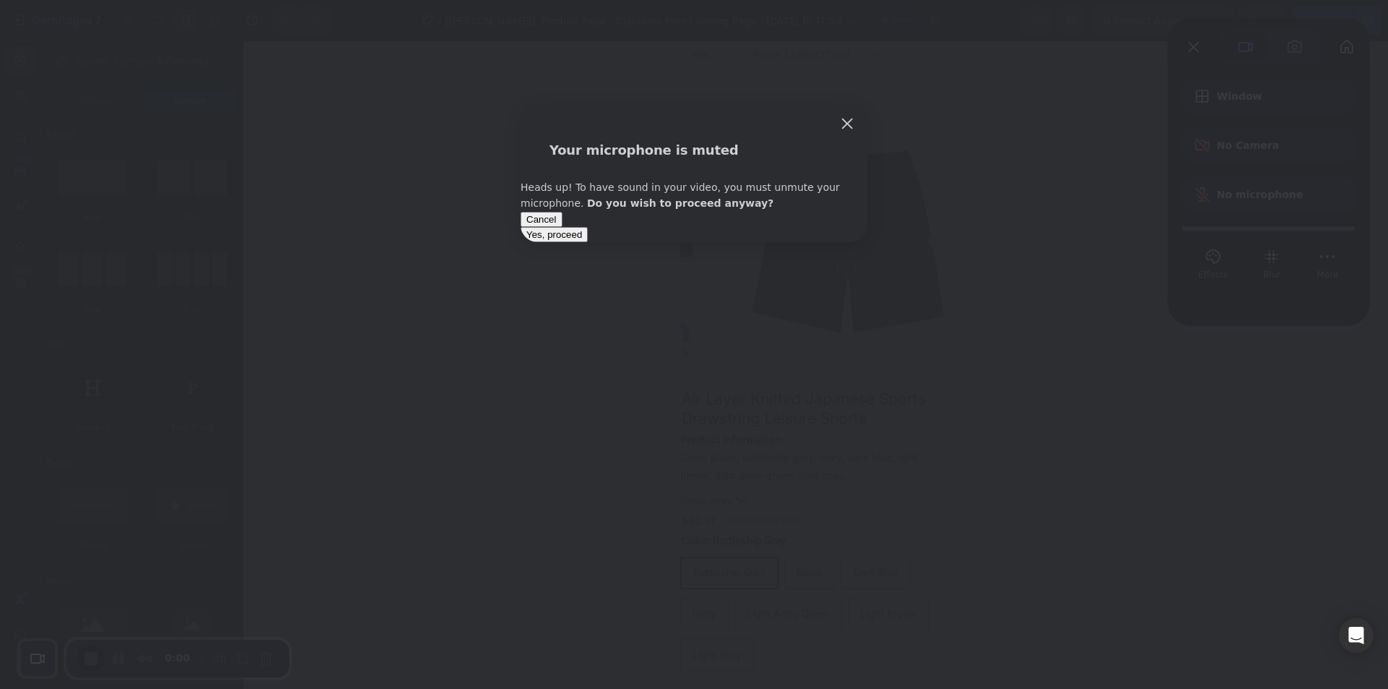
click at [582, 240] on span "Yes, proceed" at bounding box center [554, 234] width 56 height 11
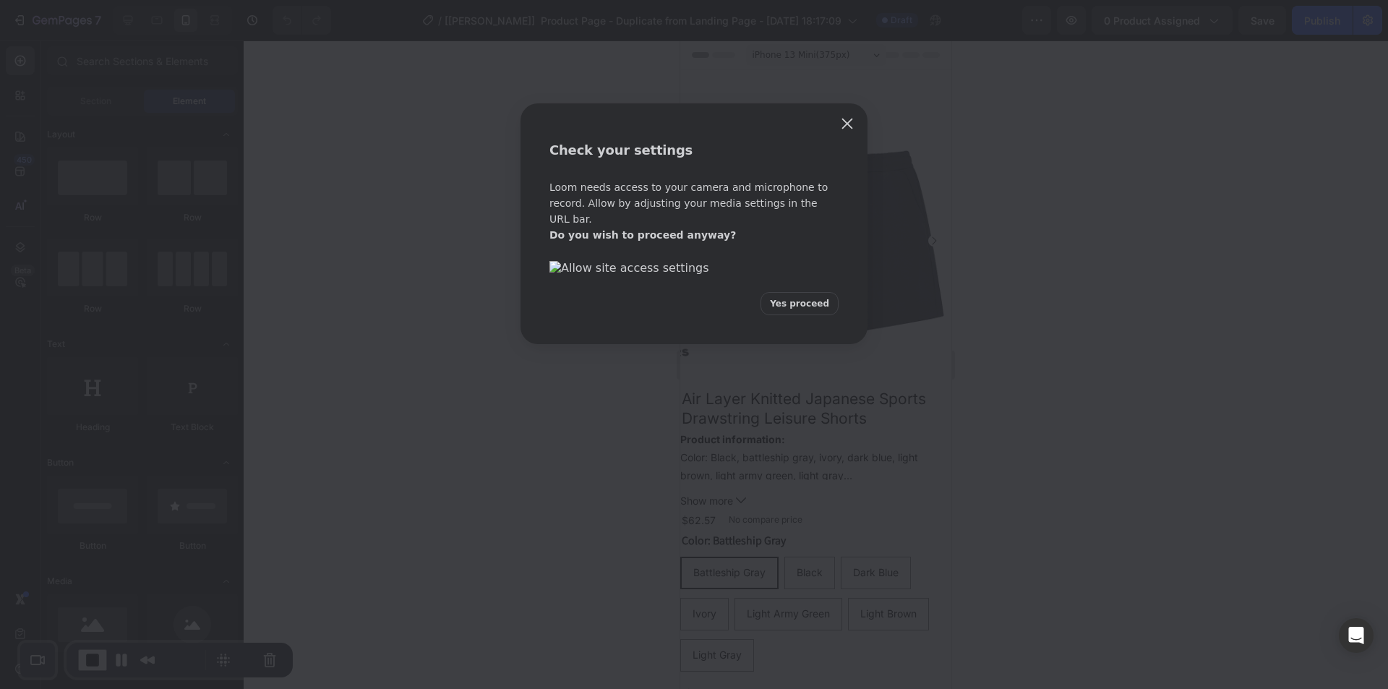
click at [819, 310] on span "Yes proceed" at bounding box center [799, 303] width 59 height 13
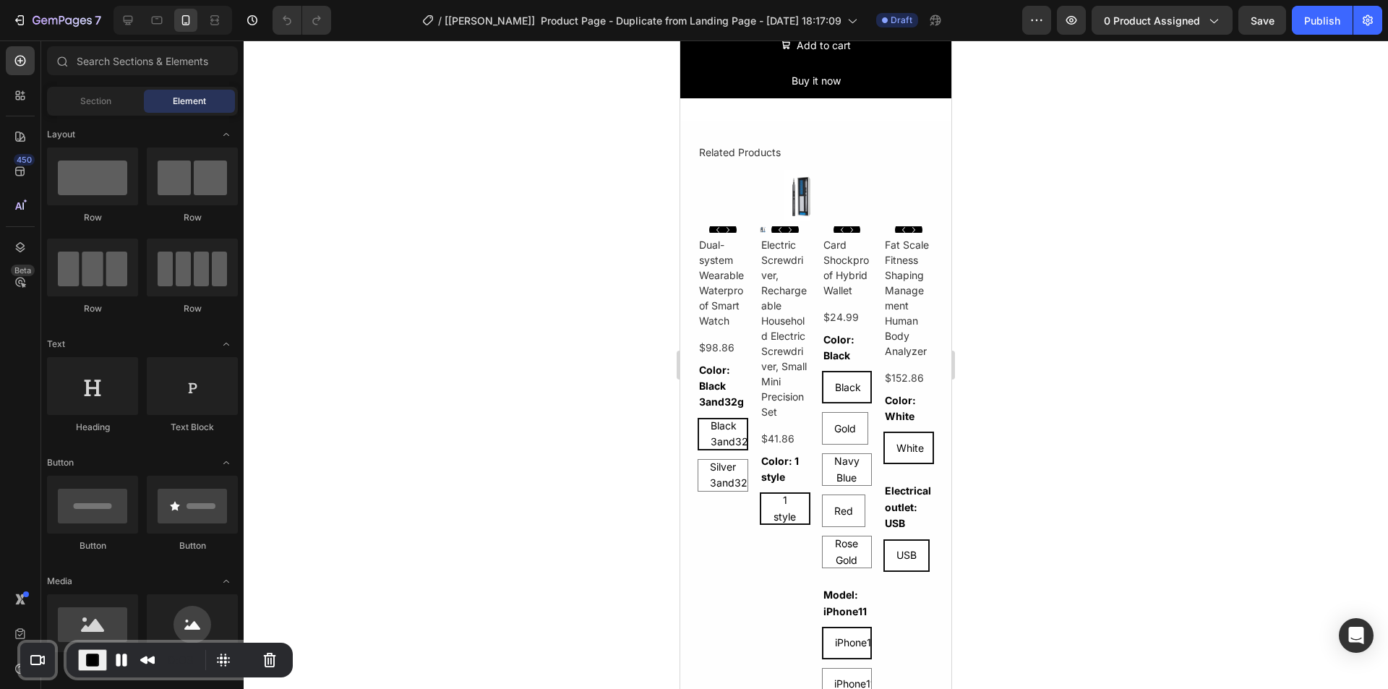
scroll to position [774, 0]
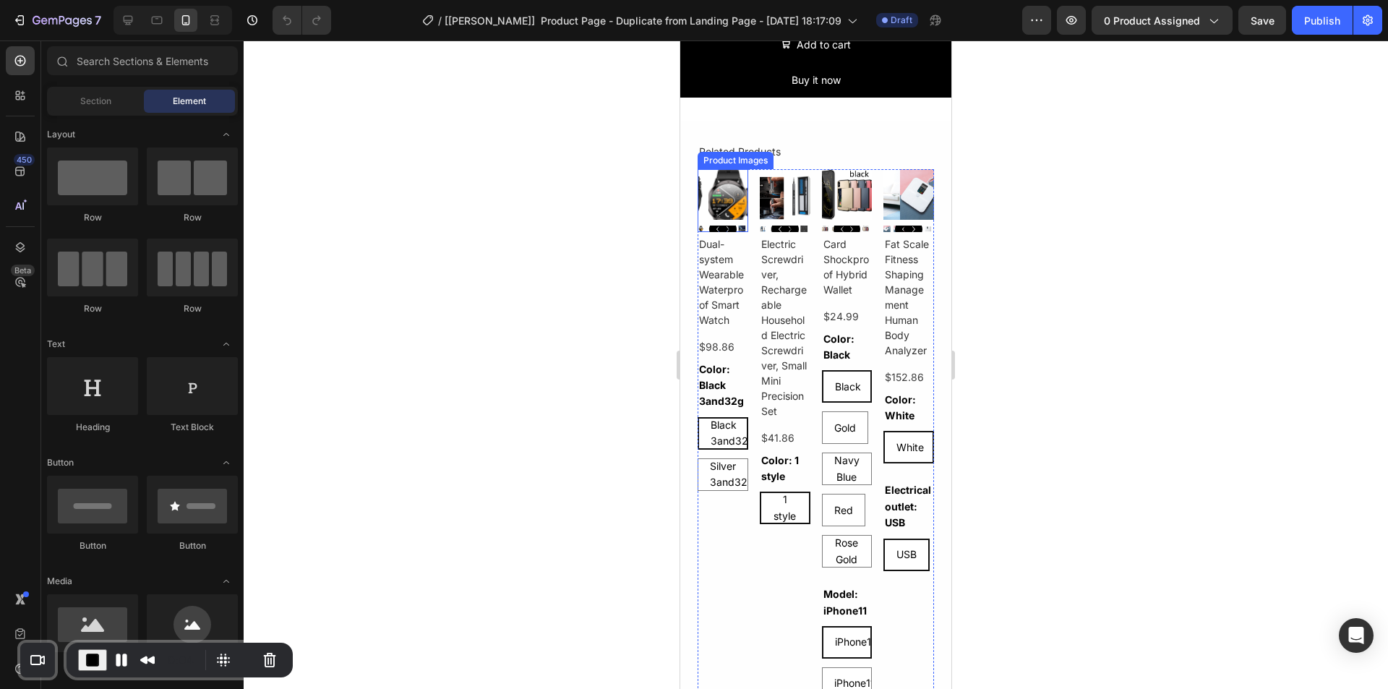
click at [727, 169] on img at bounding box center [734, 194] width 51 height 51
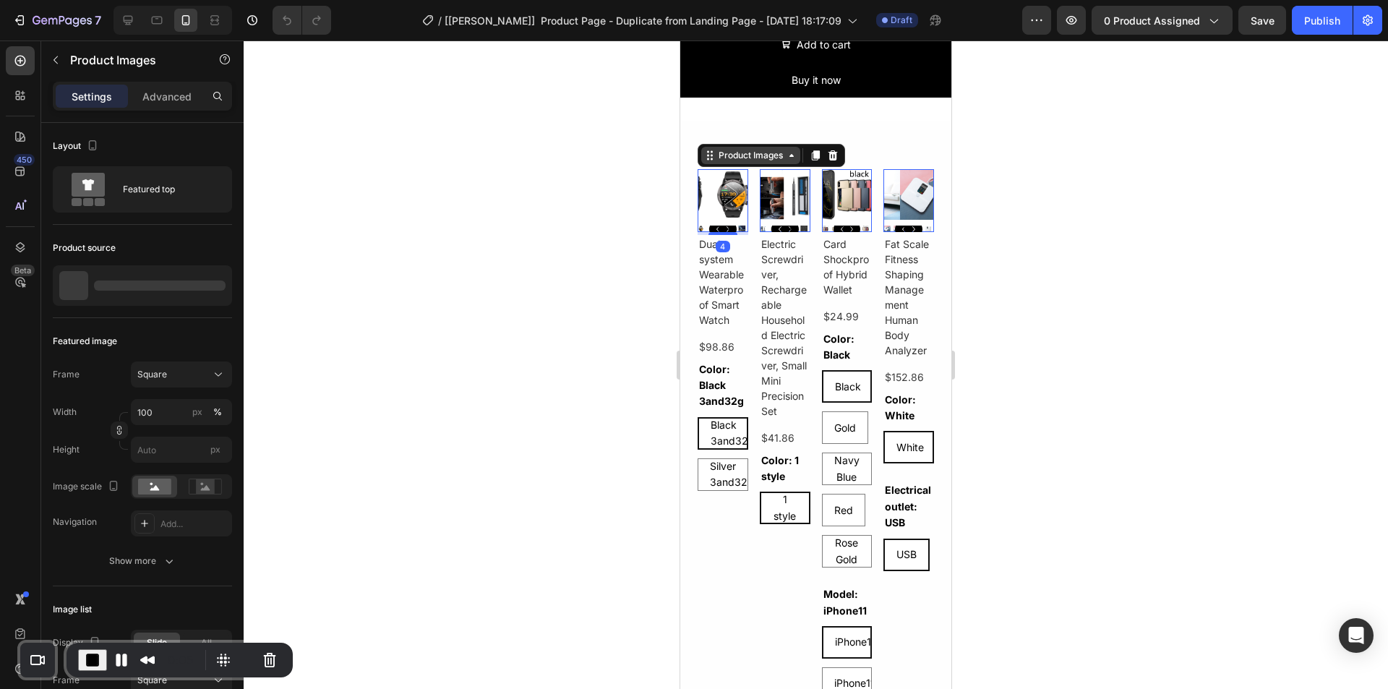
click at [747, 153] on div "Product Images" at bounding box center [750, 155] width 99 height 17
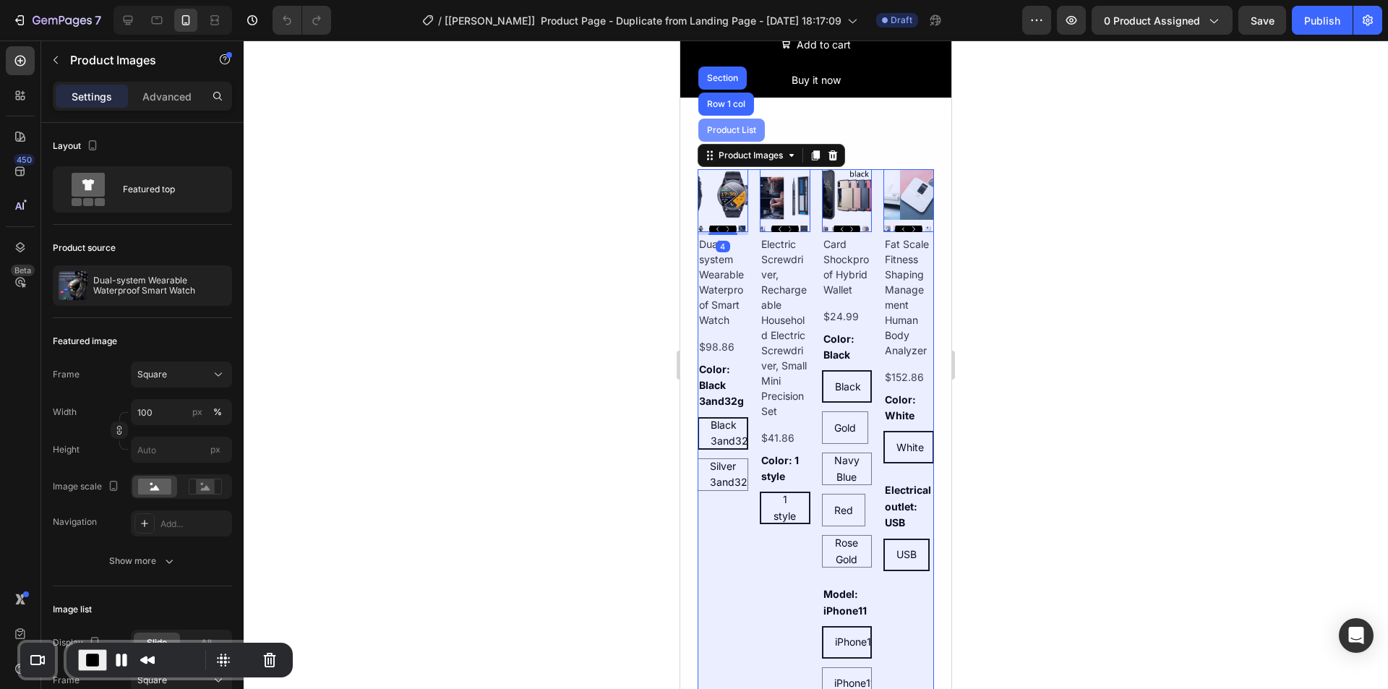
click at [740, 126] on div "Product List" at bounding box center [731, 130] width 55 height 9
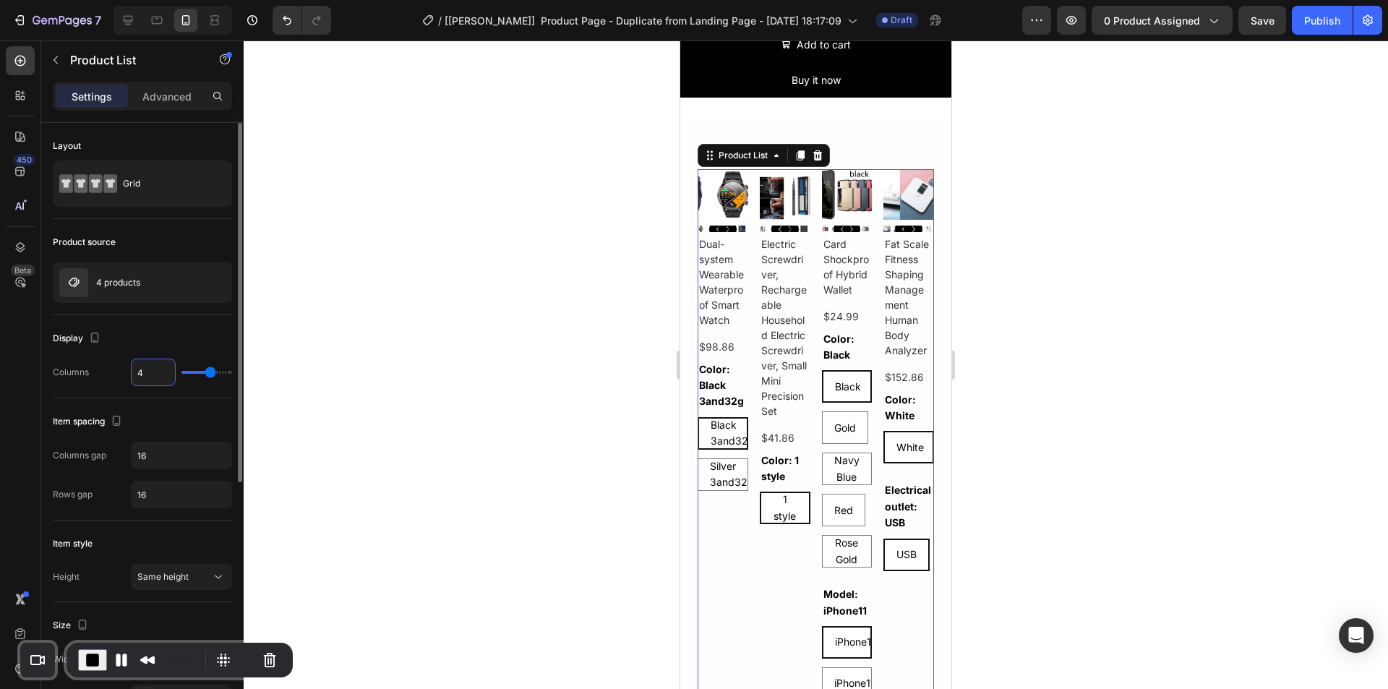
click at [152, 371] on input "4" at bounding box center [153, 372] width 43 height 26
type input "2"
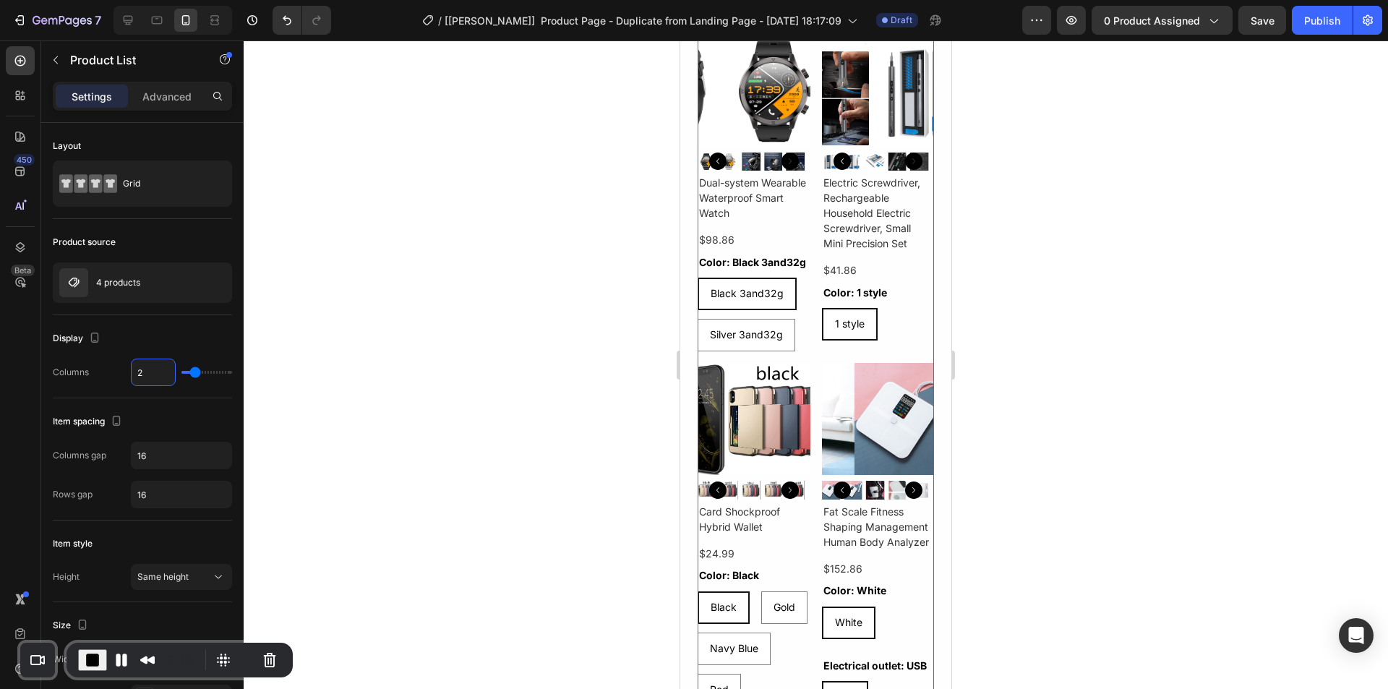
scroll to position [701, 0]
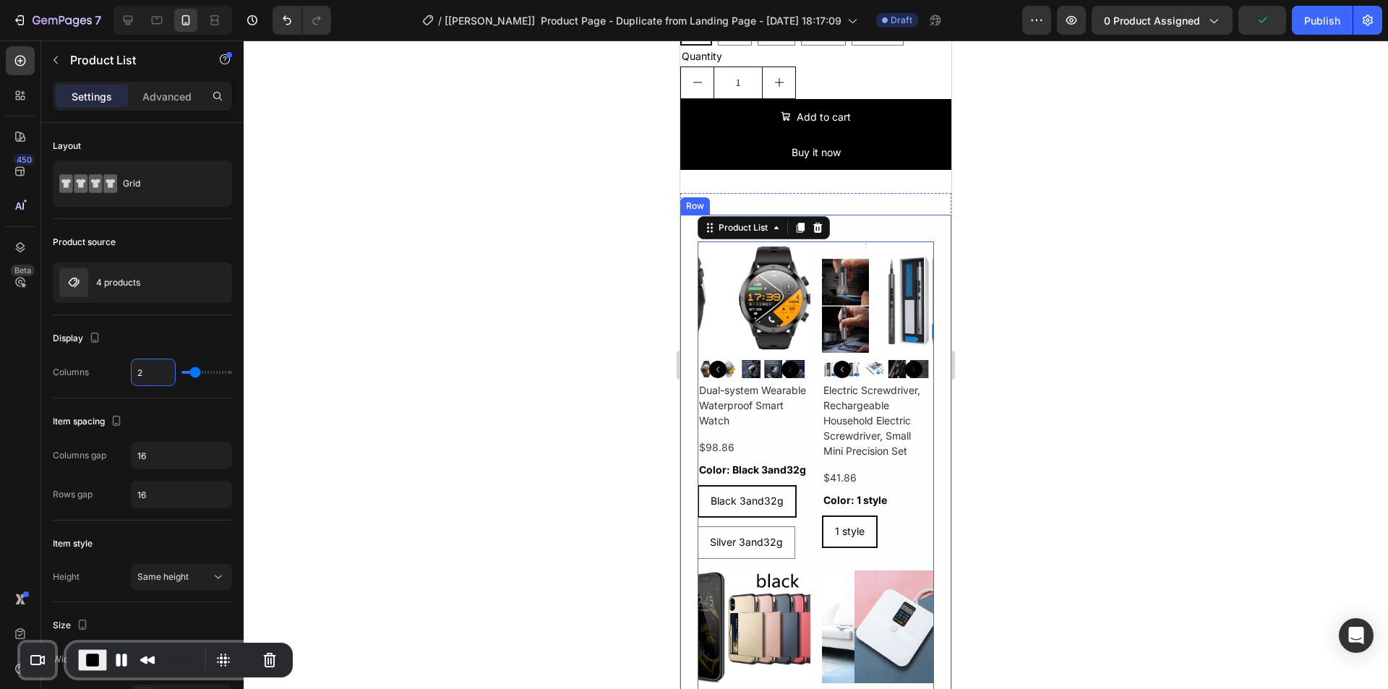
click at [350, 401] on div at bounding box center [816, 364] width 1145 height 649
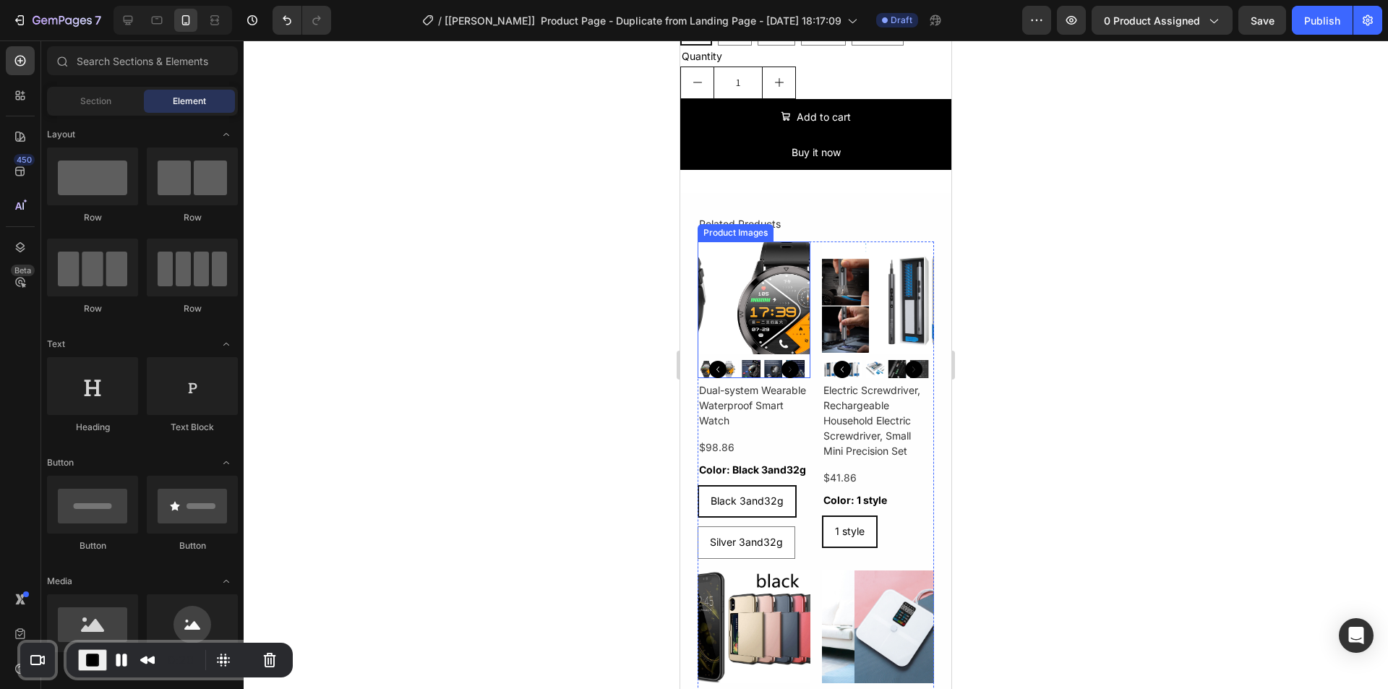
click at [719, 249] on img at bounding box center [775, 298] width 113 height 113
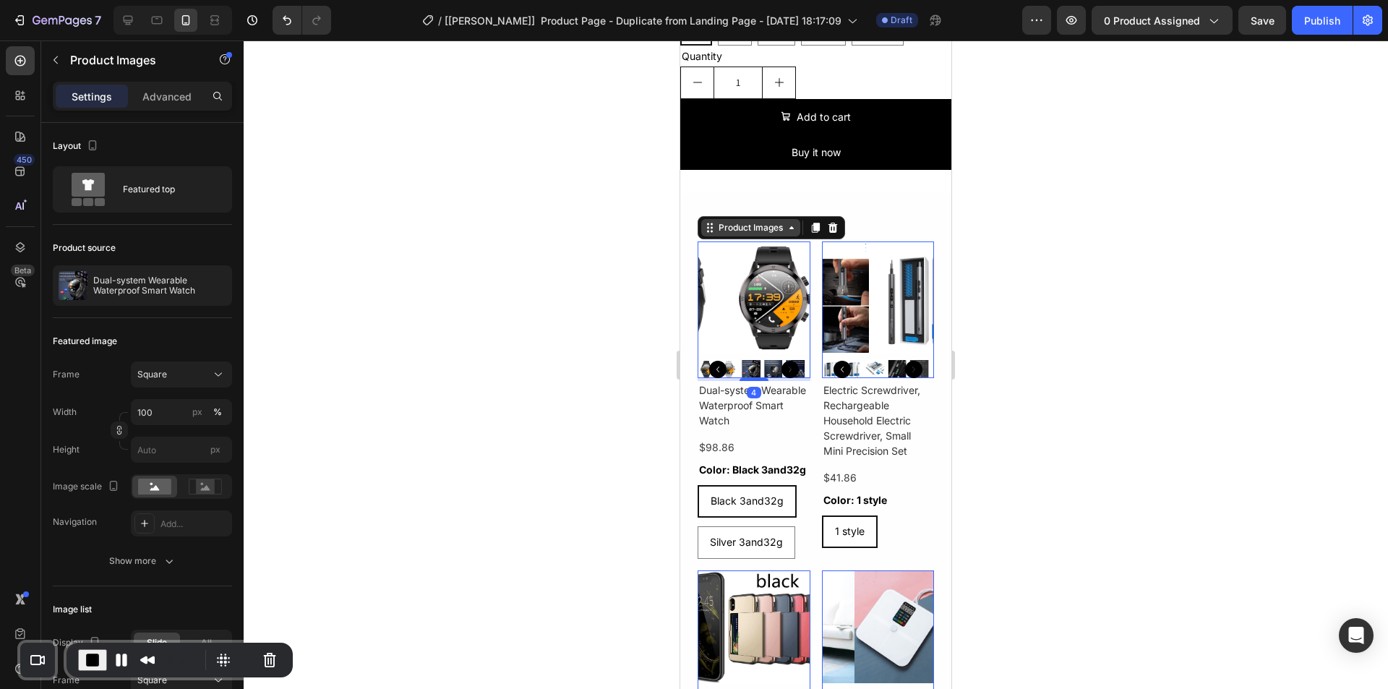
click at [732, 221] on div "Product Images" at bounding box center [751, 227] width 70 height 13
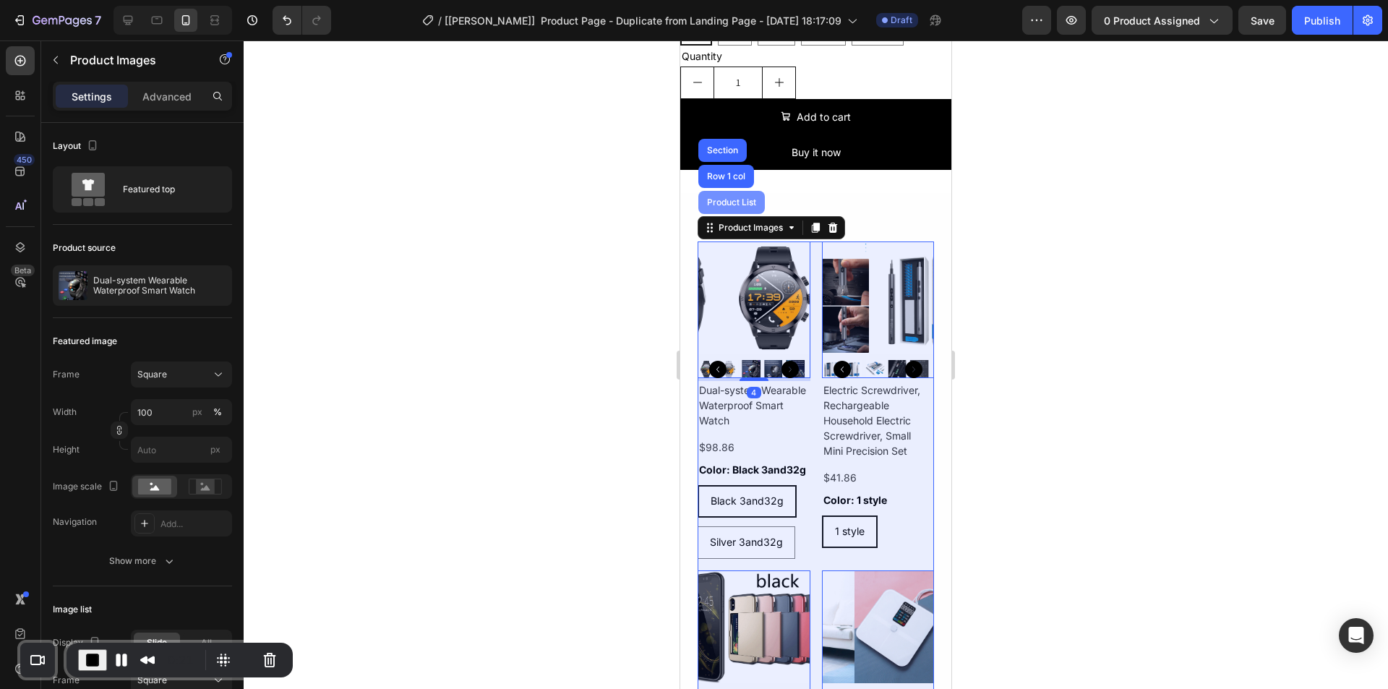
click at [719, 198] on div "Product List" at bounding box center [731, 202] width 55 height 9
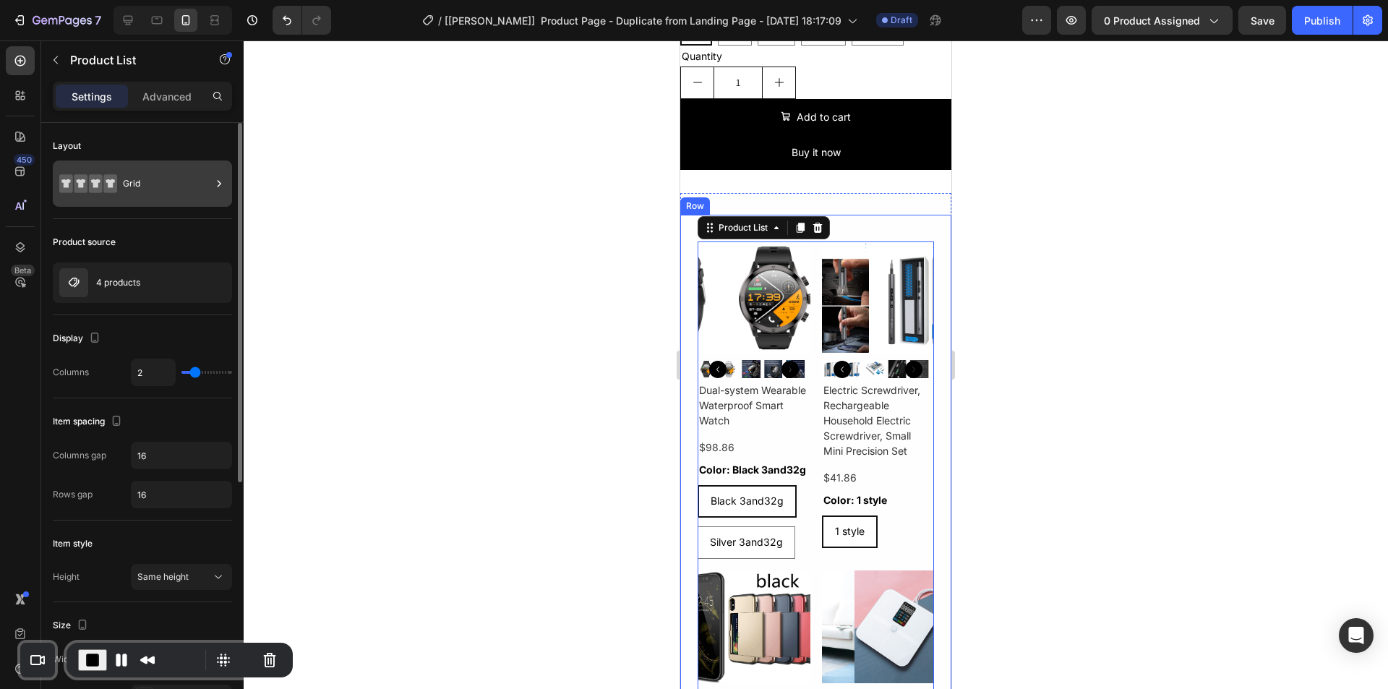
click at [195, 181] on div "Grid" at bounding box center [167, 183] width 88 height 33
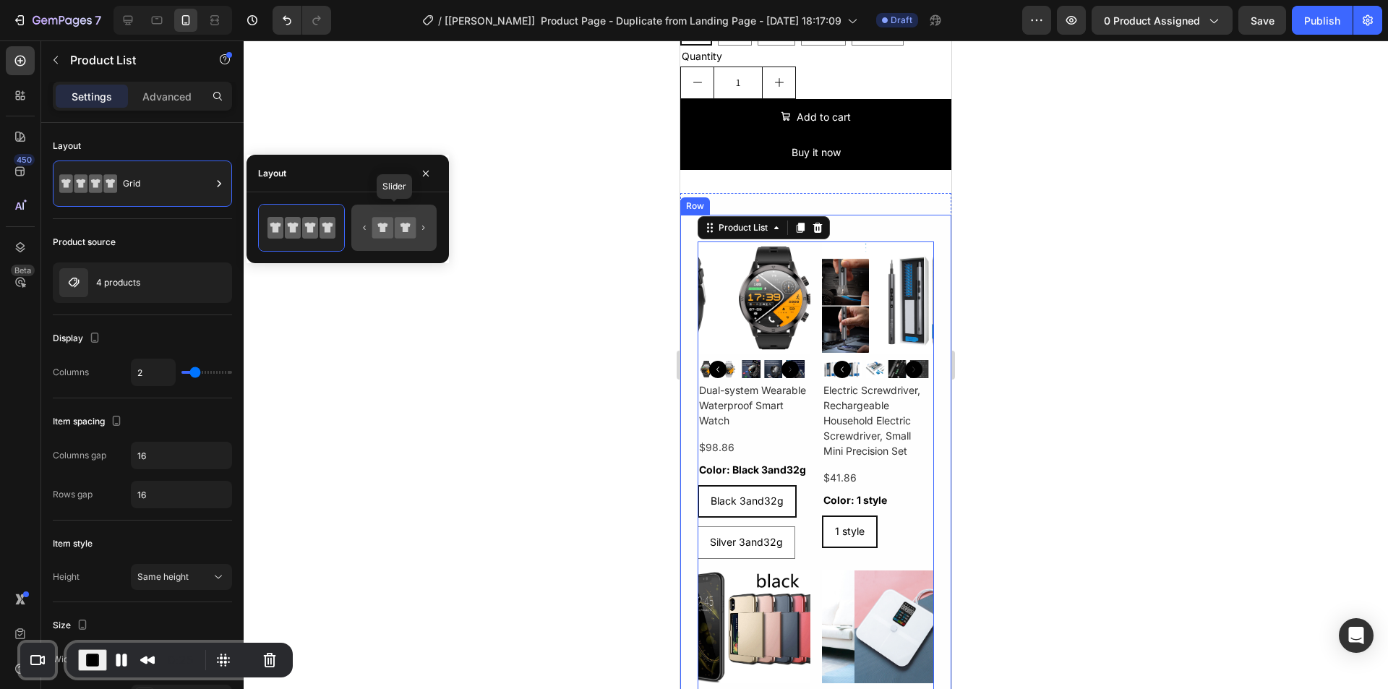
click at [388, 229] on icon at bounding box center [382, 227] width 21 height 21
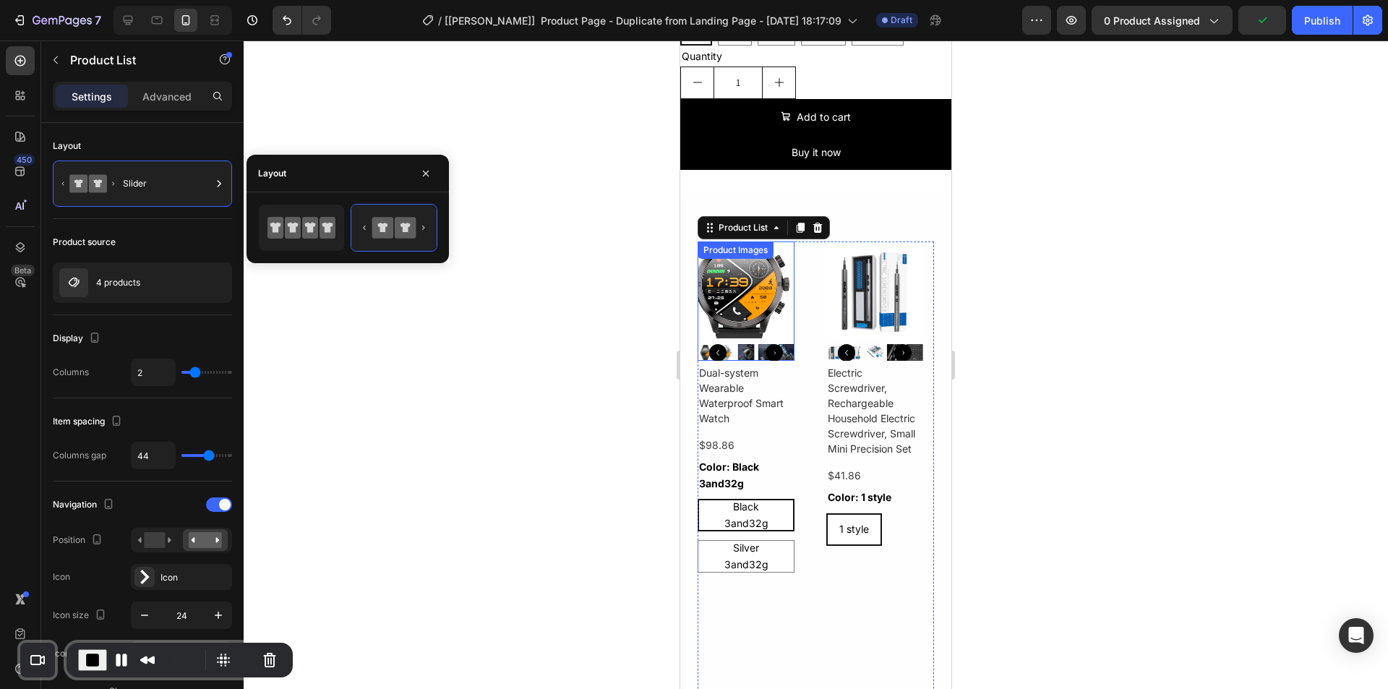
click at [755, 294] on img at bounding box center [746, 290] width 97 height 97
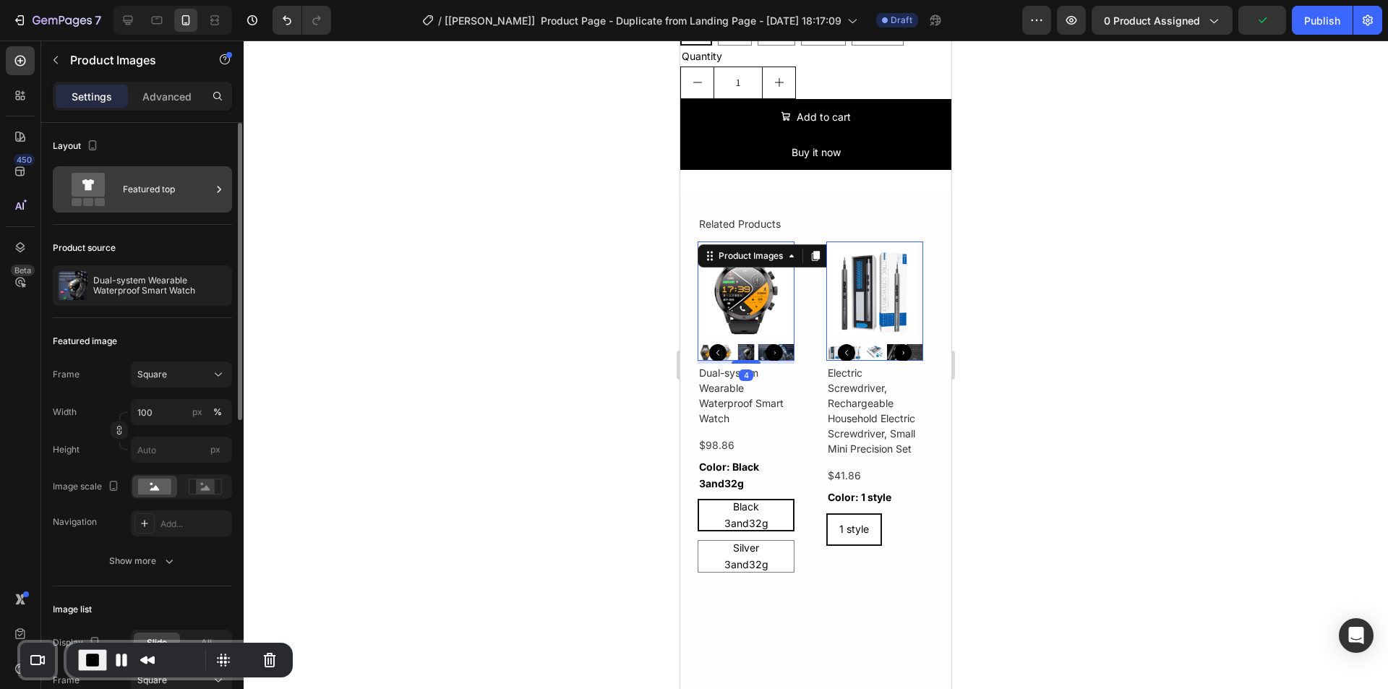
click at [164, 197] on div "Featured top" at bounding box center [167, 189] width 88 height 33
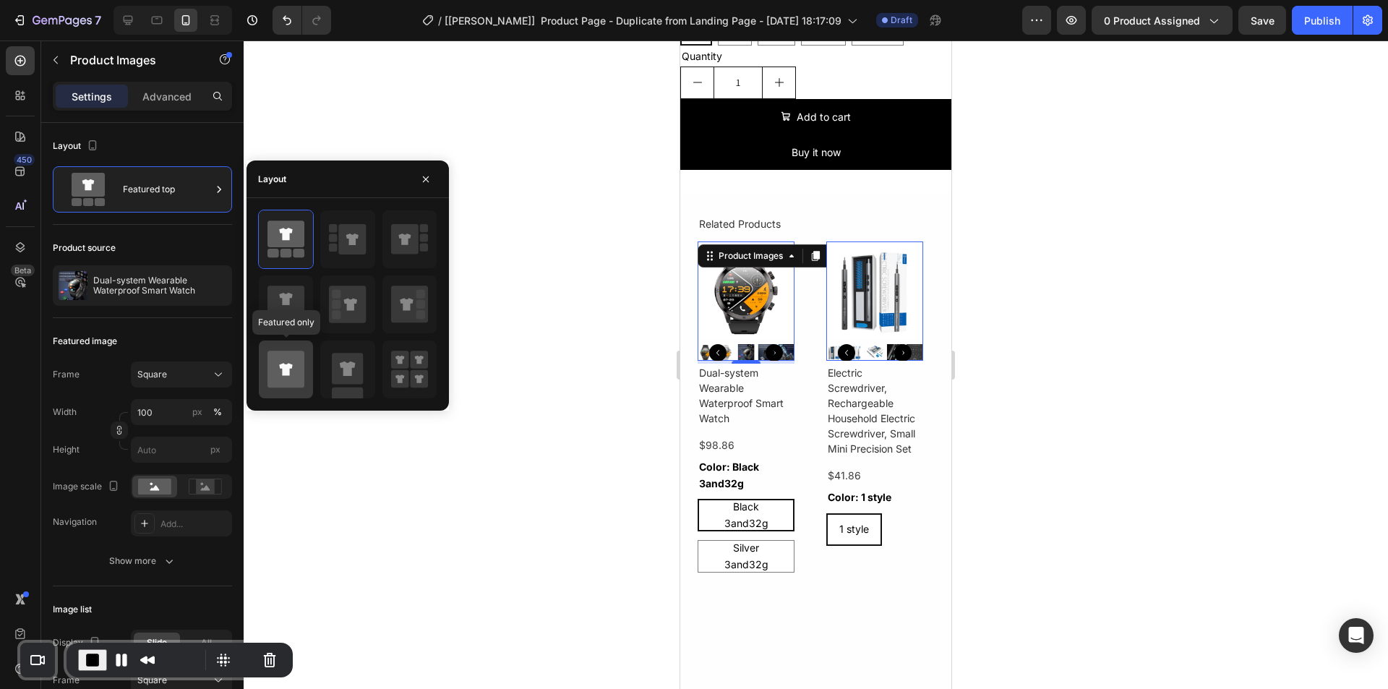
click at [282, 362] on icon at bounding box center [286, 369] width 37 height 37
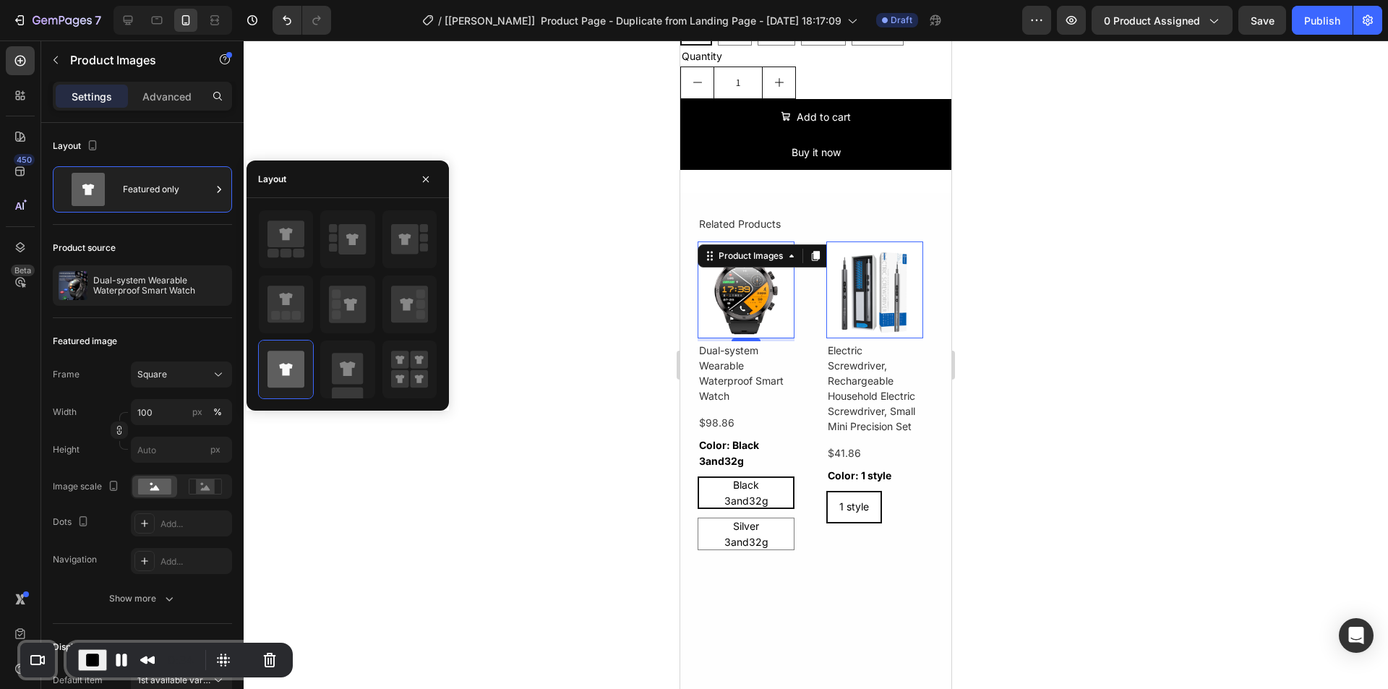
click at [555, 319] on div at bounding box center [816, 364] width 1145 height 649
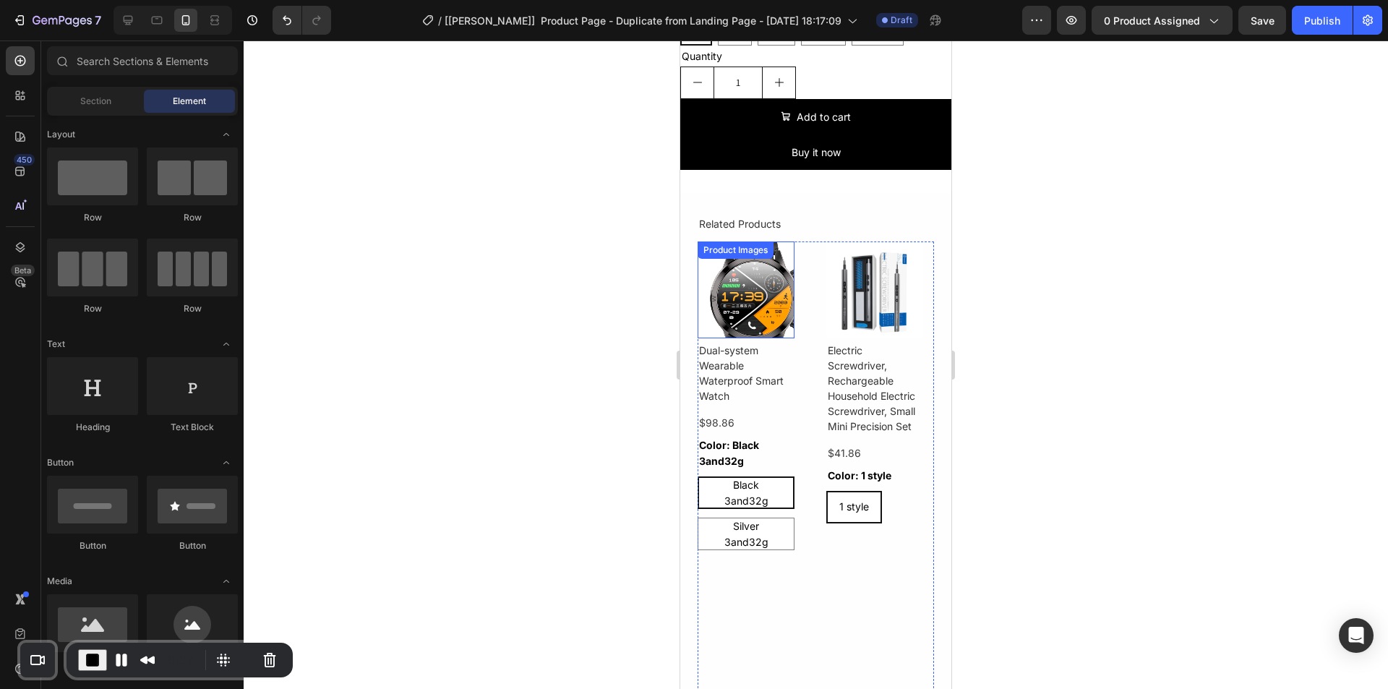
click at [725, 264] on img at bounding box center [746, 290] width 97 height 97
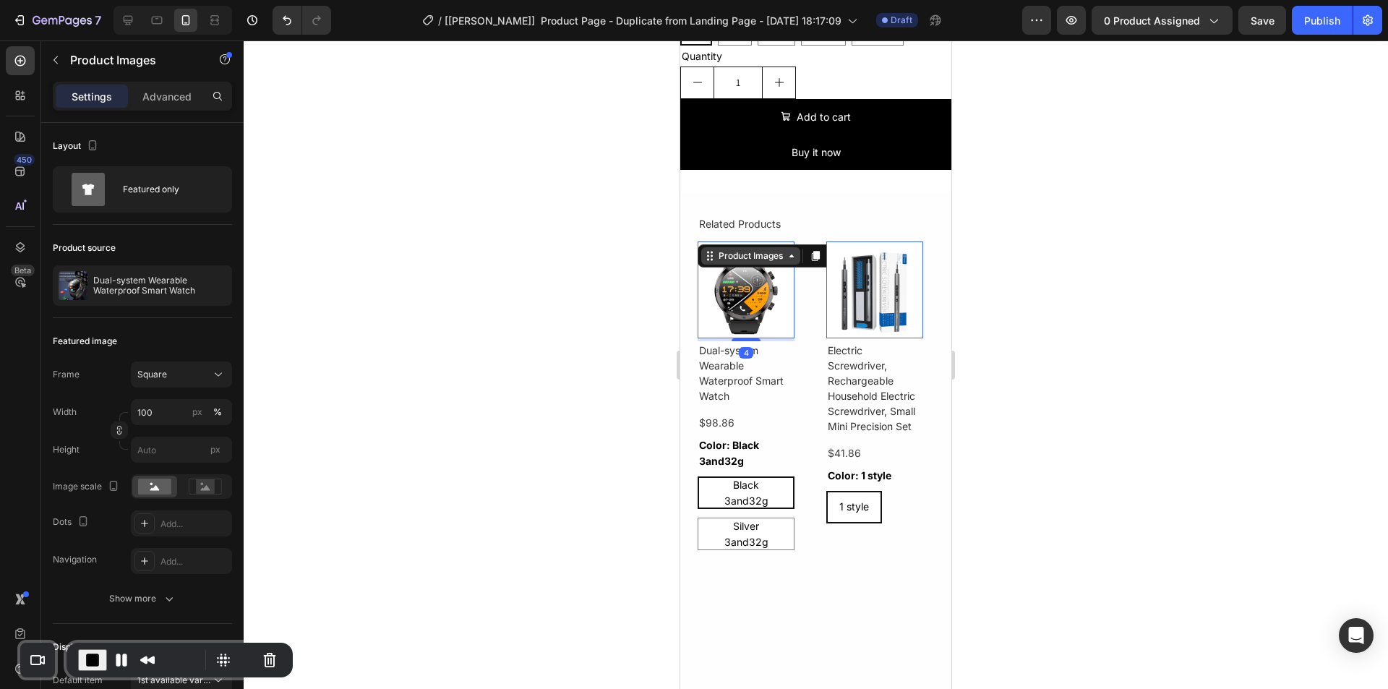
click at [729, 249] on div "Product Images" at bounding box center [751, 255] width 70 height 13
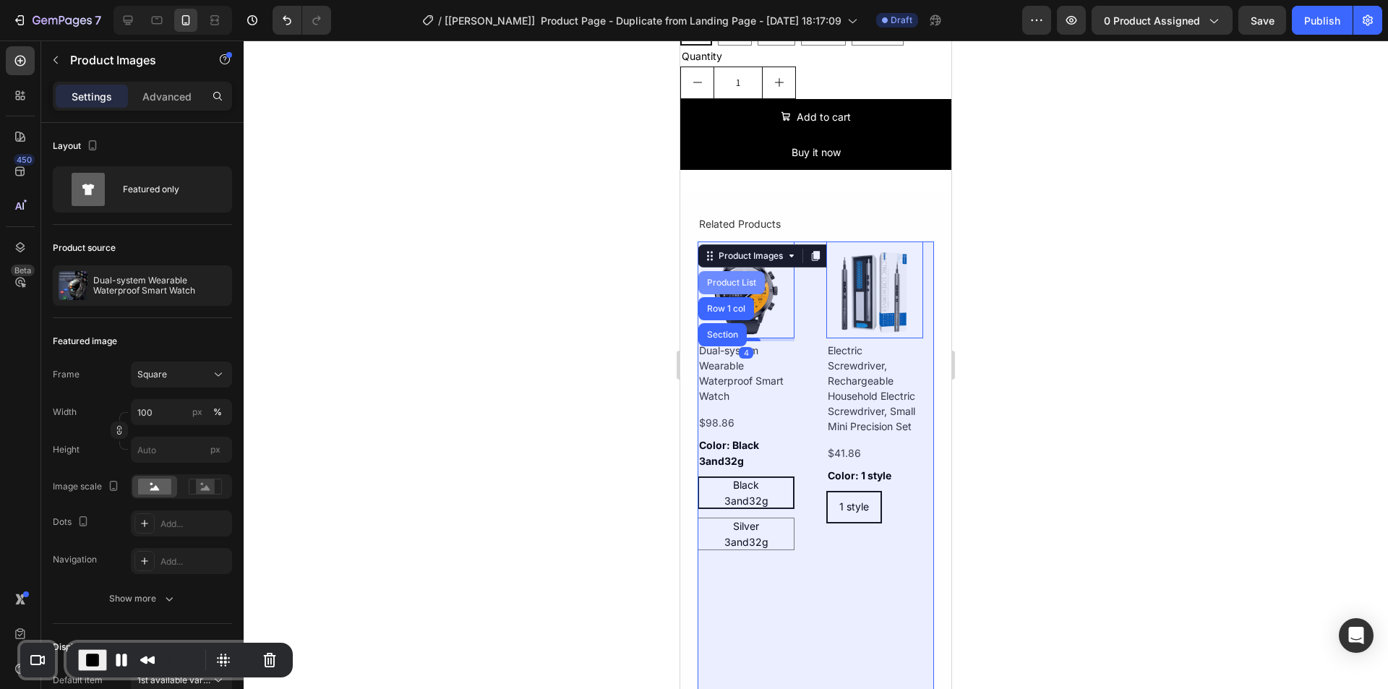
click at [733, 278] on div "Product List" at bounding box center [731, 282] width 55 height 9
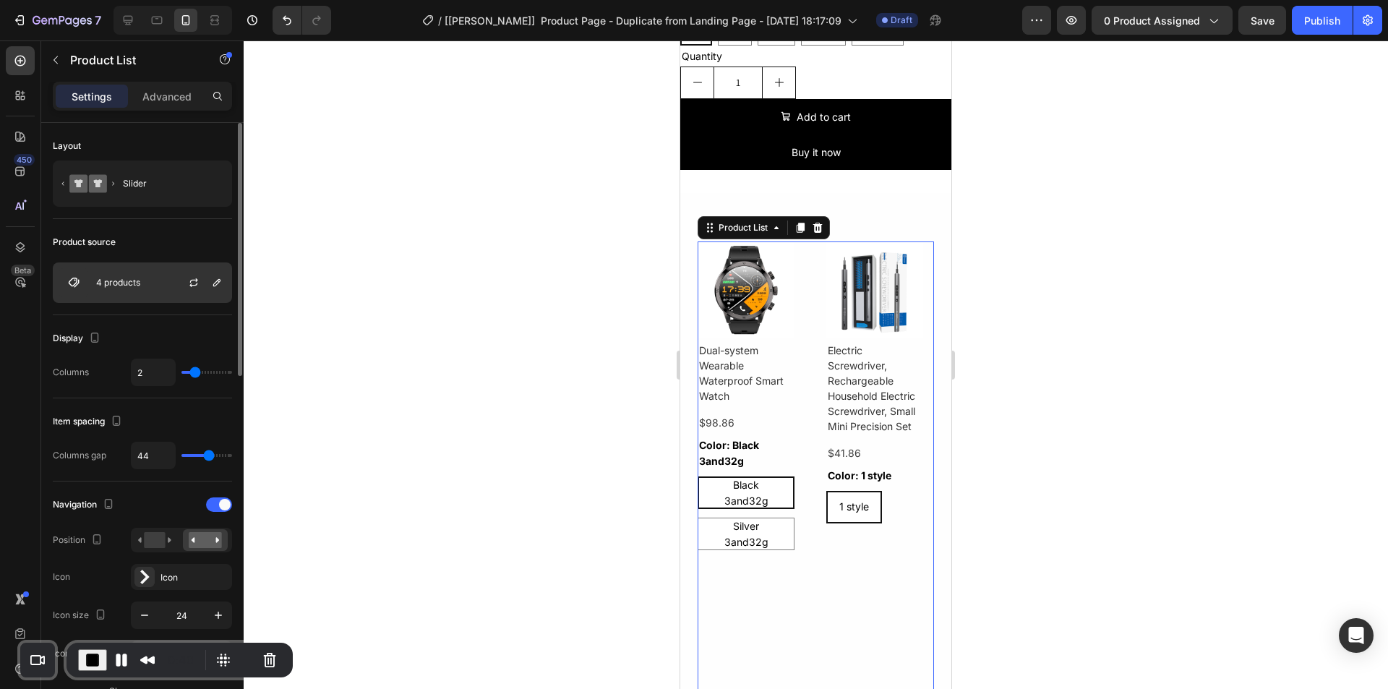
scroll to position [72, 0]
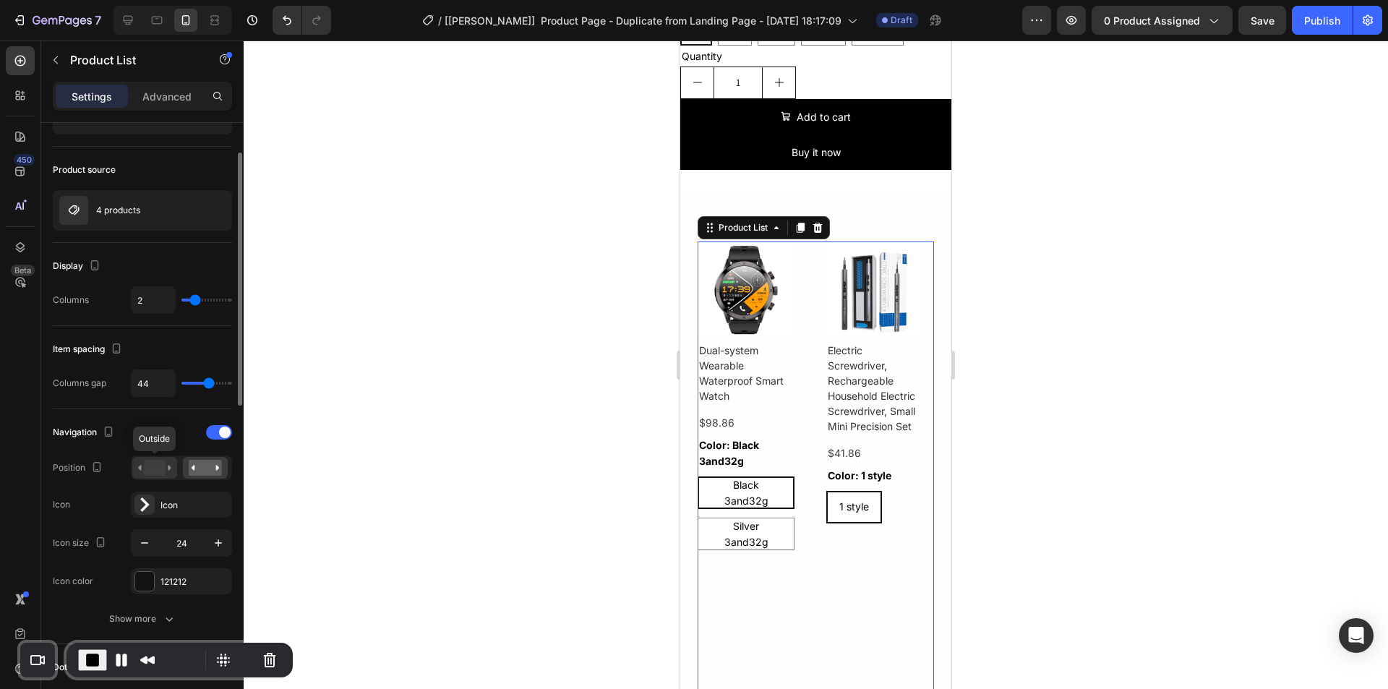
click at [155, 463] on rect at bounding box center [154, 468] width 21 height 16
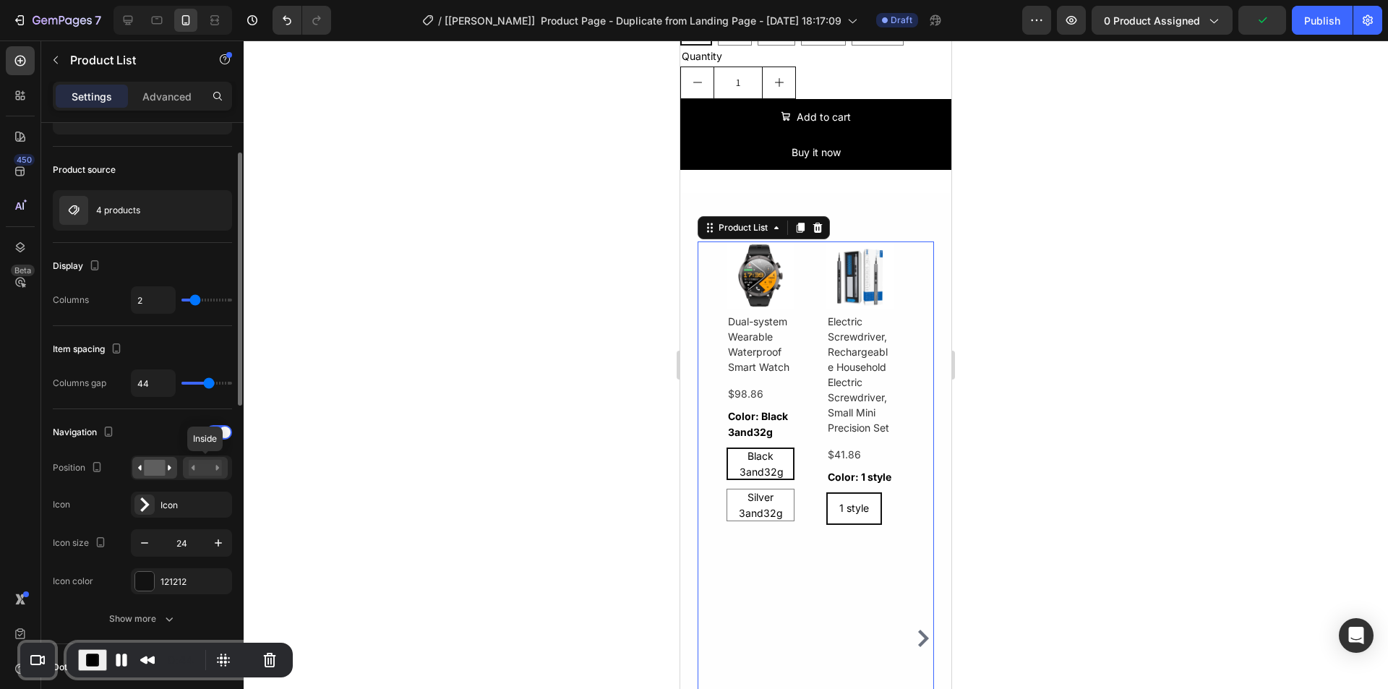
click at [203, 466] on rect at bounding box center [205, 468] width 33 height 16
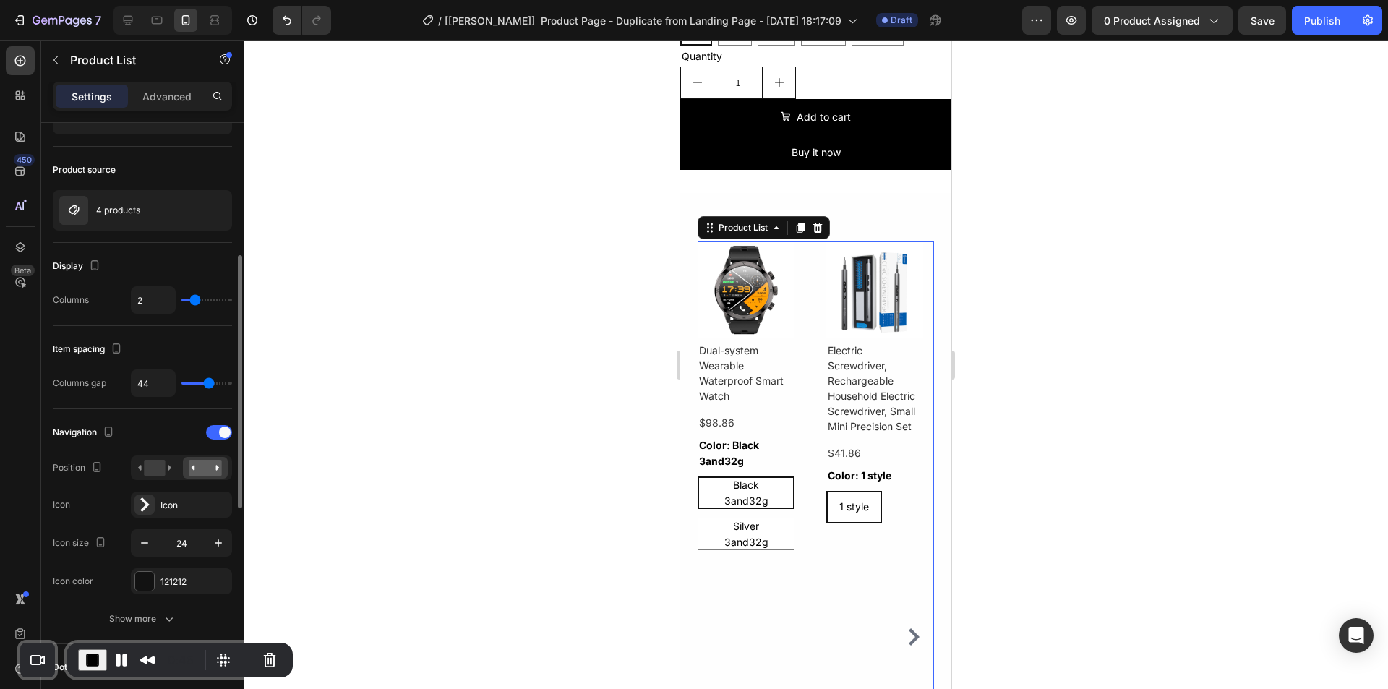
scroll to position [217, 0]
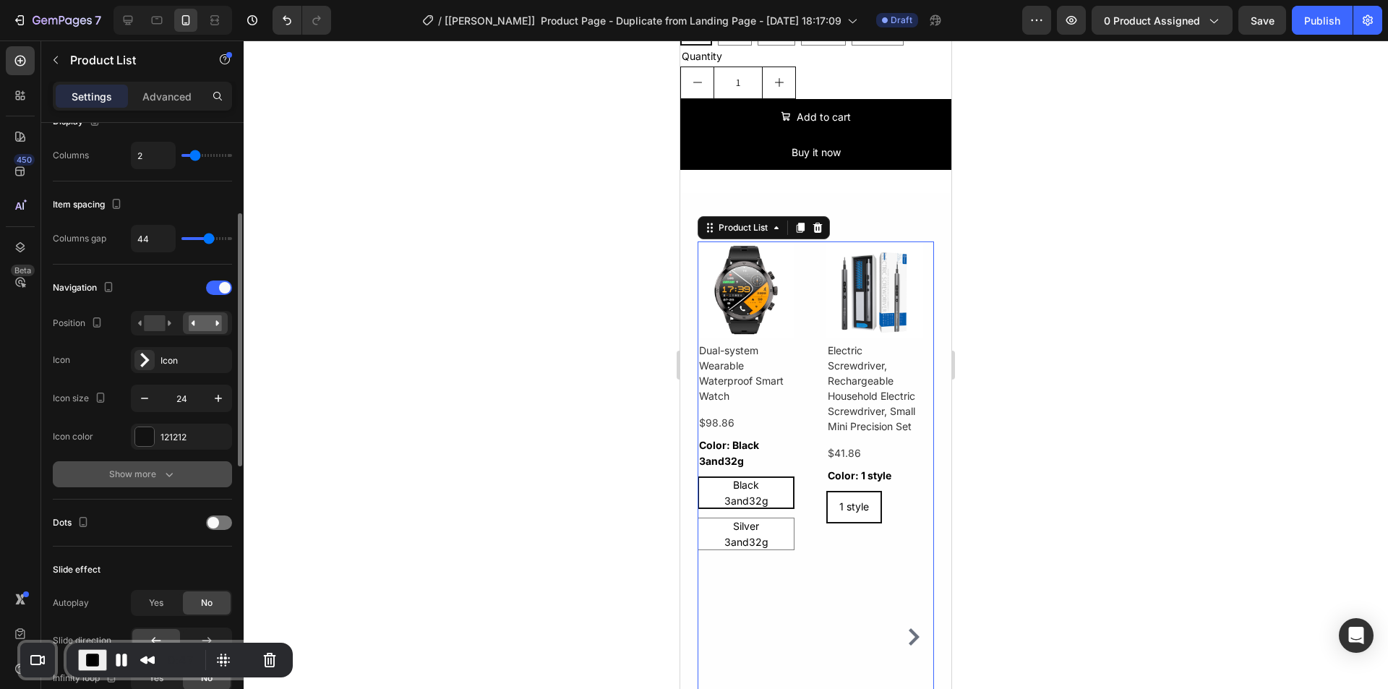
click at [133, 474] on div "Show more" at bounding box center [142, 474] width 67 height 14
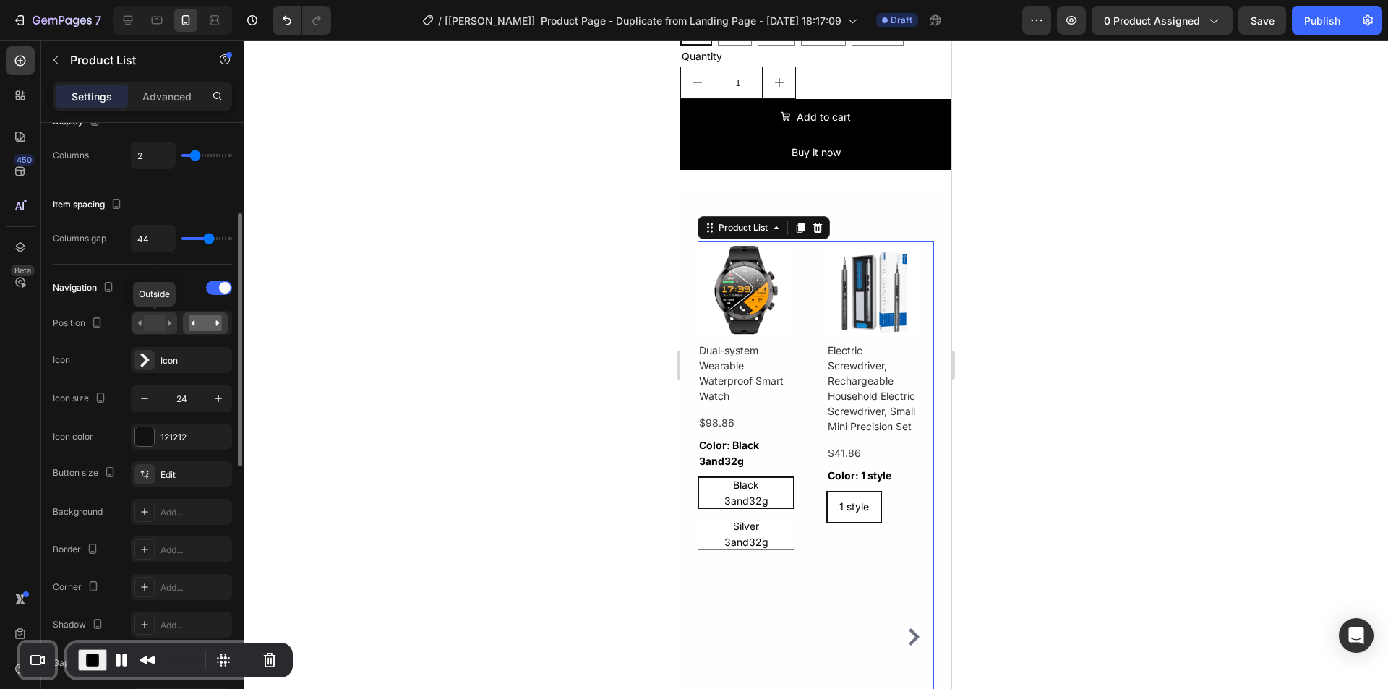
click at [143, 325] on icon at bounding box center [154, 323] width 33 height 16
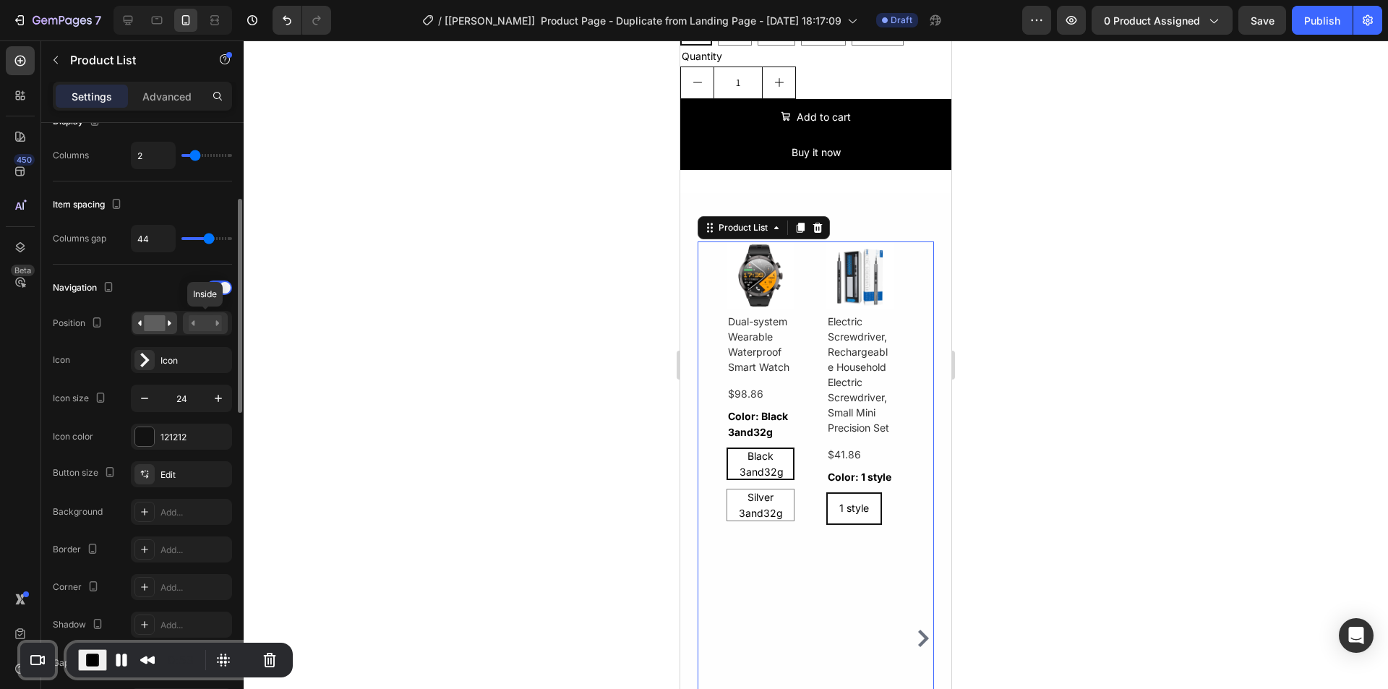
click at [210, 326] on rect at bounding box center [205, 323] width 33 height 16
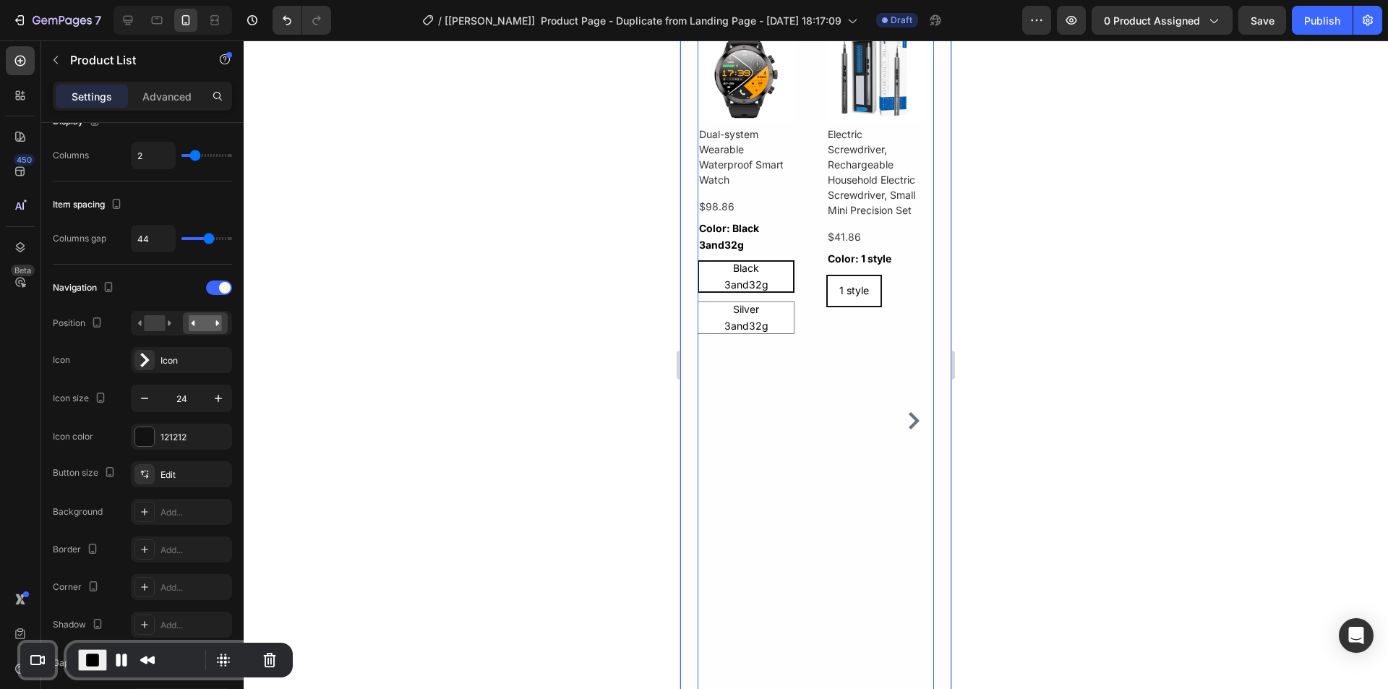
scroll to position [701, 0]
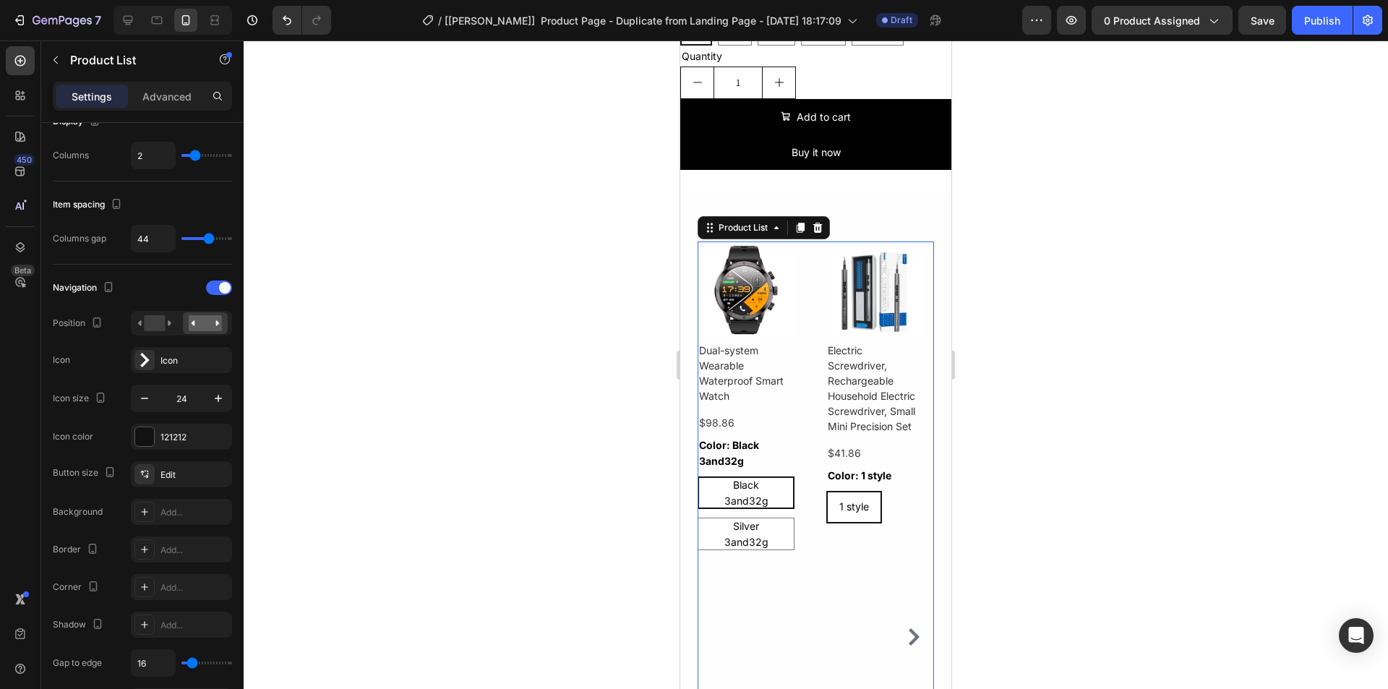
click at [905, 628] on icon "Carousel Next Arrow" at bounding box center [913, 636] width 17 height 17
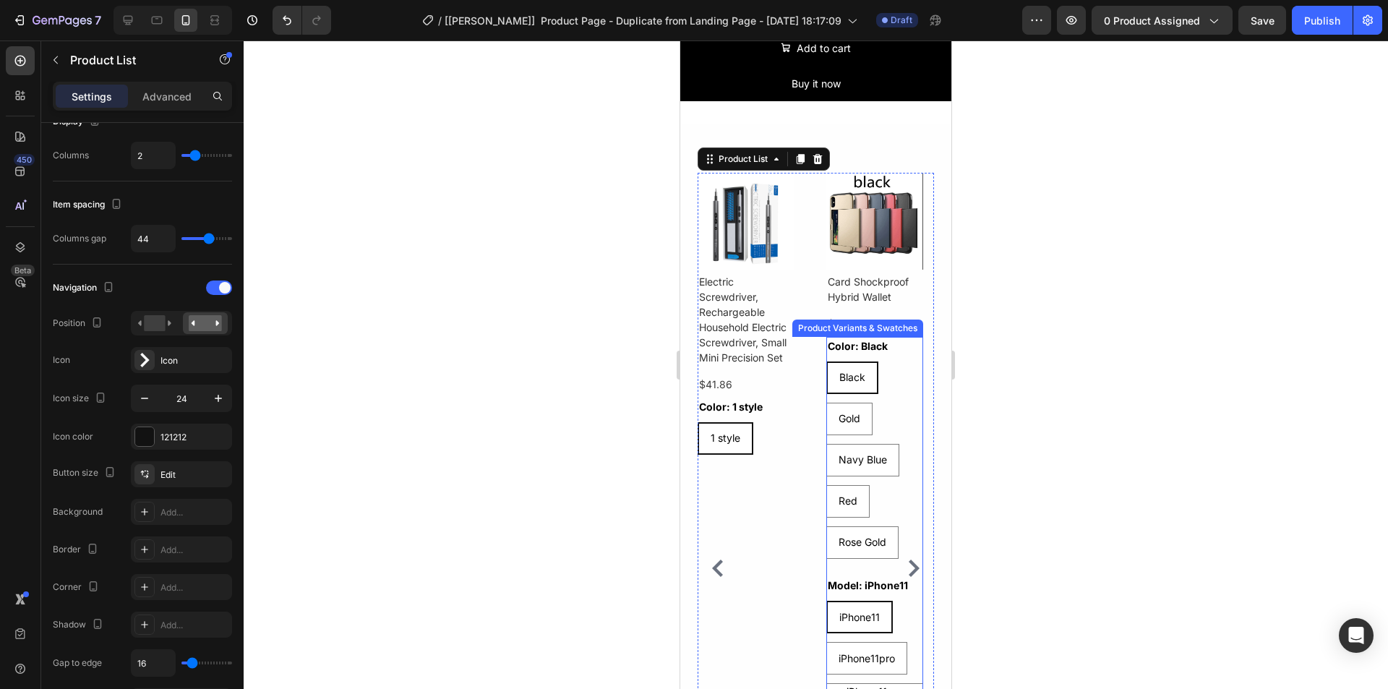
scroll to position [774, 0]
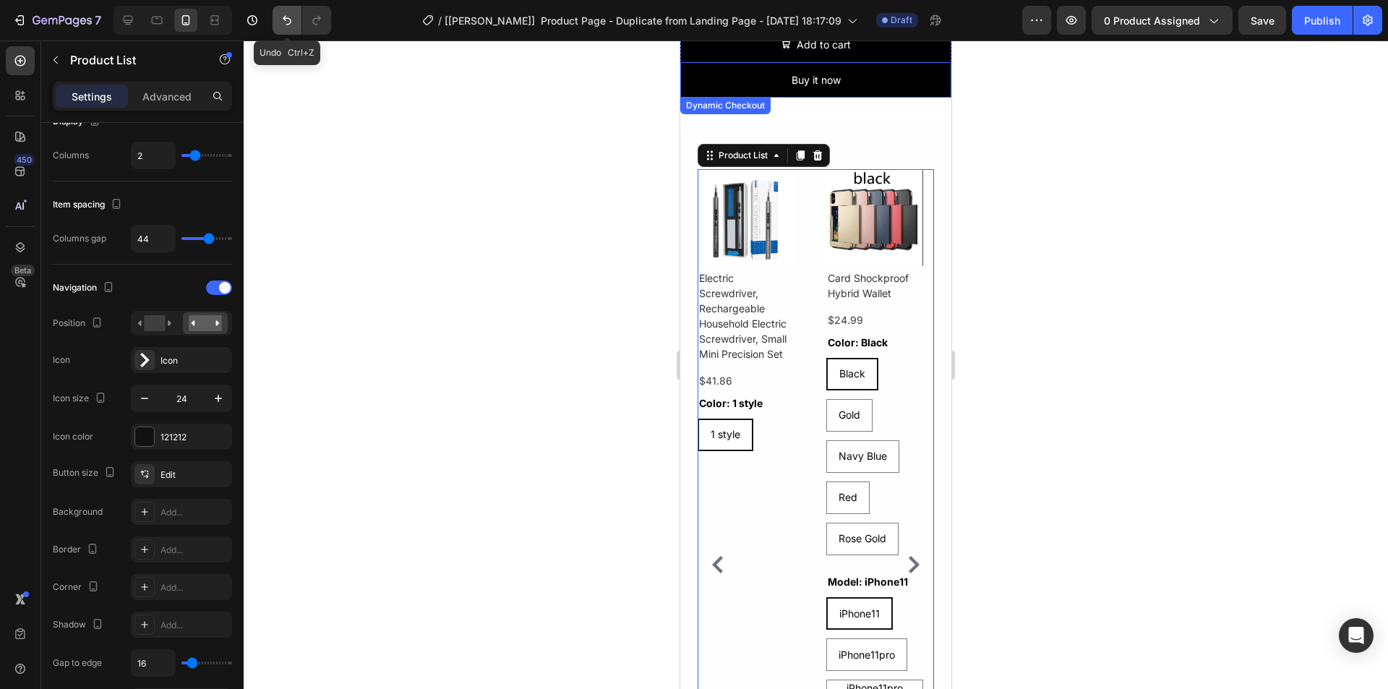
click at [291, 26] on icon "Undo/Redo" at bounding box center [287, 20] width 14 height 14
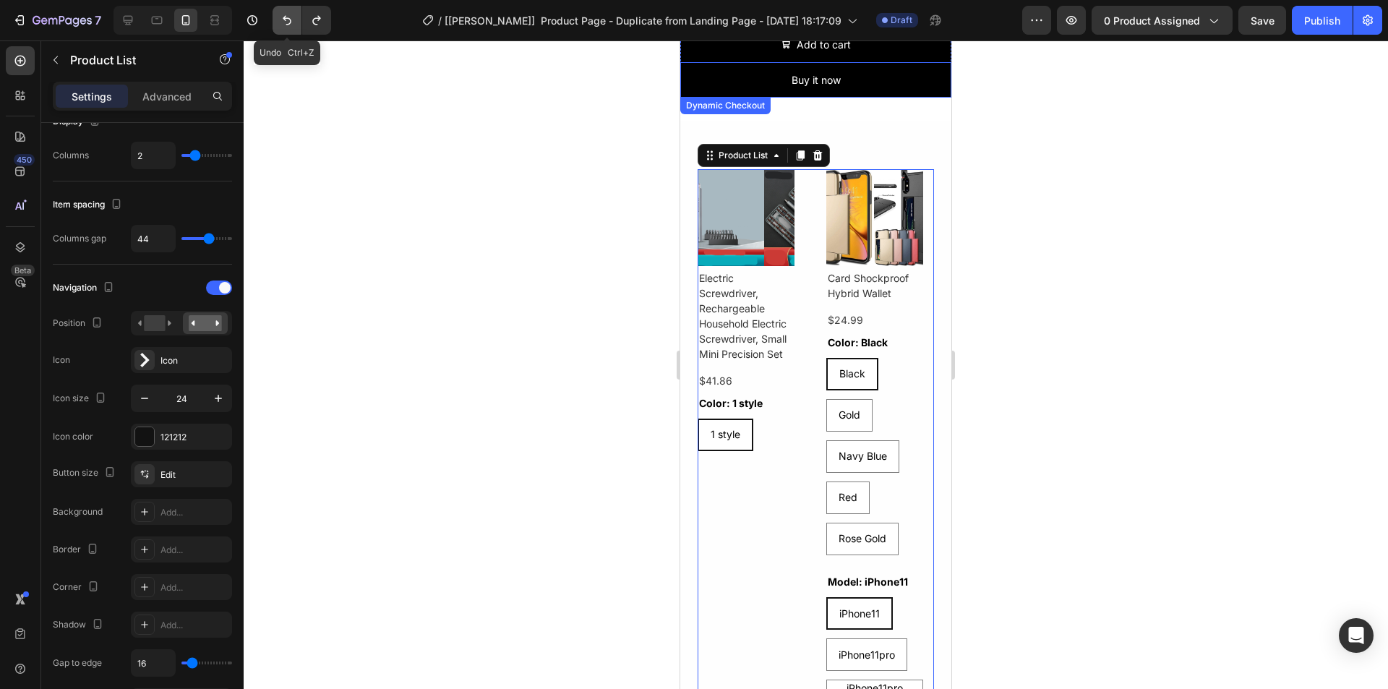
click at [291, 26] on icon "Undo/Redo" at bounding box center [287, 20] width 14 height 14
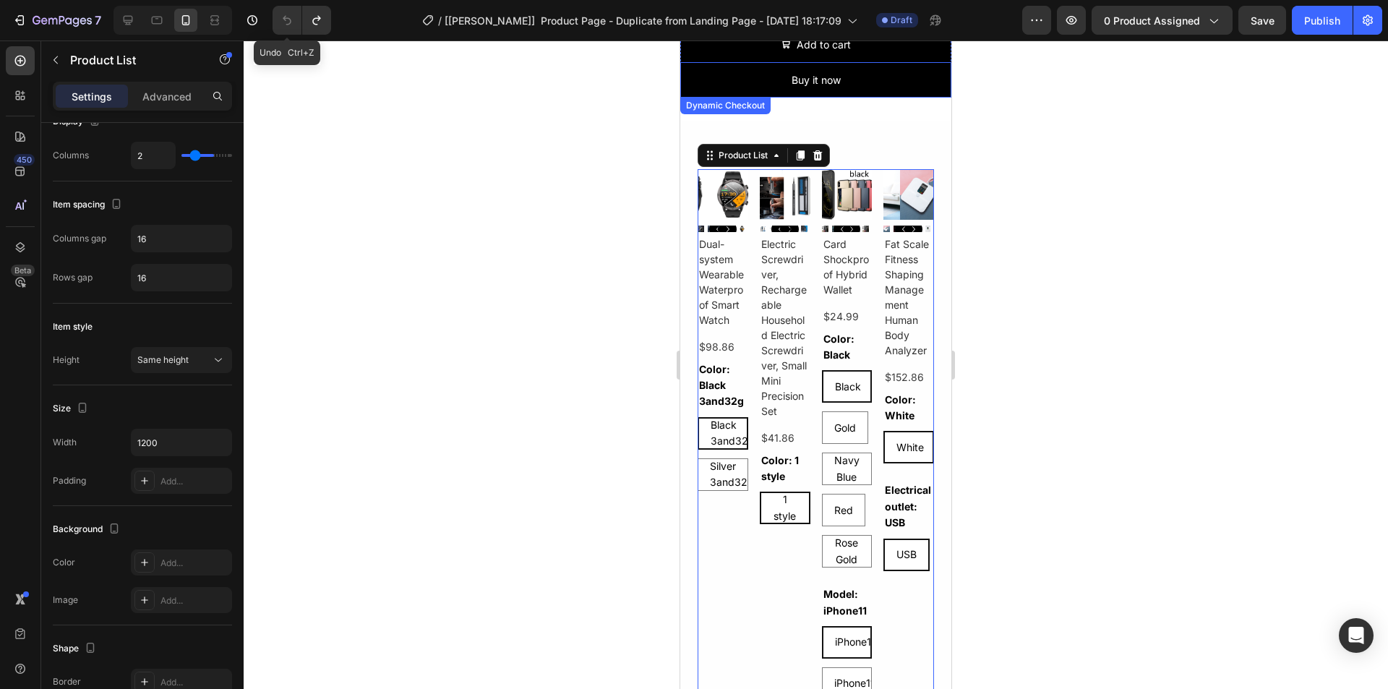
type input "4"
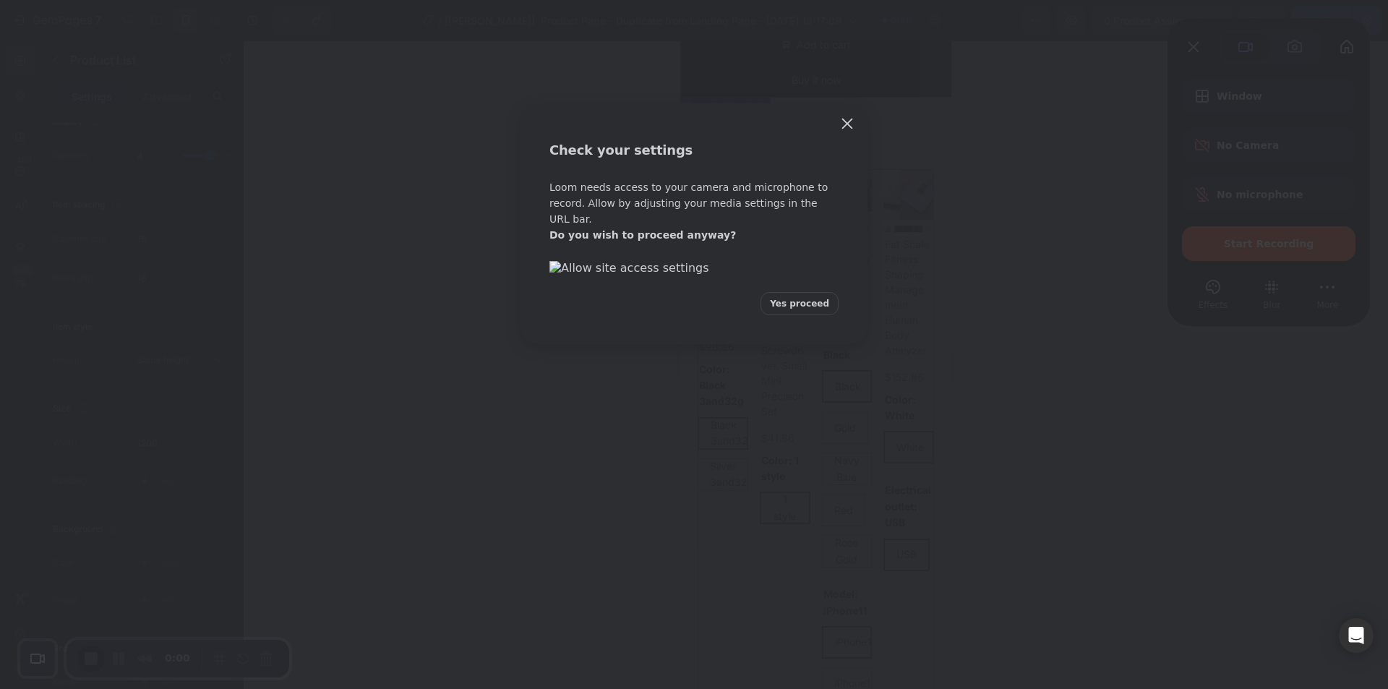
click at [797, 315] on button "Yes proceed" at bounding box center [800, 303] width 78 height 23
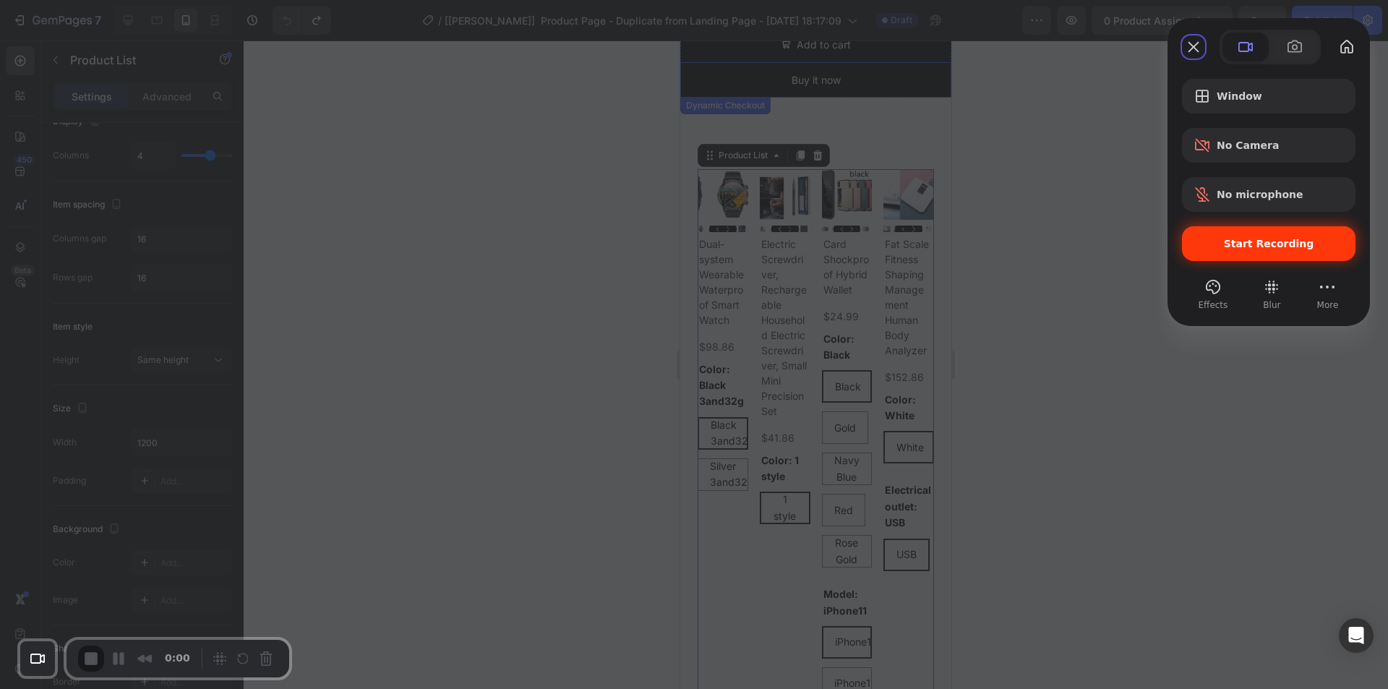
click at [1251, 243] on span "Start Recording" at bounding box center [1269, 244] width 90 height 12
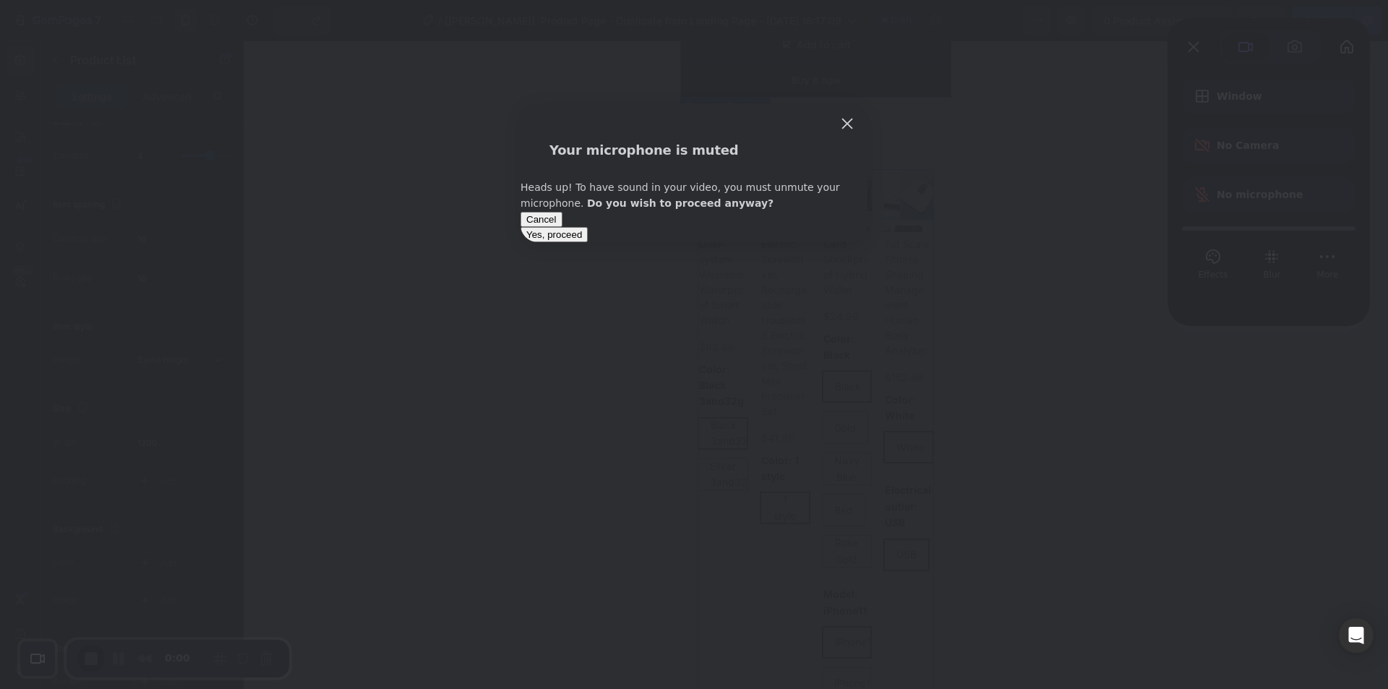
click at [582, 240] on span "Yes, proceed" at bounding box center [554, 234] width 56 height 11
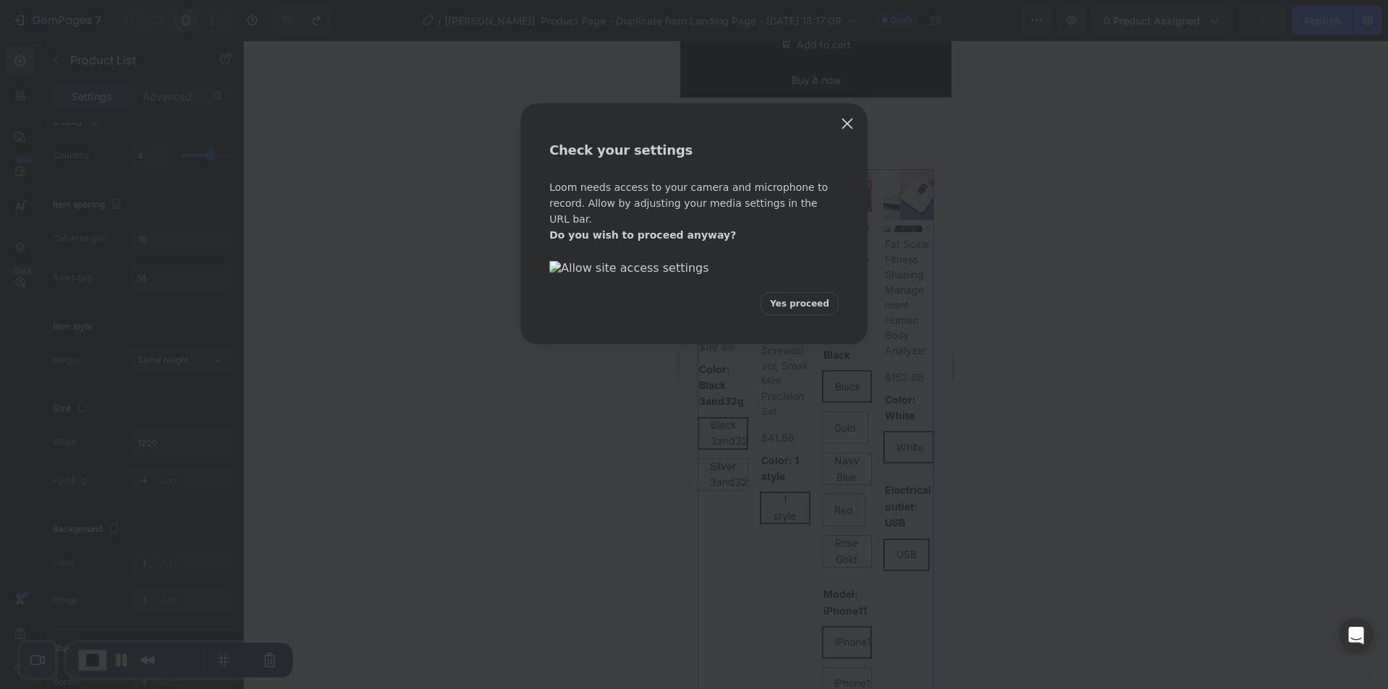
click at [796, 310] on span "Yes proceed" at bounding box center [799, 303] width 59 height 13
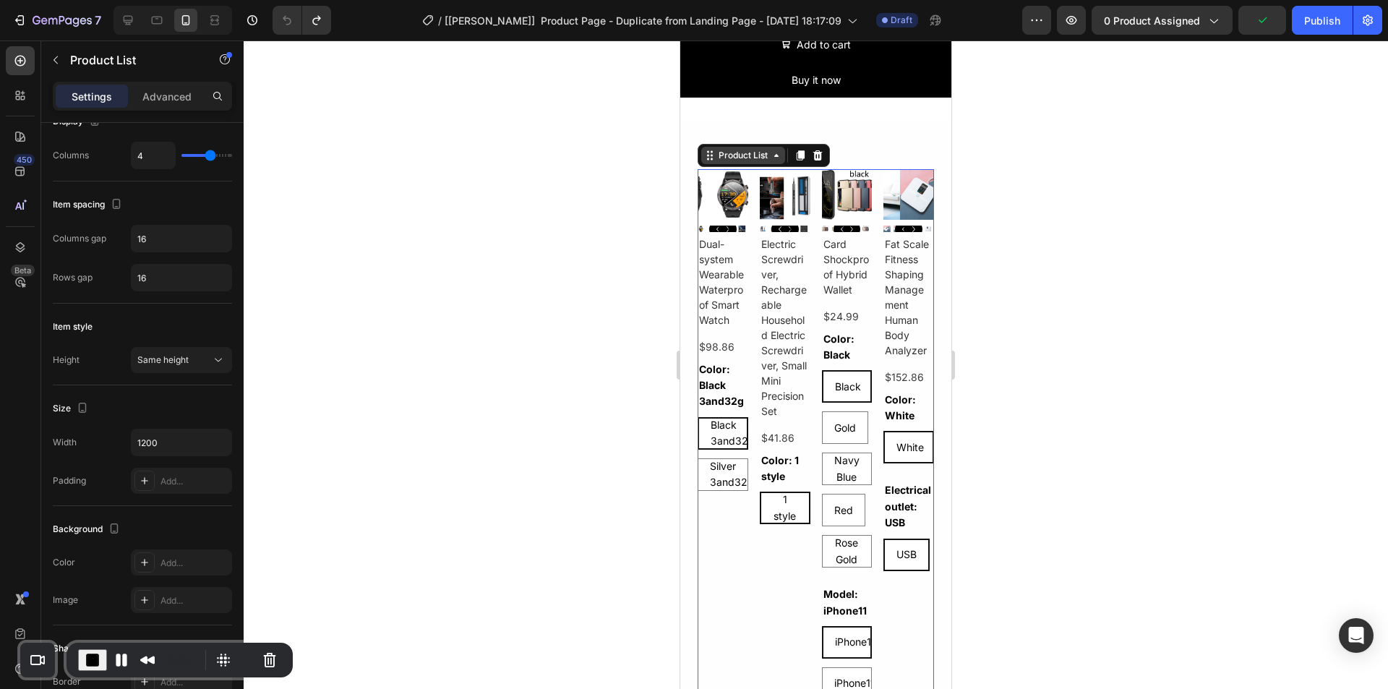
click at [741, 150] on div "Product List" at bounding box center [743, 155] width 55 height 13
click at [147, 155] on input "4" at bounding box center [153, 155] width 43 height 26
type input "2"
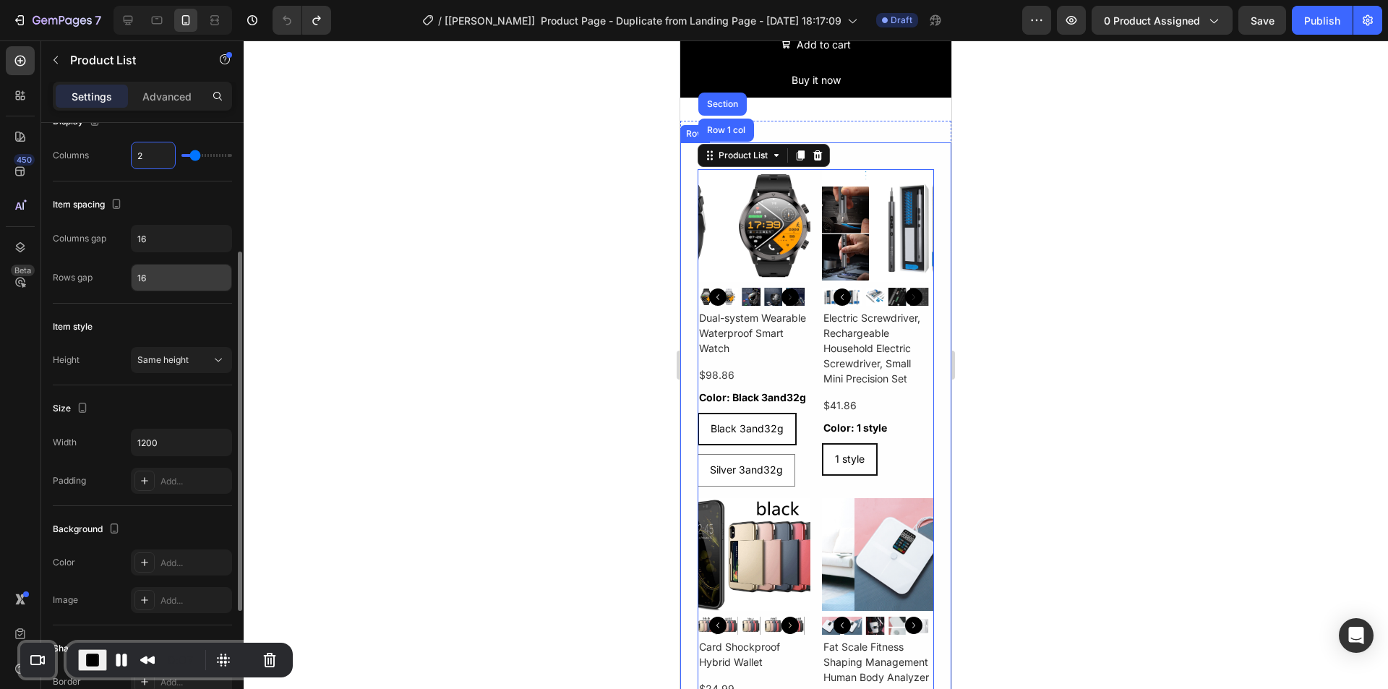
scroll to position [0, 0]
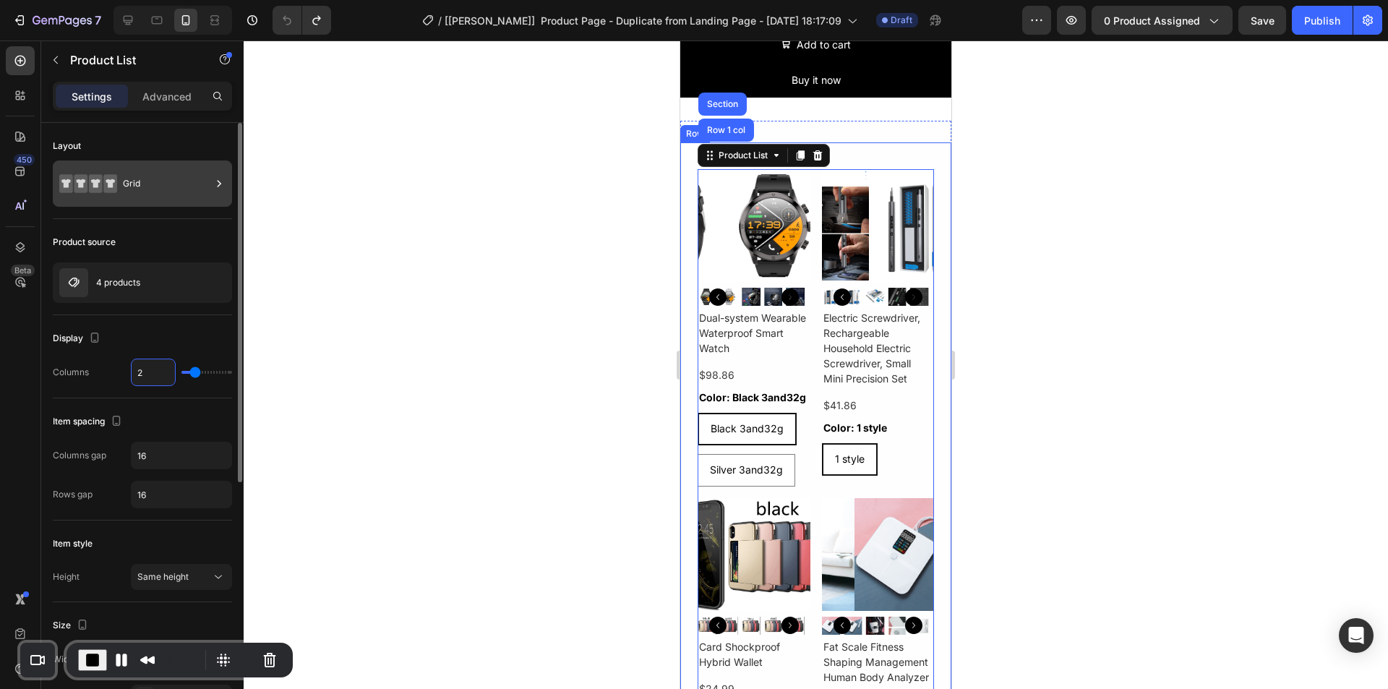
type input "2"
click at [155, 192] on div "Grid" at bounding box center [167, 183] width 88 height 33
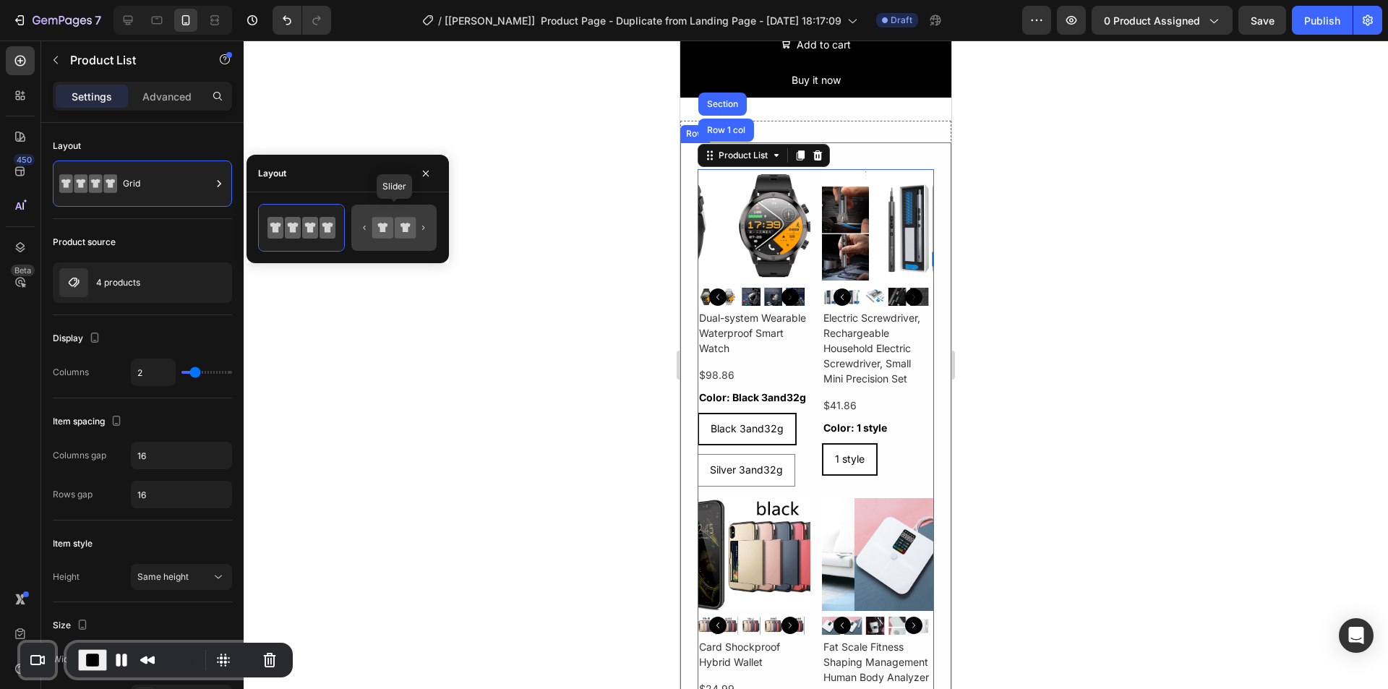
click at [403, 232] on icon at bounding box center [405, 227] width 21 height 21
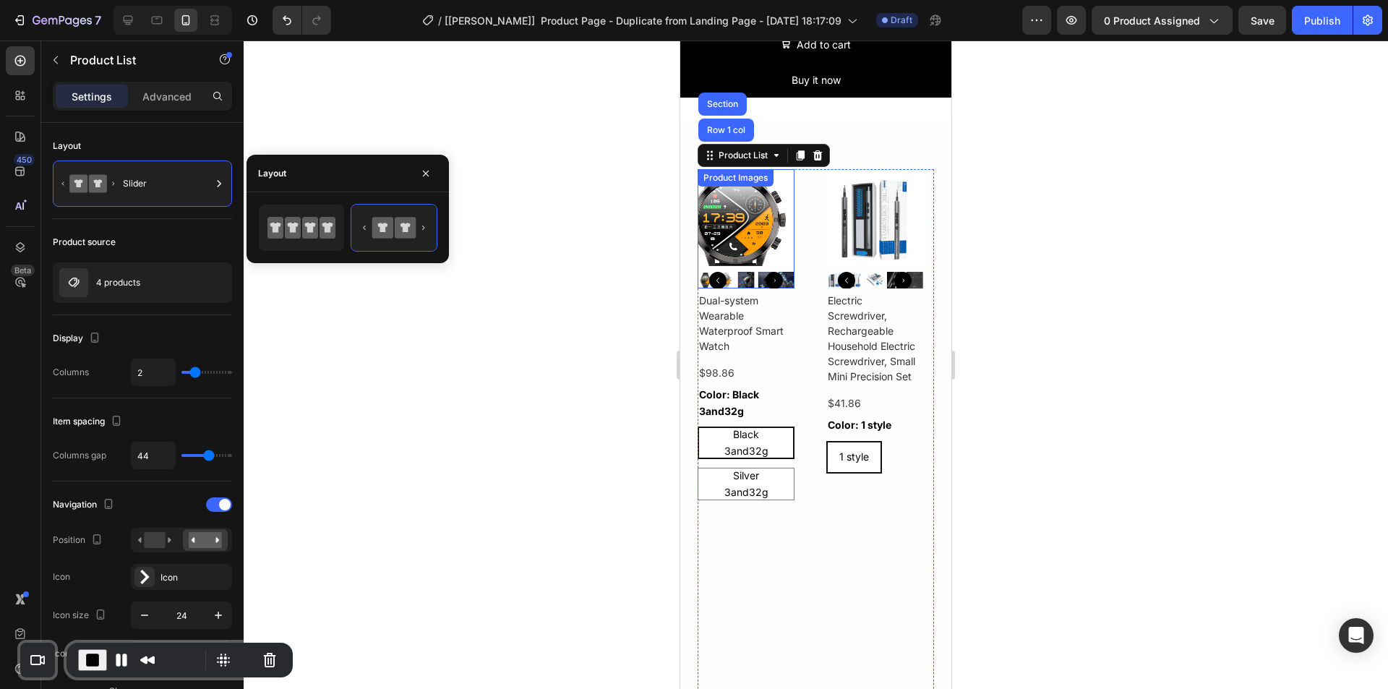
click at [761, 205] on img at bounding box center [746, 217] width 97 height 97
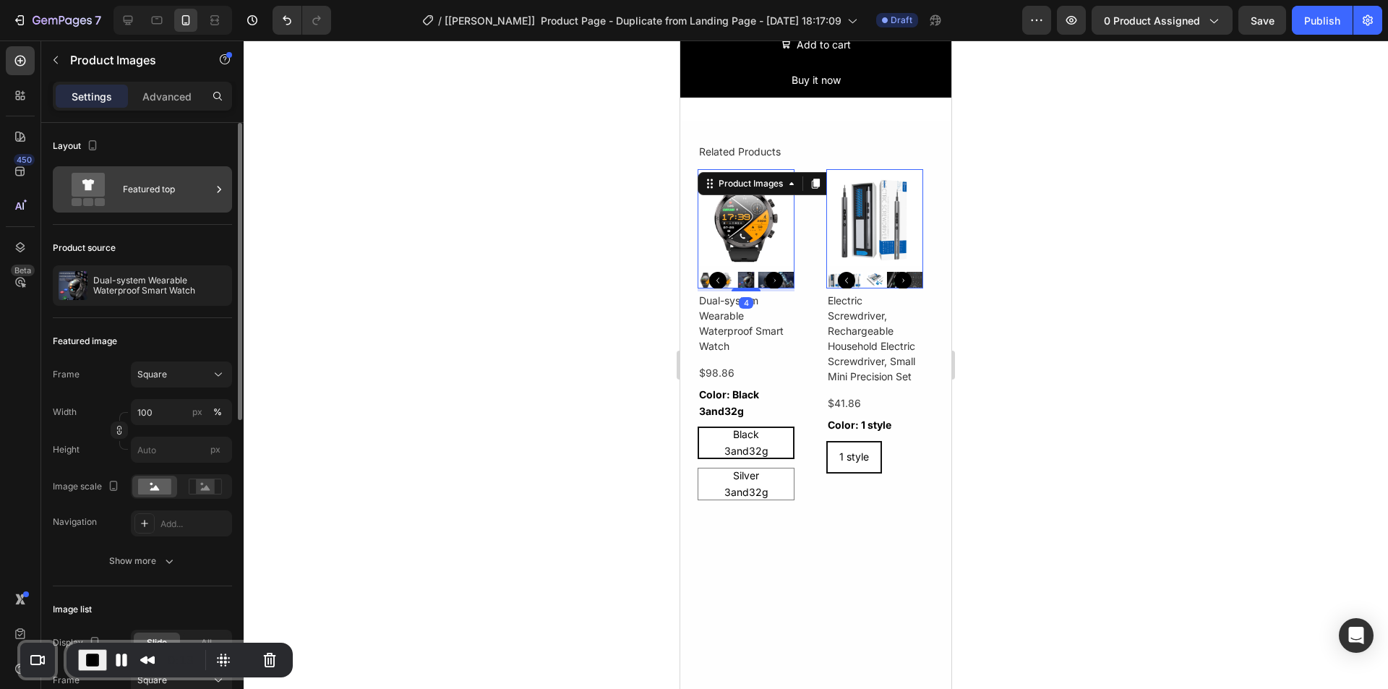
click at [130, 180] on div "Featured top" at bounding box center [167, 189] width 88 height 33
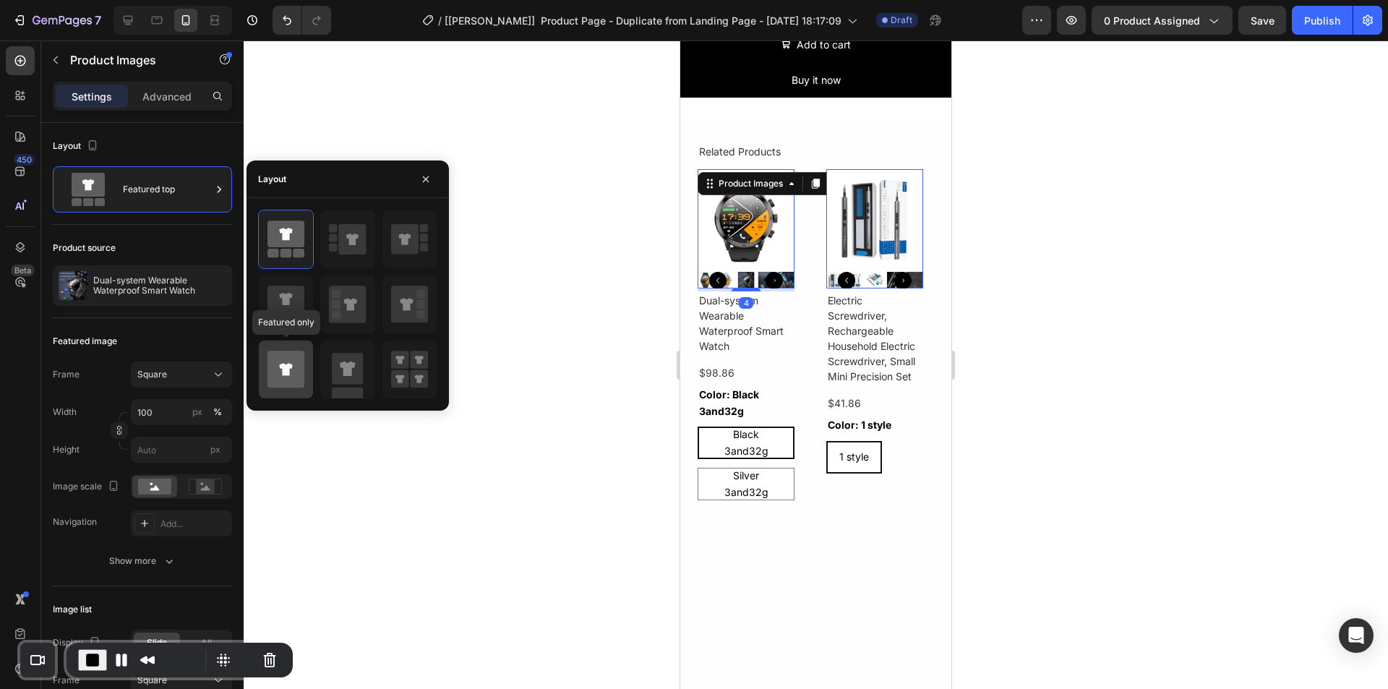
click at [289, 365] on icon at bounding box center [285, 369] width 13 height 12
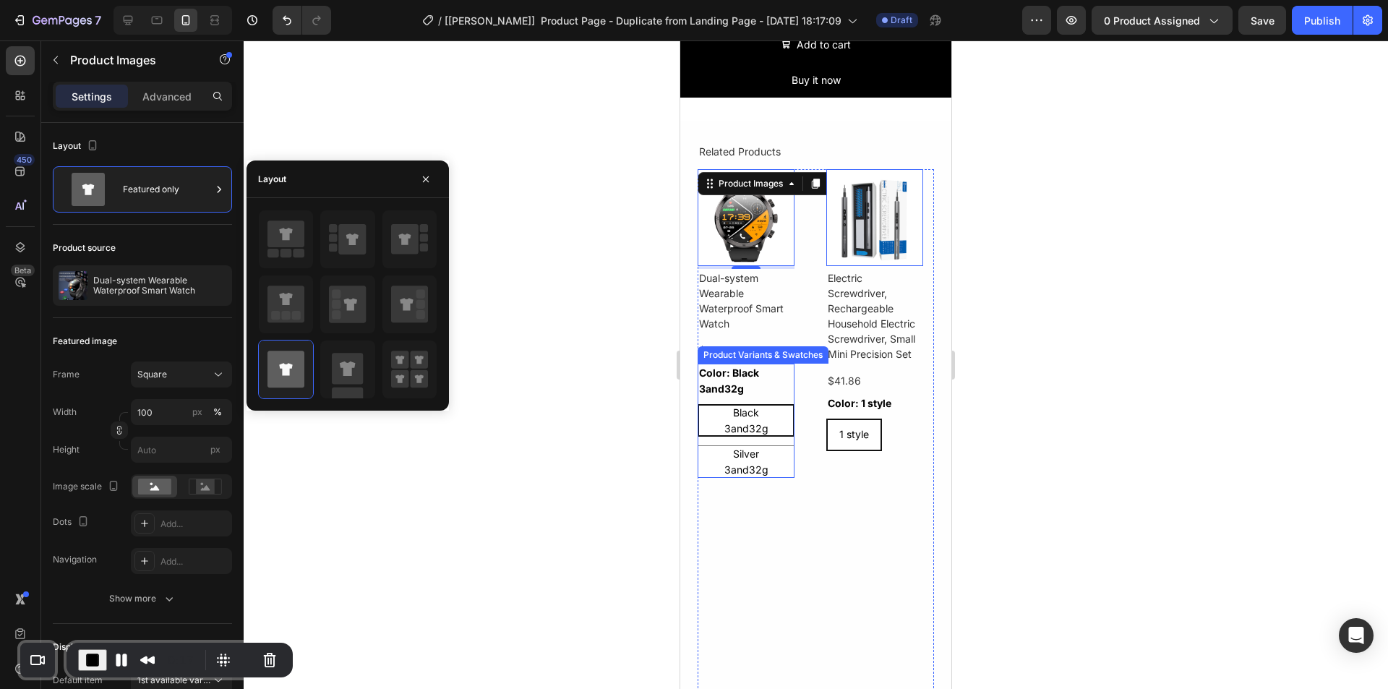
click at [766, 348] on div "Product Variants & Swatches" at bounding box center [763, 354] width 131 height 17
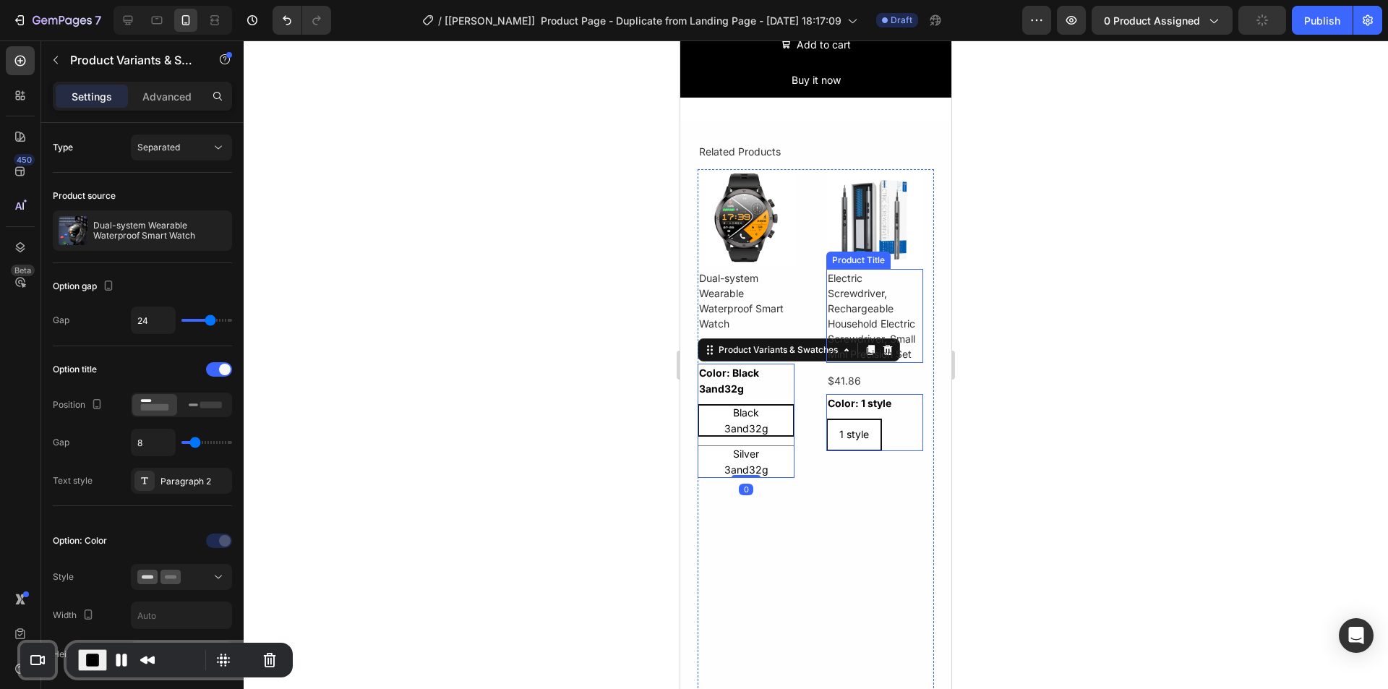
click at [795, 333] on h1 "Electric Screwdriver, Rechargeable Household Electric Screwdriver, Small Mini P…" at bounding box center [746, 301] width 97 height 64
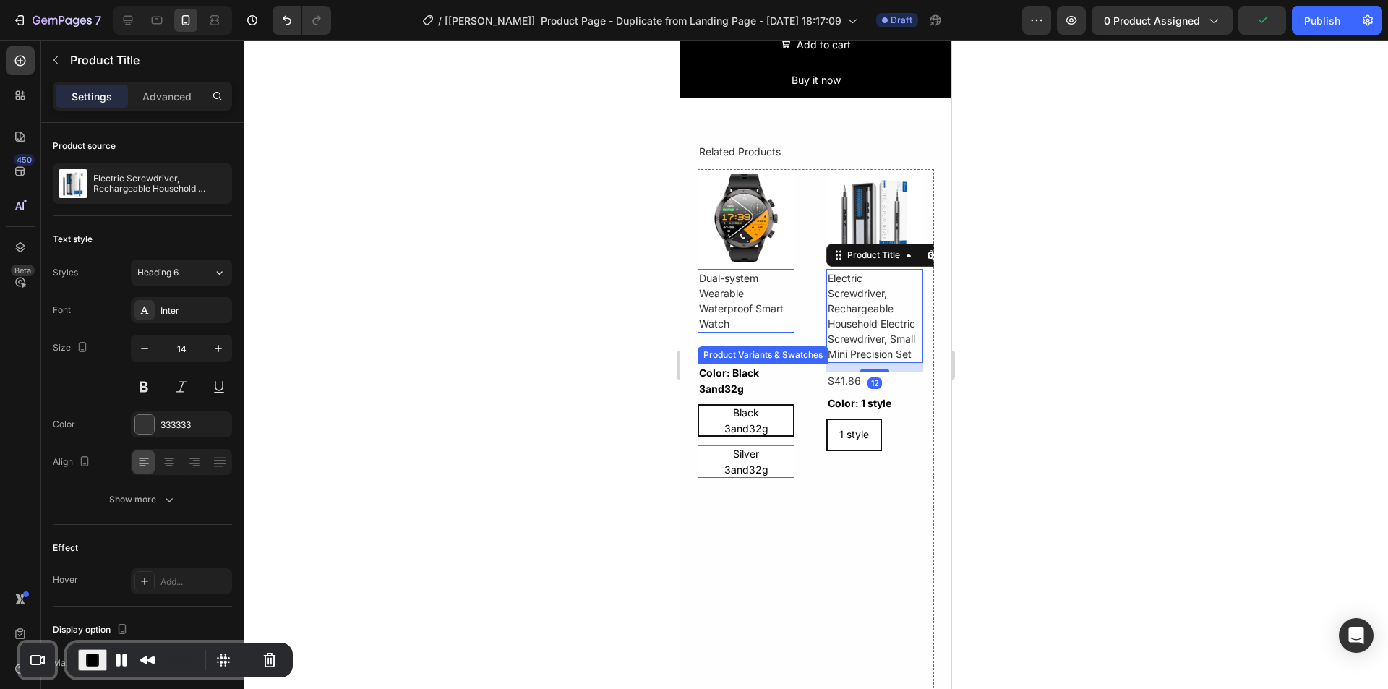
click at [776, 401] on div "Black 3and32g" at bounding box center [746, 421] width 94 height 44
click at [698, 403] on input "Black 3and32g Black 3and32g Black 3and32g" at bounding box center [697, 403] width 1 height 1
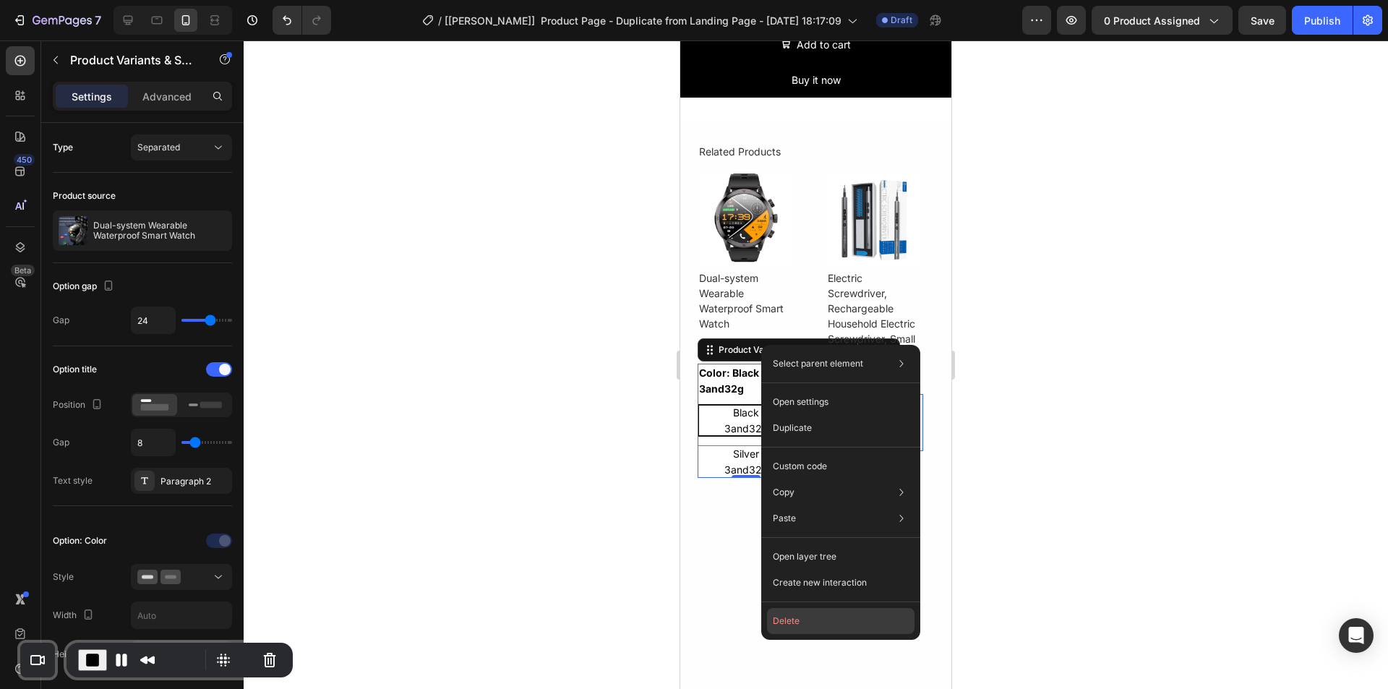
click at [797, 616] on button "Delete" at bounding box center [841, 621] width 148 height 26
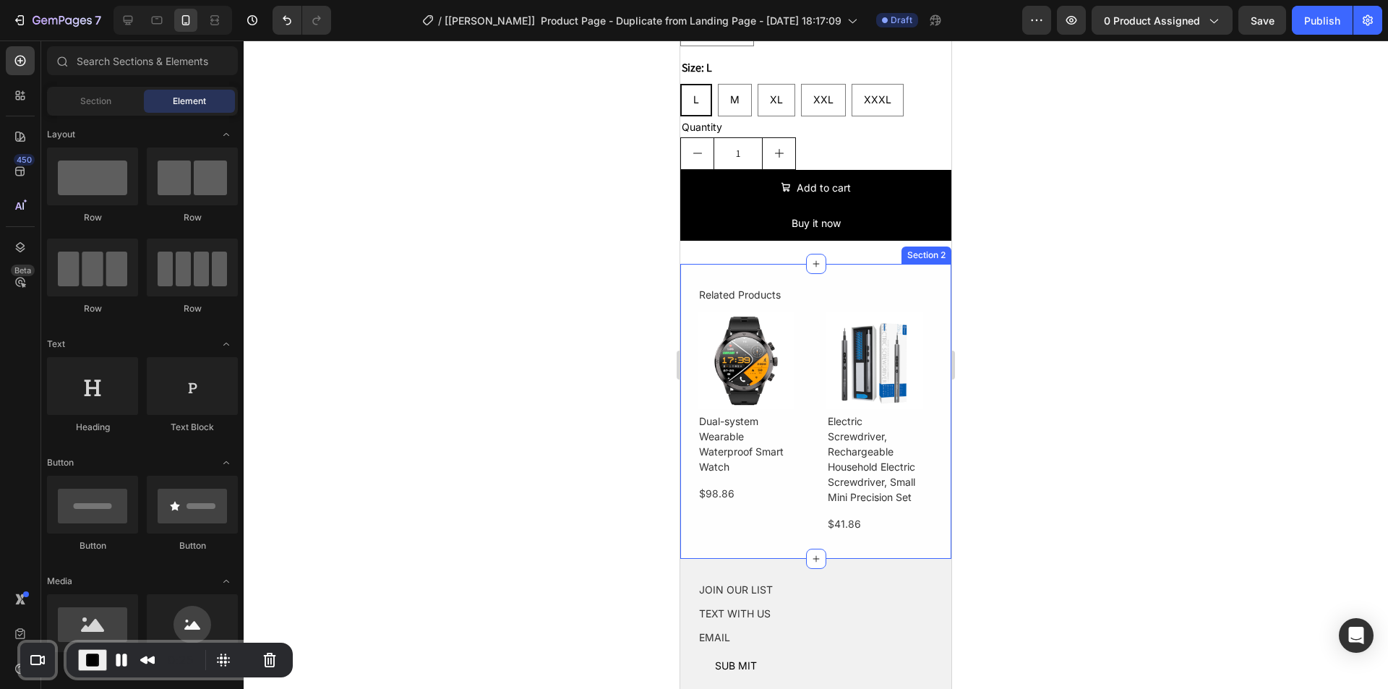
scroll to position [629, 0]
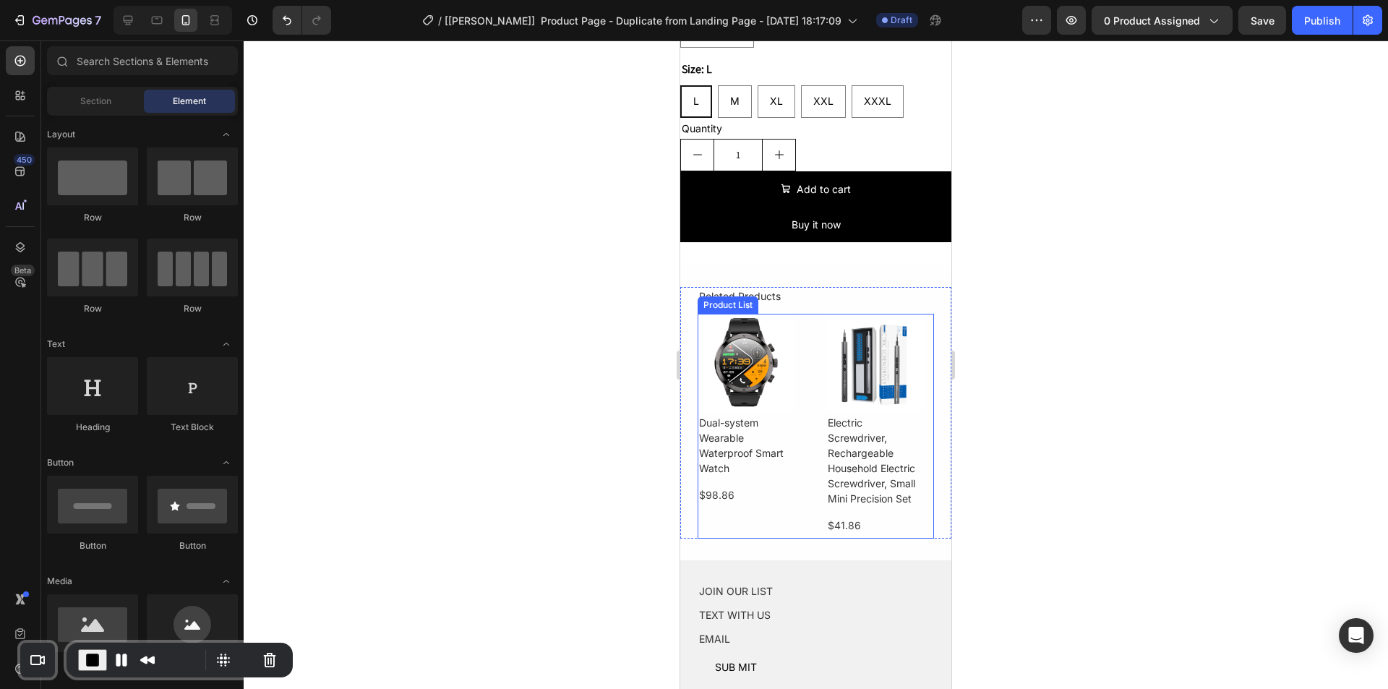
click at [813, 345] on div "Product Images Dual-system Wearable Waterproof Smart Watch Product Title $98.86…" at bounding box center [816, 426] width 236 height 224
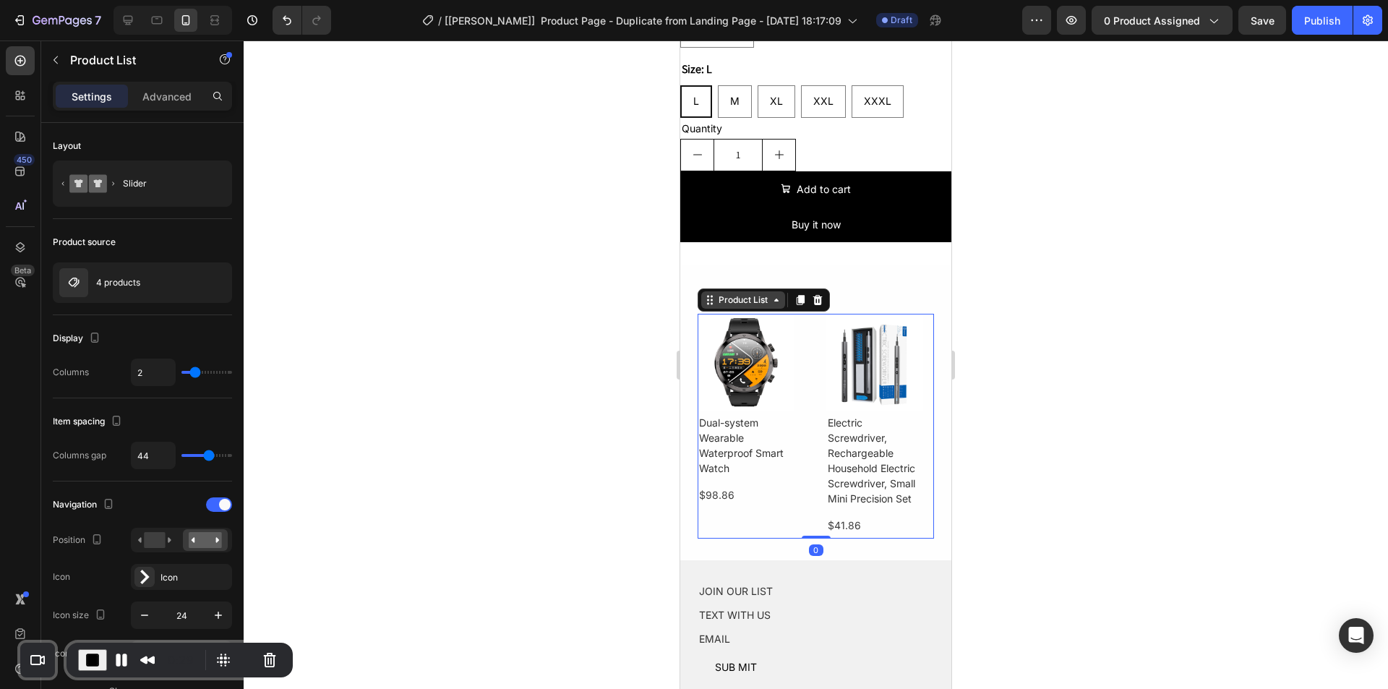
click at [747, 297] on div "Product List" at bounding box center [743, 299] width 84 height 17
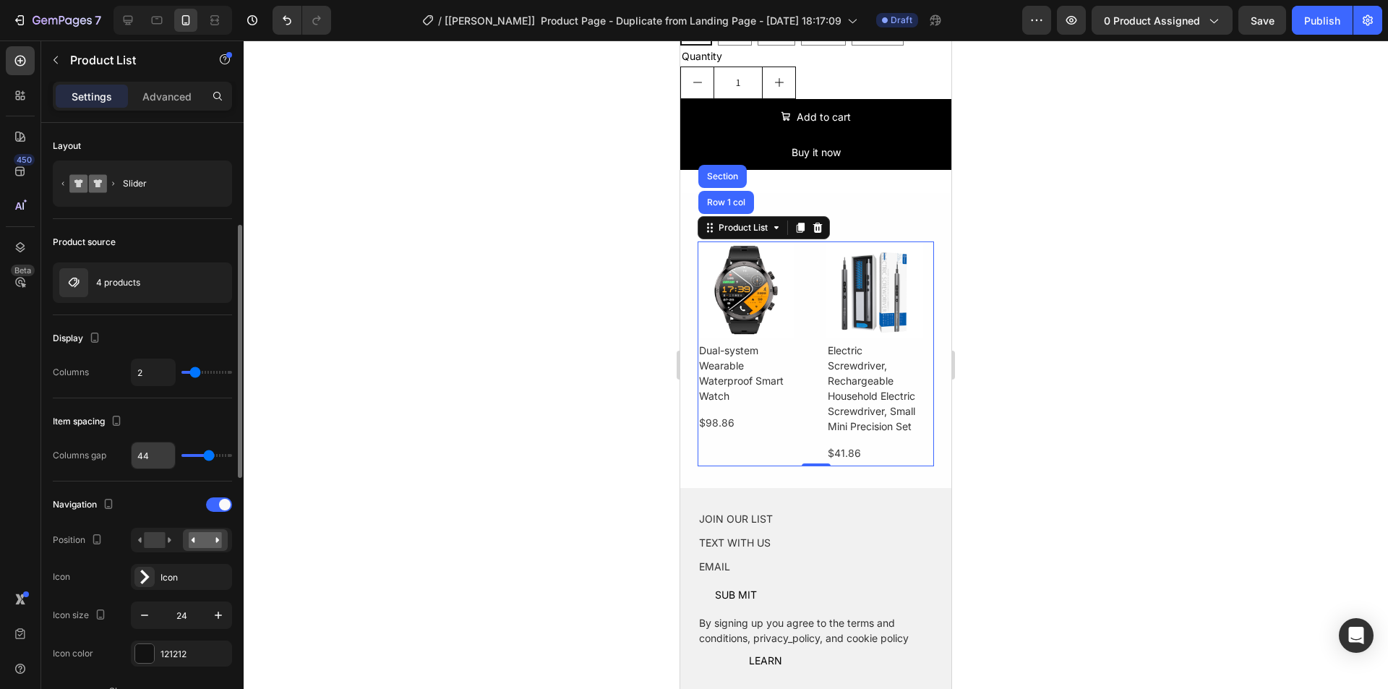
scroll to position [72, 0]
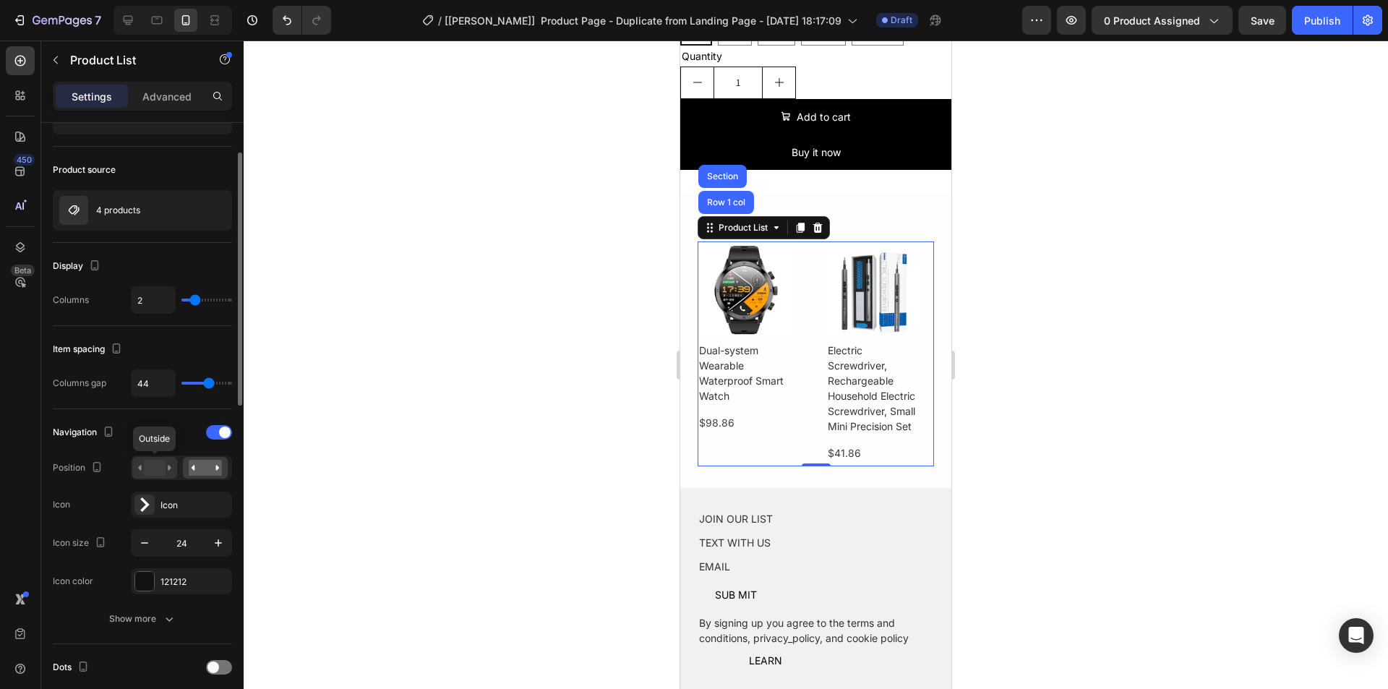
click at [158, 472] on rect at bounding box center [154, 468] width 21 height 16
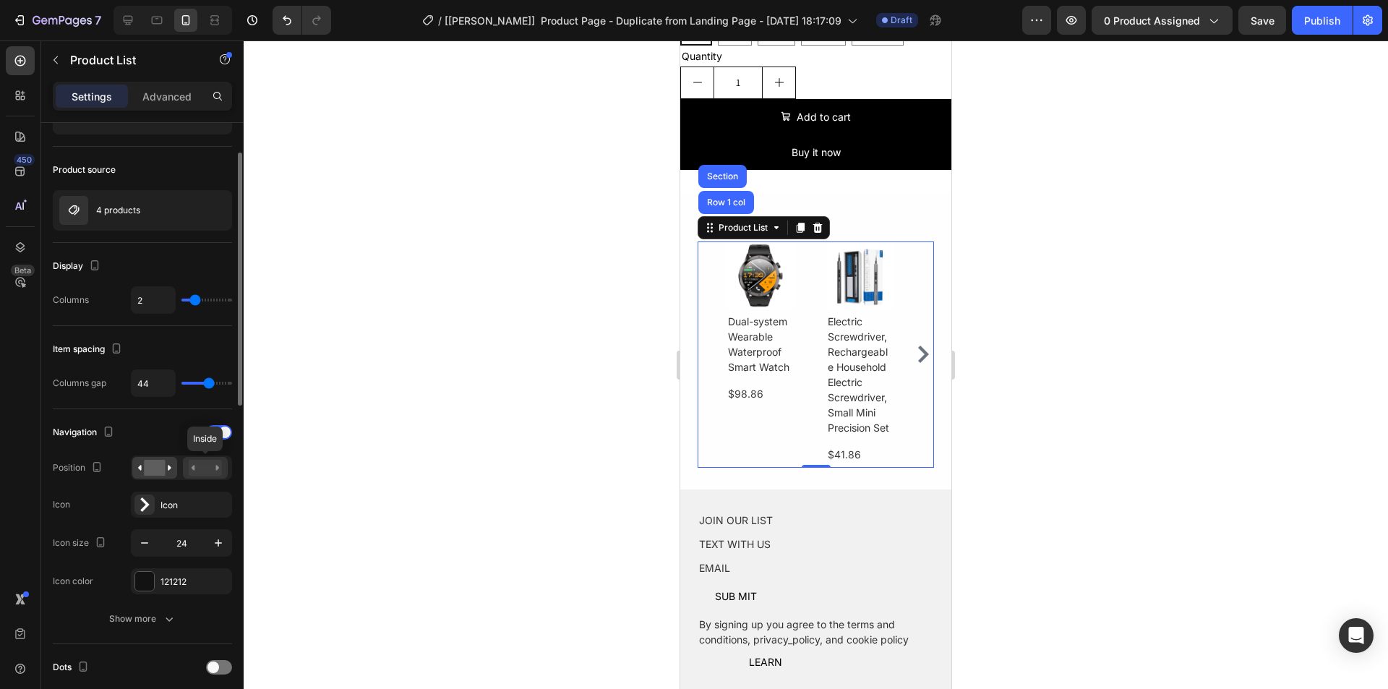
click at [198, 465] on rect at bounding box center [205, 468] width 33 height 16
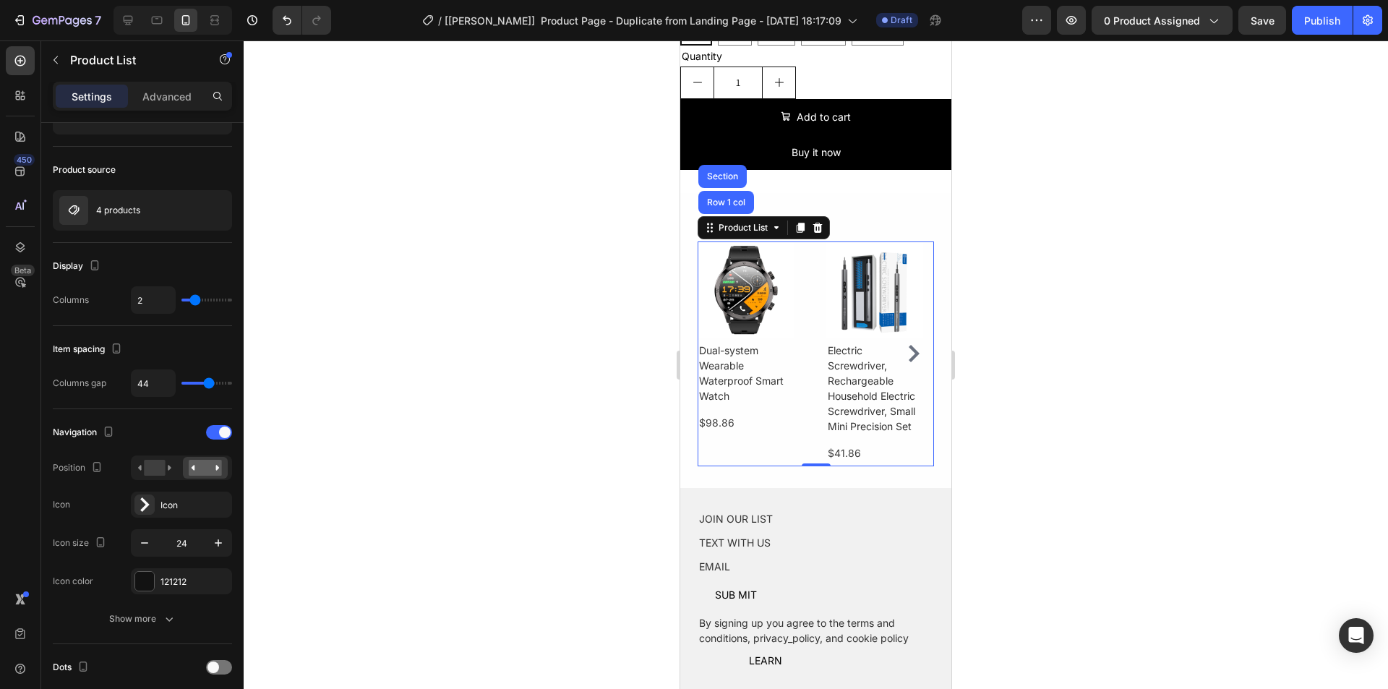
click at [906, 346] on icon "Carousel Next Arrow" at bounding box center [913, 353] width 17 height 17
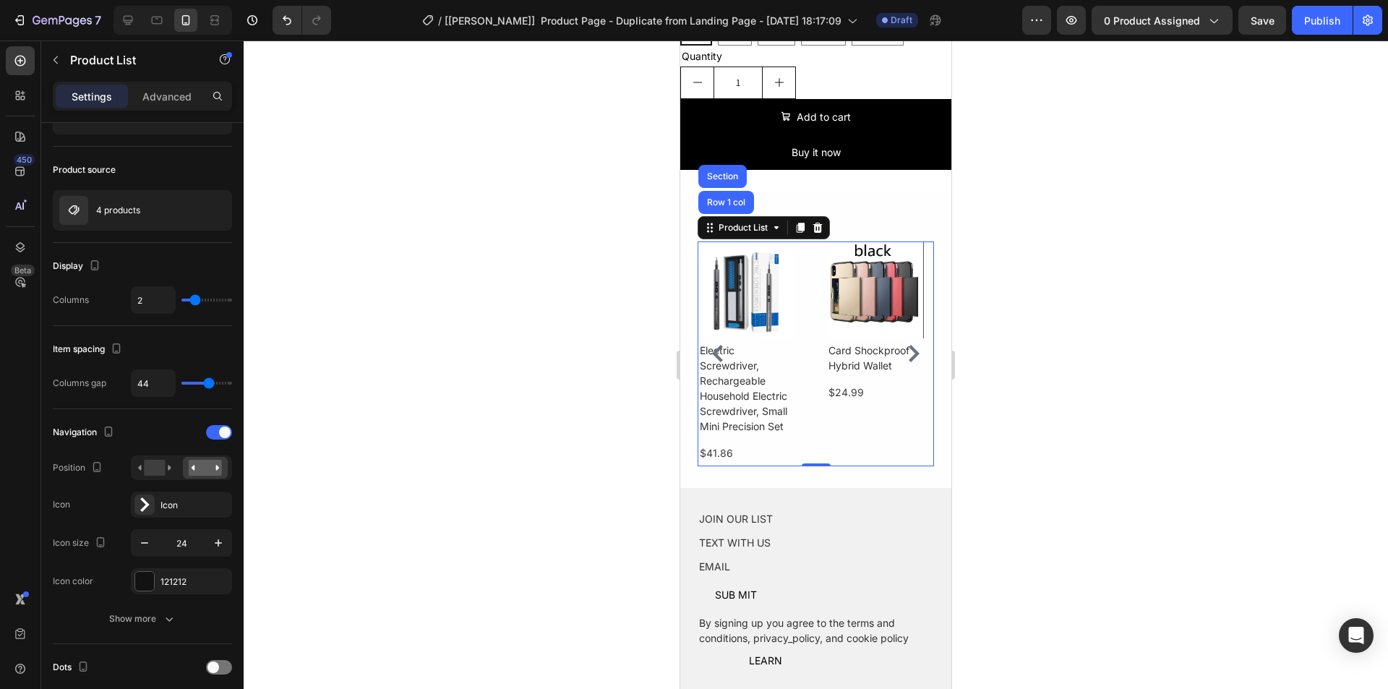
click at [909, 346] on icon "Carousel Next Arrow" at bounding box center [914, 353] width 11 height 17
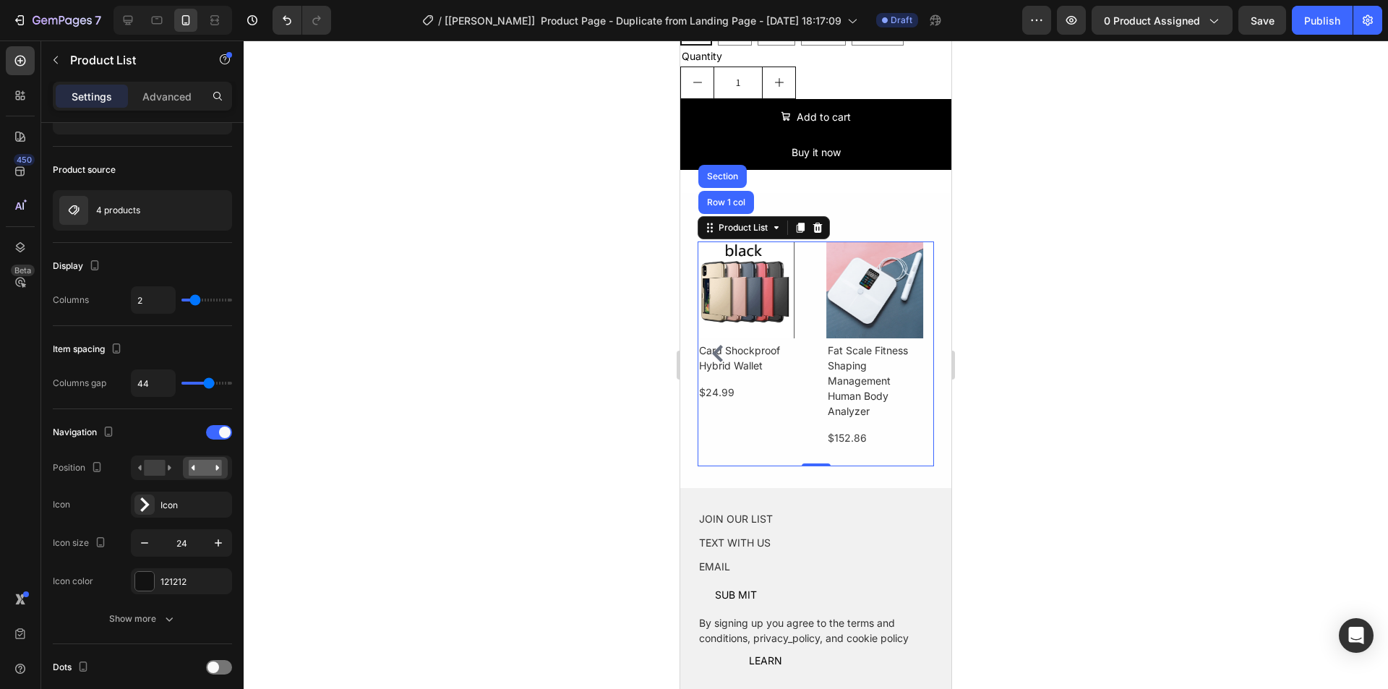
click at [537, 346] on h1 "Fat Scale Fitness Shaping Management Human Body Analyzer" at bounding box center [488, 373] width 97 height 64
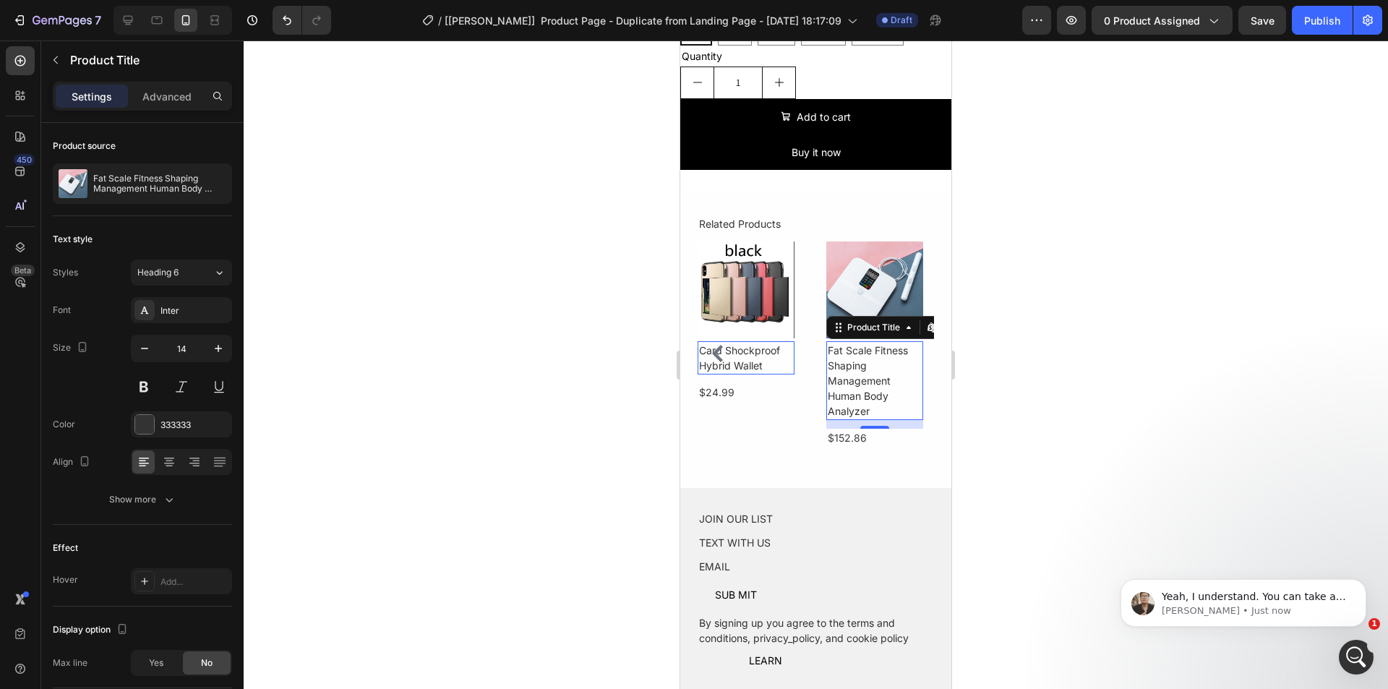
scroll to position [0, 0]
click at [1257, 27] on div "Save" at bounding box center [1263, 20] width 24 height 15
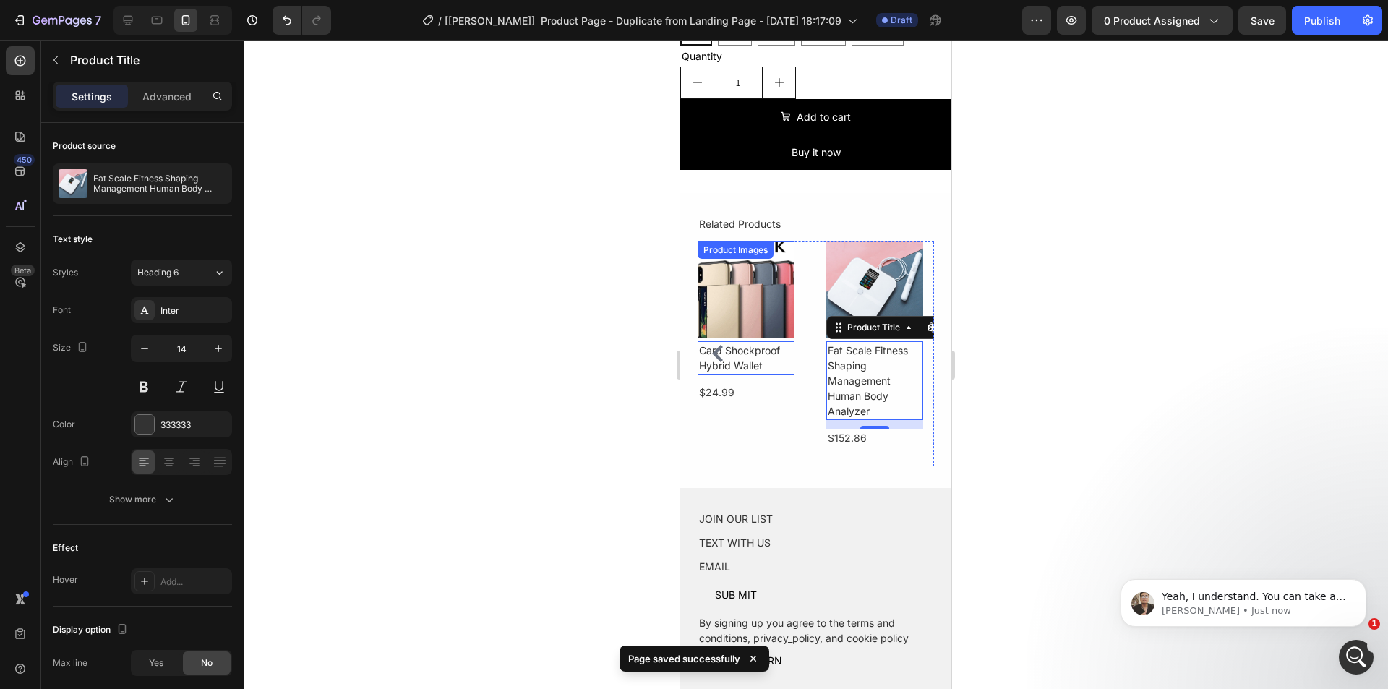
click at [714, 252] on div "Product Images" at bounding box center [746, 290] width 97 height 97
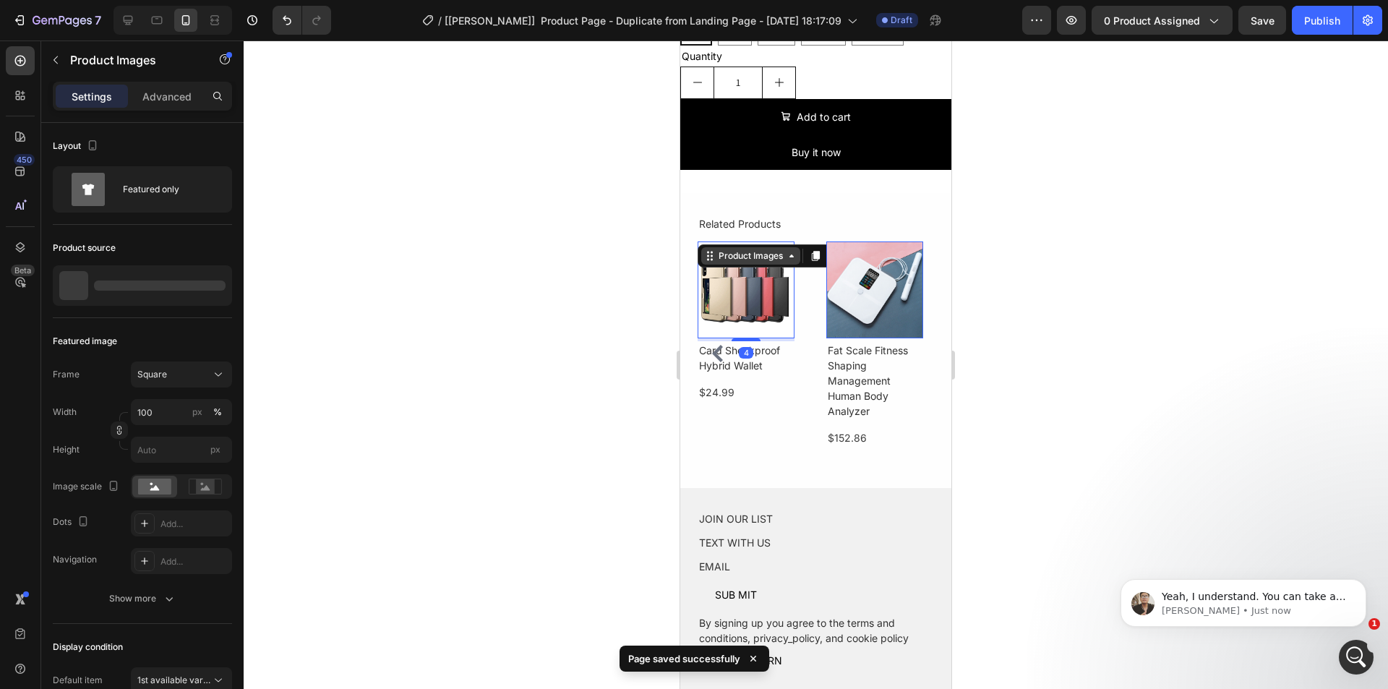
click at [725, 250] on div "Product Images" at bounding box center [751, 255] width 70 height 13
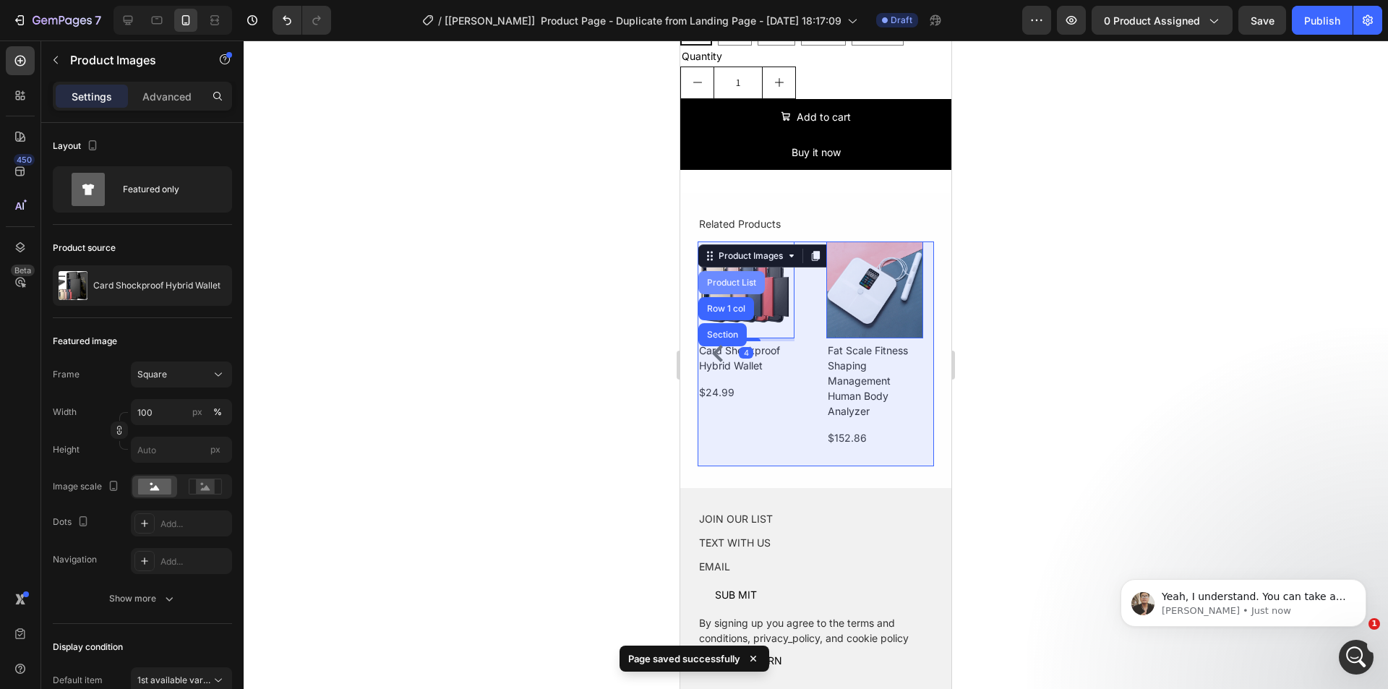
click at [738, 278] on div "Product List" at bounding box center [731, 282] width 55 height 9
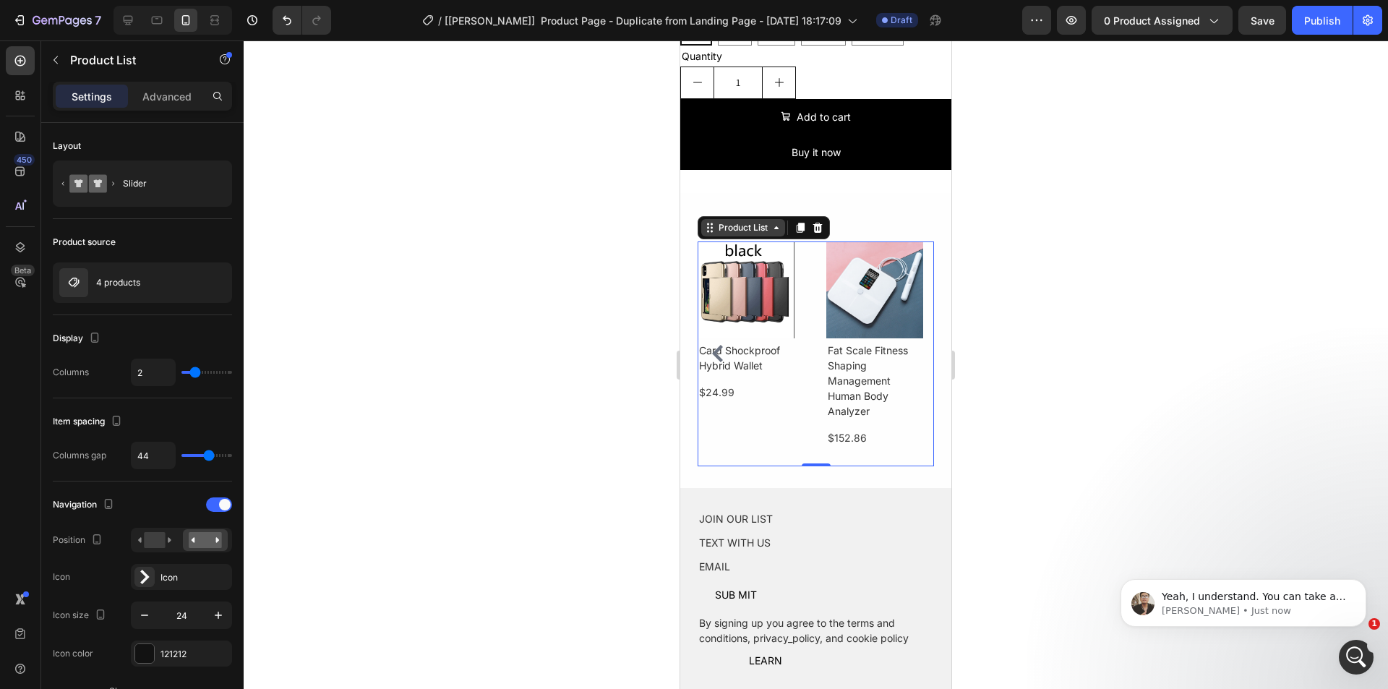
click at [726, 221] on div "Product List" at bounding box center [743, 227] width 55 height 13
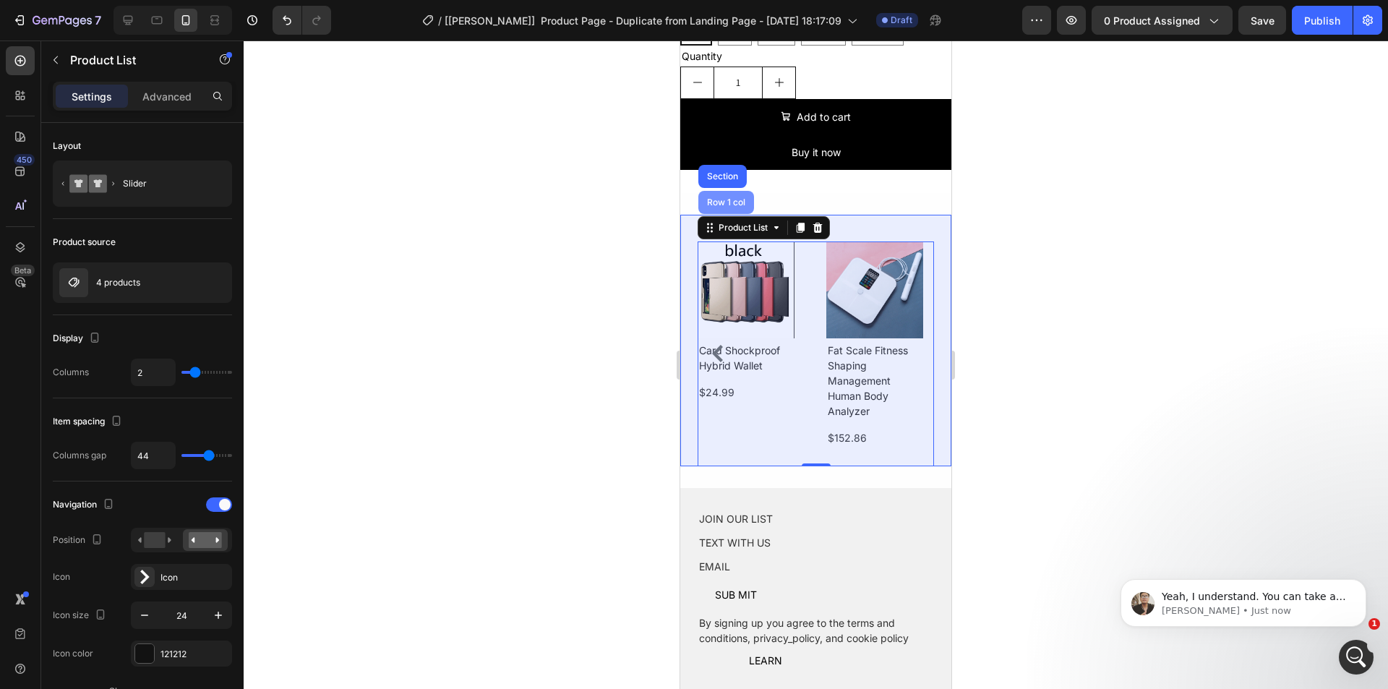
click at [728, 198] on div "Row 1 col" at bounding box center [726, 202] width 56 height 23
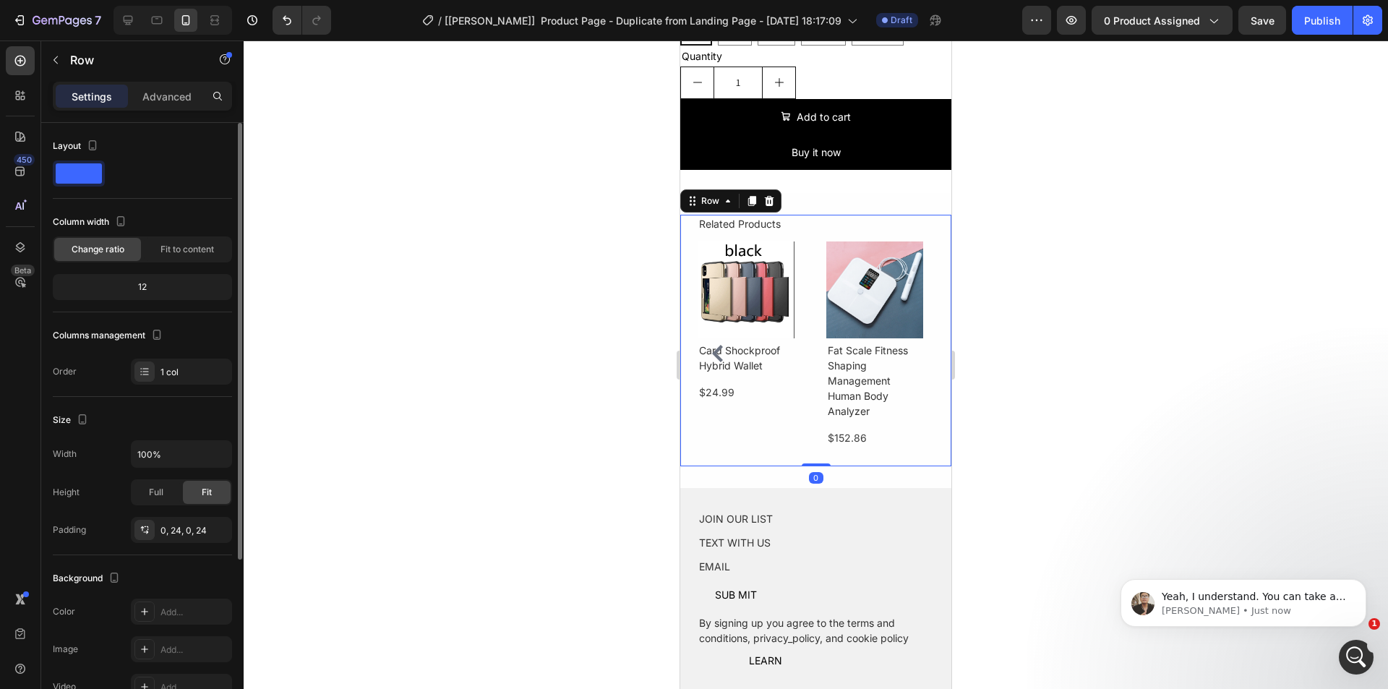
scroll to position [72, 0]
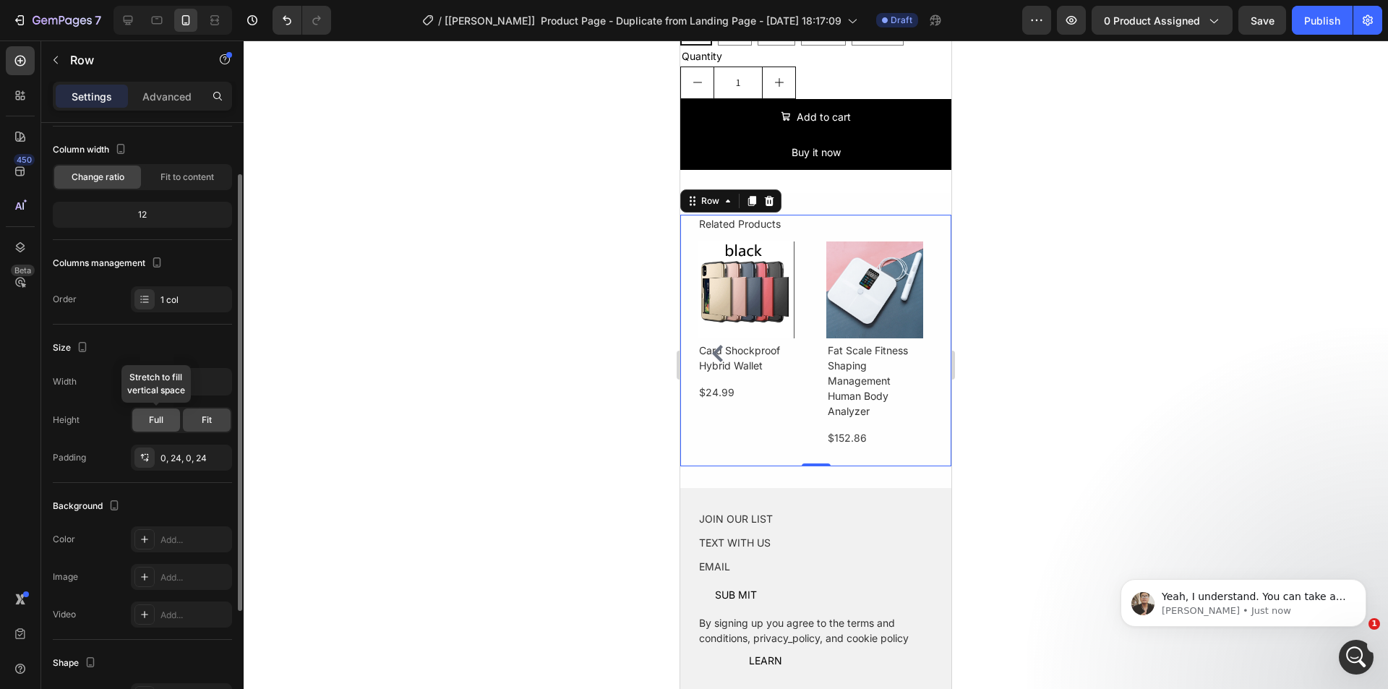
click at [154, 422] on span "Full" at bounding box center [156, 420] width 14 height 13
click at [205, 425] on span "Fit" at bounding box center [207, 420] width 10 height 13
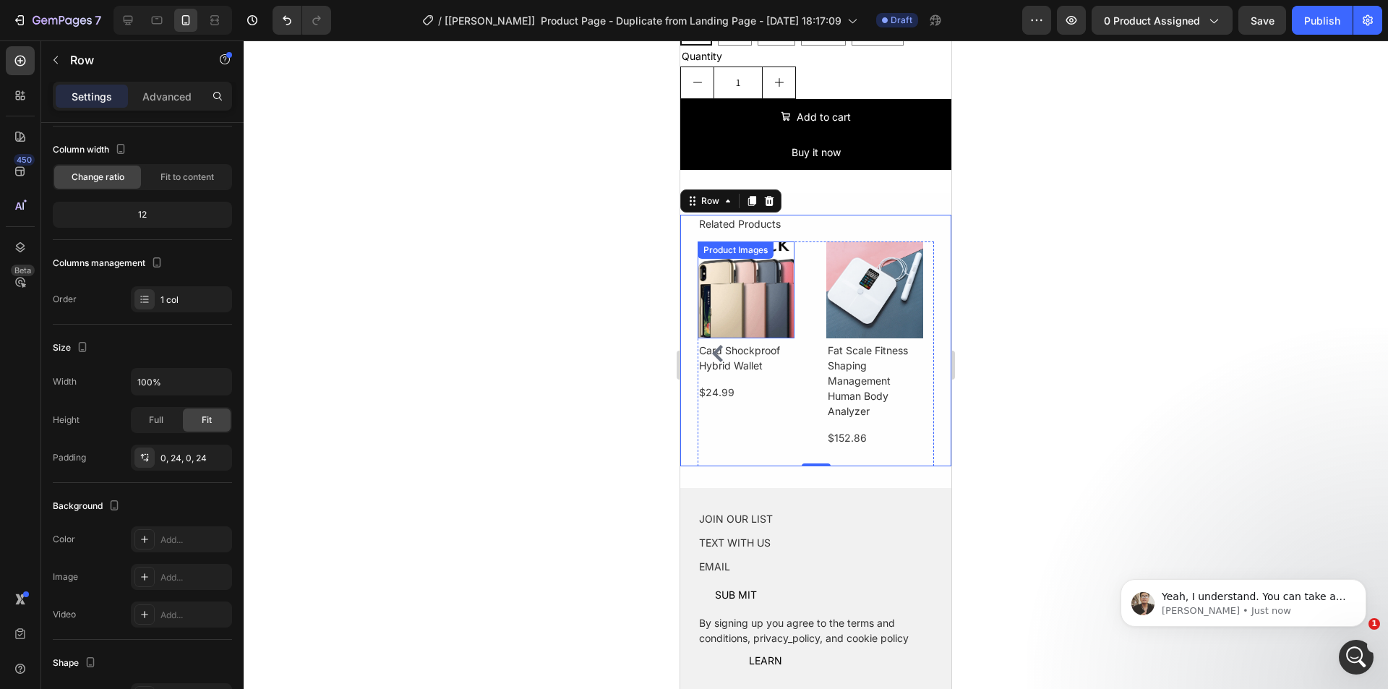
click at [634, 257] on img at bounding box center [585, 290] width 97 height 97
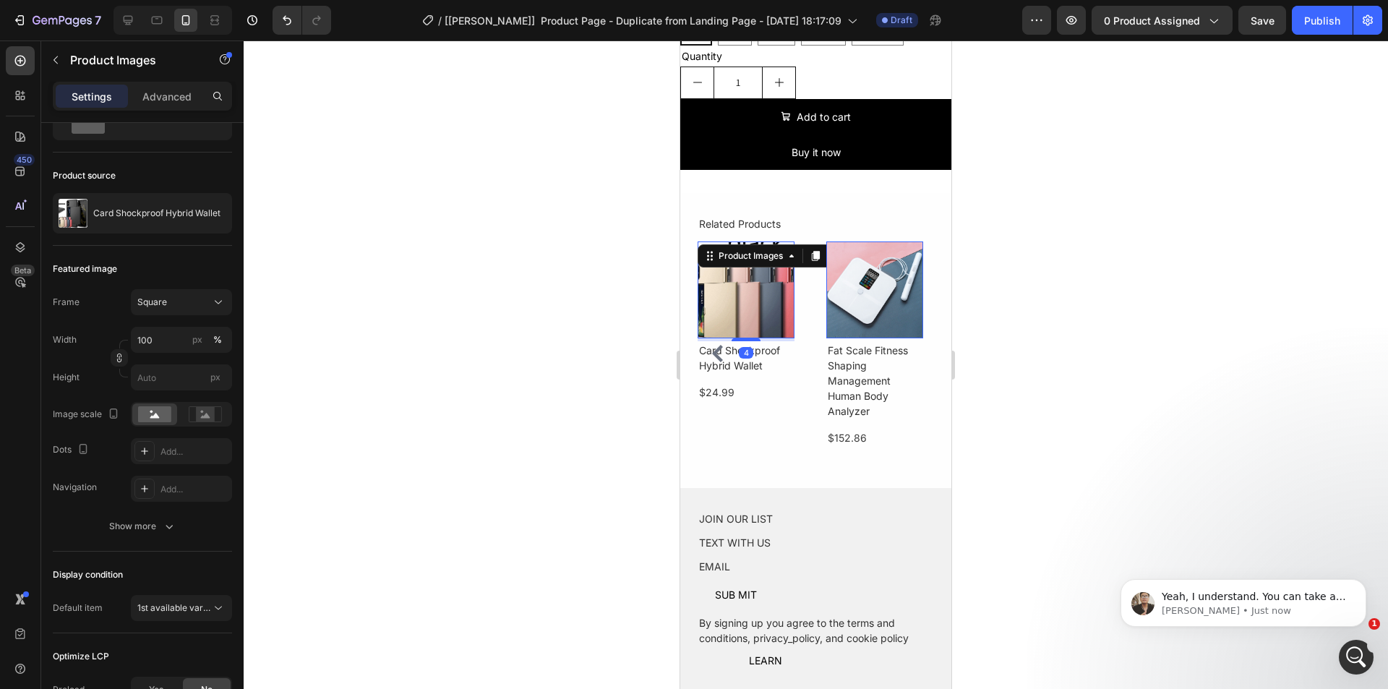
scroll to position [0, 0]
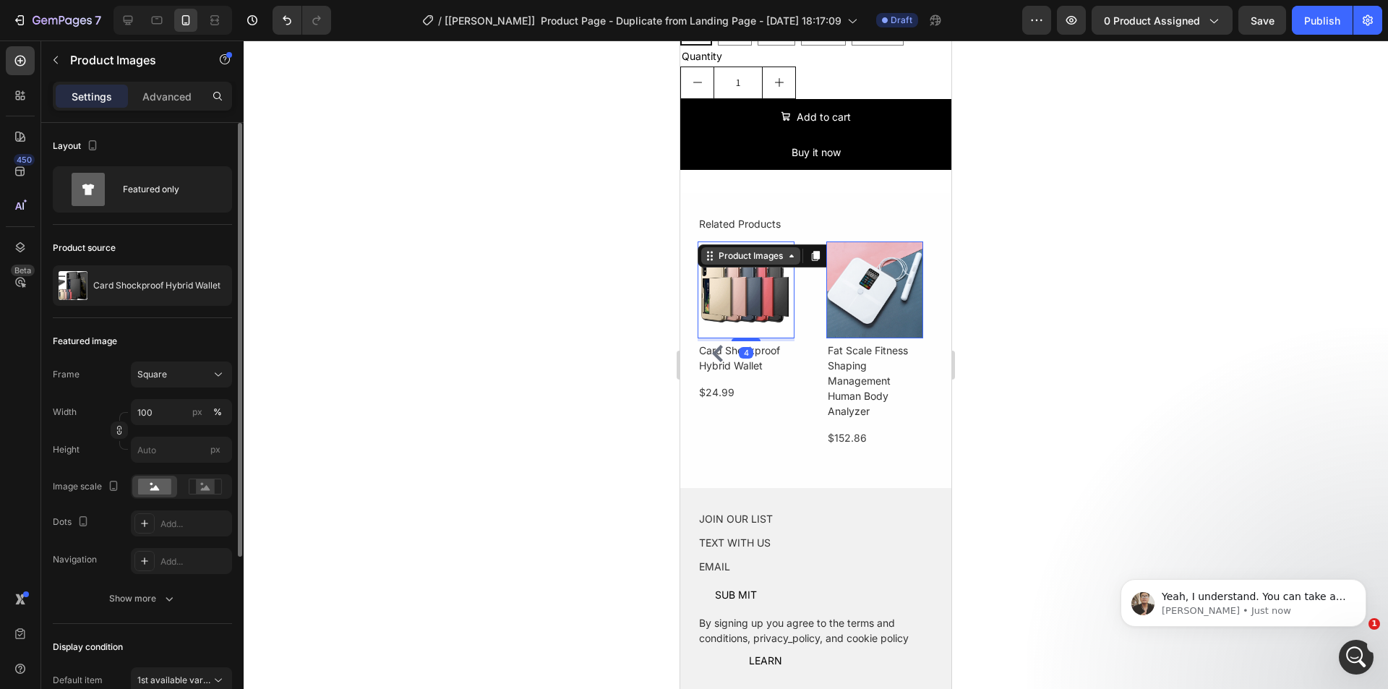
click at [720, 249] on div "Product Images" at bounding box center [751, 255] width 70 height 13
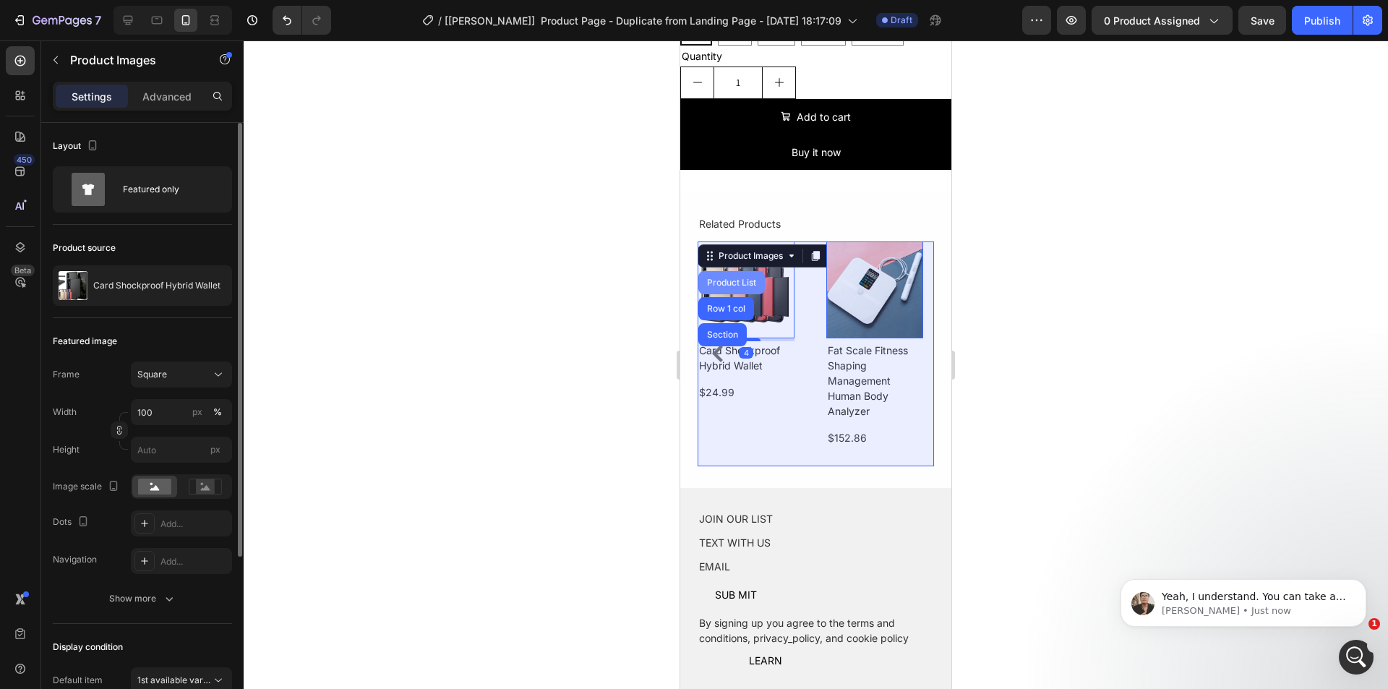
click at [724, 278] on div "Product List" at bounding box center [731, 282] width 55 height 9
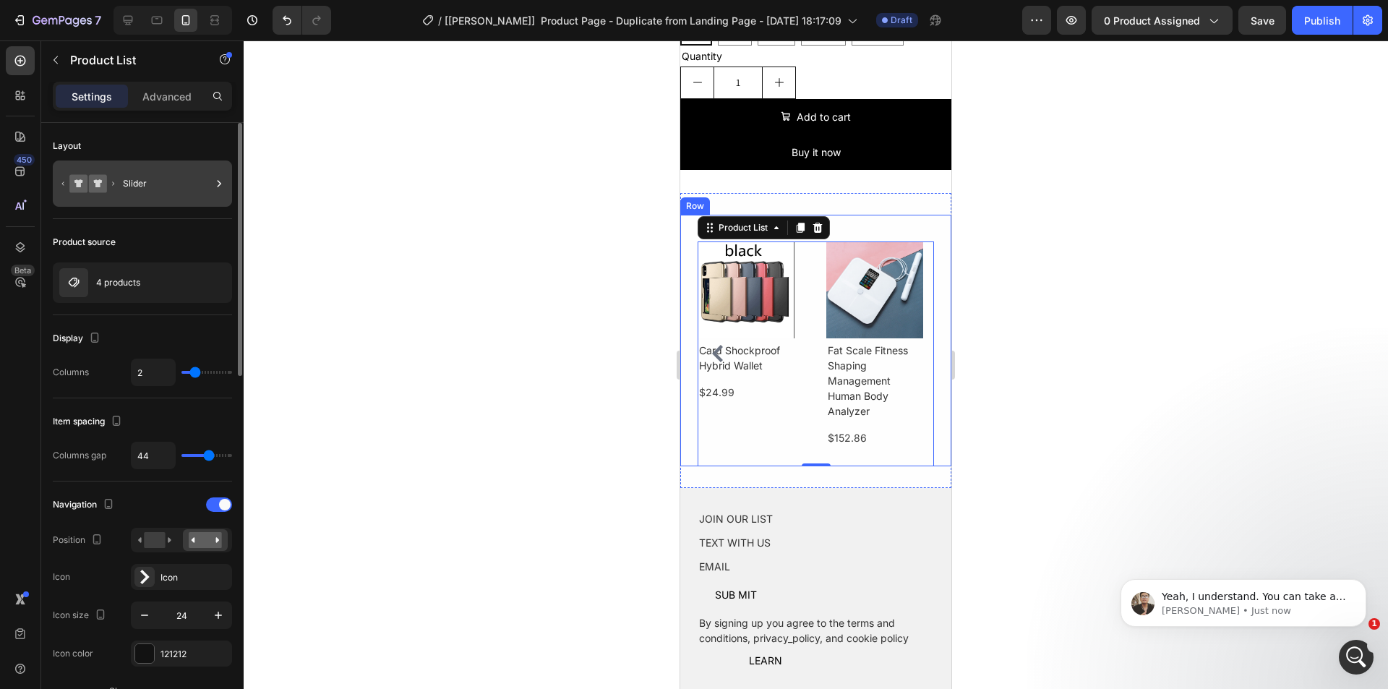
click at [119, 181] on div "Slider" at bounding box center [142, 184] width 179 height 46
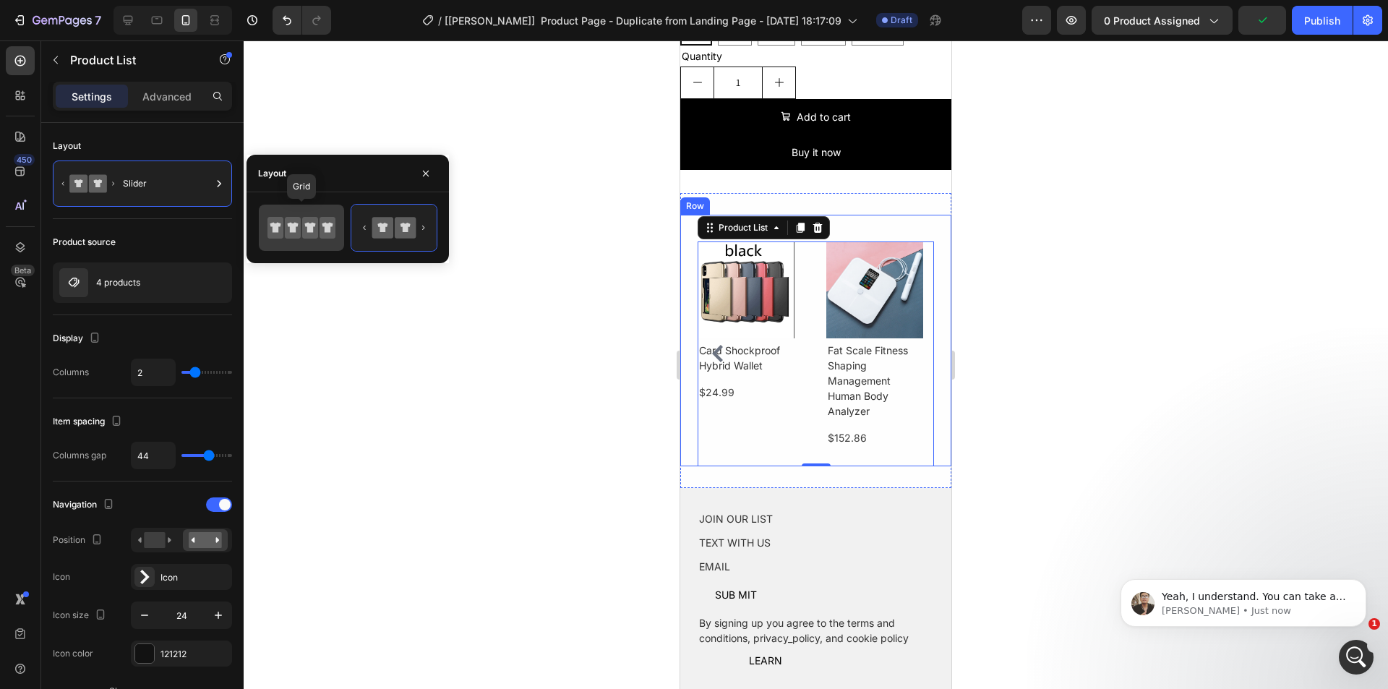
click at [317, 236] on icon at bounding box center [310, 228] width 16 height 22
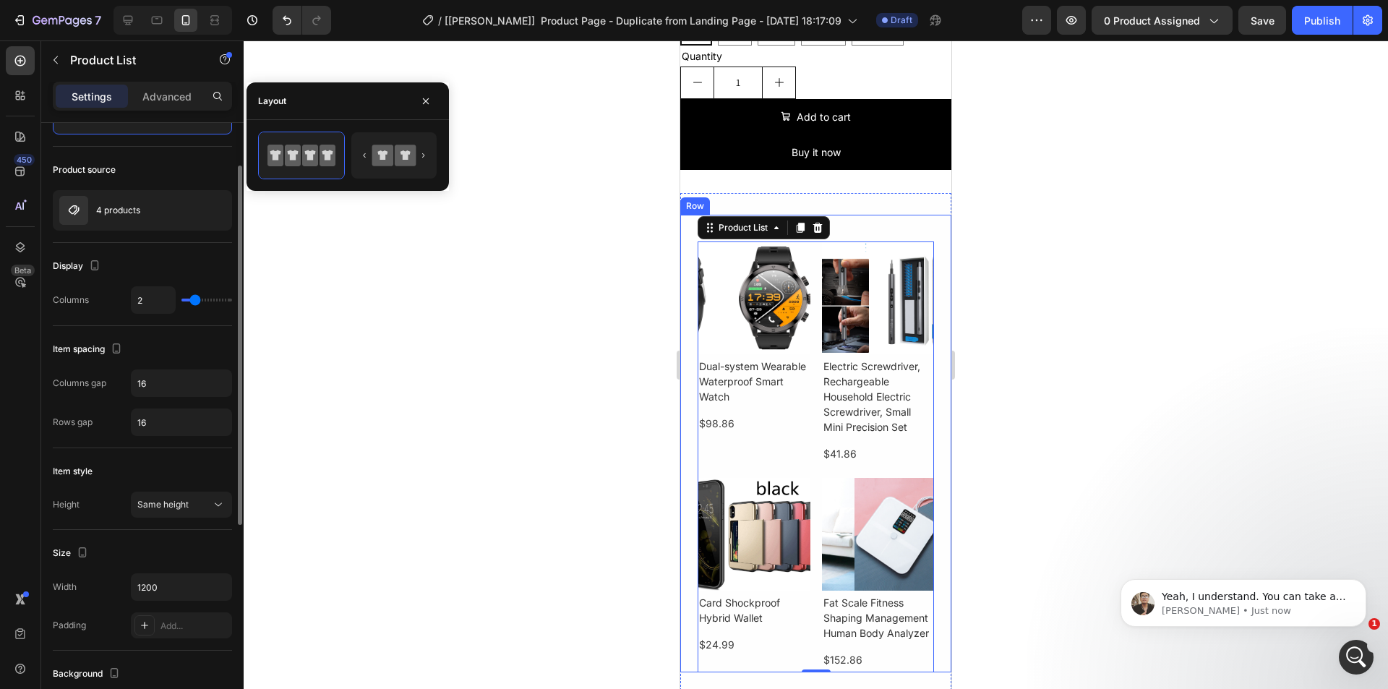
scroll to position [145, 0]
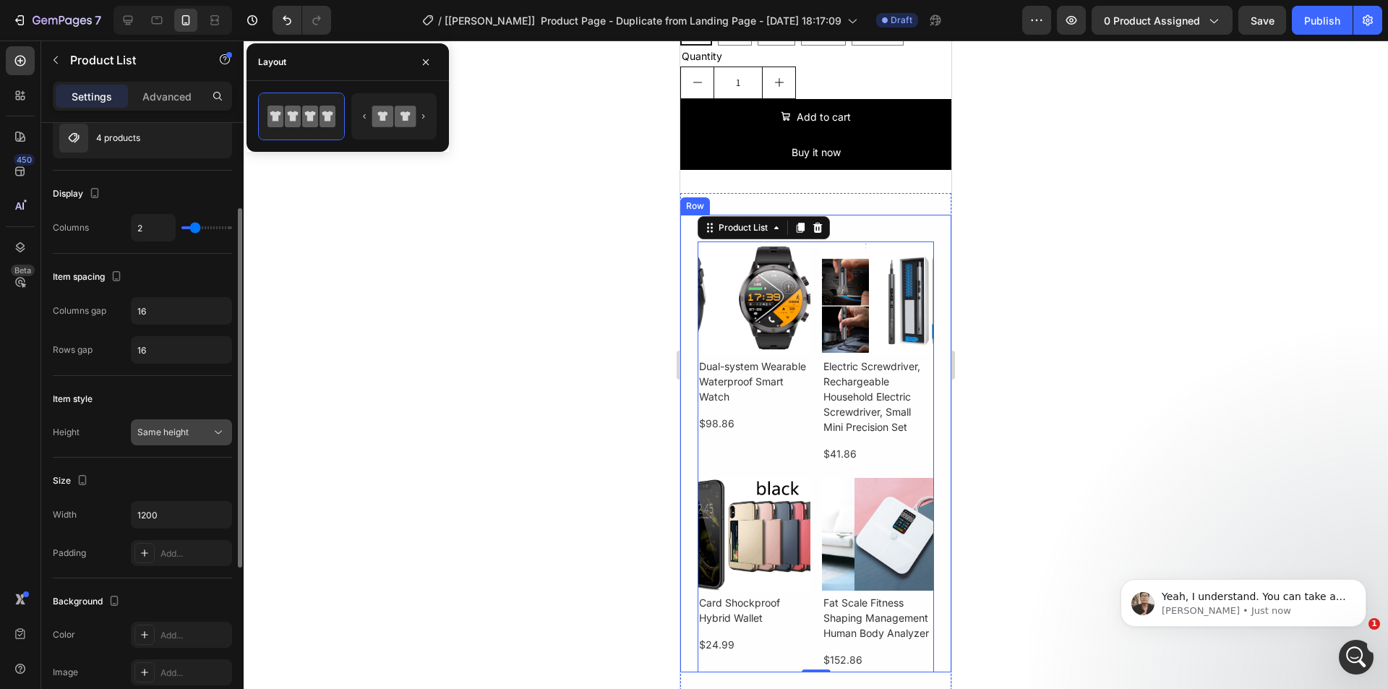
click at [202, 430] on div "Same height" at bounding box center [174, 432] width 74 height 13
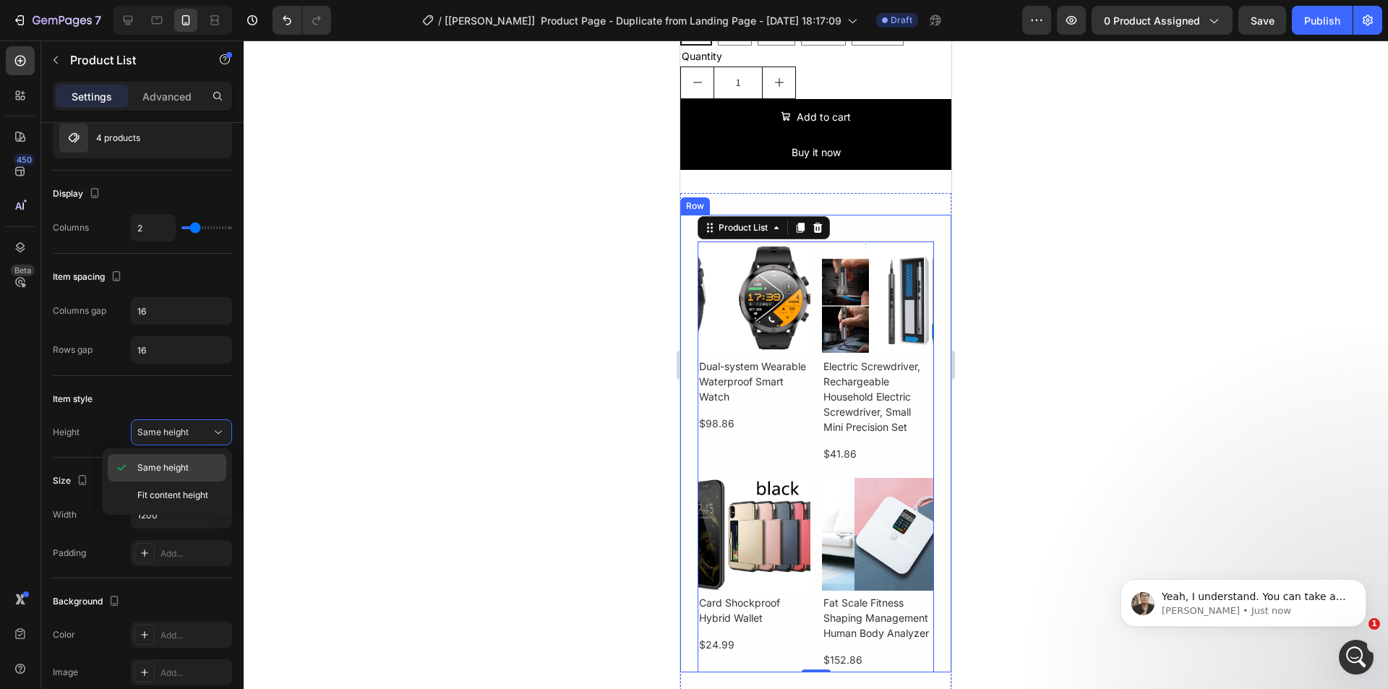
click at [184, 471] on span "Same height" at bounding box center [162, 467] width 51 height 13
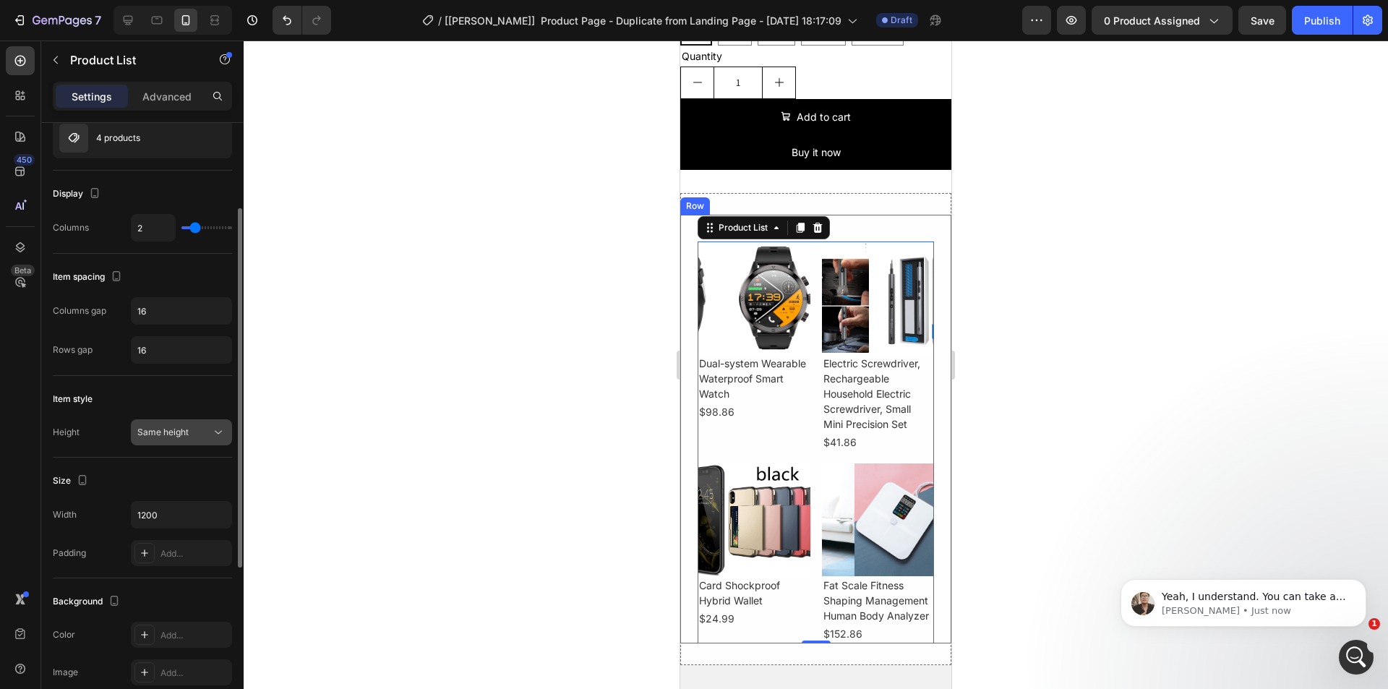
click at [191, 433] on div "Same height" at bounding box center [174, 432] width 74 height 13
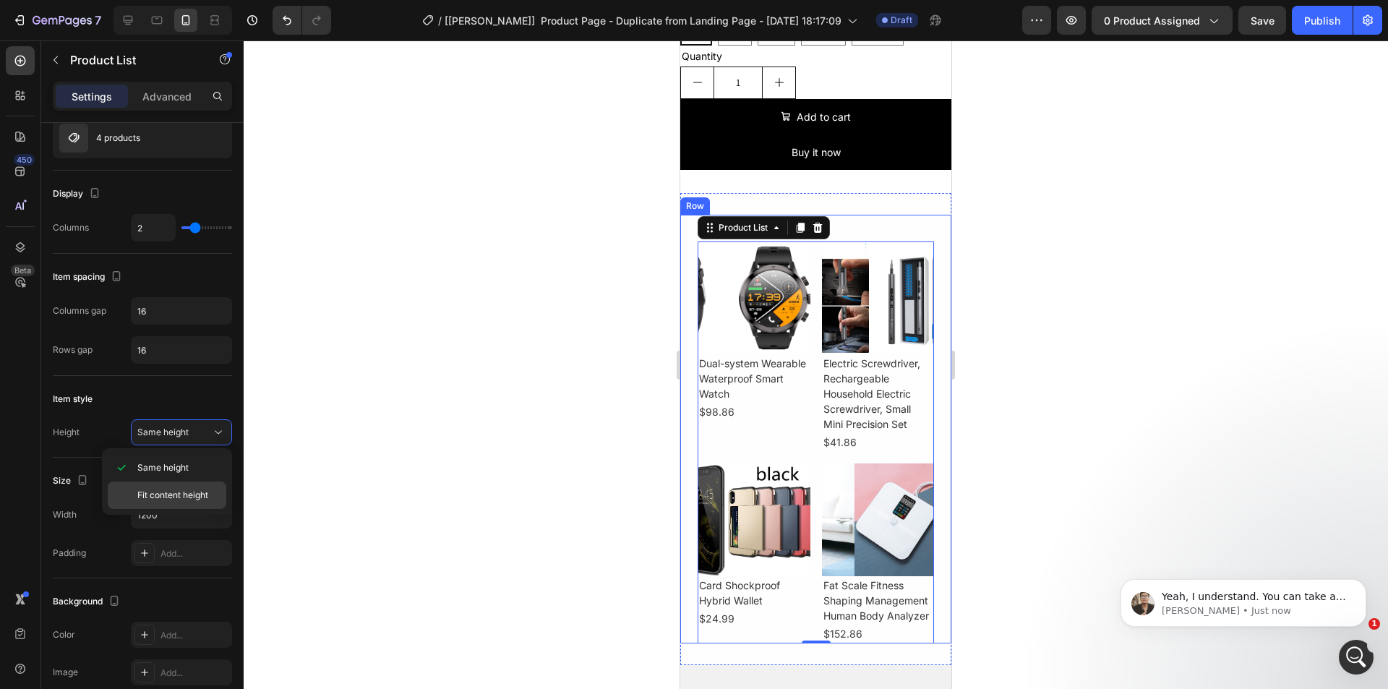
click at [185, 488] on div "Fit content height" at bounding box center [167, 495] width 119 height 27
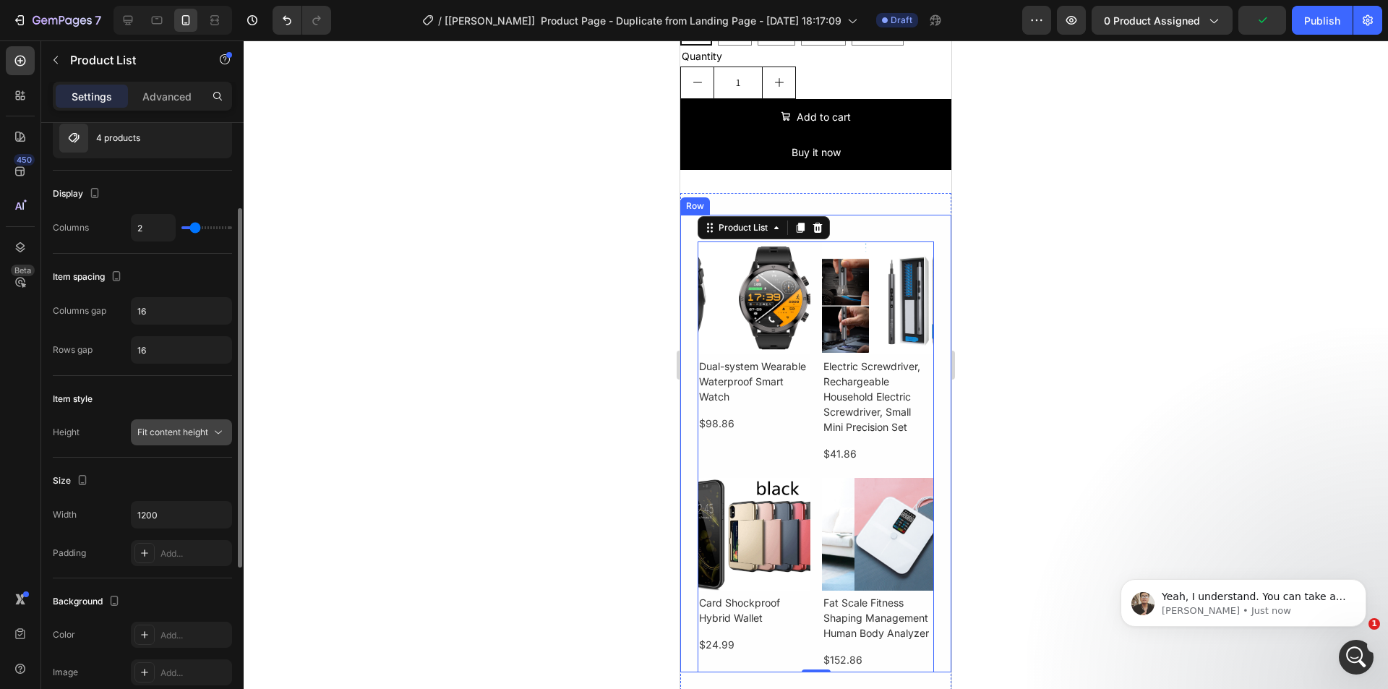
click at [192, 427] on span "Fit content height" at bounding box center [172, 432] width 71 height 11
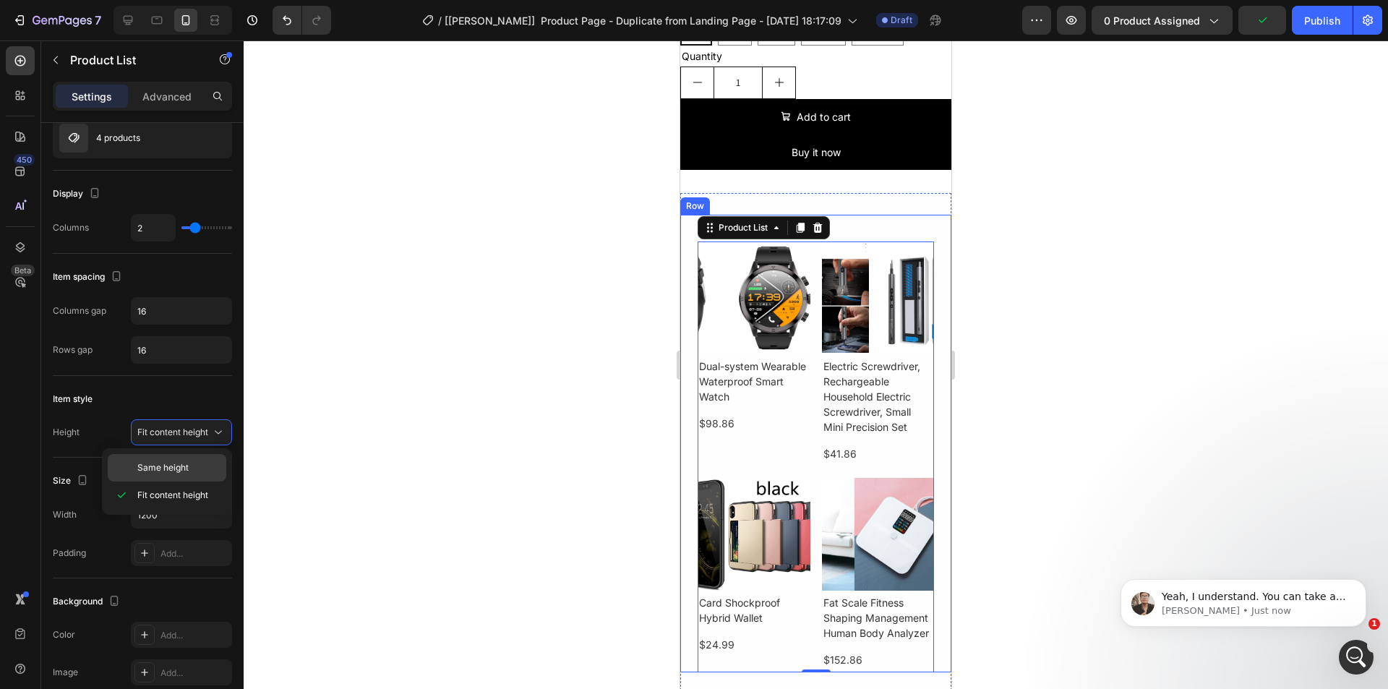
click at [180, 465] on span "Same height" at bounding box center [162, 467] width 51 height 13
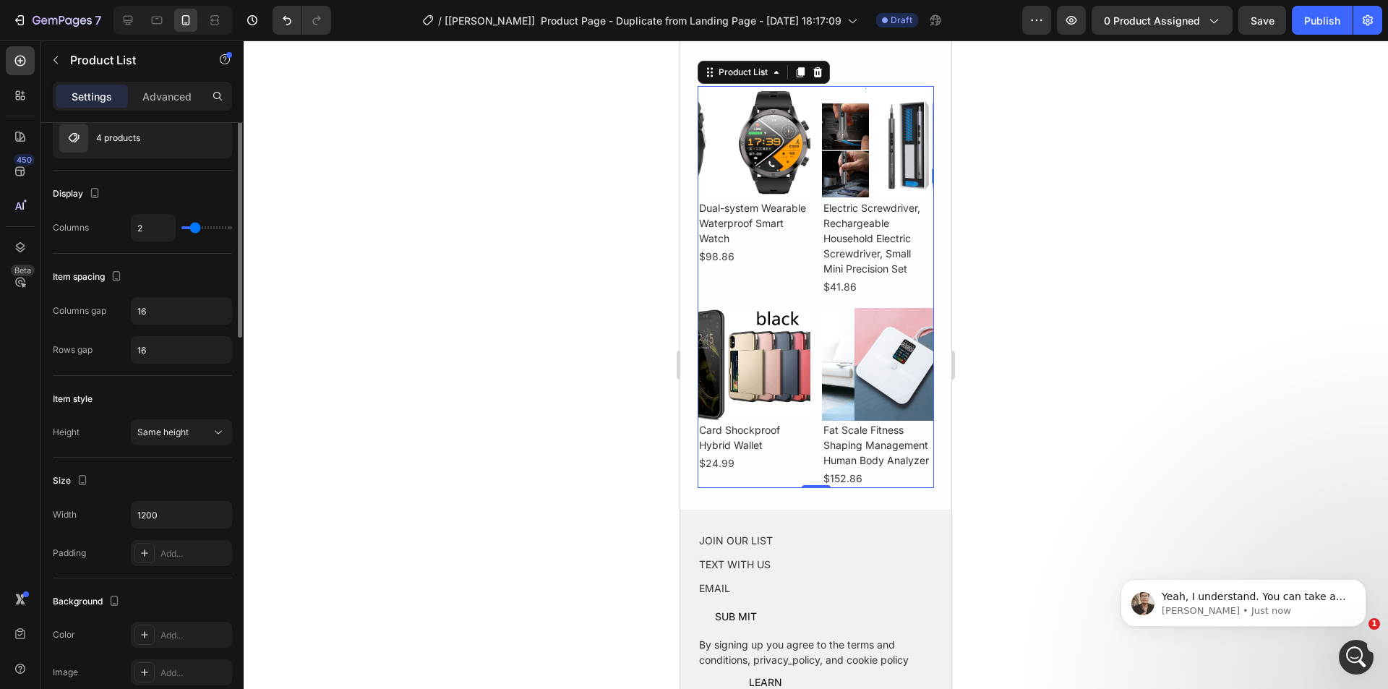
scroll to position [0, 0]
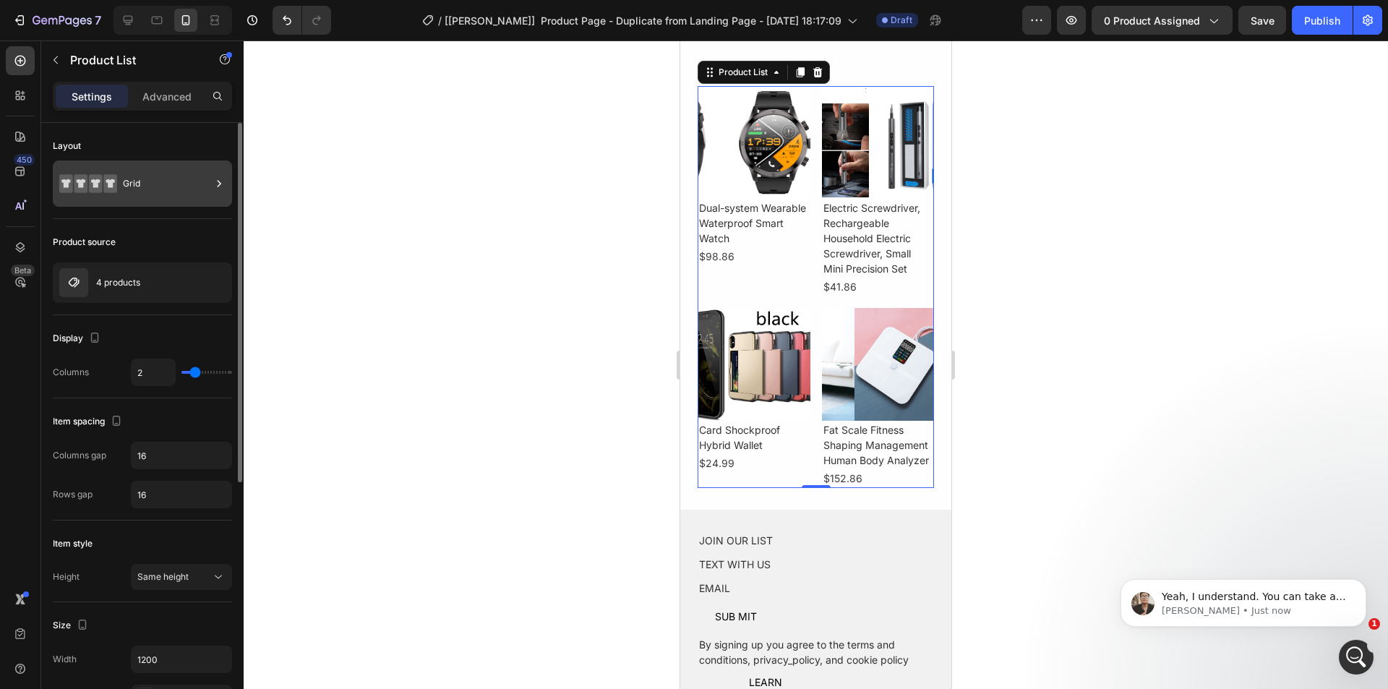
click at [180, 189] on div "Grid" at bounding box center [167, 183] width 88 height 33
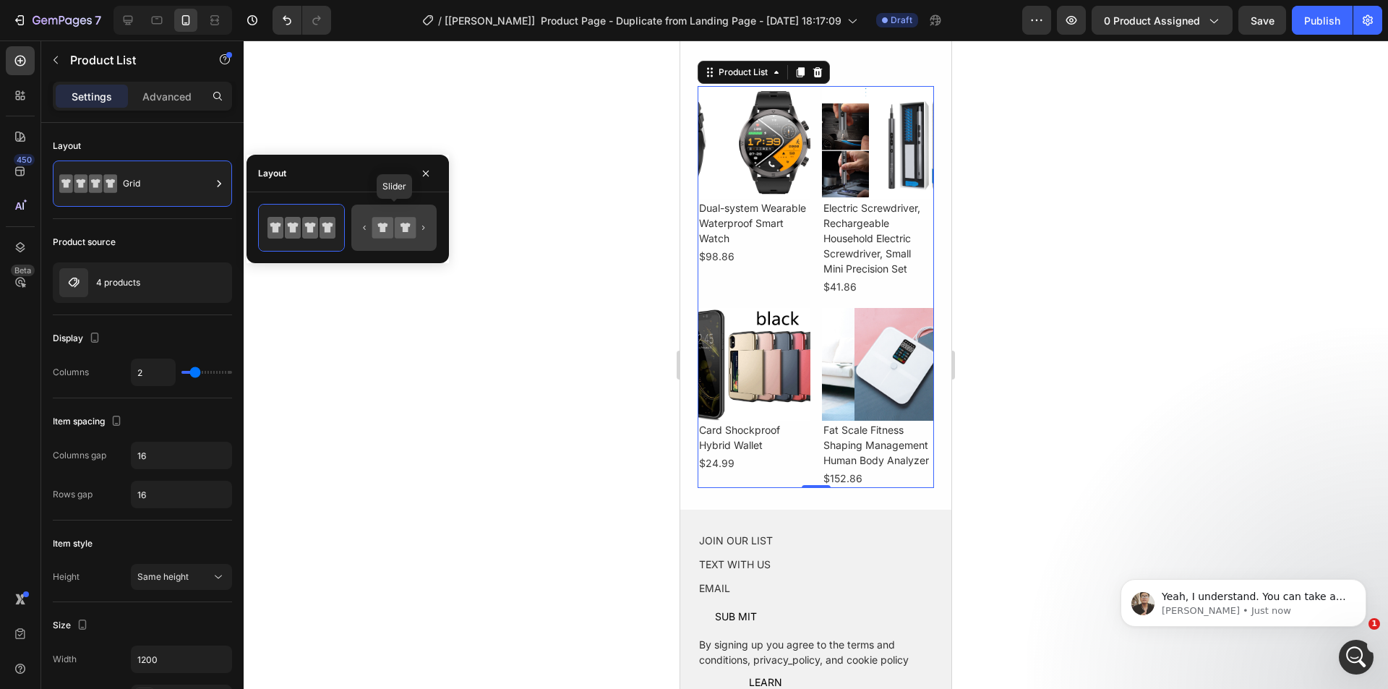
click at [426, 223] on icon at bounding box center [394, 227] width 68 height 29
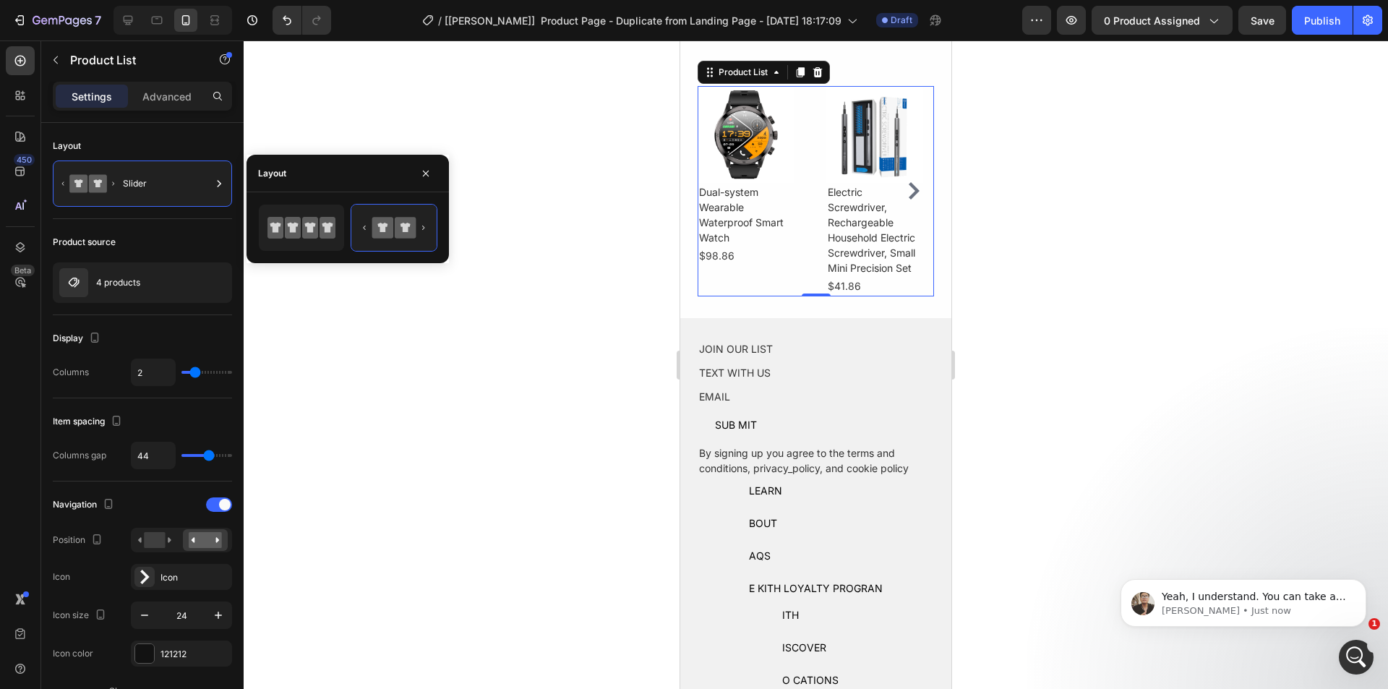
click at [356, 414] on div at bounding box center [816, 364] width 1145 height 649
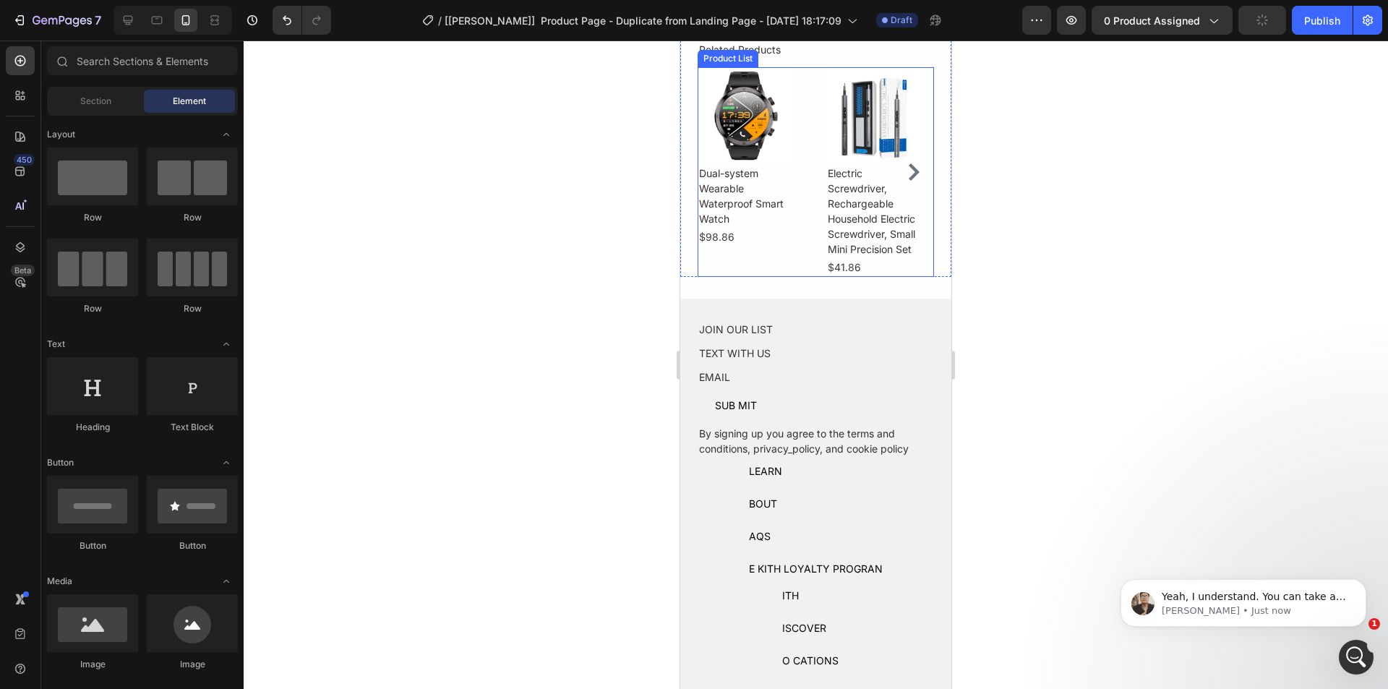
scroll to position [629, 0]
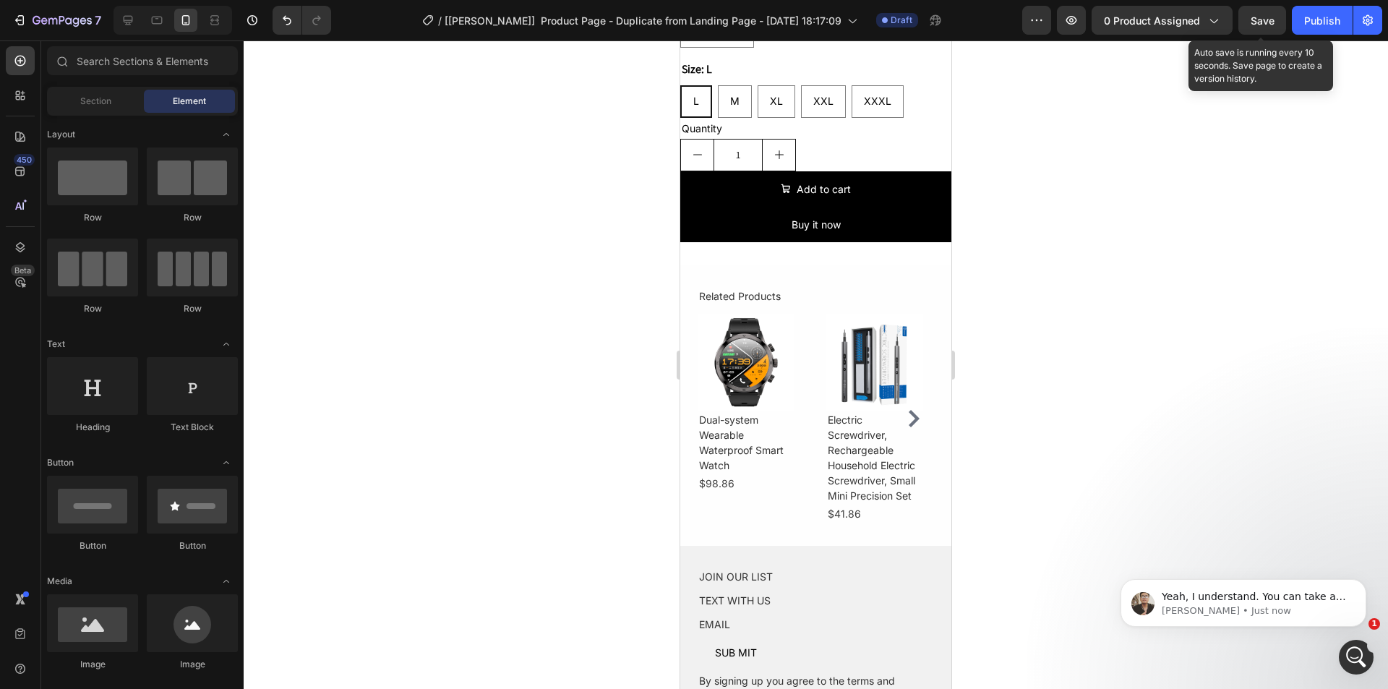
click at [1262, 25] on span "Save" at bounding box center [1263, 20] width 24 height 12
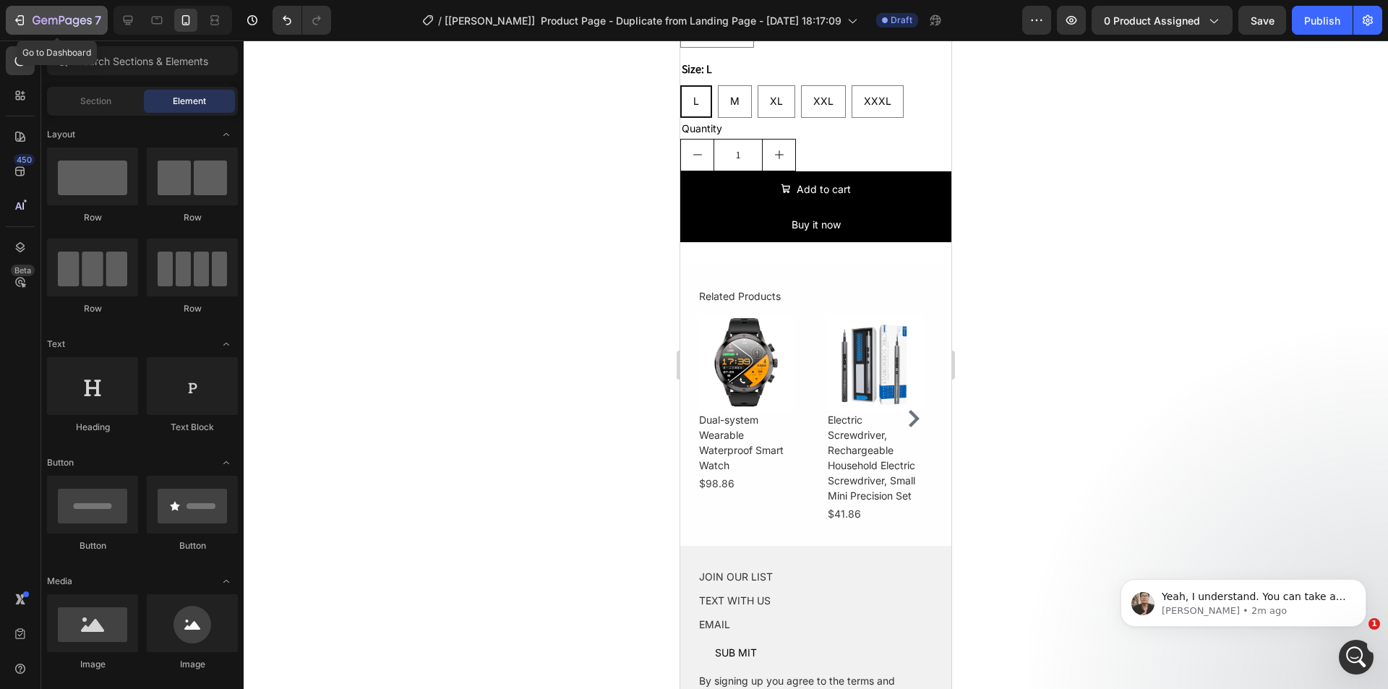
click at [77, 27] on div "7" at bounding box center [67, 20] width 69 height 17
